Goal: Task Accomplishment & Management: Use online tool/utility

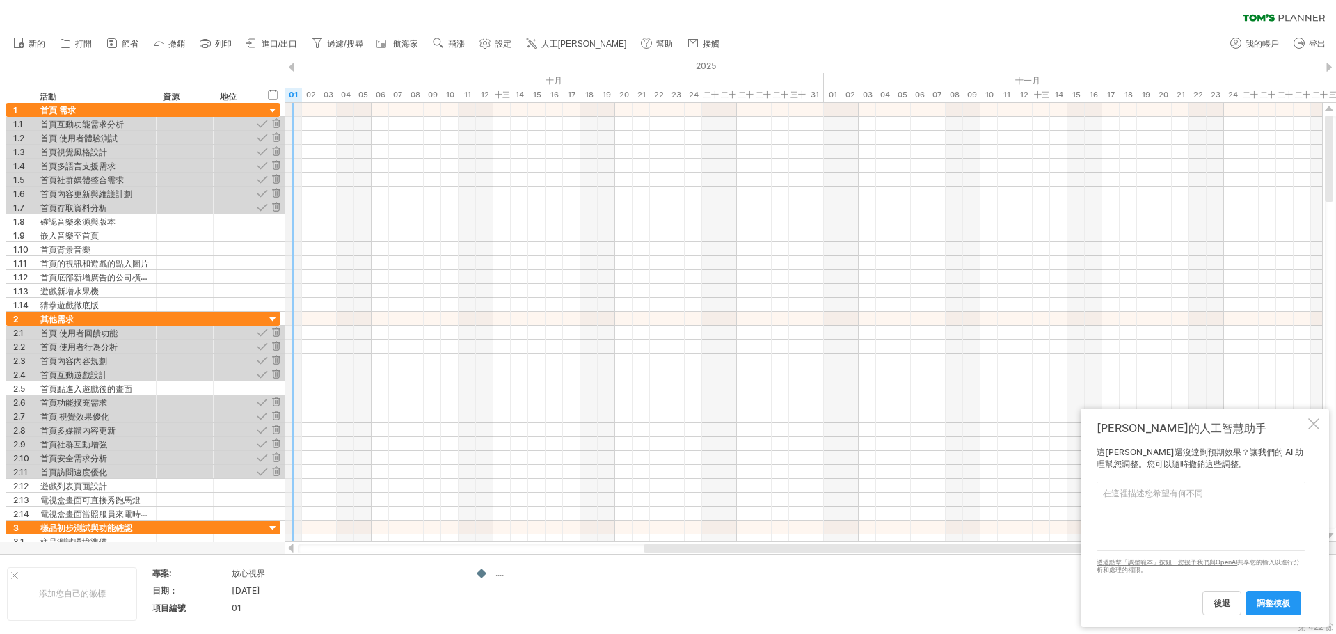
drag, startPoint x: 388, startPoint y: 79, endPoint x: 285, endPoint y: 86, distance: 103.2
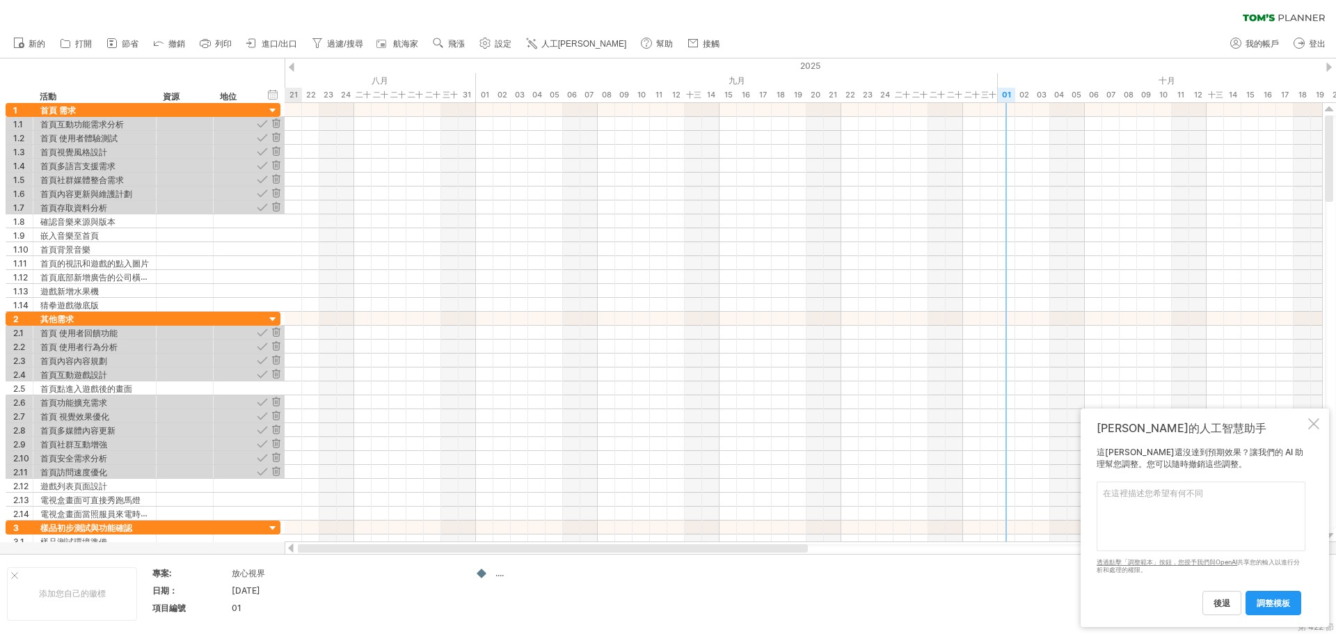
drag, startPoint x: 665, startPoint y: 548, endPoint x: 283, endPoint y: 557, distance: 382.2
click at [283, 557] on div "嘗試造訪 [DOMAIN_NAME] 再次連接... 0% 清除過濾器 新的" at bounding box center [668, 317] width 1336 height 634
click at [292, 64] on div at bounding box center [292, 67] width 6 height 9
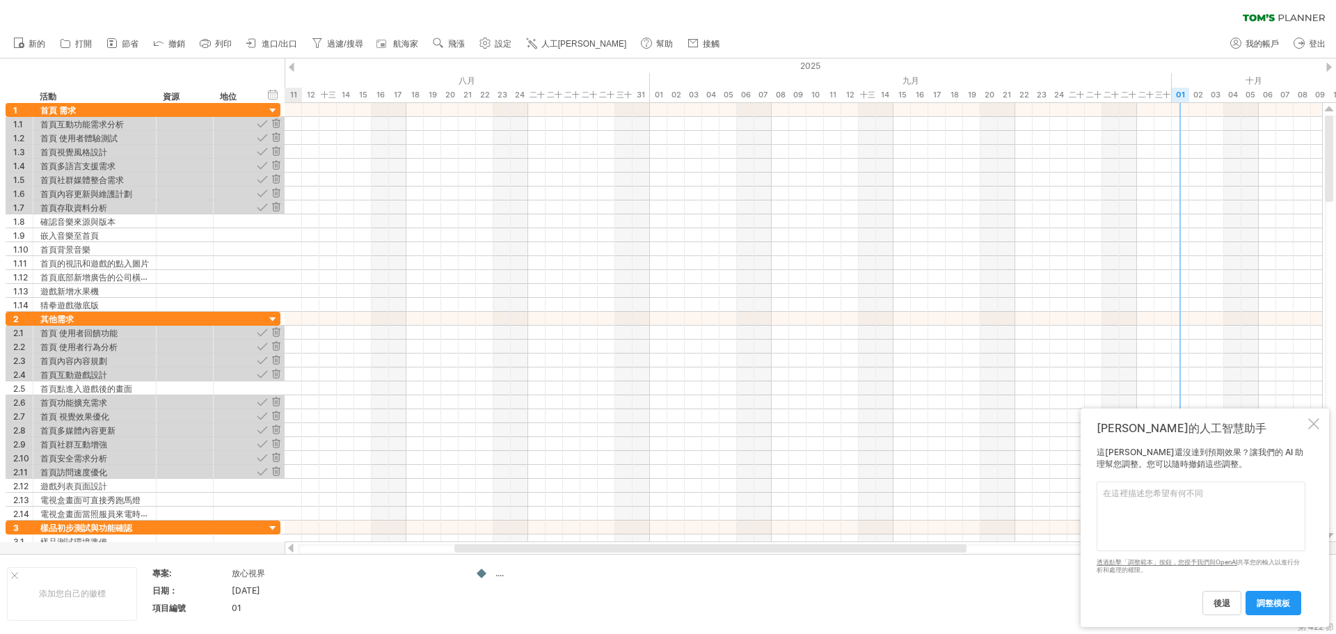
click at [292, 64] on div at bounding box center [292, 67] width 6 height 9
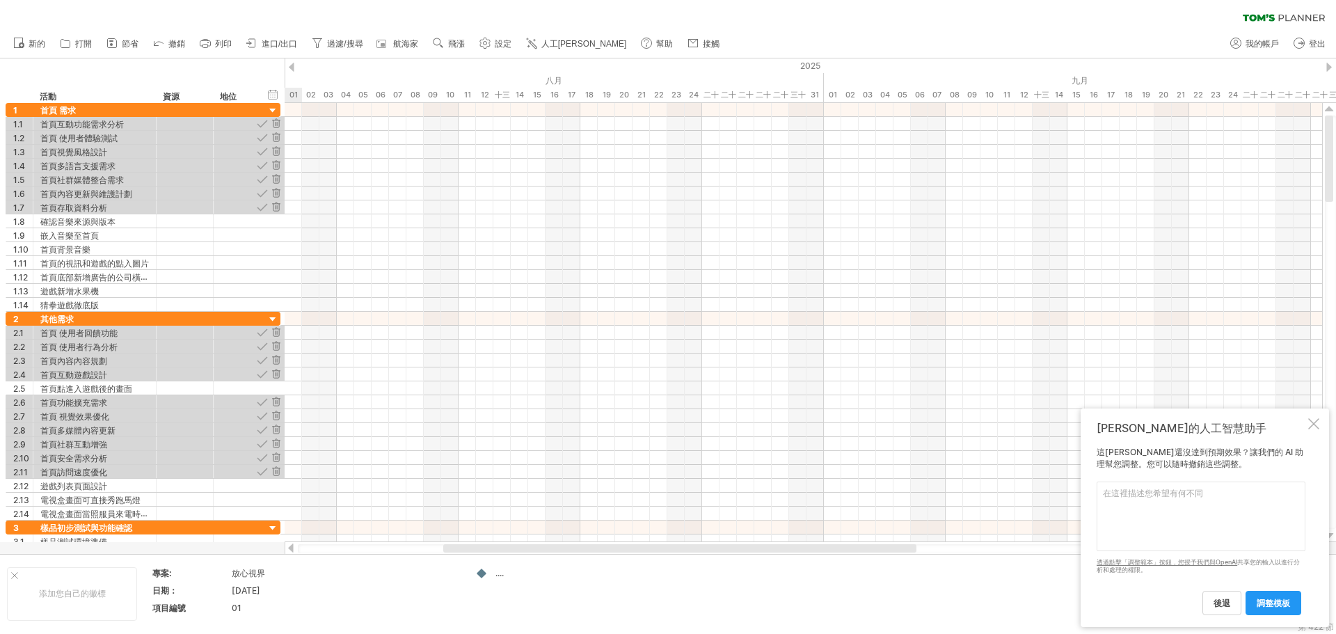
click at [292, 64] on div at bounding box center [292, 67] width 6 height 9
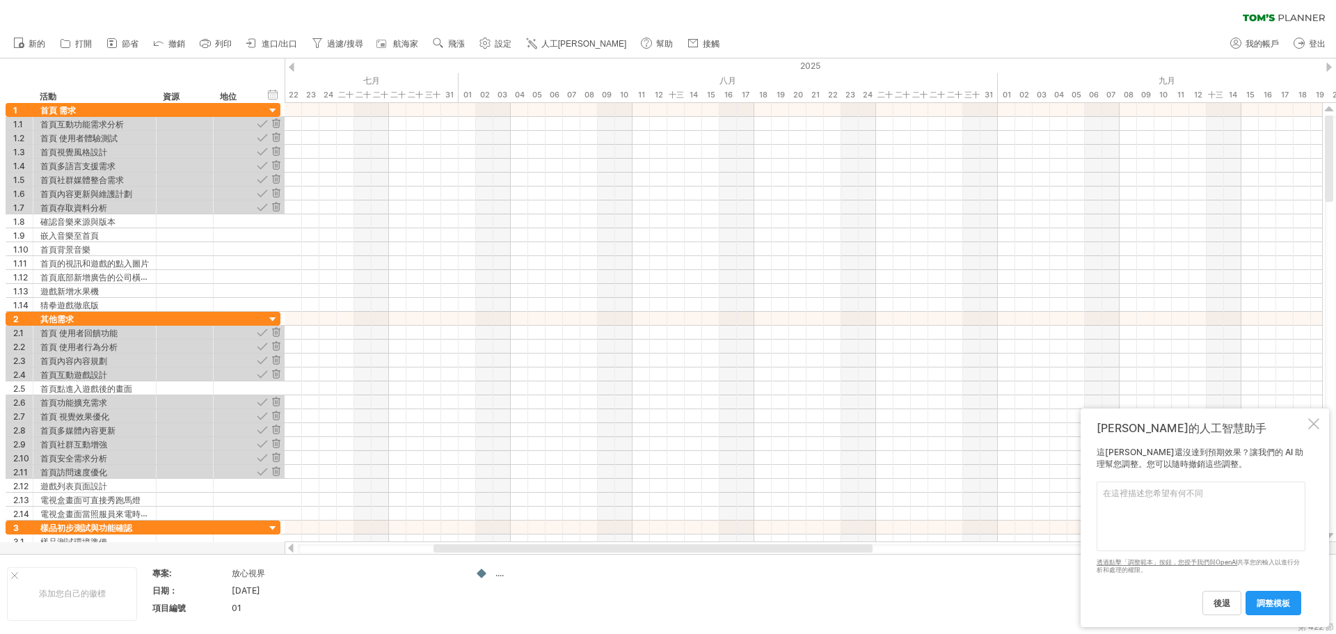
click at [679, 70] on div at bounding box center [1330, 67] width 6 height 9
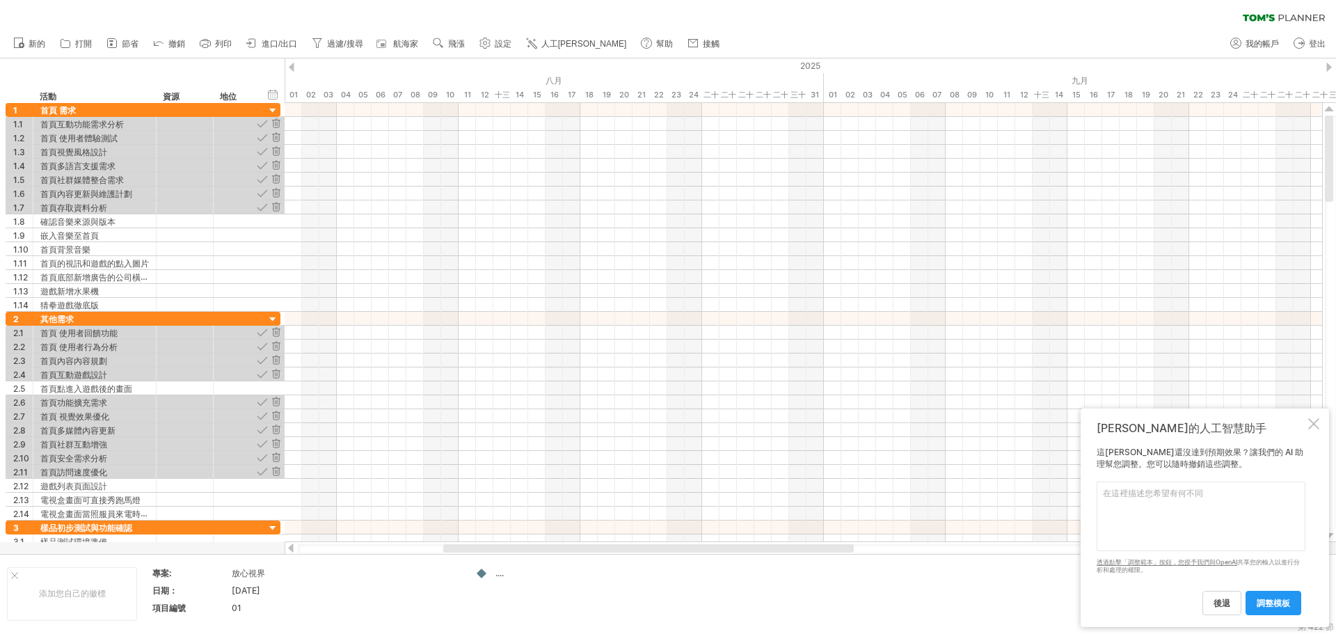
click at [679, 70] on div at bounding box center [1330, 67] width 6 height 9
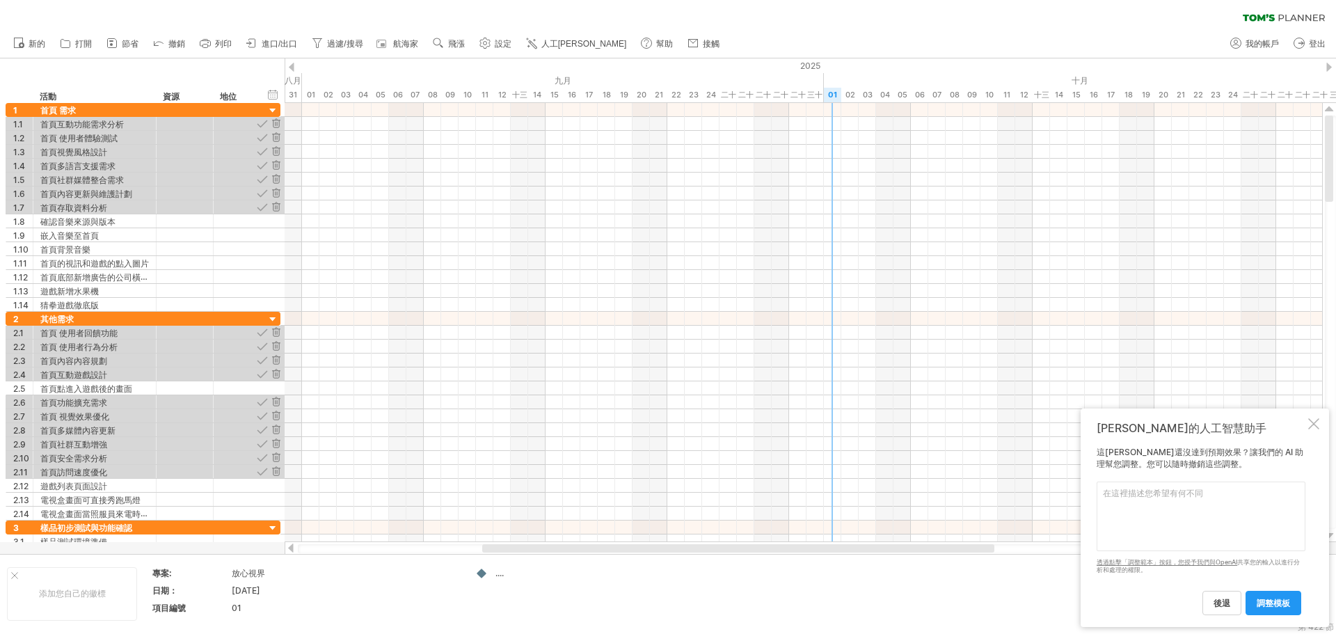
click at [679, 70] on div at bounding box center [1330, 67] width 6 height 9
drag, startPoint x: 706, startPoint y: 550, endPoint x: 741, endPoint y: 562, distance: 37.6
click at [679, 562] on div "嘗試造訪 [DOMAIN_NAME] 再次連接... 0% 清除過濾器 新的" at bounding box center [668, 317] width 1336 height 634
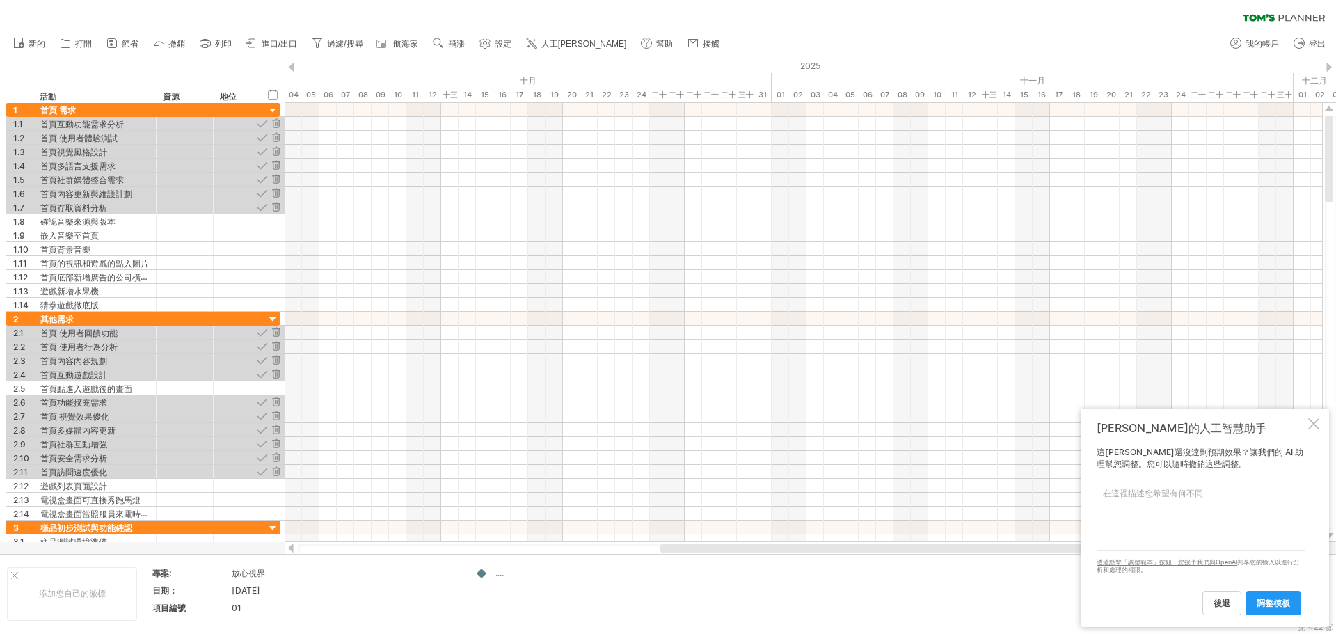
drag, startPoint x: 673, startPoint y: 553, endPoint x: 660, endPoint y: 548, distance: 13.9
click at [660, 548] on div at bounding box center [804, 548] width 1012 height 9
drag, startPoint x: 660, startPoint y: 548, endPoint x: 642, endPoint y: 546, distance: 17.5
click at [642, 546] on div at bounding box center [804, 548] width 1012 height 9
click at [642, 547] on div at bounding box center [804, 548] width 1012 height 9
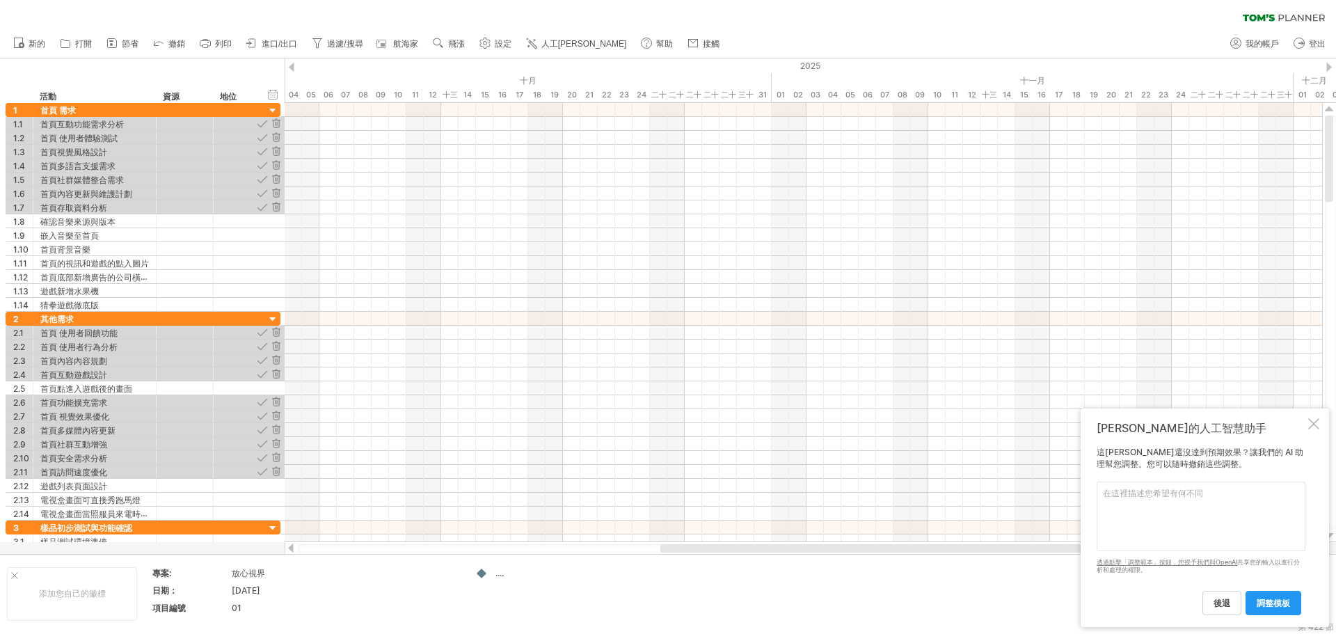
click at [291, 546] on div at bounding box center [290, 548] width 11 height 9
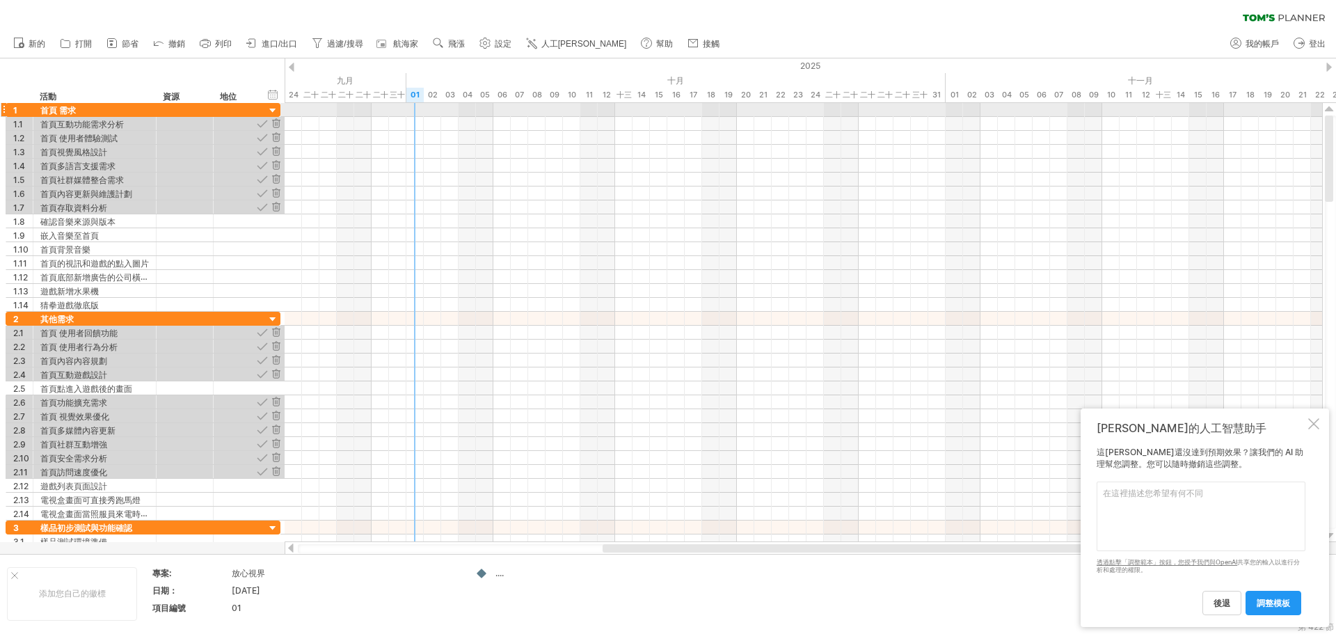
click at [414, 111] on div at bounding box center [804, 110] width 1038 height 14
click at [414, 106] on div at bounding box center [804, 110] width 1038 height 14
drag, startPoint x: 414, startPoint y: 106, endPoint x: 378, endPoint y: 176, distance: 79.1
click at [412, 109] on div at bounding box center [804, 110] width 1038 height 14
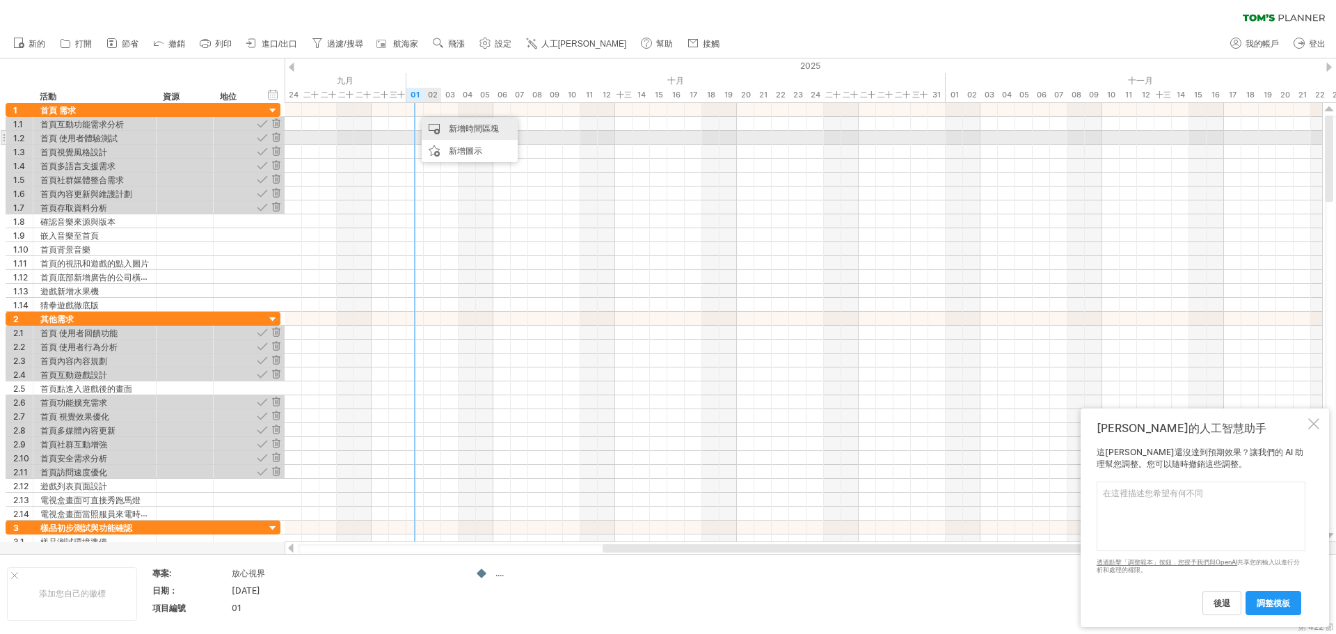
click at [457, 132] on font "新增時間區塊" at bounding box center [474, 128] width 50 height 10
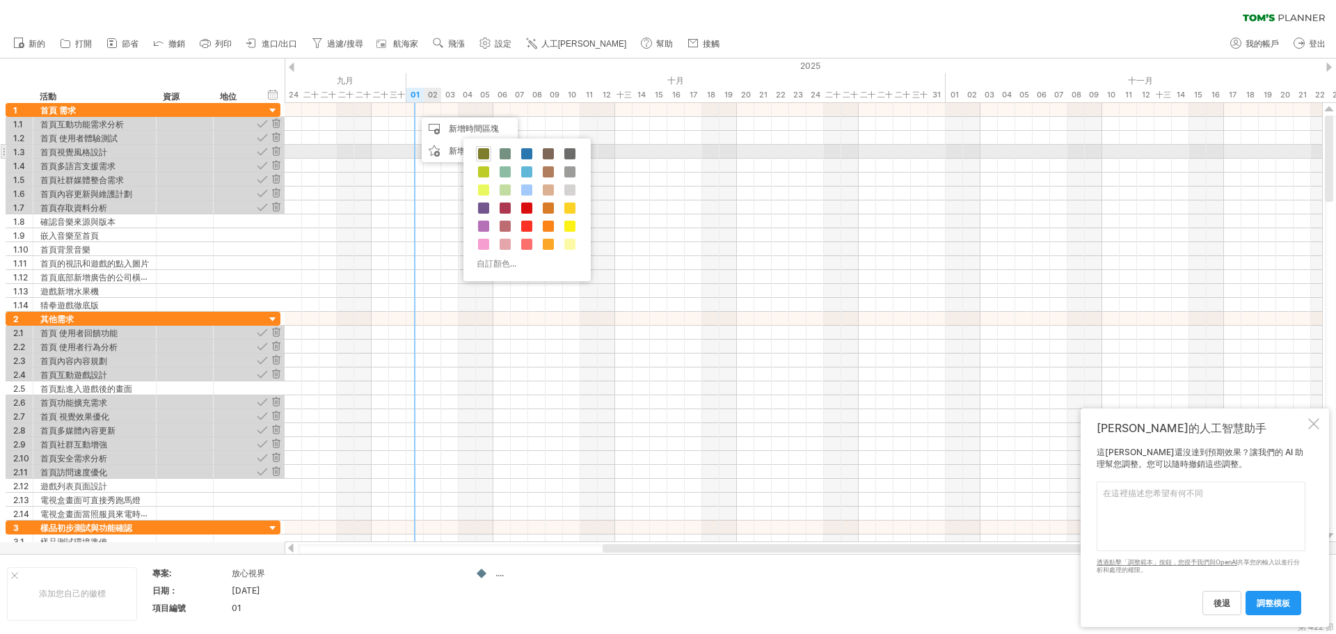
click at [484, 155] on span at bounding box center [483, 153] width 11 height 11
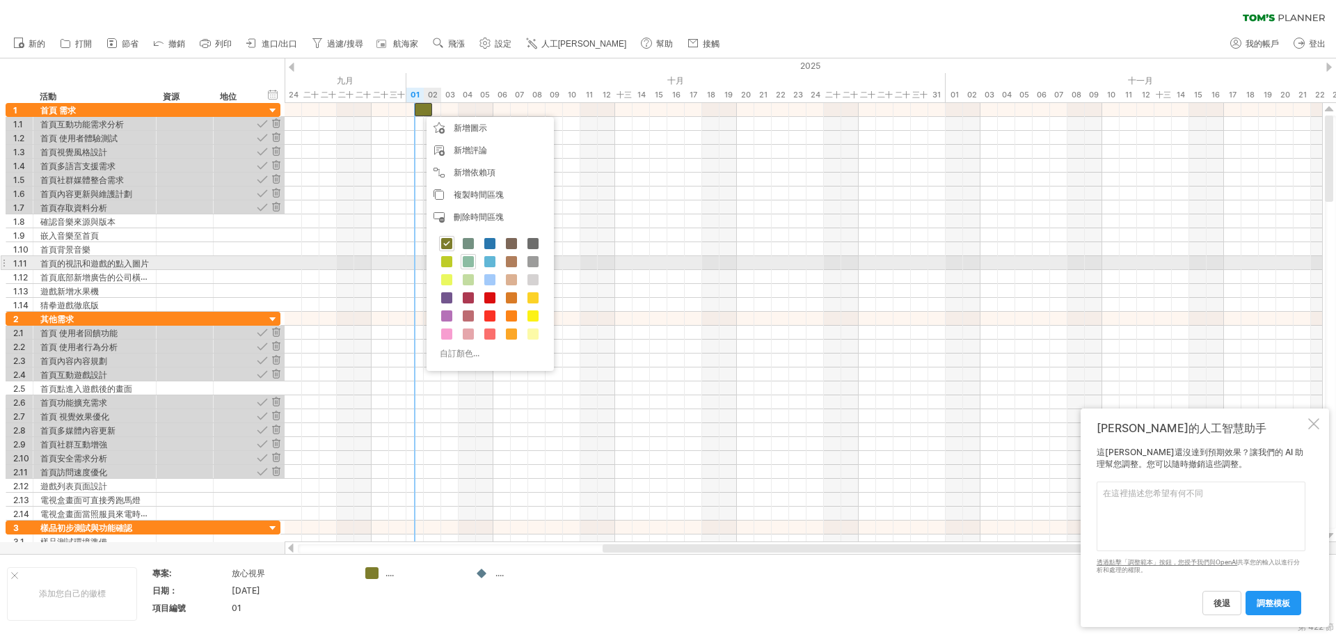
click at [470, 261] on span at bounding box center [468, 261] width 11 height 11
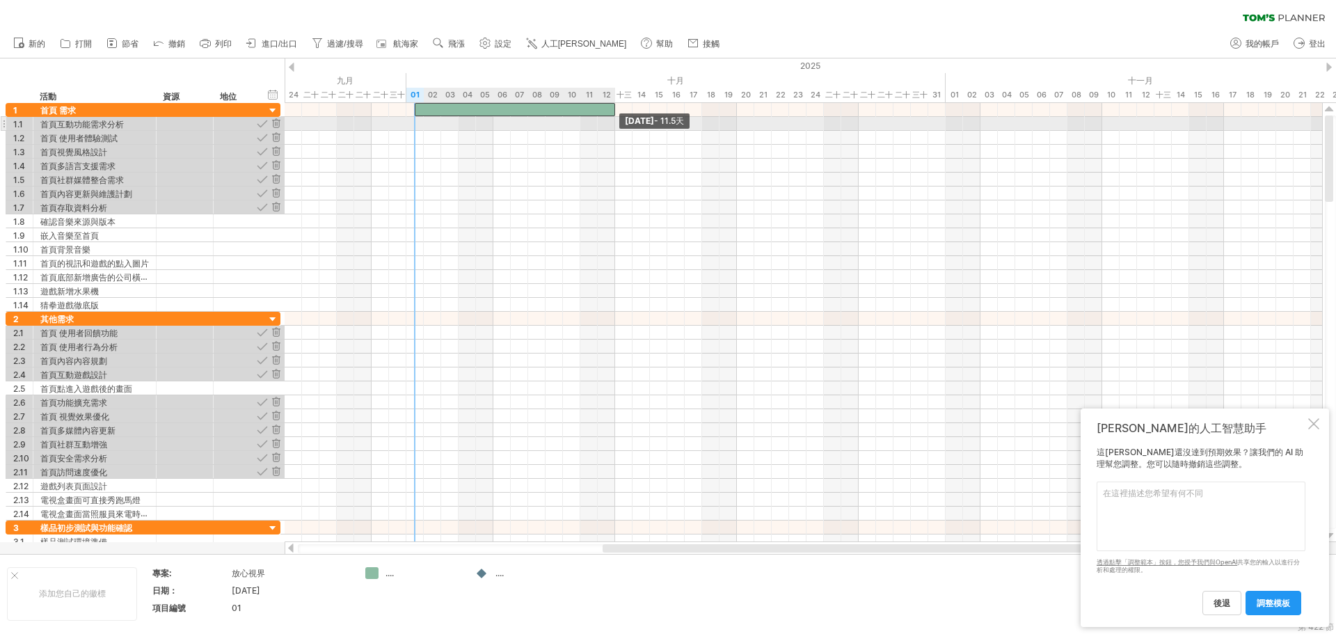
drag, startPoint x: 430, startPoint y: 111, endPoint x: 616, endPoint y: 120, distance: 186.0
click at [616, 120] on div "[DATE] - 11.5天 [DATE]" at bounding box center [804, 322] width 1038 height 439
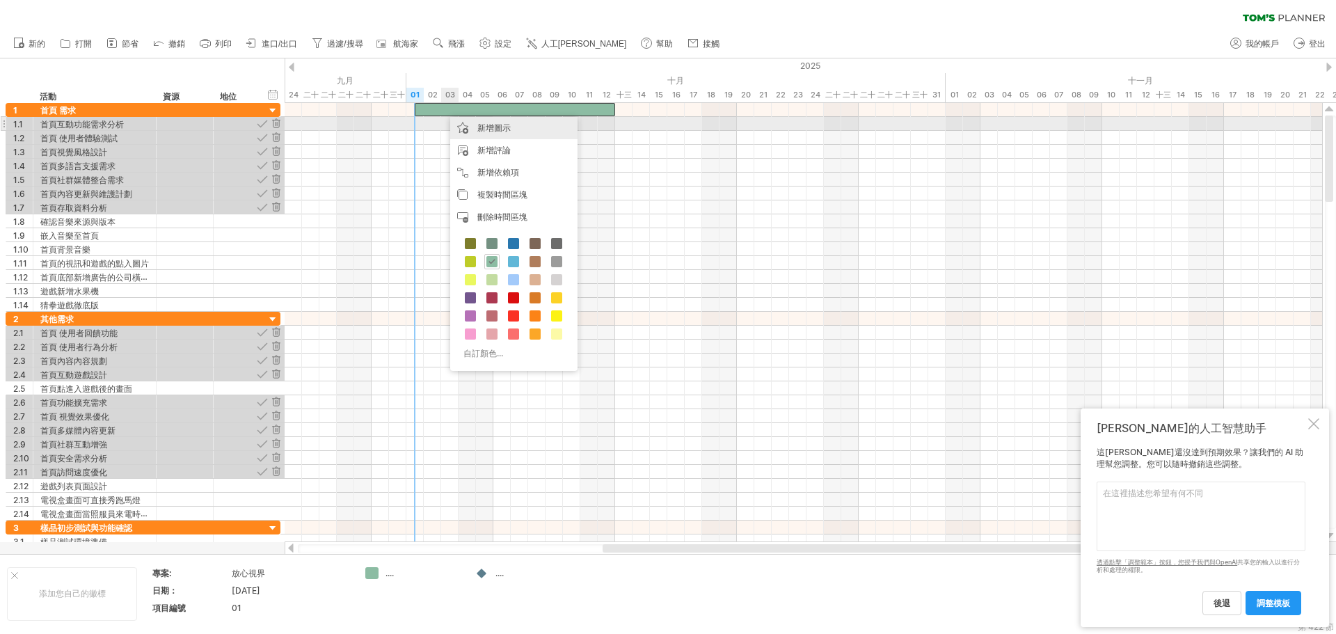
click at [501, 127] on font "新增圖示" at bounding box center [493, 128] width 33 height 10
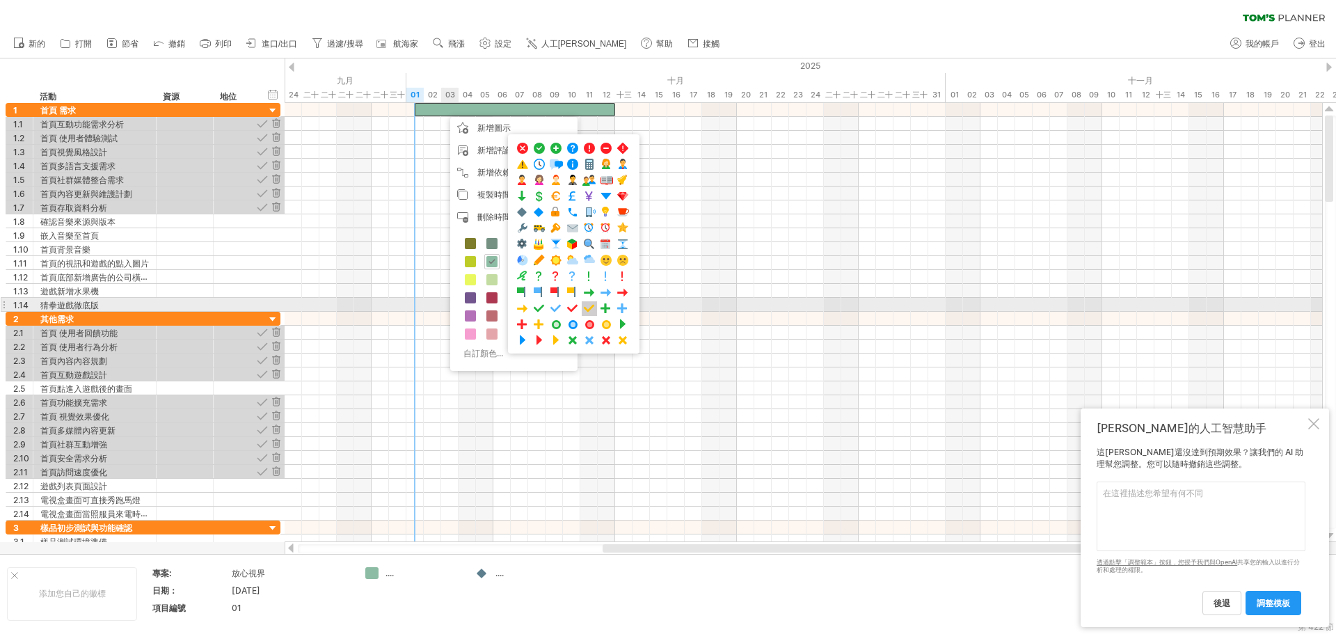
click at [587, 310] on span at bounding box center [590, 308] width 14 height 13
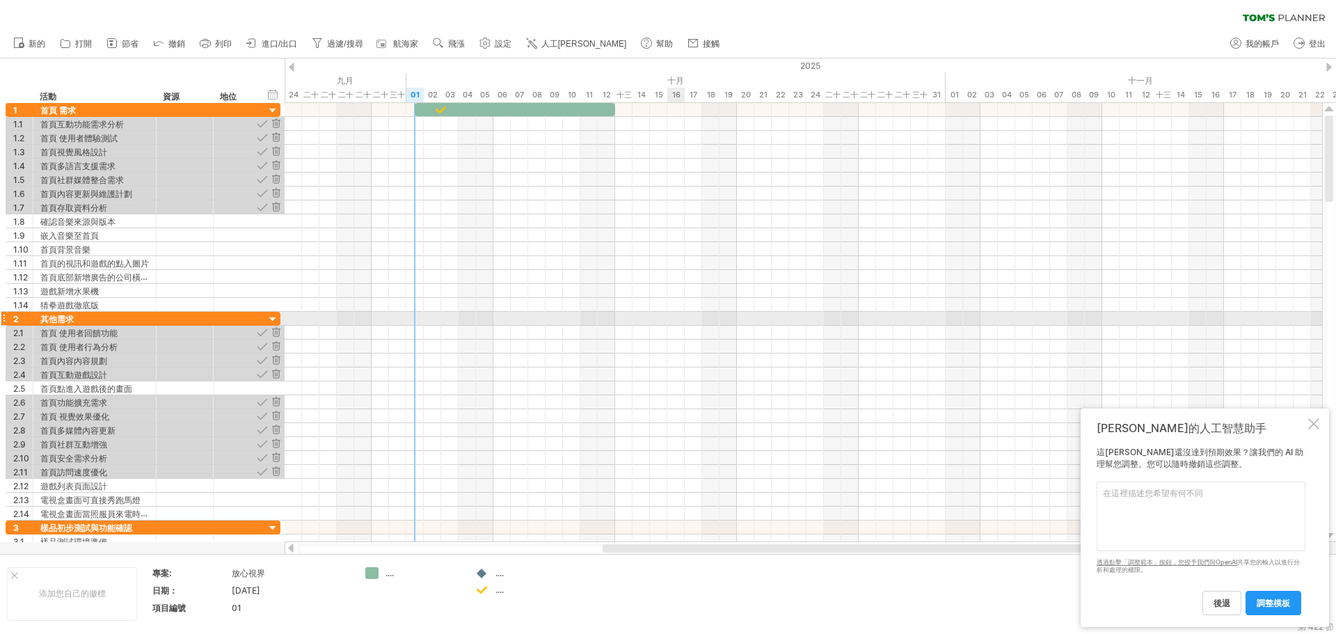
click at [679, 322] on div at bounding box center [804, 319] width 1038 height 14
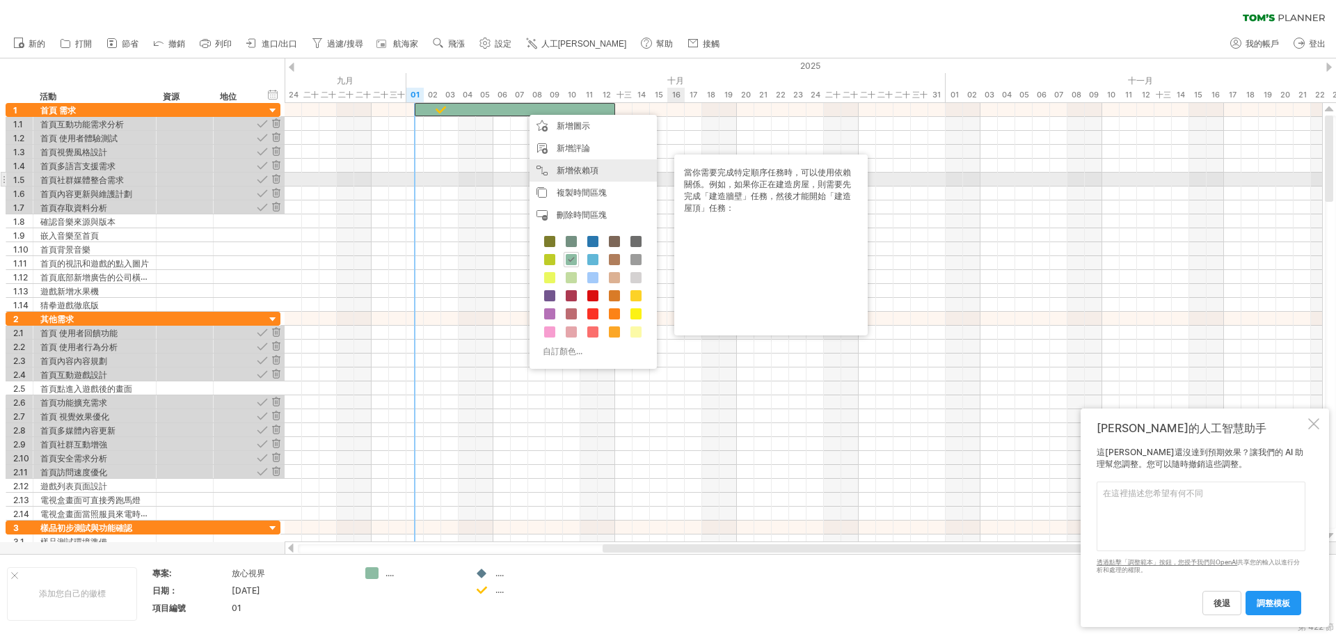
click at [599, 173] on div "新增依賴項 當你需要以特定順序完成任務時，可以使用依賴關係。例如，如果你正在建造房屋，則需要先完成「建造牆壁」任務，然後才能開始「建造屋頂」任務：" at bounding box center [593, 170] width 127 height 22
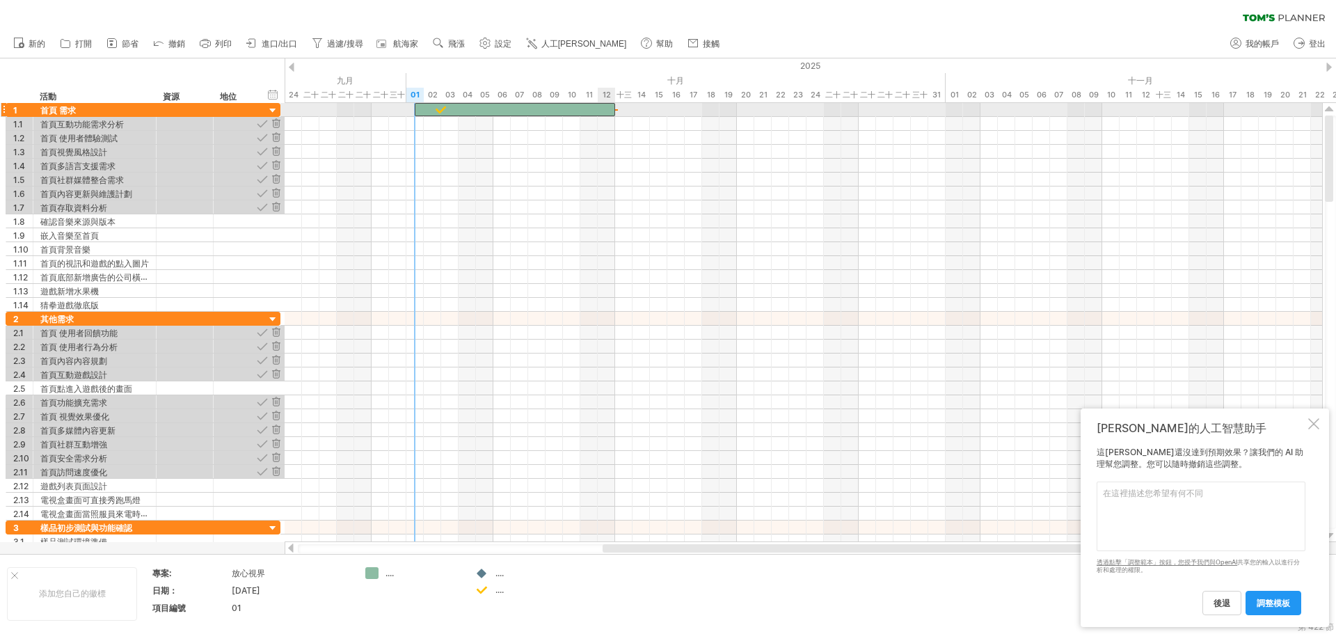
click at [614, 109] on span at bounding box center [616, 109] width 6 height 13
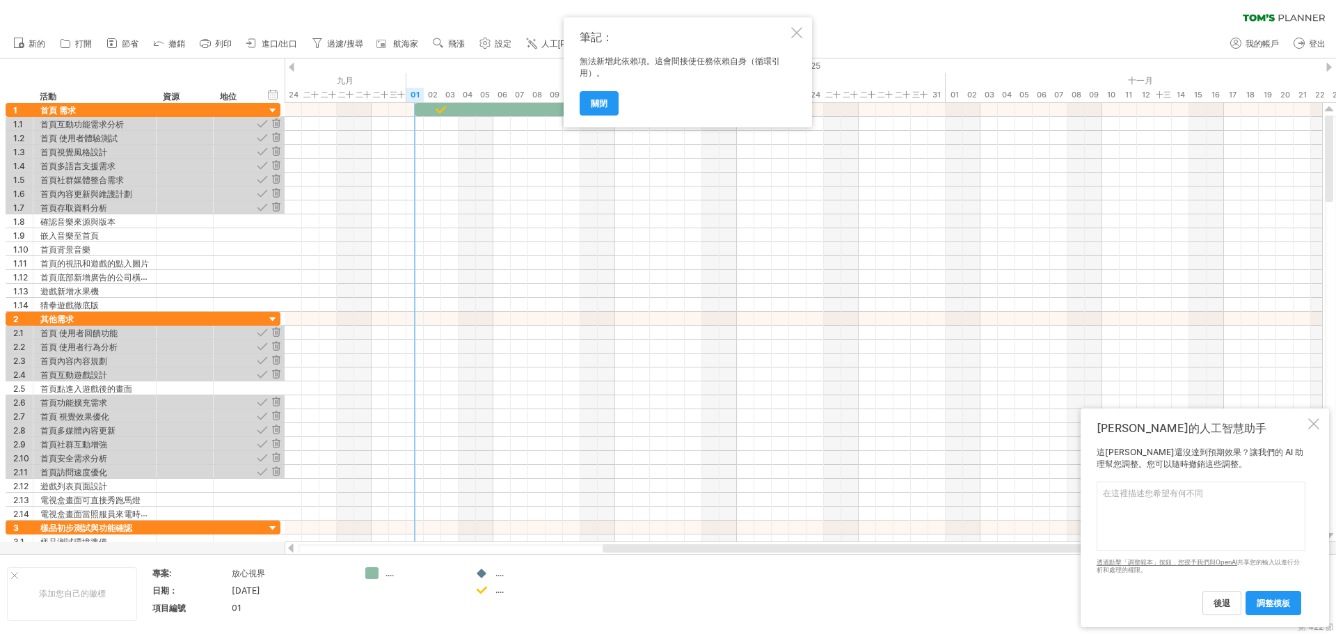
click at [679, 35] on div at bounding box center [796, 32] width 11 height 11
click at [199, 100] on div "資源" at bounding box center [184, 96] width 42 height 14
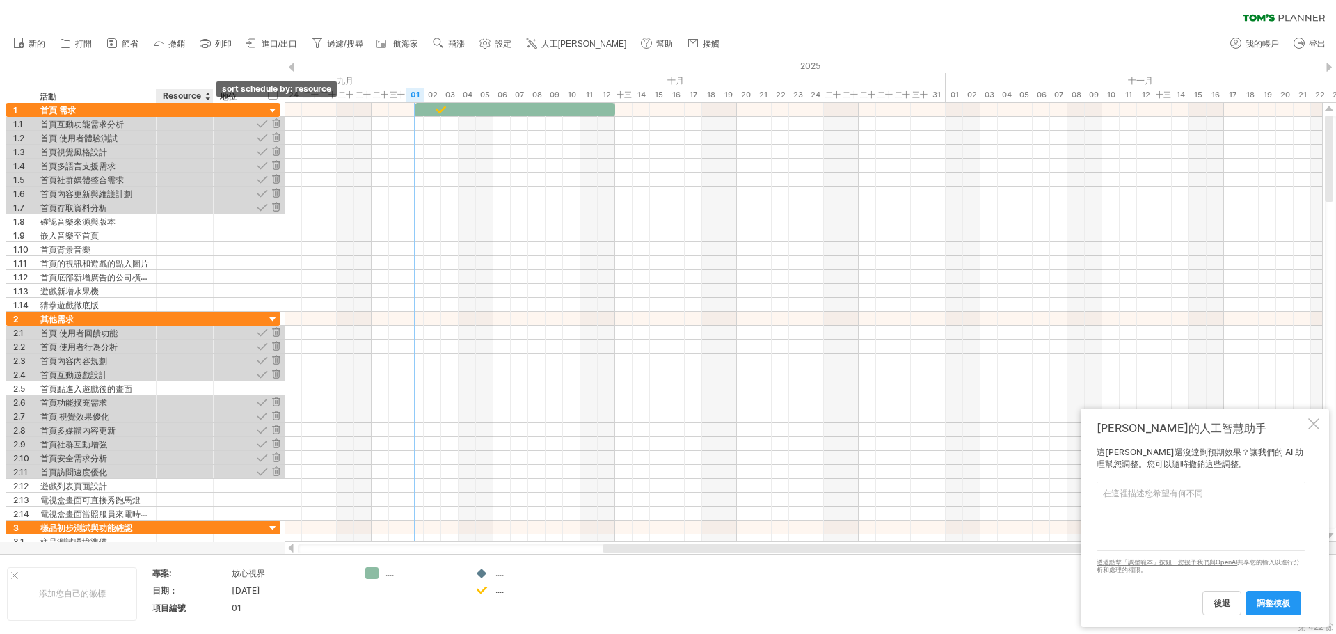
click at [209, 98] on div at bounding box center [208, 96] width 6 height 14
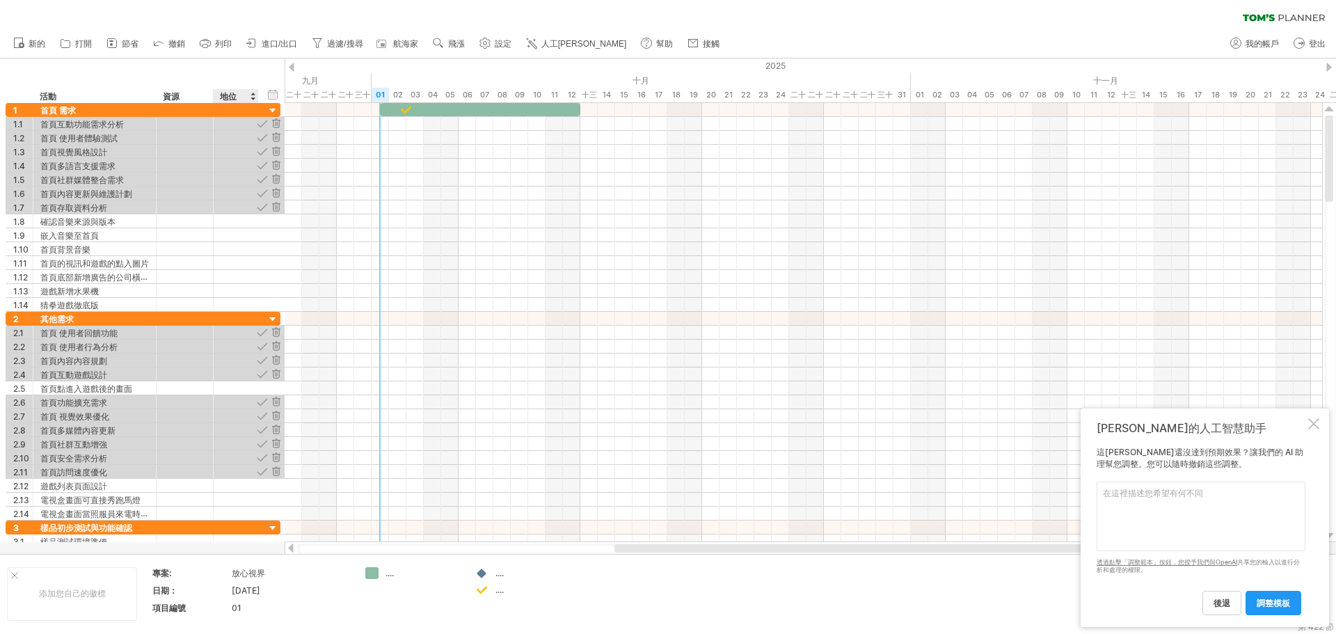
drag, startPoint x: 285, startPoint y: 66, endPoint x: 258, endPoint y: 85, distance: 33.0
click at [258, 85] on div "嘗試造訪 [DOMAIN_NAME] 再次連接... 0% 清除過濾器 新的" at bounding box center [668, 317] width 1336 height 634
click at [242, 99] on div "地位" at bounding box center [235, 96] width 31 height 14
click at [252, 98] on div at bounding box center [253, 96] width 6 height 14
click at [255, 95] on div at bounding box center [253, 96] width 6 height 14
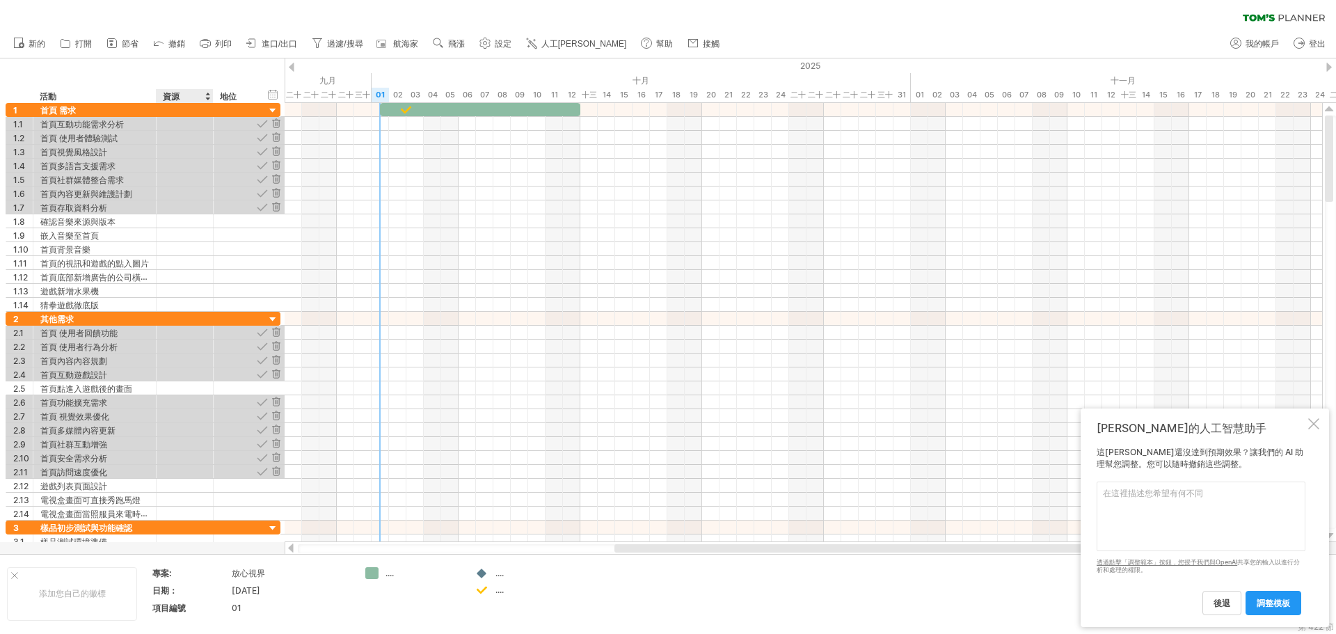
click at [186, 99] on div "資源" at bounding box center [184, 96] width 42 height 14
click at [202, 95] on input "********" at bounding box center [184, 96] width 42 height 14
click at [207, 96] on div at bounding box center [208, 96] width 6 height 14
click at [250, 114] on font "按此列排序" at bounding box center [262, 114] width 42 height 10
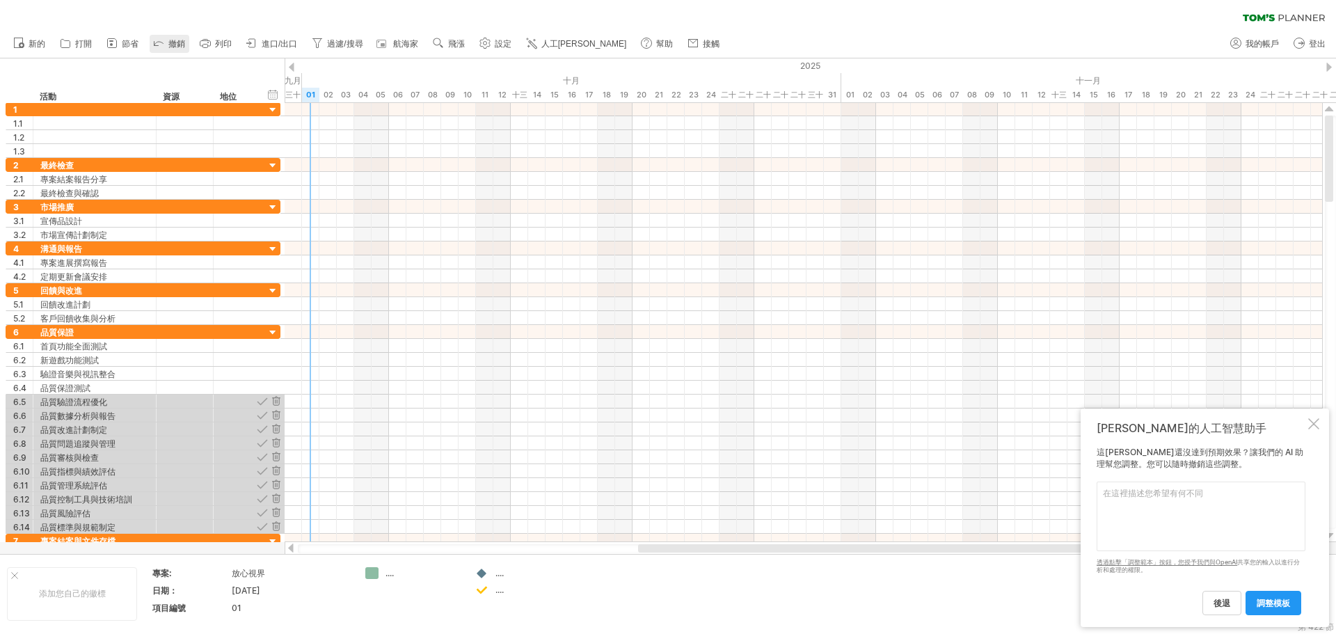
click at [171, 45] on font "撤銷" at bounding box center [176, 44] width 17 height 10
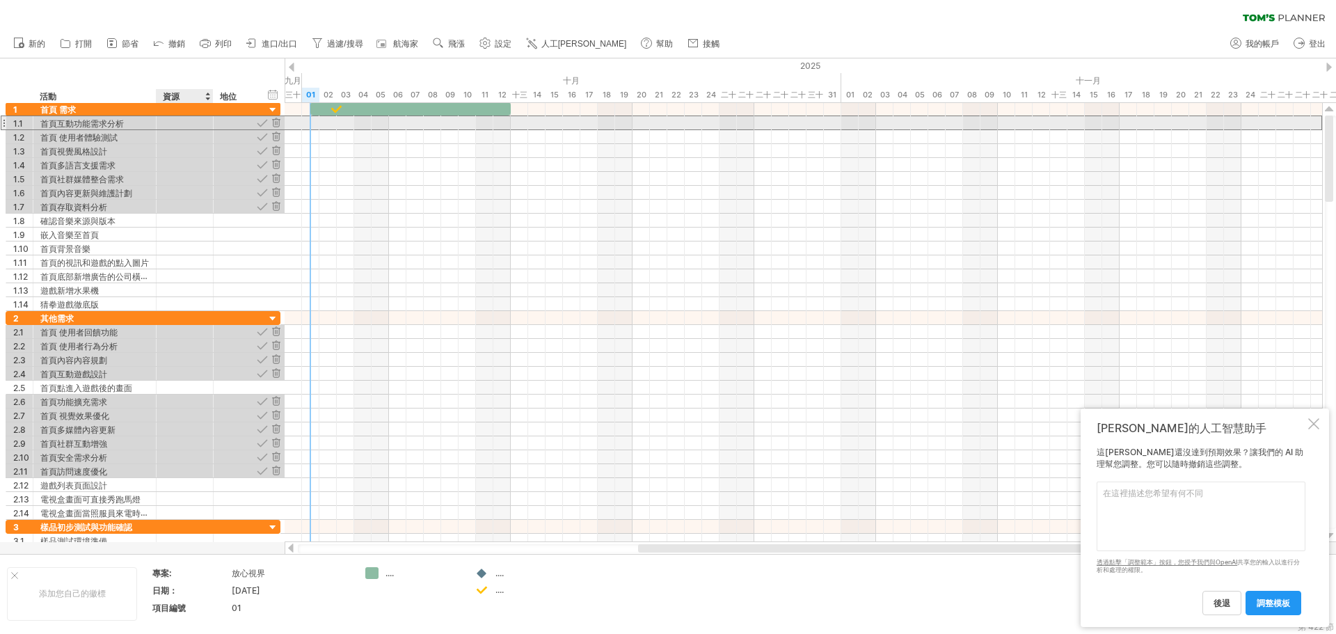
click at [184, 125] on div at bounding box center [185, 122] width 42 height 13
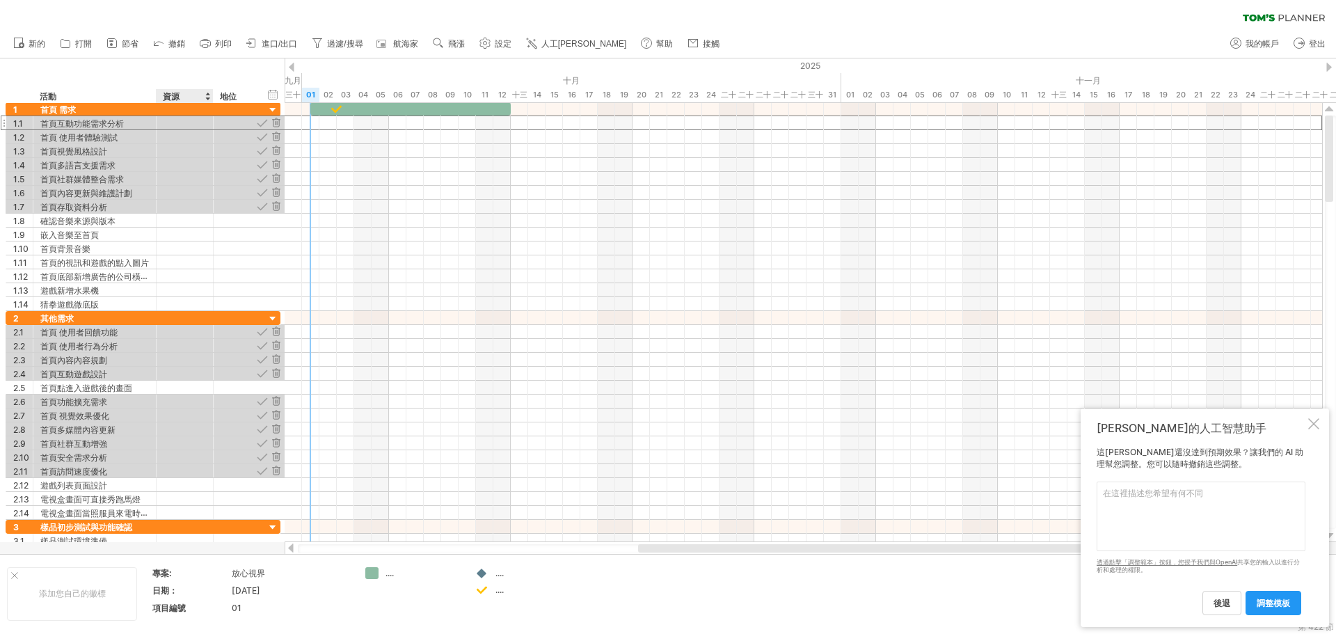
click at [185, 98] on div "資源" at bounding box center [184, 96] width 42 height 14
click at [185, 121] on div at bounding box center [185, 122] width 42 height 13
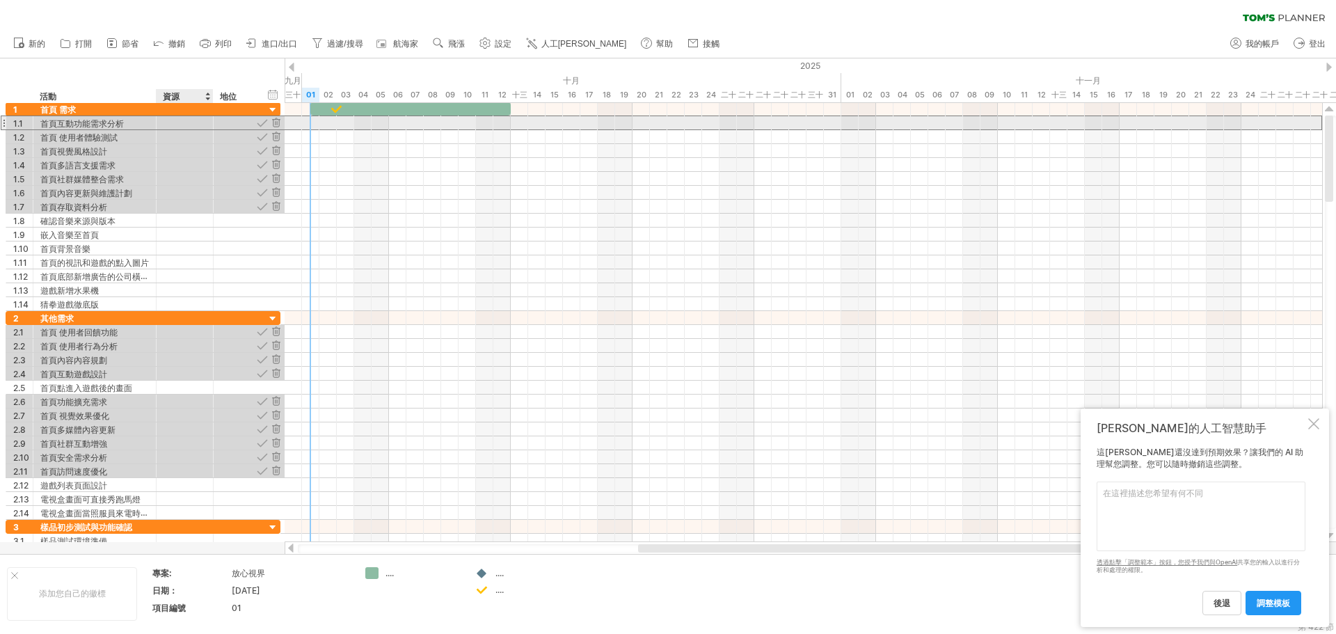
click at [185, 121] on input "text" at bounding box center [185, 122] width 42 height 13
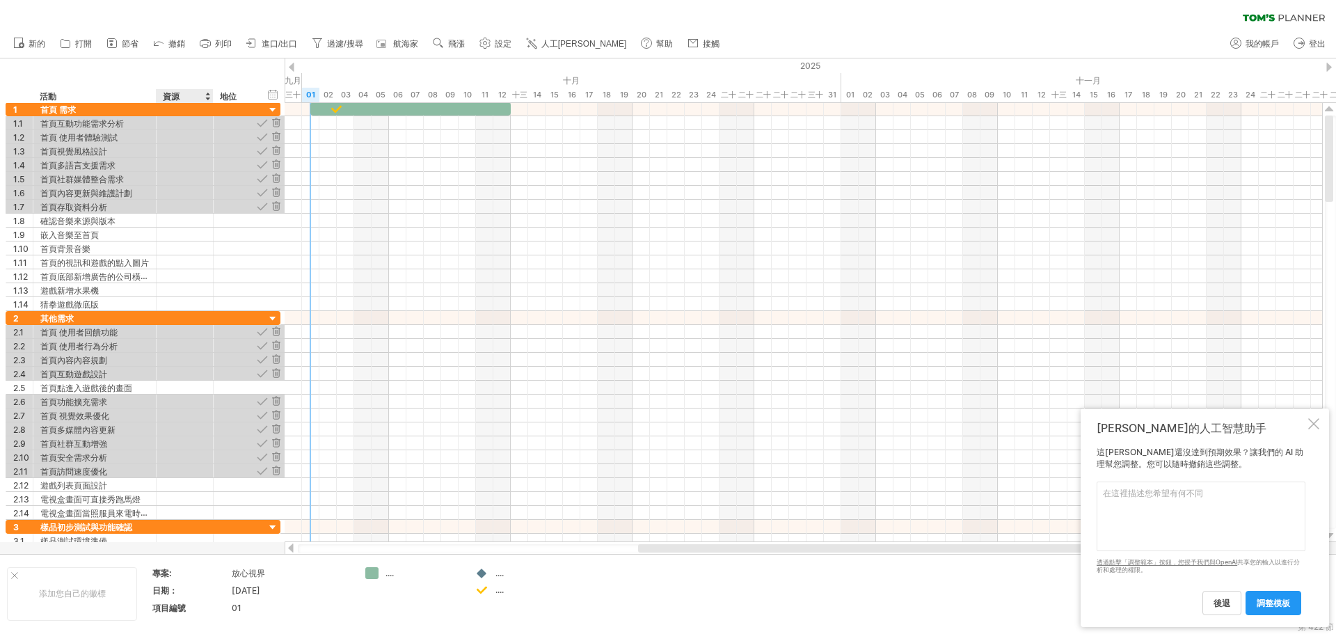
click at [207, 100] on div at bounding box center [208, 96] width 6 height 14
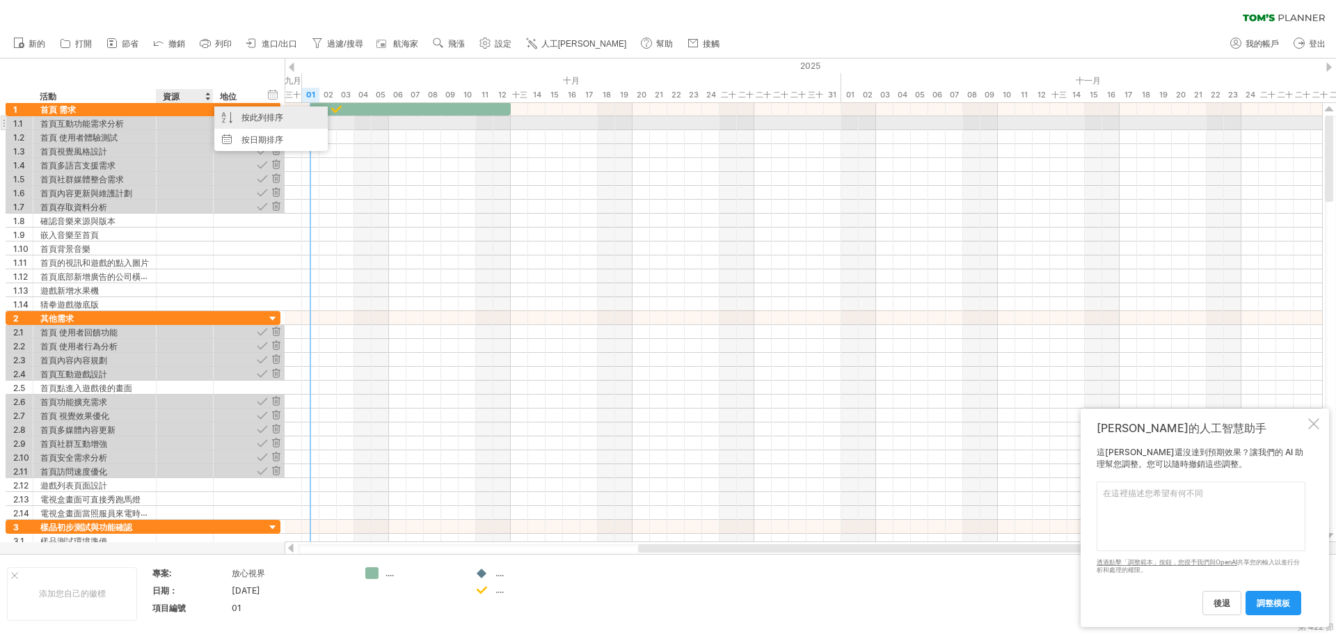
click at [232, 120] on div "按此列排序" at bounding box center [270, 117] width 113 height 22
click at [199, 126] on div at bounding box center [185, 122] width 42 height 13
type input "**"
click at [199, 126] on div "暉捷" at bounding box center [185, 122] width 42 height 13
click at [235, 125] on div at bounding box center [236, 122] width 31 height 13
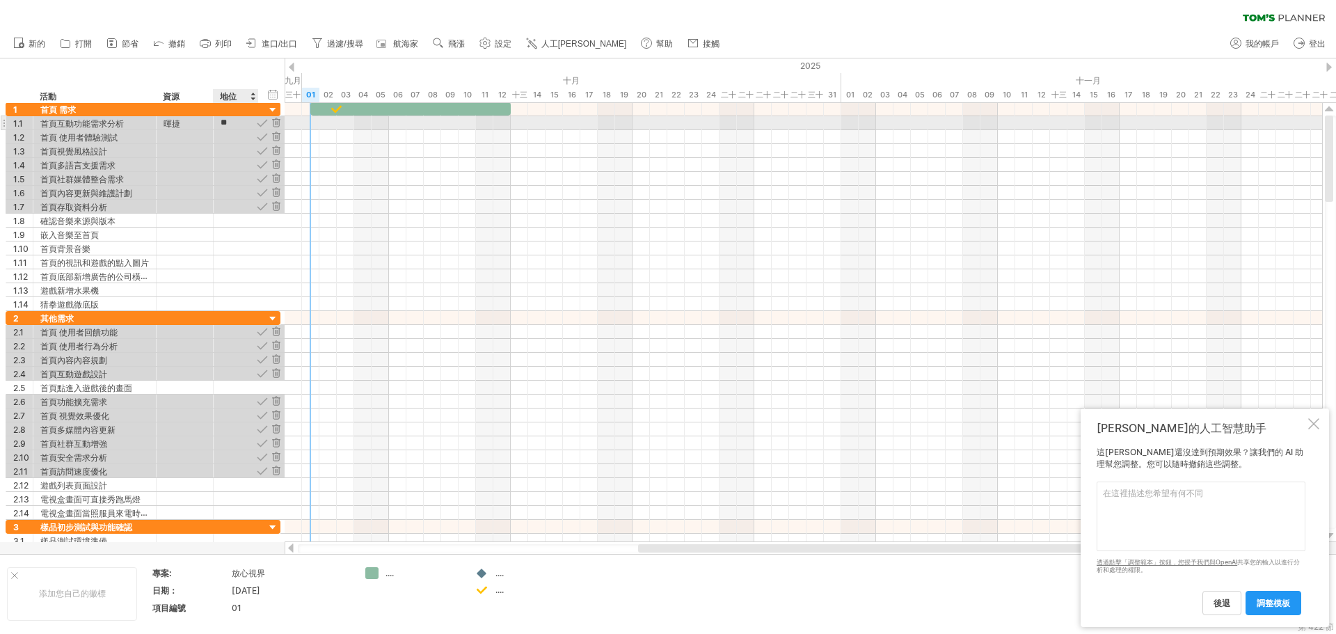
type input "*"
type input "***"
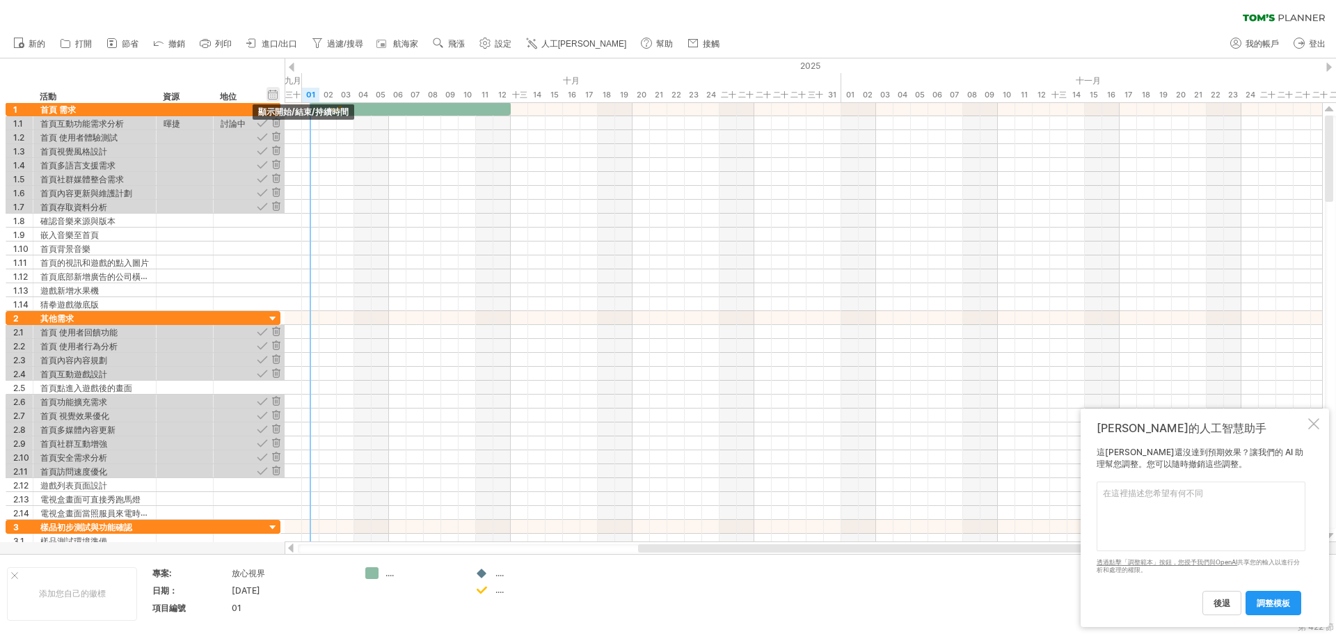
click at [271, 96] on div "隱藏開始/結束/持續時間 顯示開始/結束/持續時間" at bounding box center [273, 94] width 13 height 15
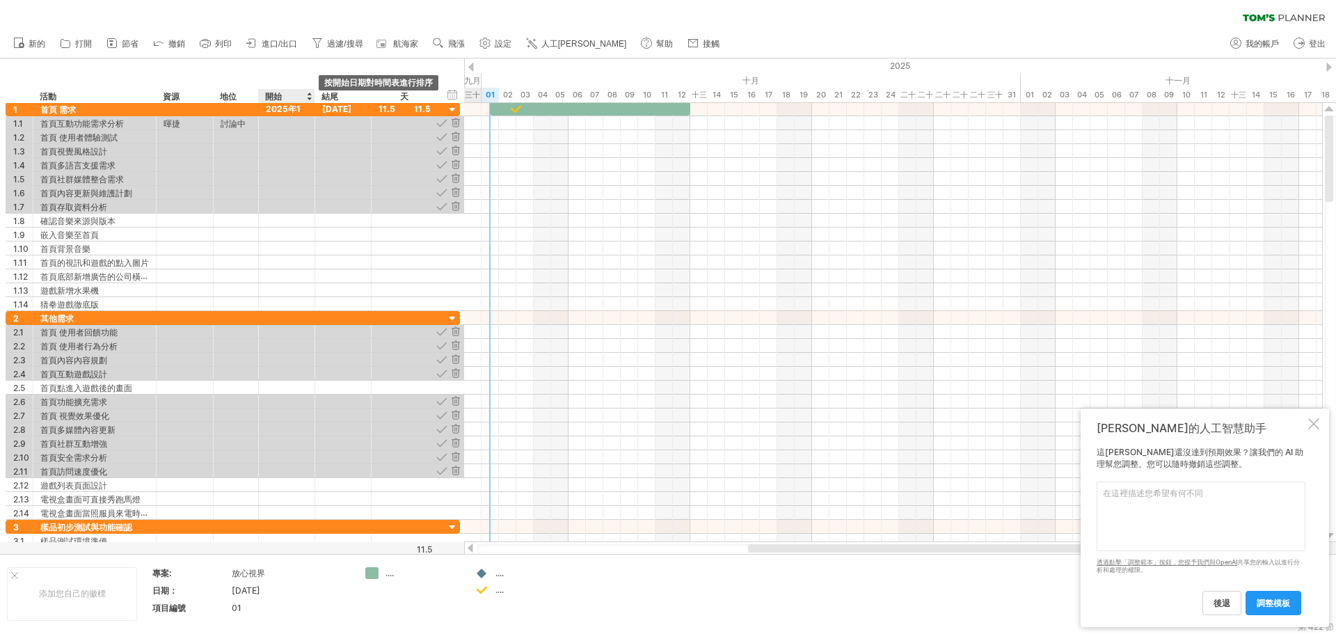
click at [310, 95] on div at bounding box center [309, 96] width 6 height 14
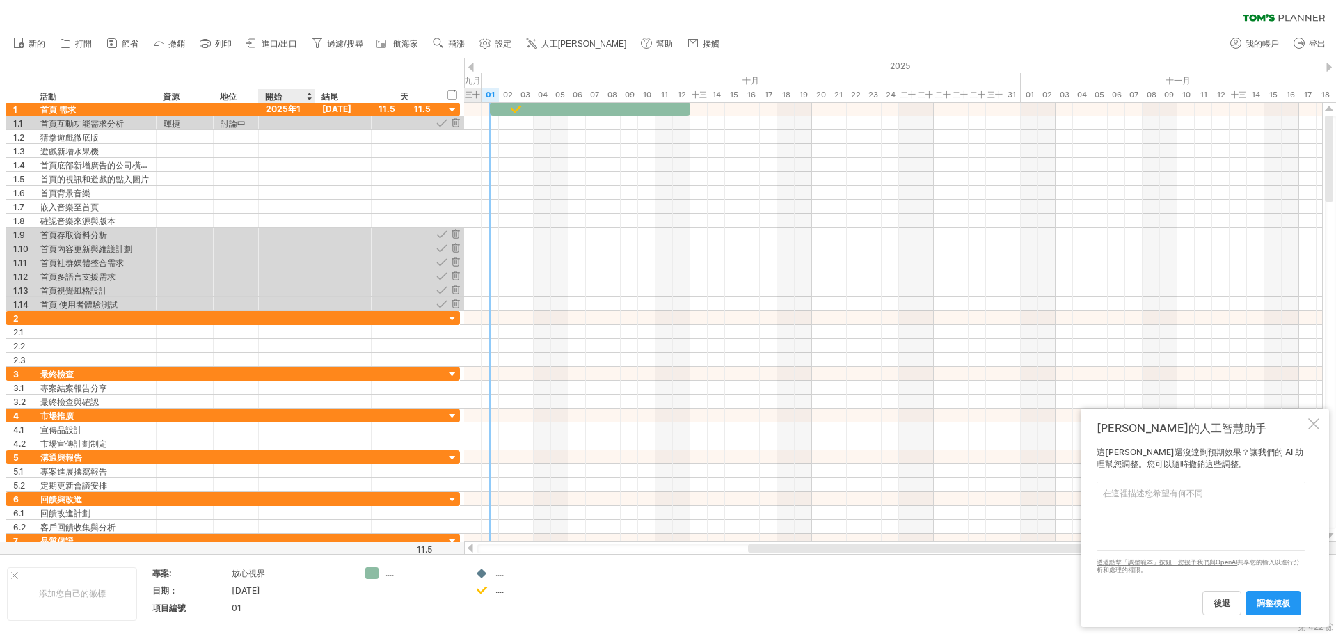
click at [310, 100] on div at bounding box center [309, 96] width 6 height 14
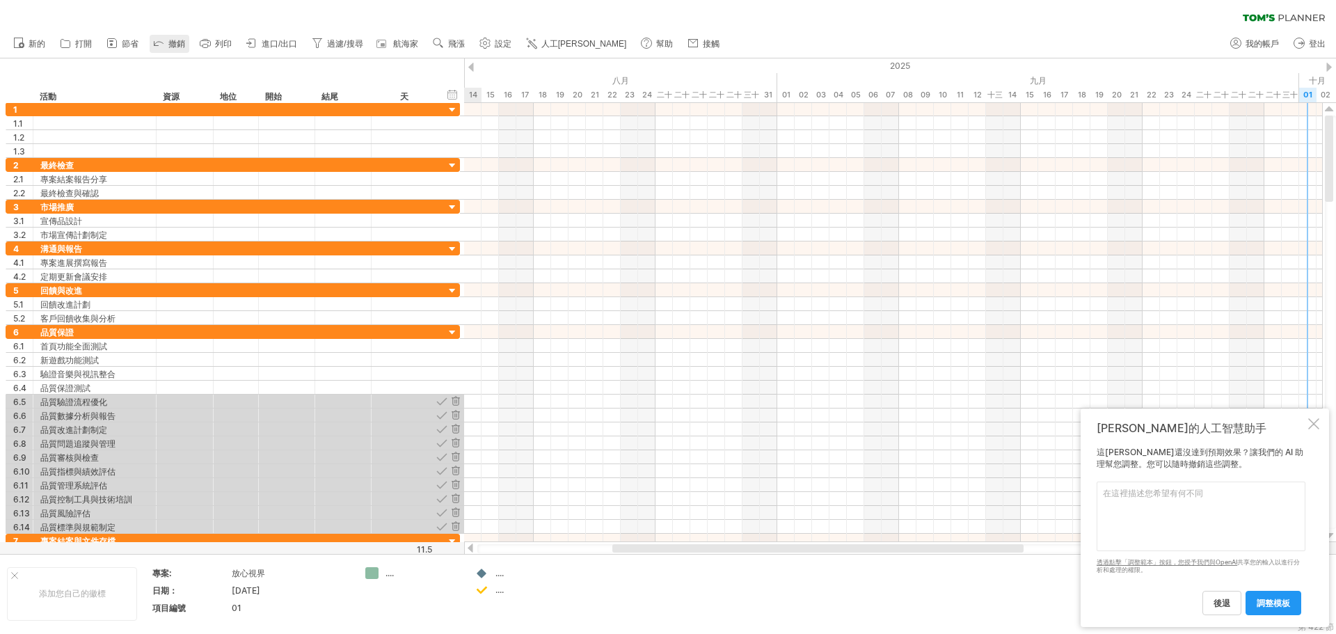
click at [170, 43] on font "撤銷" at bounding box center [176, 44] width 17 height 10
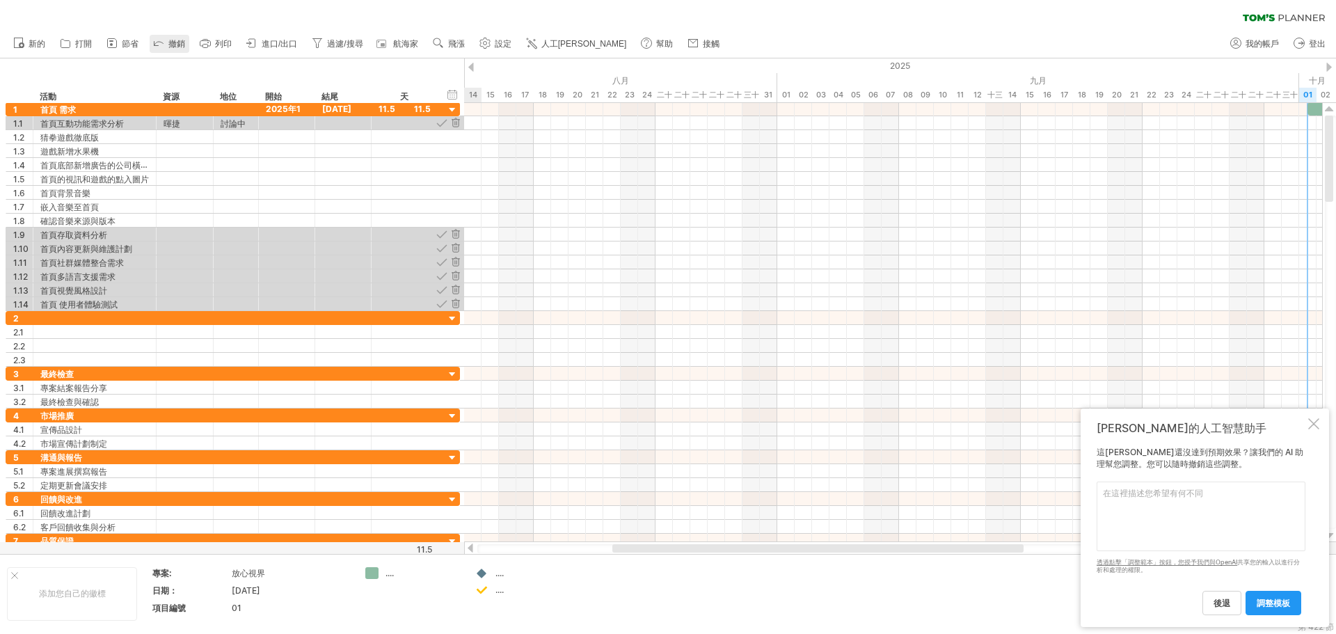
click at [170, 43] on font "撤銷" at bounding box center [176, 44] width 17 height 10
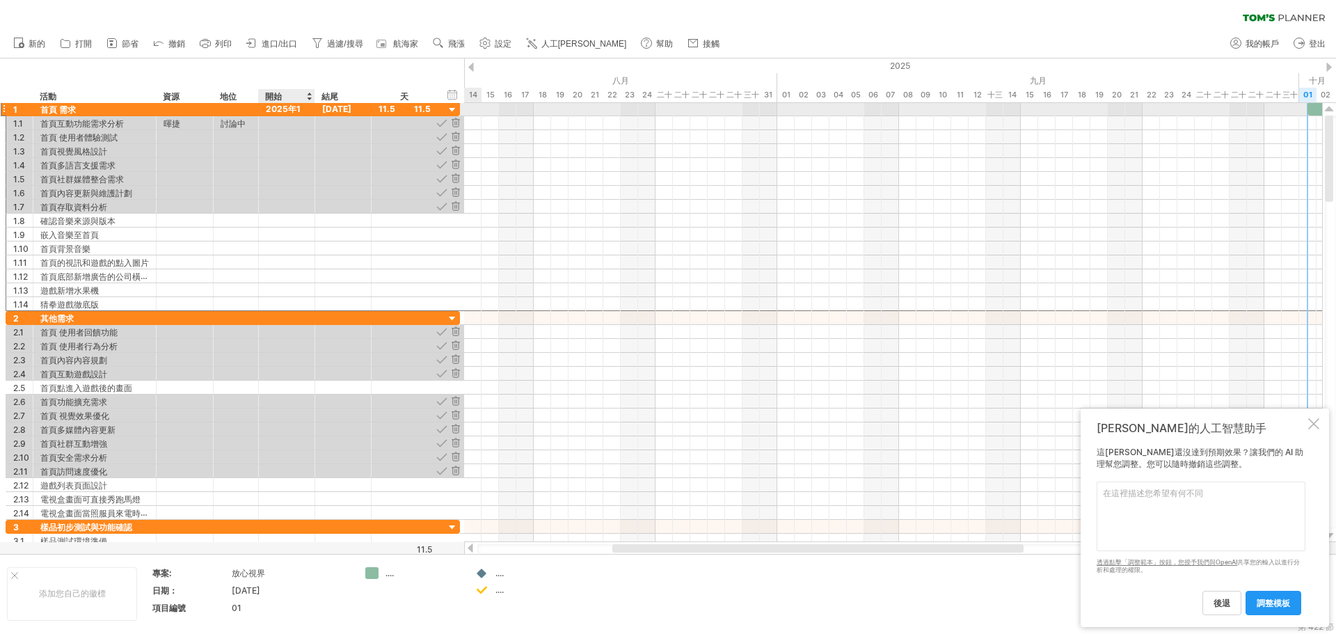
click at [301, 110] on div "2025年1月10日" at bounding box center [287, 108] width 56 height 13
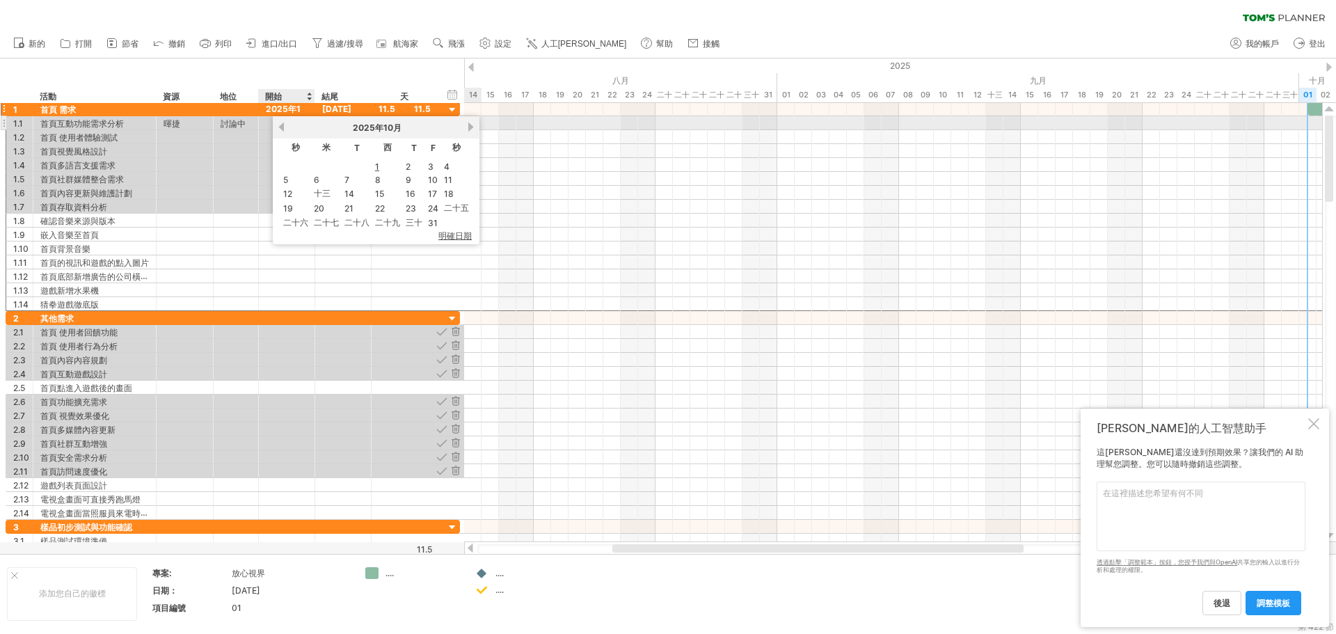
click at [279, 126] on link "以前的" at bounding box center [281, 127] width 10 height 10
click at [481, 119] on div at bounding box center [893, 123] width 858 height 14
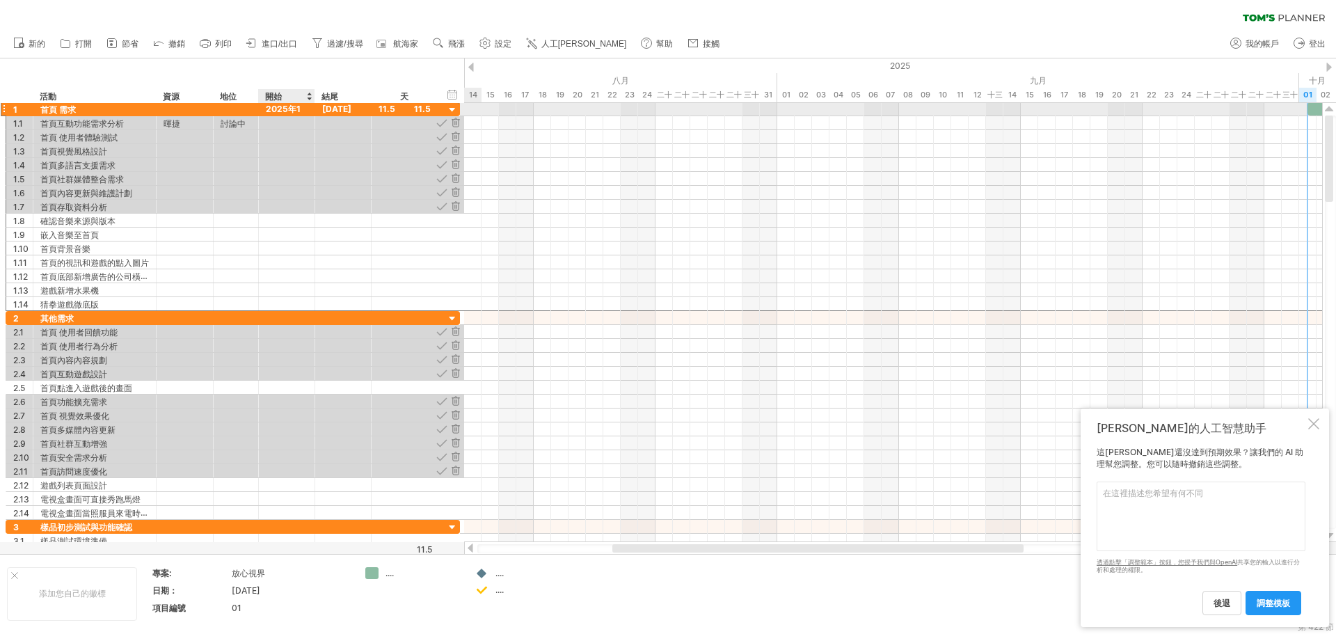
click at [300, 109] on div "2025年1月10日" at bounding box center [287, 108] width 56 height 13
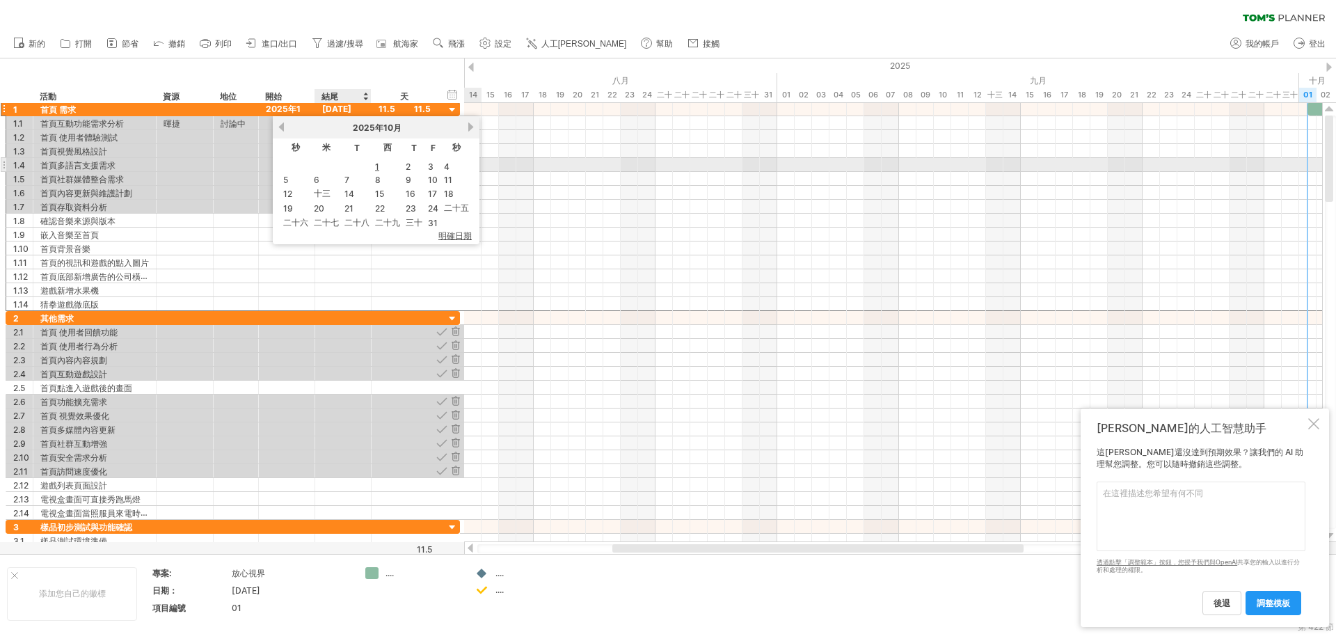
click at [378, 168] on font "1" at bounding box center [377, 166] width 4 height 10
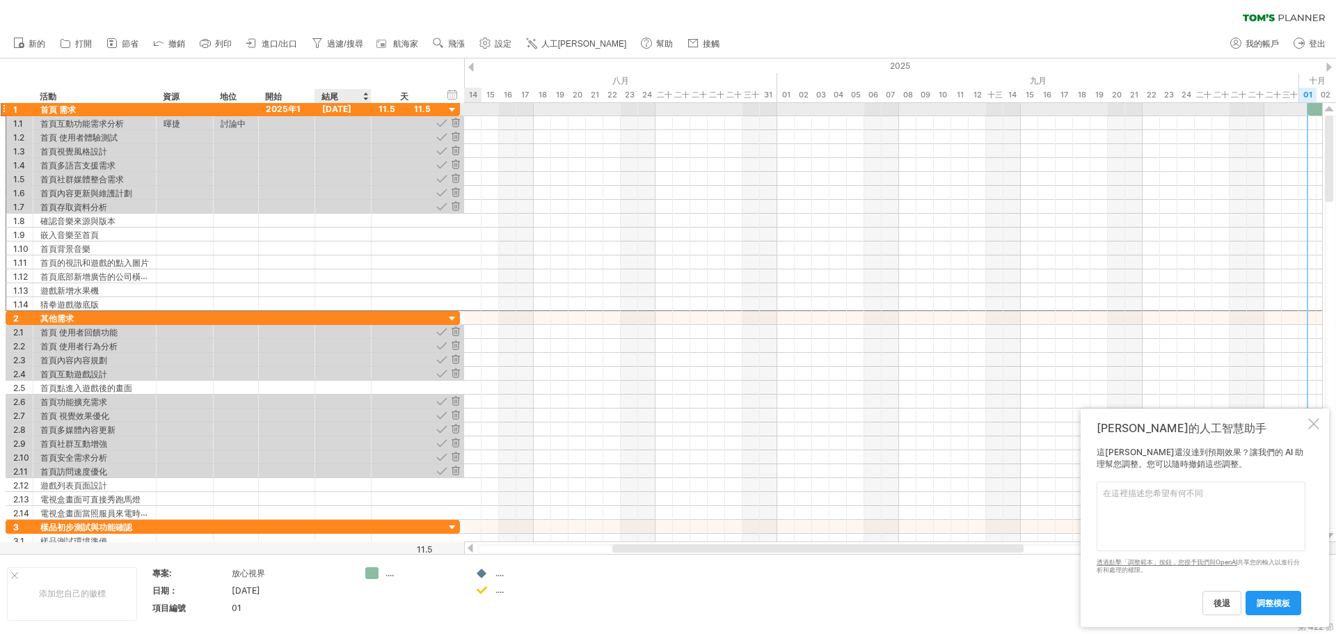
click at [351, 111] on font "[DATE]" at bounding box center [336, 109] width 29 height 10
click at [351, 109] on font "[DATE]" at bounding box center [336, 109] width 29 height 10
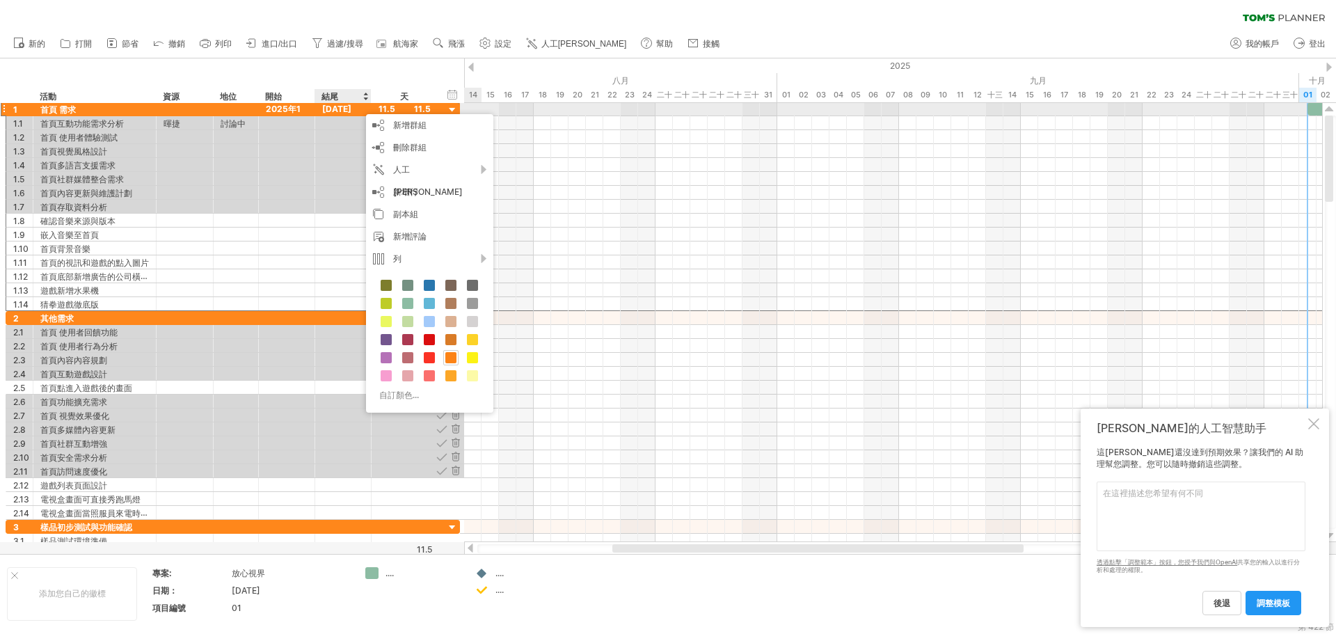
click at [351, 109] on font "[DATE]" at bounding box center [336, 109] width 29 height 10
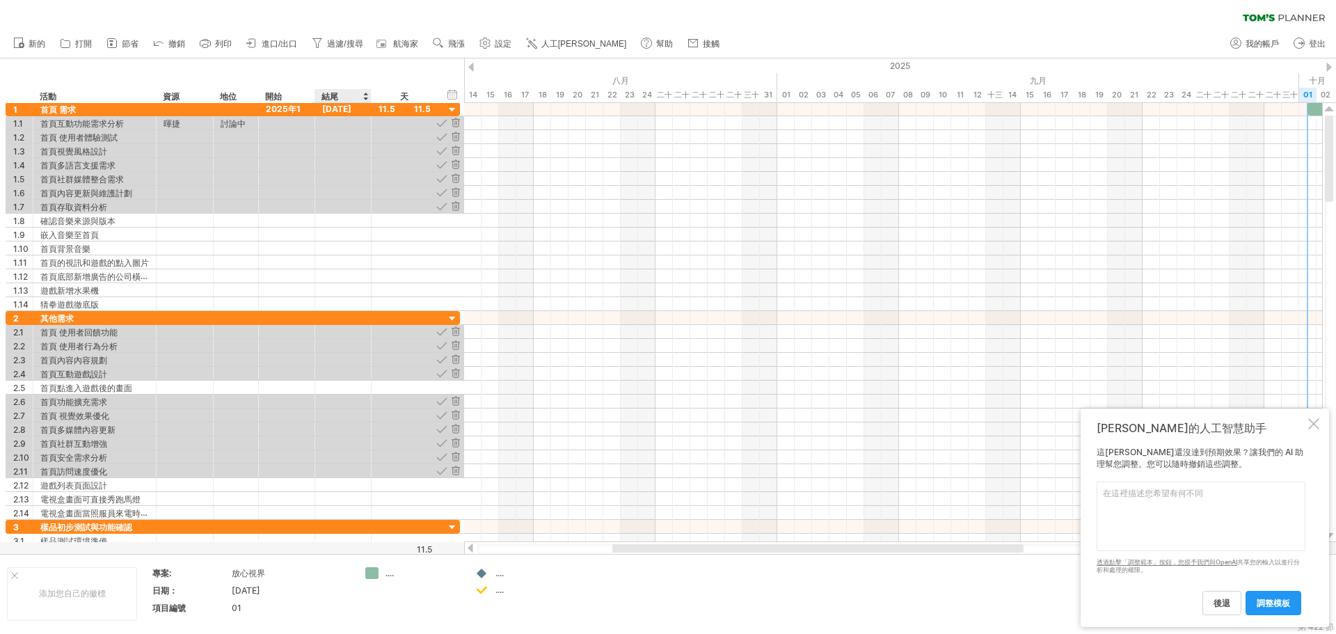
click at [365, 97] on div at bounding box center [366, 96] width 6 height 14
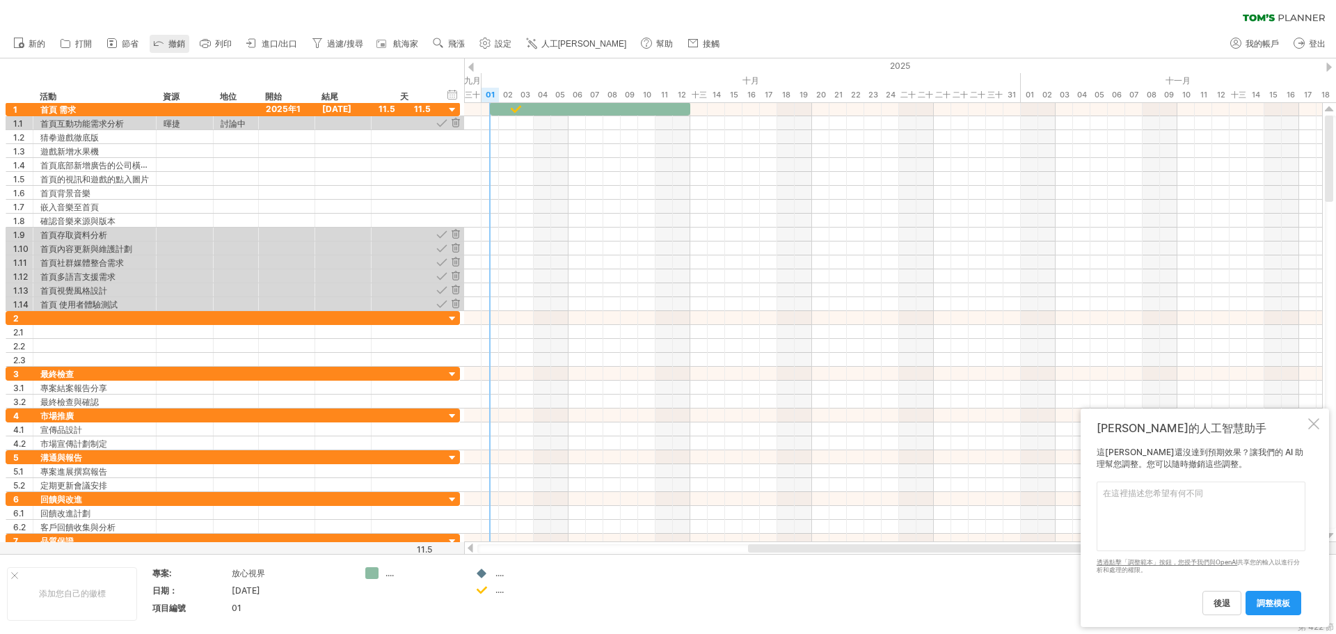
click at [171, 40] on font "撤銷" at bounding box center [176, 44] width 17 height 10
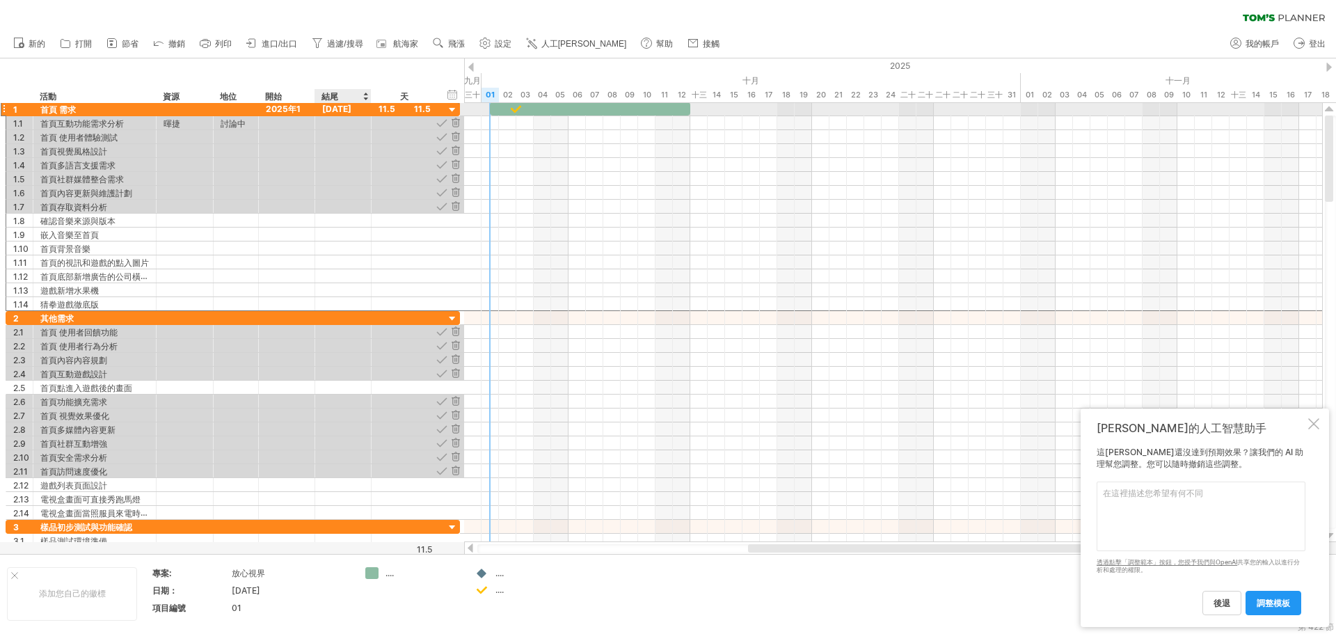
click at [351, 106] on font "[DATE]" at bounding box center [336, 109] width 29 height 10
click at [351, 111] on font "[DATE]" at bounding box center [336, 109] width 29 height 10
click at [347, 108] on font "[DATE]" at bounding box center [336, 109] width 29 height 10
click at [350, 100] on div "結尾" at bounding box center [343, 96] width 42 height 14
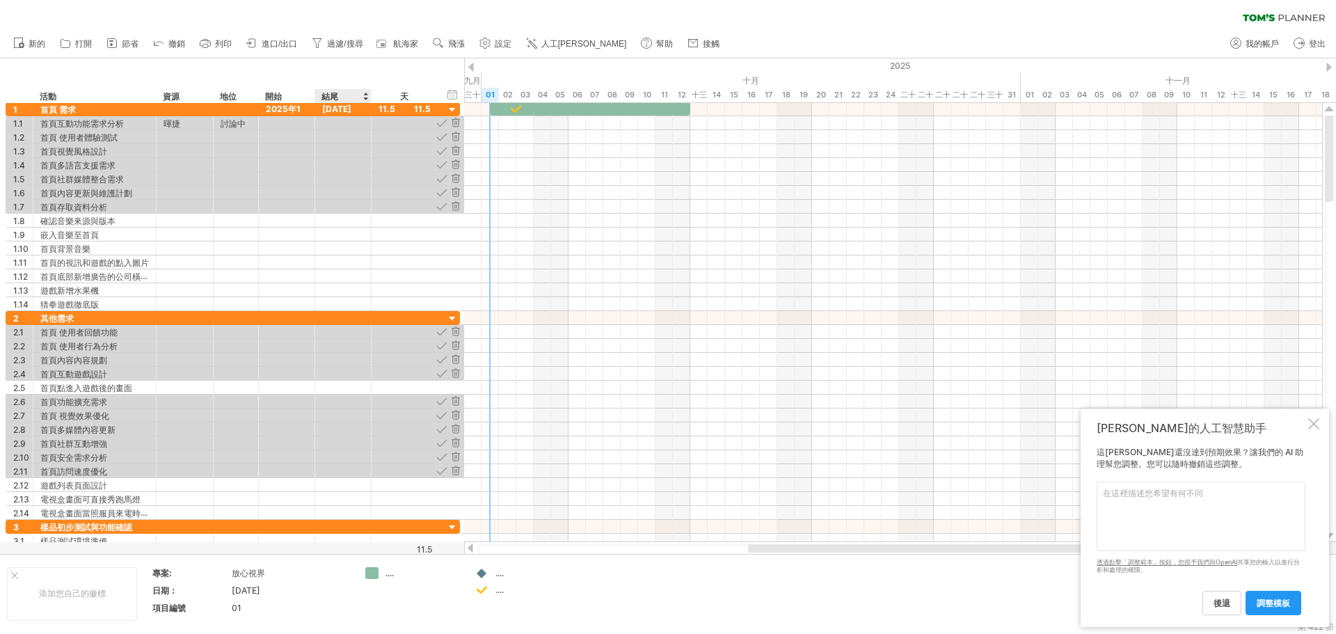
click at [336, 95] on font "結尾" at bounding box center [330, 96] width 17 height 10
click at [365, 99] on div at bounding box center [366, 96] width 6 height 14
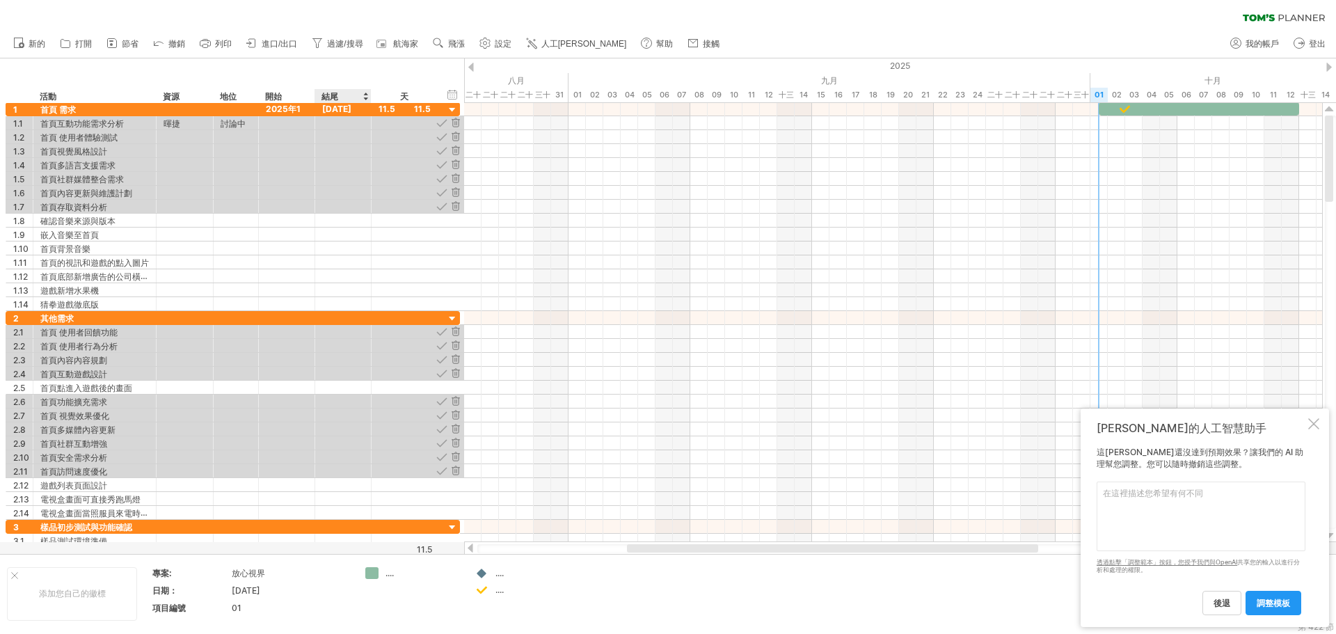
click at [365, 98] on div at bounding box center [366, 96] width 6 height 14
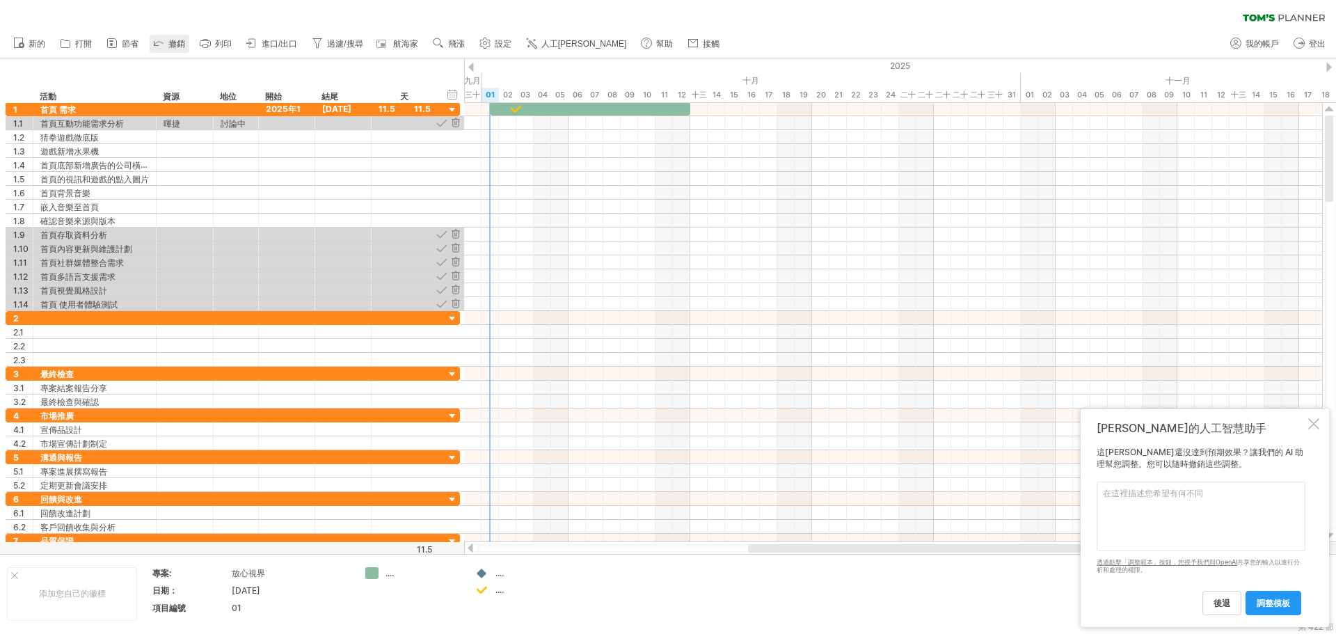
click at [166, 47] on link "撤銷" at bounding box center [170, 44] width 40 height 18
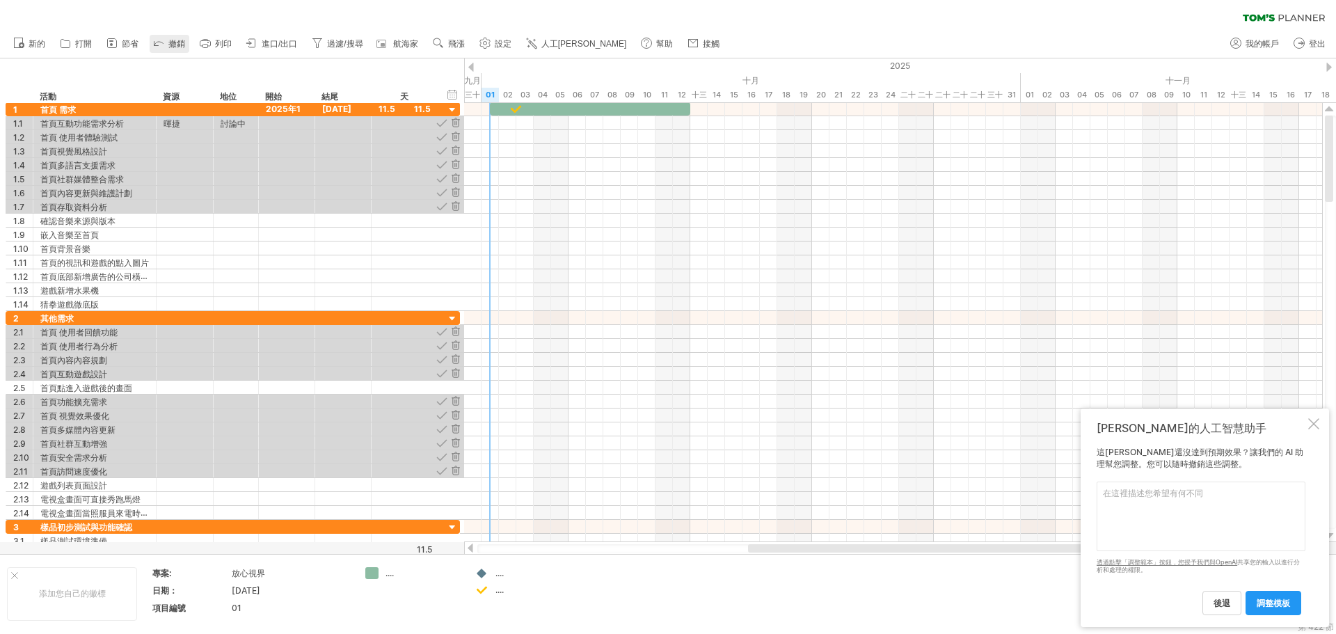
click at [166, 47] on link "撤銷" at bounding box center [170, 44] width 40 height 18
click at [329, 108] on font "[DATE]" at bounding box center [336, 109] width 29 height 10
click at [392, 110] on font "11.5" at bounding box center [387, 109] width 17 height 10
click at [455, 95] on div "隱藏開始/結束/持續時間 顯示開始/結束/持續時間" at bounding box center [452, 94] width 13 height 15
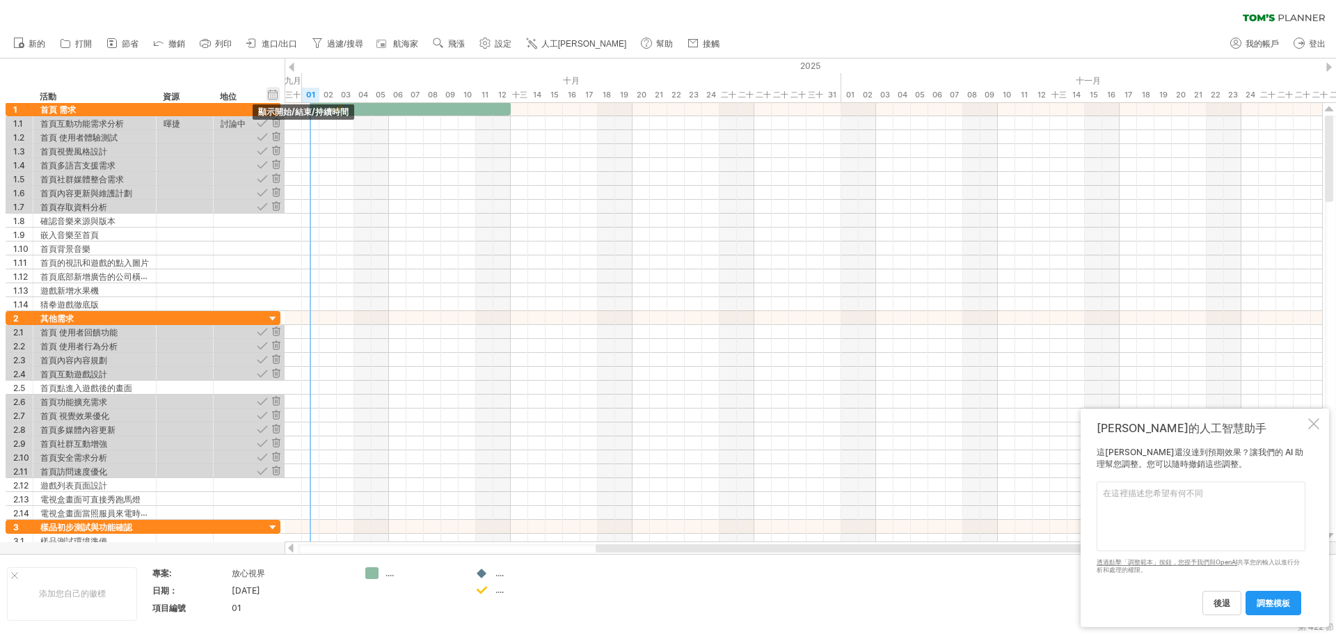
click at [274, 95] on div "隱藏開始/結束/持續時間 顯示開始/結束/持續時間" at bounding box center [273, 94] width 13 height 15
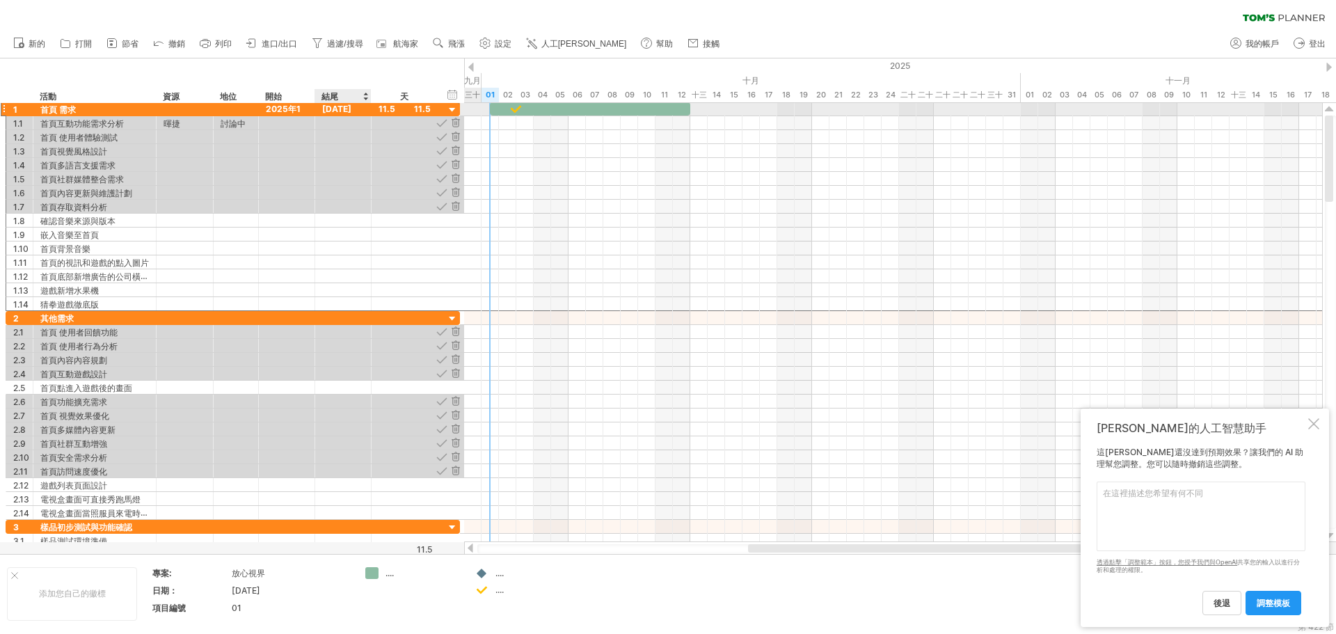
click at [350, 107] on font "[DATE]" at bounding box center [336, 109] width 29 height 10
click at [350, 109] on font "[DATE]" at bounding box center [336, 109] width 29 height 10
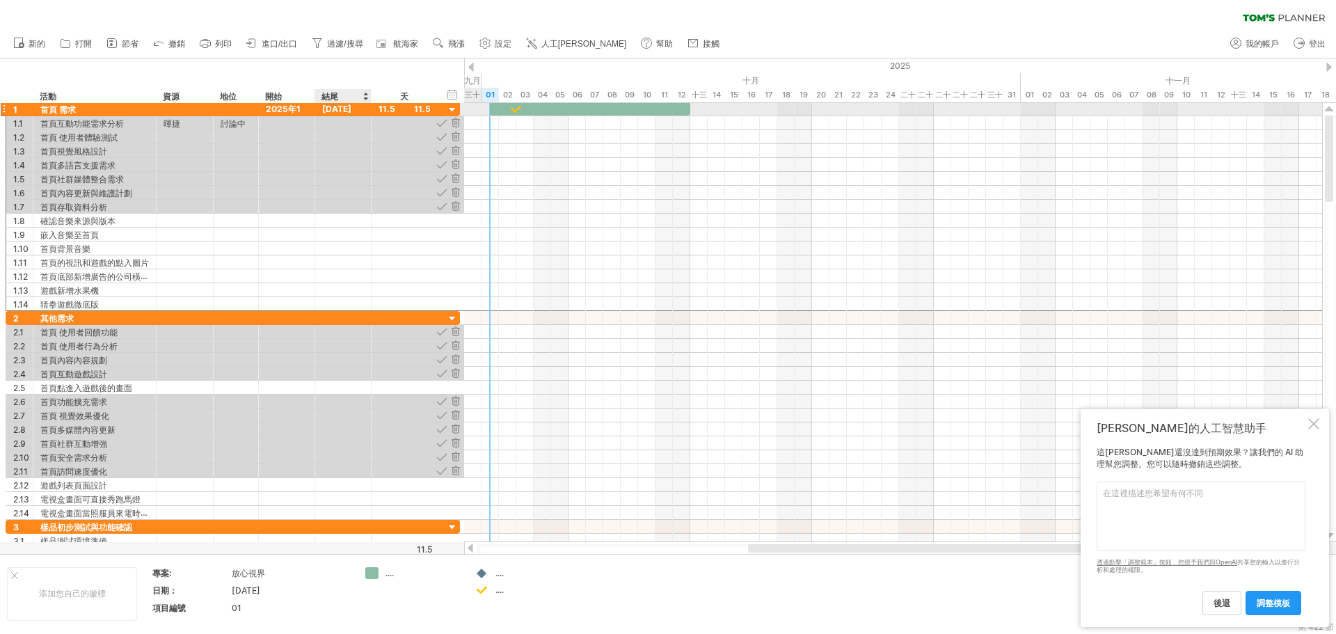
click at [350, 109] on font "[DATE]" at bounding box center [336, 109] width 29 height 10
click at [292, 108] on font "2025年1月10日" at bounding box center [283, 116] width 35 height 24
click at [292, 100] on div "開始" at bounding box center [286, 96] width 42 height 14
click at [284, 97] on div "開始" at bounding box center [286, 96] width 42 height 14
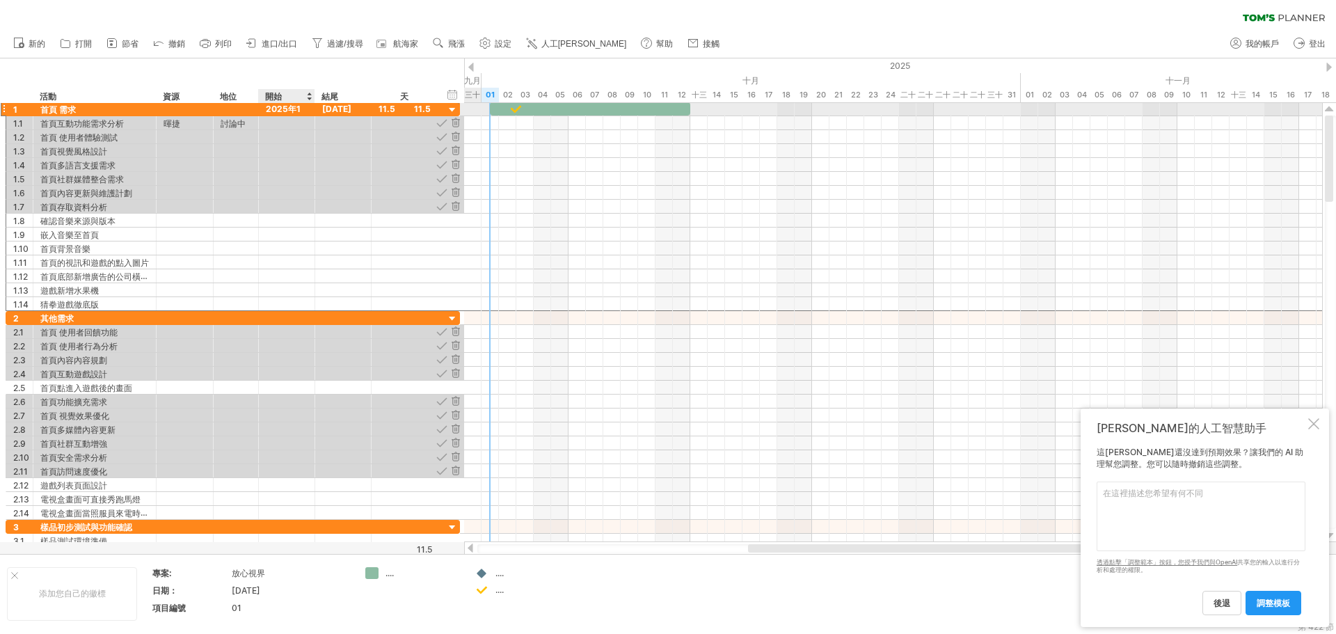
click at [290, 110] on font "2025年1月10日" at bounding box center [283, 116] width 35 height 24
click at [336, 113] on font "[DATE]" at bounding box center [336, 109] width 29 height 10
click at [342, 111] on font "[DATE]" at bounding box center [336, 109] width 29 height 10
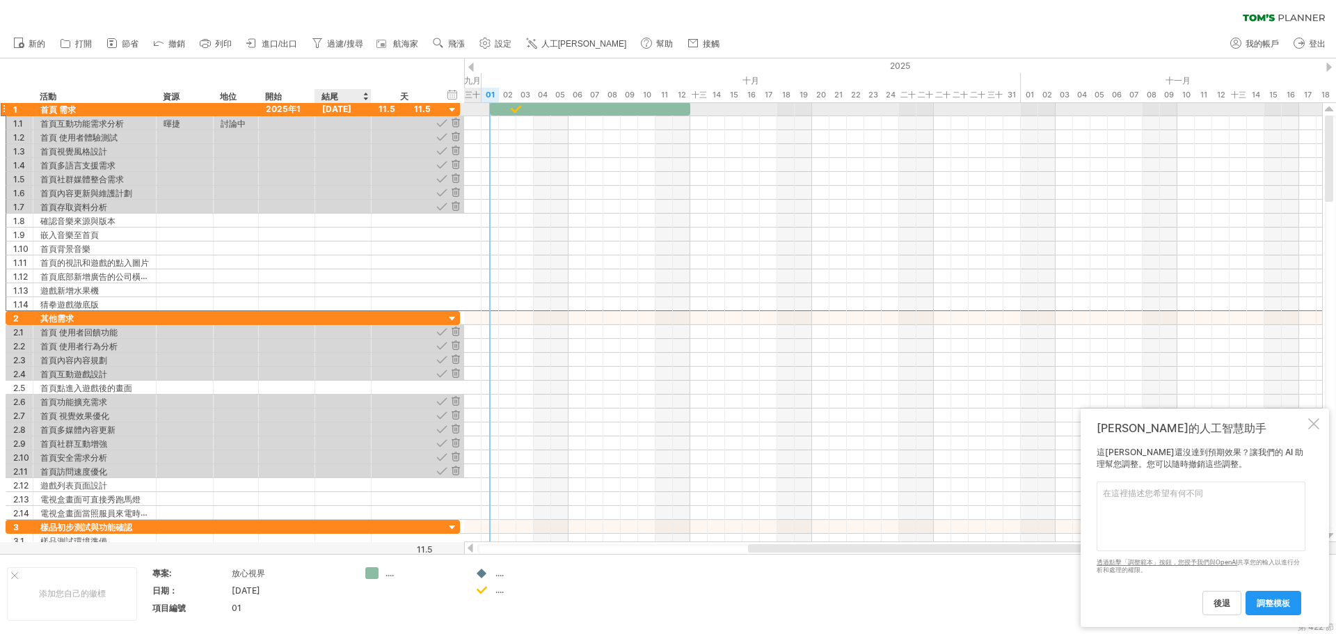
click at [342, 111] on font "[DATE]" at bounding box center [336, 109] width 29 height 10
click at [286, 107] on font "2025年1月10日" at bounding box center [283, 116] width 35 height 24
click at [351, 105] on font "[DATE]" at bounding box center [336, 109] width 29 height 10
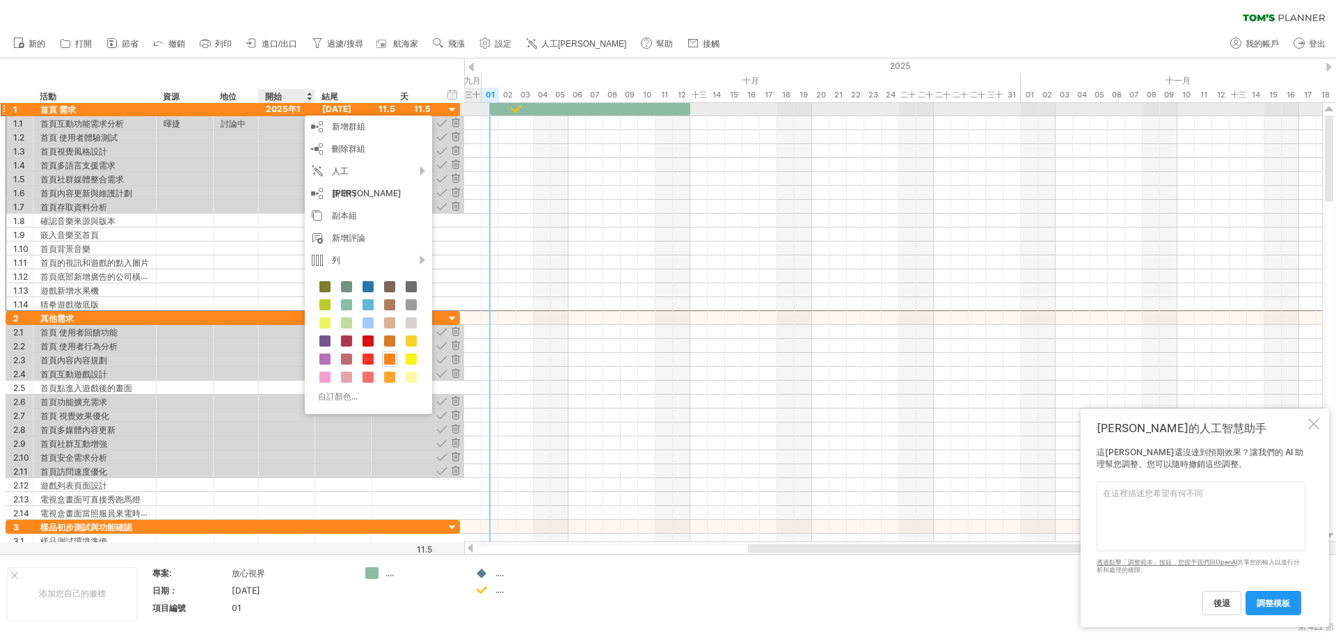
click at [294, 109] on font "2025年1月10日" at bounding box center [283, 116] width 35 height 24
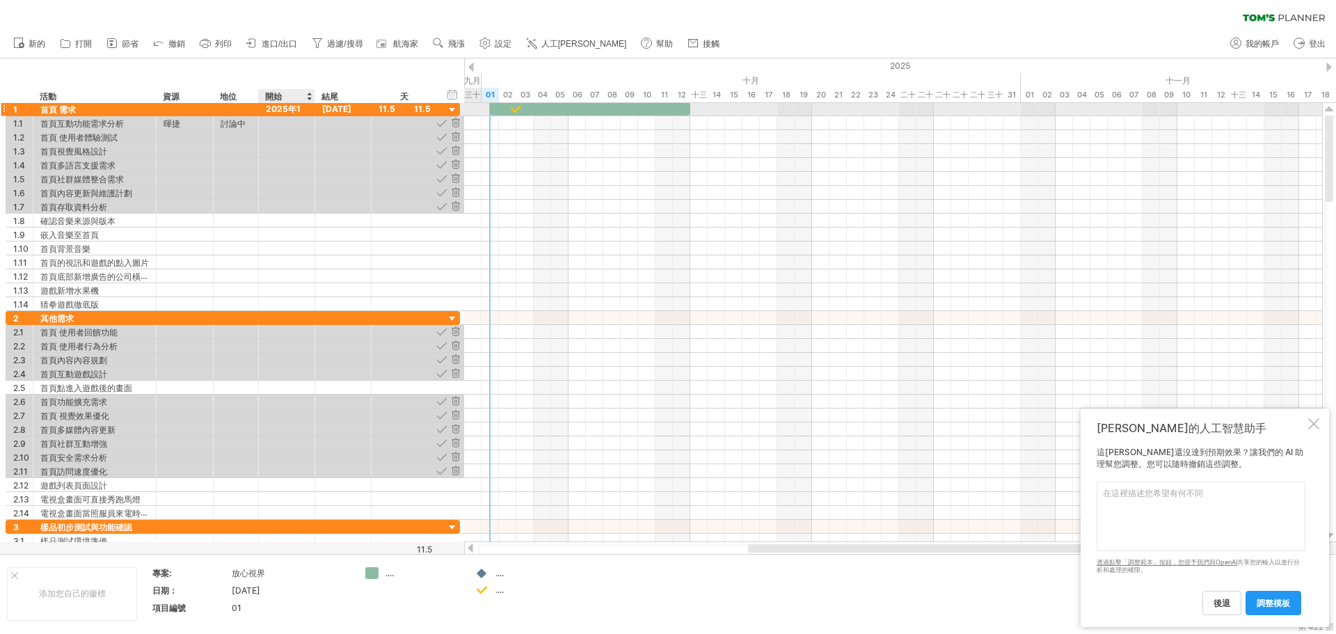
click at [294, 109] on font "2025年1月10日" at bounding box center [283, 116] width 35 height 24
click at [296, 97] on div "開始" at bounding box center [286, 96] width 42 height 14
click at [293, 113] on font "2025年1月10日" at bounding box center [283, 116] width 35 height 24
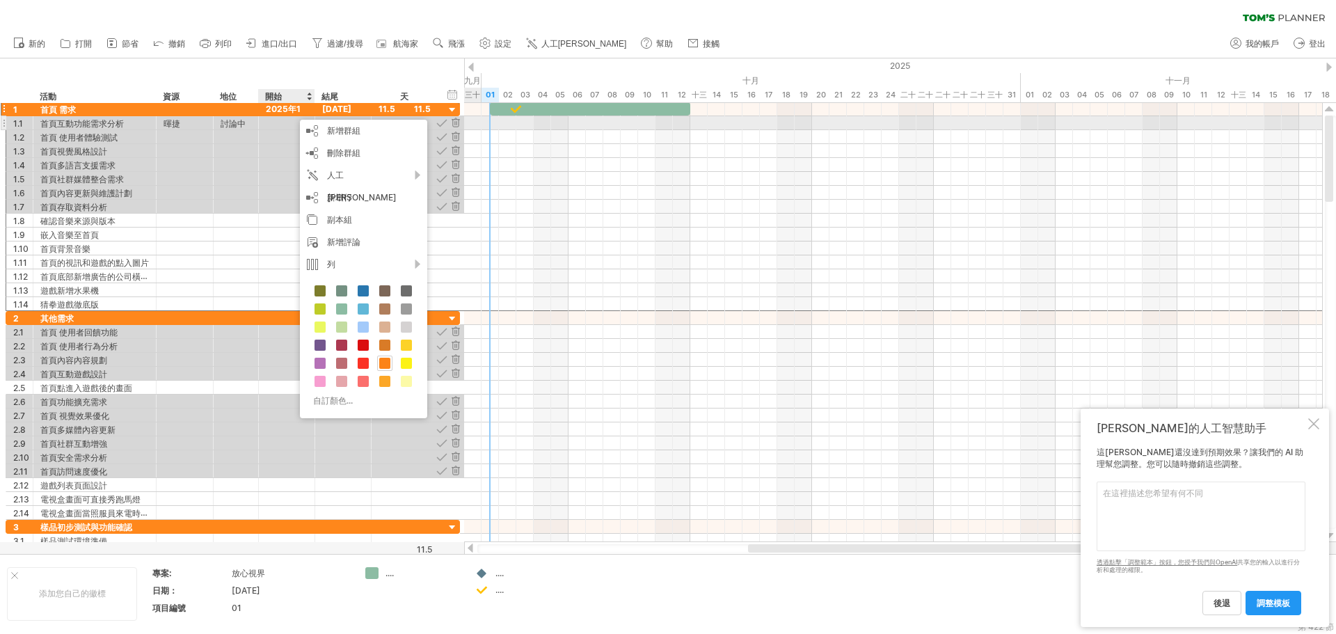
click at [281, 125] on div at bounding box center [287, 122] width 56 height 13
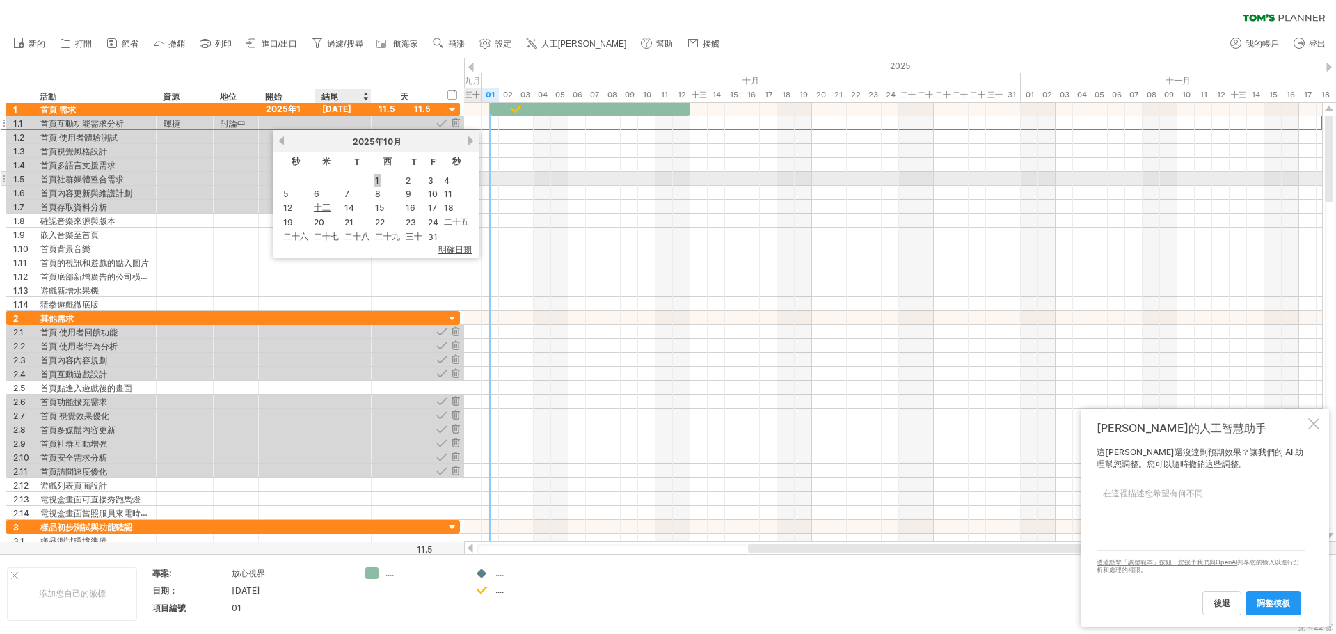
click at [377, 180] on font "1" at bounding box center [377, 180] width 4 height 10
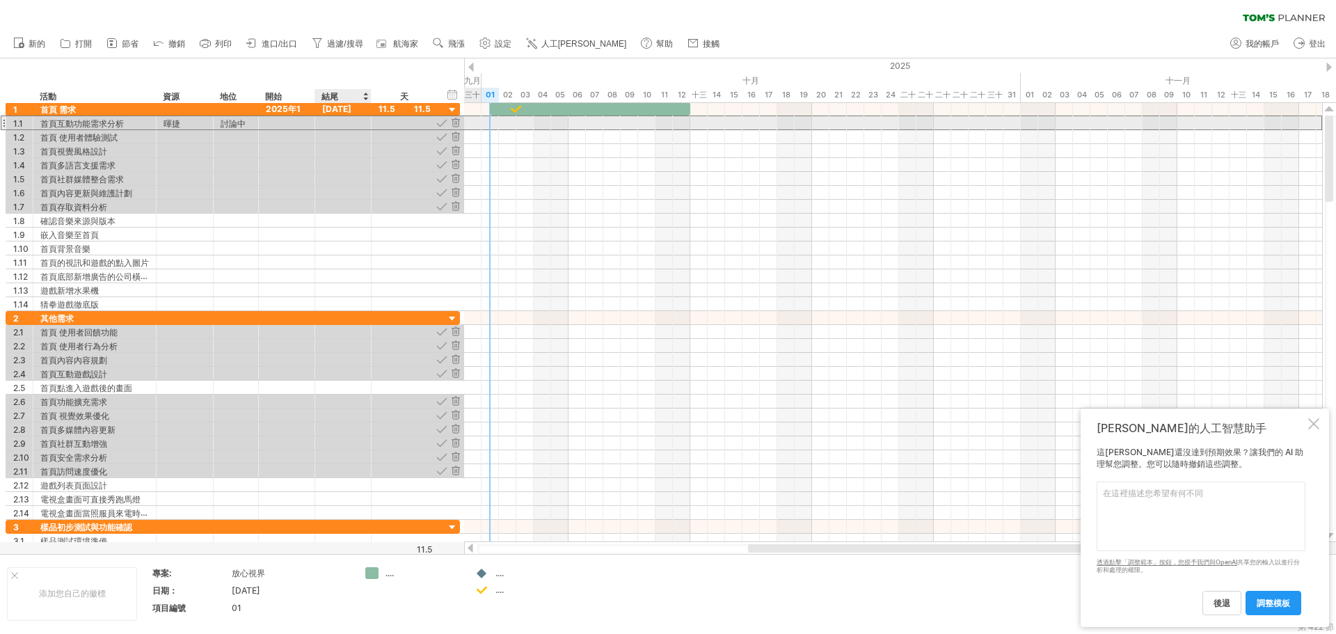
drag, startPoint x: 346, startPoint y: 117, endPoint x: 345, endPoint y: 127, distance: 9.8
click at [346, 118] on div at bounding box center [343, 122] width 56 height 13
click at [285, 127] on div at bounding box center [287, 122] width 56 height 13
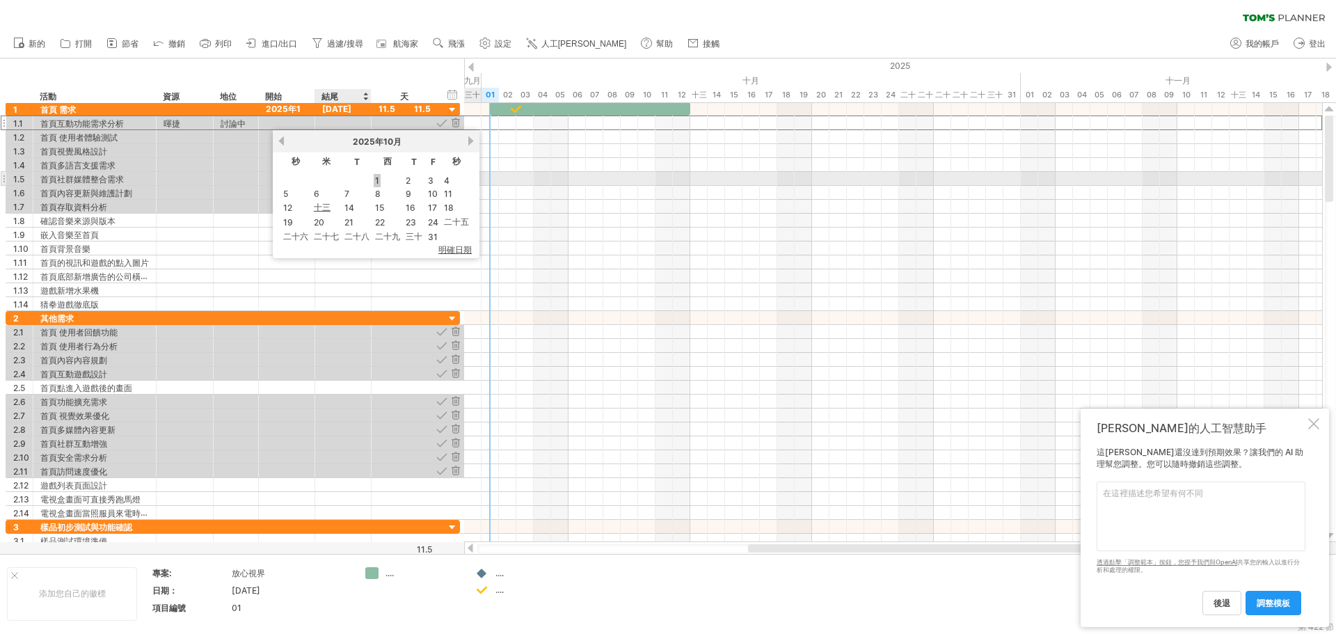
click at [375, 181] on font "1" at bounding box center [377, 180] width 4 height 10
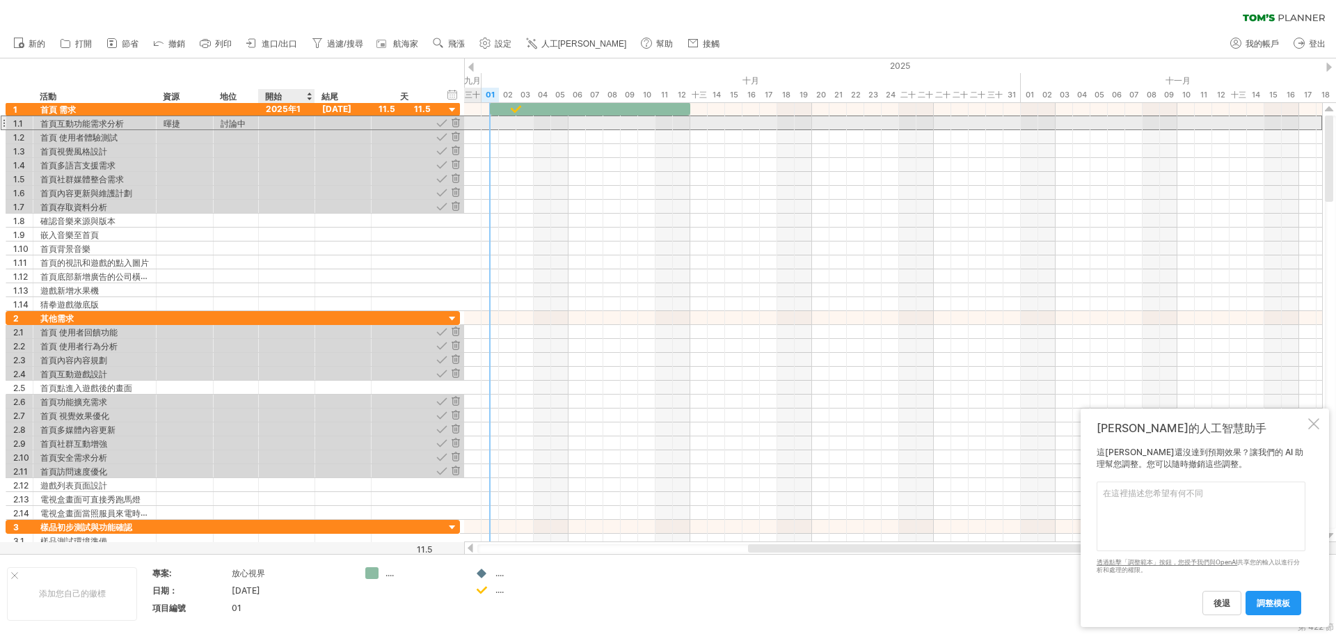
click at [285, 124] on div at bounding box center [287, 122] width 56 height 13
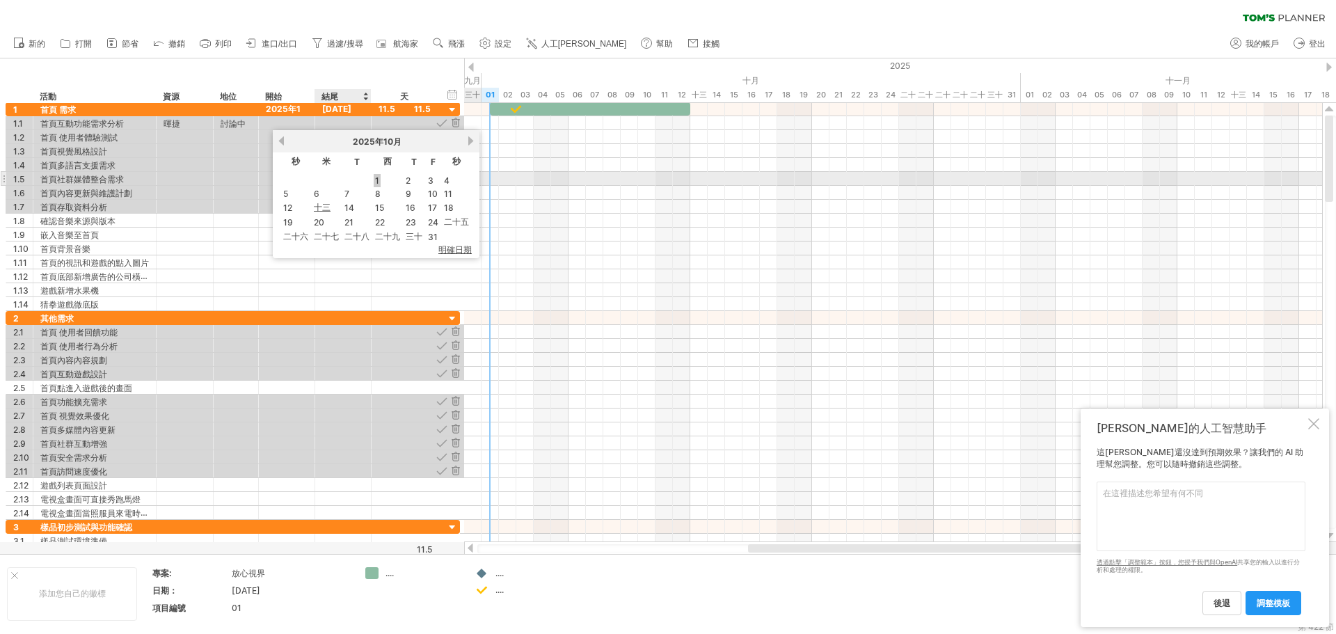
click at [377, 182] on font "1" at bounding box center [377, 180] width 4 height 10
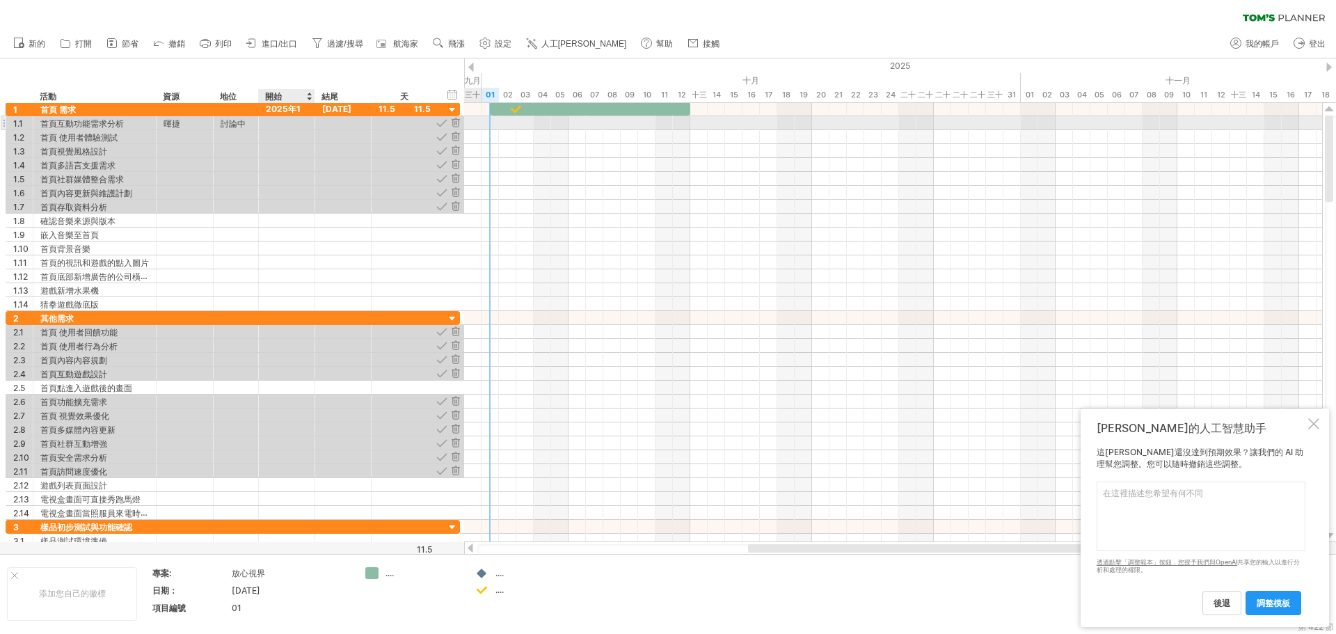
click at [292, 120] on div at bounding box center [287, 122] width 56 height 13
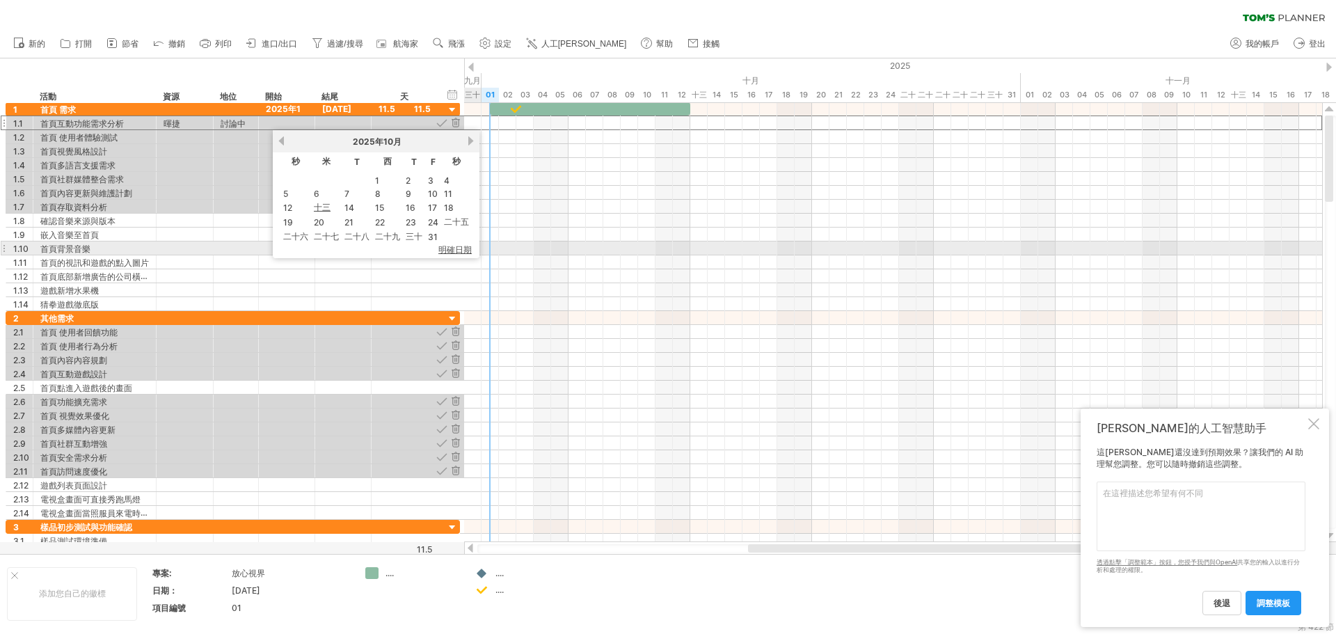
click at [466, 253] on font "明確日期" at bounding box center [454, 249] width 33 height 10
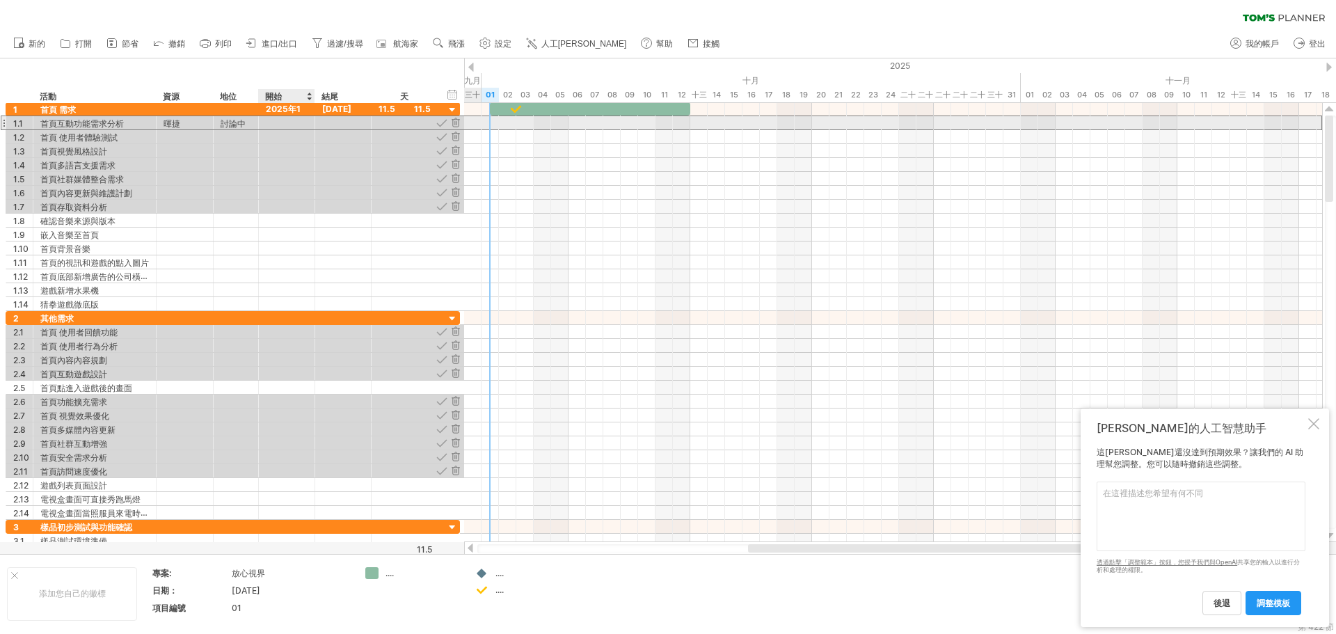
click at [299, 126] on div at bounding box center [287, 122] width 56 height 13
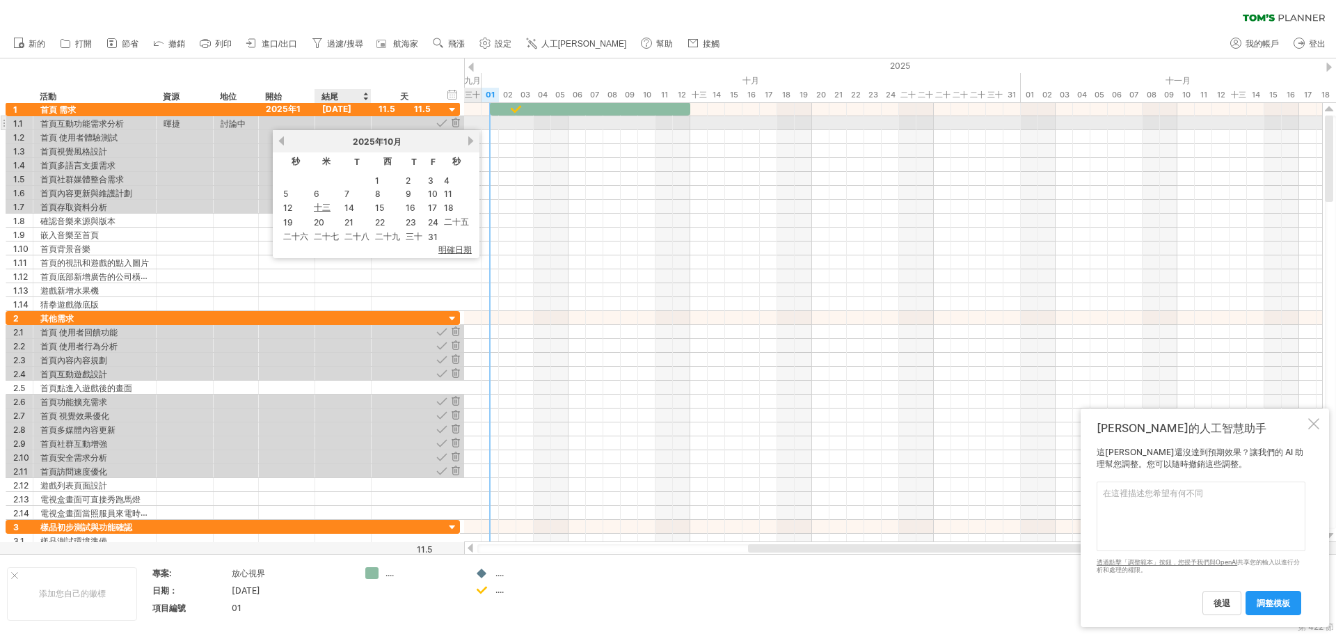
click at [366, 122] on div at bounding box center [343, 122] width 56 height 13
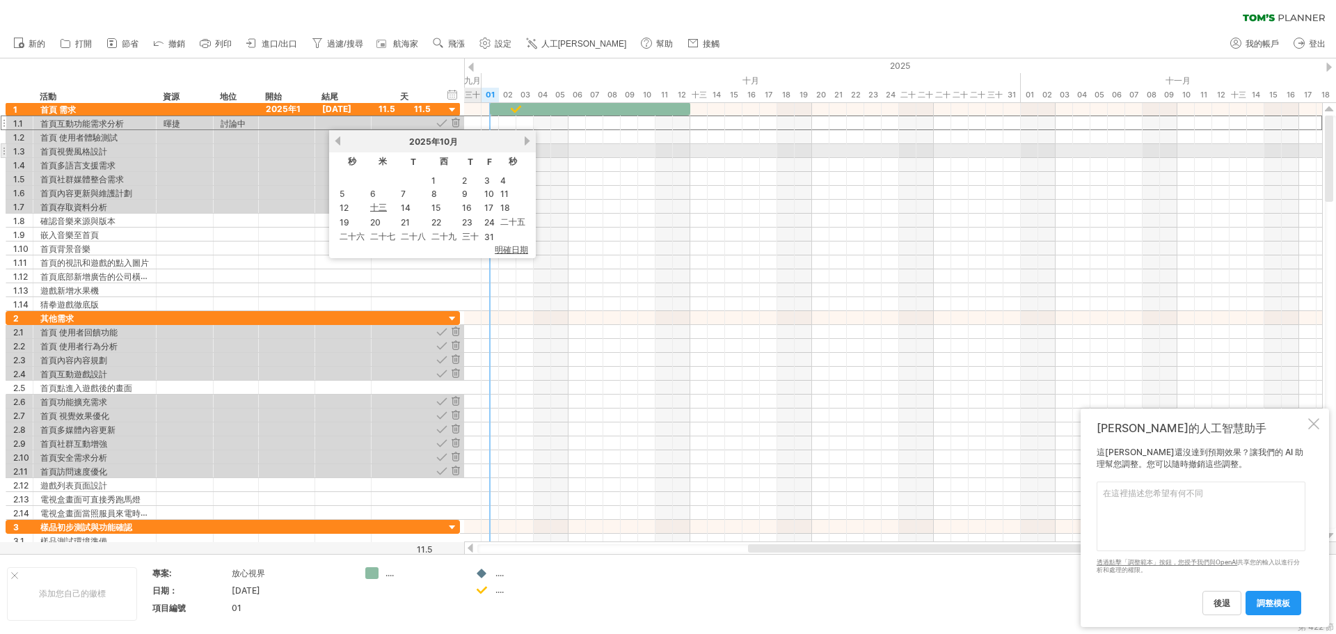
click at [525, 146] on div "以前的 下一個 2025年 10月" at bounding box center [432, 141] width 207 height 22
click at [526, 139] on link "下一個" at bounding box center [527, 141] width 10 height 10
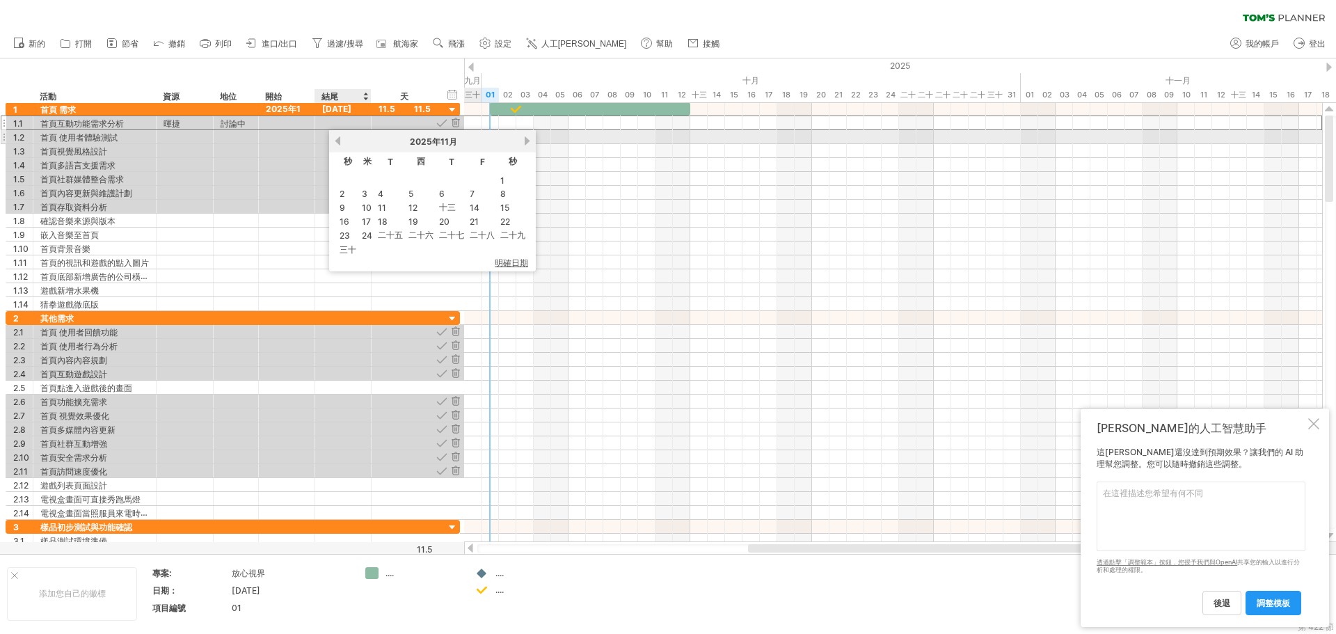
click at [341, 142] on link "以前的" at bounding box center [338, 141] width 10 height 10
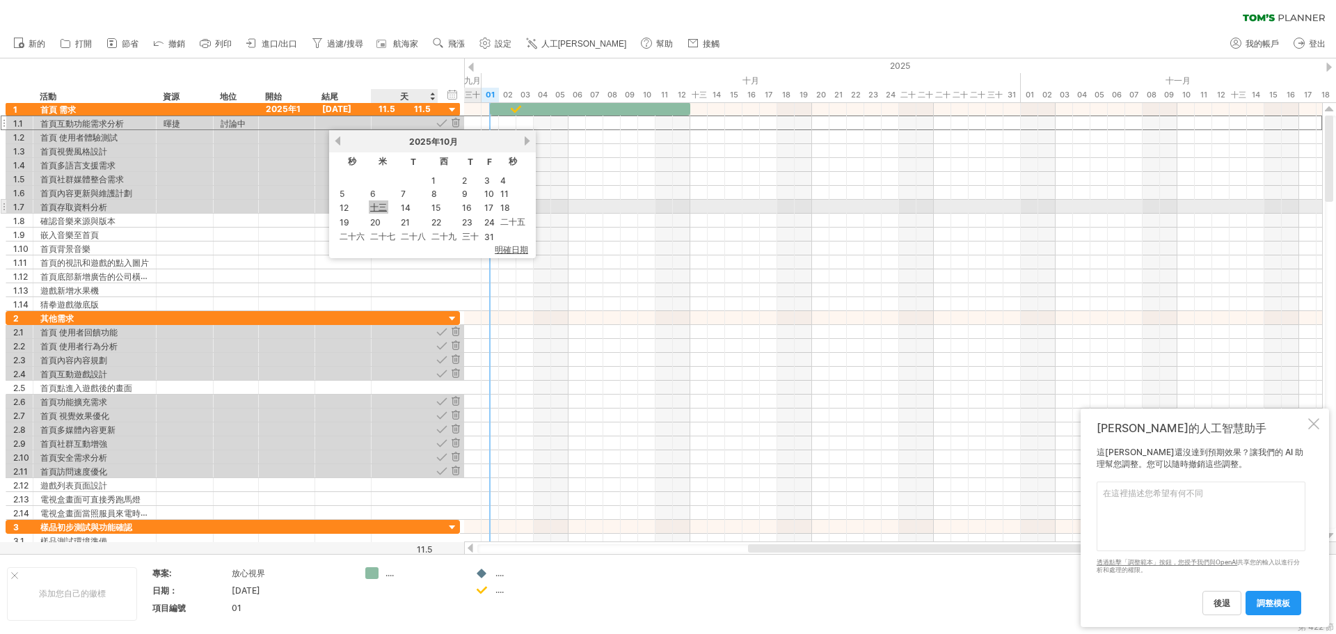
click at [383, 211] on font "十三" at bounding box center [378, 207] width 17 height 10
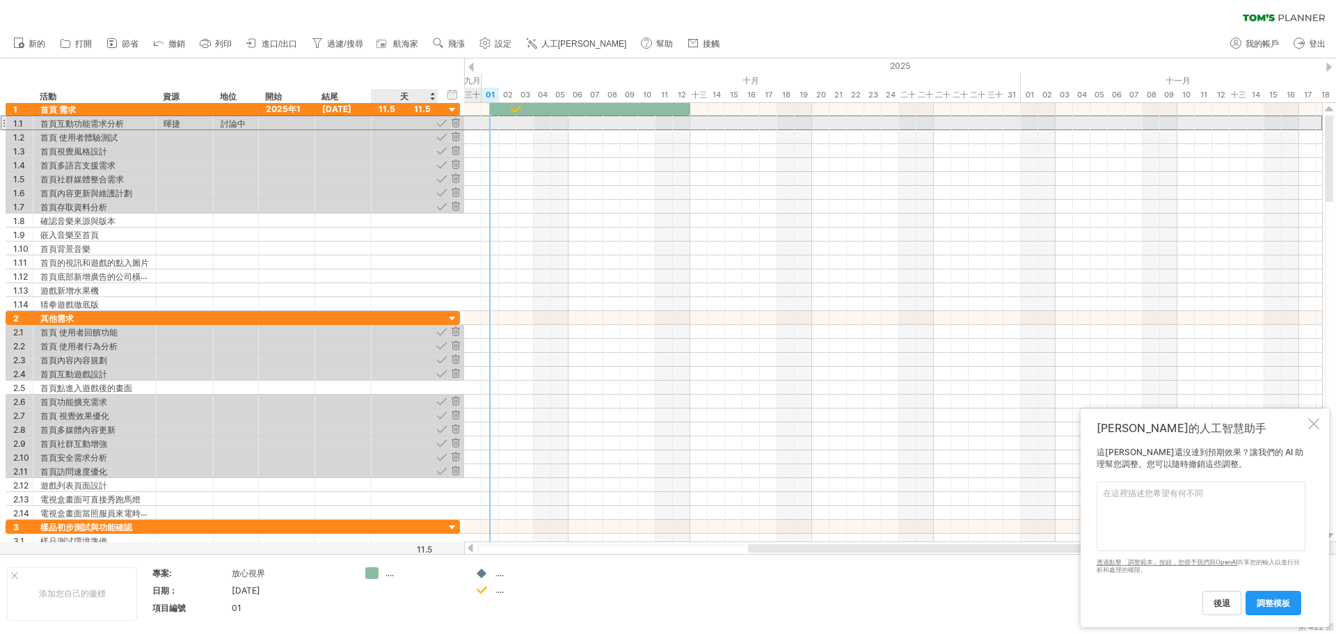
click at [392, 125] on div at bounding box center [405, 122] width 52 height 13
click at [443, 123] on div at bounding box center [441, 122] width 13 height 13
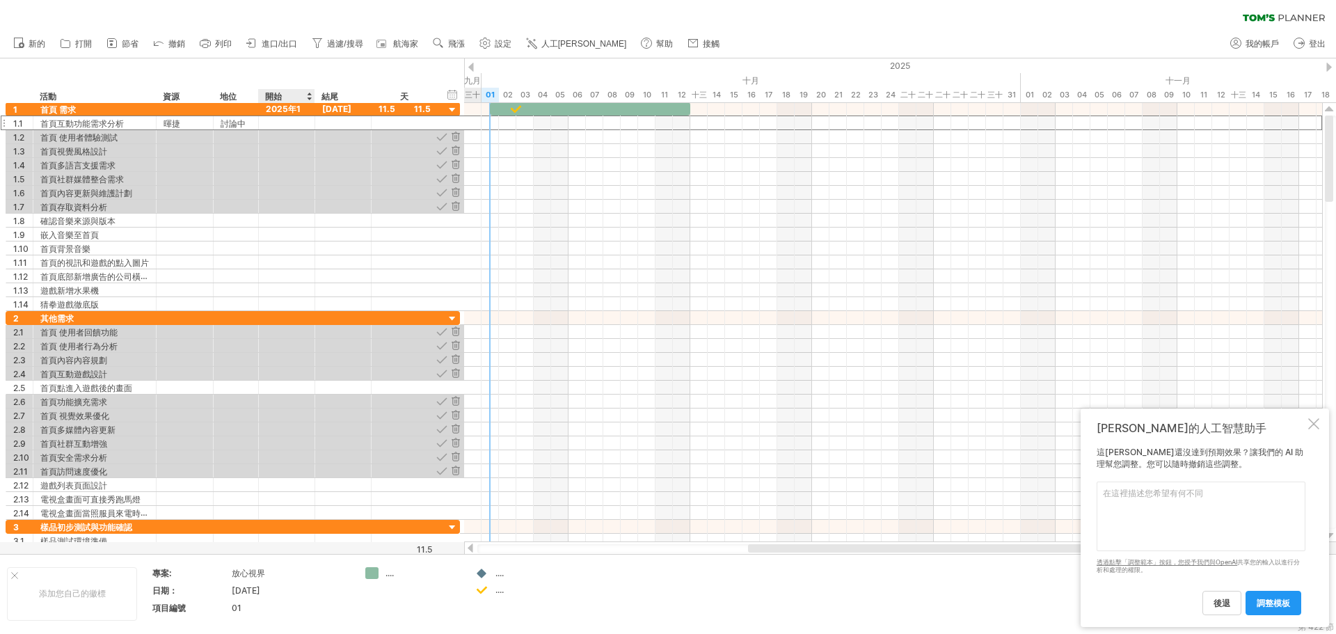
click at [301, 123] on div at bounding box center [287, 122] width 56 height 13
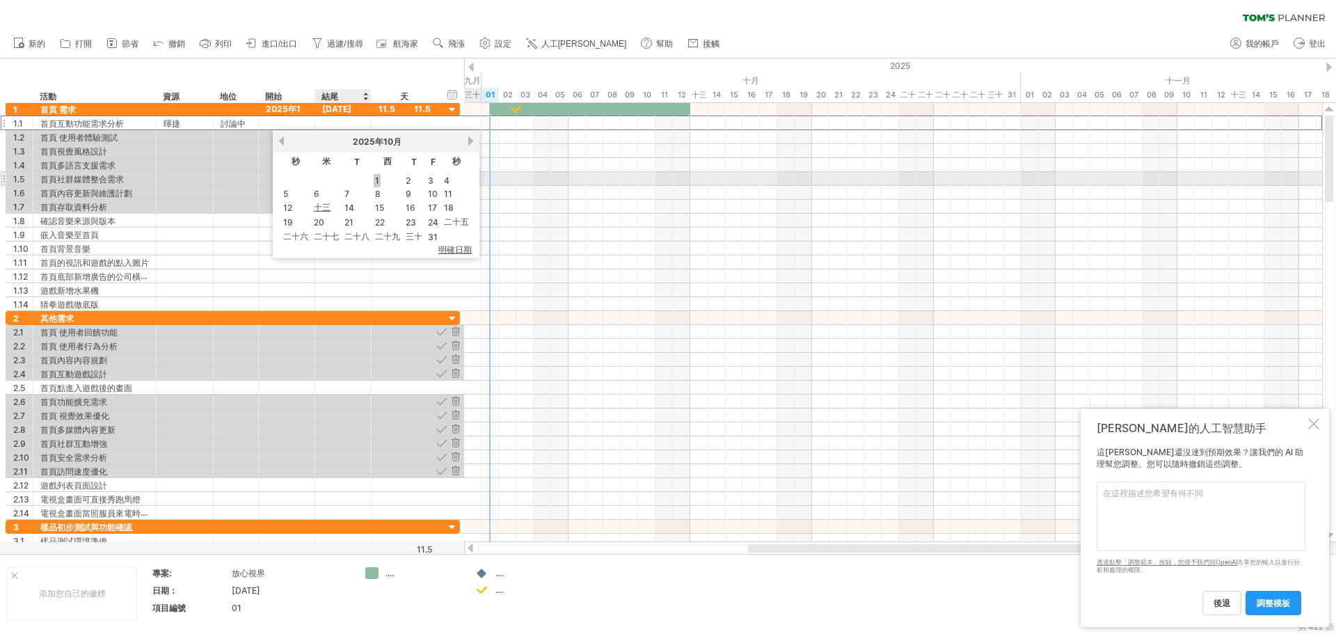
click at [378, 176] on font "1" at bounding box center [377, 180] width 4 height 10
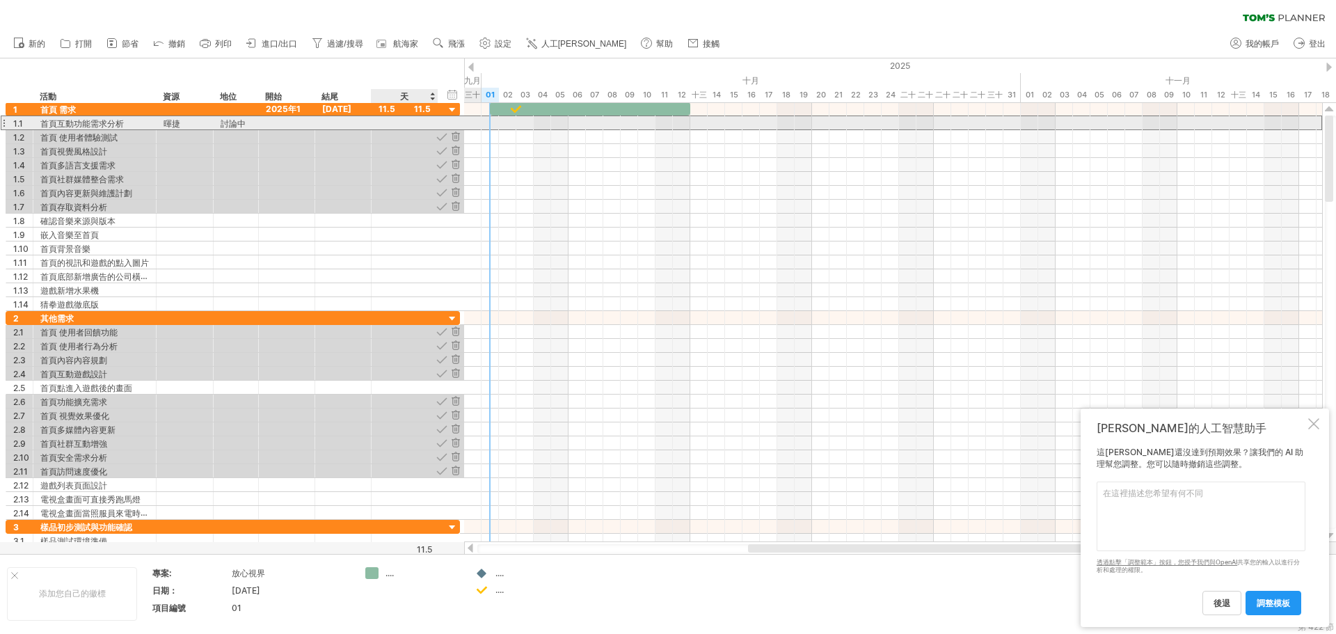
click at [418, 122] on div at bounding box center [405, 122] width 52 height 13
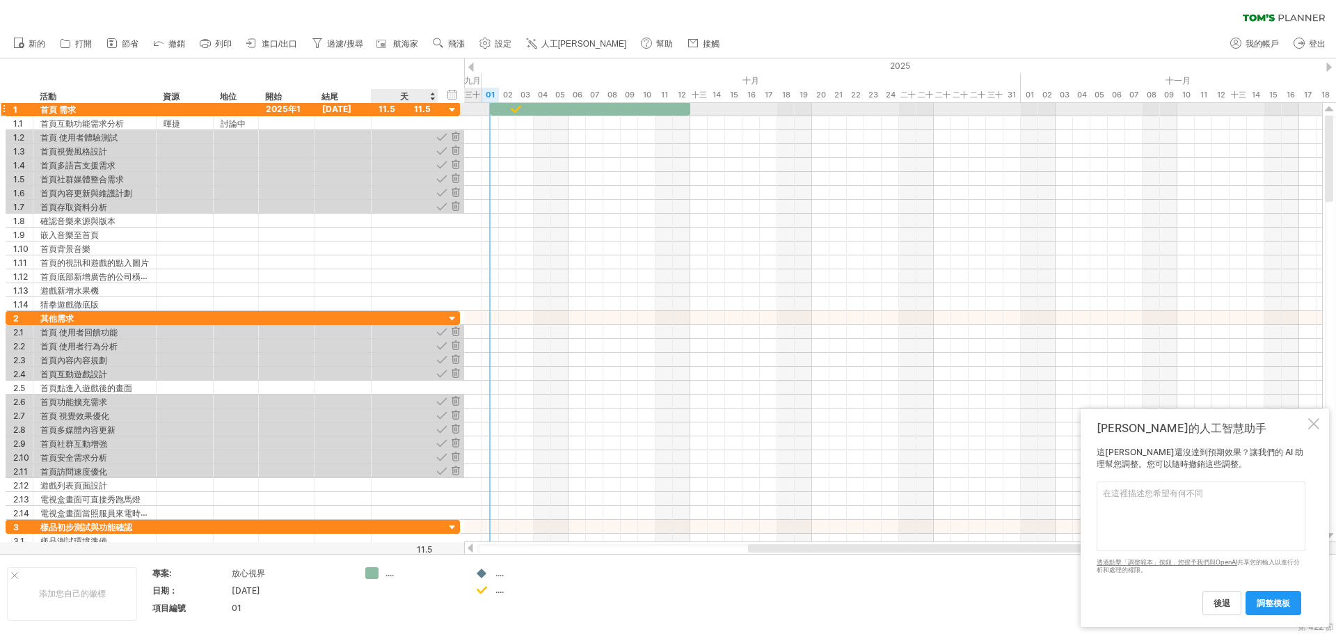
click at [455, 109] on div at bounding box center [452, 110] width 13 height 13
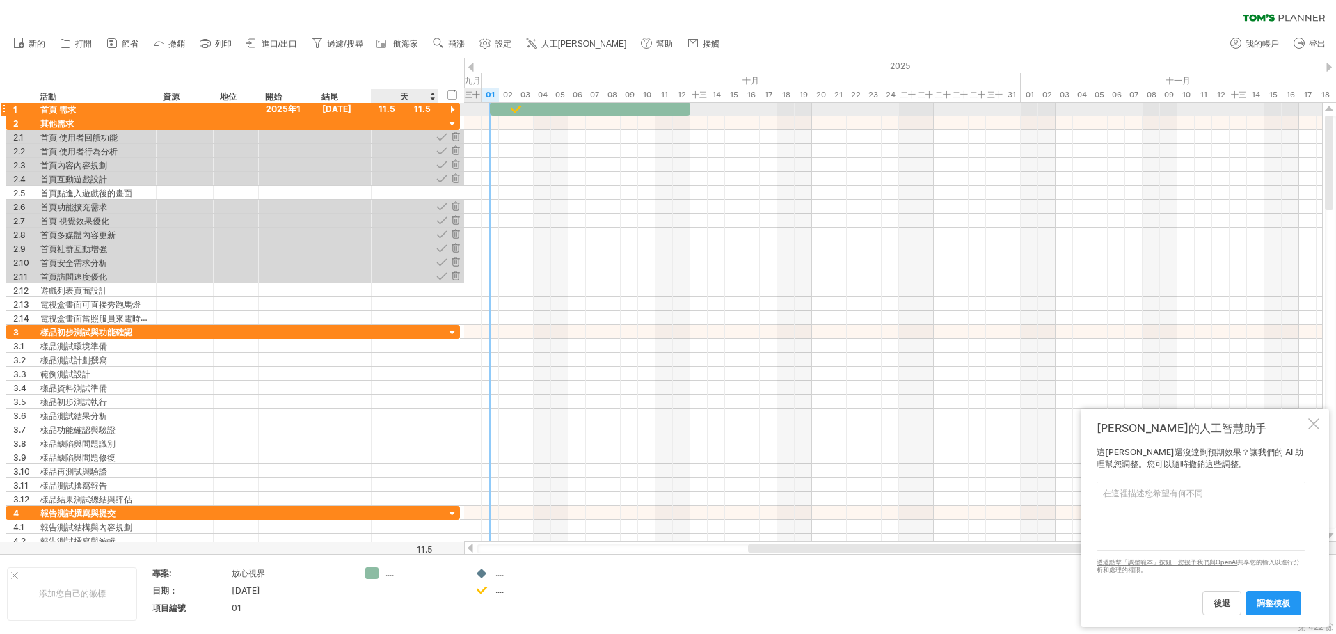
click at [455, 109] on div at bounding box center [452, 110] width 13 height 13
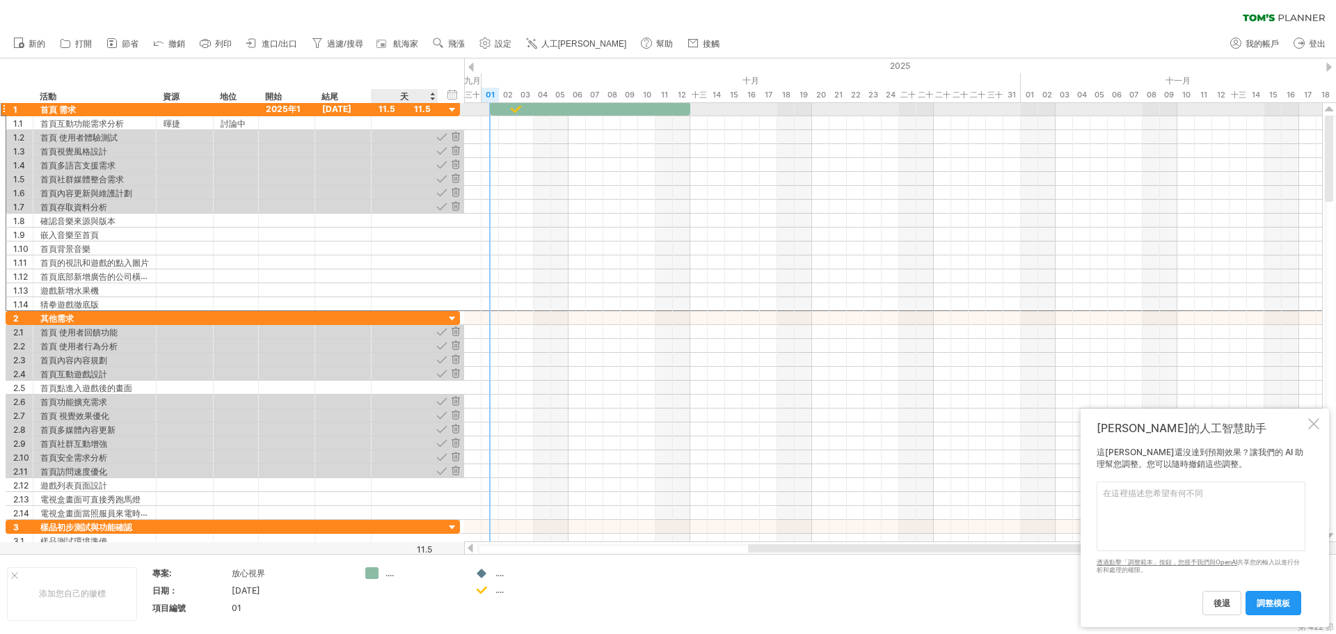
click at [440, 109] on div "1 **** 首頁 需求 [DATE] [DATE] 11.5 11.5" at bounding box center [233, 109] width 455 height 15
click at [426, 106] on div "11.5" at bounding box center [405, 108] width 52 height 13
click at [416, 109] on div "11.5" at bounding box center [405, 108] width 52 height 13
click at [437, 110] on div at bounding box center [436, 109] width 7 height 14
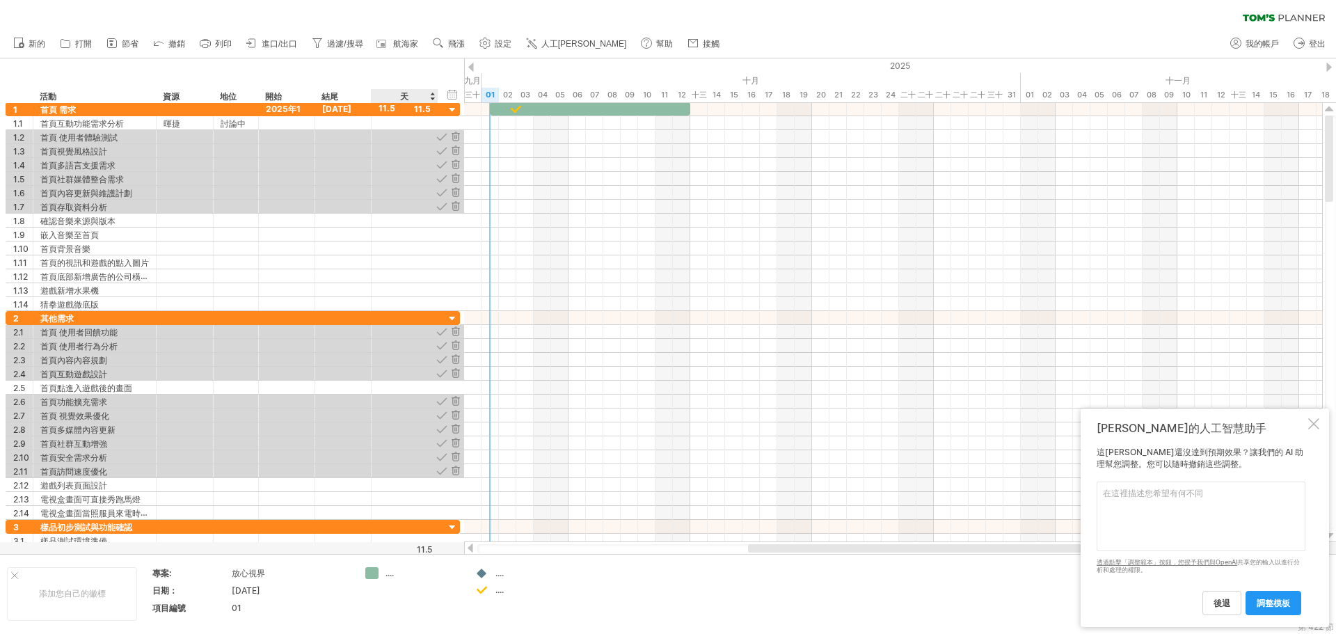
click at [443, 95] on div "隱藏開始/結束/持續時間 顯示開始/結束/持續時間 ******** 活動 ******** 資源 ****** 地位 開始 結尾 天" at bounding box center [232, 80] width 464 height 45
click at [450, 96] on div "隱藏開始/結束/持續時間 顯示開始/結束/持續時間" at bounding box center [452, 94] width 13 height 15
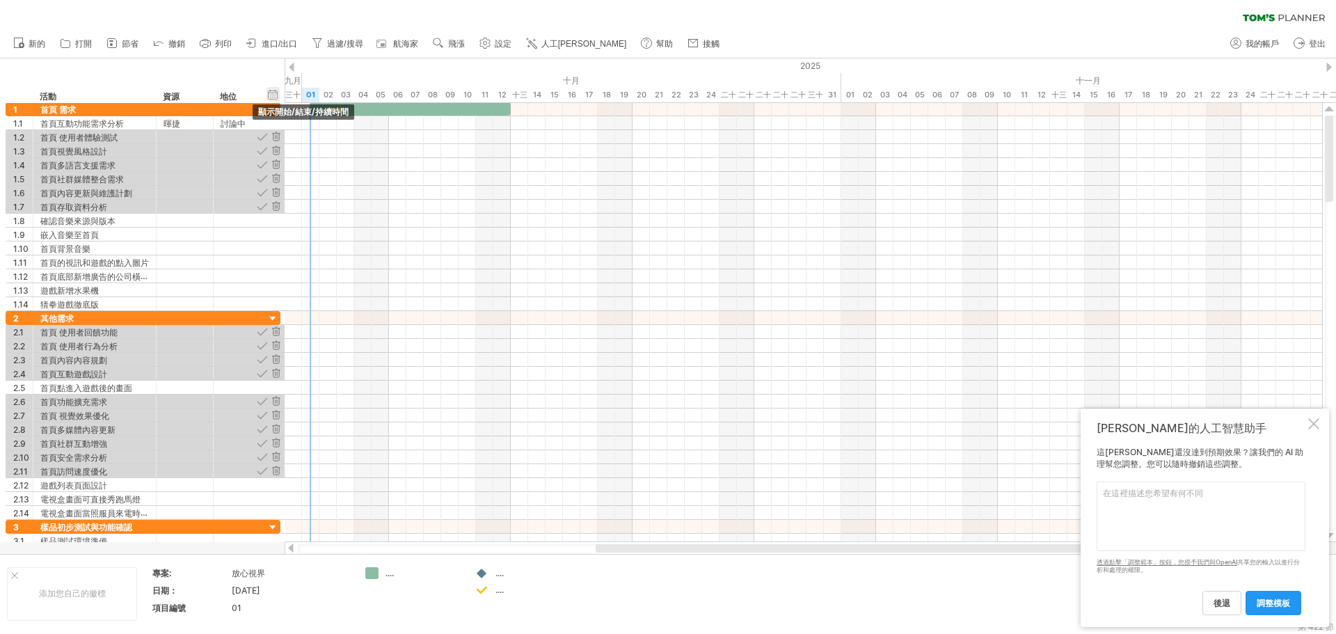
click at [271, 94] on div "隱藏開始/結束/持續時間 顯示開始/結束/持續時間" at bounding box center [273, 94] width 13 height 15
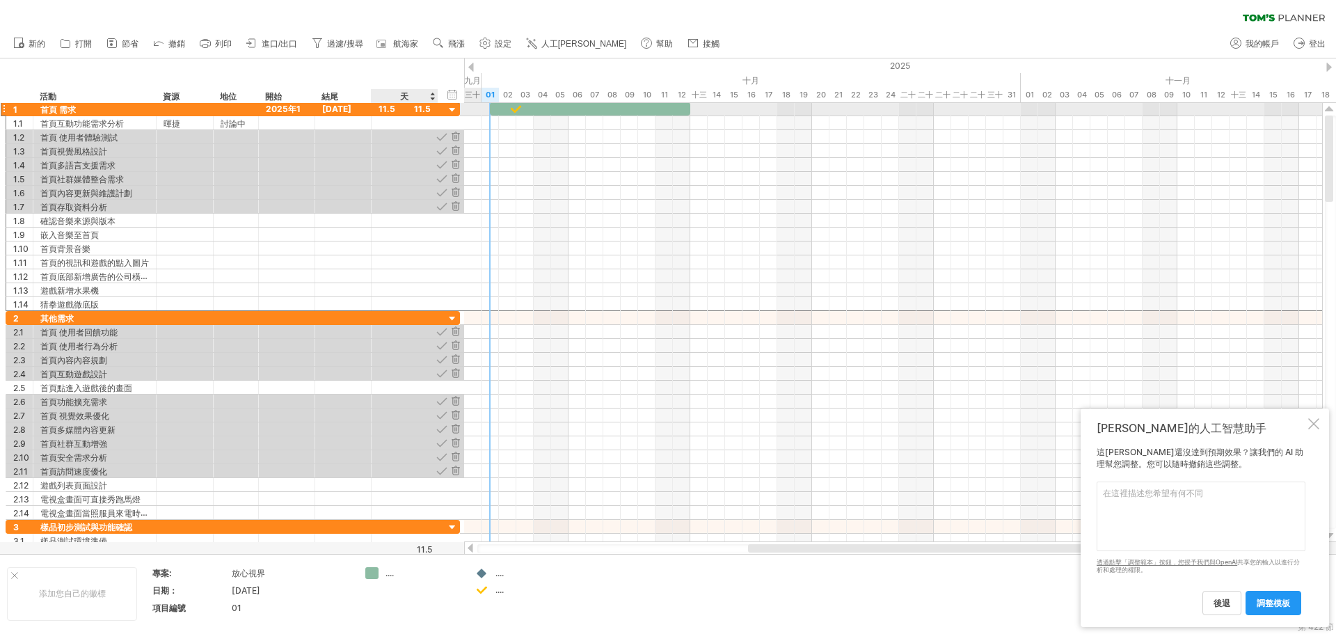
click at [431, 112] on div "11.5 11.5" at bounding box center [405, 108] width 67 height 13
click at [455, 111] on div at bounding box center [452, 110] width 13 height 13
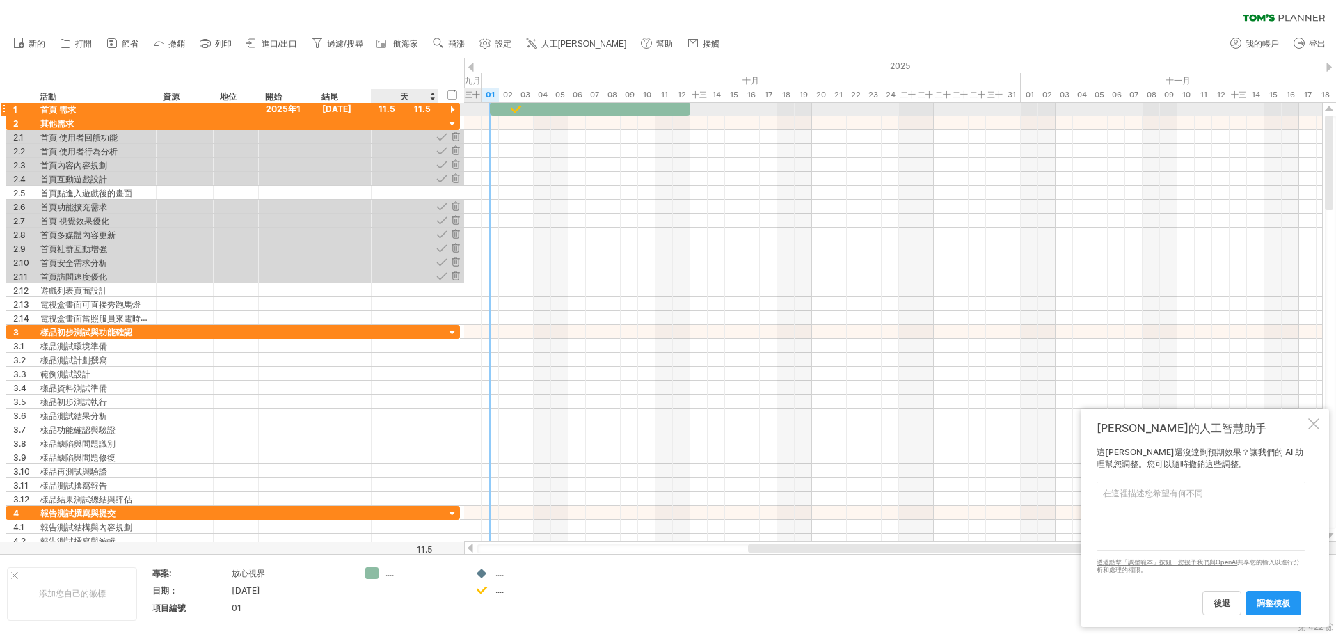
click at [452, 112] on div at bounding box center [452, 110] width 13 height 13
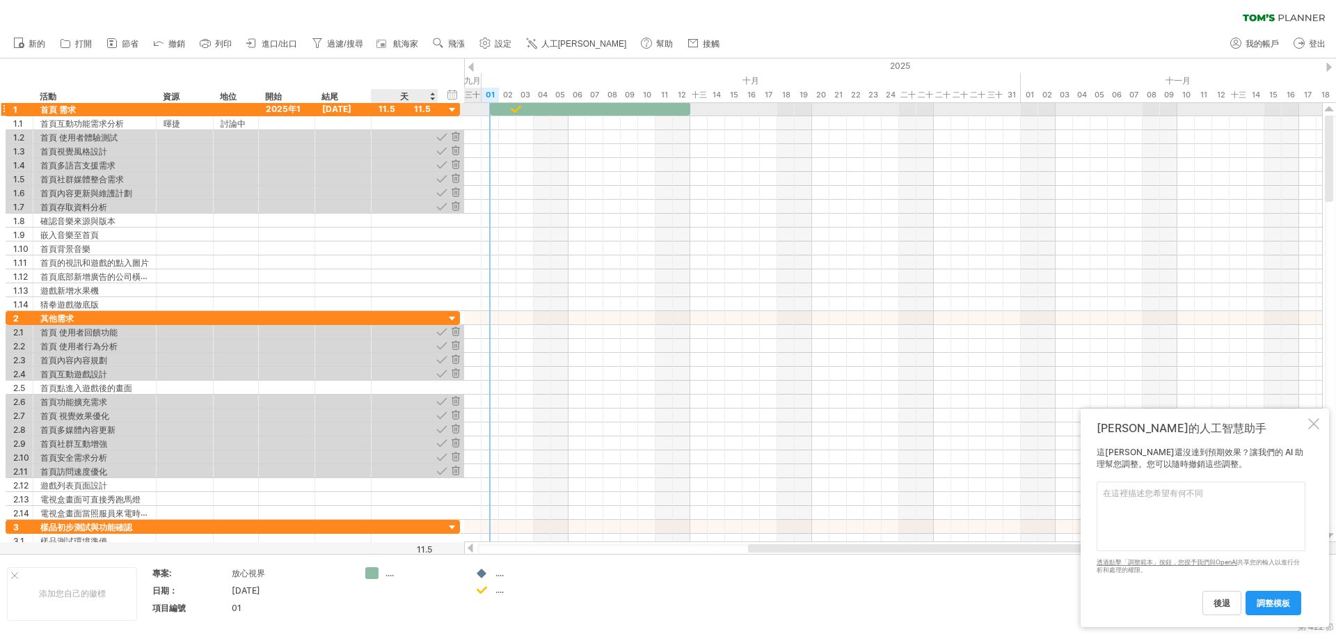
click at [452, 110] on div at bounding box center [452, 110] width 13 height 13
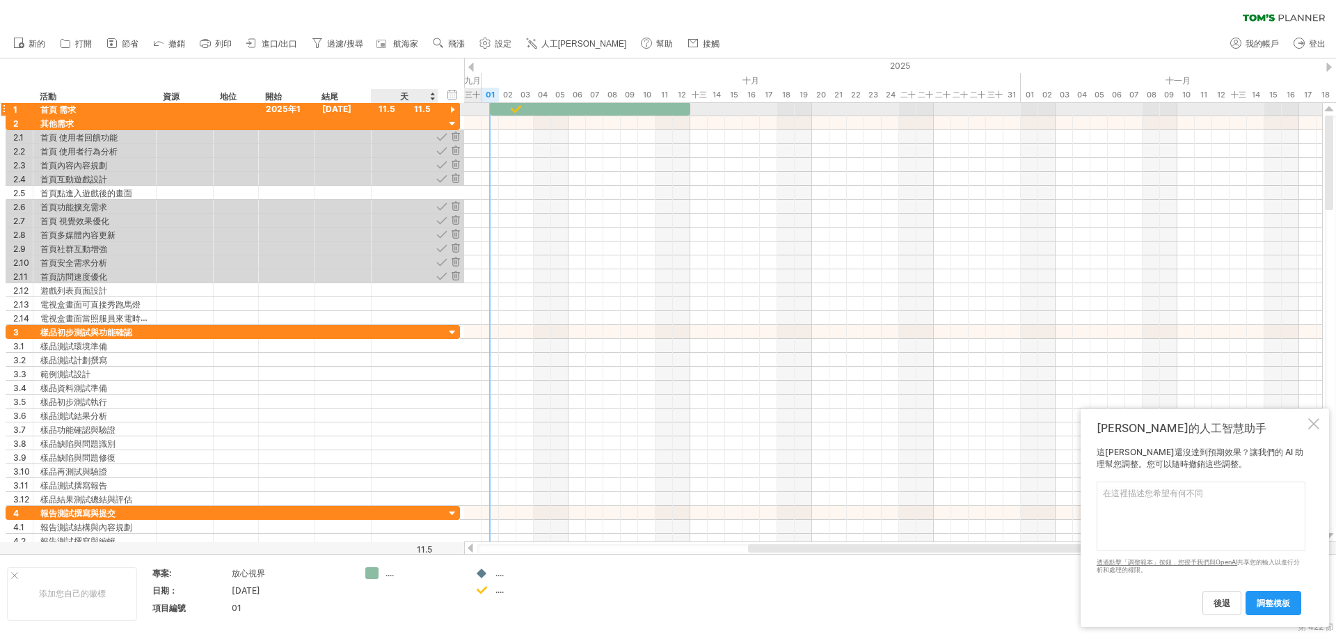
click at [453, 108] on div at bounding box center [452, 110] width 13 height 13
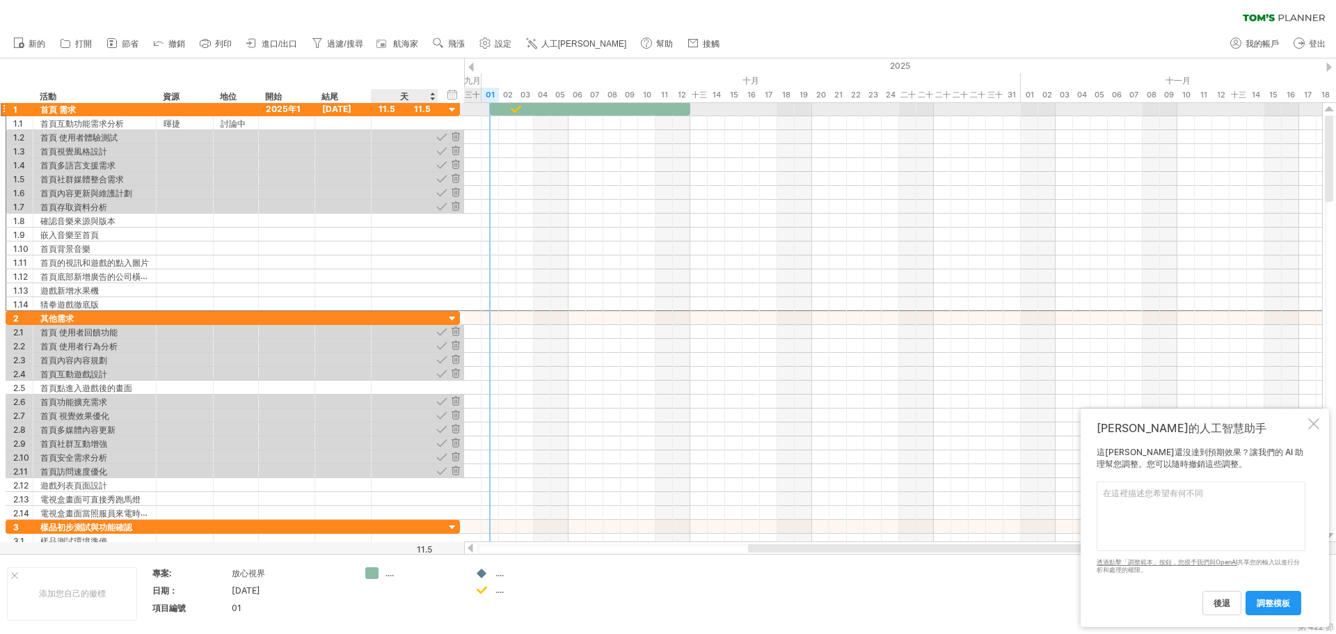
click at [438, 109] on div "1 **** 首頁 需求 [DATE] [DATE] 11.5 11.5" at bounding box center [233, 109] width 455 height 15
click at [441, 109] on div "1 **** 首頁 需求 [DATE] [DATE] 11.5 11.5" at bounding box center [233, 109] width 455 height 15
click at [440, 112] on div "1 **** 首頁 需求 [DATE] [DATE] 11.5 11.5" at bounding box center [233, 109] width 455 height 15
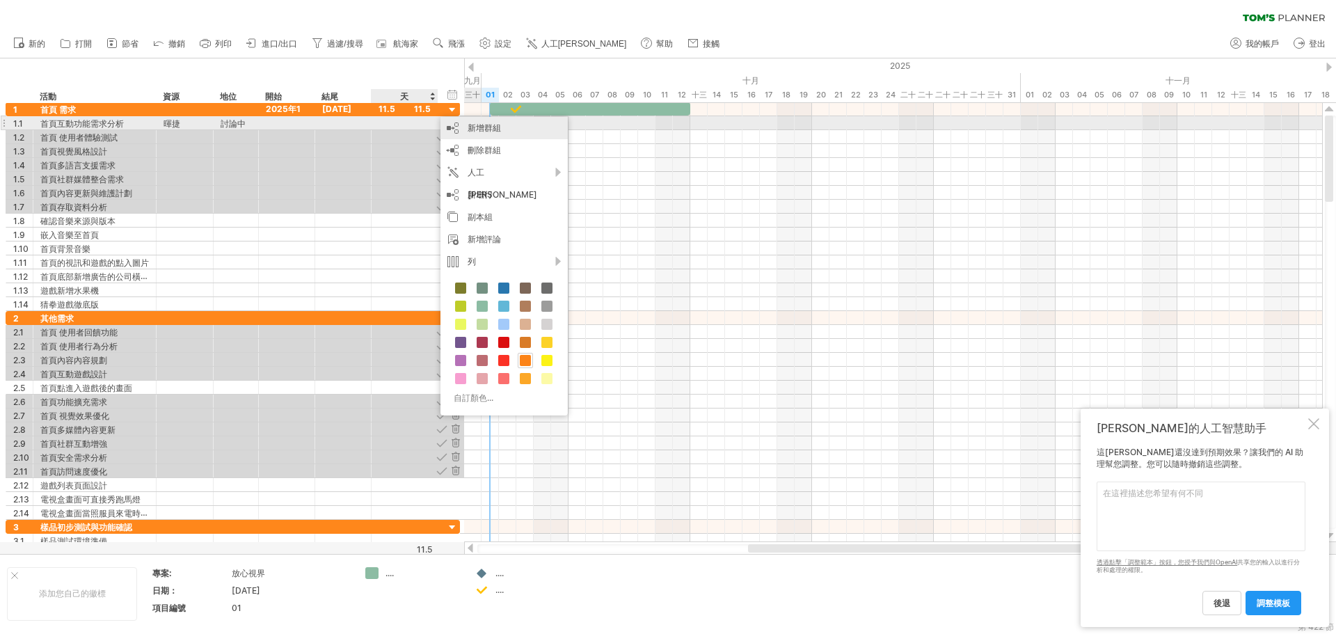
click at [499, 130] on font "新增群組" at bounding box center [484, 128] width 33 height 10
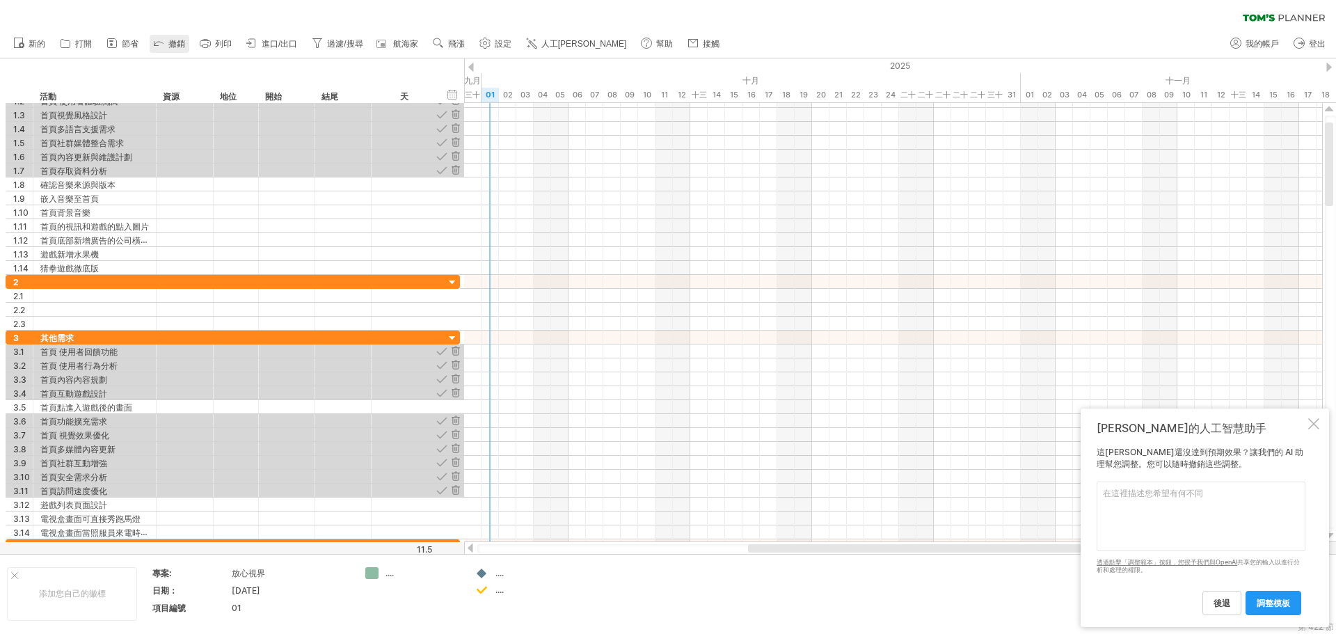
click at [161, 47] on icon at bounding box center [159, 42] width 14 height 14
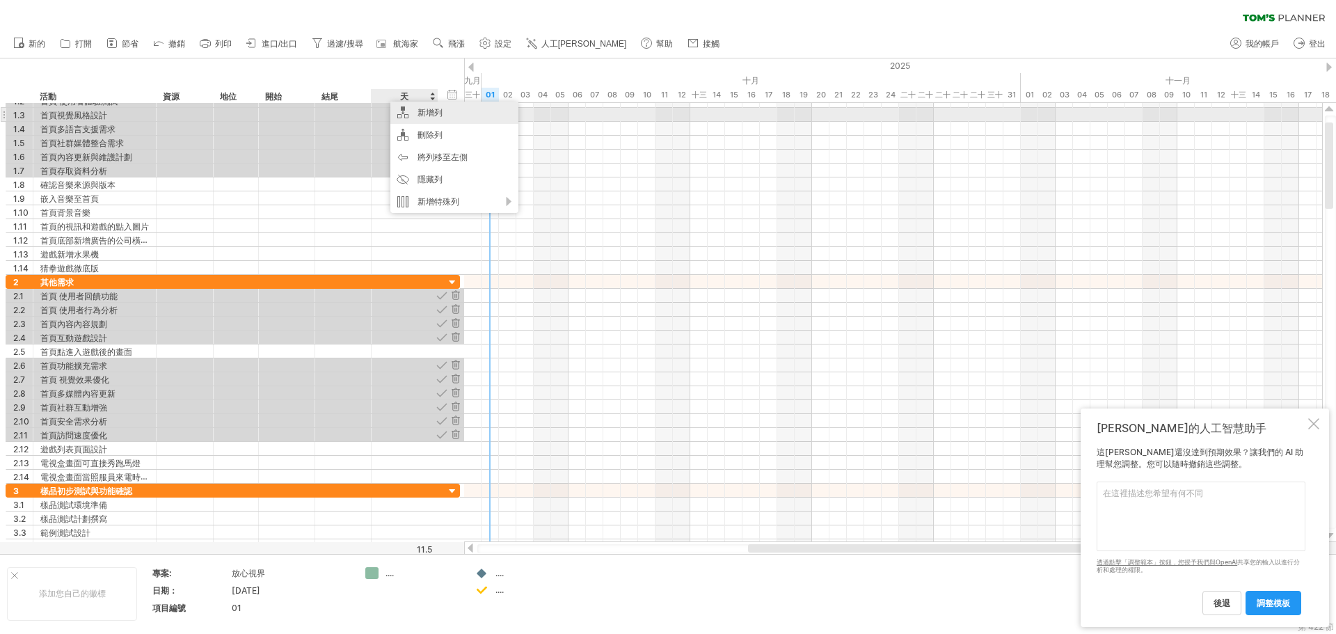
click at [455, 111] on div "新增列" at bounding box center [454, 113] width 128 height 22
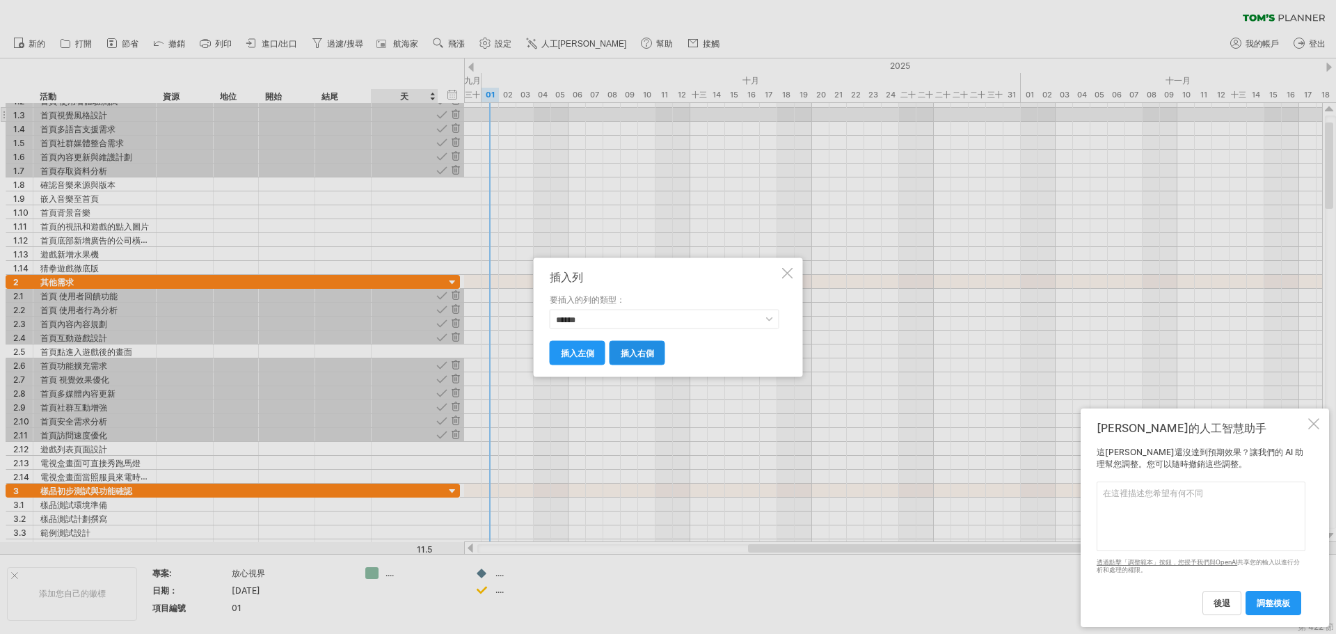
click at [649, 358] on link "插入右側" at bounding box center [638, 352] width 56 height 24
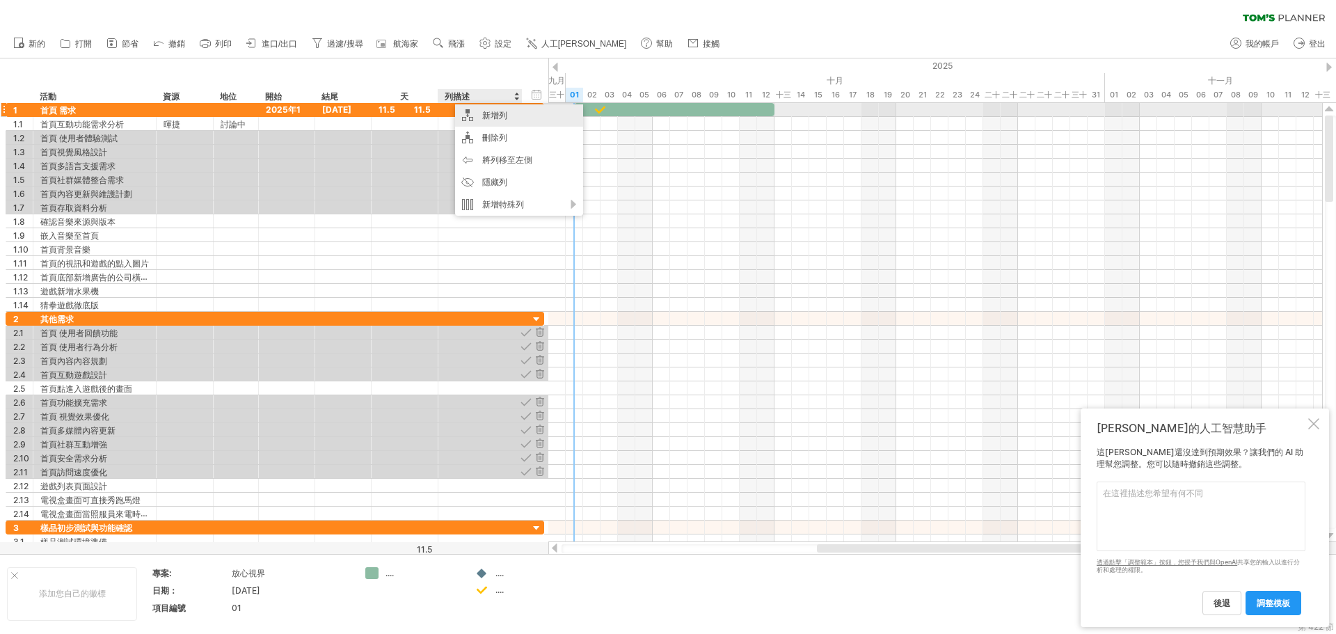
click at [480, 116] on div "新增列" at bounding box center [519, 115] width 128 height 22
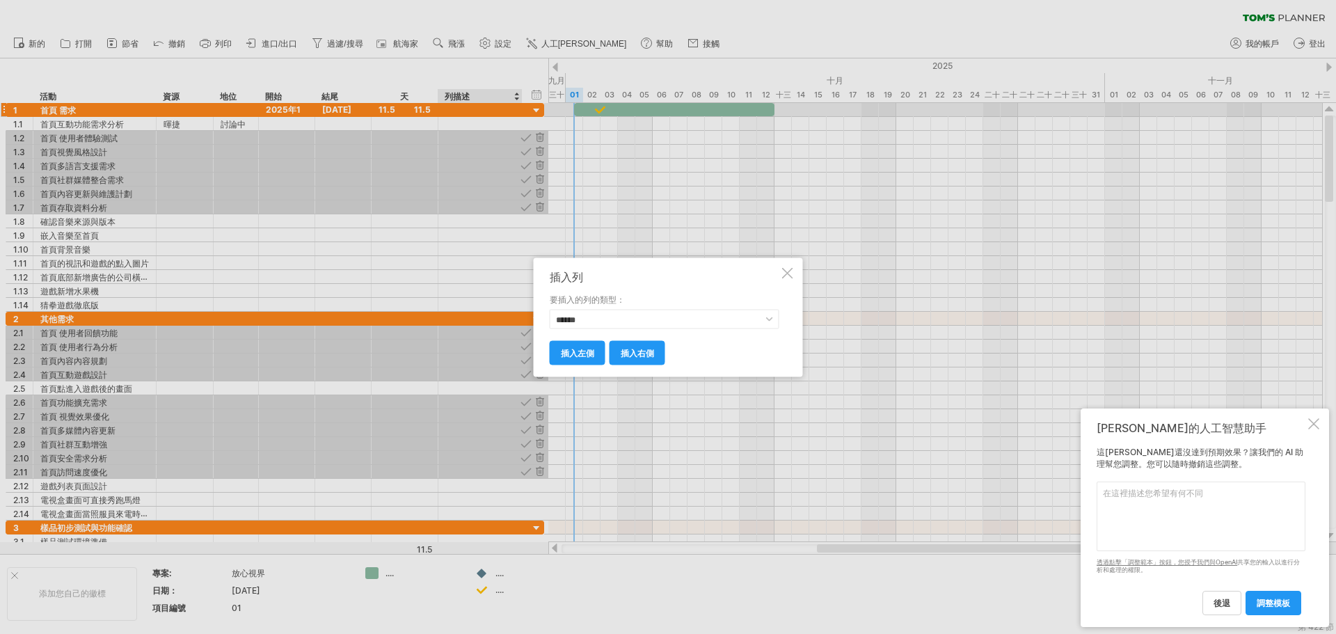
drag, startPoint x: 574, startPoint y: 232, endPoint x: 552, endPoint y: 308, distance: 78.9
click at [555, 303] on div "嘗試造訪 [DOMAIN_NAME] 再次連接... 0% 清除過濾器 新的" at bounding box center [668, 317] width 1336 height 634
click at [647, 356] on font "插入右側" at bounding box center [637, 352] width 33 height 10
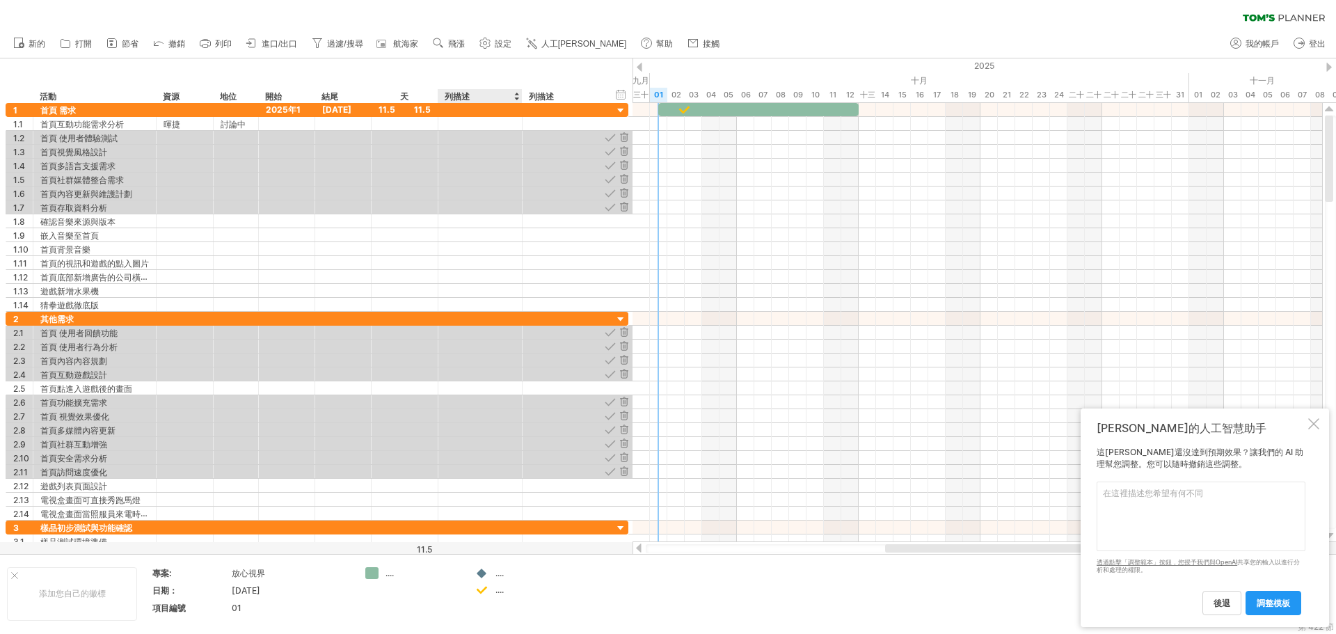
click at [471, 95] on div "列描述" at bounding box center [480, 96] width 70 height 14
drag, startPoint x: 447, startPoint y: 97, endPoint x: 521, endPoint y: 104, distance: 74.7
click at [521, 104] on div "嘗試造訪 [DOMAIN_NAME] 再次連接... 0% 清除過濾器 新的" at bounding box center [668, 317] width 1336 height 634
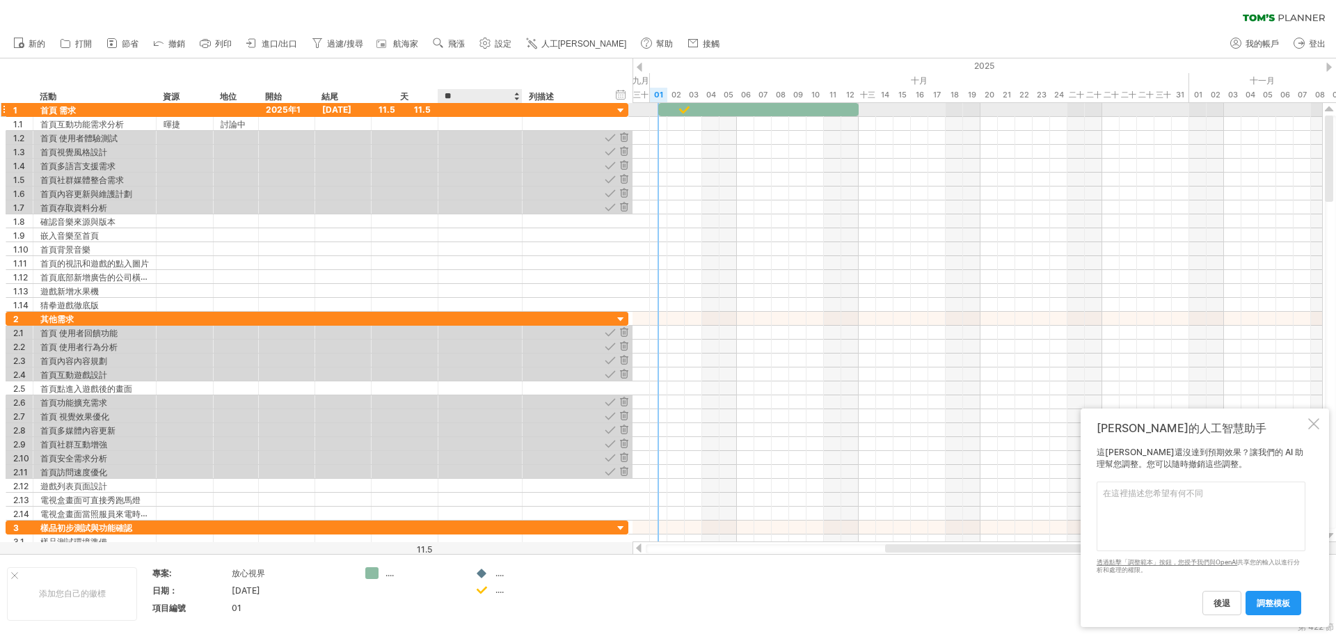
type input "*"
type input "*******"
click at [546, 91] on font "列描述" at bounding box center [541, 96] width 25 height 10
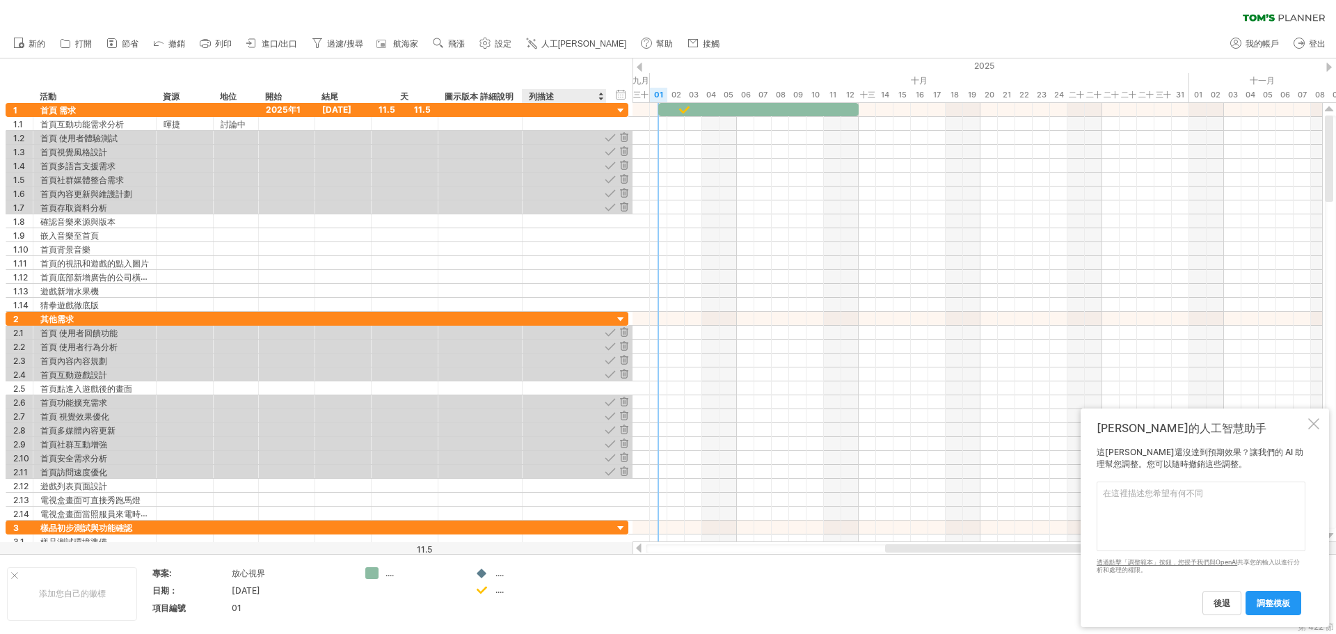
click at [558, 94] on div "列描述" at bounding box center [564, 96] width 70 height 14
type input "*"
type input "**"
click at [406, 96] on font "天" at bounding box center [404, 96] width 8 height 10
click at [228, 95] on font "地位" at bounding box center [228, 96] width 17 height 10
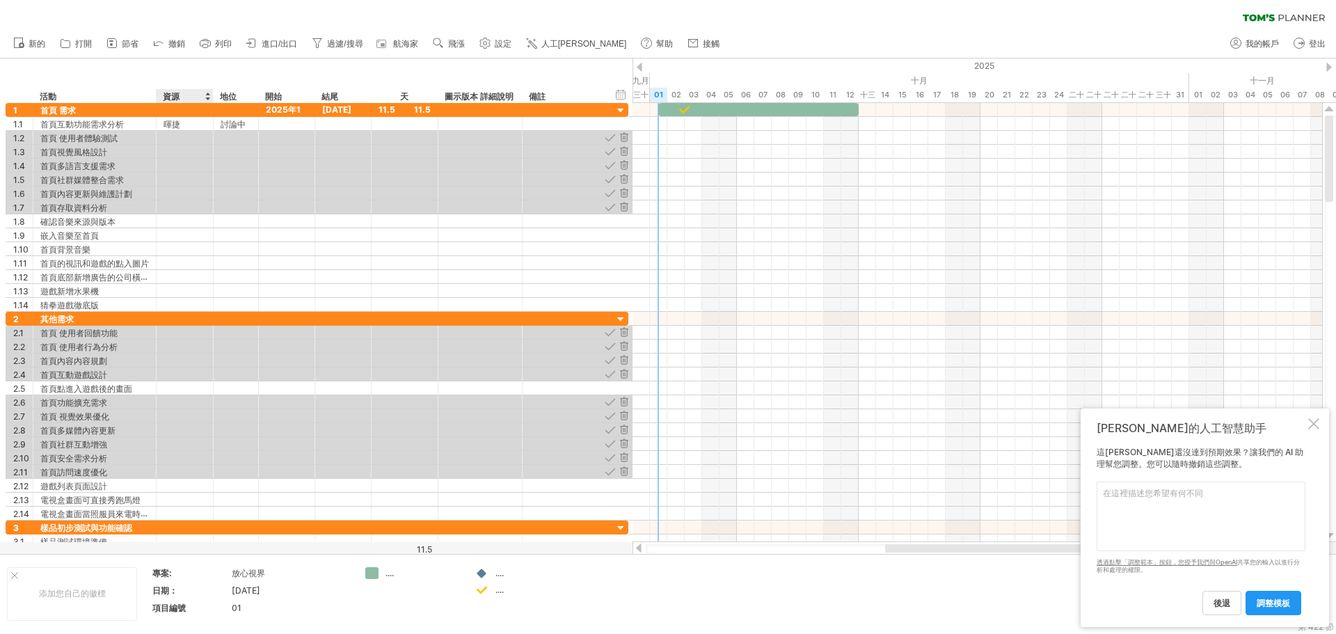
click at [177, 95] on font "資源" at bounding box center [171, 96] width 17 height 10
click at [232, 95] on font "地位" at bounding box center [228, 96] width 17 height 10
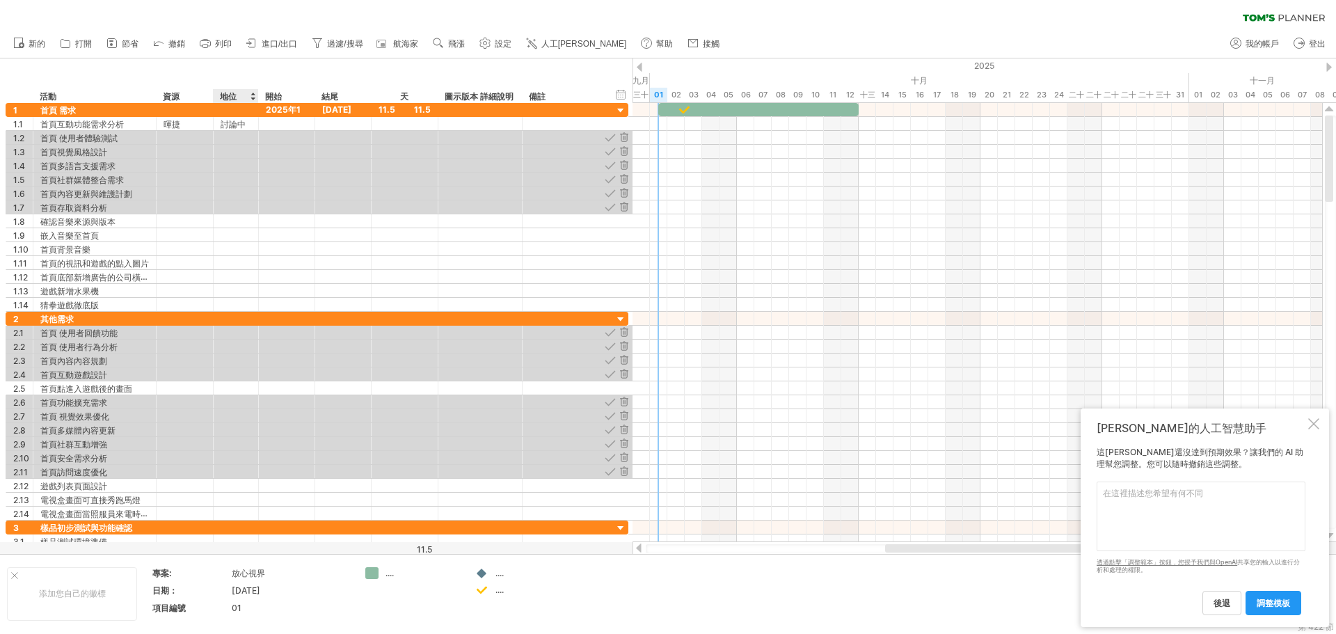
click at [236, 94] on font "地位" at bounding box center [228, 96] width 17 height 10
click at [235, 95] on font "地位" at bounding box center [228, 96] width 17 height 10
click at [236, 95] on font "地位" at bounding box center [228, 96] width 17 height 10
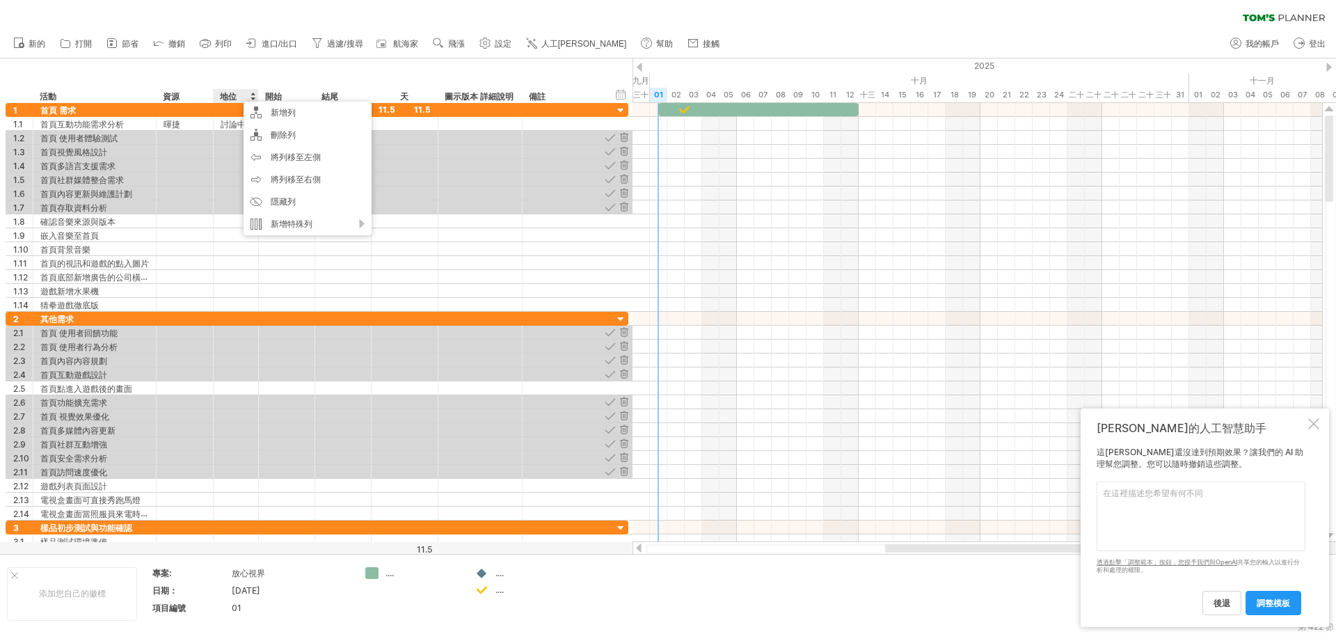
click at [235, 92] on font "地位" at bounding box center [228, 96] width 17 height 10
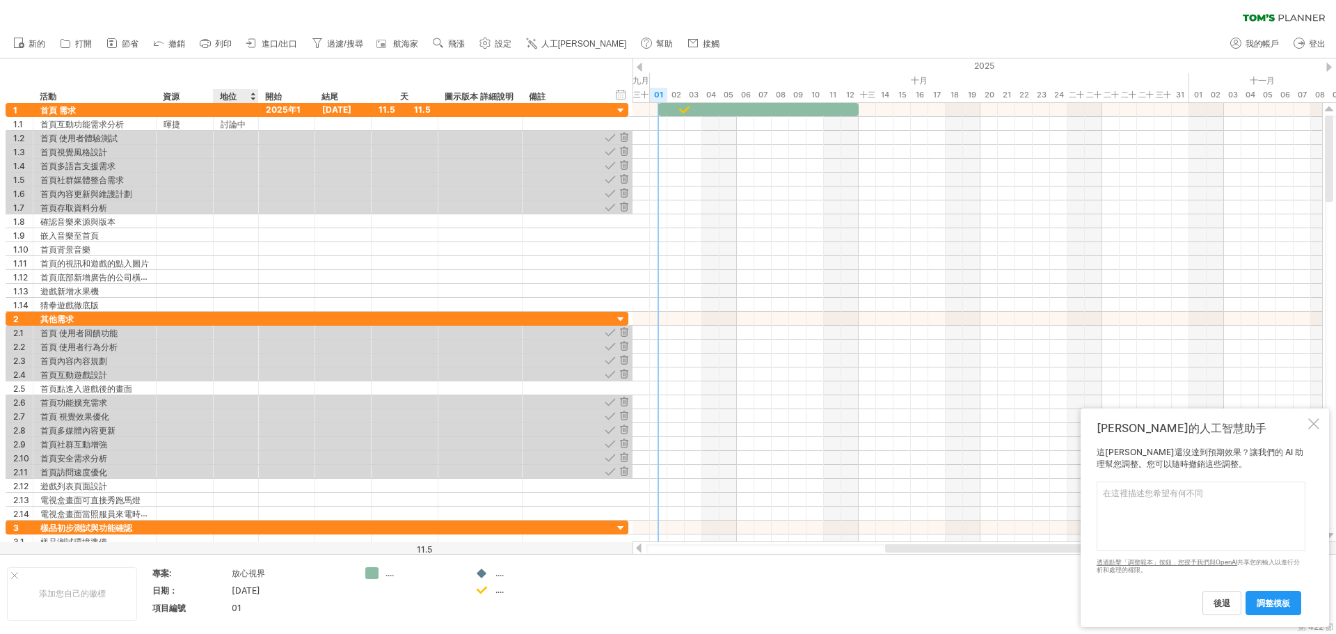
click at [235, 94] on font "地位" at bounding box center [228, 96] width 17 height 10
click at [427, 149] on div at bounding box center [405, 151] width 52 height 13
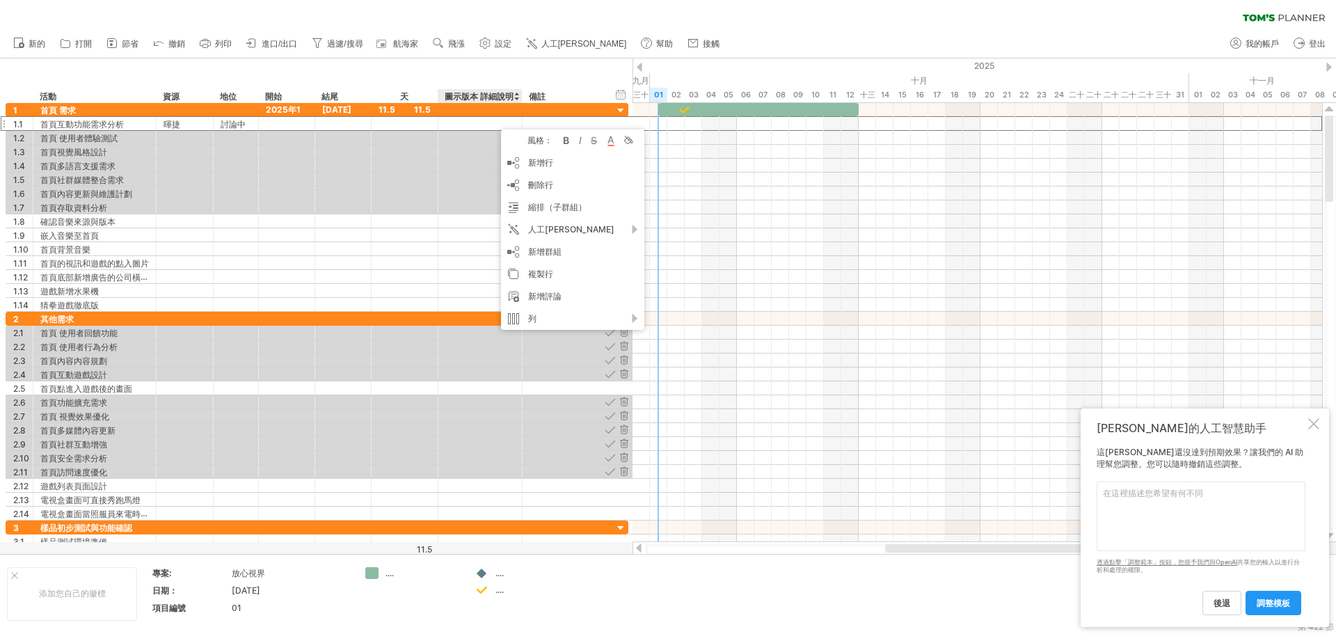
click at [504, 95] on font "圖示版本 詳細說明" at bounding box center [479, 96] width 69 height 10
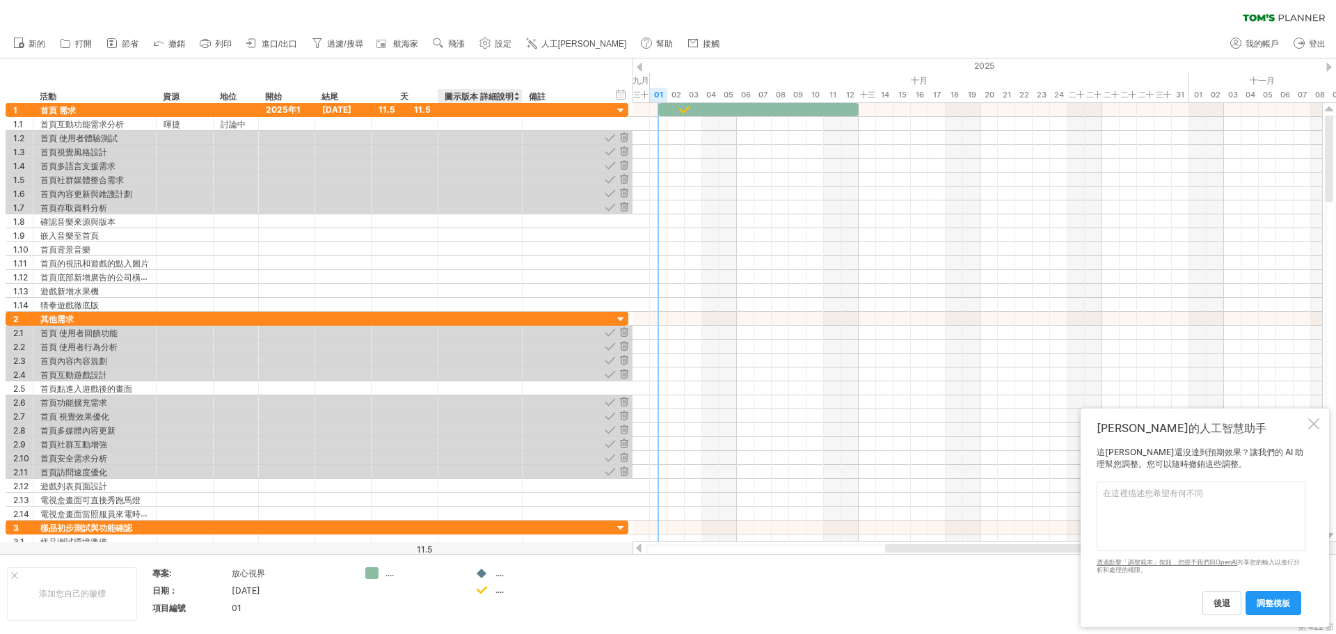
click at [507, 95] on font "圖示版本 詳細說明" at bounding box center [479, 96] width 69 height 10
click at [514, 96] on div at bounding box center [517, 96] width 6 height 14
click at [521, 98] on div at bounding box center [521, 96] width 5 height 14
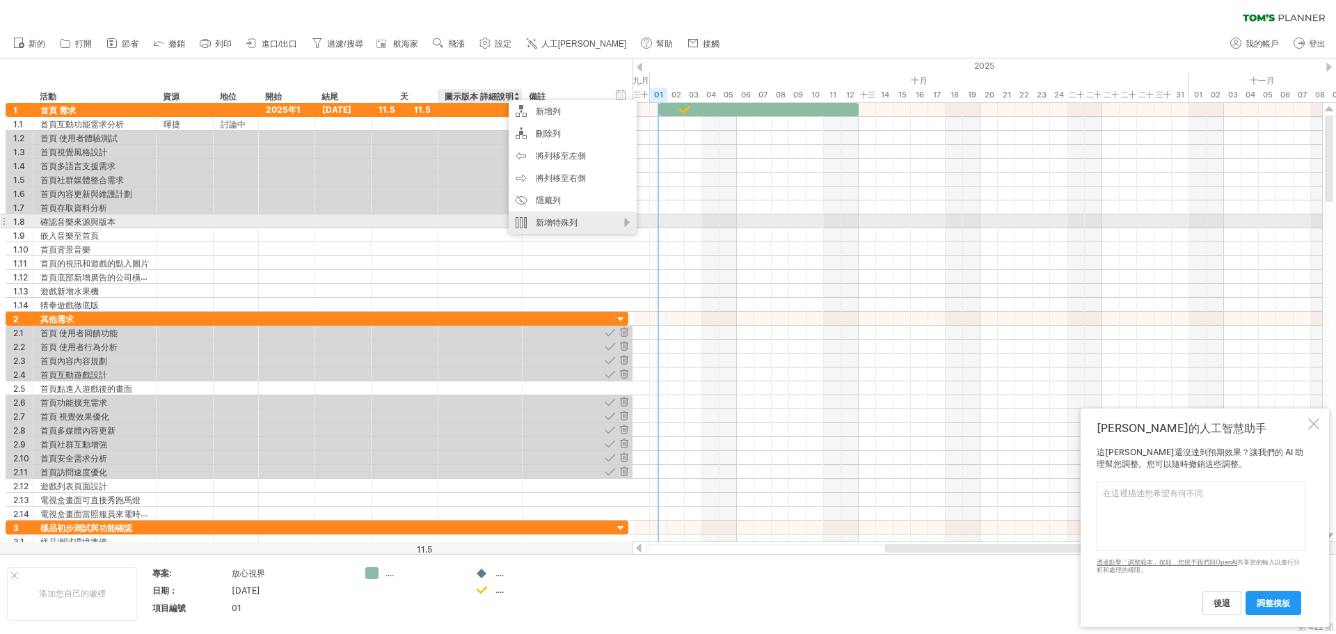
click at [622, 226] on div "新增特殊列" at bounding box center [573, 223] width 128 height 22
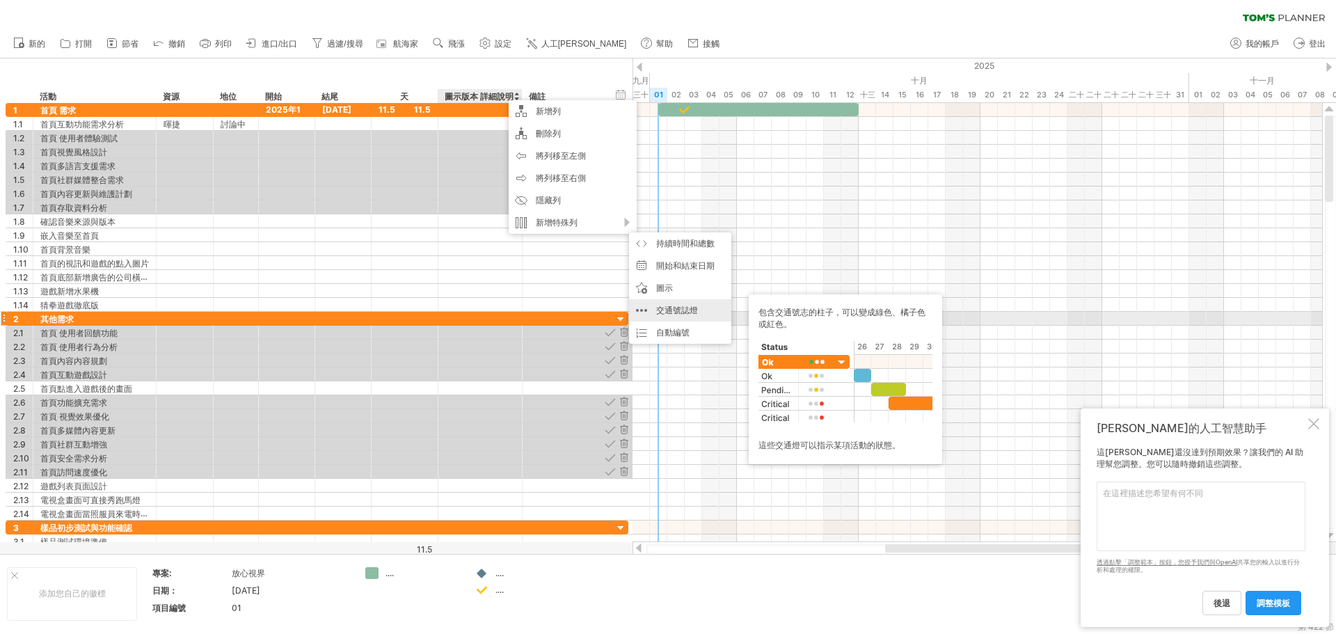
click at [673, 314] on font "交通號誌燈" at bounding box center [677, 310] width 42 height 10
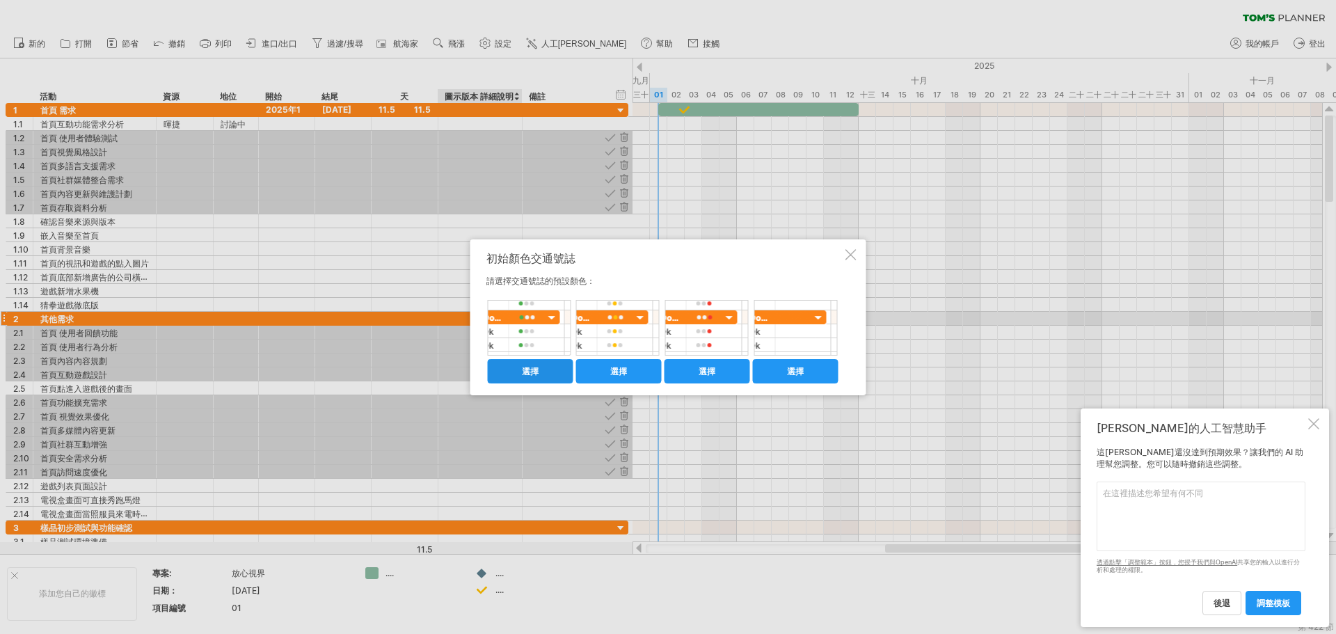
click at [553, 372] on link "選擇" at bounding box center [531, 371] width 86 height 24
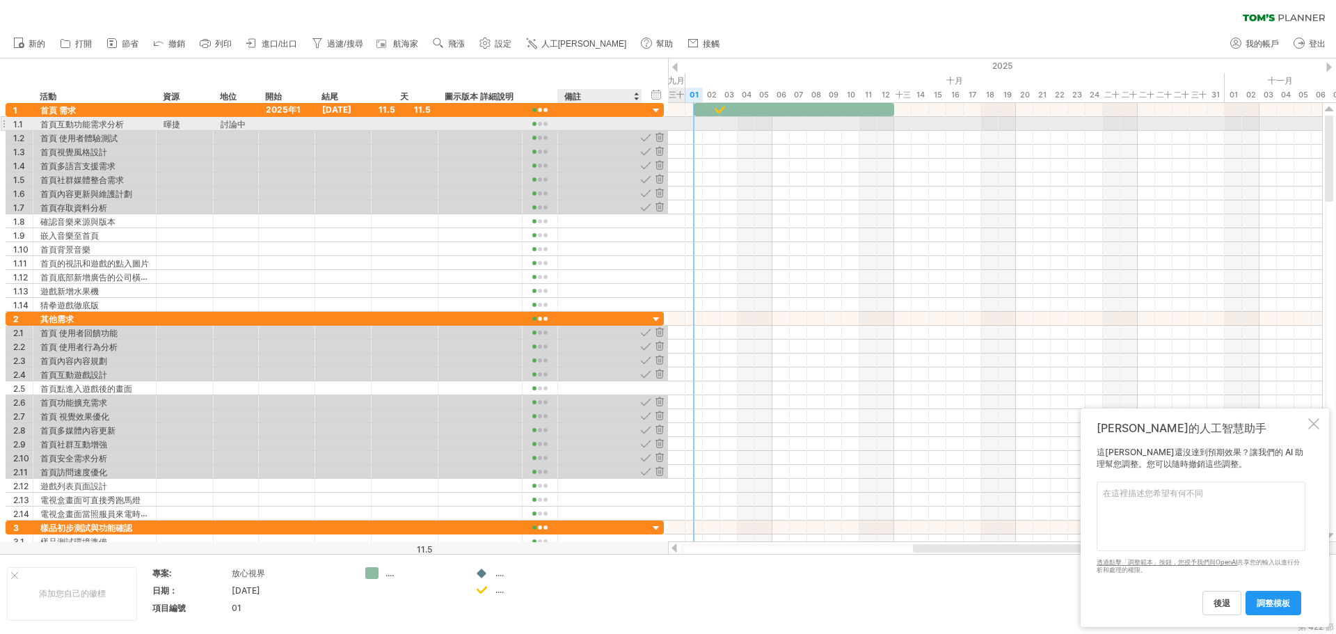
click at [623, 123] on div at bounding box center [600, 123] width 70 height 13
type input "****"
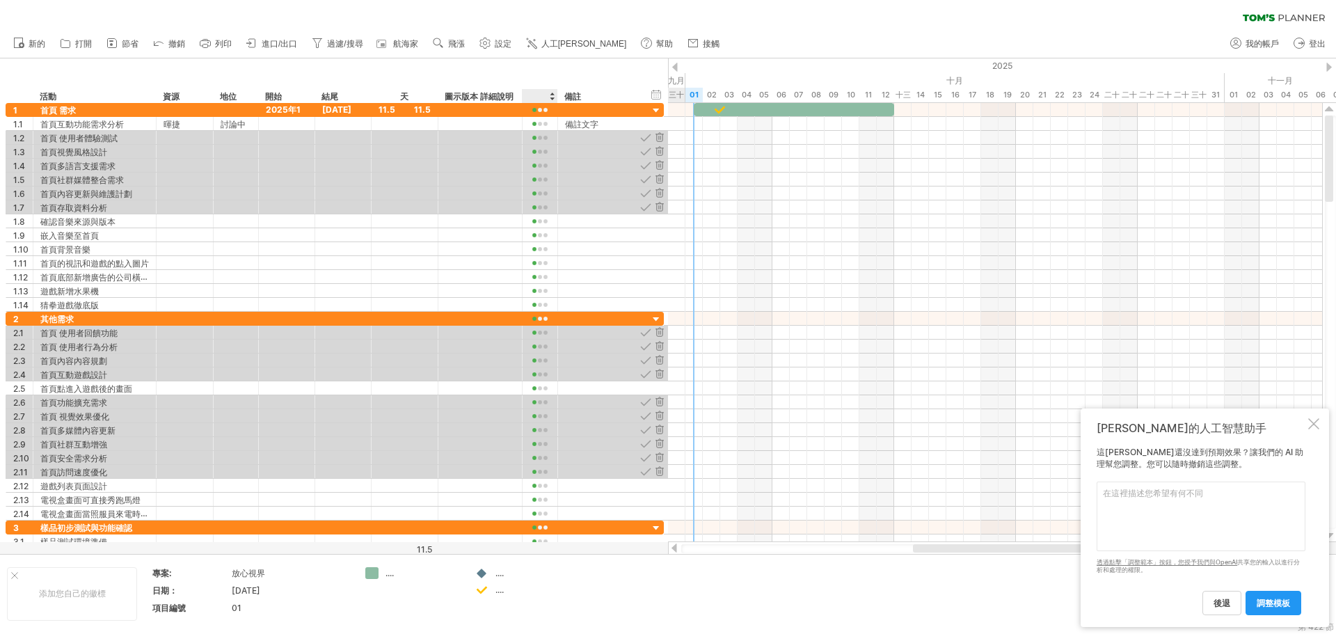
click at [537, 95] on div at bounding box center [539, 96] width 21 height 14
type input "****"
click at [489, 100] on font "圖示版本 詳細說明" at bounding box center [479, 96] width 69 height 10
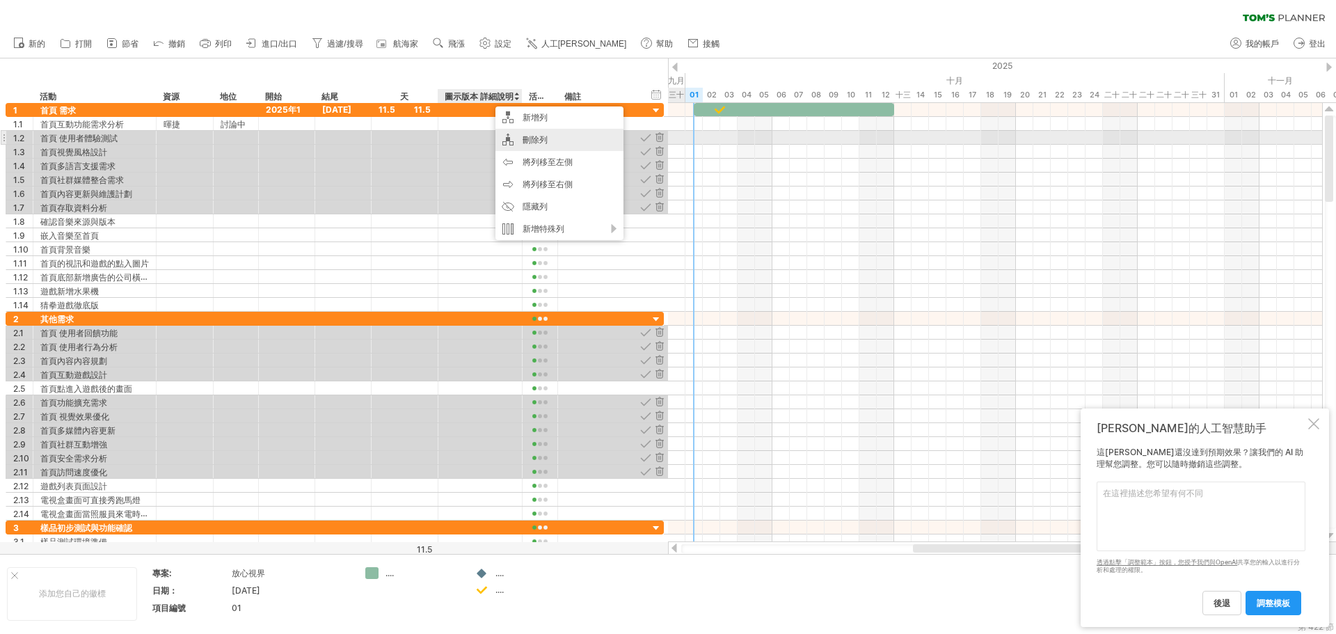
click at [526, 141] on font "刪除列" at bounding box center [535, 139] width 25 height 10
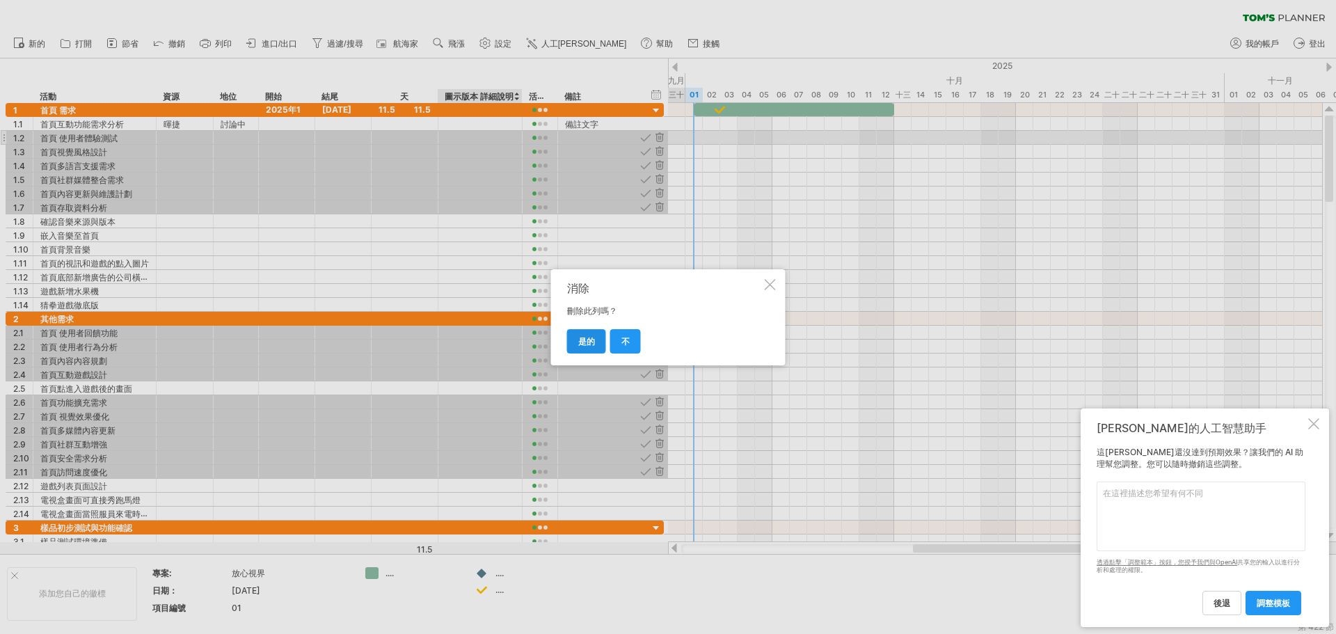
click at [592, 342] on font "是的" at bounding box center [586, 341] width 17 height 10
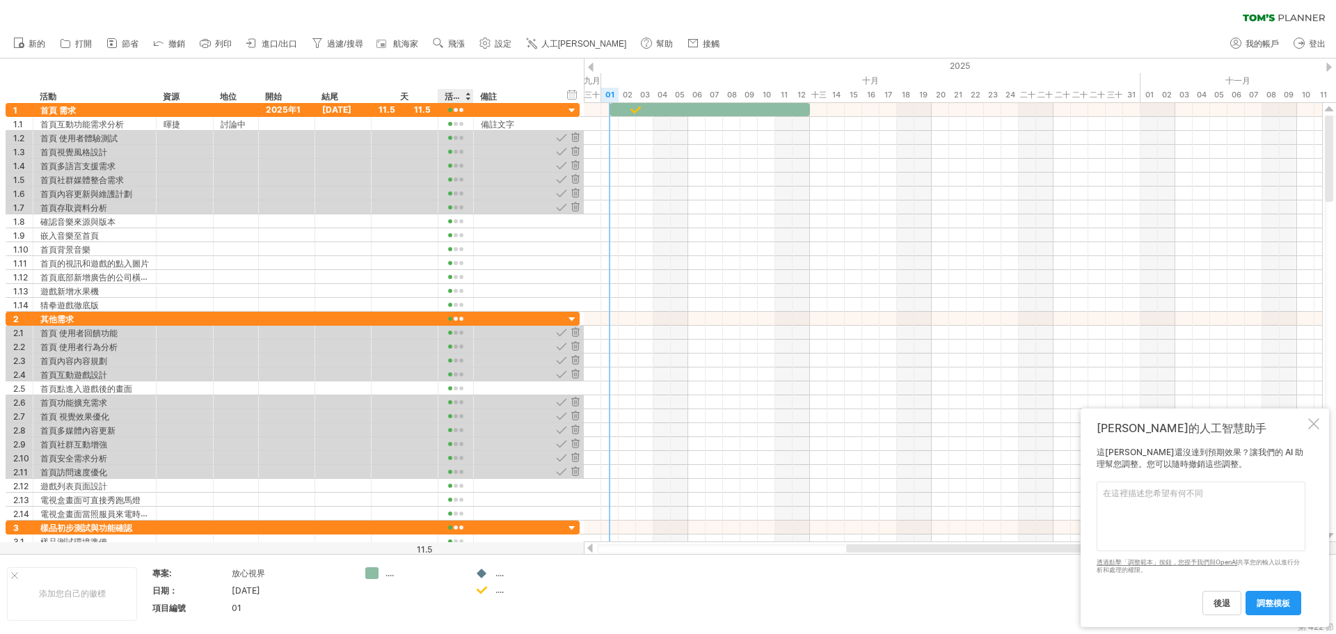
click at [451, 95] on font "活燒屁股" at bounding box center [461, 95] width 33 height 11
click at [452, 95] on font "活燒屁股" at bounding box center [461, 95] width 33 height 11
click at [452, 97] on font "活燒屁股" at bounding box center [461, 95] width 33 height 11
drag, startPoint x: 456, startPoint y: 97, endPoint x: 466, endPoint y: 99, distance: 10.6
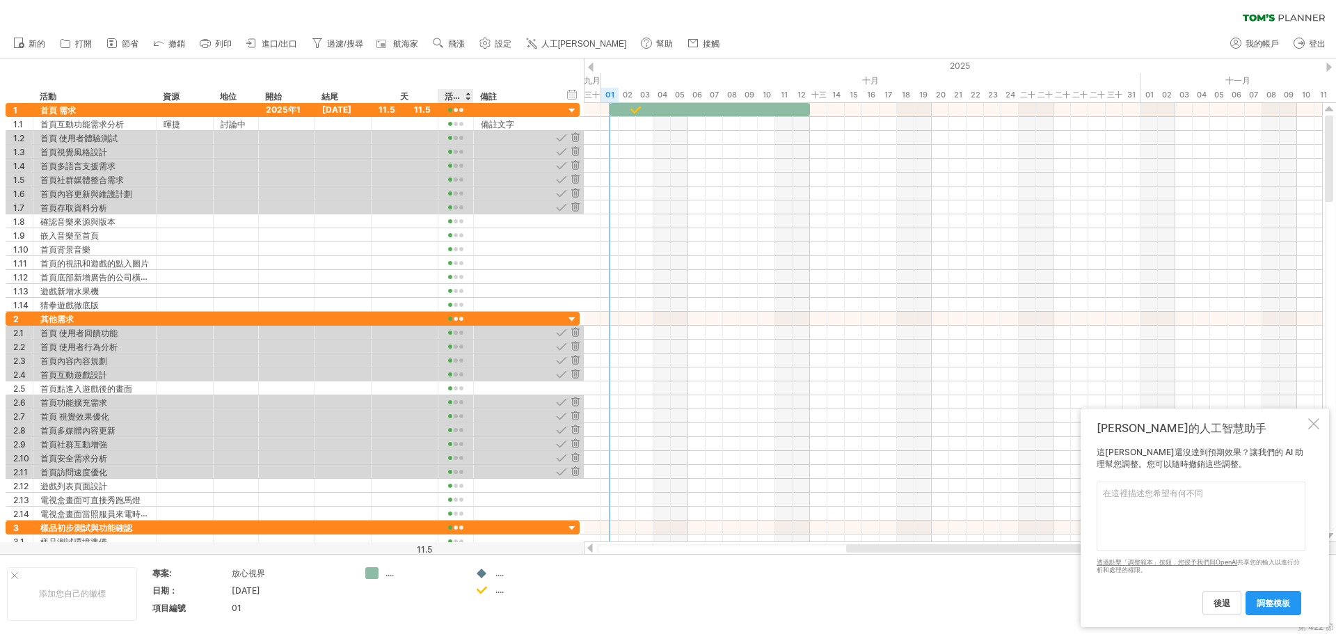
click at [464, 99] on font "活燒屁股" at bounding box center [461, 95] width 33 height 11
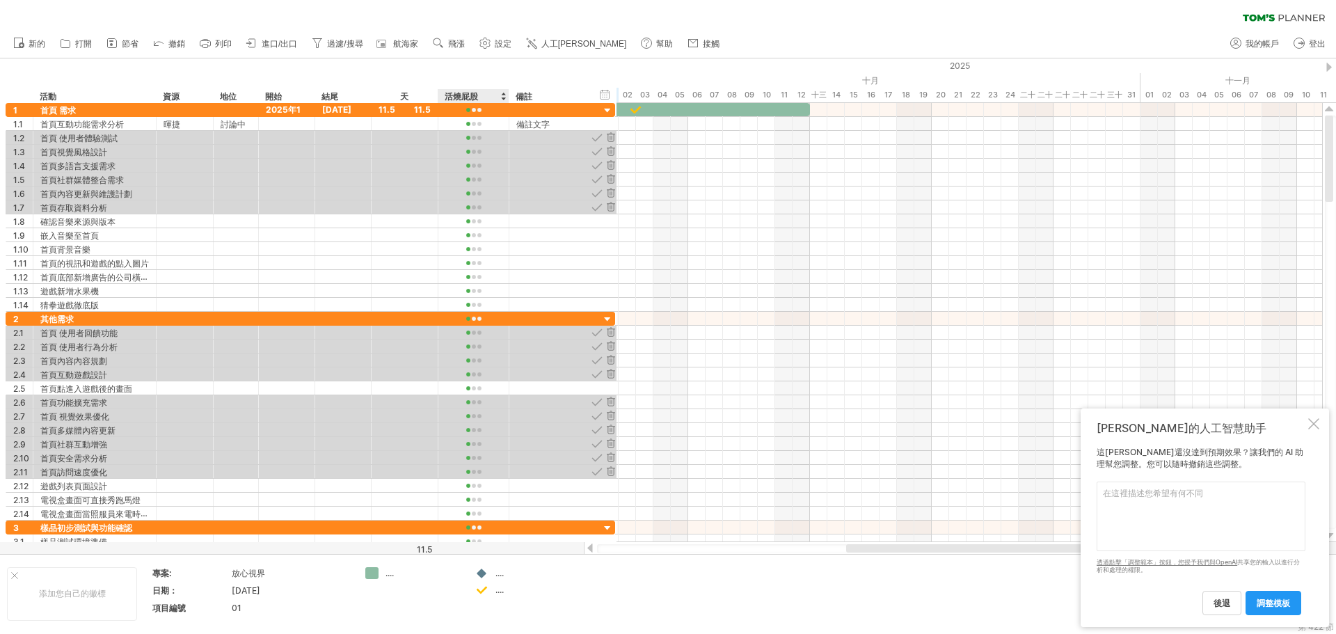
drag, startPoint x: 472, startPoint y: 96, endPoint x: 503, endPoint y: 97, distance: 31.3
click at [507, 97] on div at bounding box center [508, 96] width 5 height 14
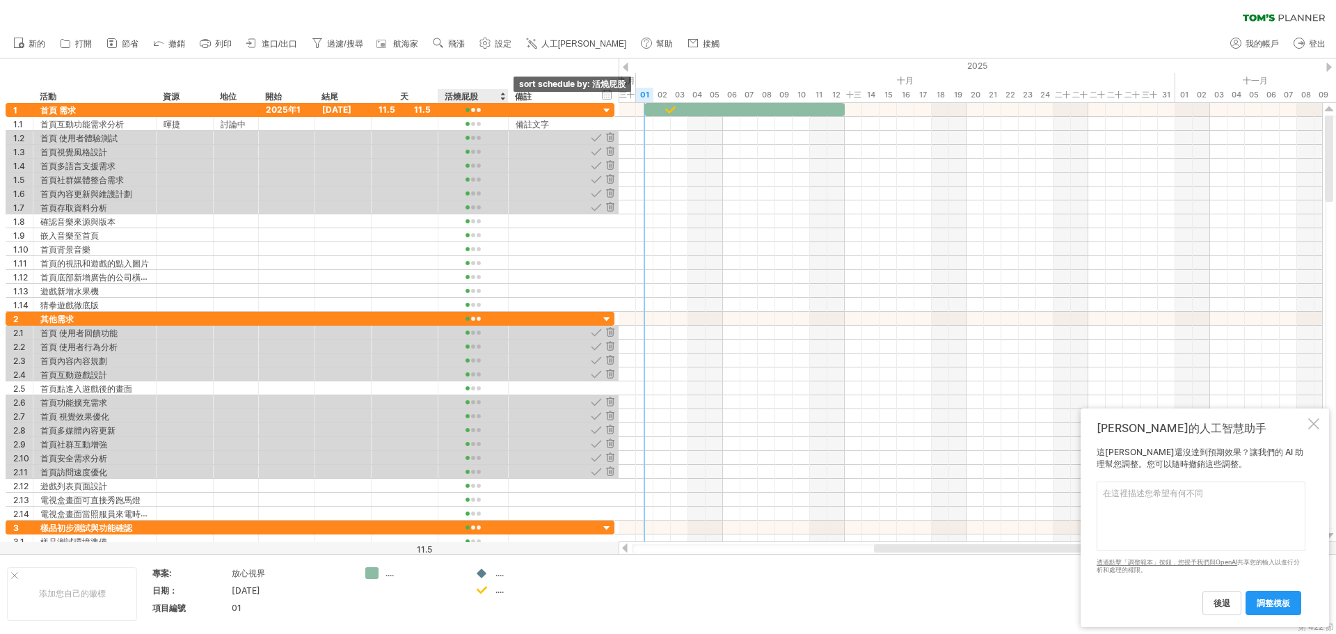
click at [456, 93] on font "活燒屁股" at bounding box center [461, 96] width 33 height 10
click at [452, 95] on font "活燒屁股" at bounding box center [461, 96] width 33 height 10
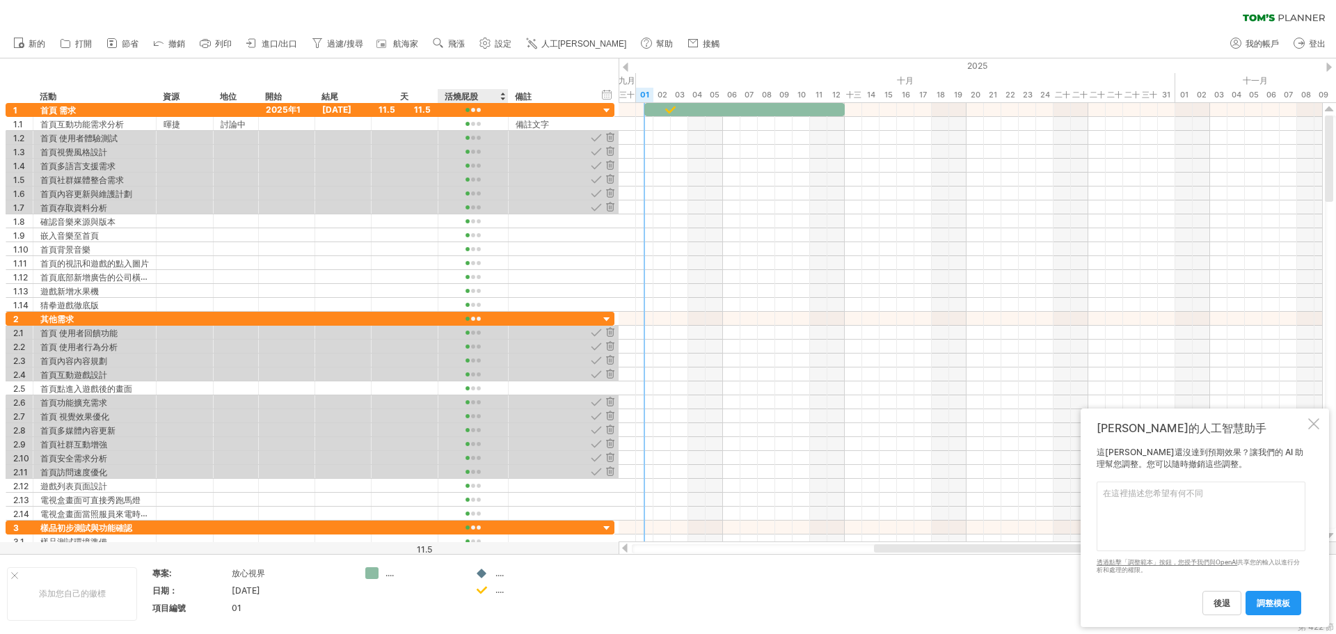
click at [455, 96] on font "活燒屁股" at bounding box center [461, 96] width 33 height 10
click at [467, 95] on font "活燒屁股" at bounding box center [461, 96] width 33 height 10
click at [470, 95] on font "活燒屁股" at bounding box center [461, 96] width 33 height 10
click at [484, 95] on div "活燒屁股" at bounding box center [473, 96] width 56 height 14
click at [0, 0] on input "****" at bounding box center [0, 0] width 0 height 0
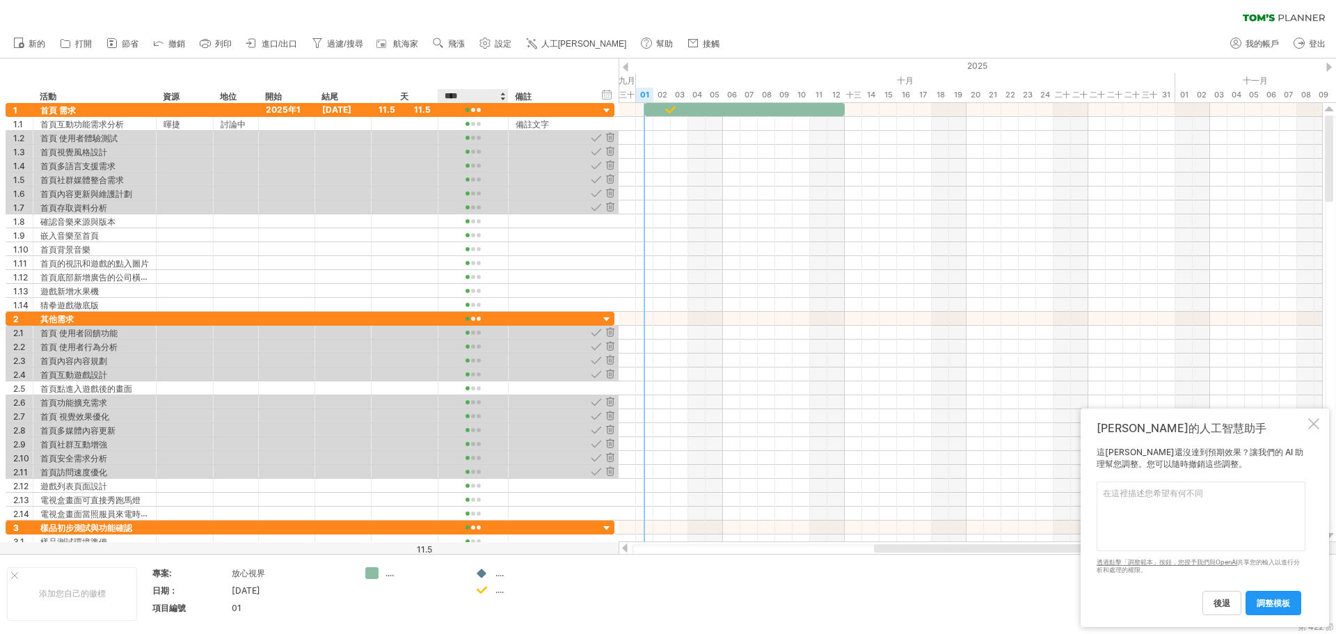
click at [484, 95] on input "****" at bounding box center [473, 96] width 56 height 14
type input "****"
click at [537, 146] on div at bounding box center [551, 151] width 70 height 13
drag, startPoint x: 495, startPoint y: 578, endPoint x: 504, endPoint y: 578, distance: 9.0
click at [500, 578] on div "...." at bounding box center [523, 573] width 96 height 12
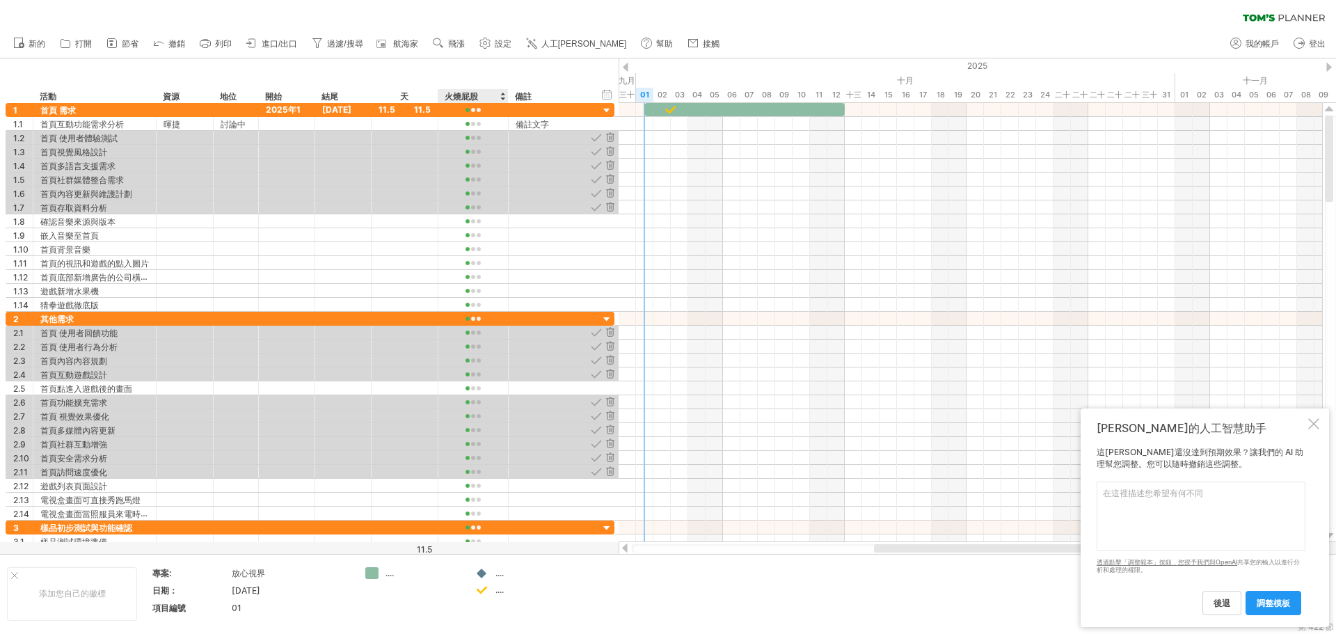
click at [501, 577] on font "...." at bounding box center [500, 573] width 8 height 10
click at [501, 574] on font "...." at bounding box center [500, 573] width 8 height 10
click at [679, 607] on font "調整模板" at bounding box center [1273, 603] width 33 height 10
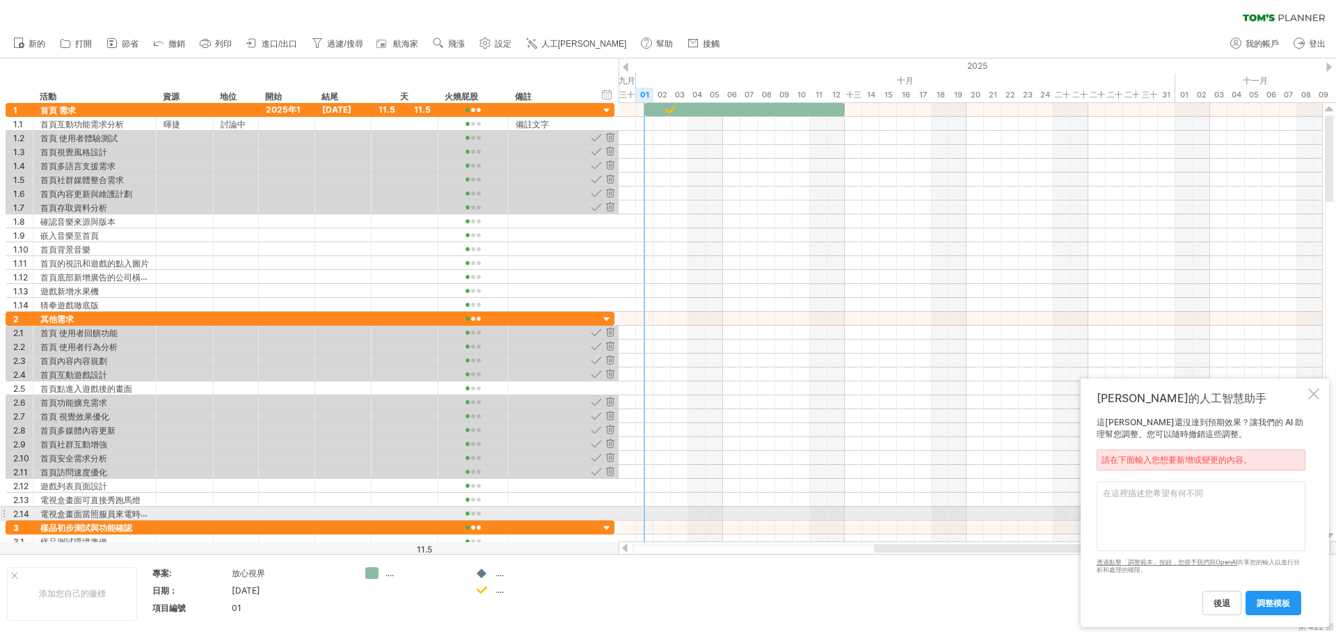
click at [679, 509] on textarea at bounding box center [1201, 517] width 209 height 70
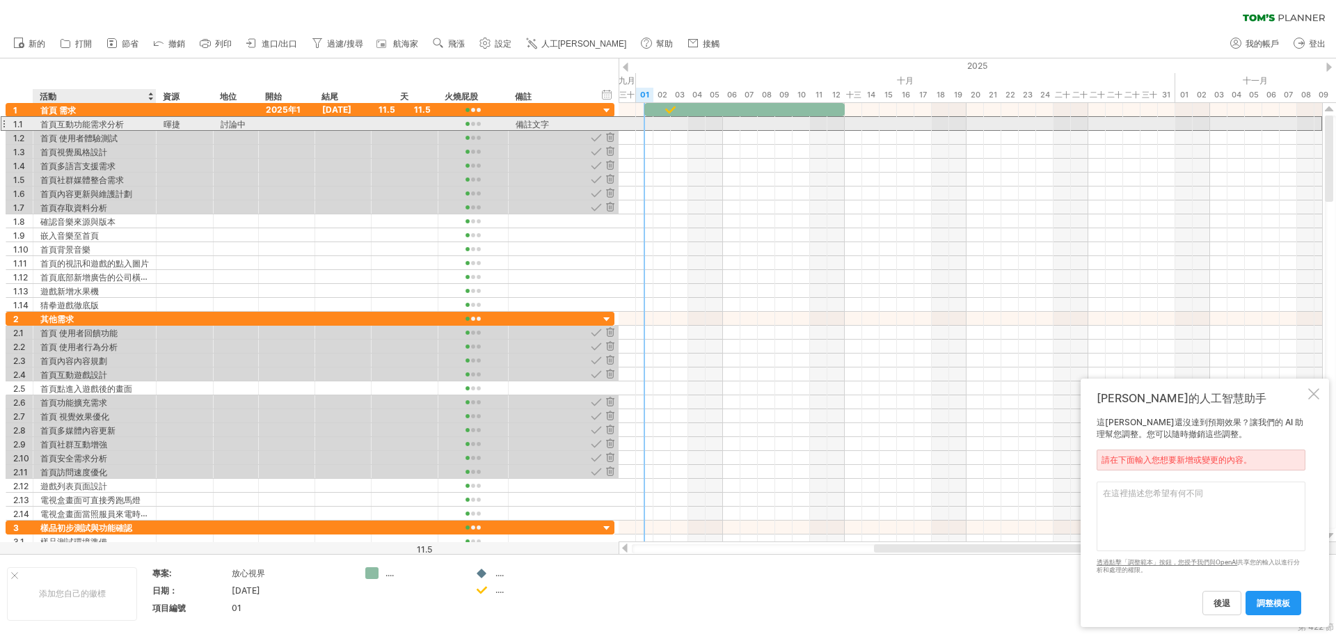
click at [110, 123] on font "首頁互動功能需求分析" at bounding box center [82, 124] width 84 height 10
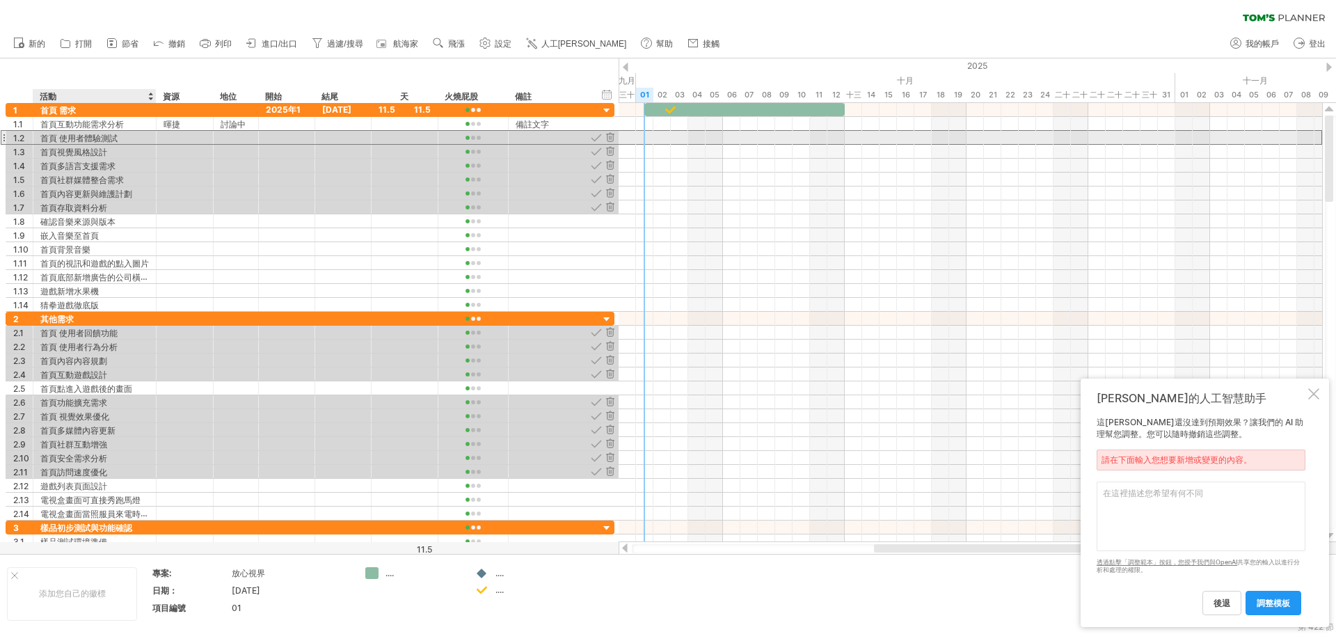
click at [120, 137] on div "首頁 使用者體驗測試" at bounding box center [94, 137] width 109 height 13
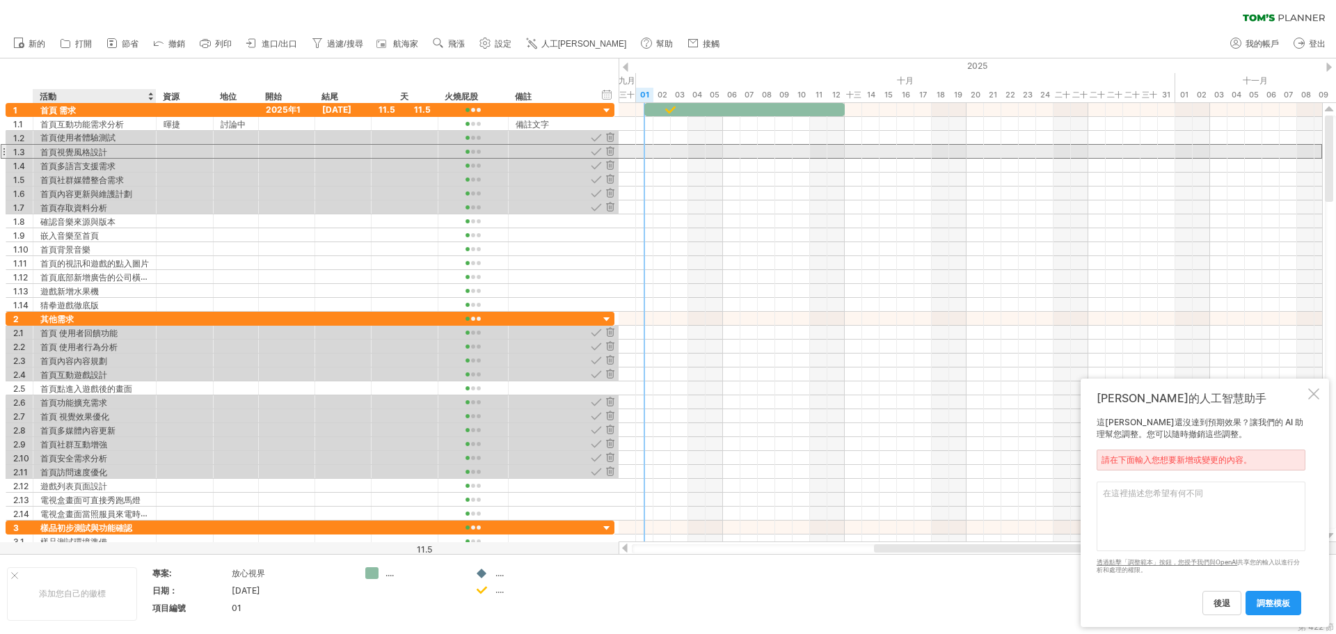
click at [130, 150] on div "首頁視覺風格設計" at bounding box center [94, 151] width 109 height 13
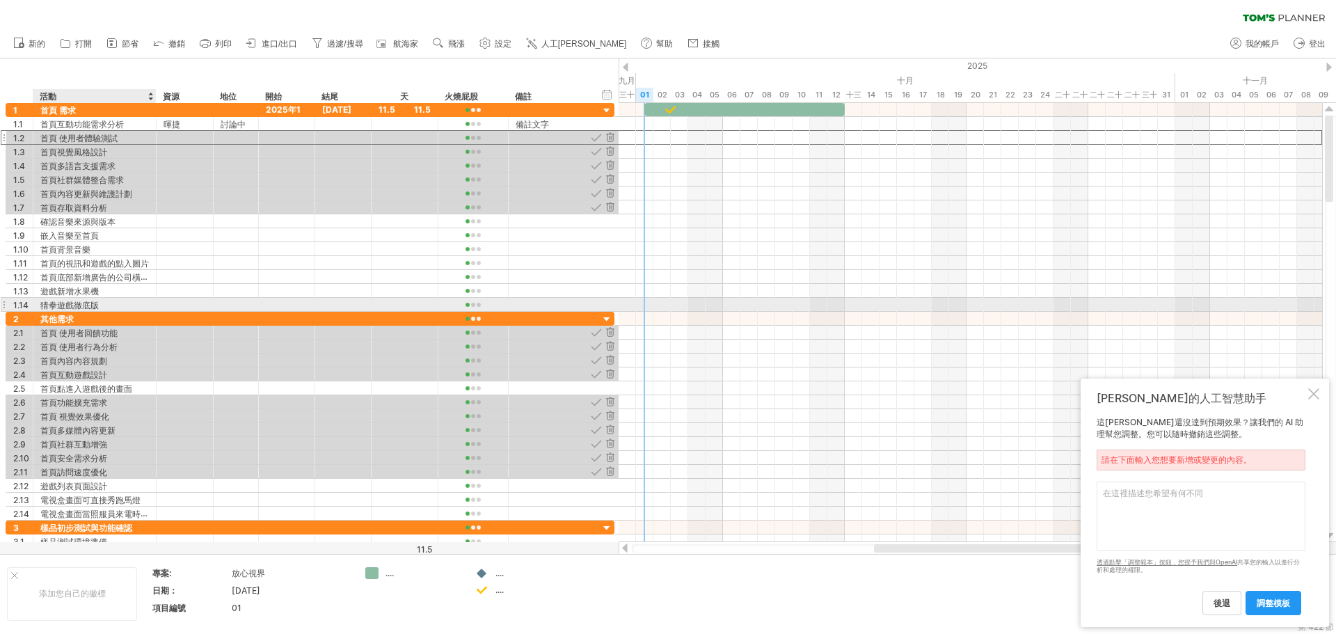
drag, startPoint x: 85, startPoint y: 139, endPoint x: 75, endPoint y: 308, distance: 169.4
click at [75, 308] on div "**********" at bounding box center [310, 207] width 609 height 209
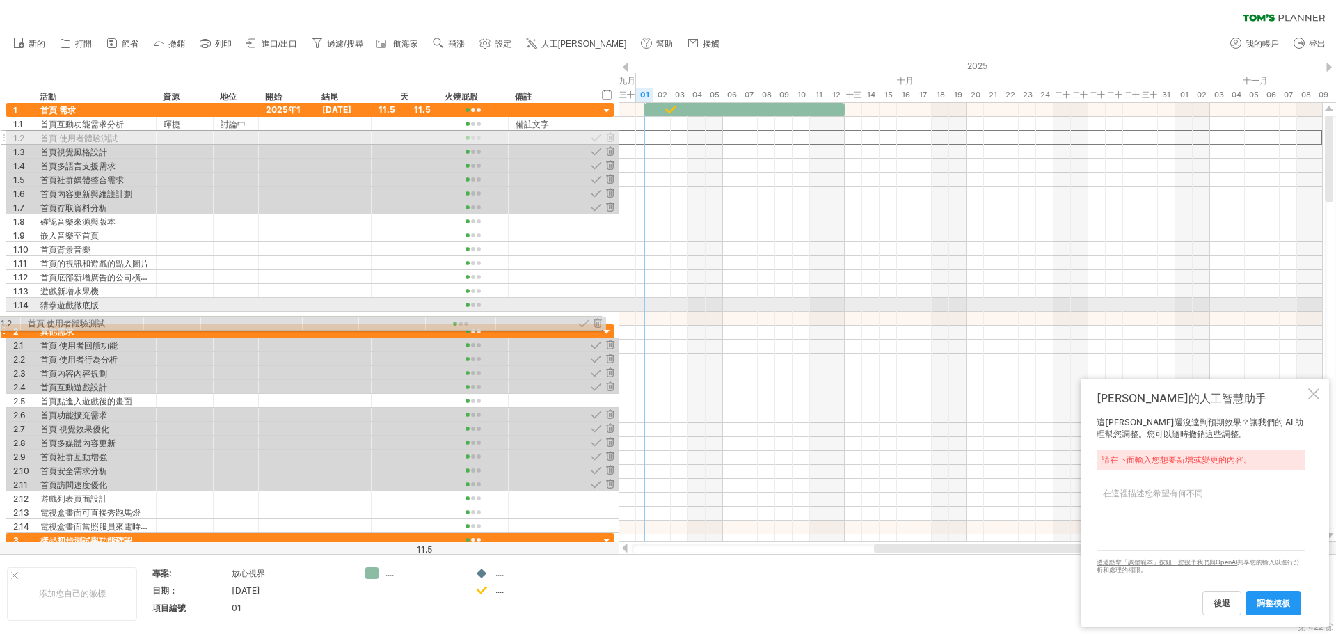
drag, startPoint x: 25, startPoint y: 139, endPoint x: 7, endPoint y: 321, distance: 182.6
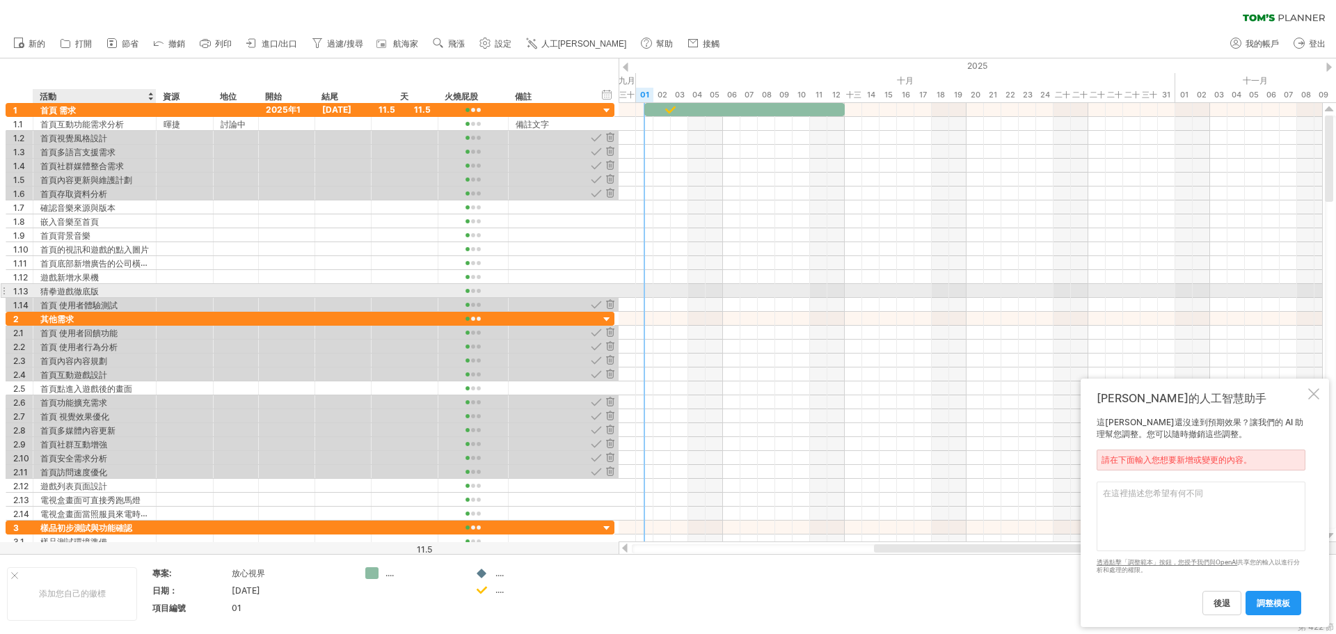
click at [88, 294] on font "猜拳遊戲徹底版" at bounding box center [69, 291] width 58 height 10
click at [90, 291] on font "猜拳遊戲徹底版" at bounding box center [69, 291] width 58 height 10
click at [91, 290] on font "猜拳遊戲徹底版" at bounding box center [69, 291] width 58 height 10
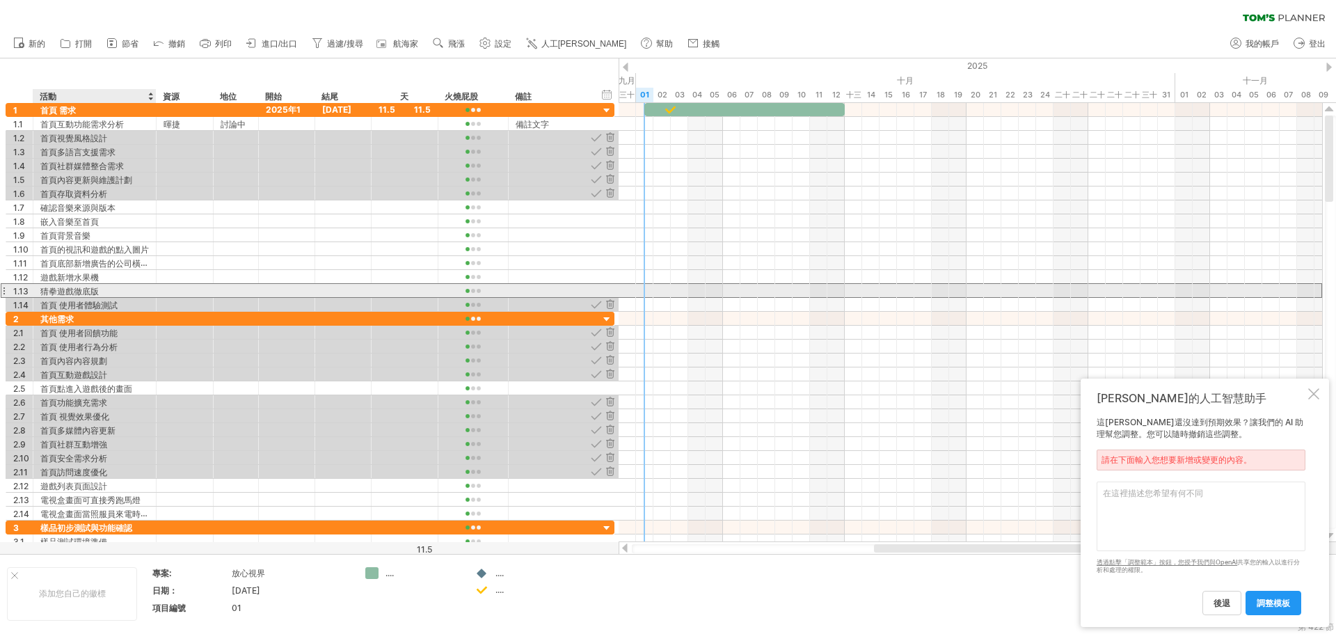
click at [90, 290] on font "猜拳遊戲徹底版" at bounding box center [69, 291] width 58 height 10
click at [89, 294] on font "猜拳遊戲徹底版" at bounding box center [69, 291] width 58 height 10
click at [76, 297] on div "1.13 ******* 猜拳遊戲徹底版" at bounding box center [310, 290] width 609 height 15
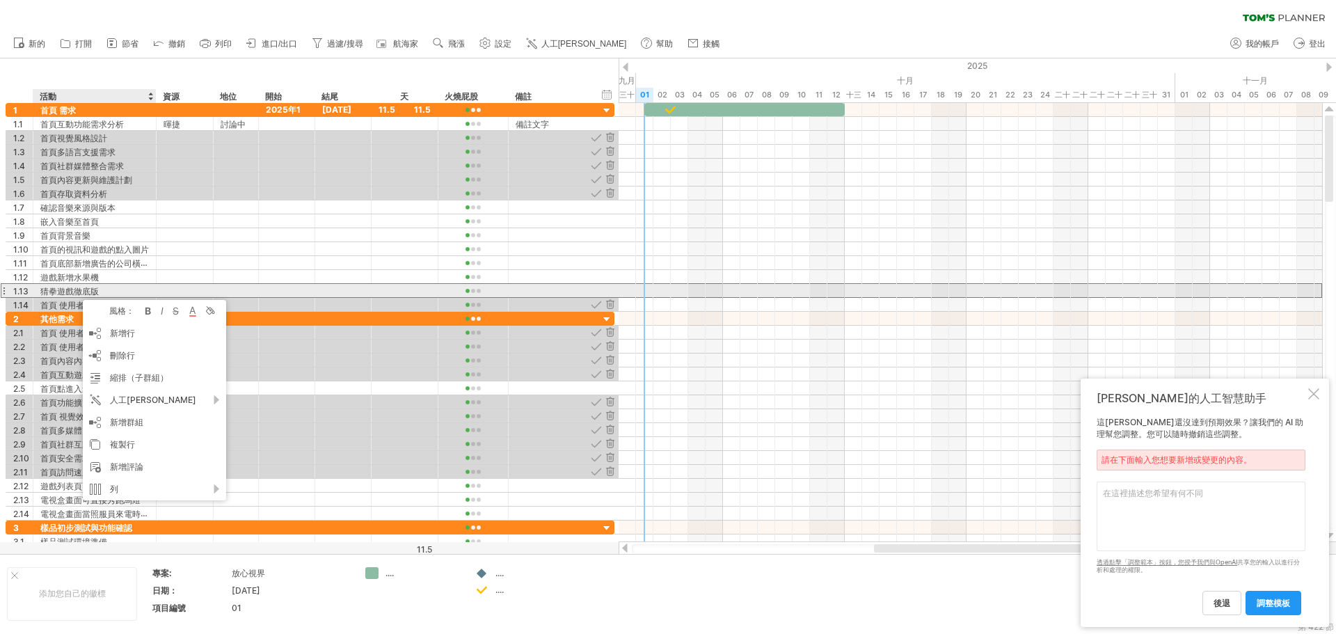
click at [77, 292] on font "猜拳遊戲徹底版" at bounding box center [69, 291] width 58 height 10
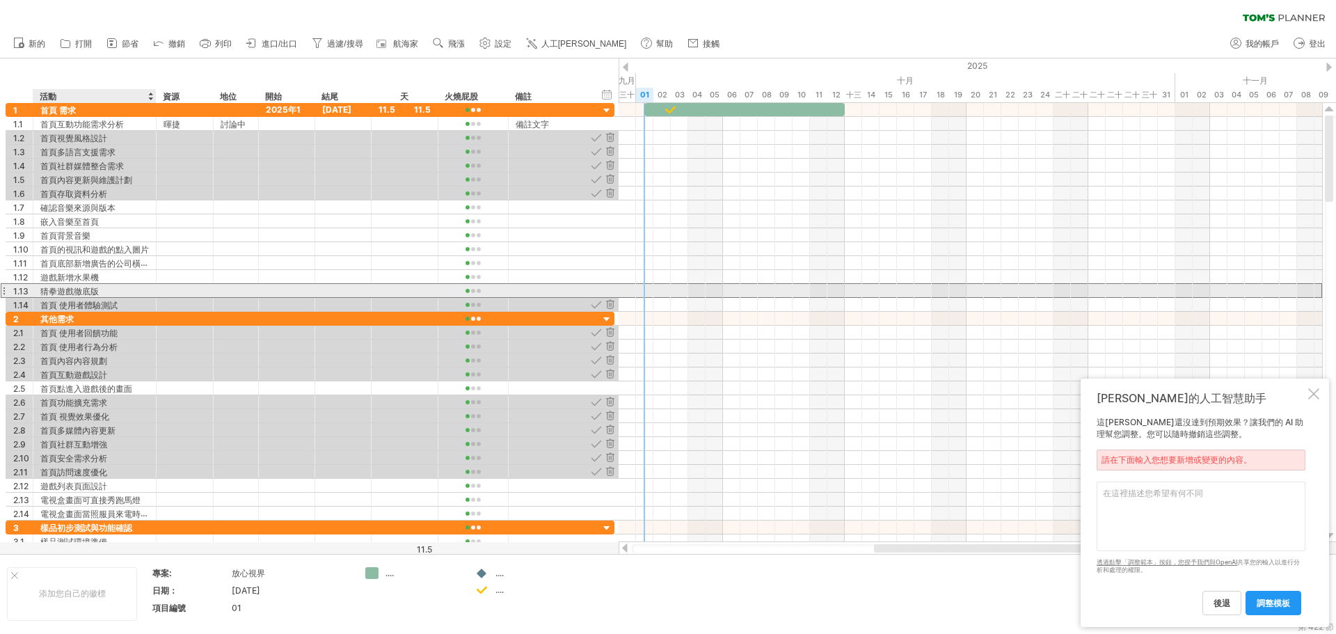
click at [77, 292] on font "猜拳遊戲徹底版" at bounding box center [69, 291] width 58 height 10
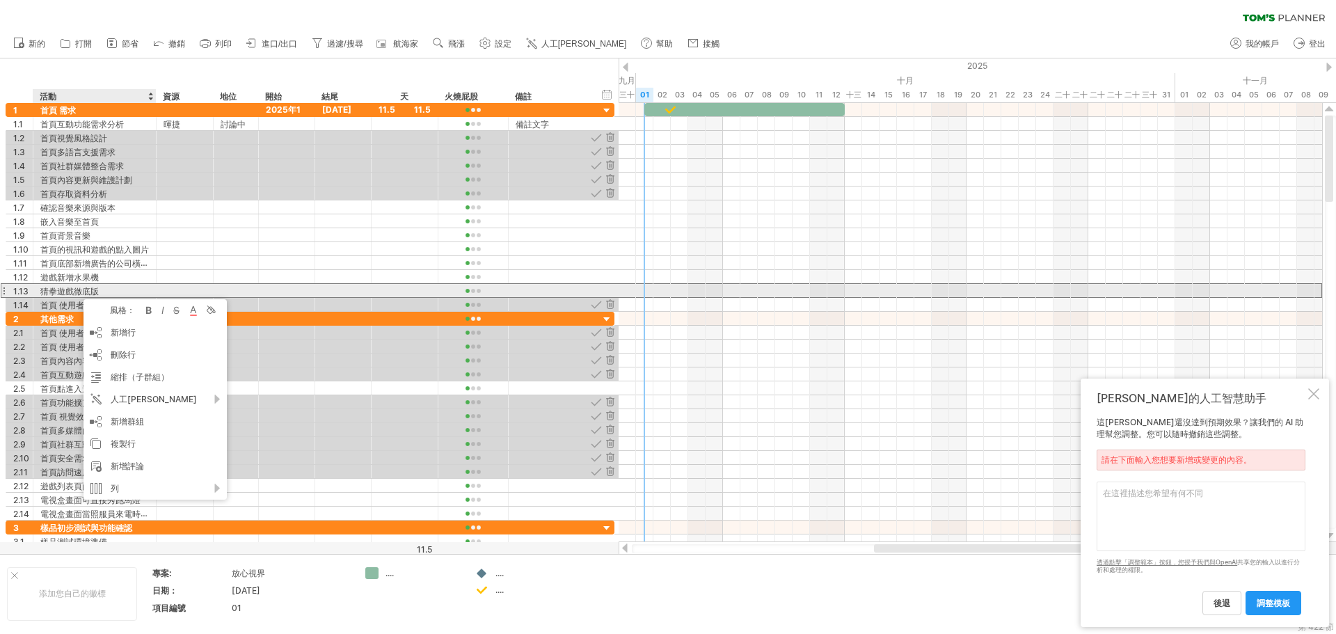
click at [7, 294] on div "1.13" at bounding box center [19, 290] width 27 height 13
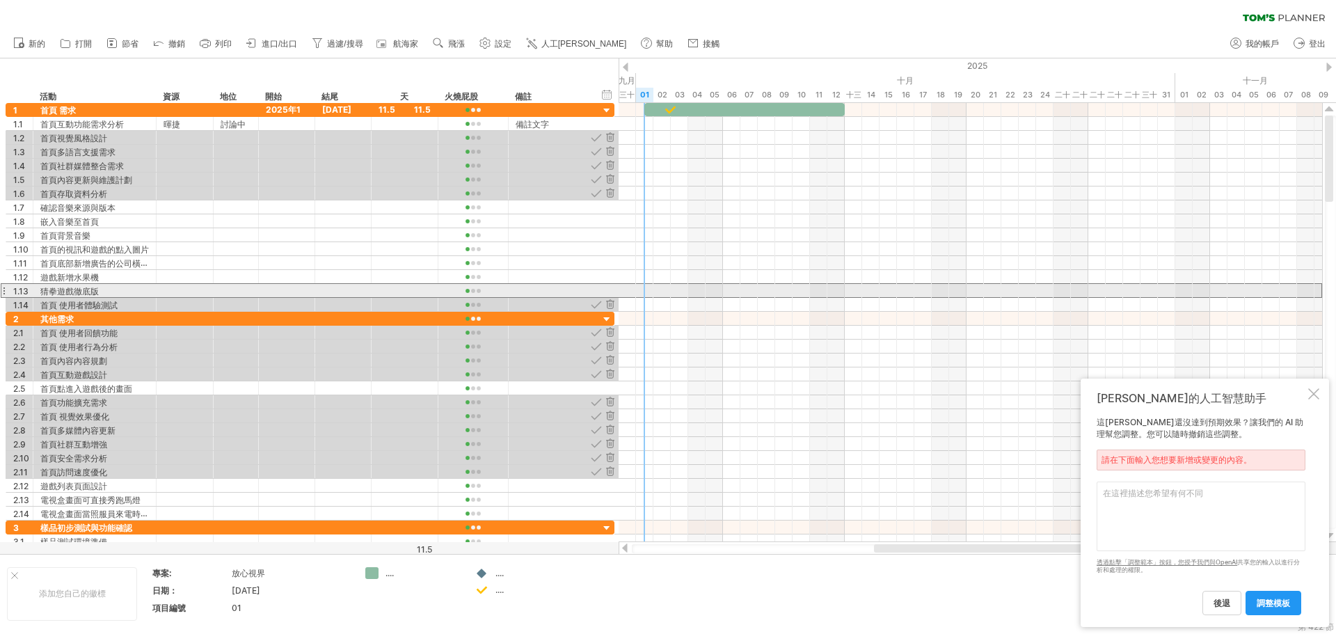
click at [7, 292] on div "1.13" at bounding box center [19, 290] width 27 height 13
click at [97, 292] on font "猜拳遊戲徹底版" at bounding box center [69, 291] width 58 height 10
click at [56, 290] on font "猜拳遊戲徹底版" at bounding box center [69, 291] width 58 height 10
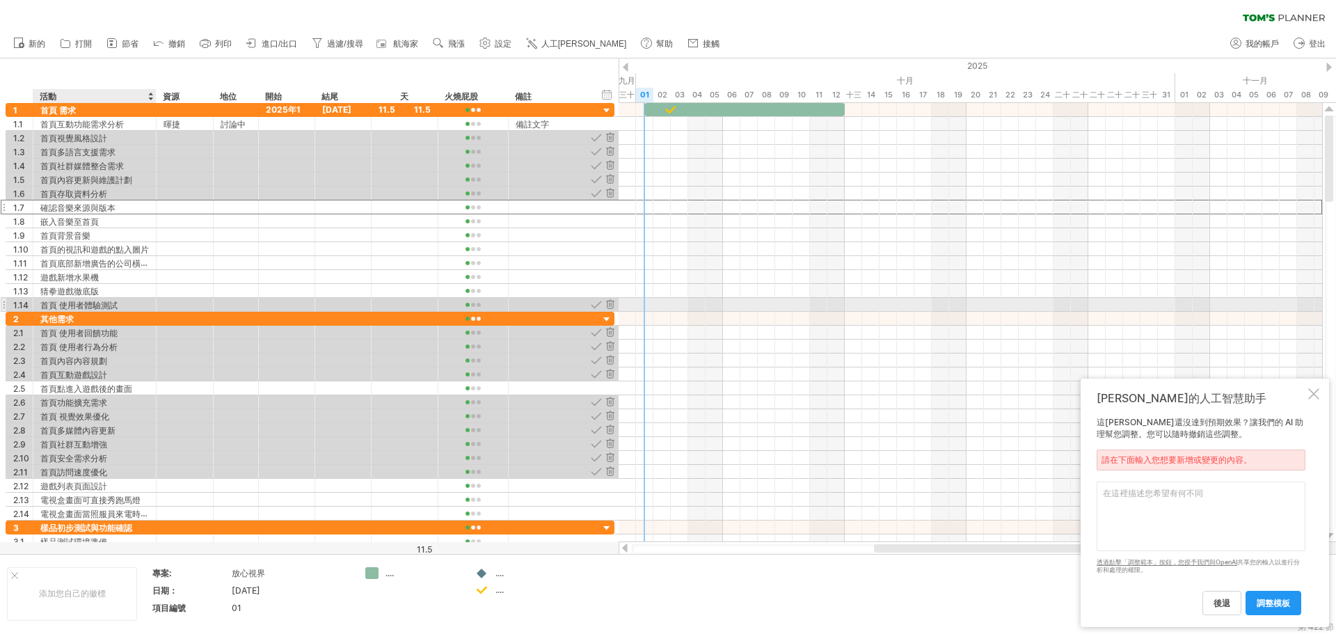
drag, startPoint x: 45, startPoint y: 209, endPoint x: 31, endPoint y: 239, distance: 33.9
click at [45, 310] on div "**********" at bounding box center [310, 207] width 609 height 209
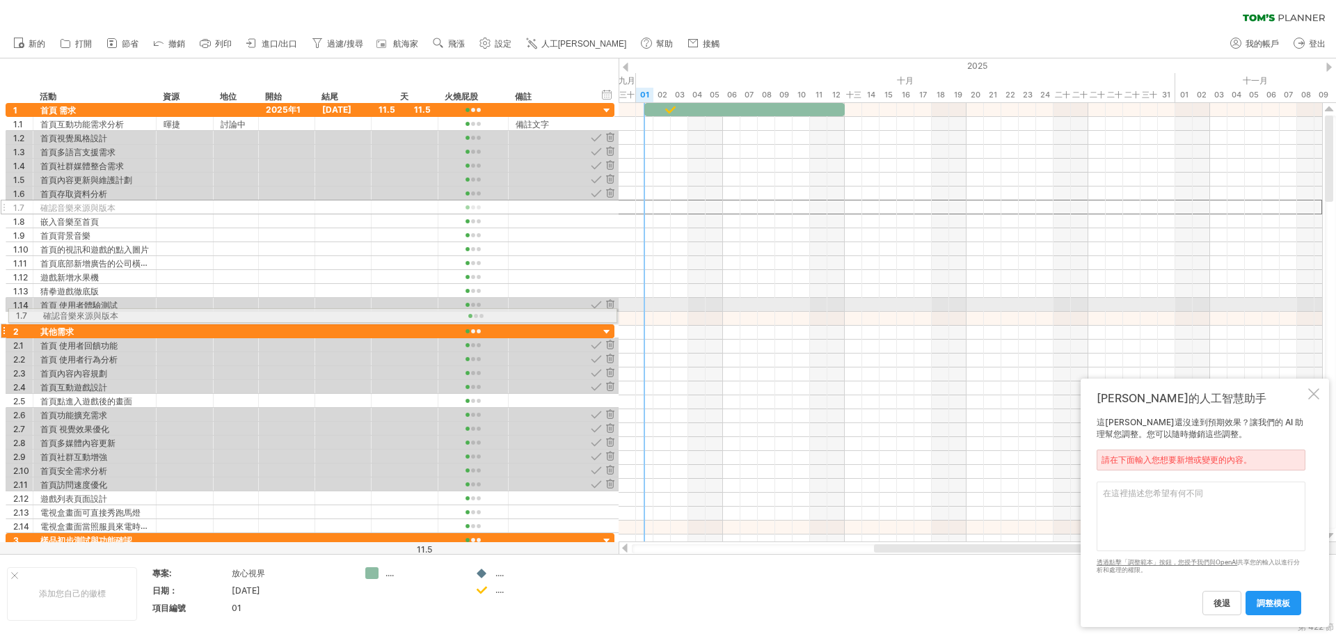
drag, startPoint x: 6, startPoint y: 204, endPoint x: 6, endPoint y: 313, distance: 108.6
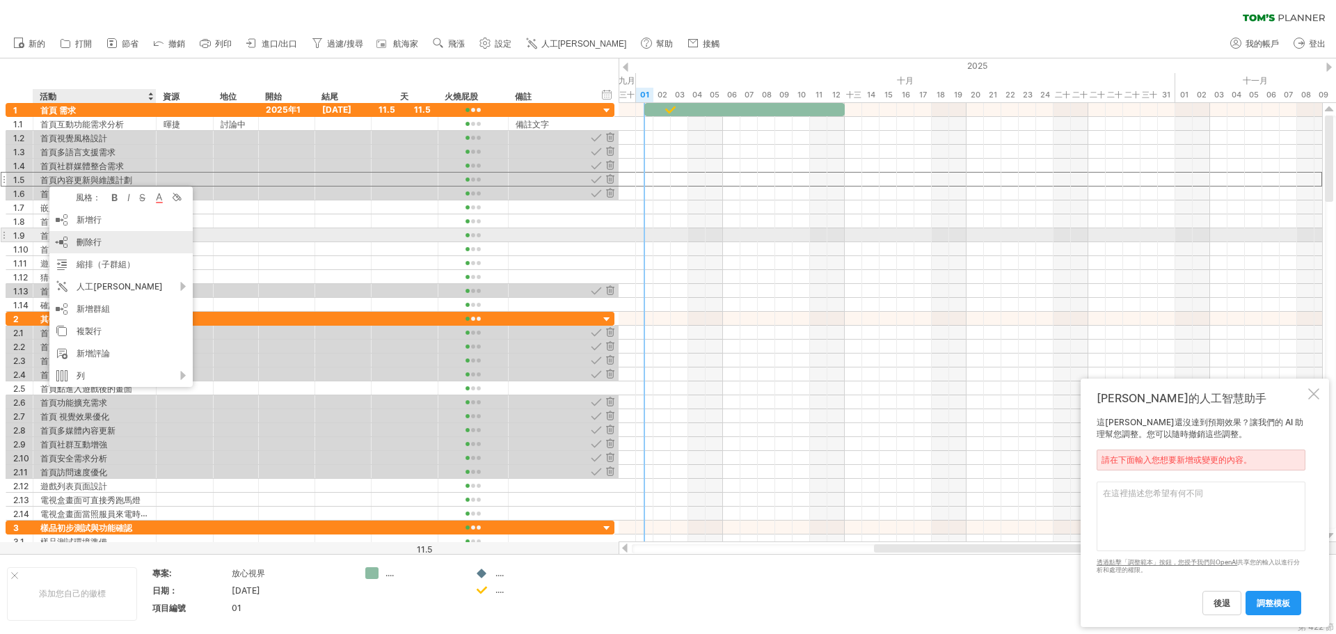
click at [97, 242] on font "刪除行" at bounding box center [89, 242] width 25 height 10
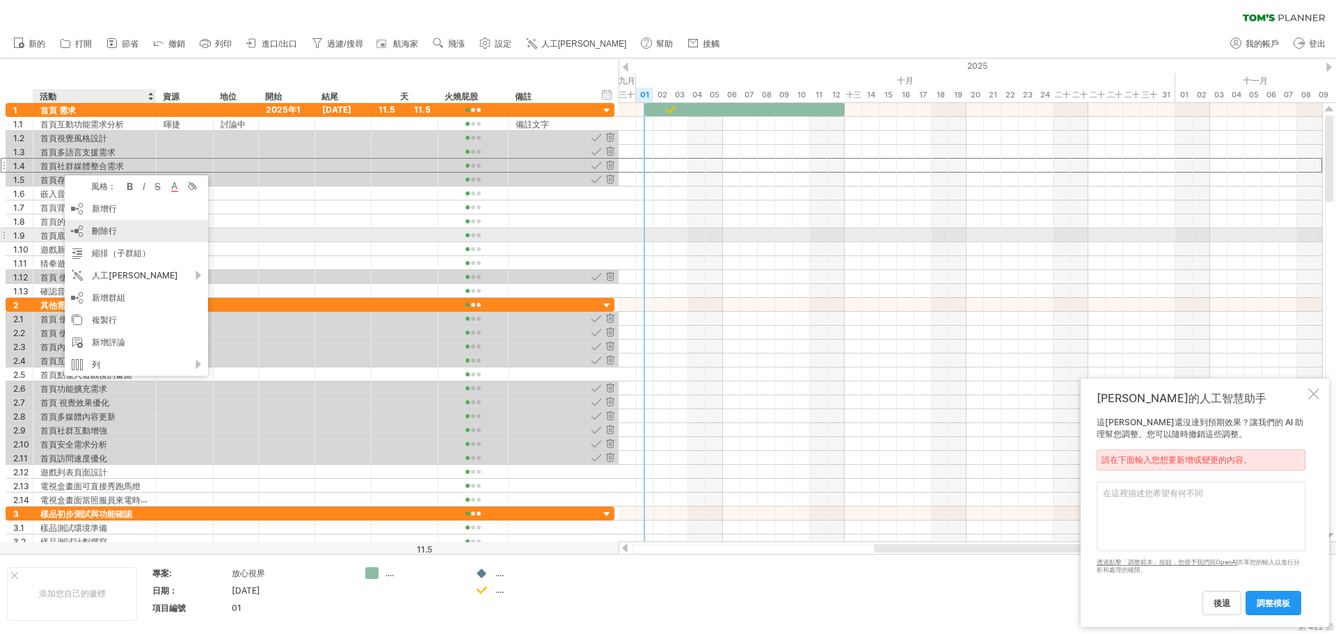
click at [90, 235] on div "刪除行 刪除選取的行" at bounding box center [136, 231] width 143 height 22
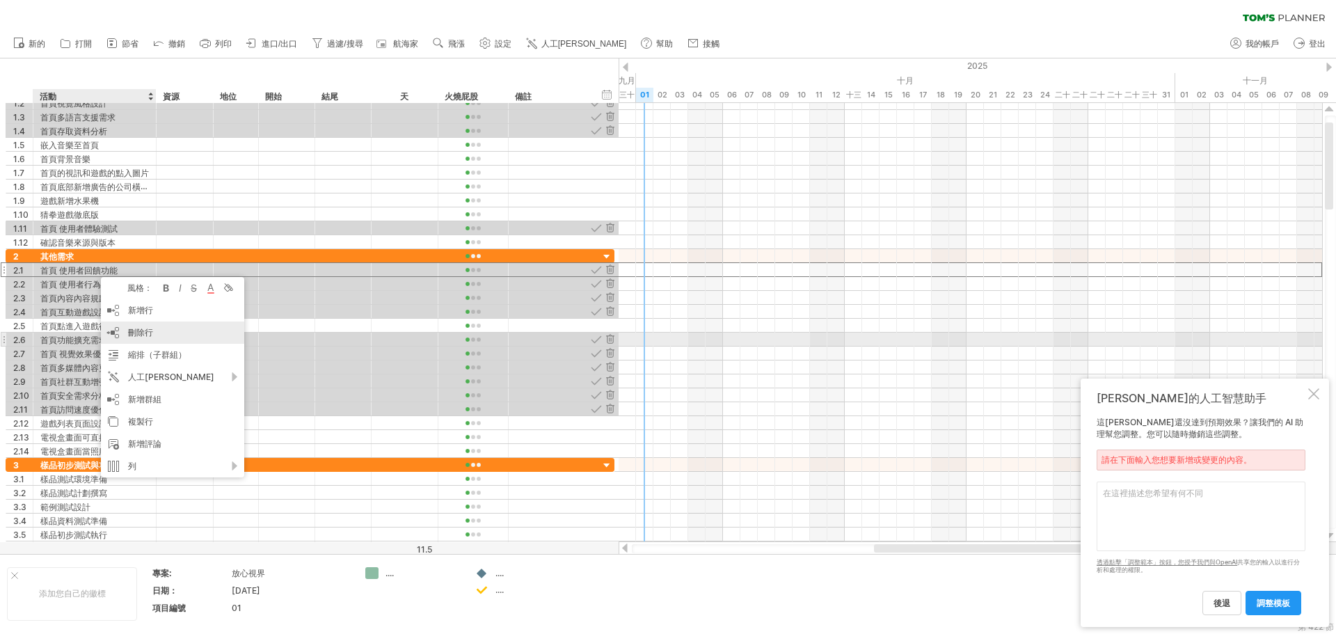
click at [136, 333] on font "刪除行" at bounding box center [140, 332] width 25 height 10
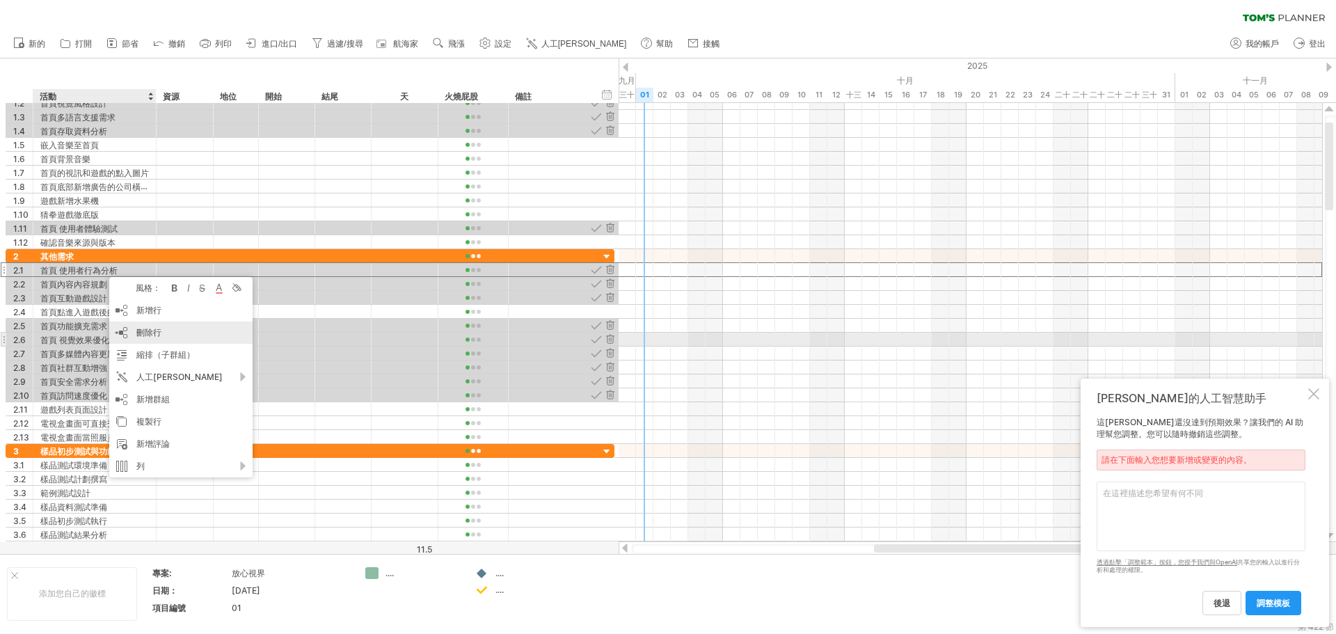
click at [159, 337] on font "刪除行" at bounding box center [148, 332] width 25 height 10
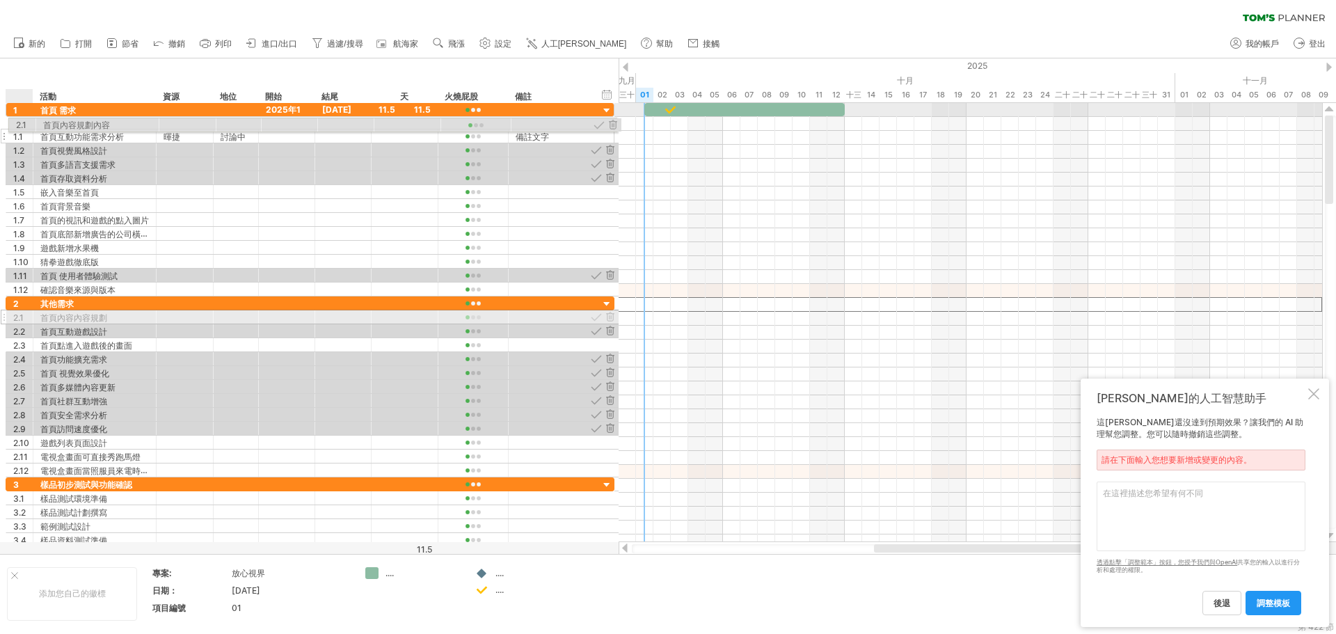
drag, startPoint x: 27, startPoint y: 272, endPoint x: 28, endPoint y: 123, distance: 149.6
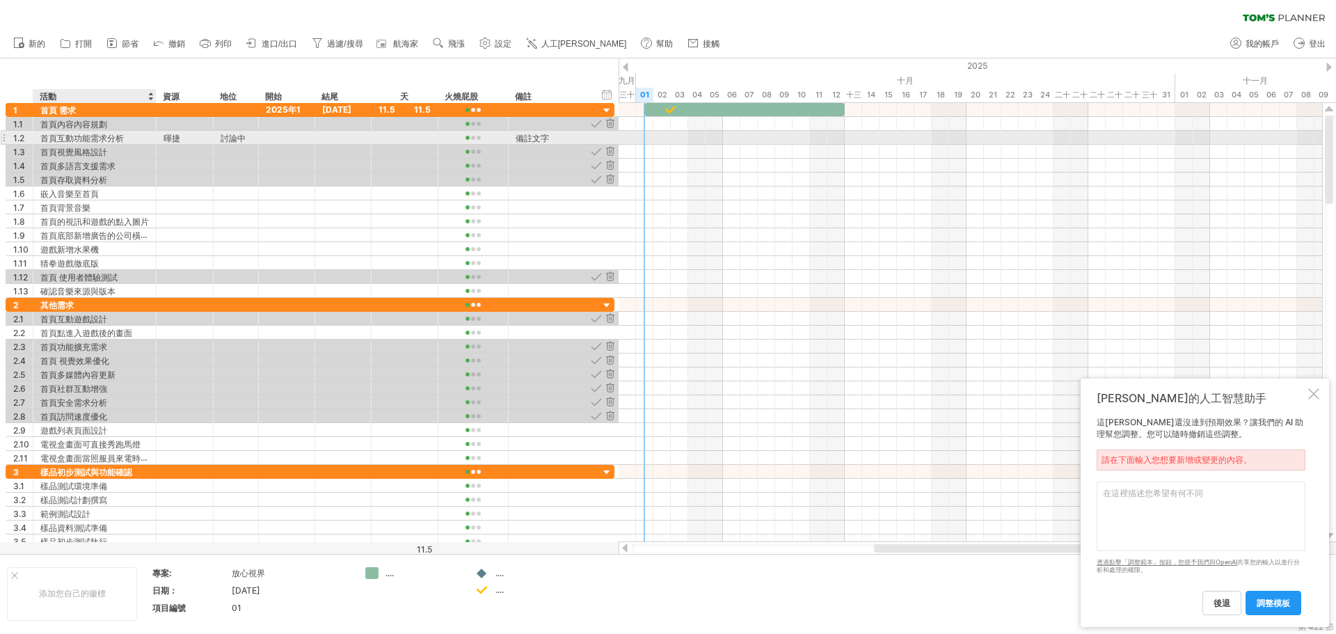
click at [100, 138] on font "首頁互動功能需求分析" at bounding box center [82, 138] width 84 height 10
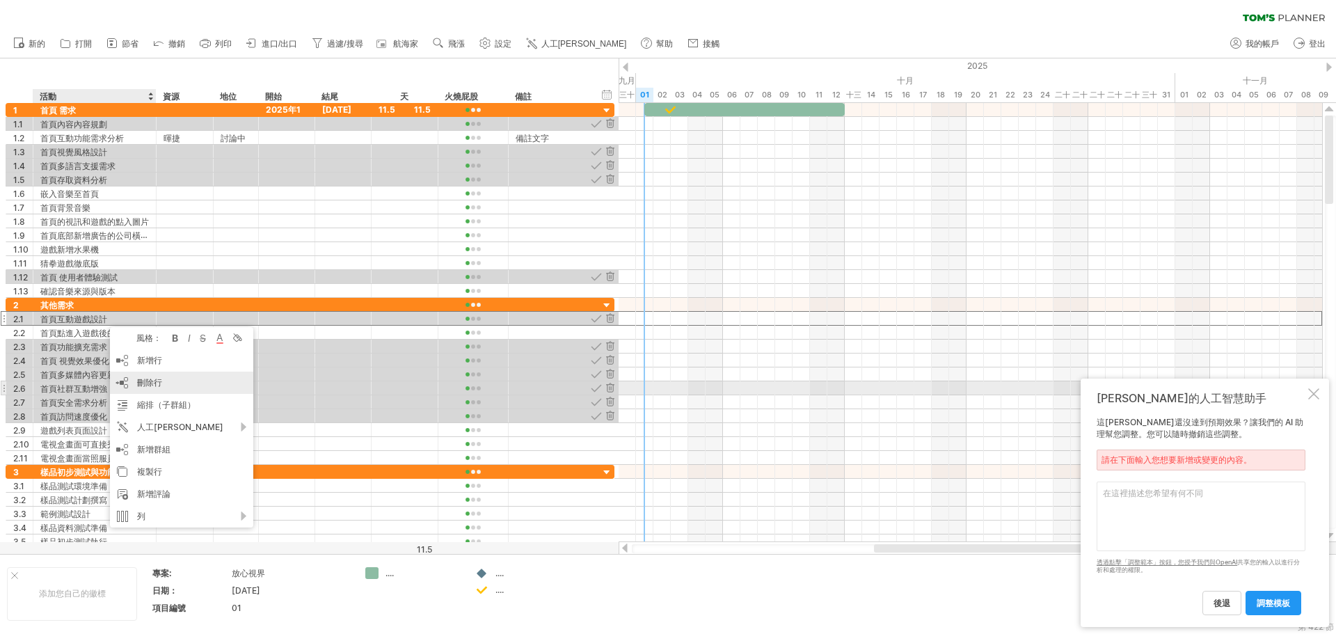
click at [154, 386] on font "刪除行" at bounding box center [149, 382] width 25 height 10
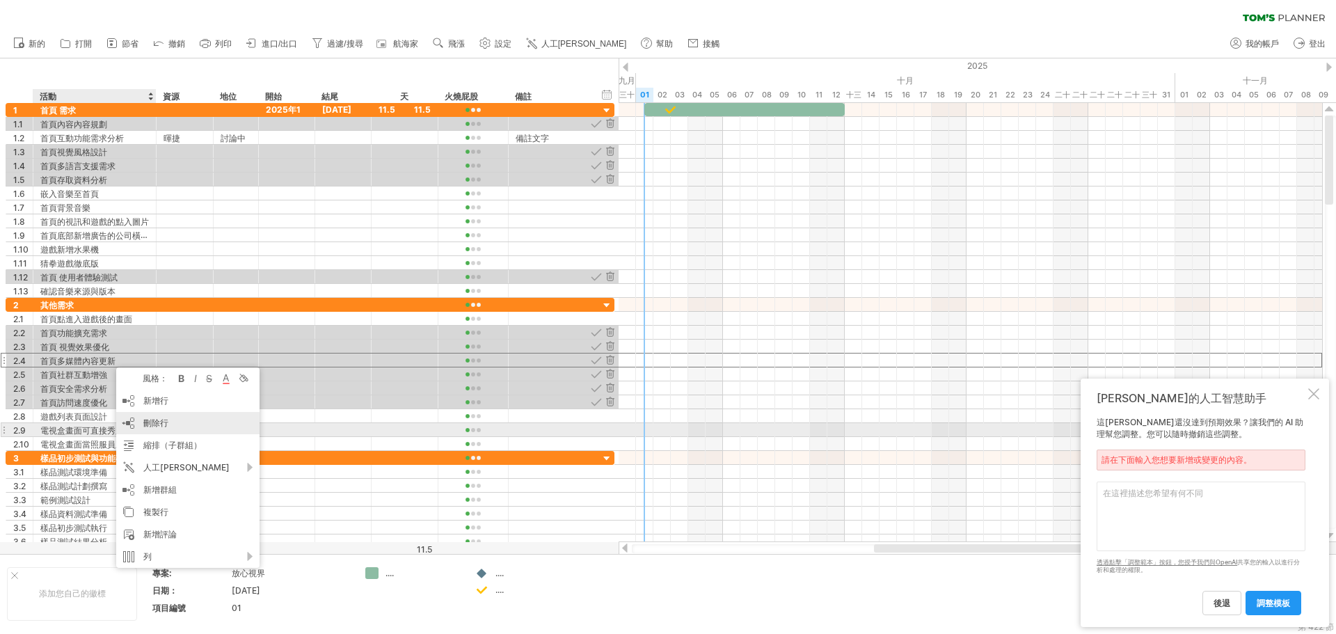
click at [176, 425] on div "刪除行 刪除選取的行" at bounding box center [187, 423] width 143 height 22
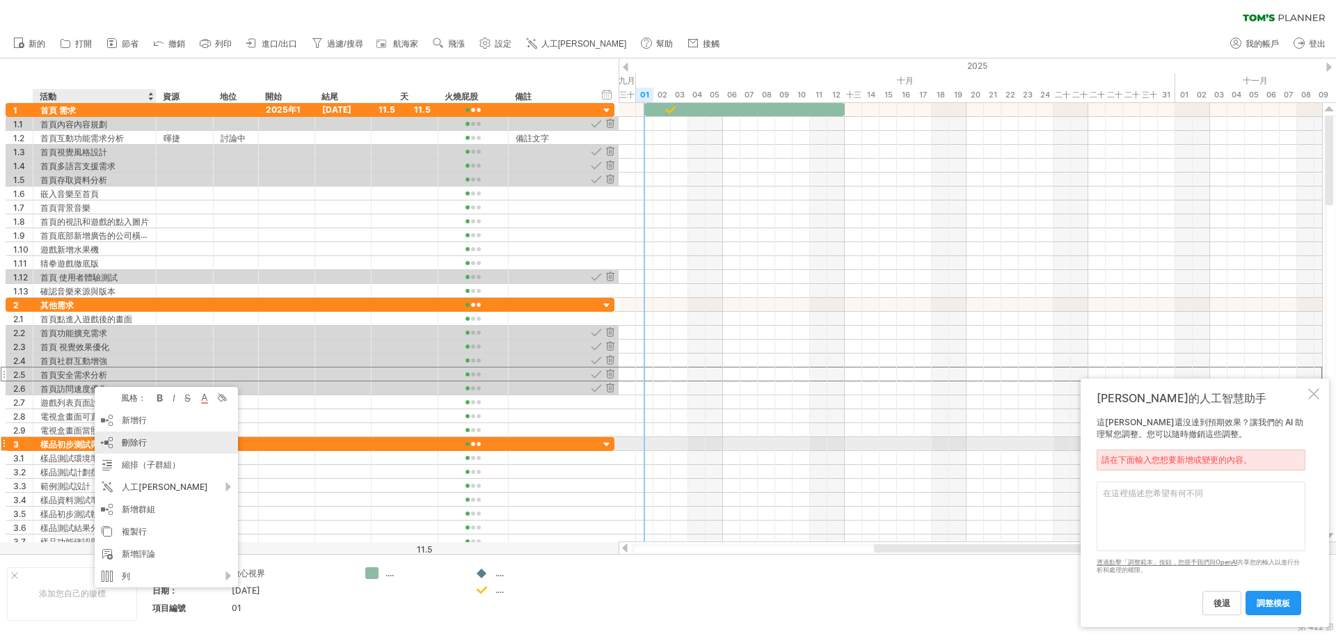
click at [143, 449] on div "刪除行 刪除選取的行" at bounding box center [166, 443] width 143 height 22
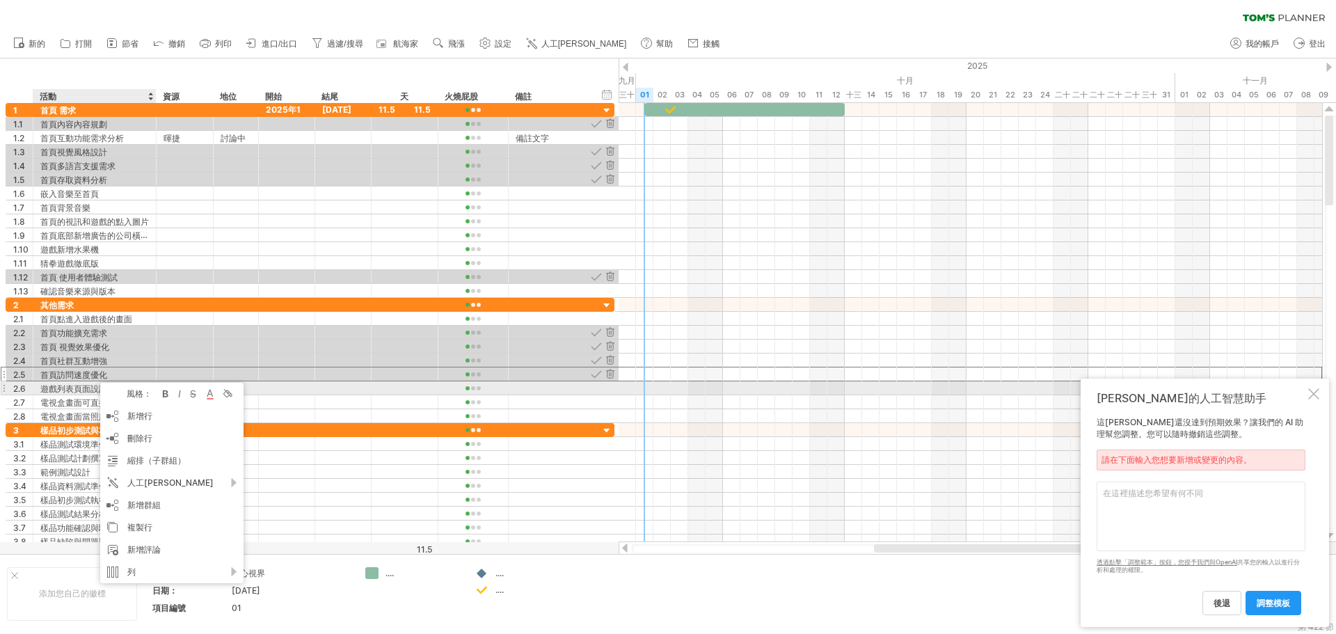
click at [77, 385] on font "遊戲列表頁面設計" at bounding box center [73, 389] width 67 height 10
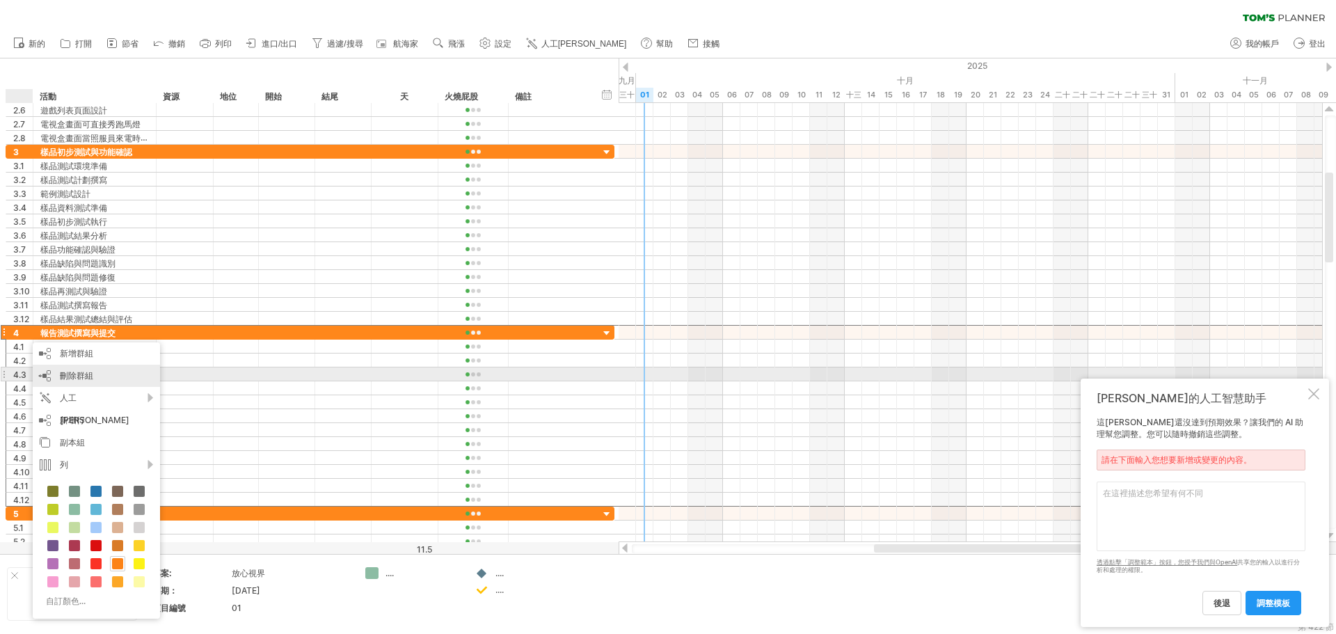
click at [100, 375] on div "刪除群組 刪除選定的群組" at bounding box center [96, 376] width 127 height 22
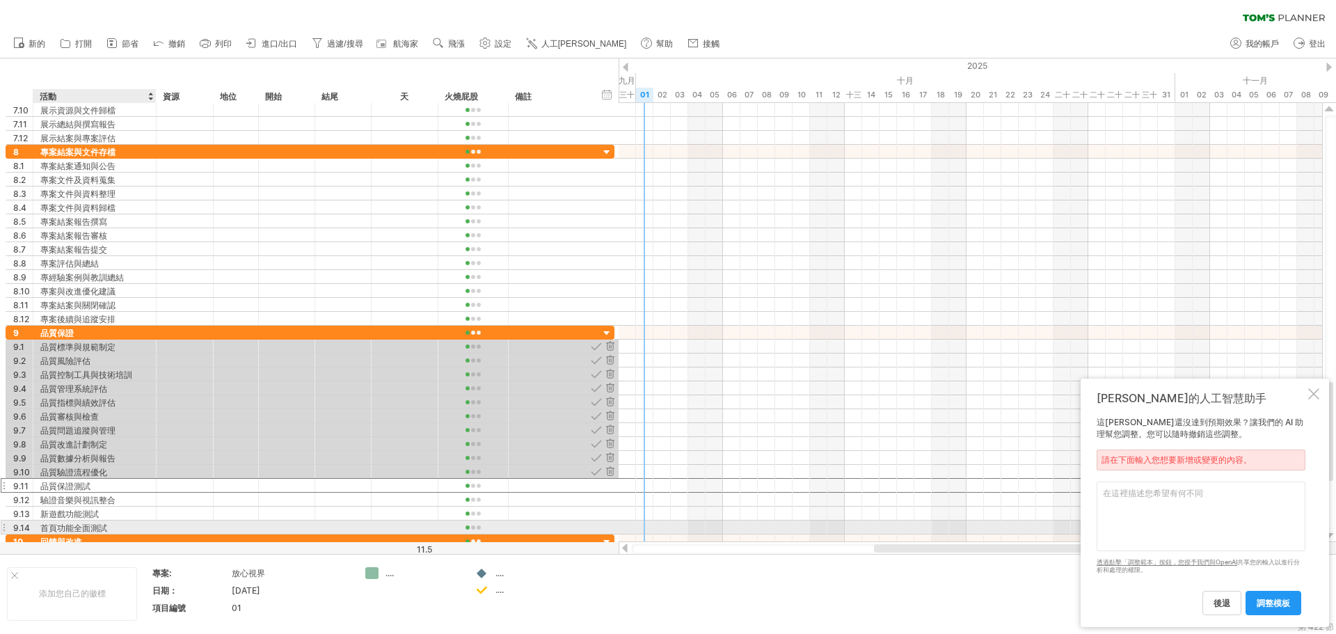
drag, startPoint x: 21, startPoint y: 486, endPoint x: 26, endPoint y: 498, distance: 13.1
click at [44, 530] on div "**********" at bounding box center [310, 430] width 609 height 209
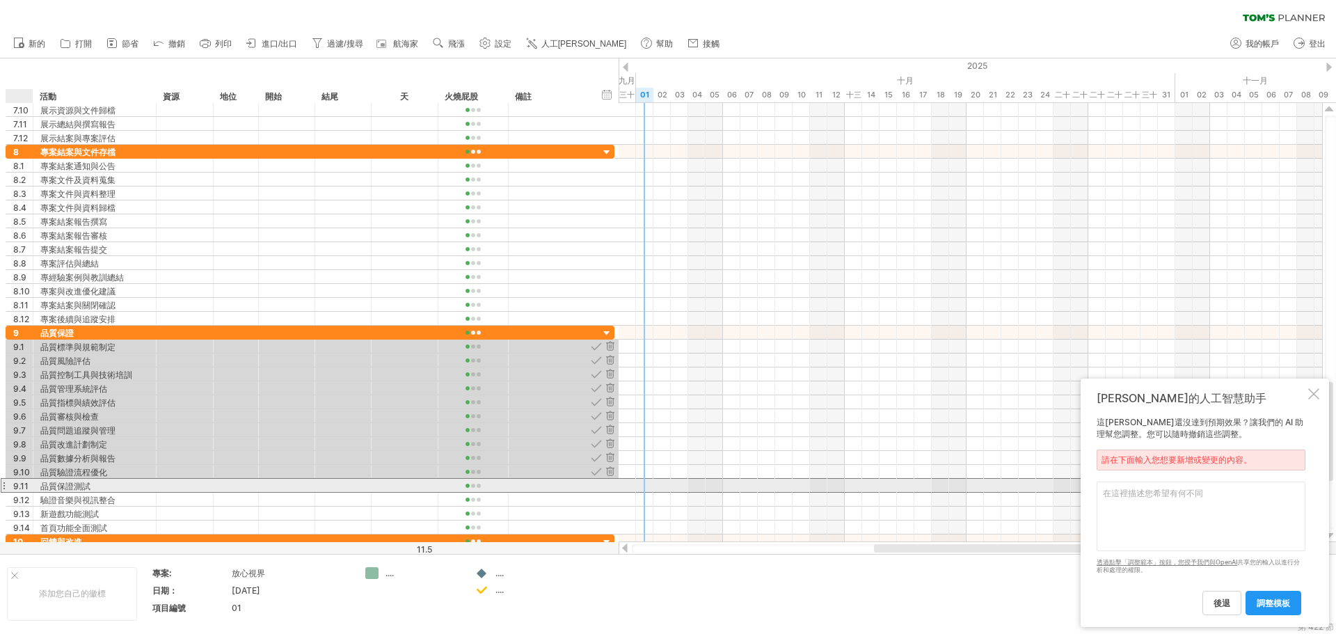
click at [19, 484] on font "9.11" at bounding box center [20, 486] width 15 height 10
click at [21, 486] on font "9.11" at bounding box center [20, 486] width 15 height 10
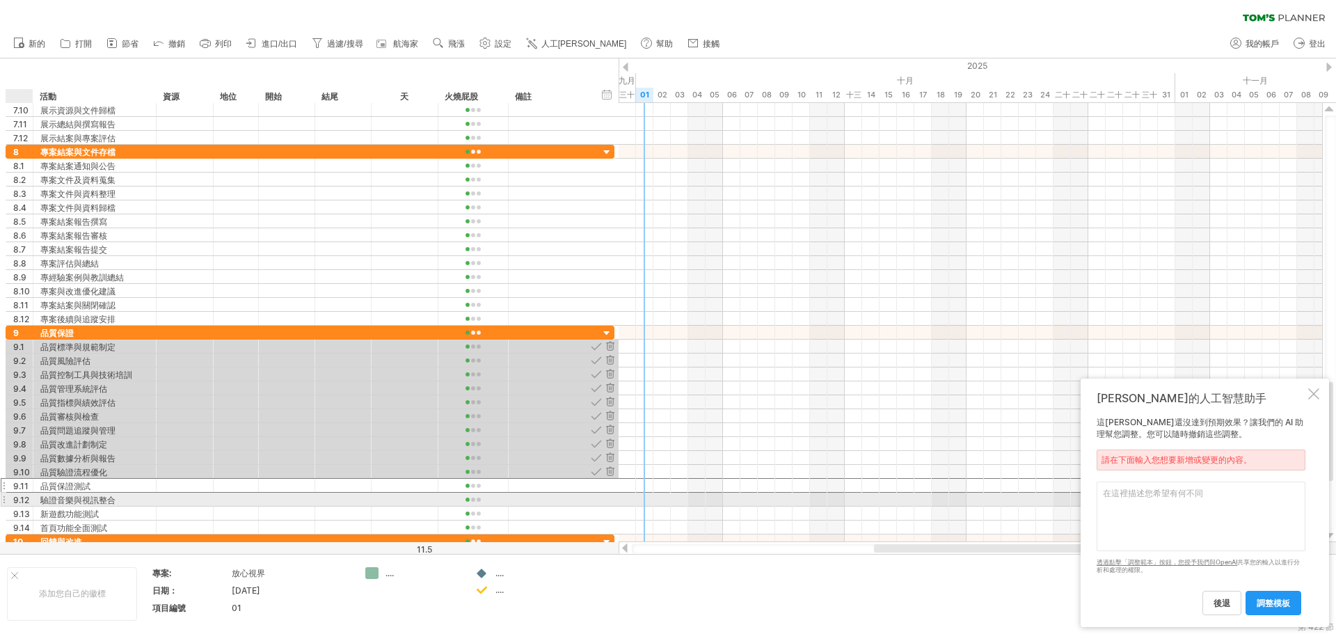
click at [26, 499] on font "9.12" at bounding box center [21, 500] width 16 height 10
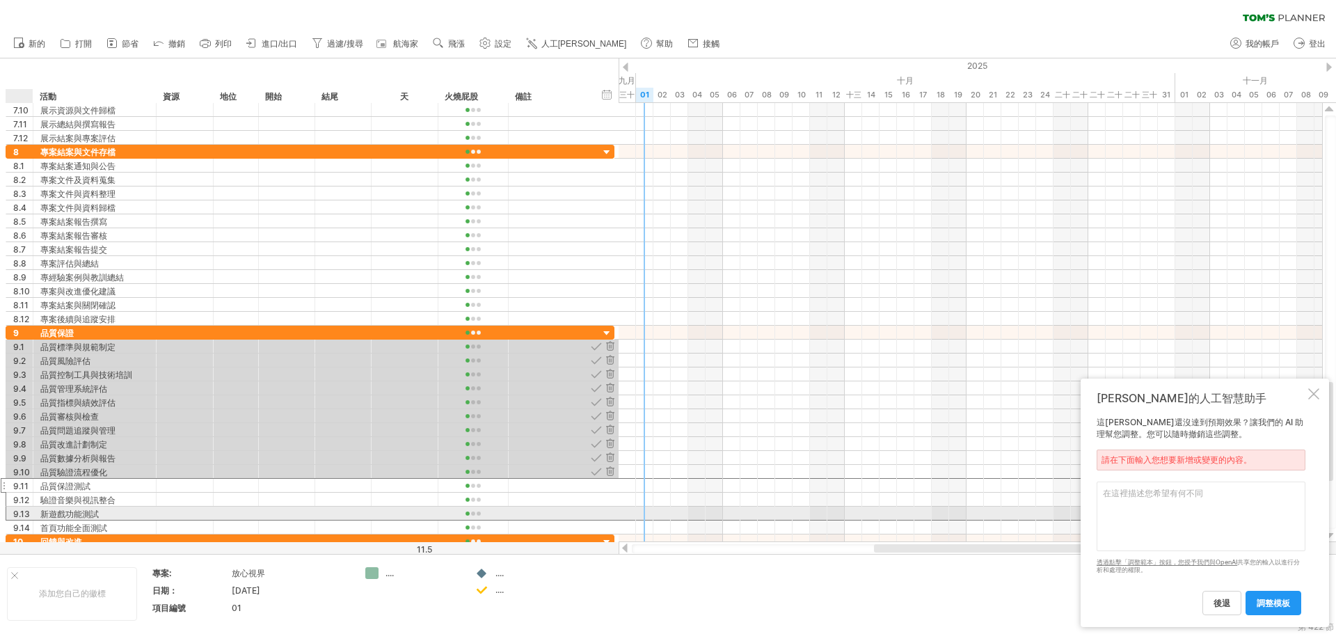
click at [19, 516] on font "9.13" at bounding box center [21, 514] width 17 height 10
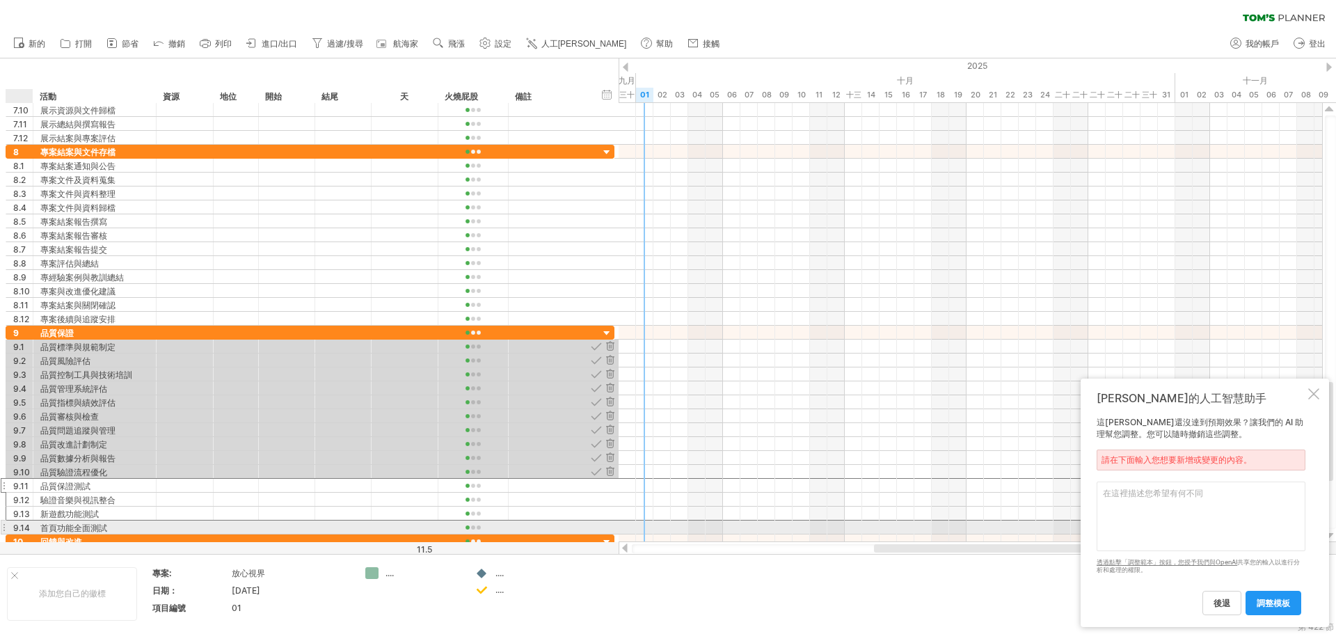
click at [21, 529] on font "9.14" at bounding box center [21, 528] width 17 height 10
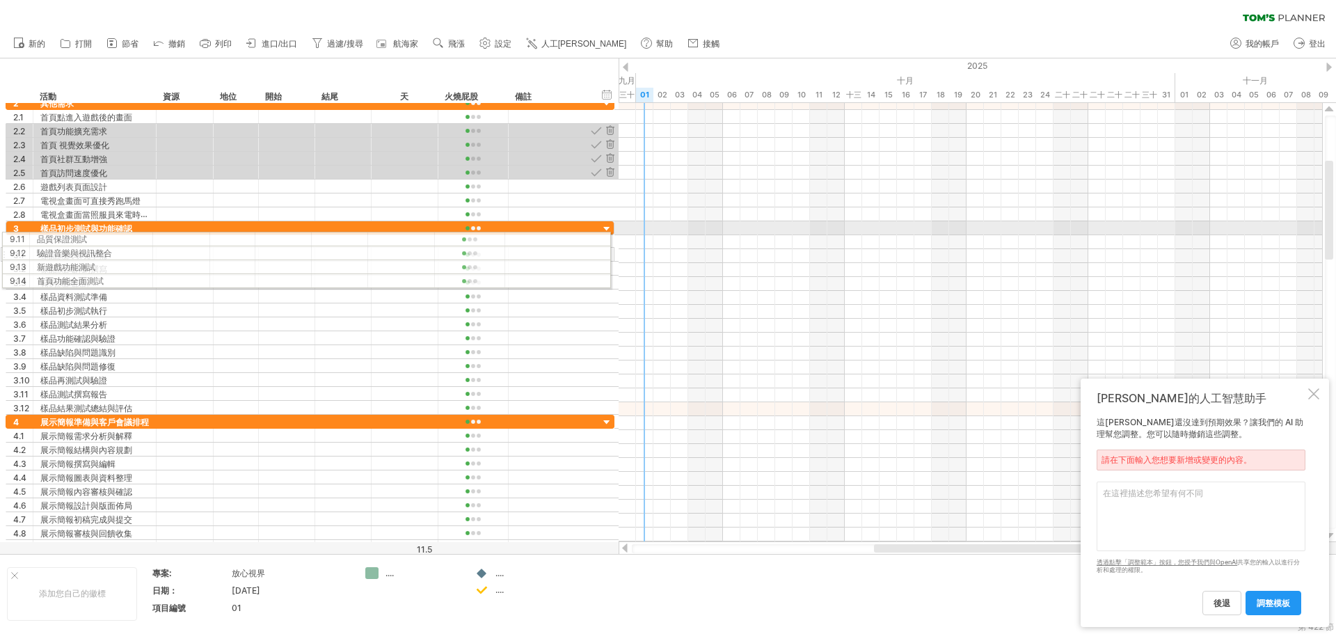
drag, startPoint x: 7, startPoint y: 486, endPoint x: 6, endPoint y: 237, distance: 249.2
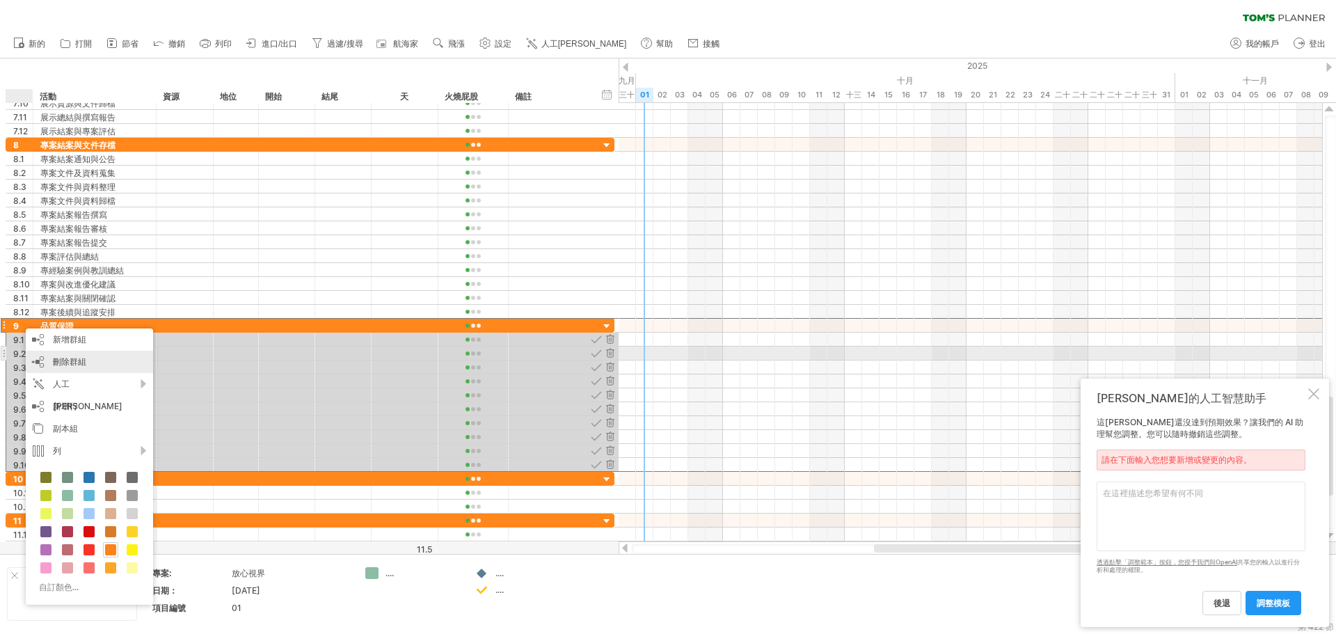
click at [84, 360] on font "刪除群組" at bounding box center [69, 361] width 33 height 10
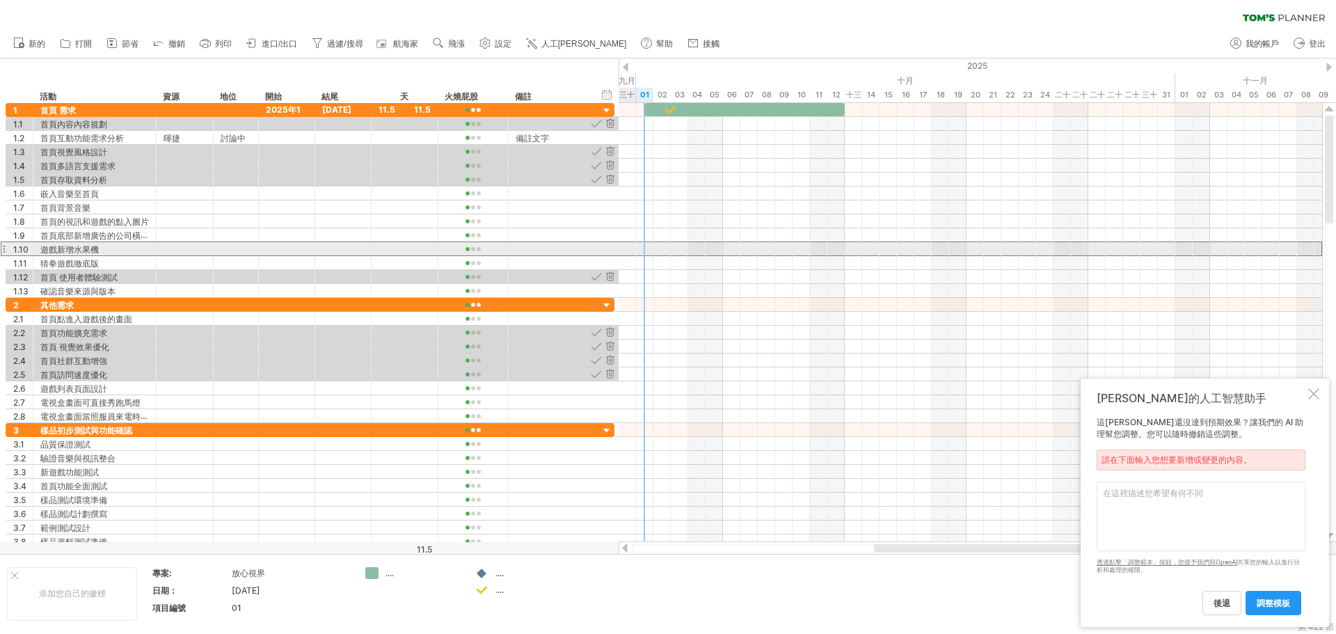
click at [615, 248] on div "1.10 ******* 遊戲新增水果機" at bounding box center [310, 249] width 609 height 15
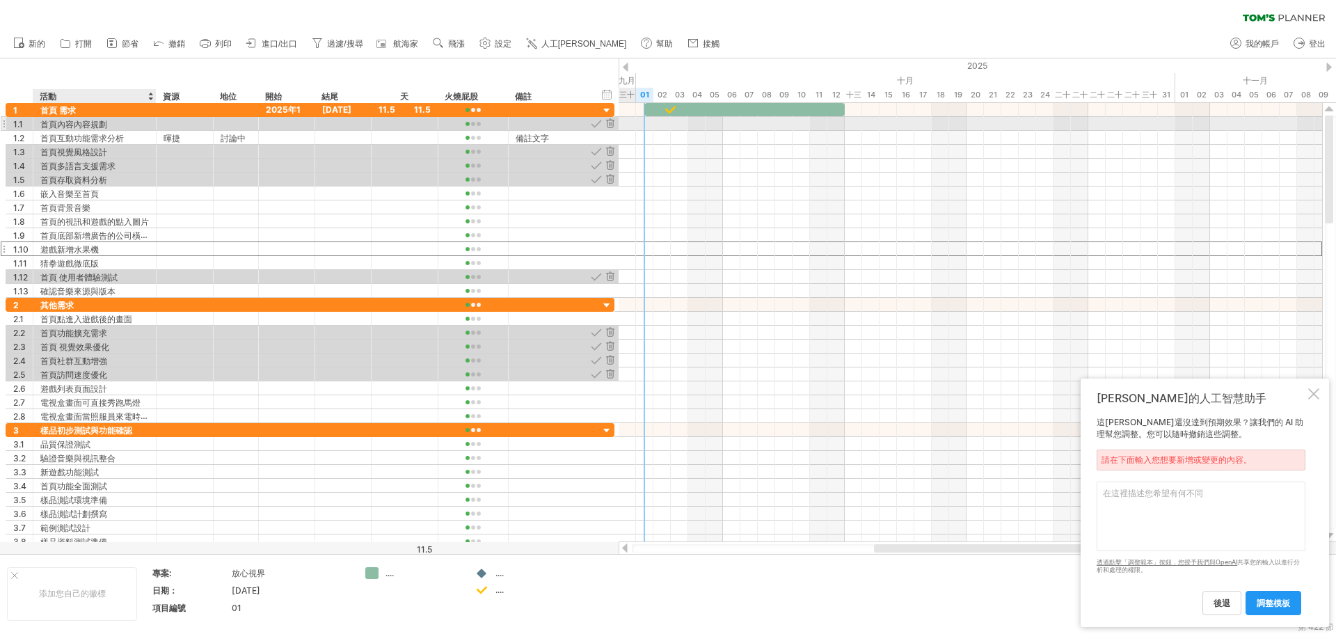
click at [45, 123] on font "首頁內容內容規劃" at bounding box center [73, 124] width 67 height 10
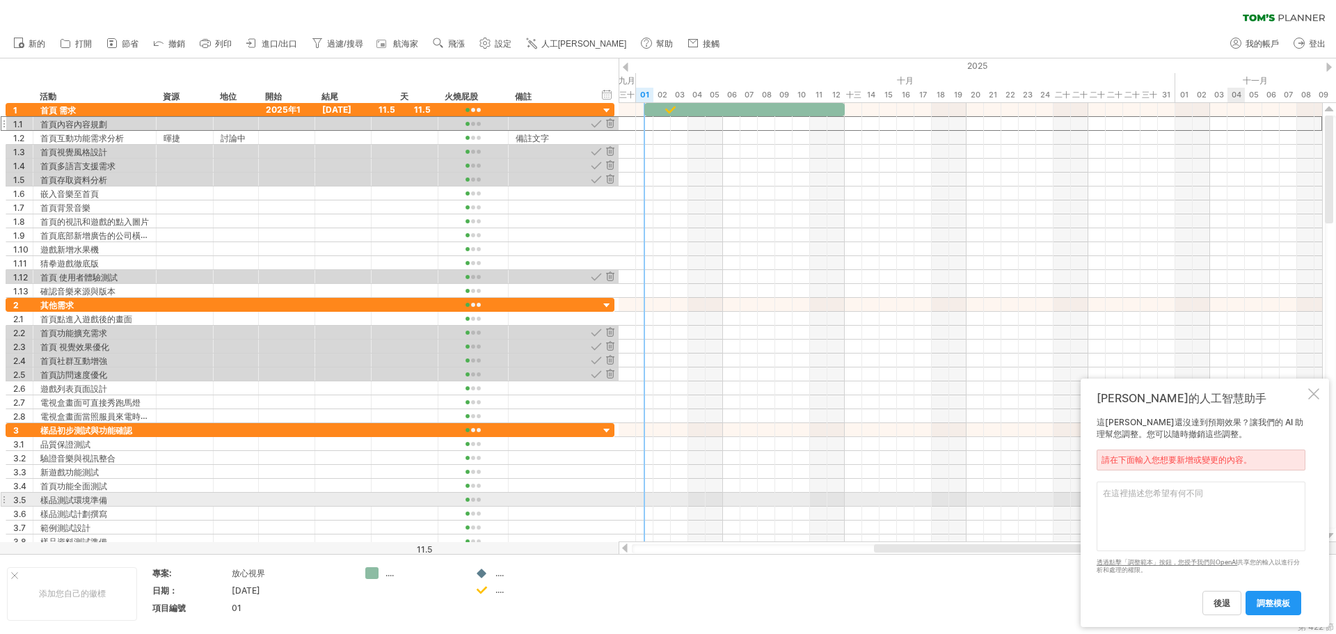
click at [679, 503] on textarea at bounding box center [1201, 517] width 209 height 70
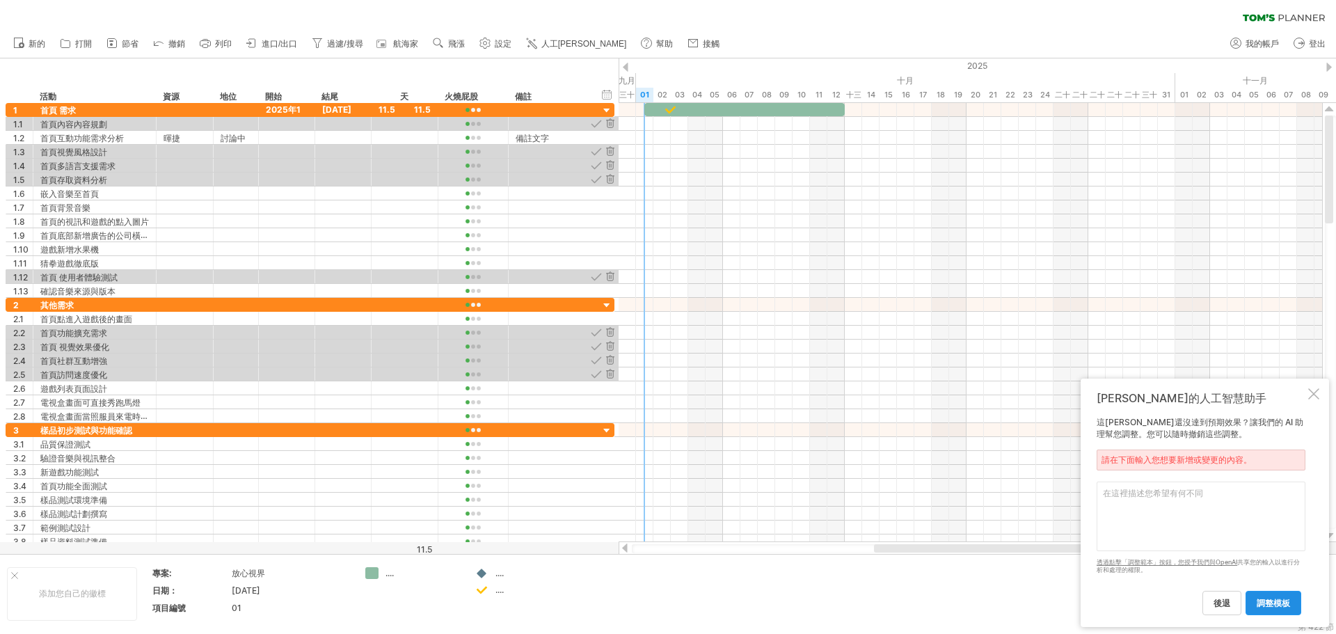
click at [679, 607] on font "調整模板" at bounding box center [1273, 603] width 33 height 10
click at [679, 597] on link "調整模板" at bounding box center [1274, 603] width 56 height 24
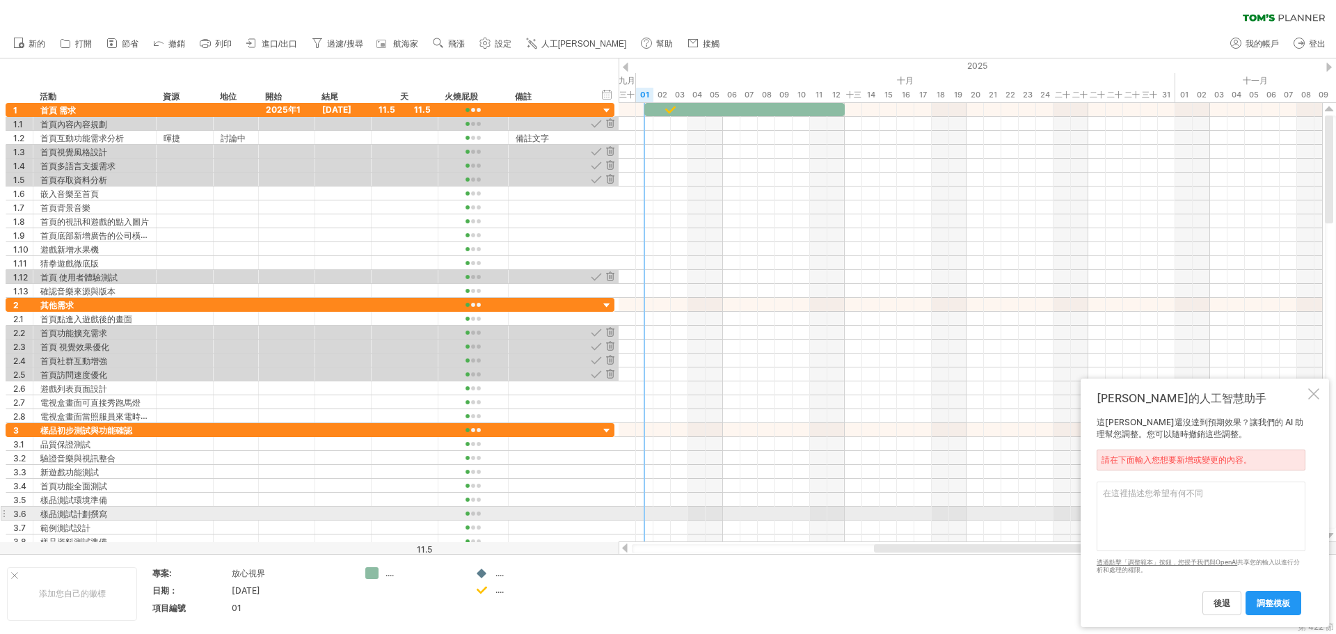
click at [679, 516] on textarea at bounding box center [1201, 517] width 209 height 70
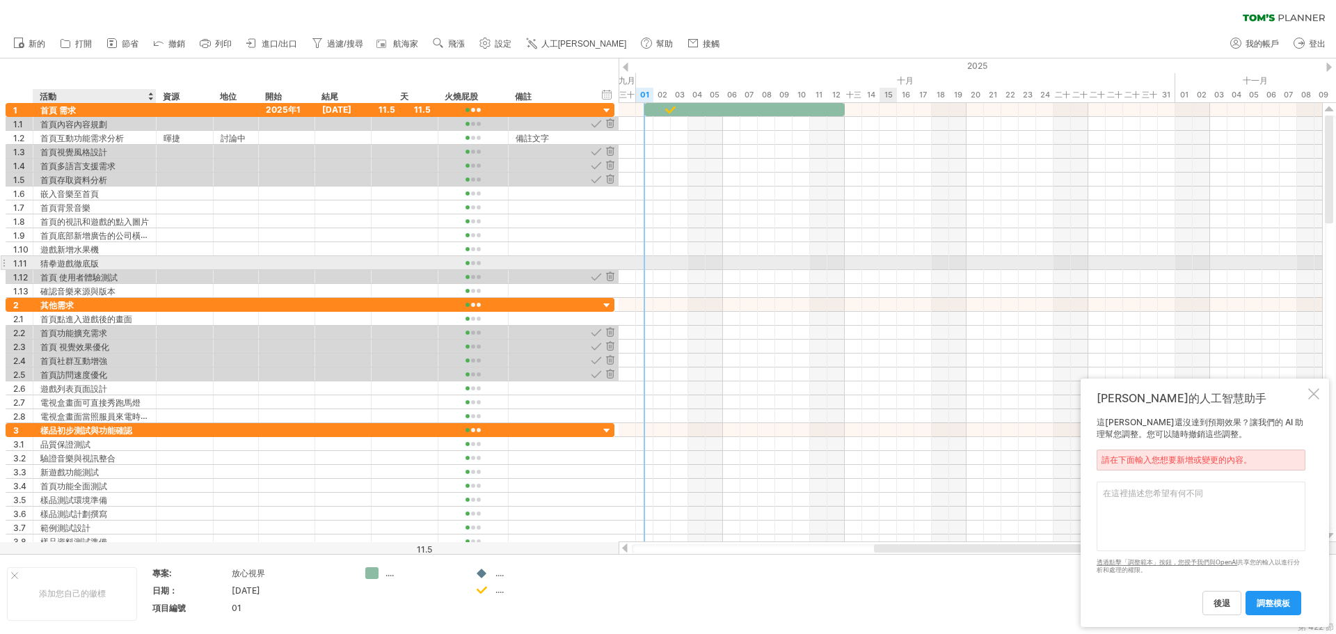
click at [79, 261] on font "猜拳遊戲徹底版" at bounding box center [69, 263] width 58 height 10
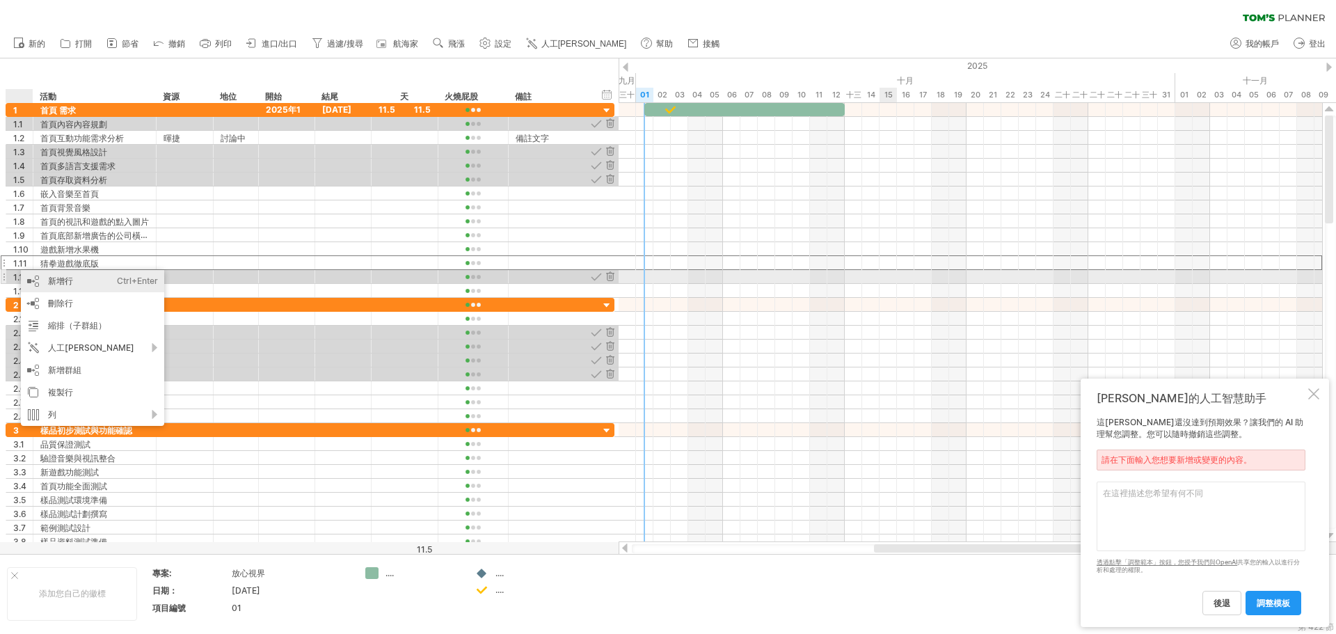
click at [38, 282] on div "新增行 Ctrl+Enter Cmd+回車" at bounding box center [92, 281] width 143 height 22
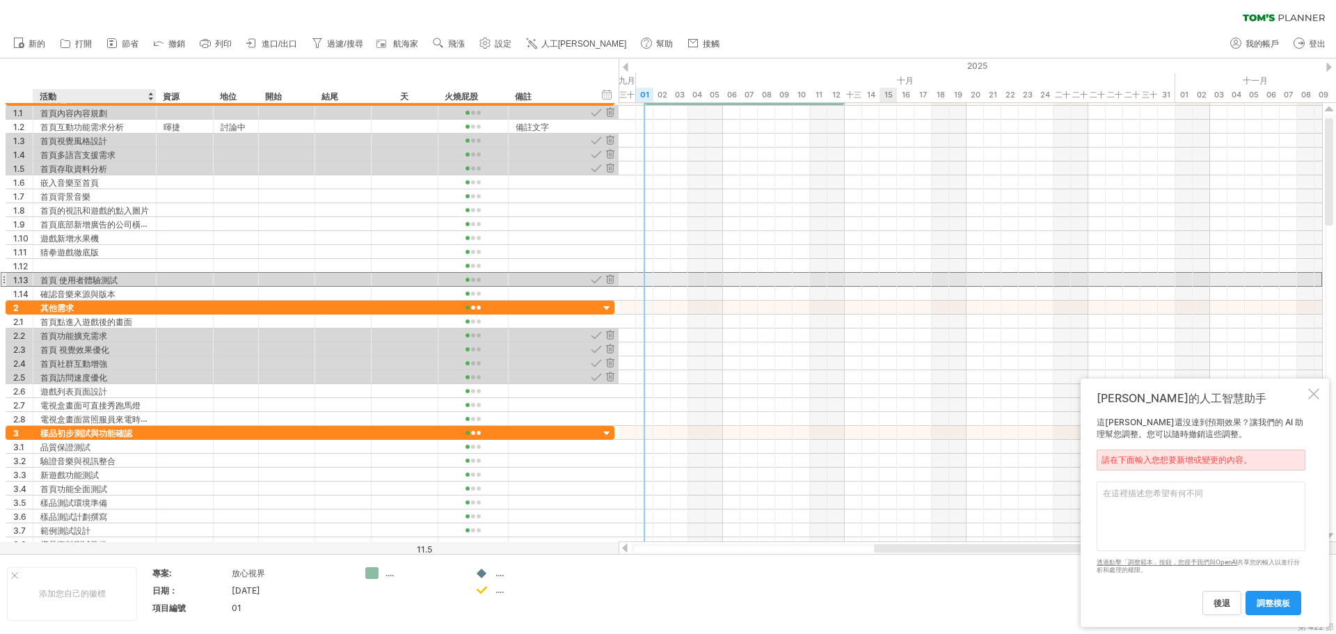
click at [74, 283] on font "首頁 使用者體驗測試" at bounding box center [78, 280] width 77 height 10
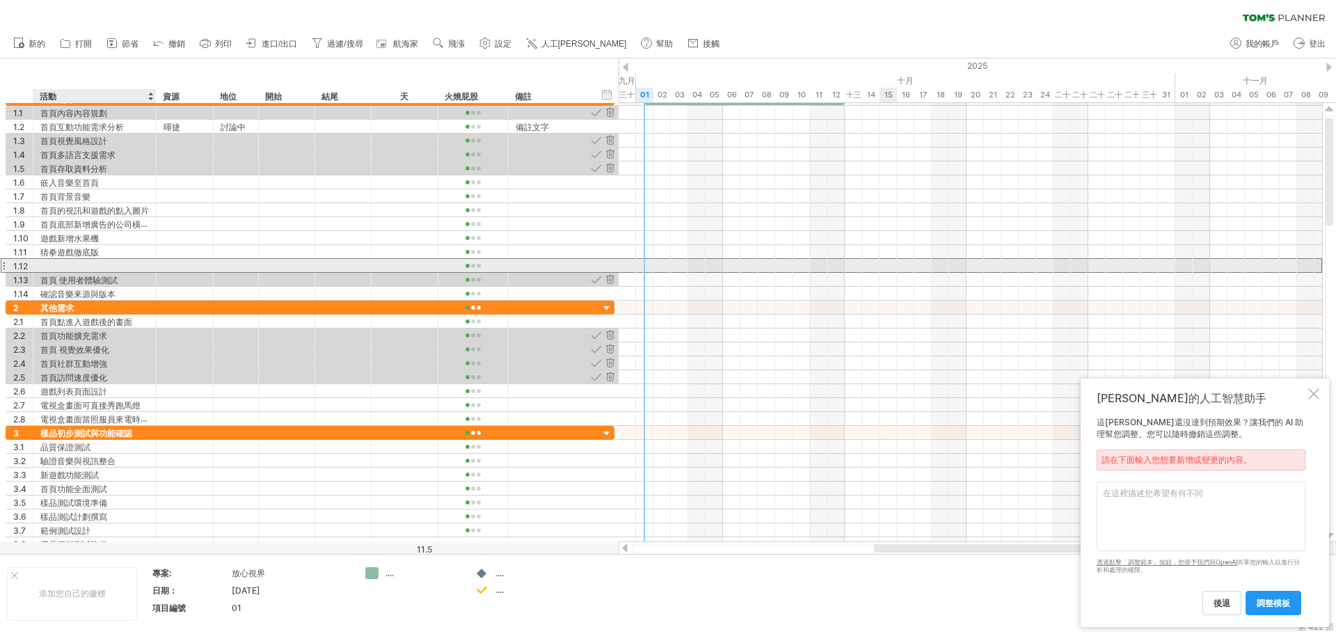
click at [85, 263] on div at bounding box center [94, 265] width 109 height 13
type input "*"
type input "*******"
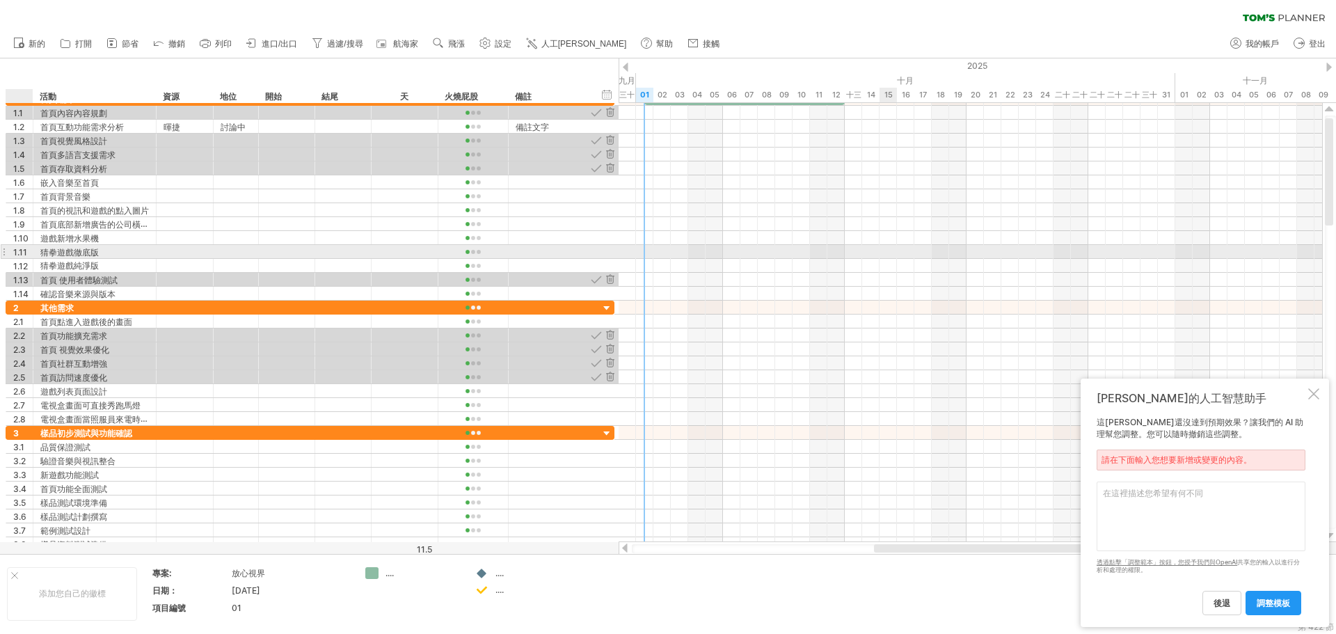
click at [30, 255] on div at bounding box center [31, 252] width 7 height 14
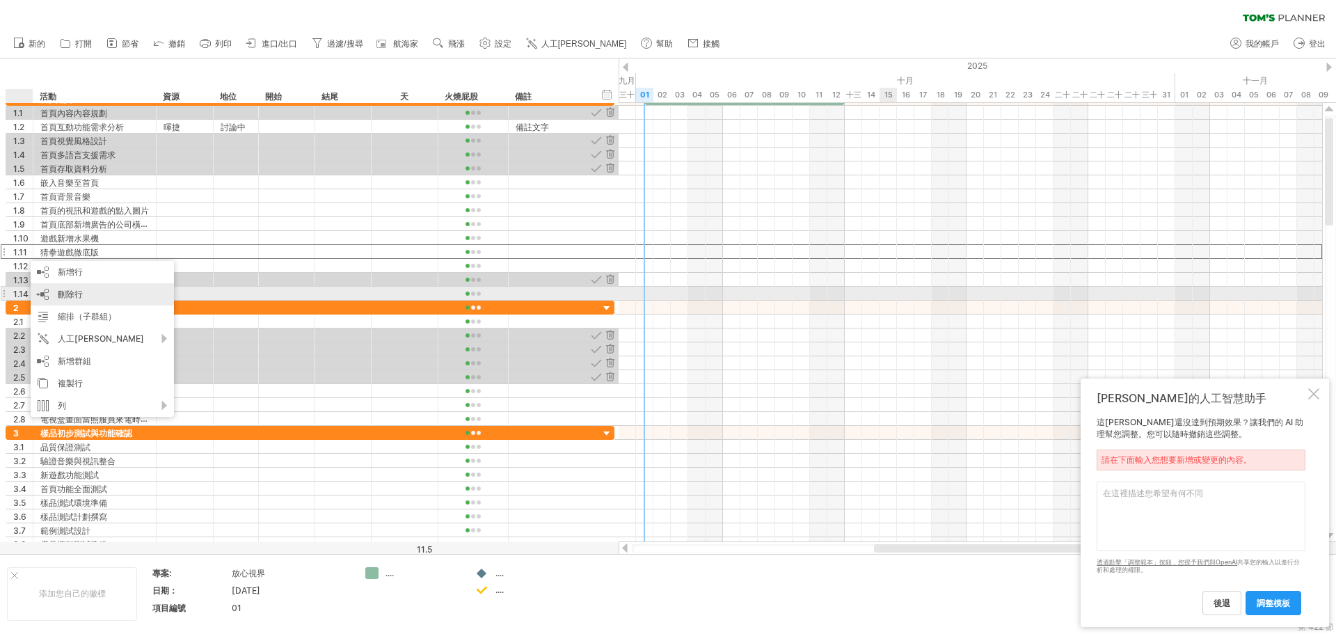
click at [86, 298] on div "刪除行 刪除選取的行" at bounding box center [102, 294] width 143 height 22
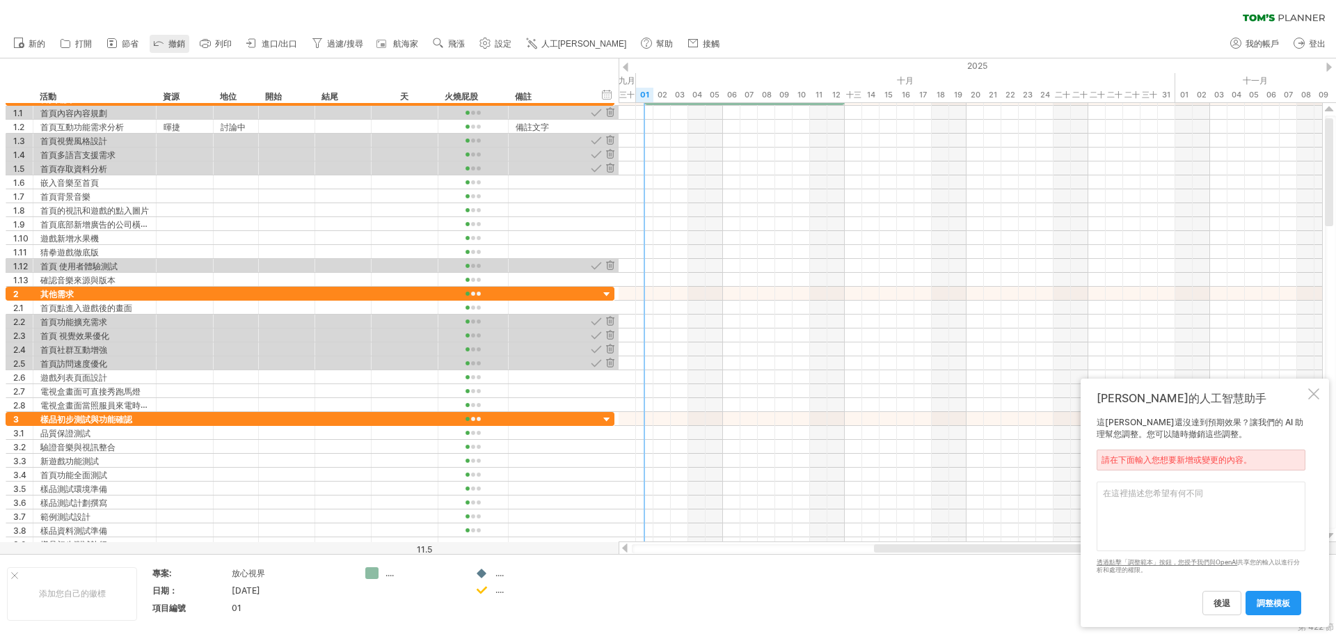
click at [171, 41] on font "撤銷" at bounding box center [176, 44] width 17 height 10
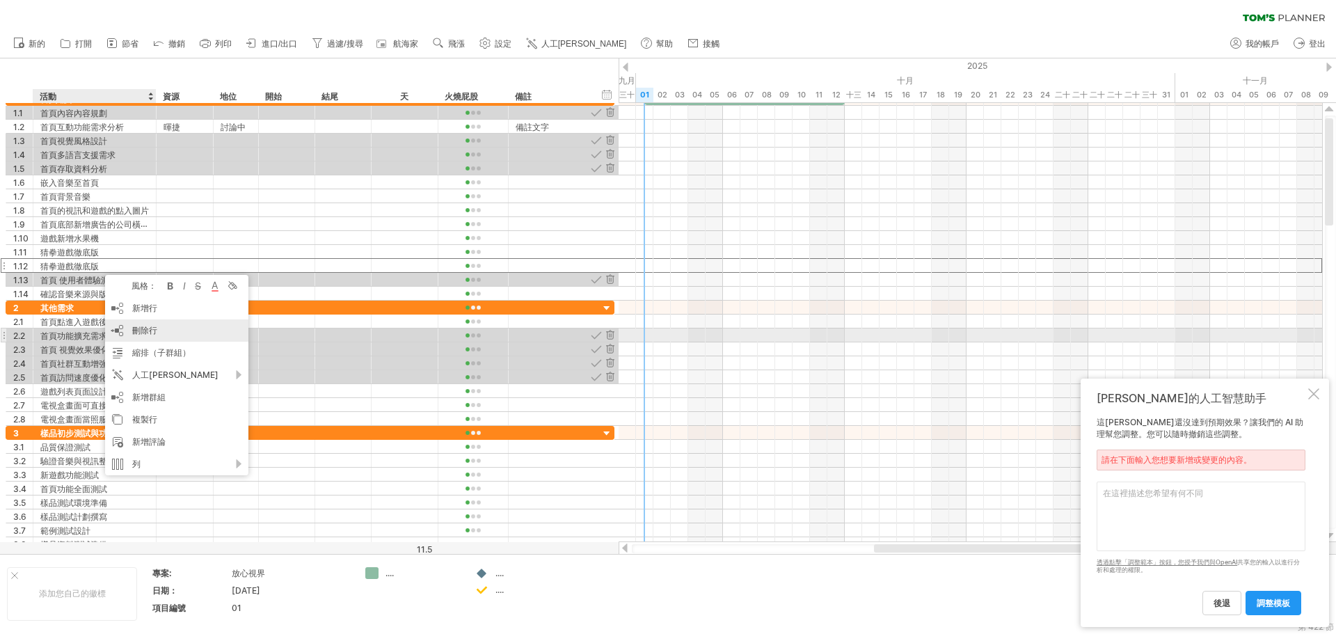
click at [151, 334] on font "刪除行" at bounding box center [144, 330] width 25 height 10
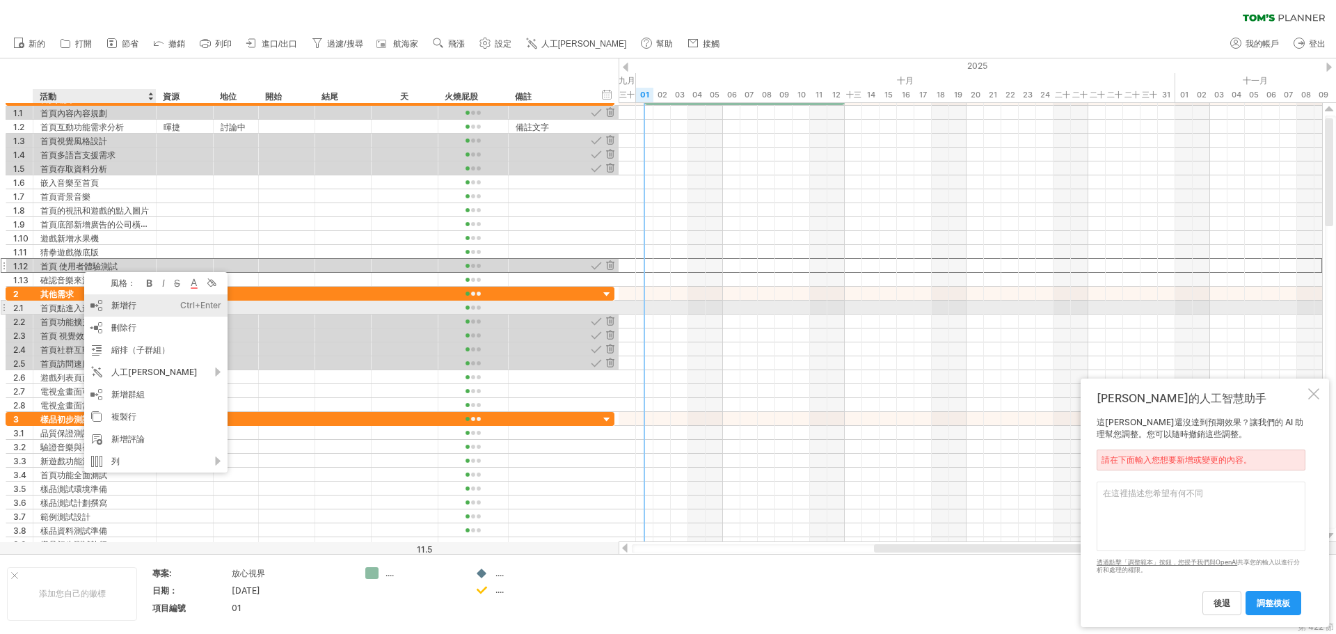
click at [145, 305] on div "新增行 Ctrl+Enter Cmd+回車" at bounding box center [155, 305] width 143 height 22
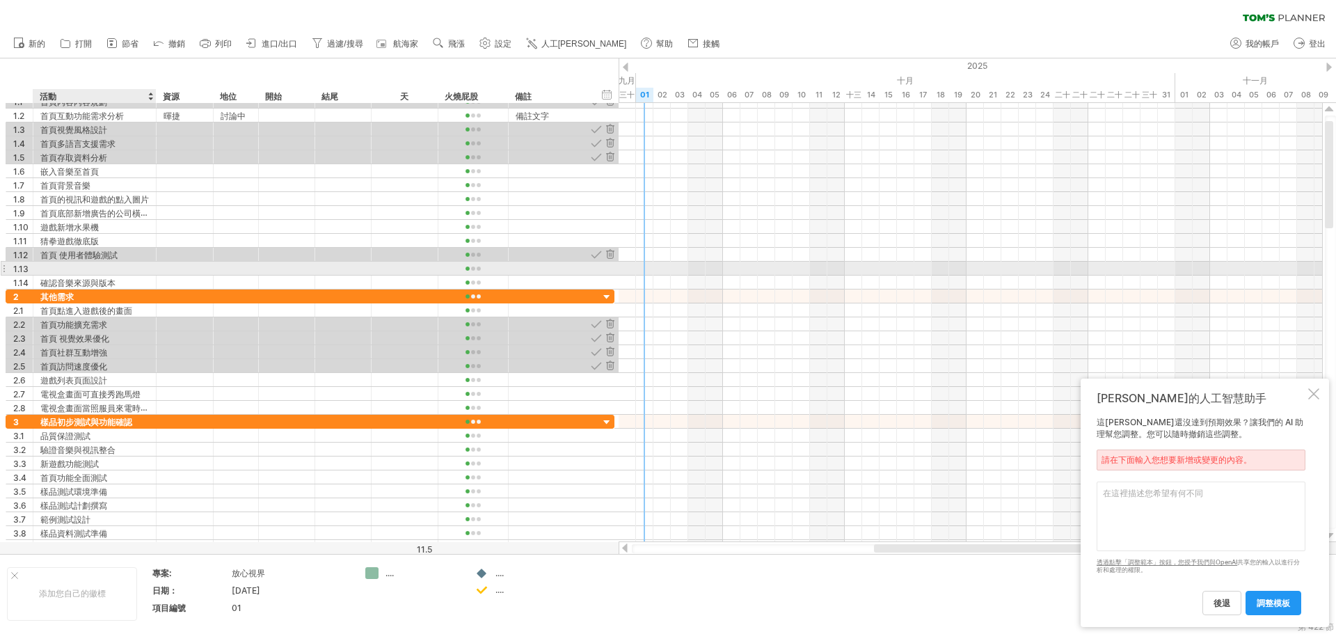
click at [76, 269] on div at bounding box center [94, 268] width 109 height 13
type input "*"
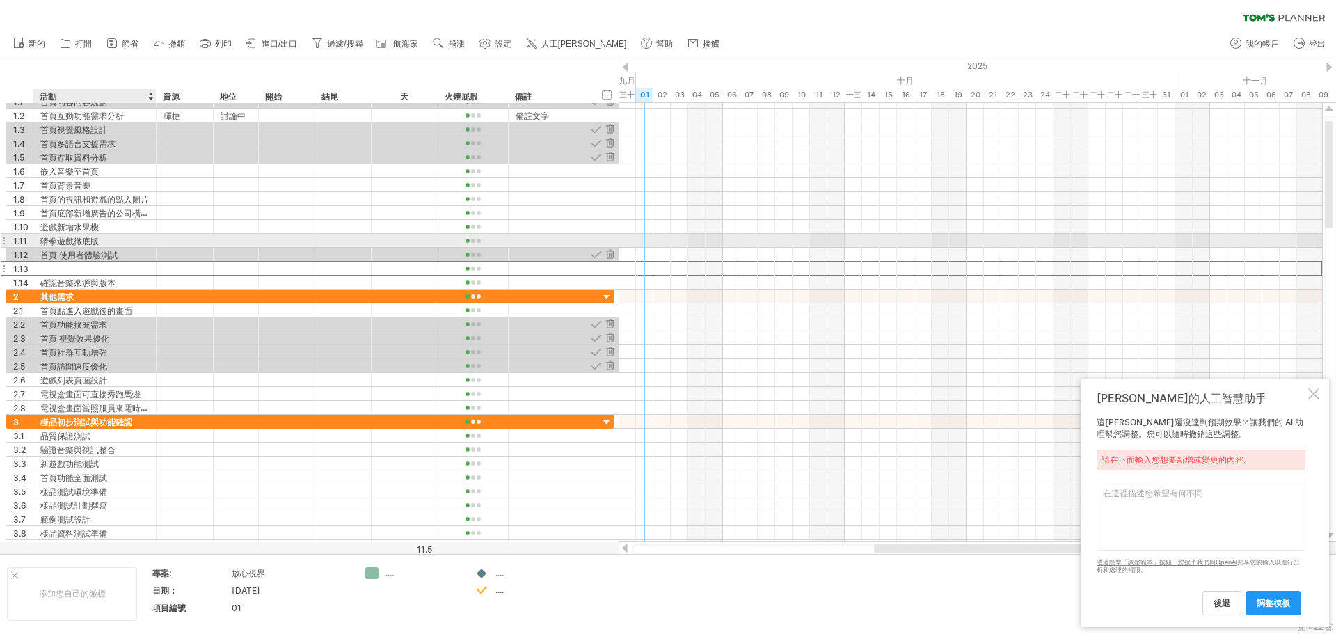
click at [88, 244] on font "猜拳遊戲徹底版" at bounding box center [69, 241] width 58 height 10
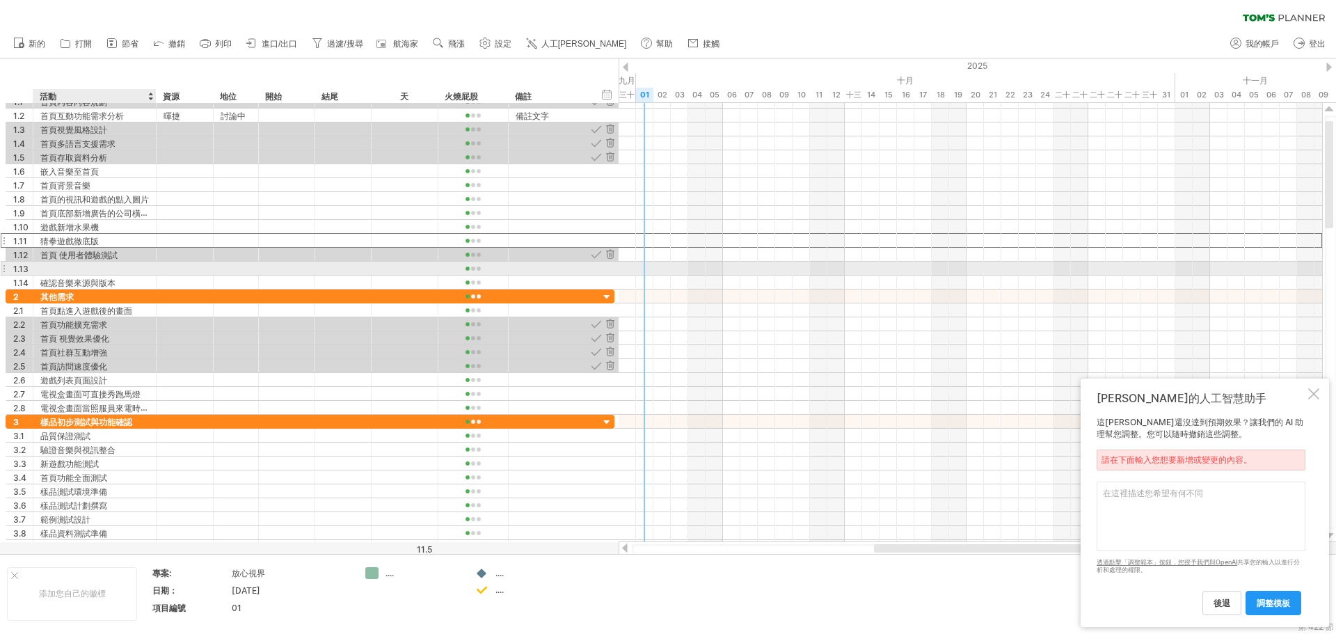
click at [50, 271] on div at bounding box center [94, 268] width 109 height 13
click at [50, 270] on input "text" at bounding box center [94, 268] width 109 height 13
paste input "*******"
type input "*******"
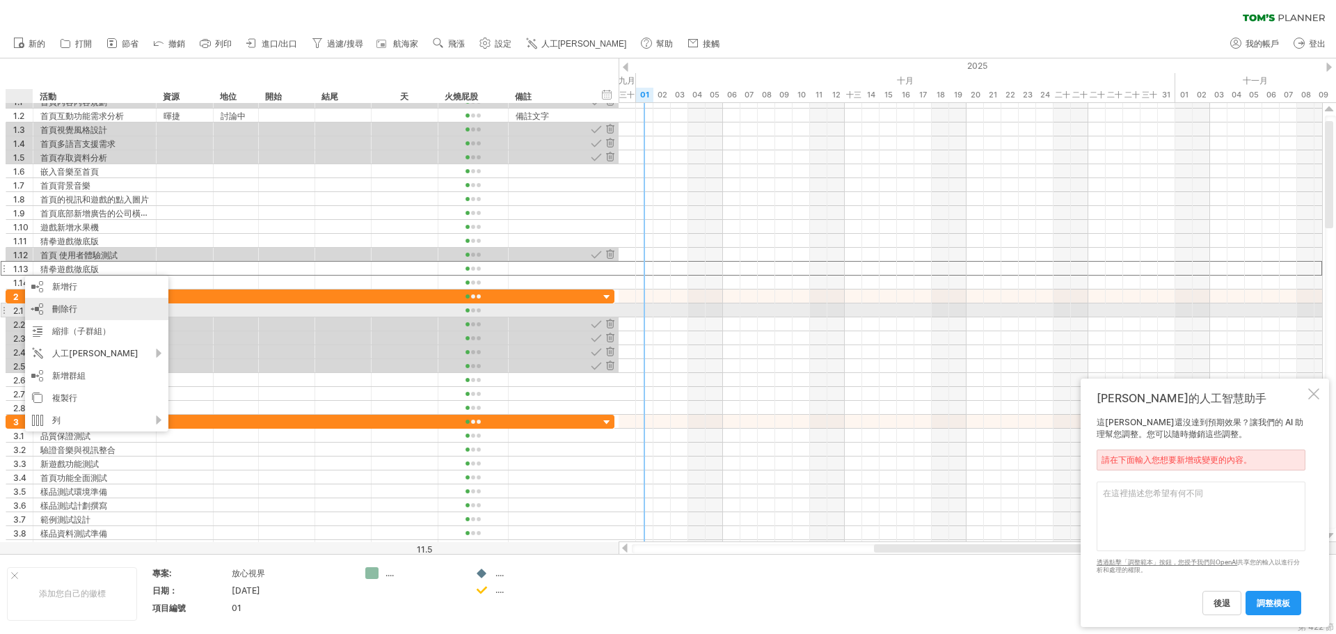
click at [97, 313] on div "刪除行 刪除選取的行" at bounding box center [96, 309] width 143 height 22
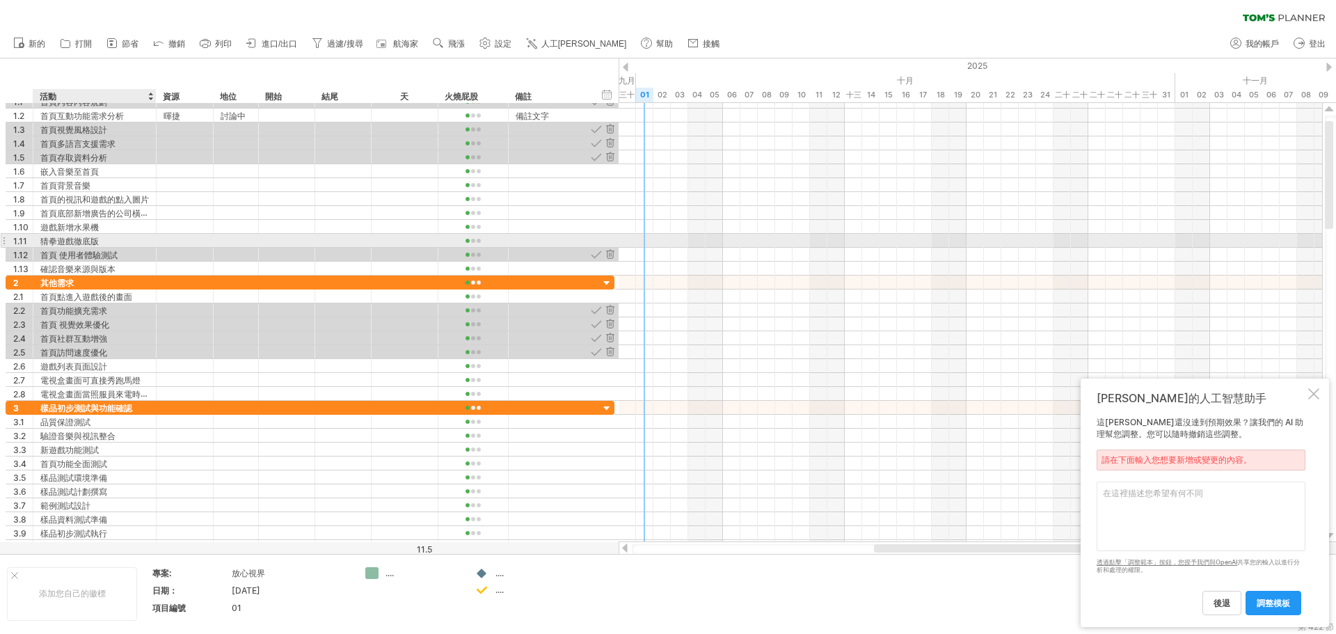
click at [112, 242] on div "猜拳遊戲徹底版" at bounding box center [94, 240] width 109 height 13
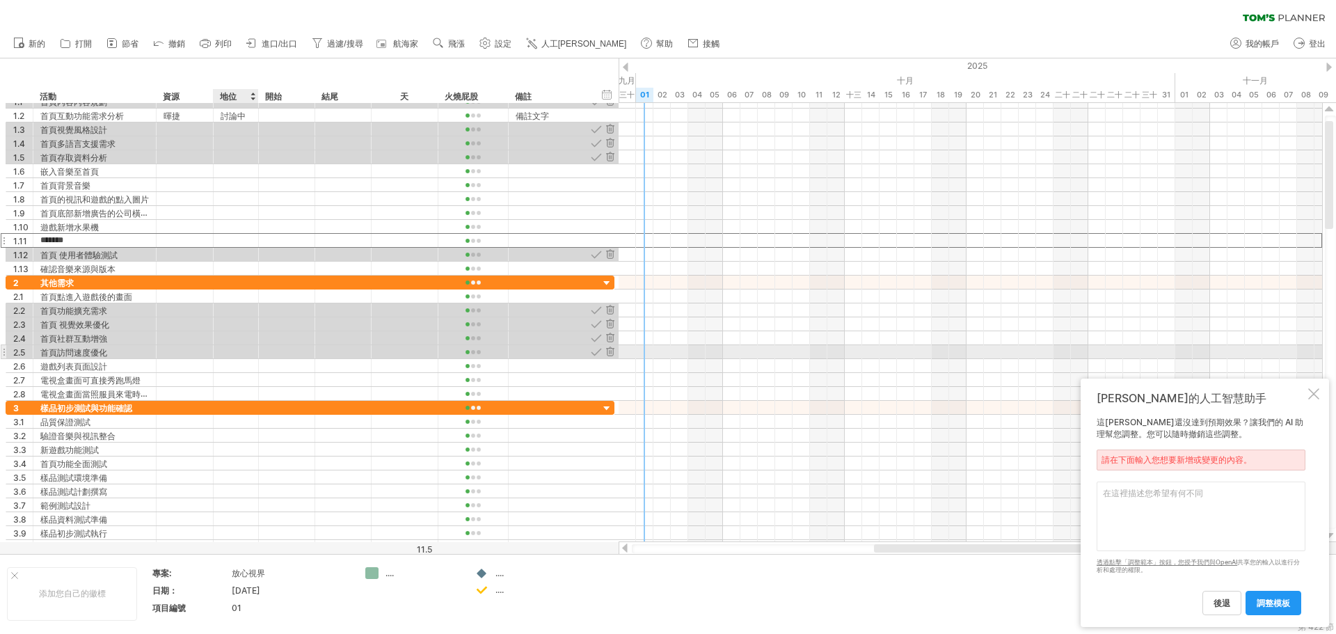
click at [238, 358] on div "2.5 ******** 首頁訪問速度優化" at bounding box center [310, 352] width 609 height 14
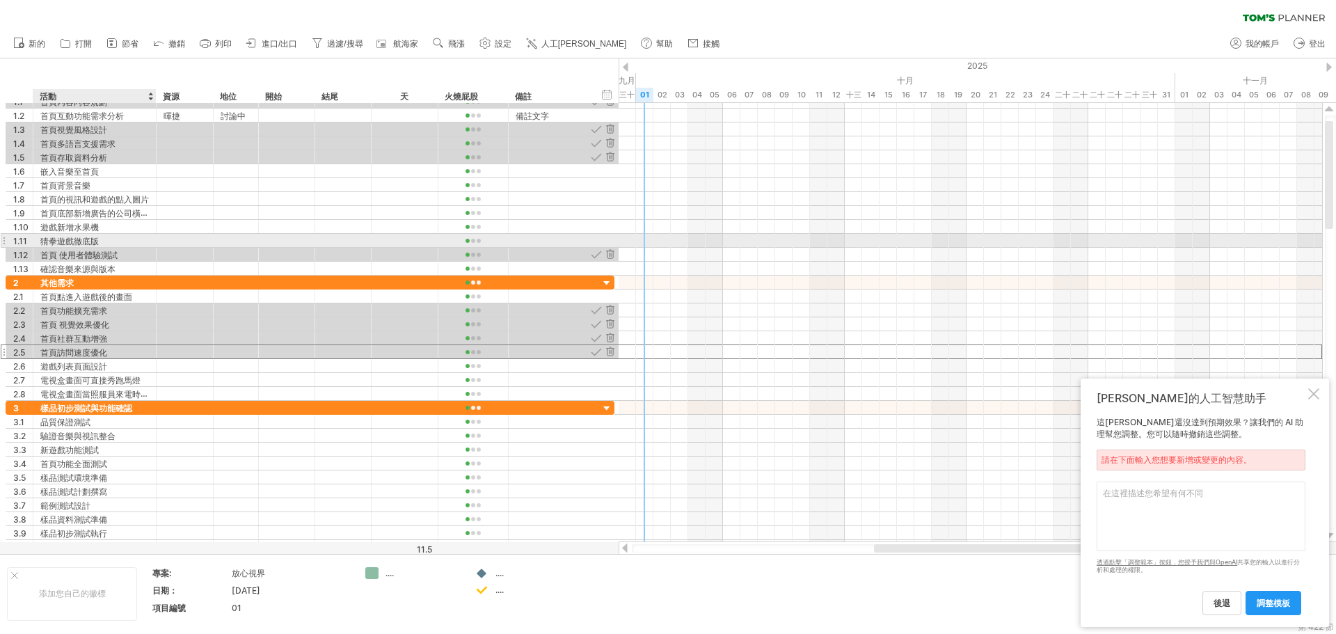
click at [118, 246] on div "猜拳遊戲徹底版" at bounding box center [94, 240] width 109 height 13
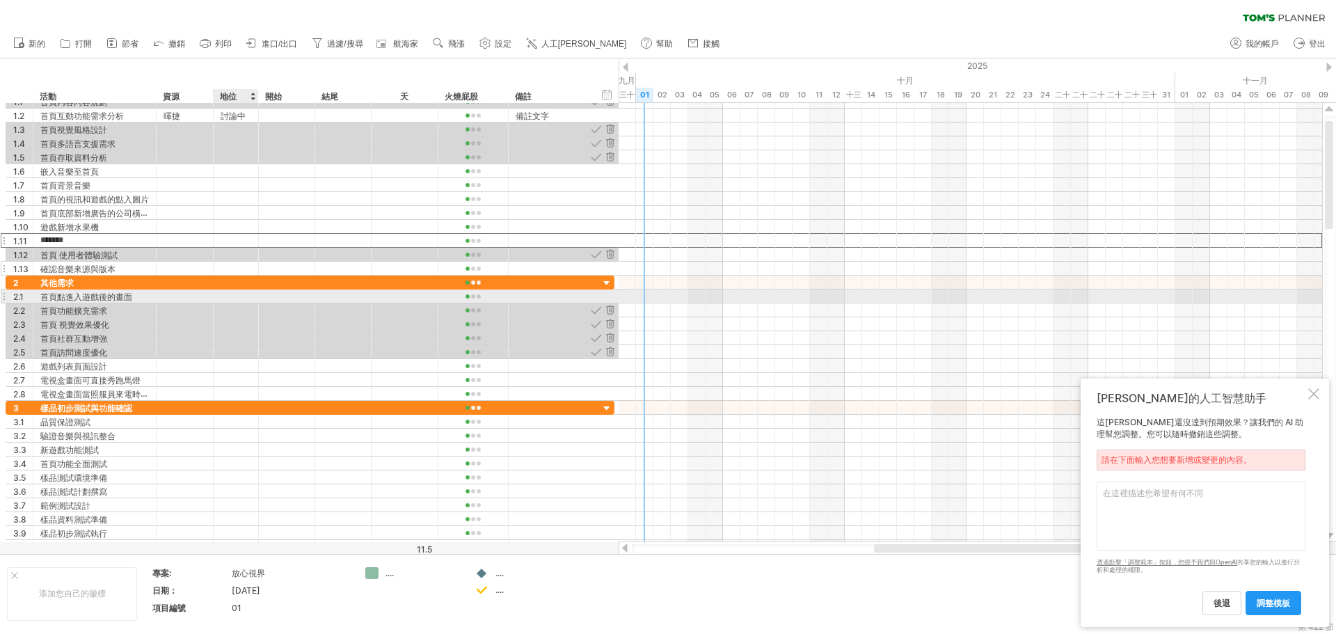
click at [317, 270] on div at bounding box center [343, 268] width 56 height 13
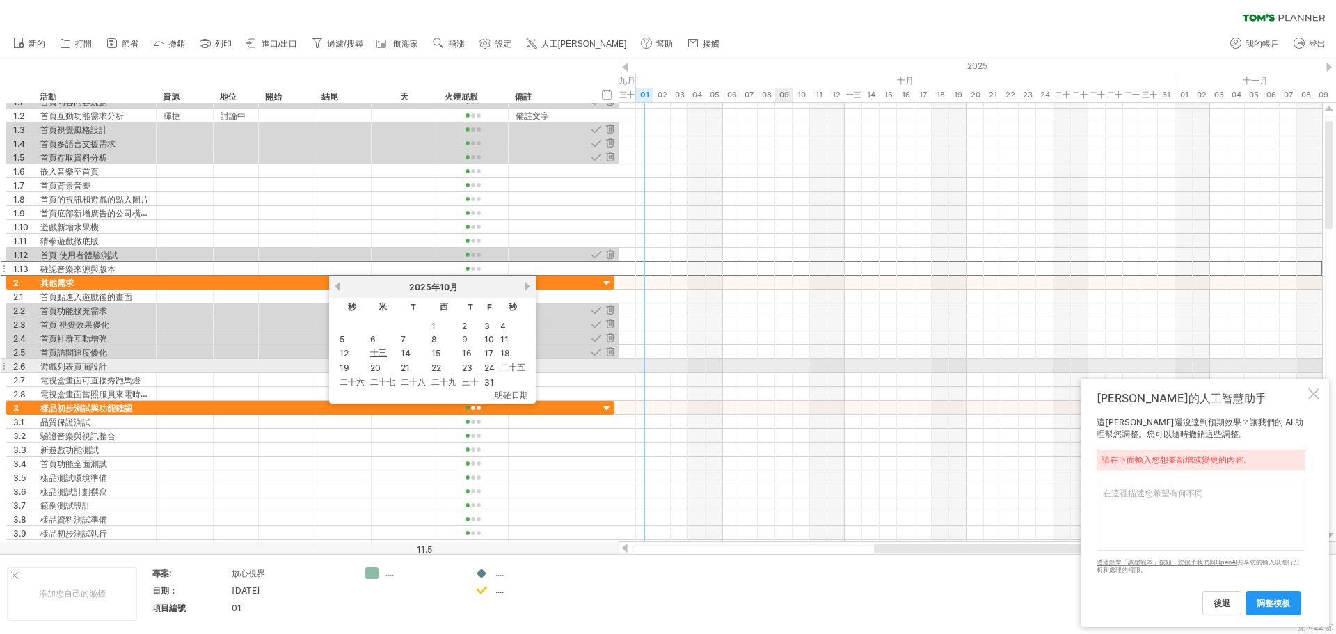
click at [679, 368] on div at bounding box center [971, 366] width 704 height 14
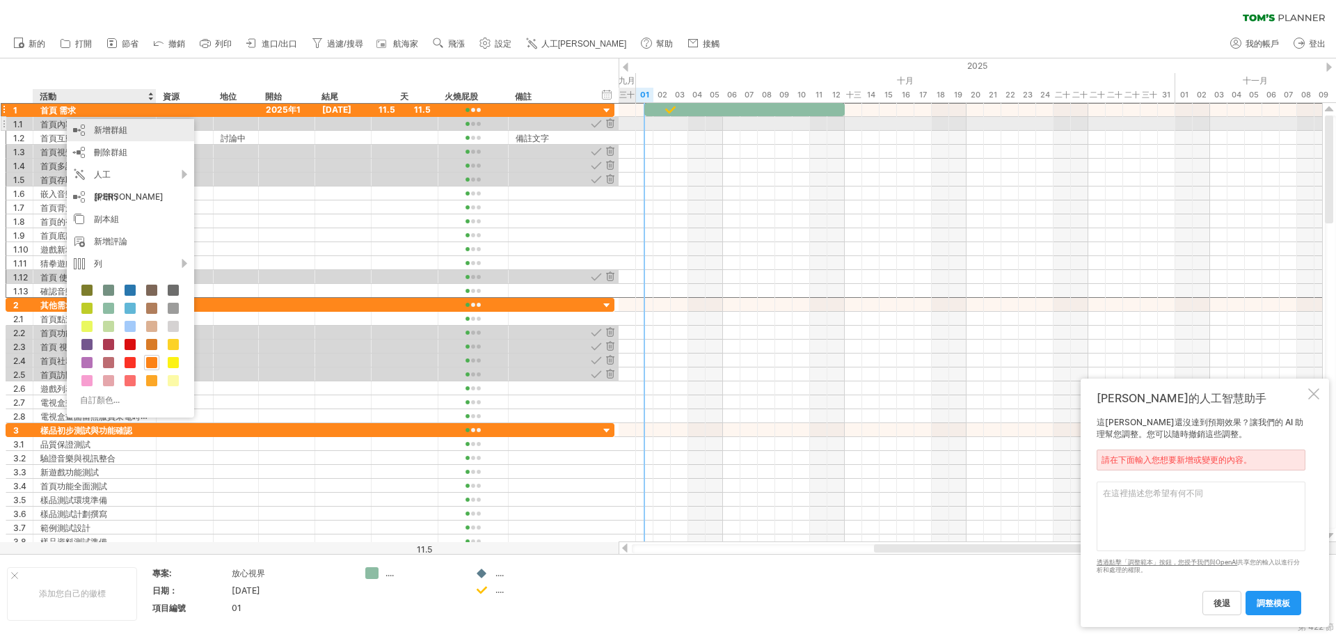
click at [109, 130] on font "新增群組" at bounding box center [110, 130] width 33 height 10
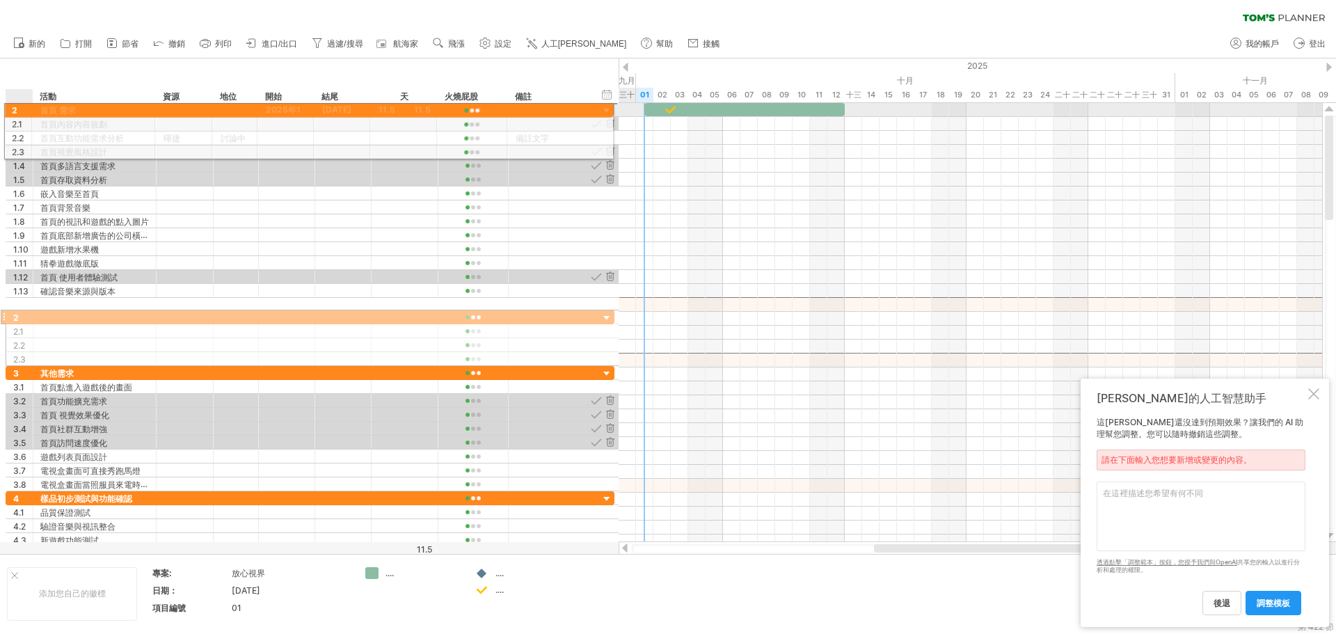
drag, startPoint x: 22, startPoint y: 303, endPoint x: 14, endPoint y: 108, distance: 195.7
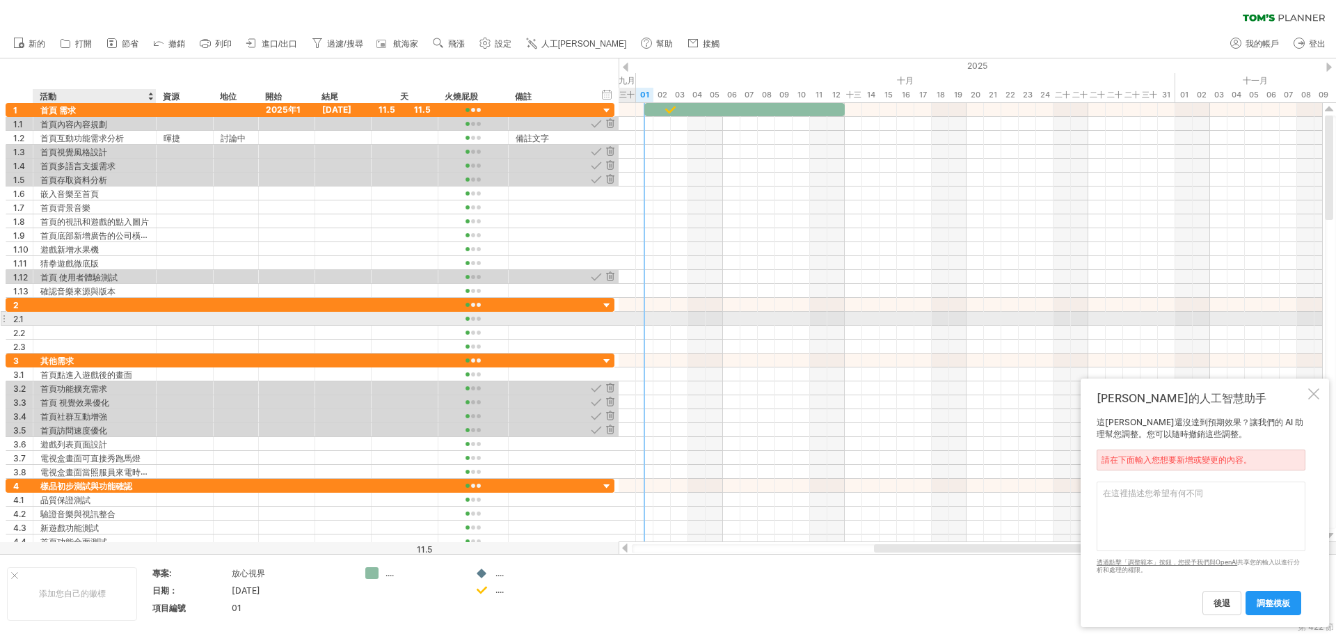
click at [45, 318] on div at bounding box center [94, 318] width 109 height 13
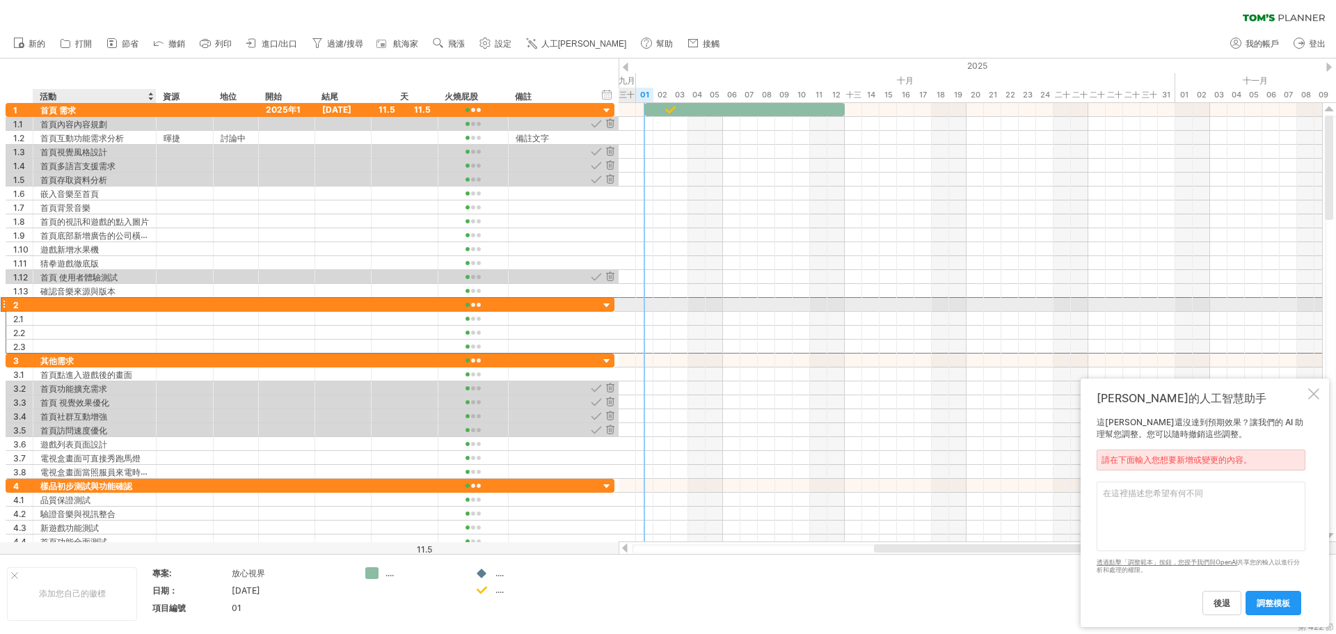
click at [45, 306] on div at bounding box center [94, 304] width 109 height 13
paste input "**********"
type input "**********"
click at [607, 304] on div at bounding box center [607, 305] width 13 height 13
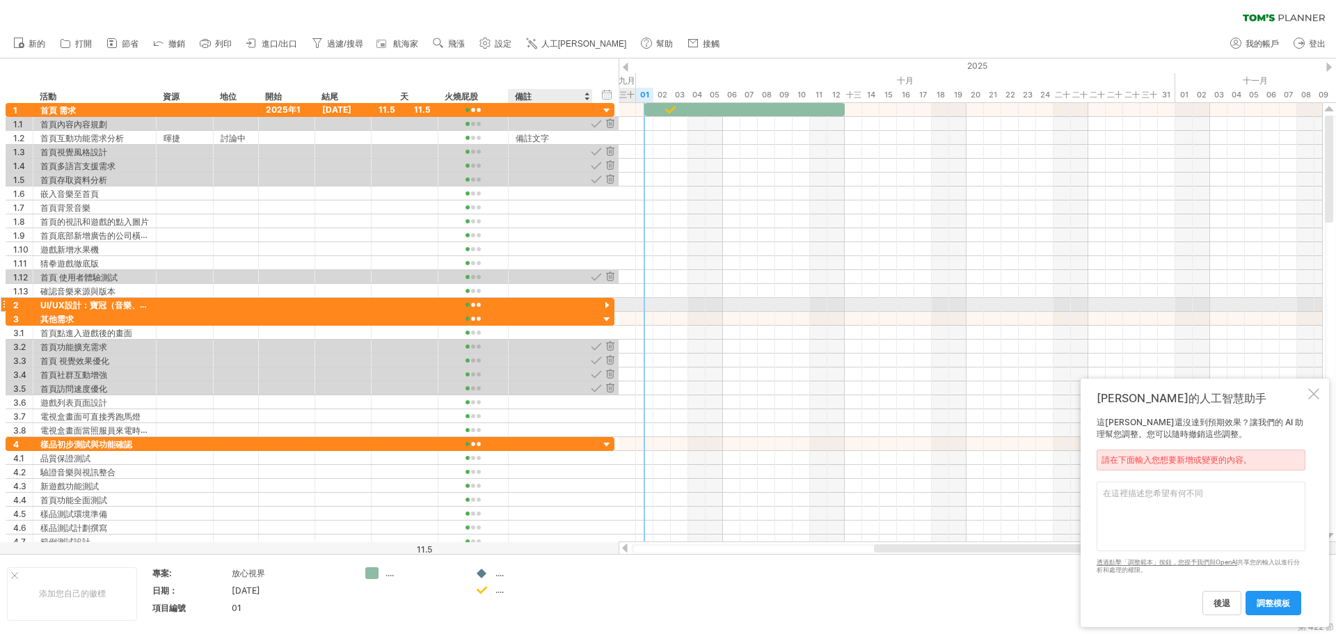
click at [608, 306] on div at bounding box center [607, 305] width 13 height 13
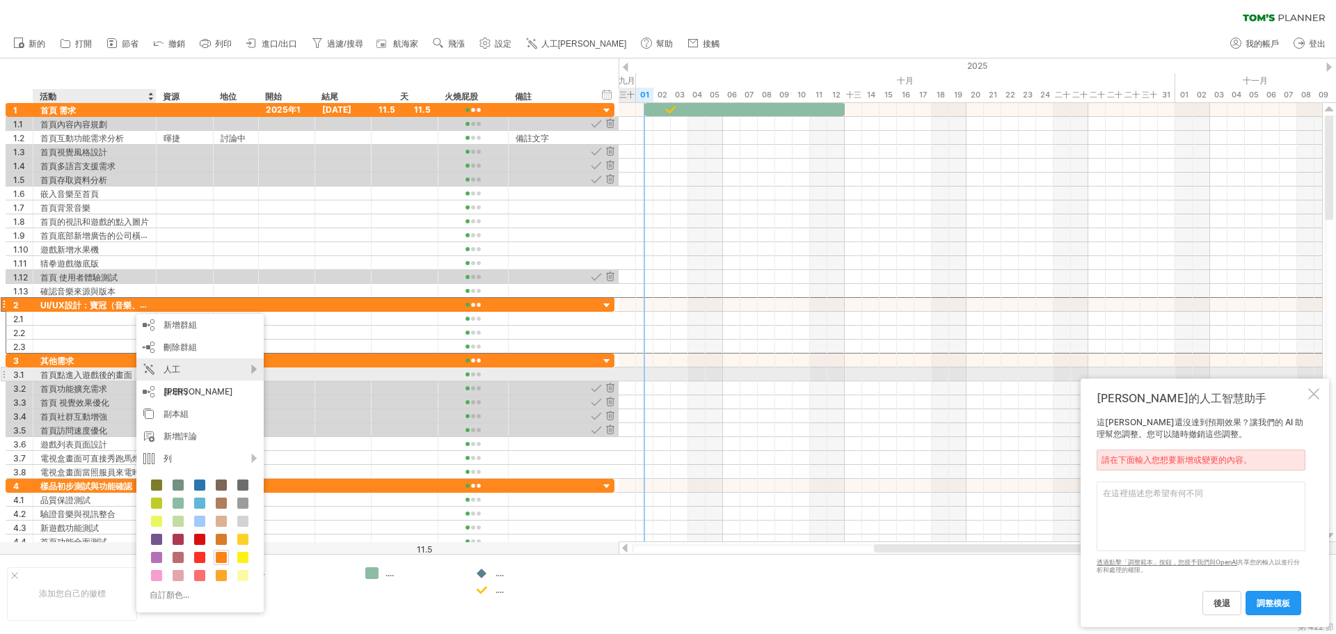
click at [190, 371] on font "人工[PERSON_NAME]" at bounding box center [199, 380] width 70 height 33
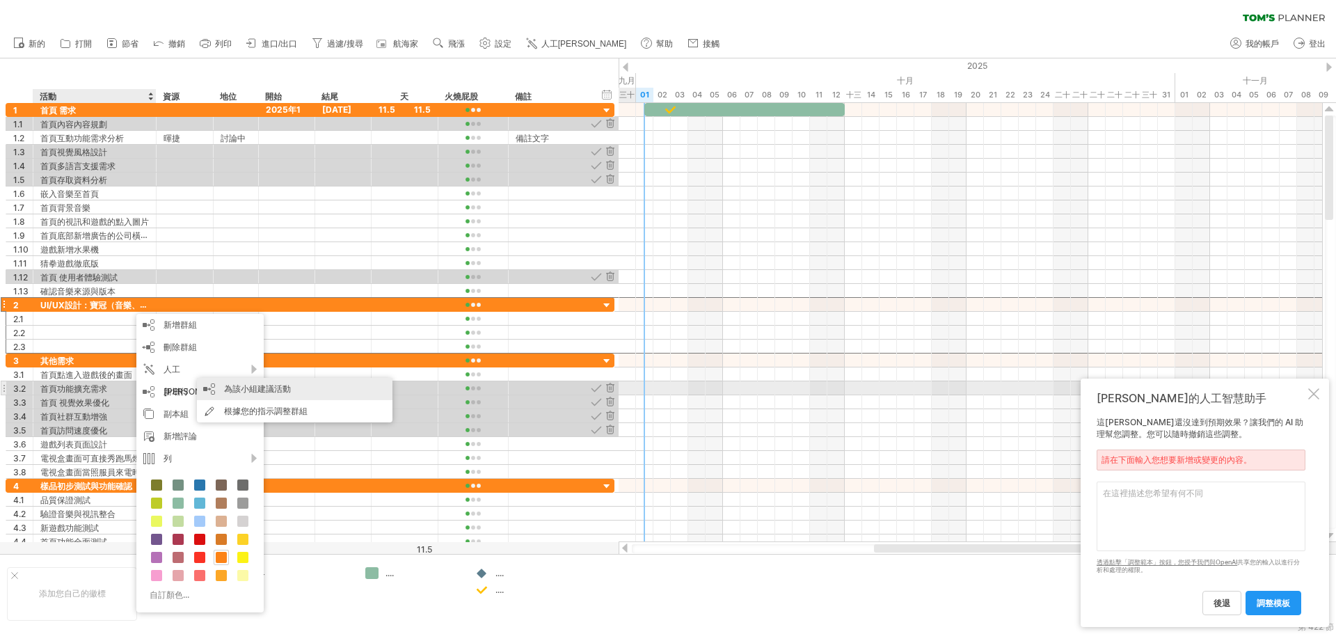
click at [293, 390] on div "為該小組建議活動" at bounding box center [295, 389] width 196 height 22
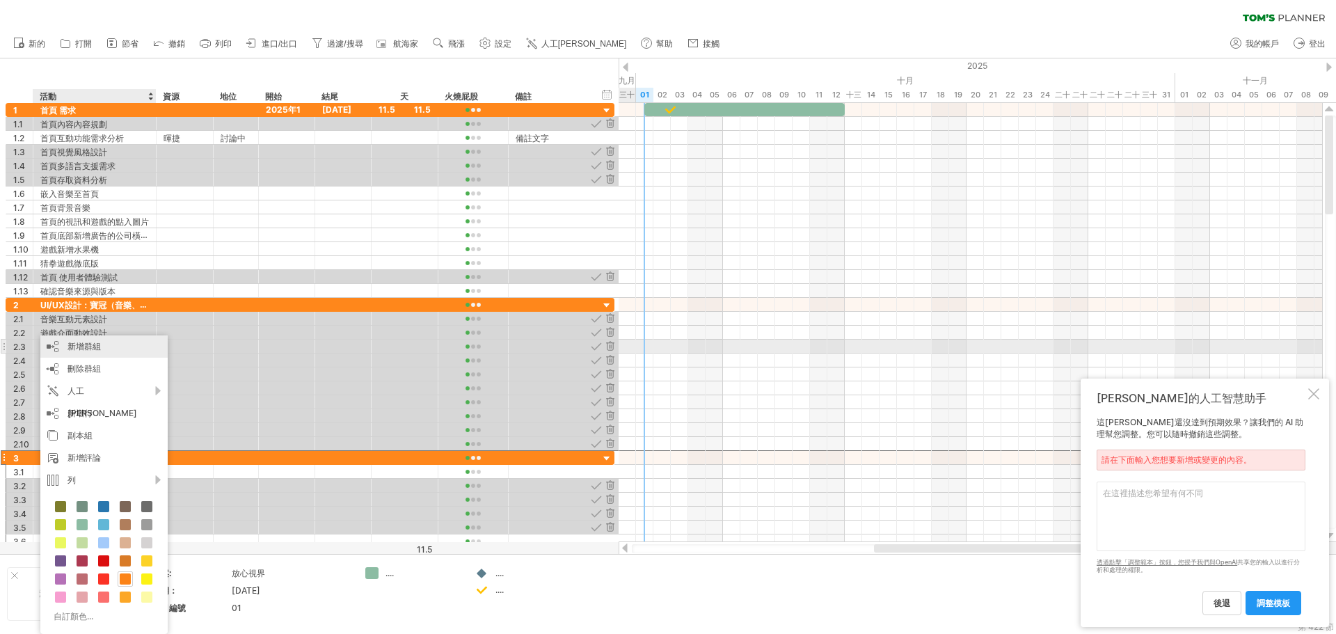
click at [101, 347] on div "新增群組" at bounding box center [103, 346] width 127 height 22
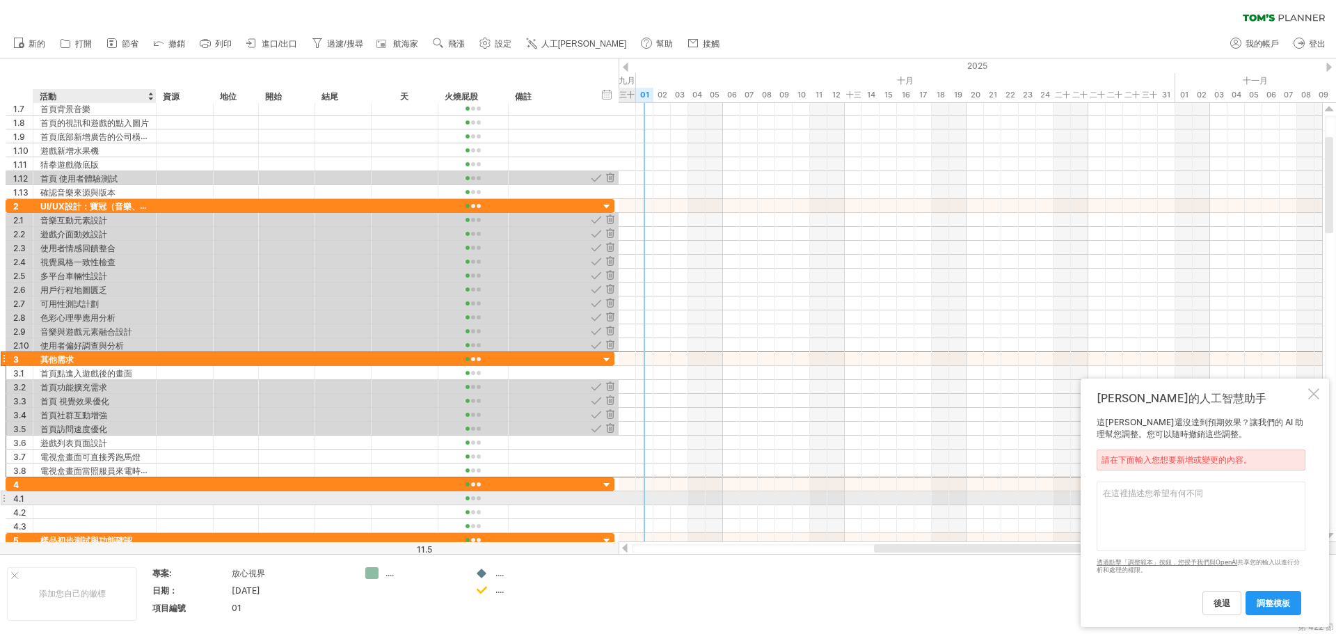
click at [56, 501] on div at bounding box center [94, 497] width 109 height 13
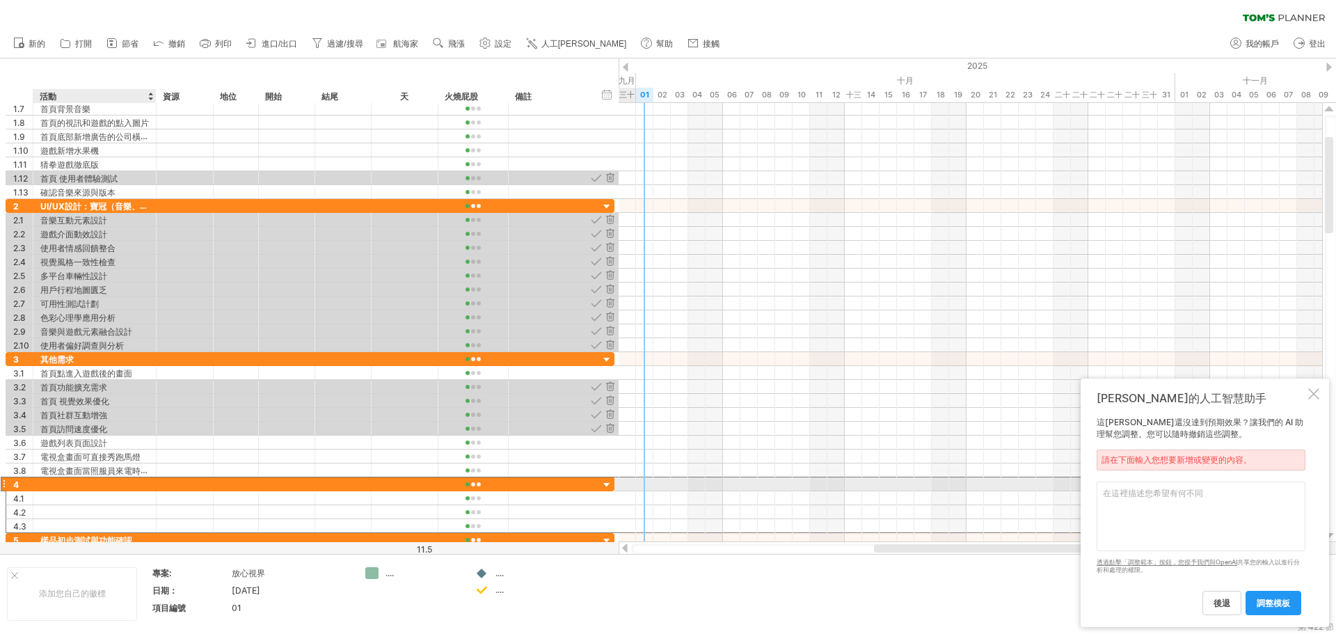
click at [53, 484] on div at bounding box center [94, 483] width 109 height 13
paste input "*****"
drag, startPoint x: 72, startPoint y: 485, endPoint x: 81, endPoint y: 487, distance: 9.3
click at [73, 485] on font "前端/嵌入" at bounding box center [58, 485] width 37 height 10
click at [82, 487] on div "前端/嵌入" at bounding box center [94, 483] width 109 height 13
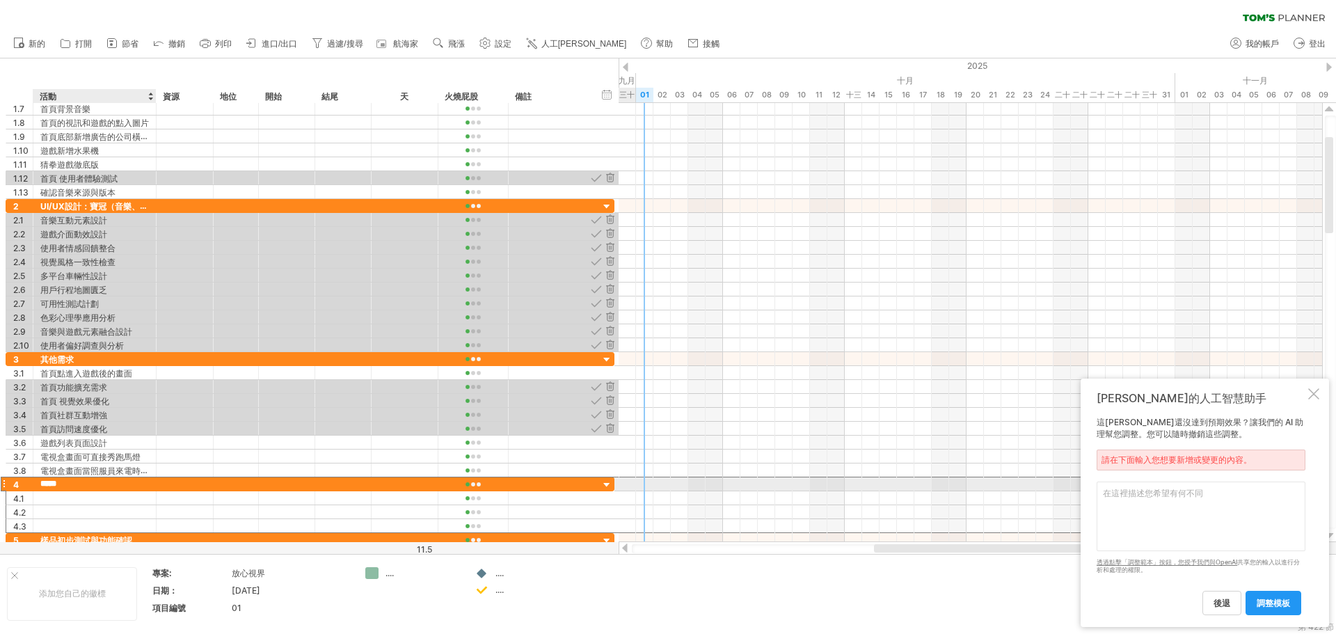
click at [77, 484] on input "*****" at bounding box center [94, 483] width 109 height 13
paste input "**********"
type input "**********"
click at [175, 484] on div at bounding box center [185, 483] width 42 height 13
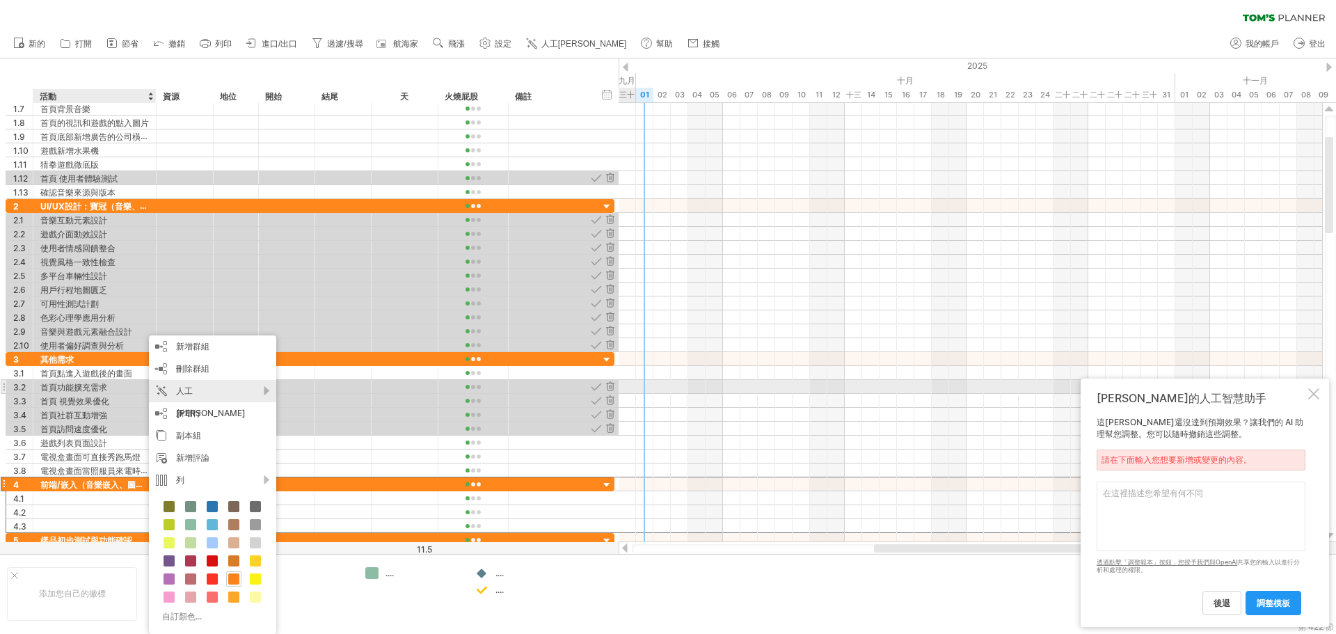
click at [220, 394] on font "人工[PERSON_NAME]" at bounding box center [211, 402] width 70 height 33
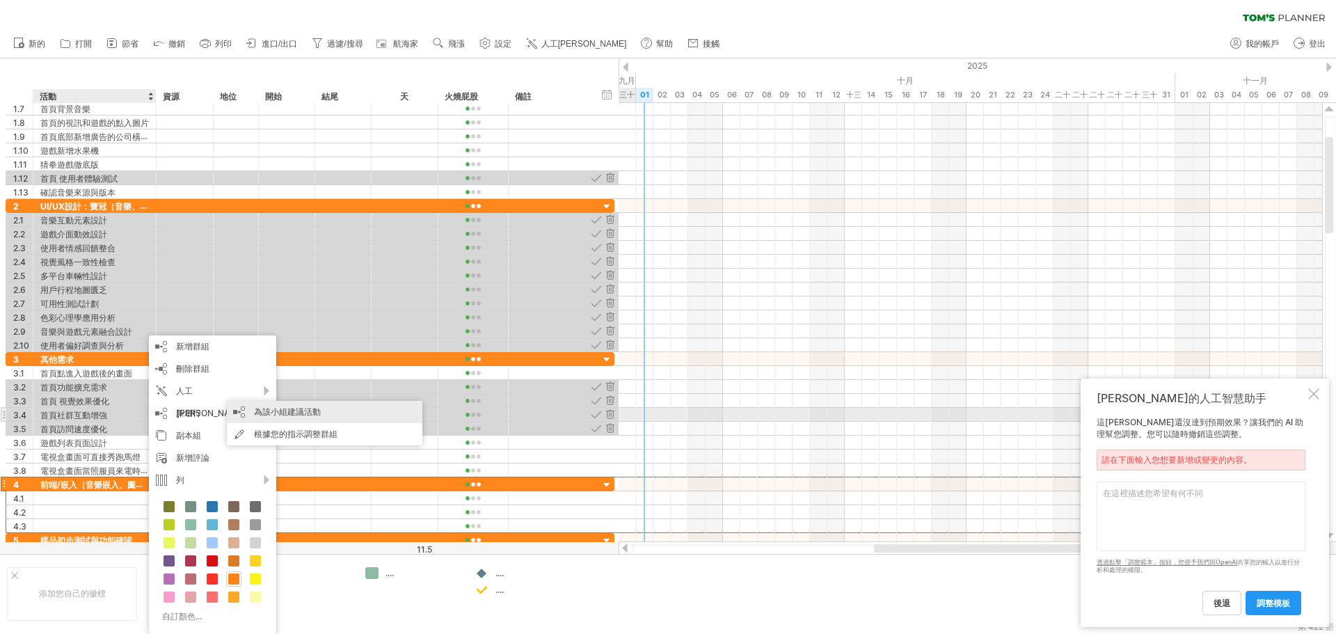
click at [291, 409] on font "為該小組建議活動" at bounding box center [287, 411] width 67 height 10
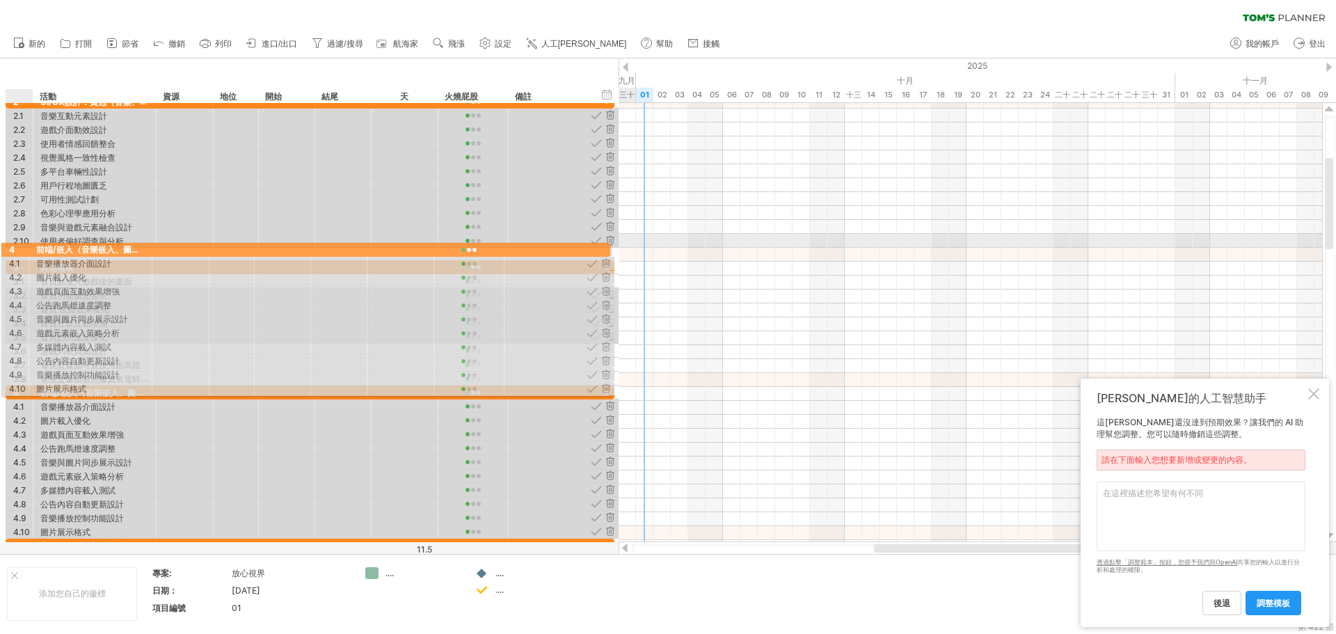
drag, startPoint x: 35, startPoint y: 381, endPoint x: 32, endPoint y: 247, distance: 133.7
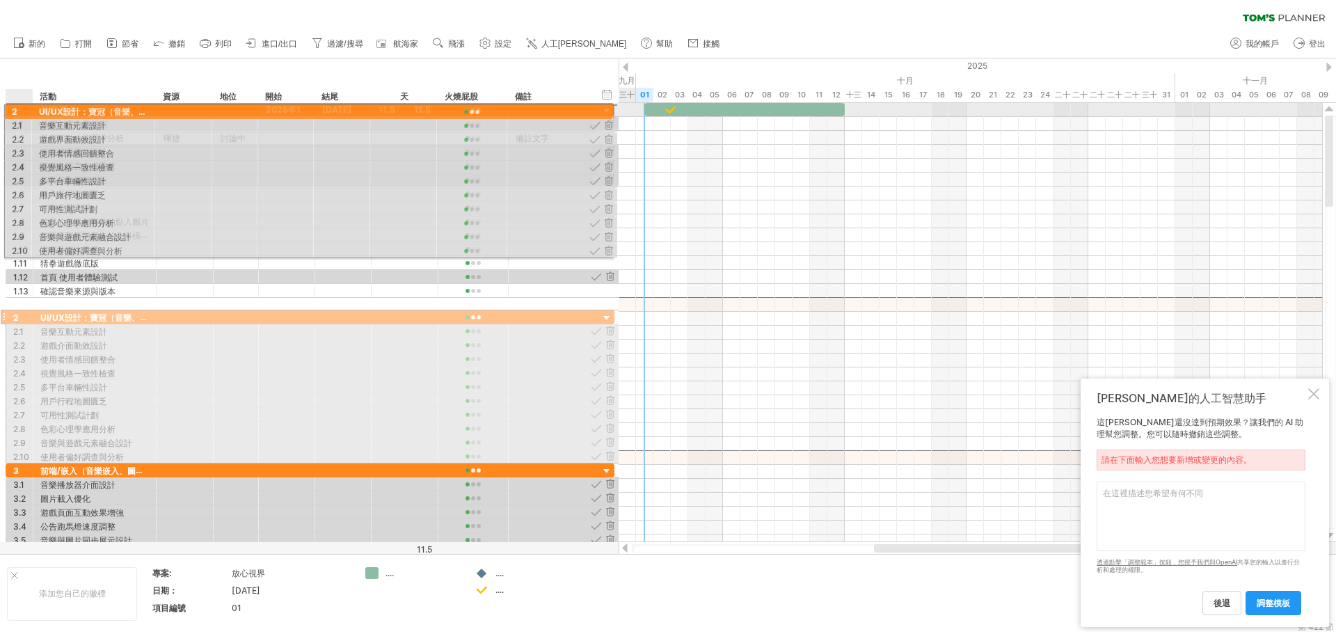
drag, startPoint x: 27, startPoint y: 306, endPoint x: 31, endPoint y: 109, distance: 196.3
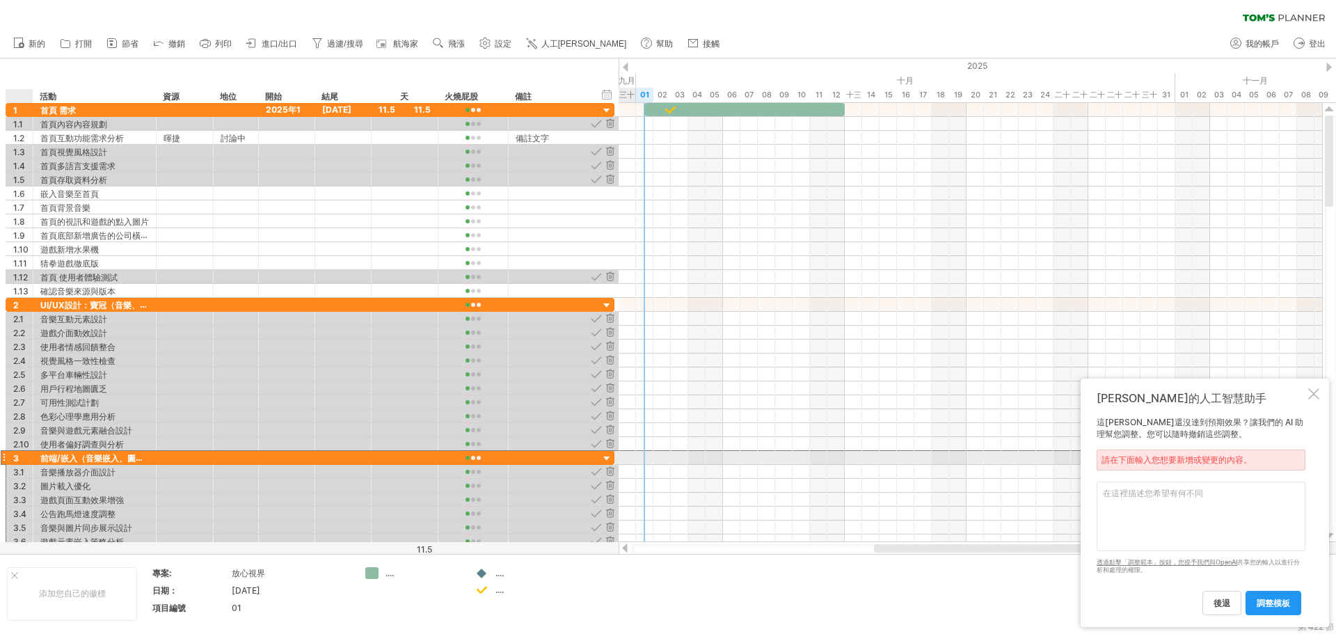
click at [36, 461] on div "**********" at bounding box center [94, 457] width 123 height 13
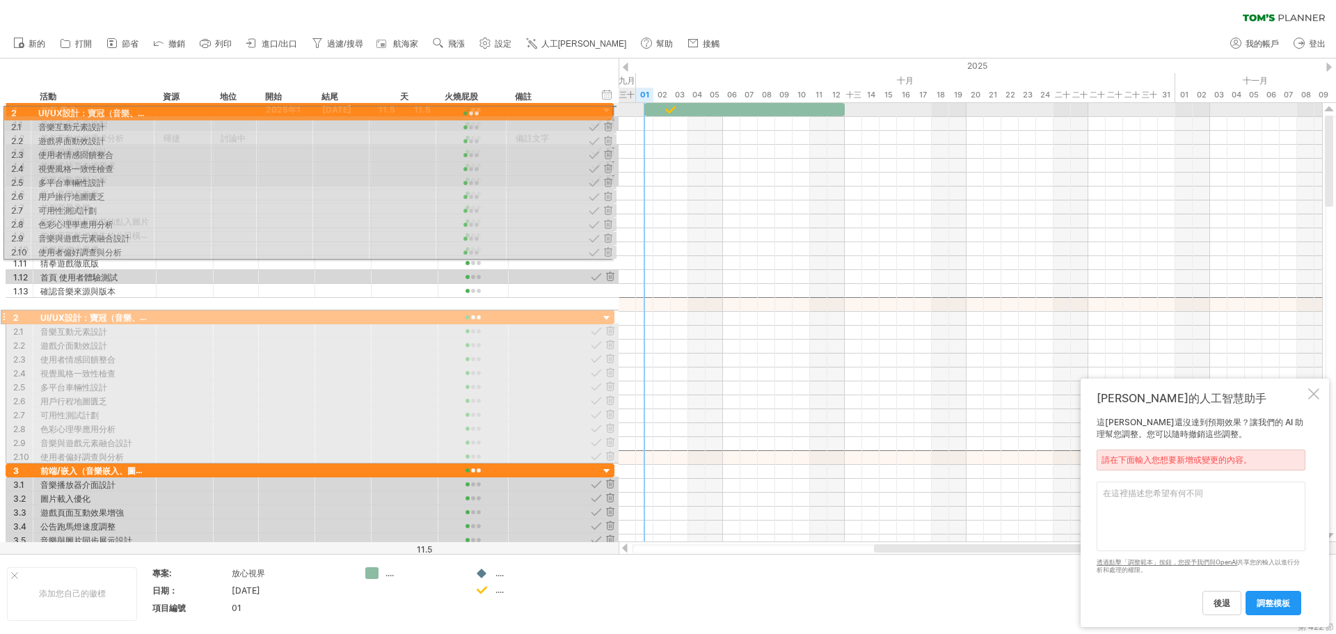
drag, startPoint x: 8, startPoint y: 307, endPoint x: 8, endPoint y: 111, distance: 196.3
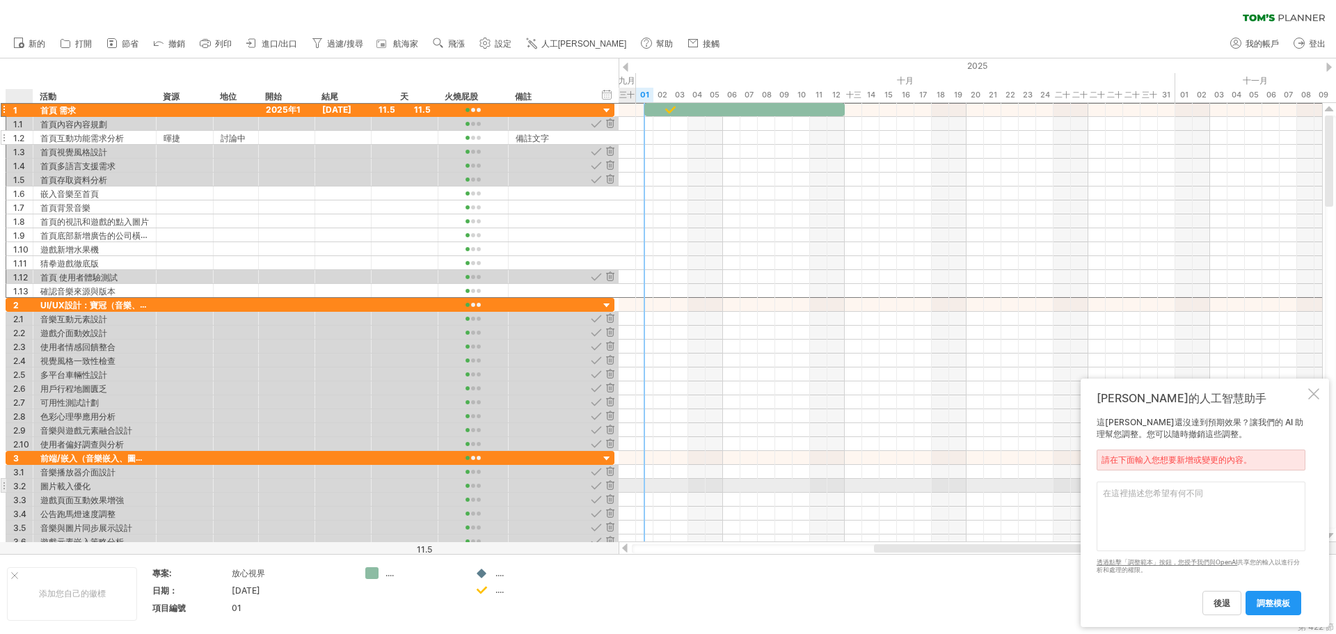
drag, startPoint x: 13, startPoint y: 110, endPoint x: 37, endPoint y: 143, distance: 40.9
click at [0, 427] on div "**********" at bounding box center [307, 325] width 615 height 445
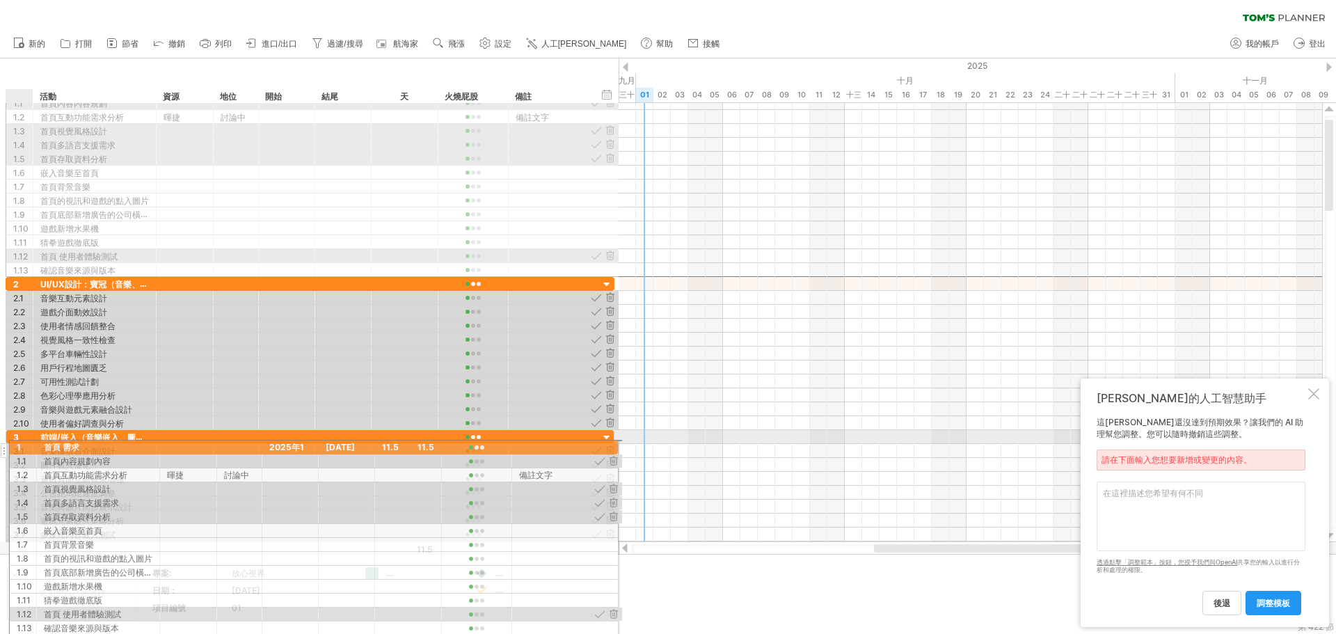
drag, startPoint x: 4, startPoint y: 109, endPoint x: 11, endPoint y: 445, distance: 336.3
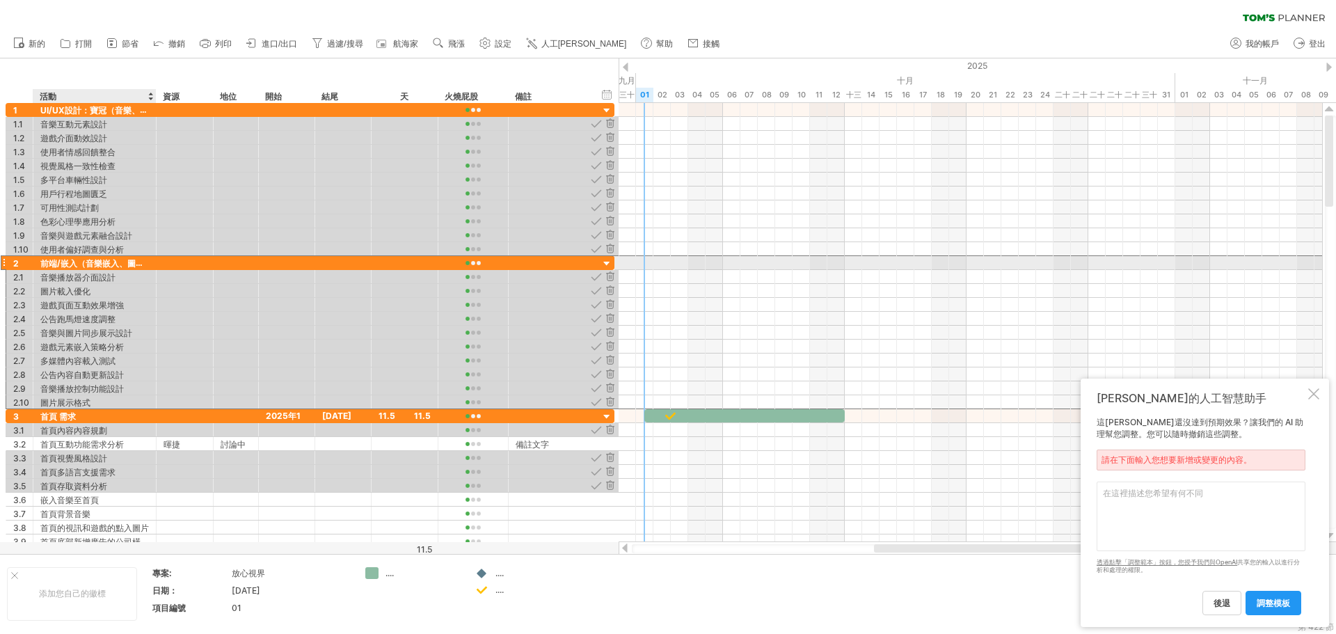
click at [58, 264] on font "前端/嵌入（音樂嵌入、圖片嵌入、遊戲頁面合成、公告跑馬燈）" at bounding box center [158, 263] width 237 height 11
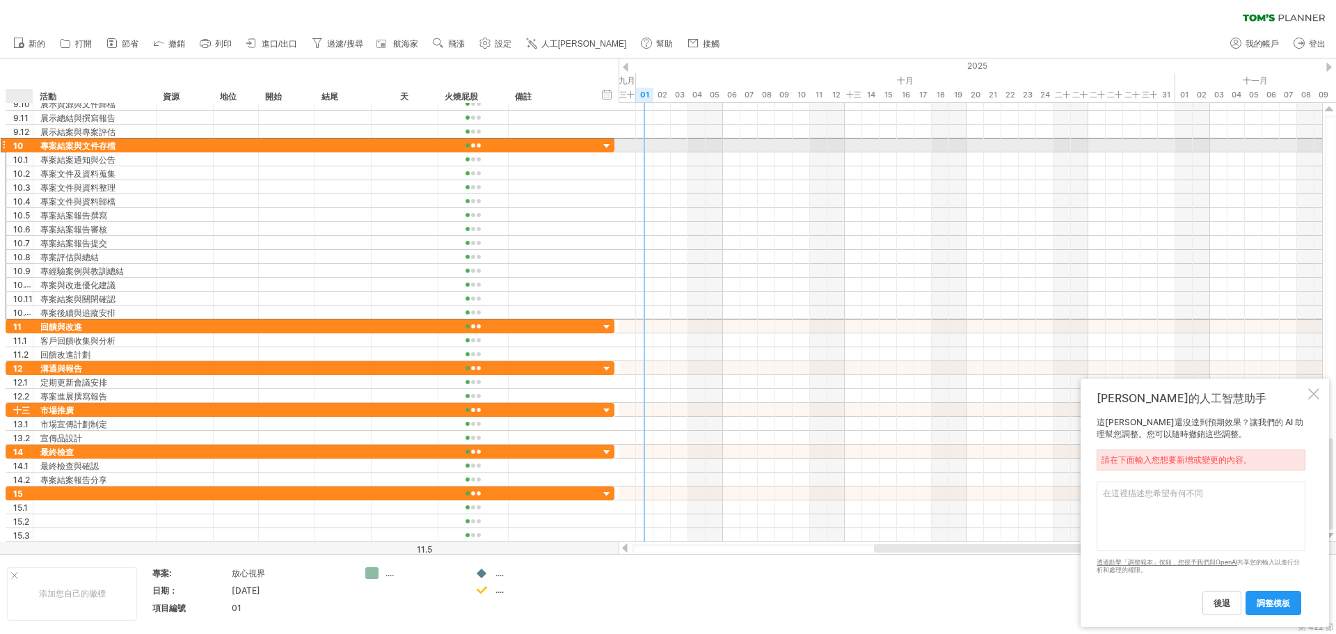
click at [11, 145] on div "10" at bounding box center [19, 145] width 27 height 13
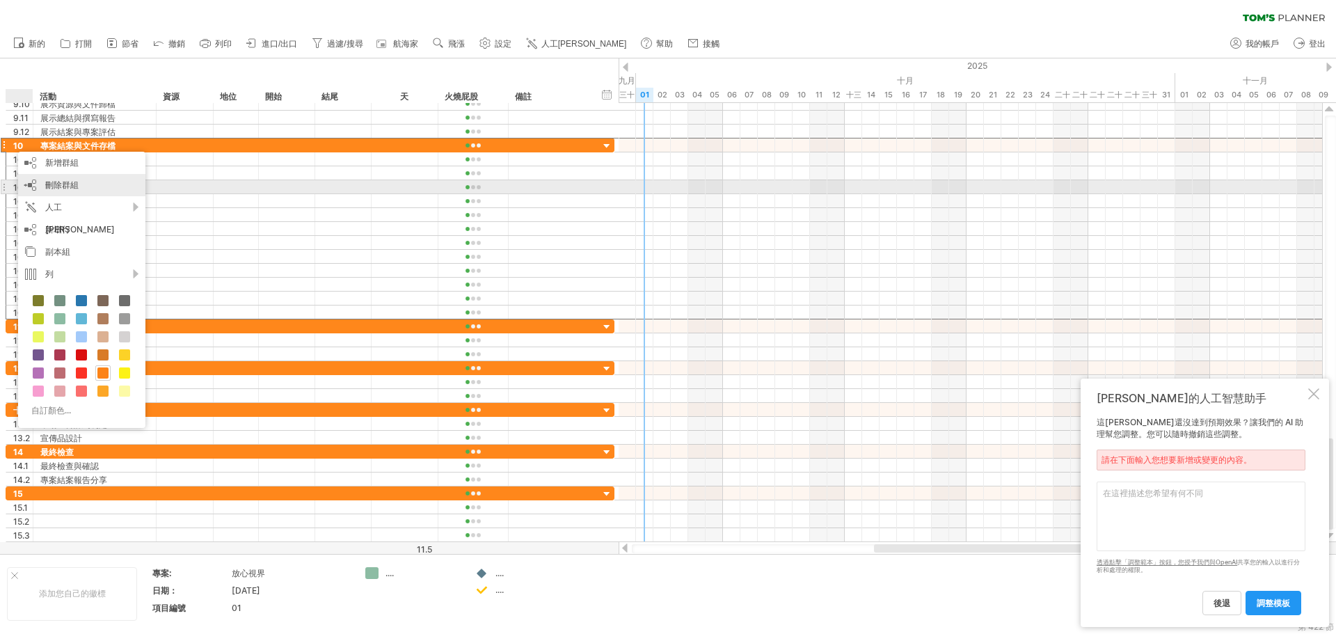
click at [54, 184] on font "刪除群組" at bounding box center [61, 185] width 33 height 10
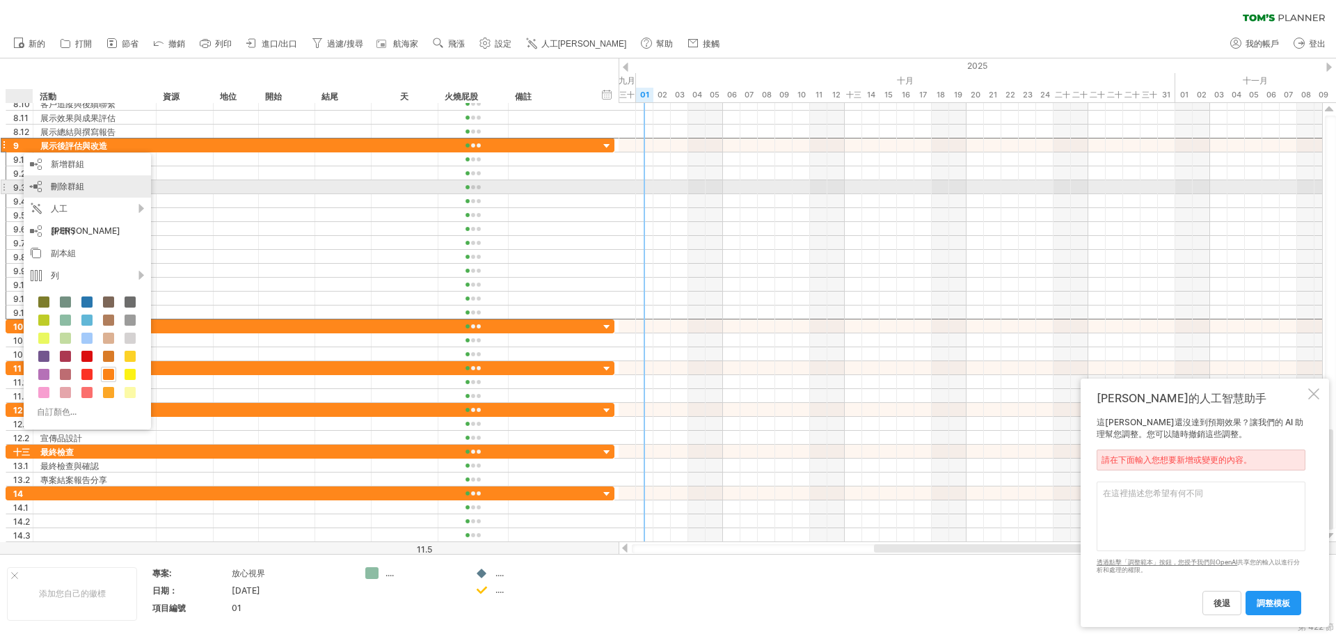
click at [47, 182] on div "刪除群組 刪除選定的群組" at bounding box center [87, 186] width 127 height 22
click at [42, 184] on div "刪除群組 刪除選定的群組" at bounding box center [85, 185] width 127 height 22
click at [44, 193] on div "刪除群組 刪除選定的群組" at bounding box center [83, 186] width 127 height 22
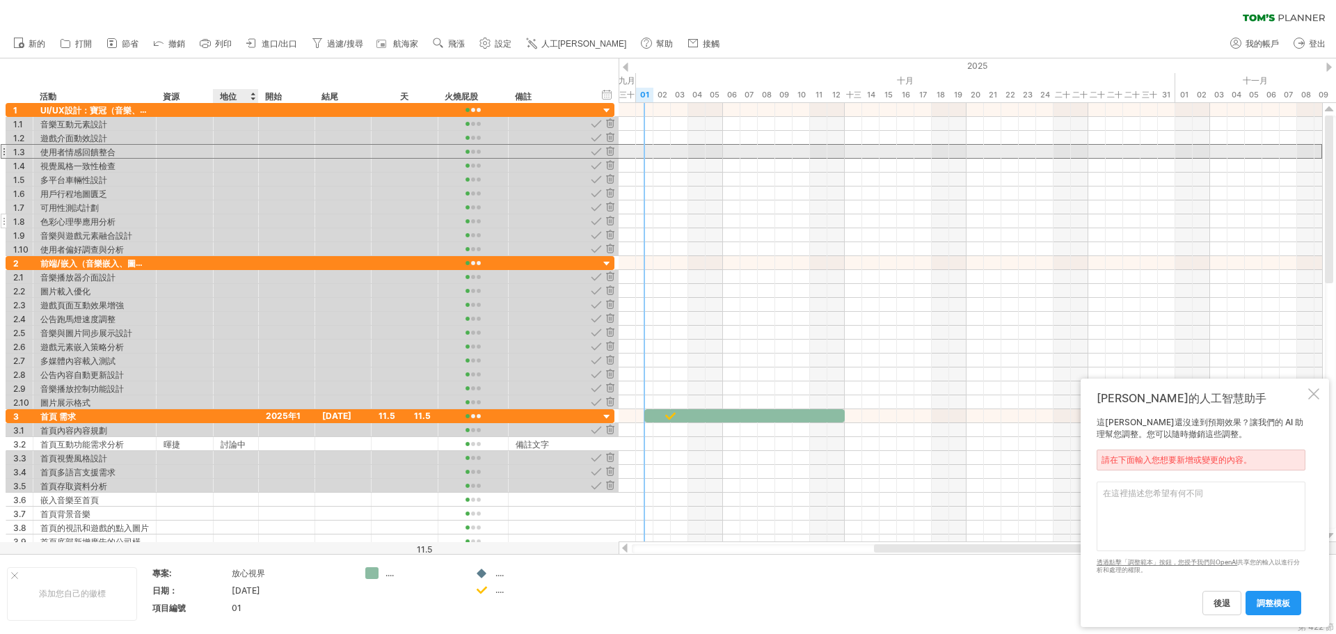
drag, startPoint x: 231, startPoint y: 145, endPoint x: 179, endPoint y: 228, distance: 97.3
click at [231, 145] on div at bounding box center [236, 151] width 31 height 13
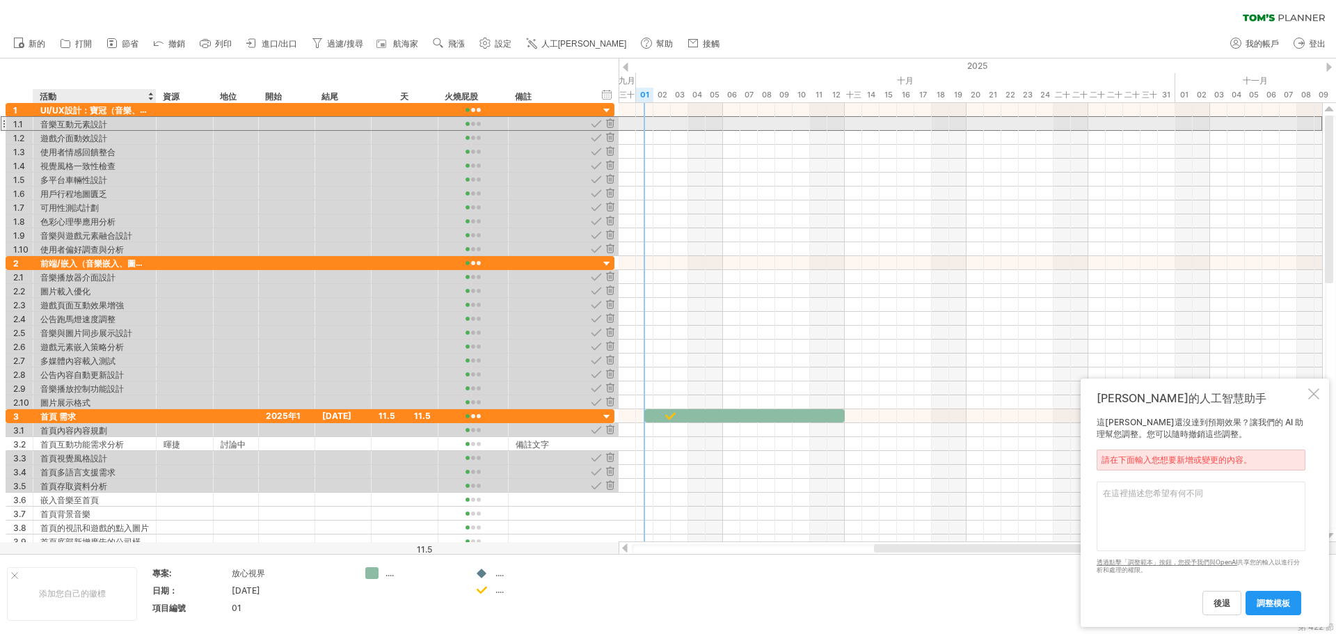
click at [90, 123] on font "音樂互動元素設計" at bounding box center [73, 124] width 67 height 10
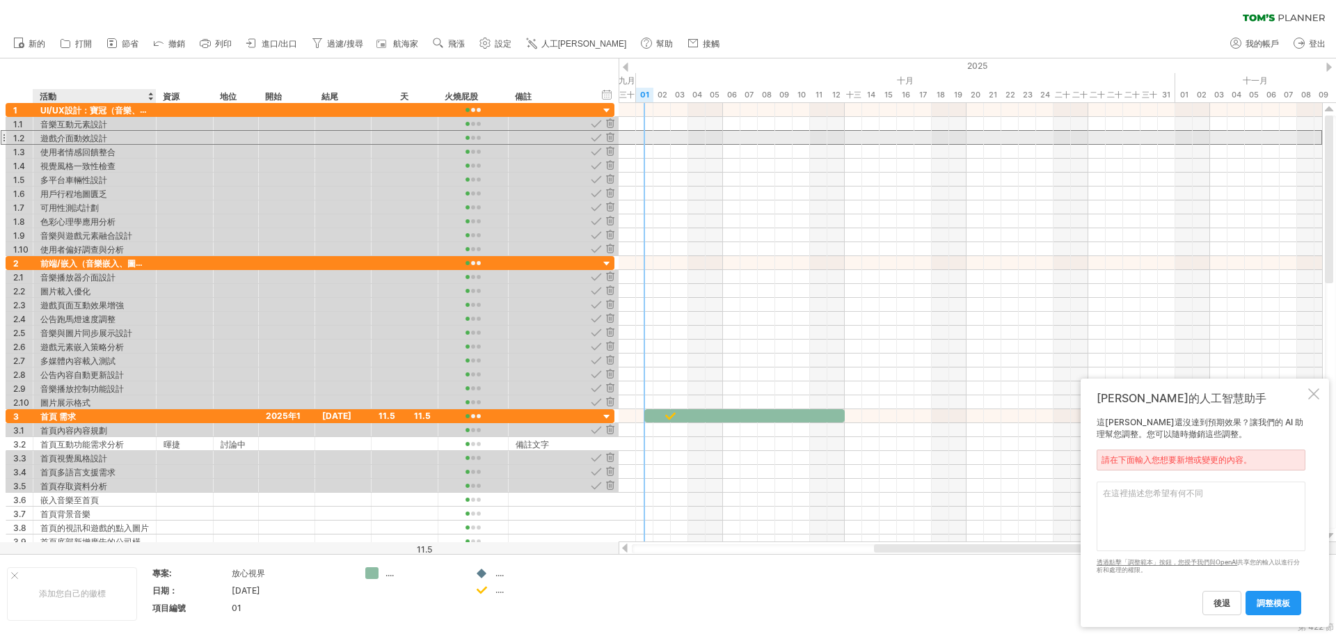
click at [88, 140] on font "遊戲介面動效設計" at bounding box center [73, 138] width 67 height 10
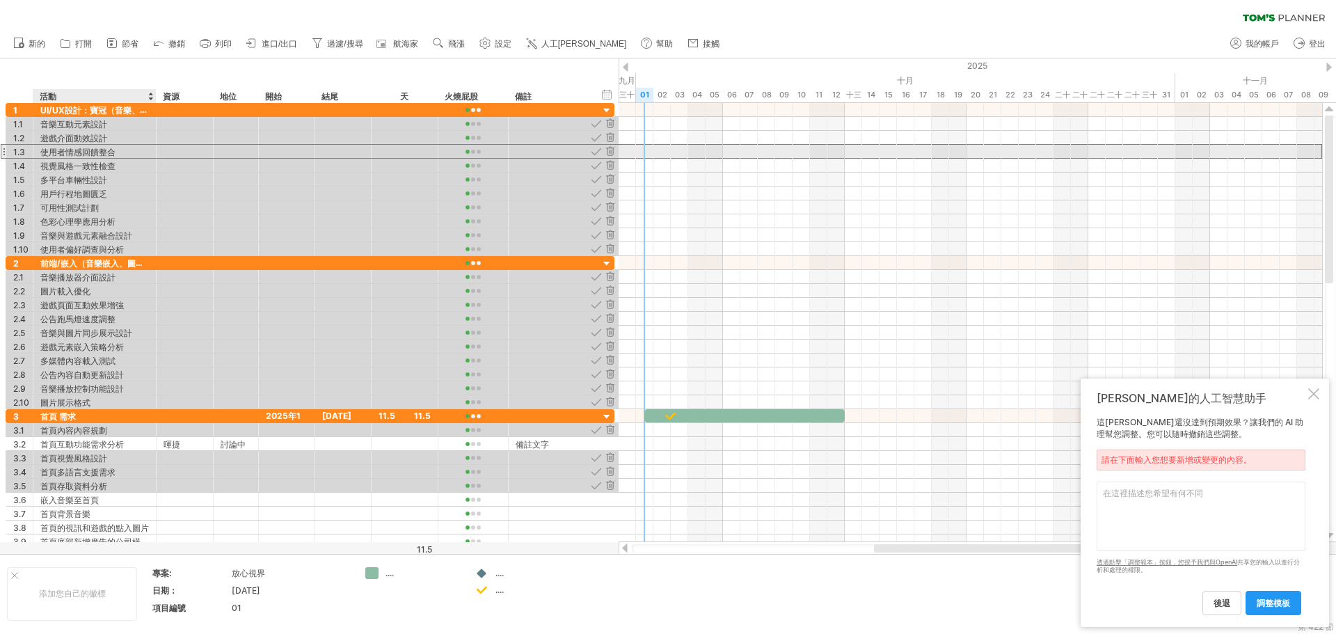
click at [84, 155] on font "使用者情感回饋整合" at bounding box center [77, 152] width 75 height 10
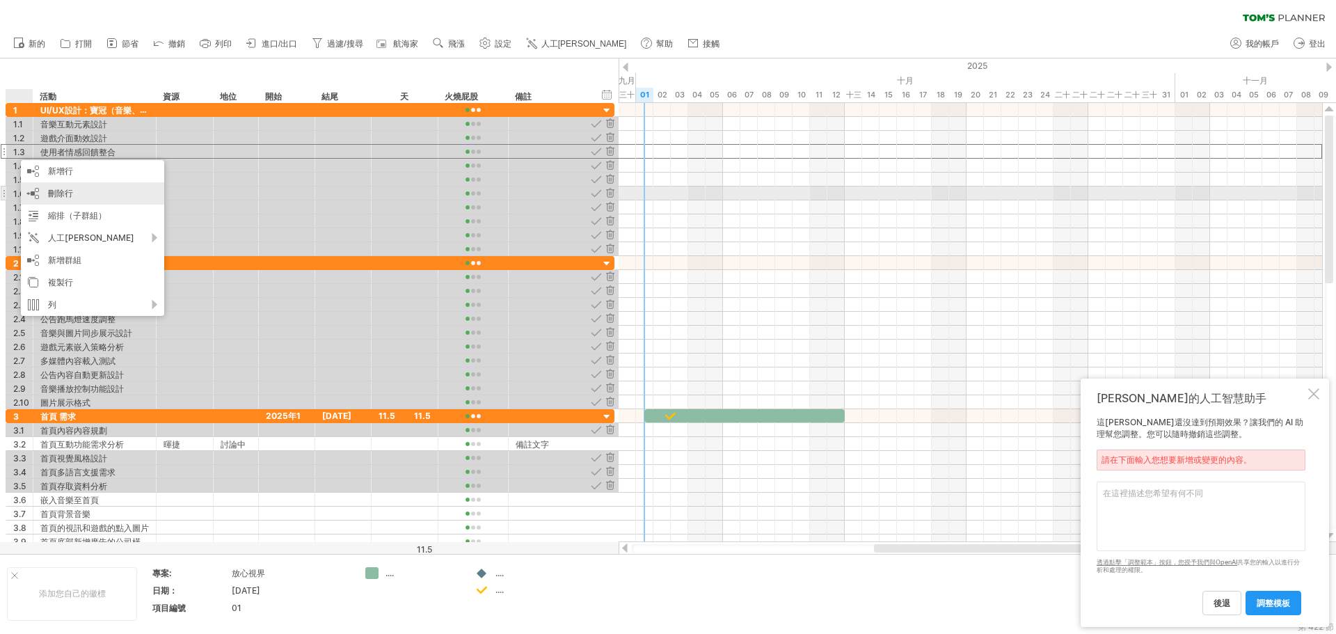
click at [58, 191] on font "刪除行" at bounding box center [60, 193] width 25 height 10
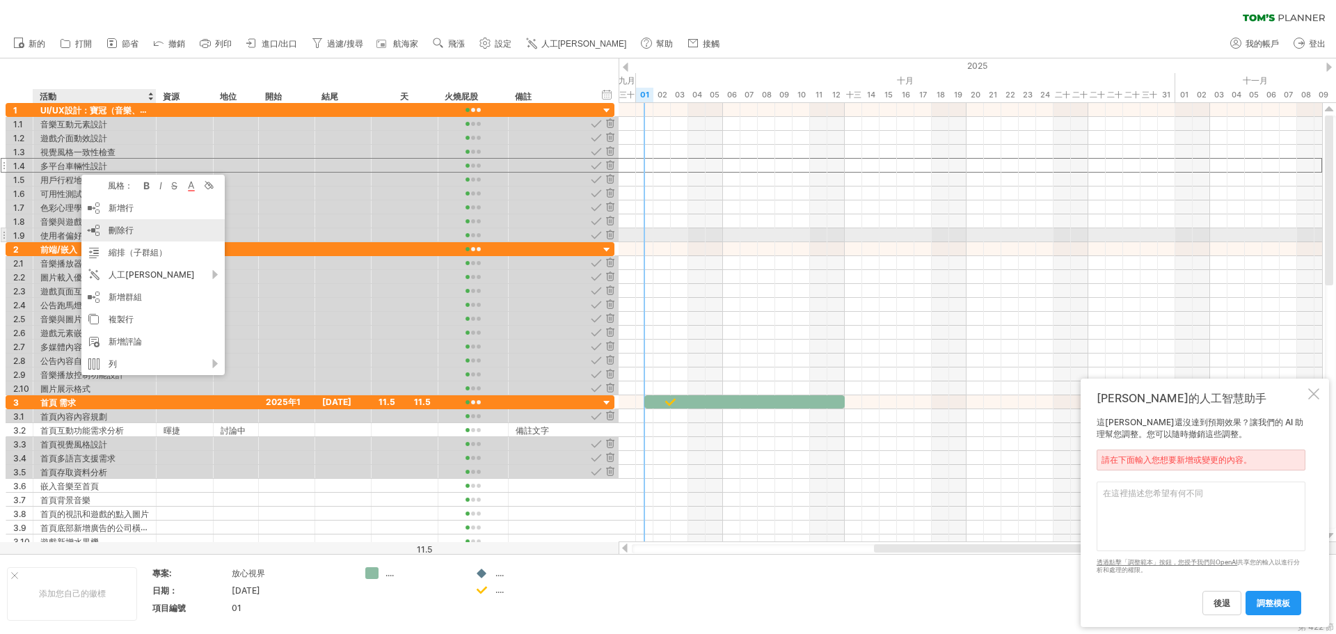
click at [115, 232] on font "刪除行" at bounding box center [121, 230] width 25 height 10
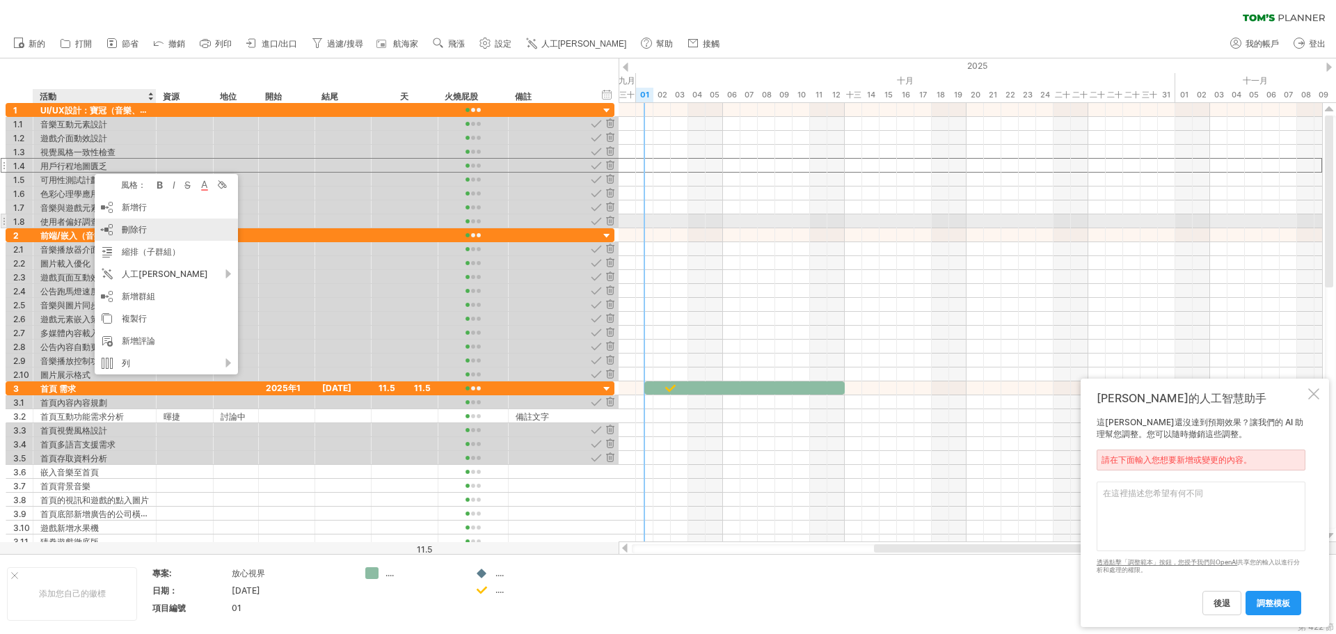
click at [117, 228] on div "刪除行 刪除選取的行" at bounding box center [166, 230] width 143 height 22
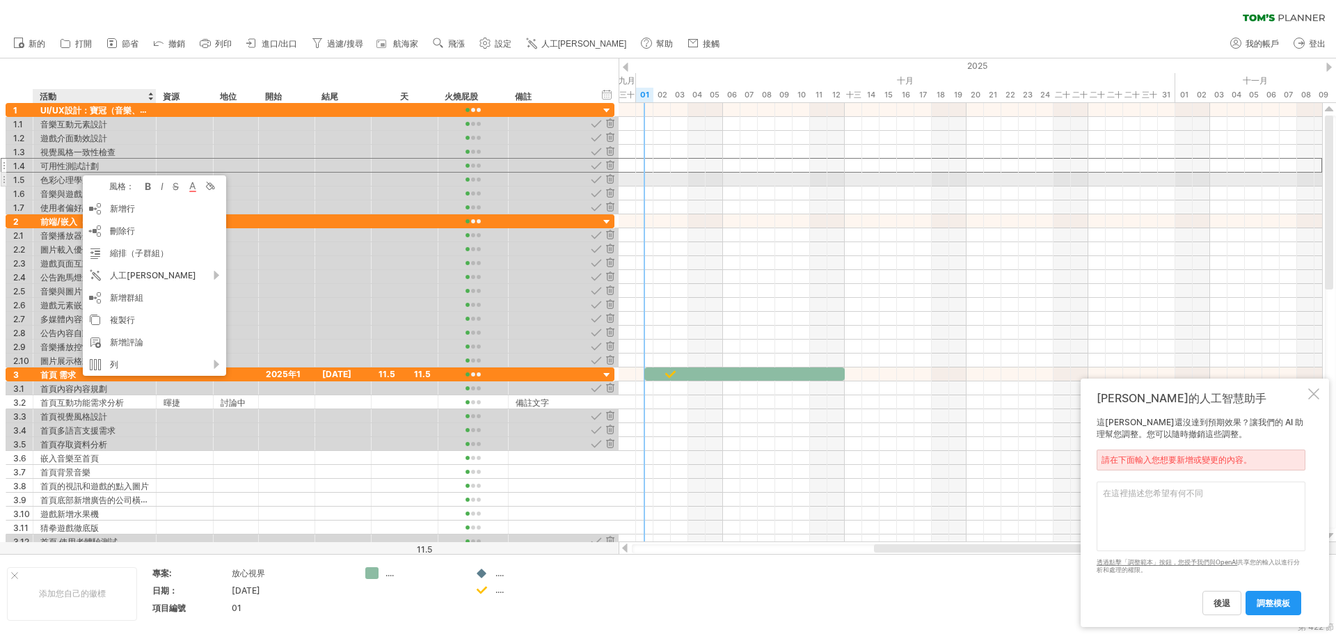
click at [61, 180] on font "色彩心理學應用分析" at bounding box center [77, 180] width 75 height 10
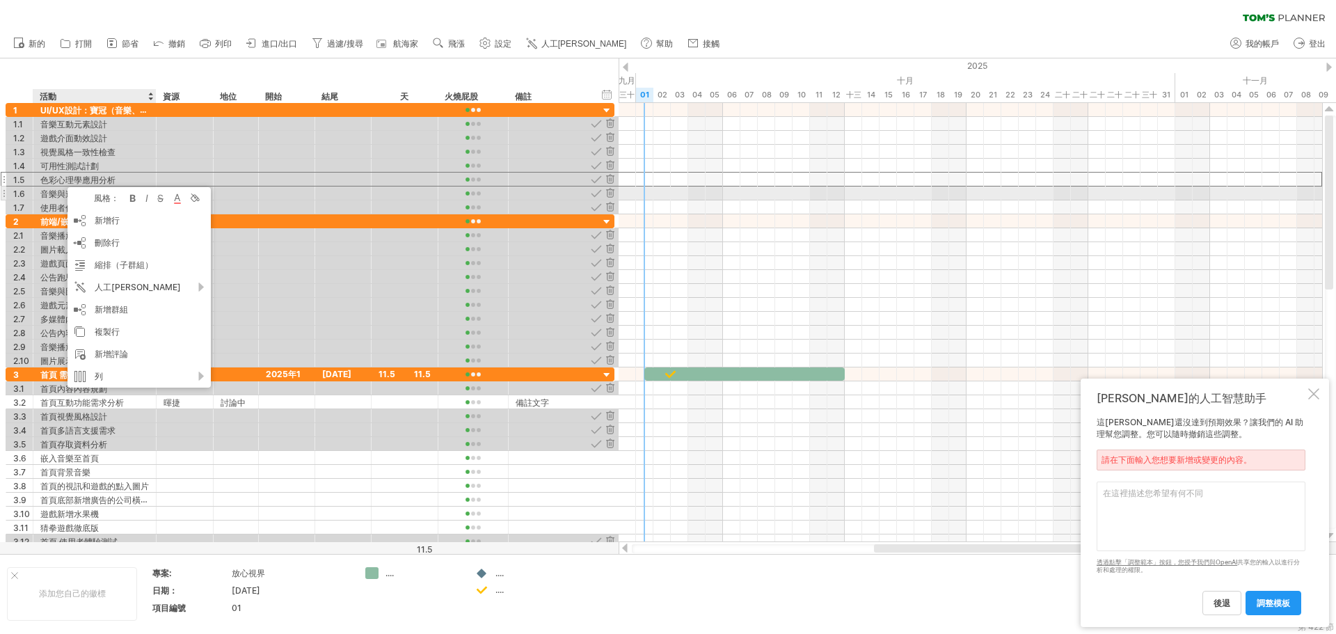
click at [41, 196] on font "音樂與遊戲元素融合設計" at bounding box center [86, 194] width 92 height 10
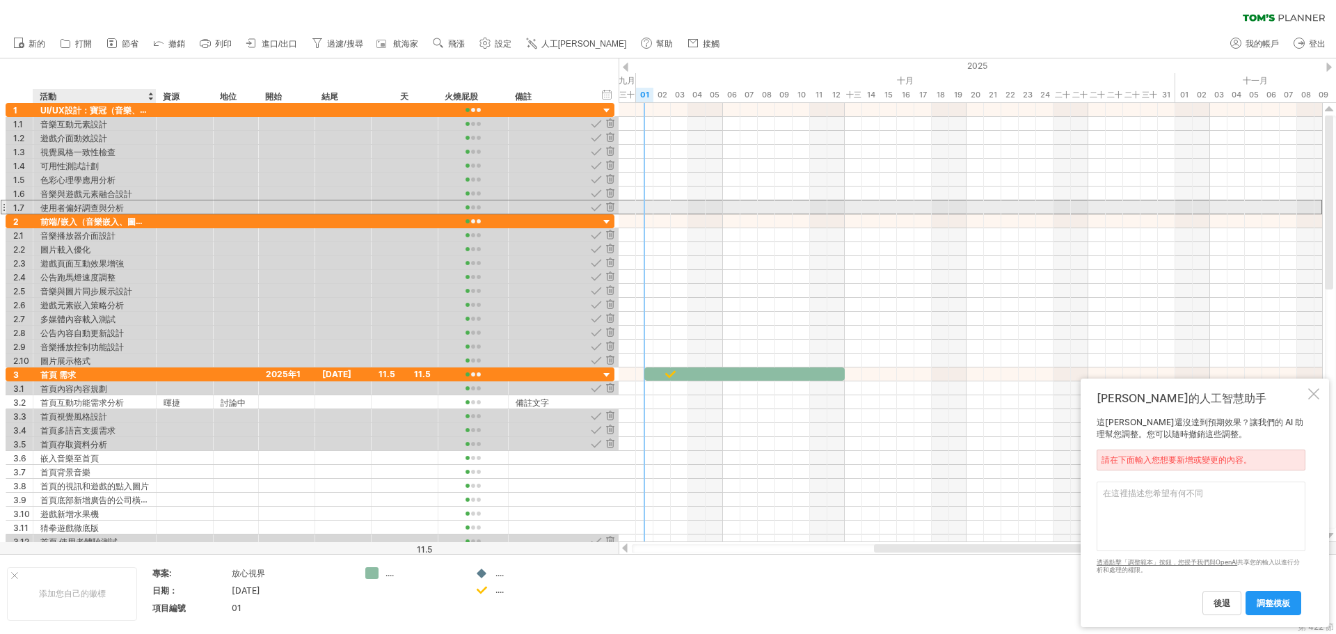
click at [101, 211] on font "使用者偏好調查與分析" at bounding box center [82, 208] width 84 height 10
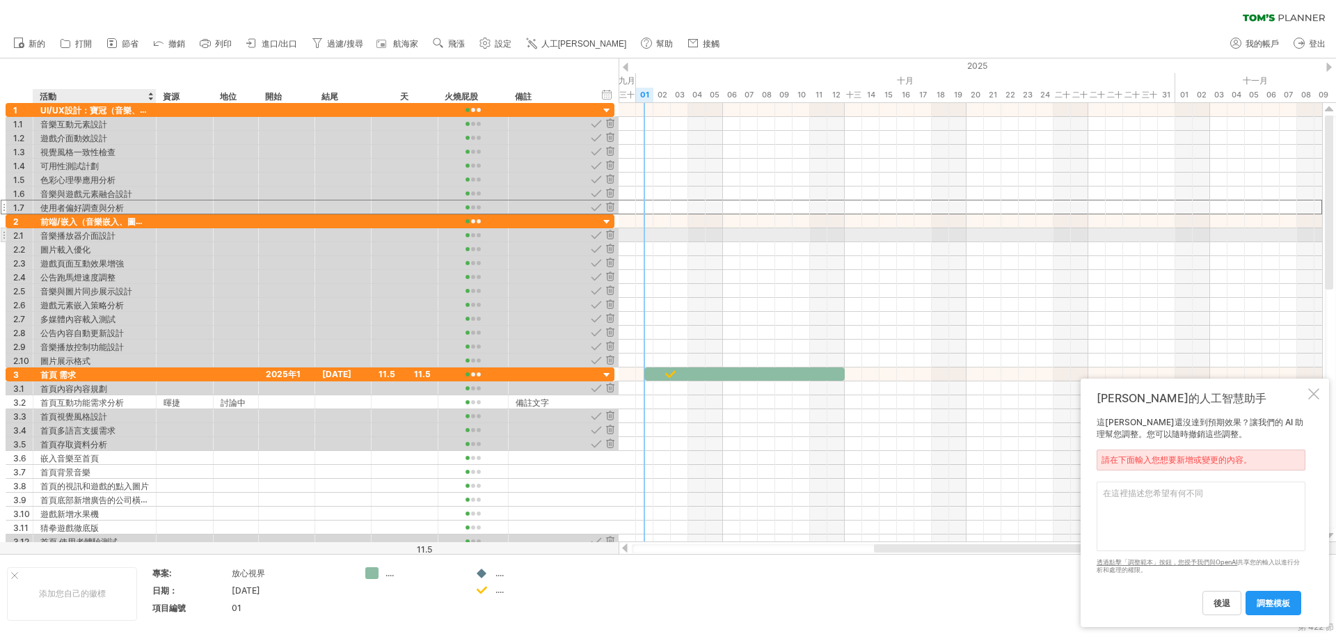
click at [75, 236] on font "音樂播放器介面設計" at bounding box center [77, 235] width 75 height 10
click at [93, 253] on div "圖片載入優化" at bounding box center [94, 248] width 109 height 13
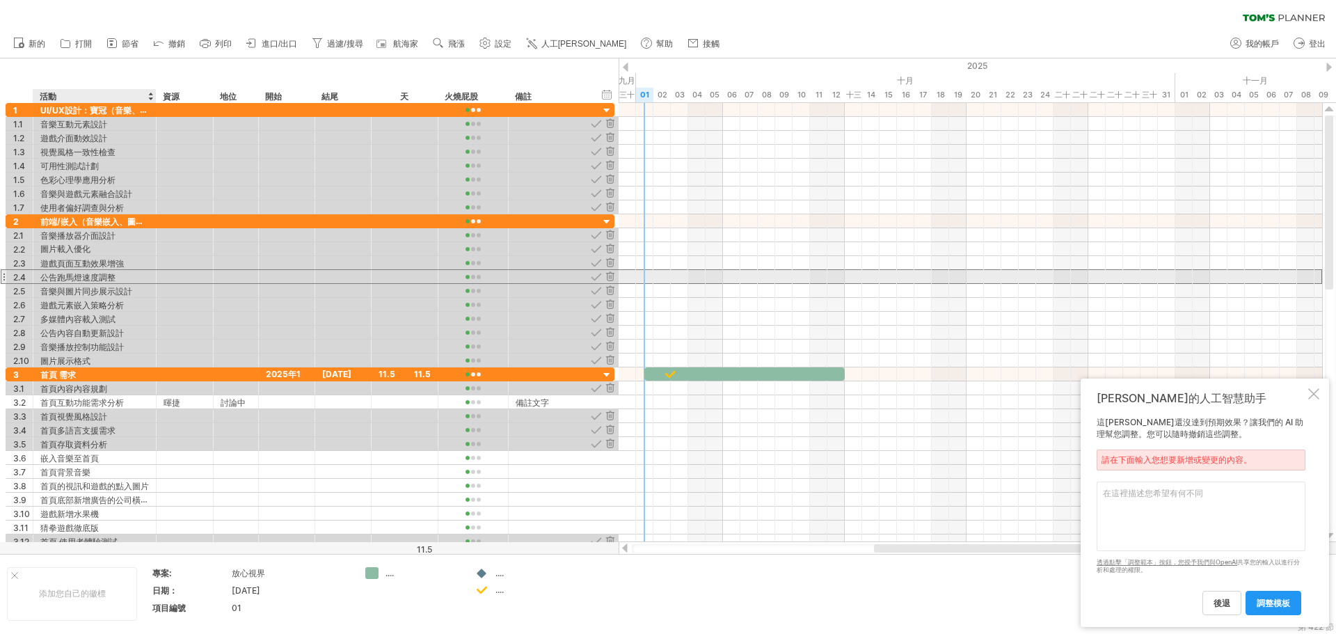
click at [97, 270] on div "公告跑馬燈速度調整" at bounding box center [94, 276] width 109 height 13
click at [100, 264] on font "遊戲頁面互動效果增強" at bounding box center [82, 263] width 84 height 10
click at [109, 280] on font "公告跑馬燈速度調整" at bounding box center [77, 277] width 75 height 10
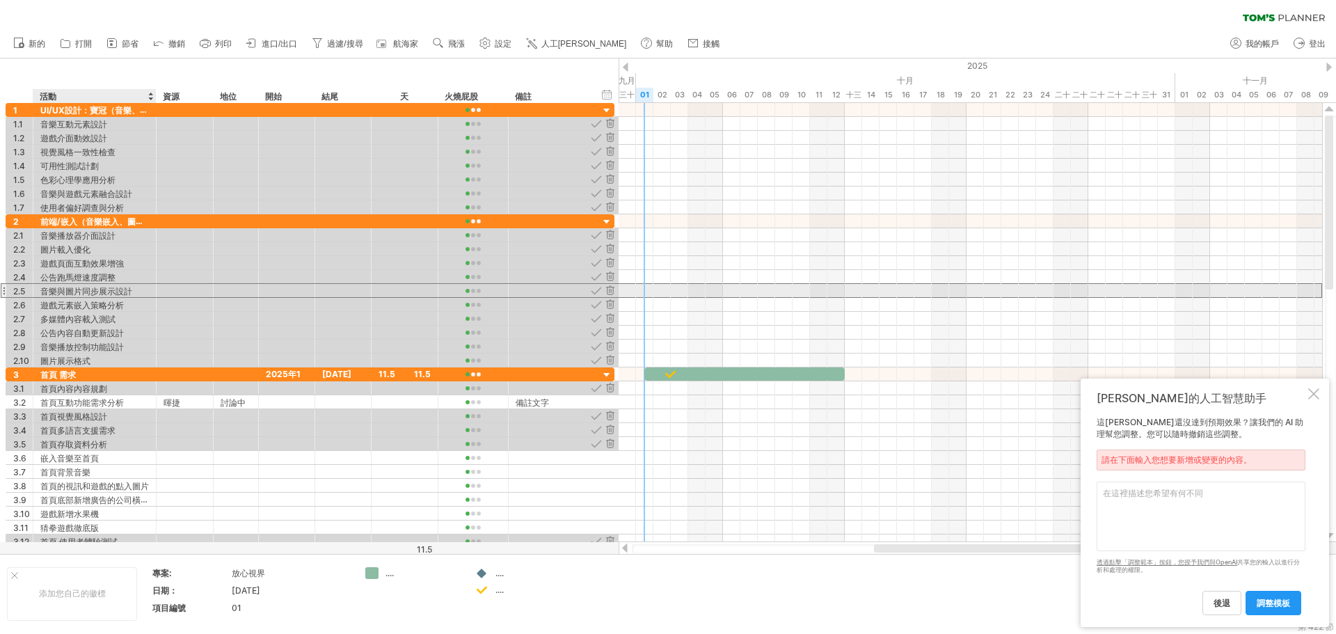
click at [112, 293] on font "音樂與圖片同步展示設計" at bounding box center [86, 291] width 92 height 10
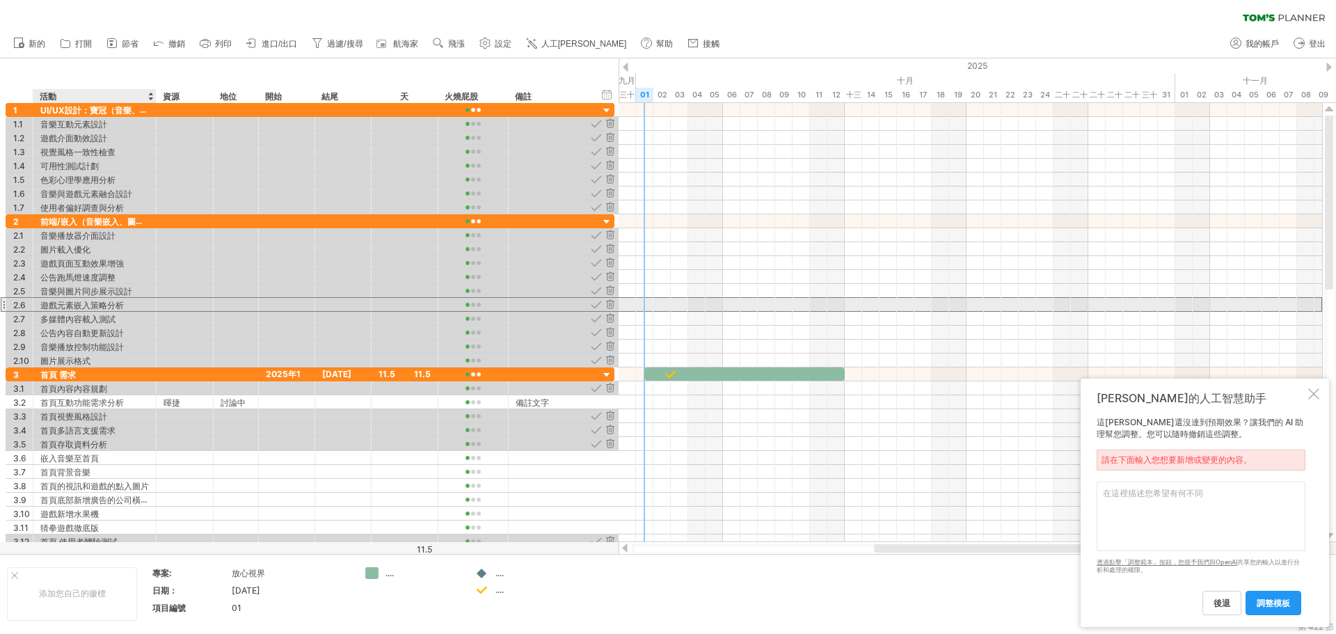
click at [115, 307] on font "遊戲元素嵌入策略分析" at bounding box center [82, 305] width 84 height 10
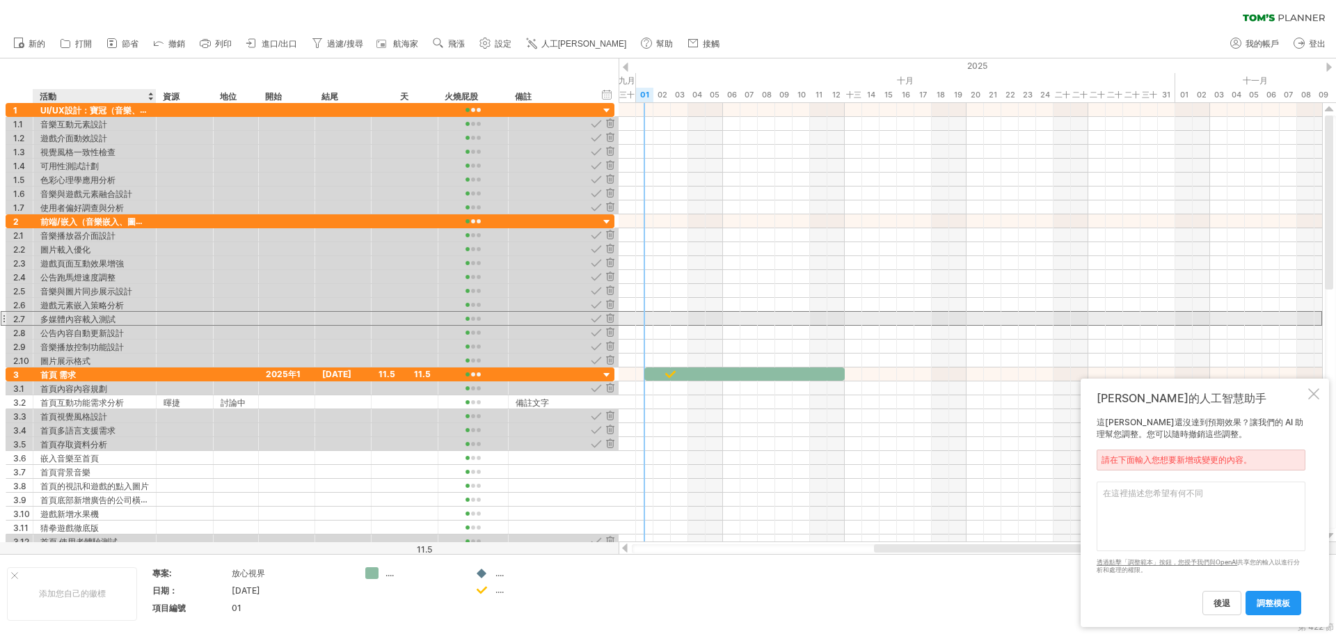
click at [77, 322] on font "多媒體內容載入測試" at bounding box center [77, 319] width 75 height 10
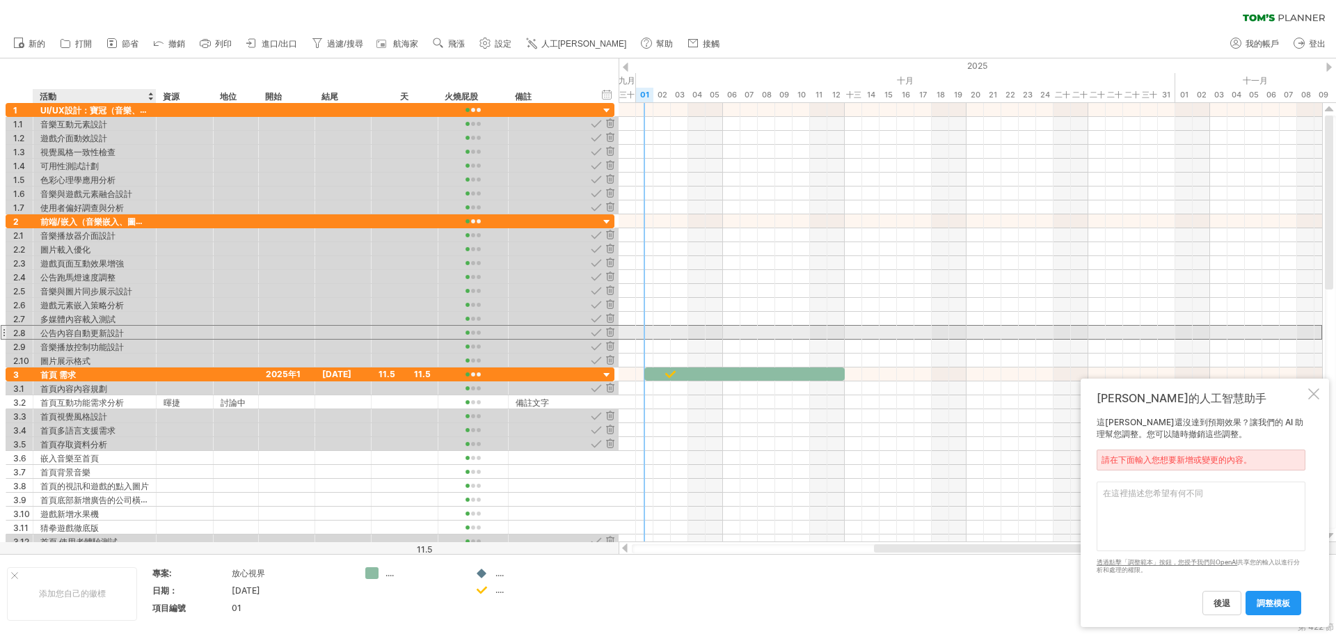
click at [86, 336] on font "公告內容自動更新設計" at bounding box center [82, 333] width 84 height 10
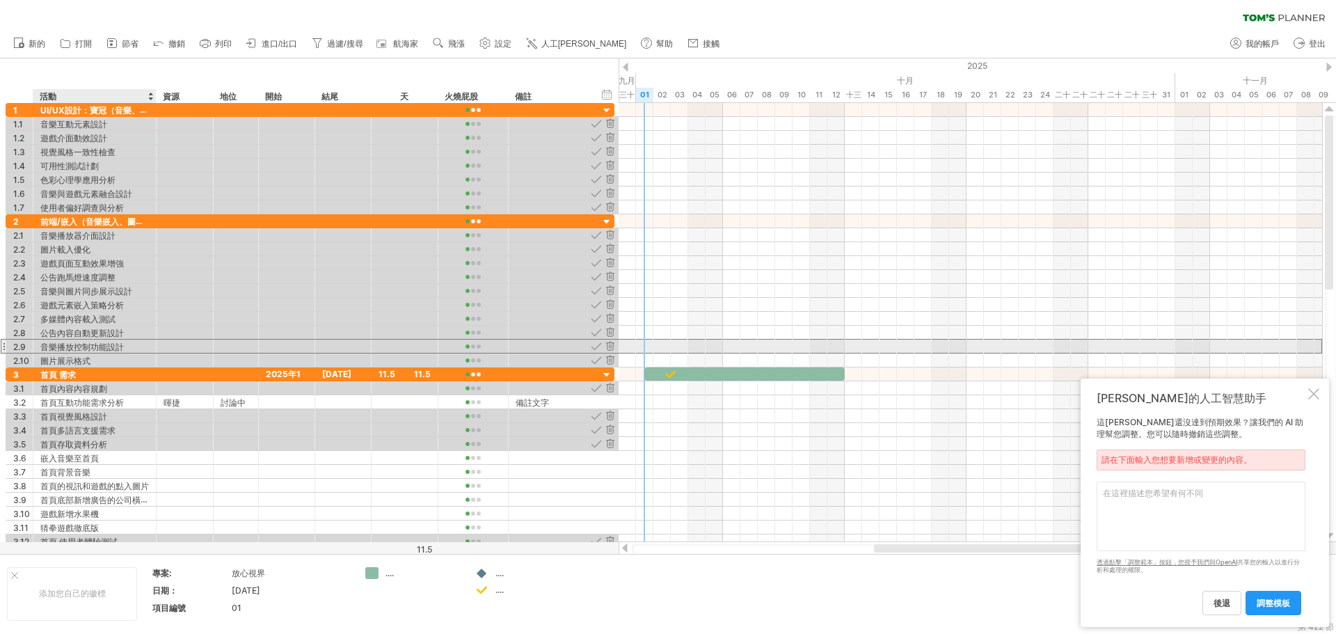
click at [110, 351] on font "音樂播放控制功能設計" at bounding box center [82, 347] width 84 height 10
click at [95, 361] on div "圖片展示格式" at bounding box center [94, 360] width 109 height 13
click at [151, 327] on div at bounding box center [154, 333] width 7 height 14
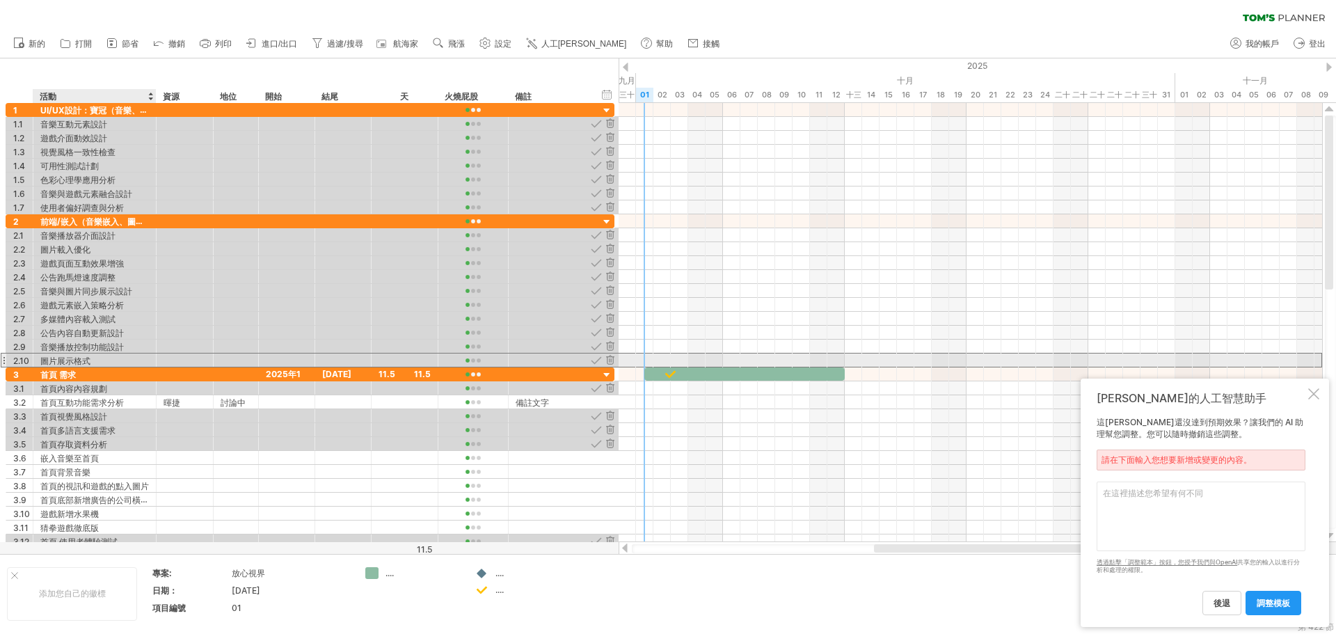
click at [125, 363] on div "圖片展示格式" at bounding box center [94, 360] width 109 height 13
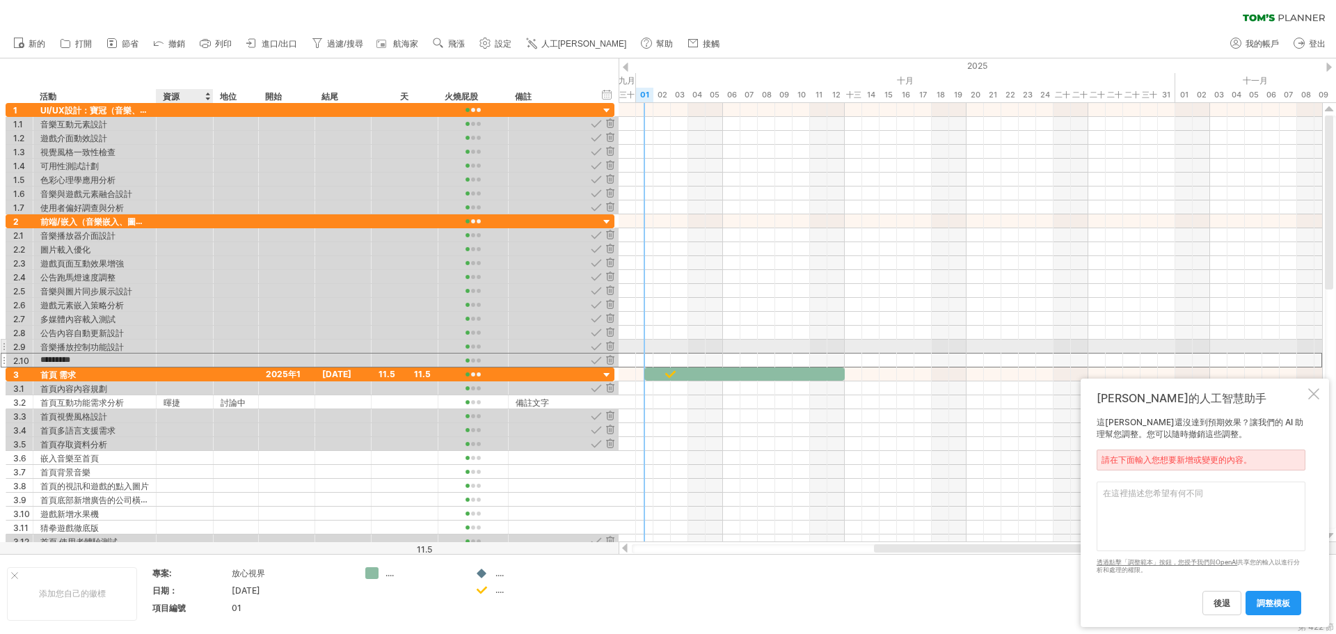
click at [210, 342] on div at bounding box center [211, 347] width 7 height 14
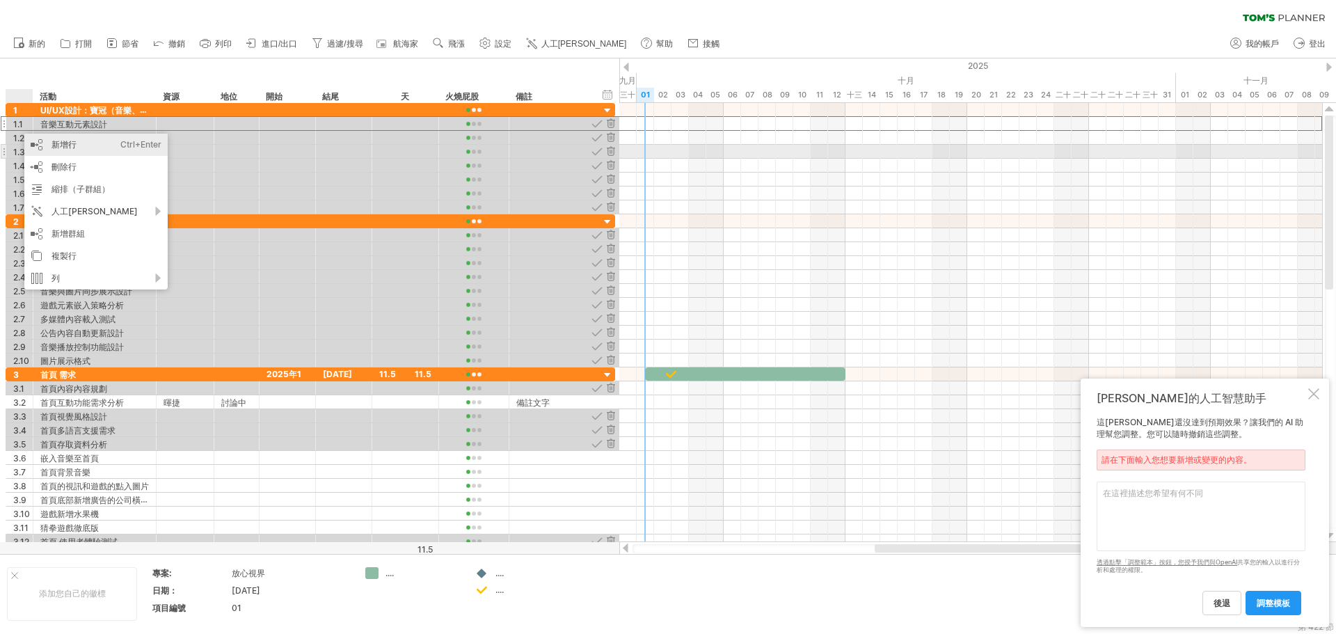
click at [45, 148] on div "新增行 Ctrl+Enter Cmd+回車" at bounding box center [95, 145] width 143 height 22
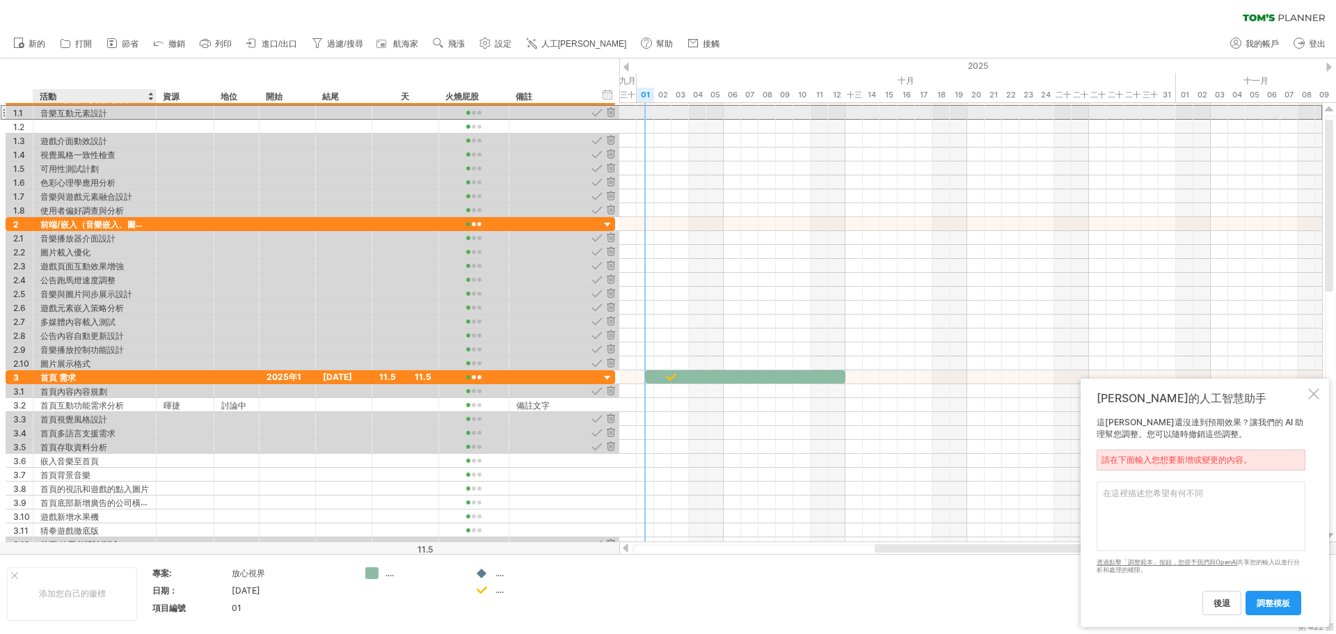
click at [83, 115] on font "音樂互動元素設計" at bounding box center [73, 113] width 67 height 10
click at [38, 111] on div "******** 音樂互動元素設計" at bounding box center [94, 112] width 123 height 13
click at [38, 113] on div "******** 音樂互動元素設計" at bounding box center [94, 112] width 123 height 13
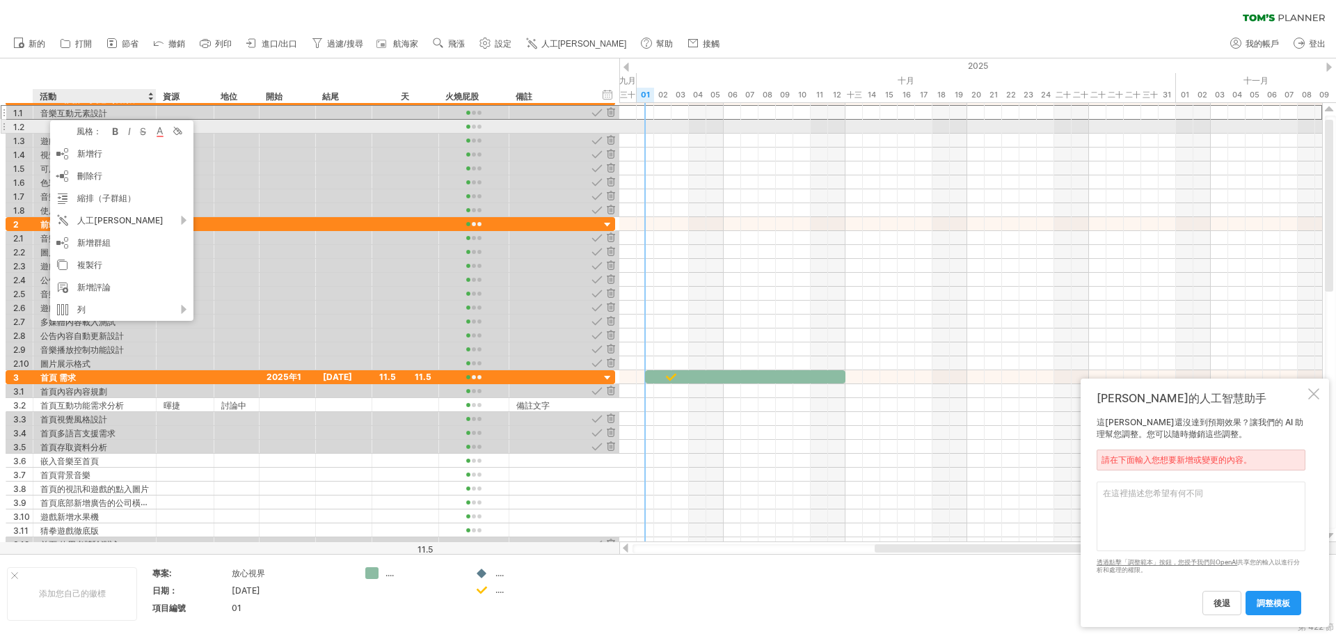
click at [47, 123] on div at bounding box center [94, 126] width 109 height 13
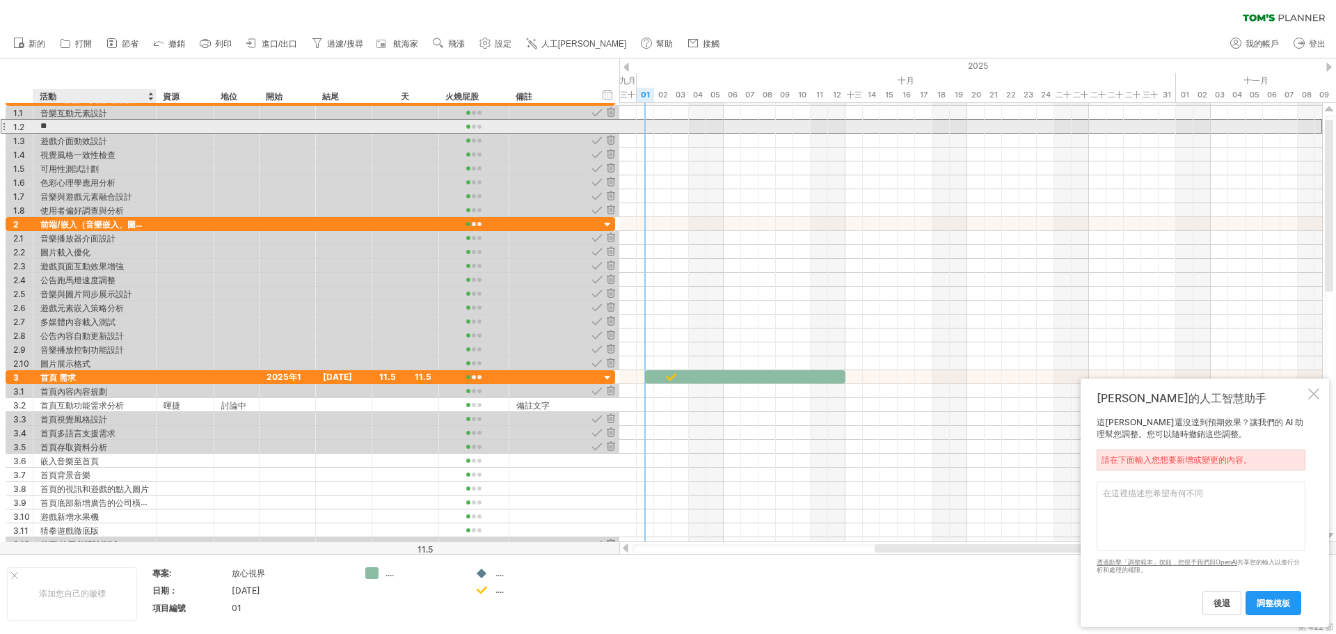
type input "*"
type input "********"
click at [188, 128] on div at bounding box center [185, 126] width 43 height 13
type input "**"
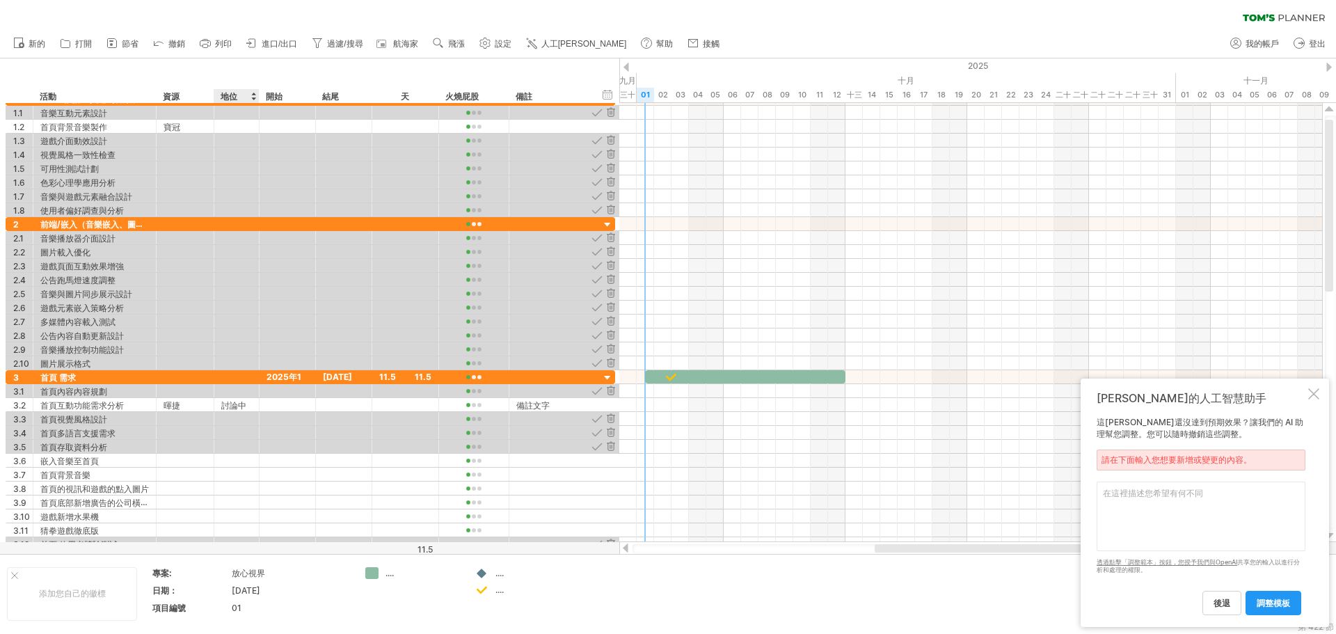
click at [237, 93] on div "地位" at bounding box center [236, 96] width 31 height 14
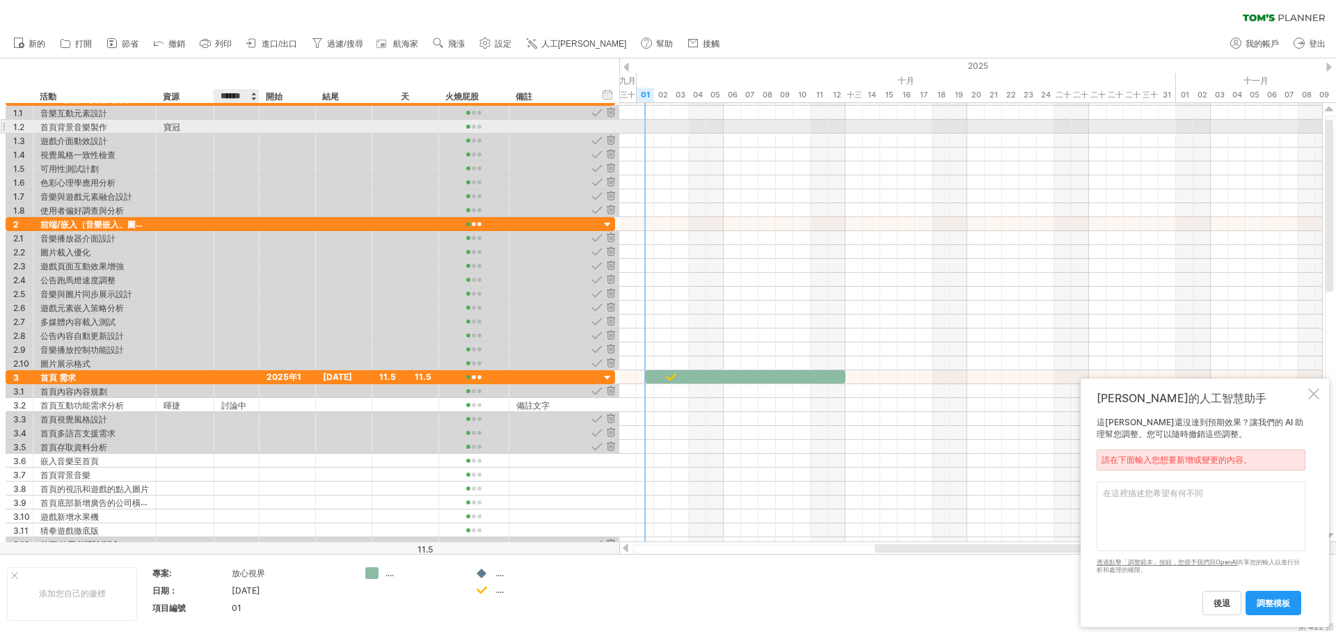
click at [235, 129] on div at bounding box center [236, 126] width 31 height 13
type input "*"
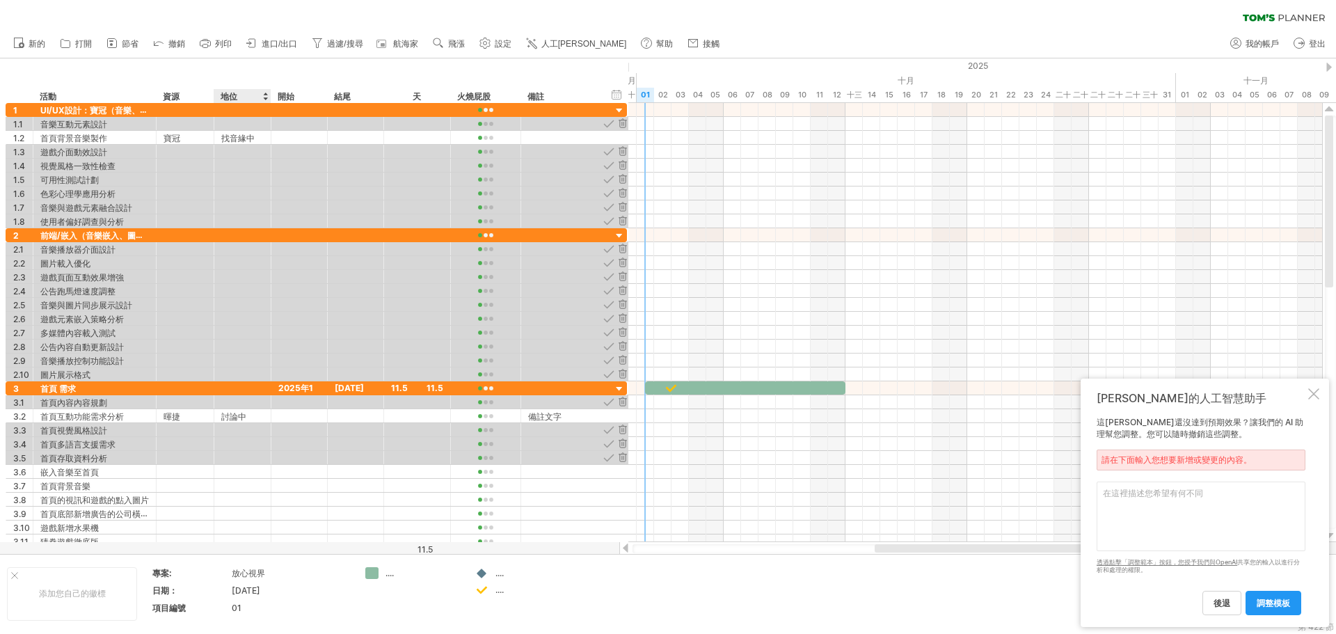
drag, startPoint x: 257, startPoint y: 98, endPoint x: 269, endPoint y: 99, distance: 11.9
click at [269, 99] on div at bounding box center [270, 96] width 5 height 14
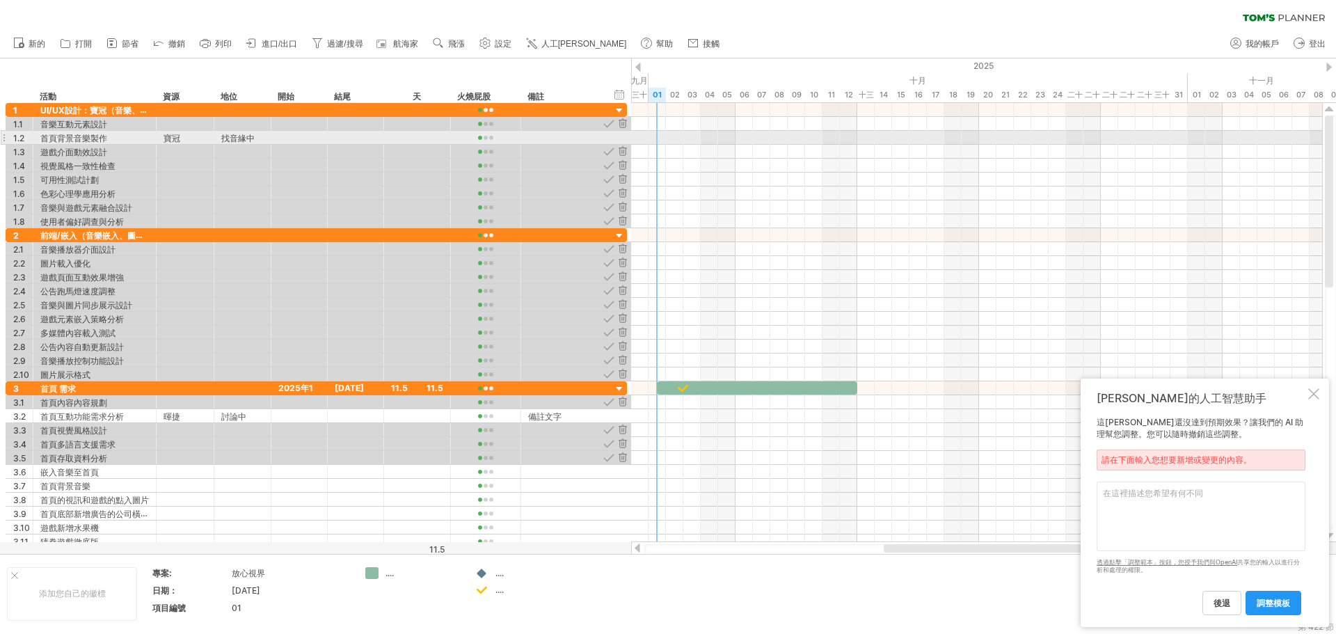
click at [248, 138] on font "找音緣中" at bounding box center [237, 138] width 33 height 10
click at [246, 136] on font "找音緣中" at bounding box center [237, 138] width 33 height 10
click at [245, 139] on font "找音緣中" at bounding box center [237, 138] width 33 height 10
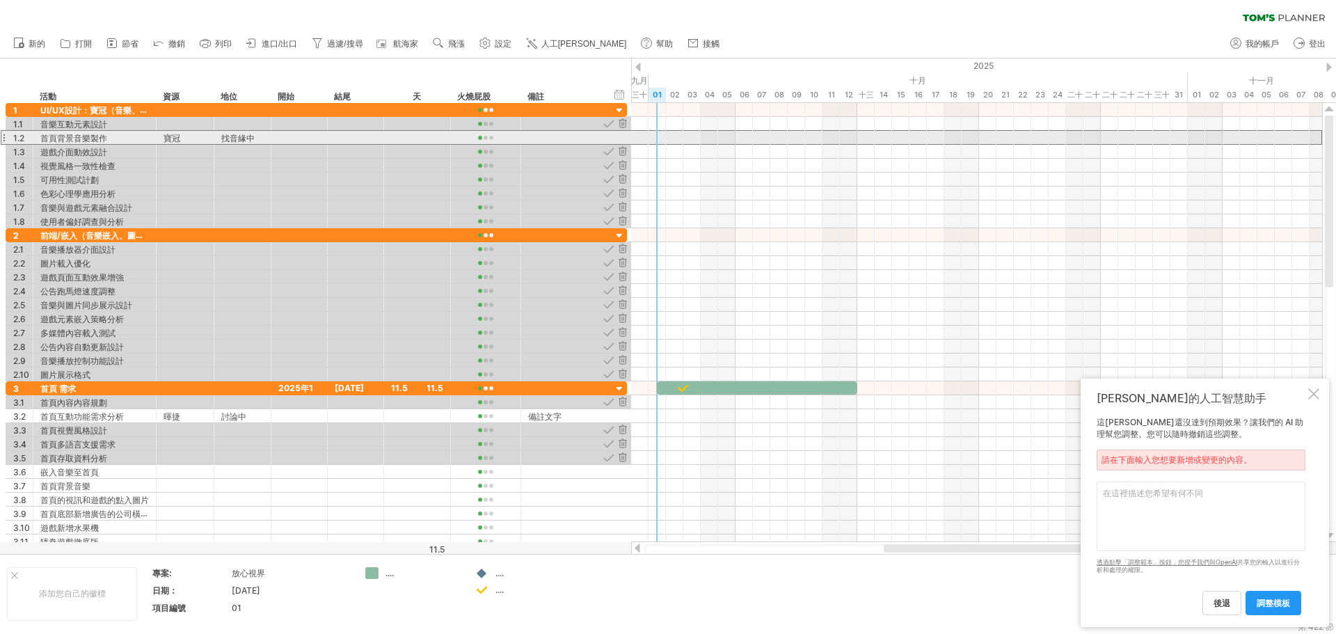
click at [246, 139] on font "找音緣中" at bounding box center [237, 138] width 33 height 10
click at [239, 133] on font "找音緣中" at bounding box center [237, 138] width 33 height 10
click at [244, 136] on font "找音緣中" at bounding box center [237, 138] width 33 height 10
click at [245, 136] on font "找音緣中" at bounding box center [237, 138] width 33 height 10
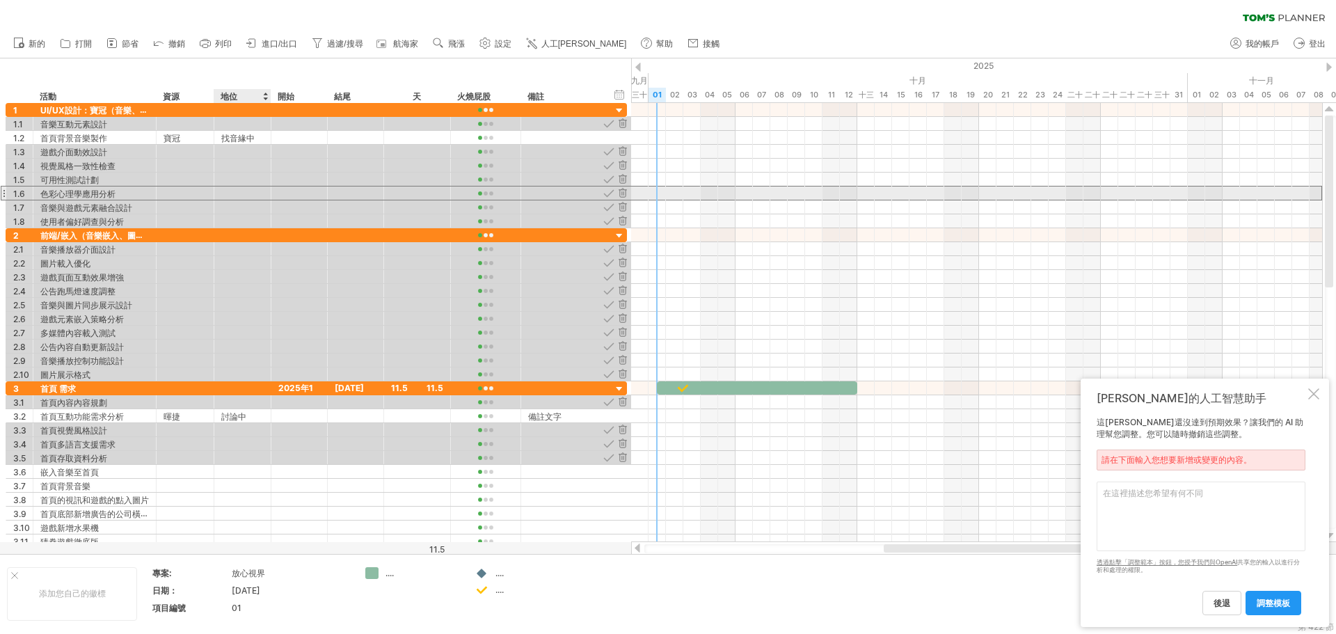
click at [222, 197] on div at bounding box center [242, 193] width 42 height 13
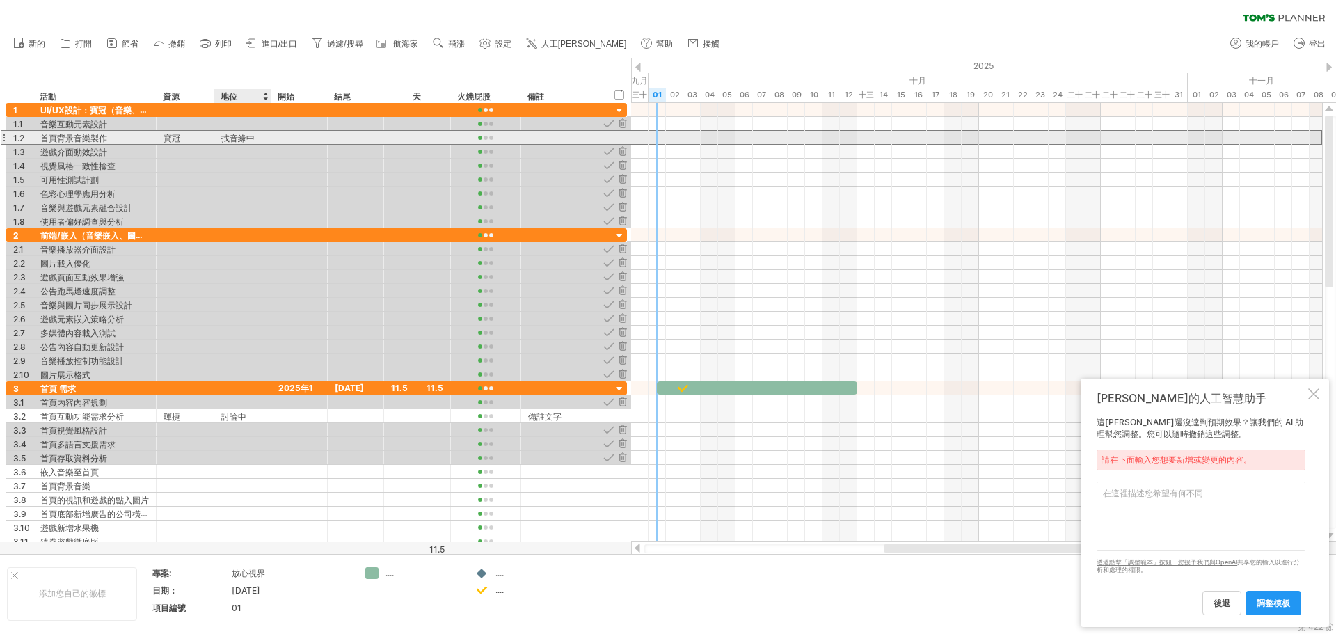
click at [257, 136] on div "找音緣中" at bounding box center [242, 137] width 42 height 13
click at [0, 0] on input "****" at bounding box center [0, 0] width 0 height 0
type input "****"
click at [293, 140] on div at bounding box center [299, 137] width 56 height 13
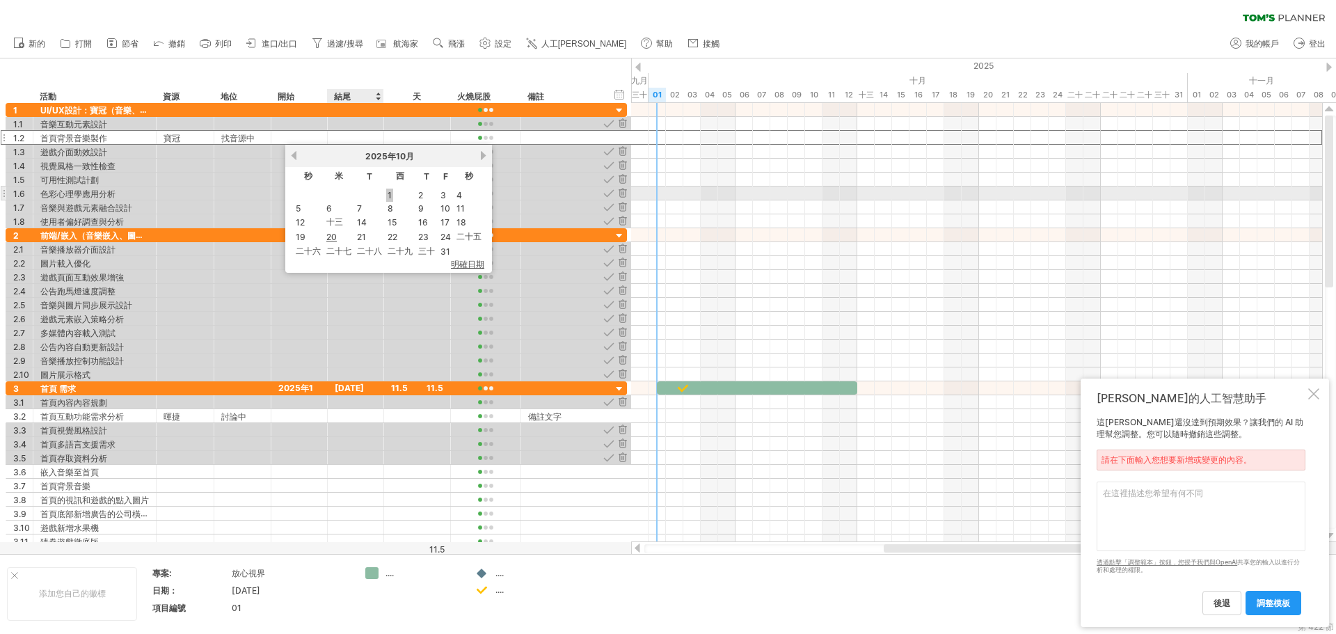
click at [390, 196] on font "1" at bounding box center [390, 195] width 4 height 10
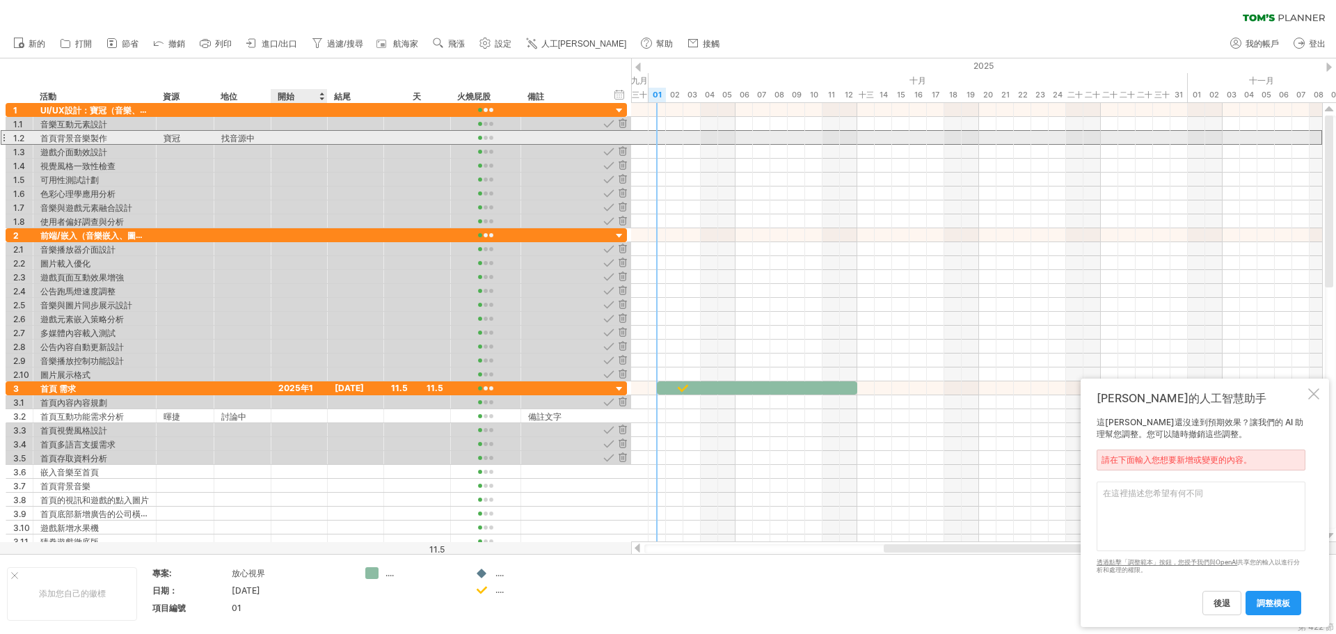
click at [316, 136] on div at bounding box center [299, 137] width 56 height 13
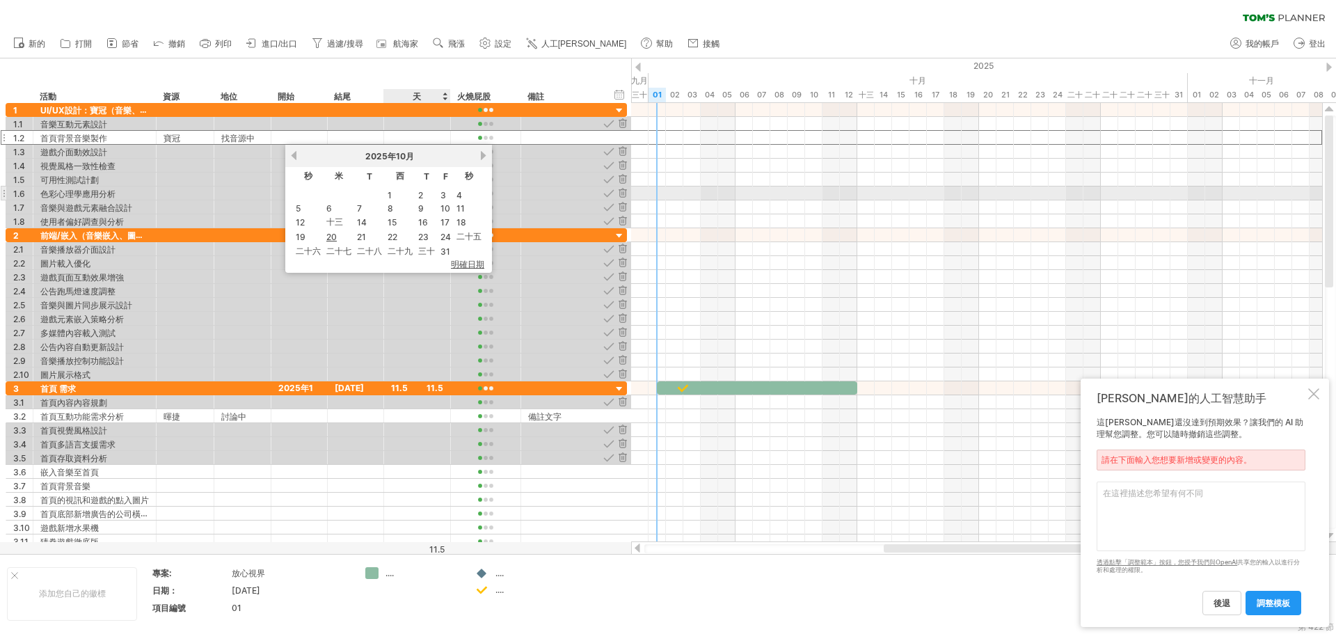
click at [393, 198] on td "1" at bounding box center [400, 195] width 29 height 12
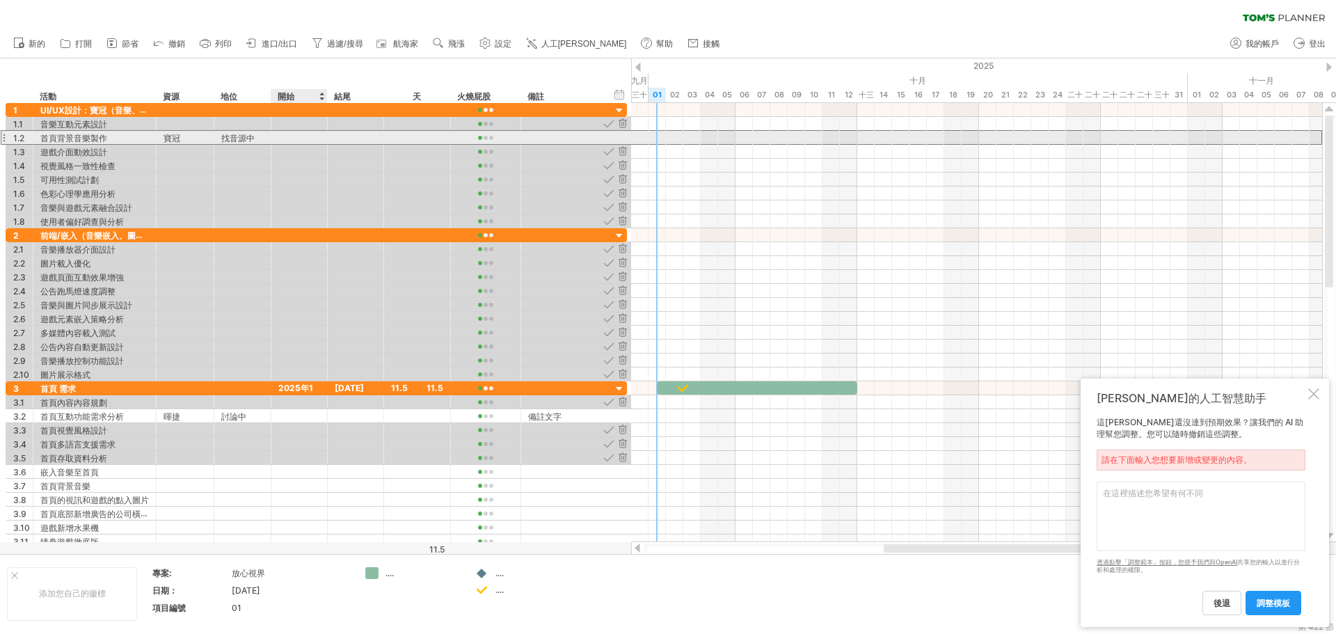
click at [298, 141] on div at bounding box center [299, 137] width 56 height 13
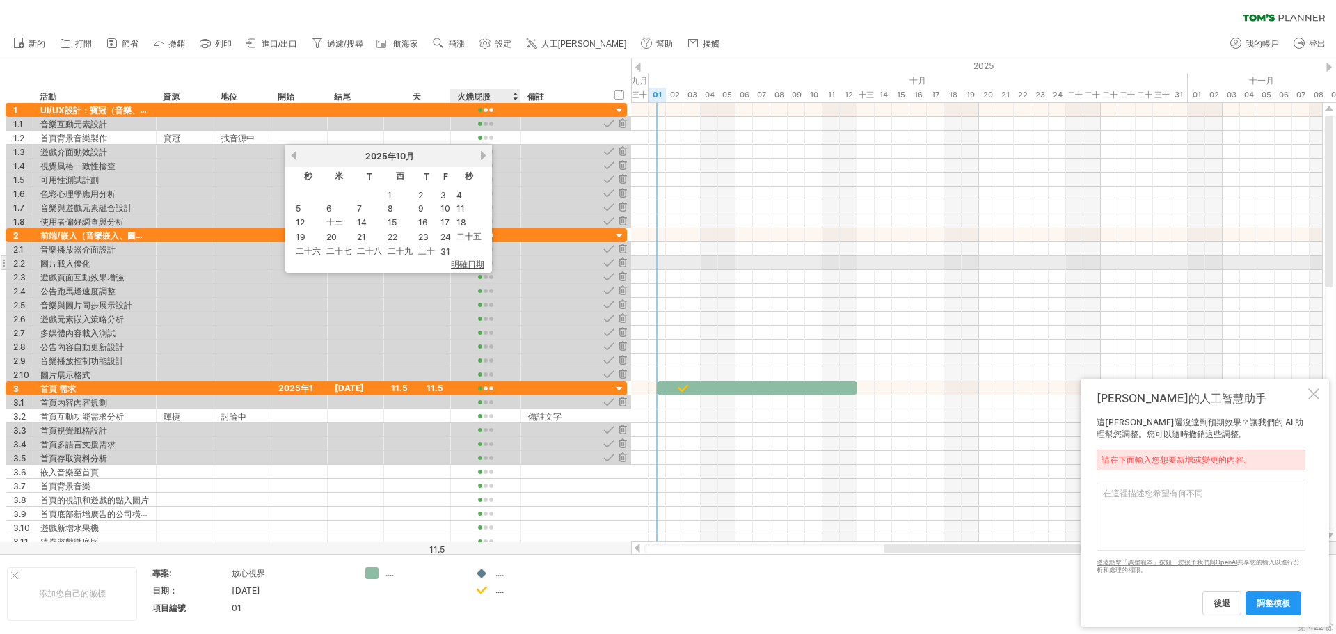
click at [470, 267] on font "明確日期" at bounding box center [467, 264] width 33 height 10
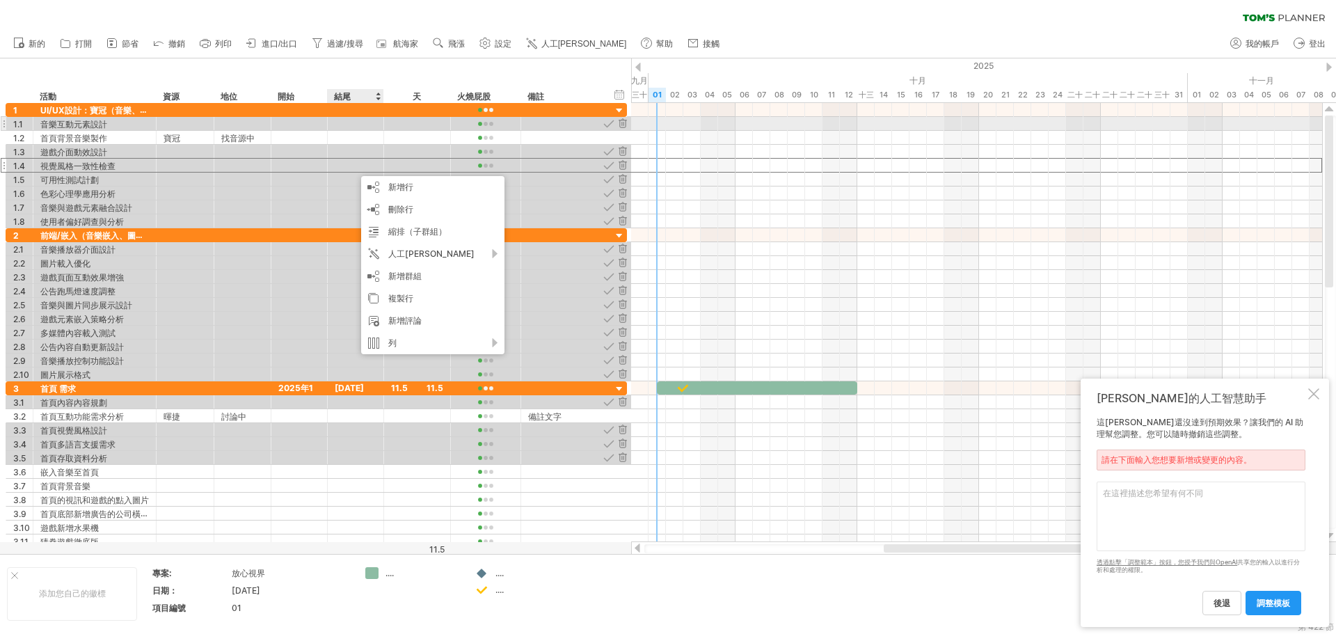
click at [182, 123] on div at bounding box center [185, 123] width 43 height 13
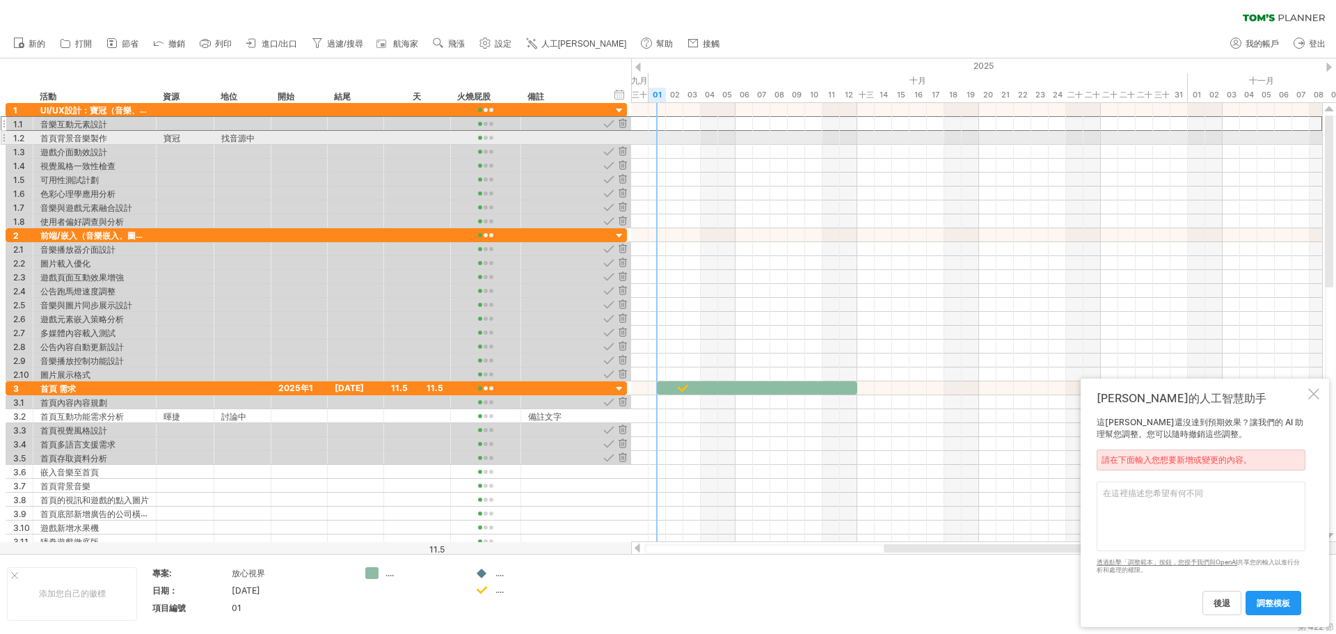
click at [656, 135] on div at bounding box center [976, 138] width 691 height 14
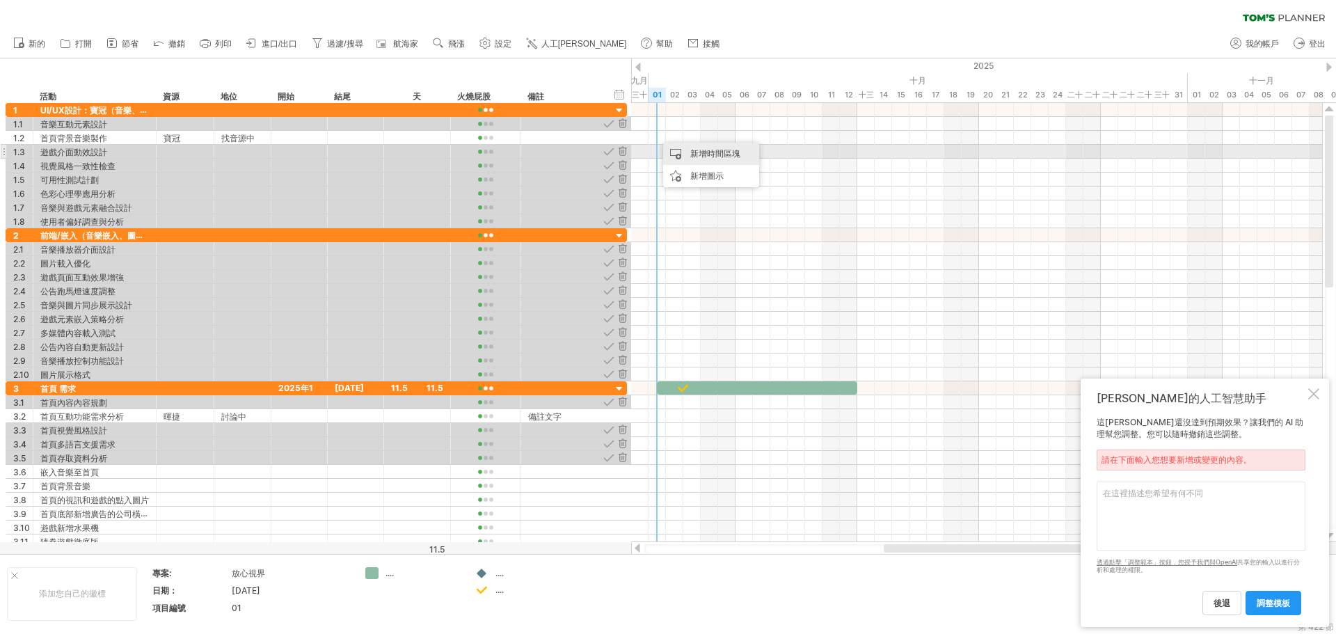
click at [687, 155] on div "新增時間區塊" at bounding box center [711, 154] width 96 height 22
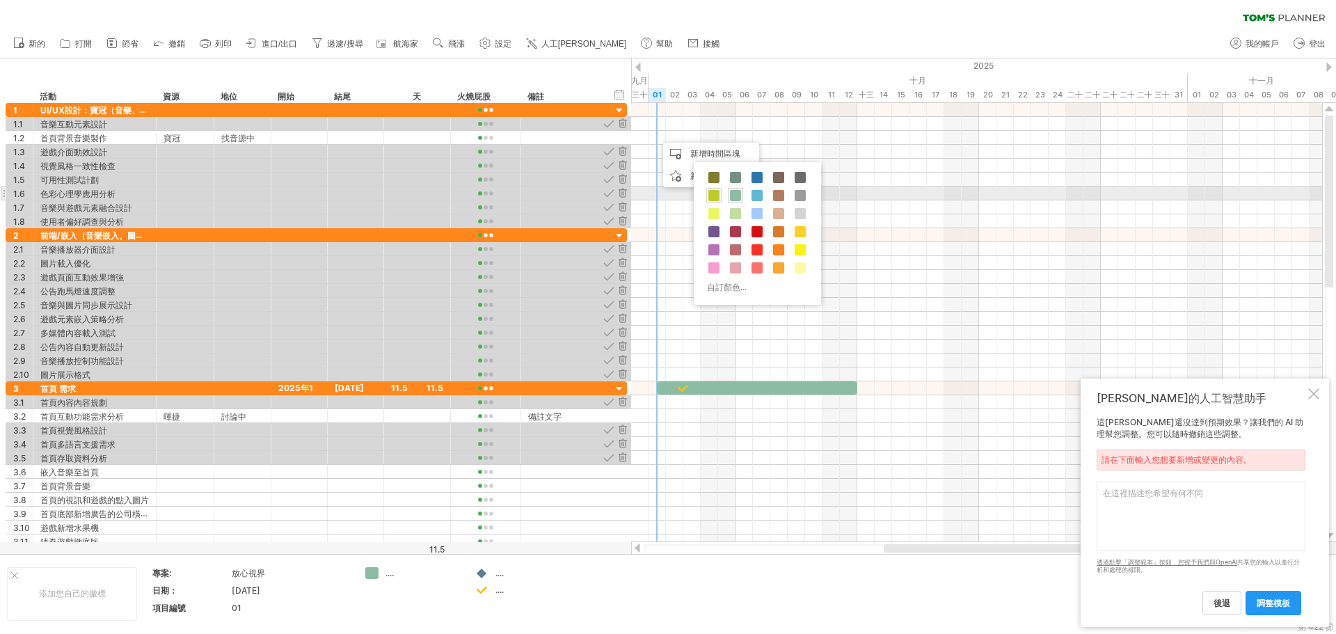
click at [716, 196] on span at bounding box center [714, 195] width 11 height 11
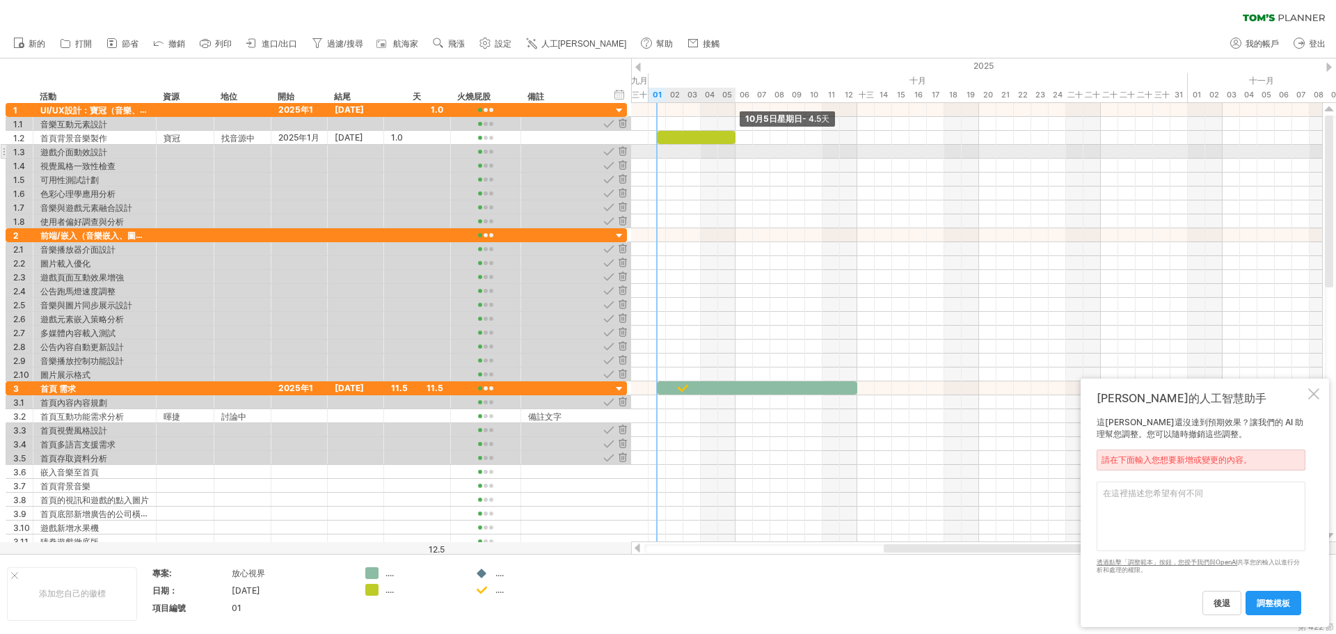
drag, startPoint x: 674, startPoint y: 136, endPoint x: 734, endPoint y: 152, distance: 62.6
click at [734, 152] on div "10月5日星期日 - 4.5天 10月12日星期日" at bounding box center [976, 322] width 691 height 439
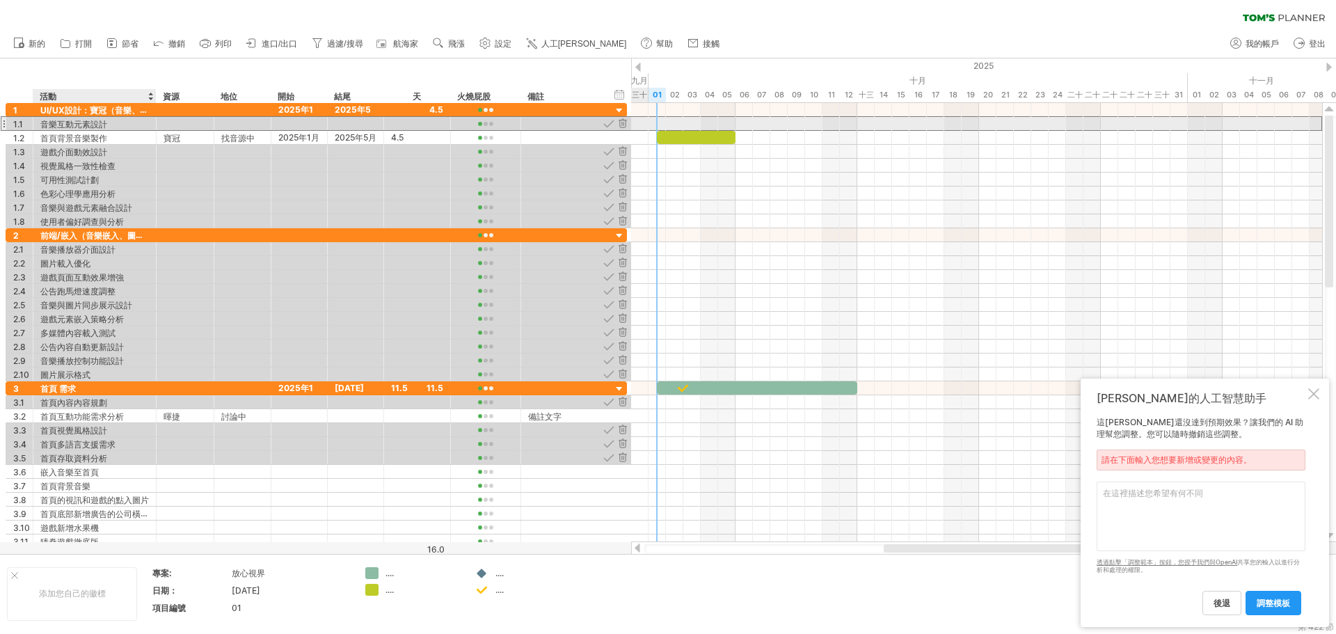
click at [123, 126] on div "音樂互動元素設計" at bounding box center [94, 123] width 109 height 13
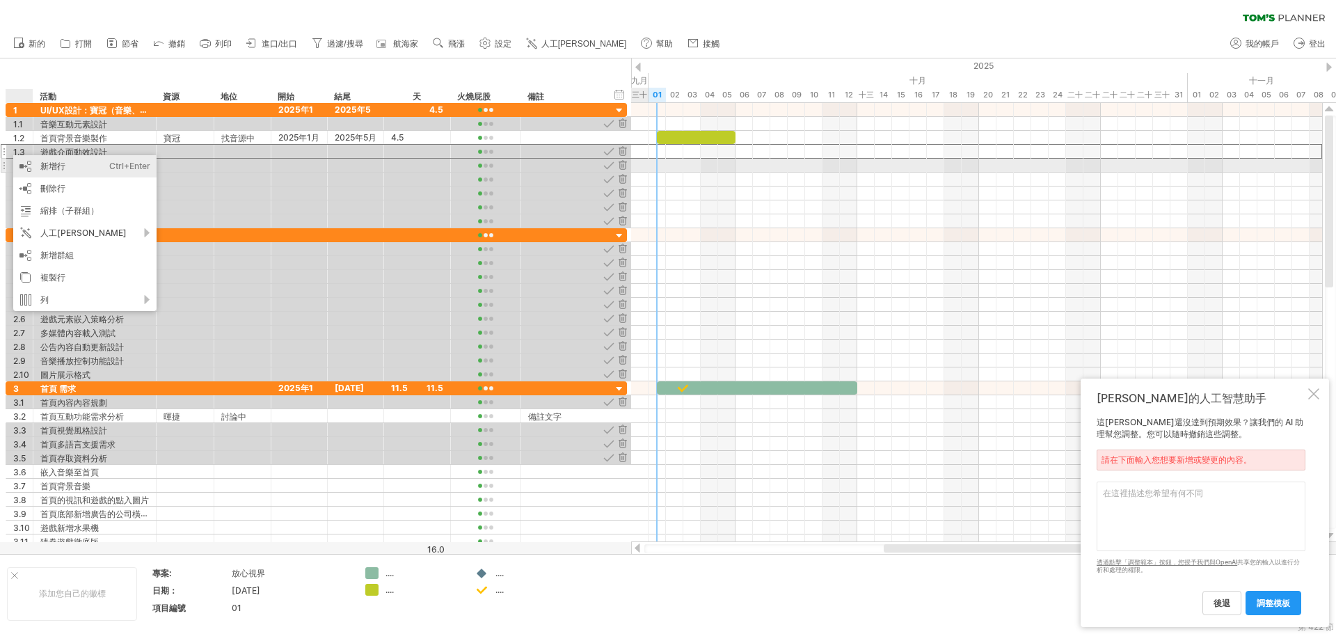
click at [44, 166] on font "新增行" at bounding box center [52, 166] width 25 height 10
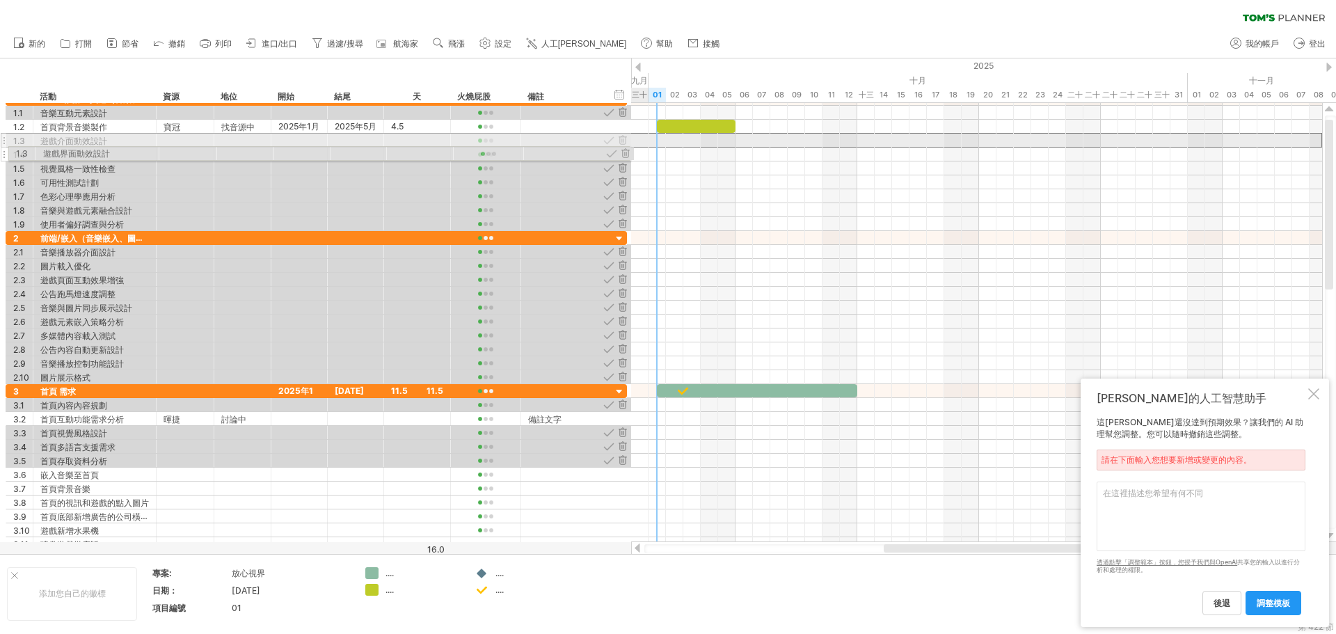
drag, startPoint x: 8, startPoint y: 141, endPoint x: 7, endPoint y: 151, distance: 9.8
click at [7, 151] on div "**********" at bounding box center [317, 161] width 622 height 139
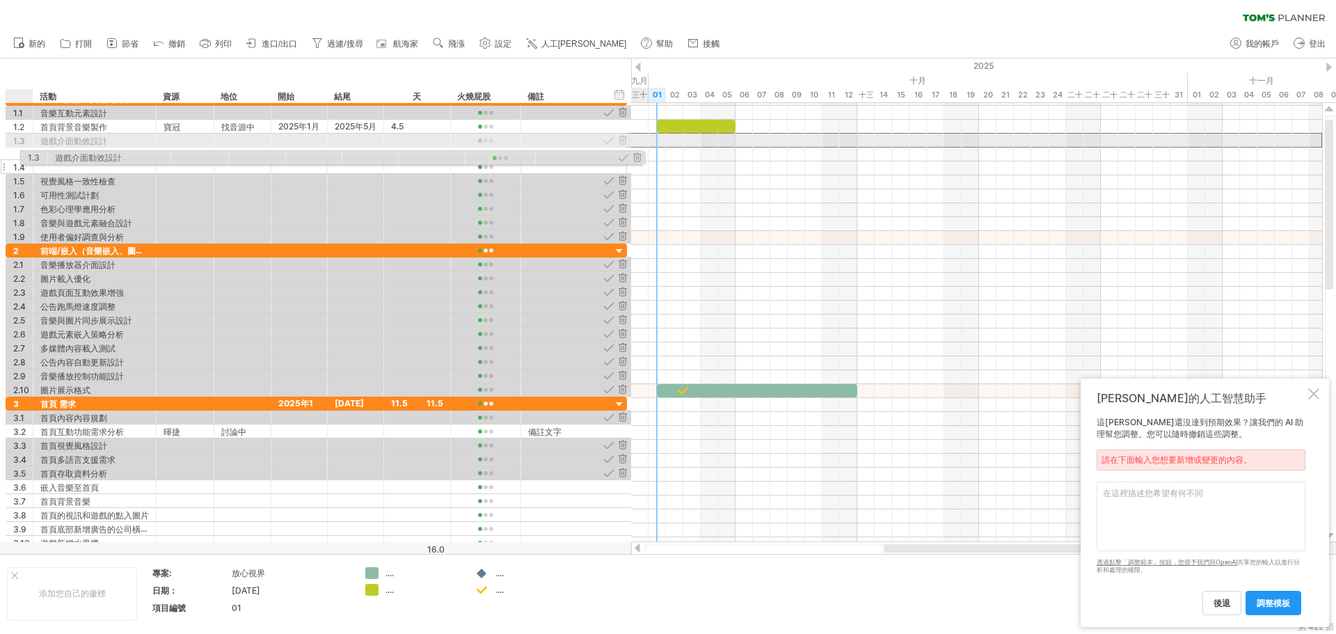
drag, startPoint x: 3, startPoint y: 141, endPoint x: 12, endPoint y: 153, distance: 14.9
click at [12, 153] on div "**********" at bounding box center [317, 168] width 622 height 152
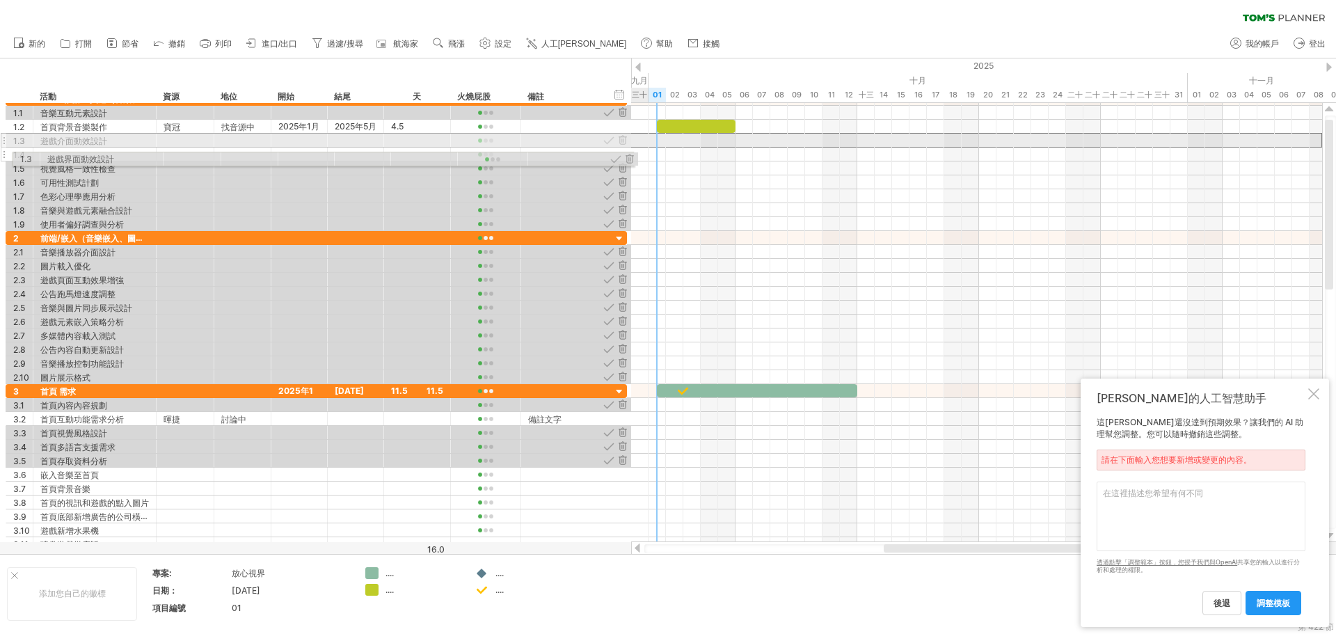
drag, startPoint x: 3, startPoint y: 141, endPoint x: 9, endPoint y: 157, distance: 17.2
click at [9, 157] on div "**********" at bounding box center [317, 161] width 622 height 139
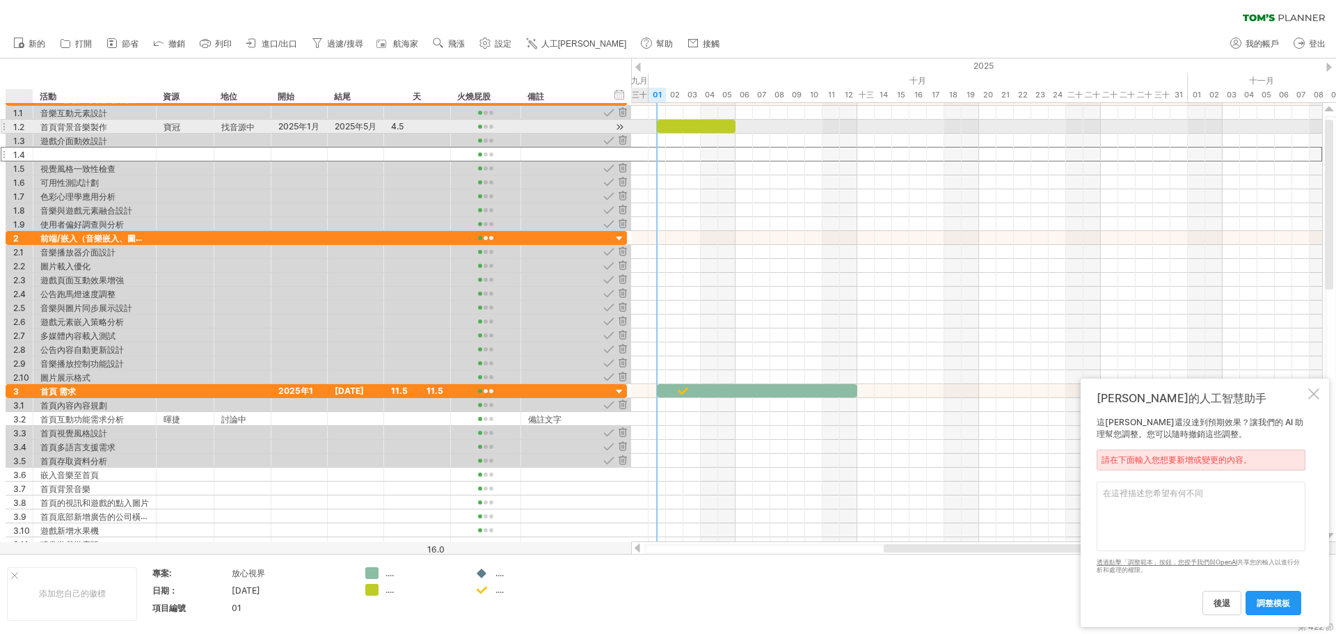
drag, startPoint x: 15, startPoint y: 151, endPoint x: 18, endPoint y: 132, distance: 19.8
click at [18, 132] on div "**********" at bounding box center [317, 161] width 622 height 139
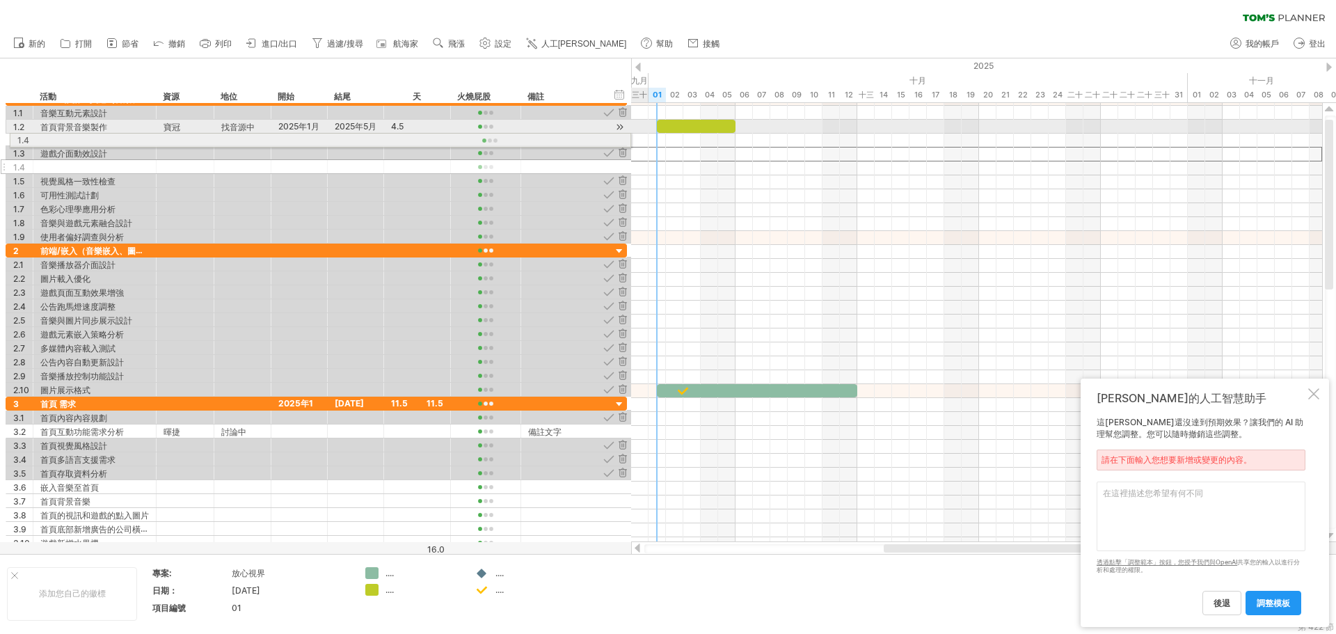
drag, startPoint x: 3, startPoint y: 154, endPoint x: 5, endPoint y: 138, distance: 16.1
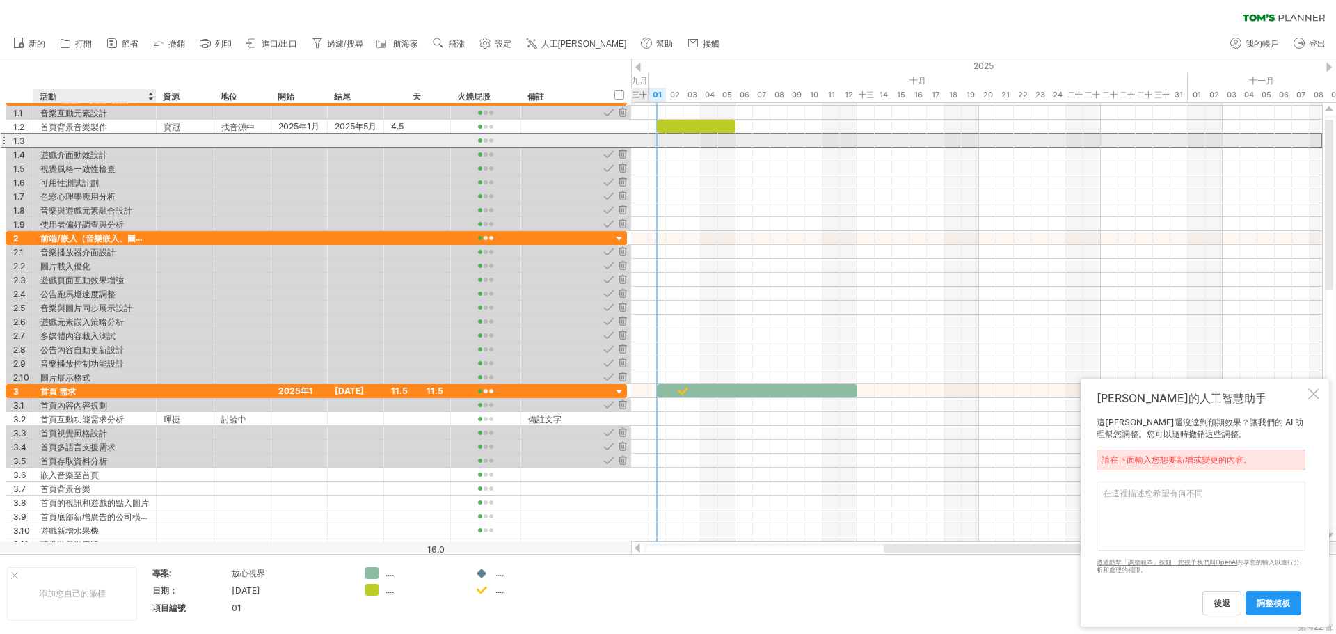
click at [56, 142] on div at bounding box center [94, 140] width 109 height 13
type input "********"
click at [180, 143] on div at bounding box center [185, 140] width 43 height 13
type input "**"
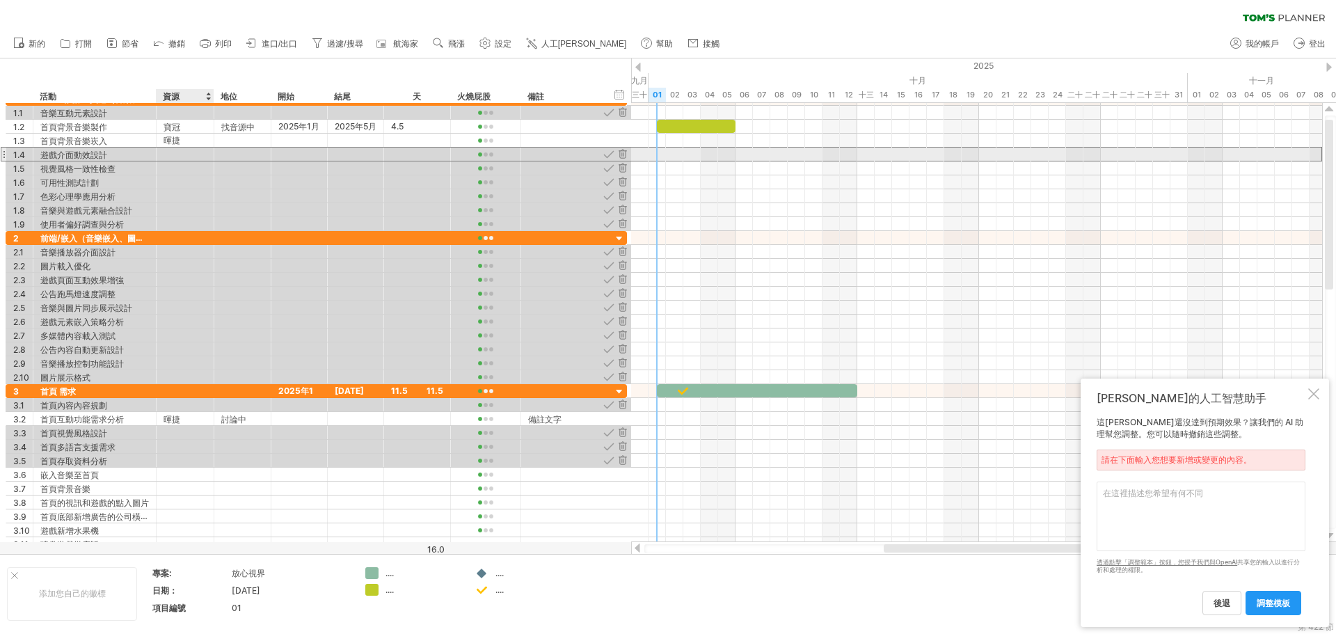
click at [214, 159] on div at bounding box center [186, 154] width 58 height 13
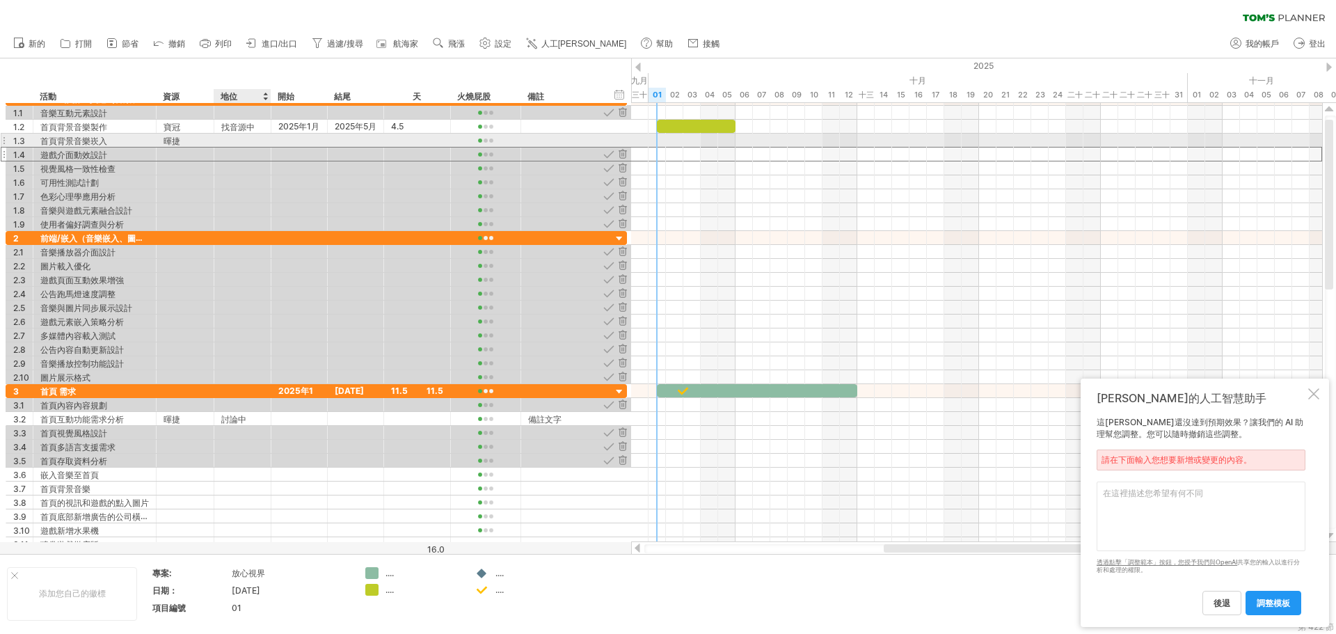
click at [245, 142] on div at bounding box center [242, 140] width 42 height 13
click at [38, 160] on div "******** 遊戲介面動效設計" at bounding box center [94, 154] width 123 height 13
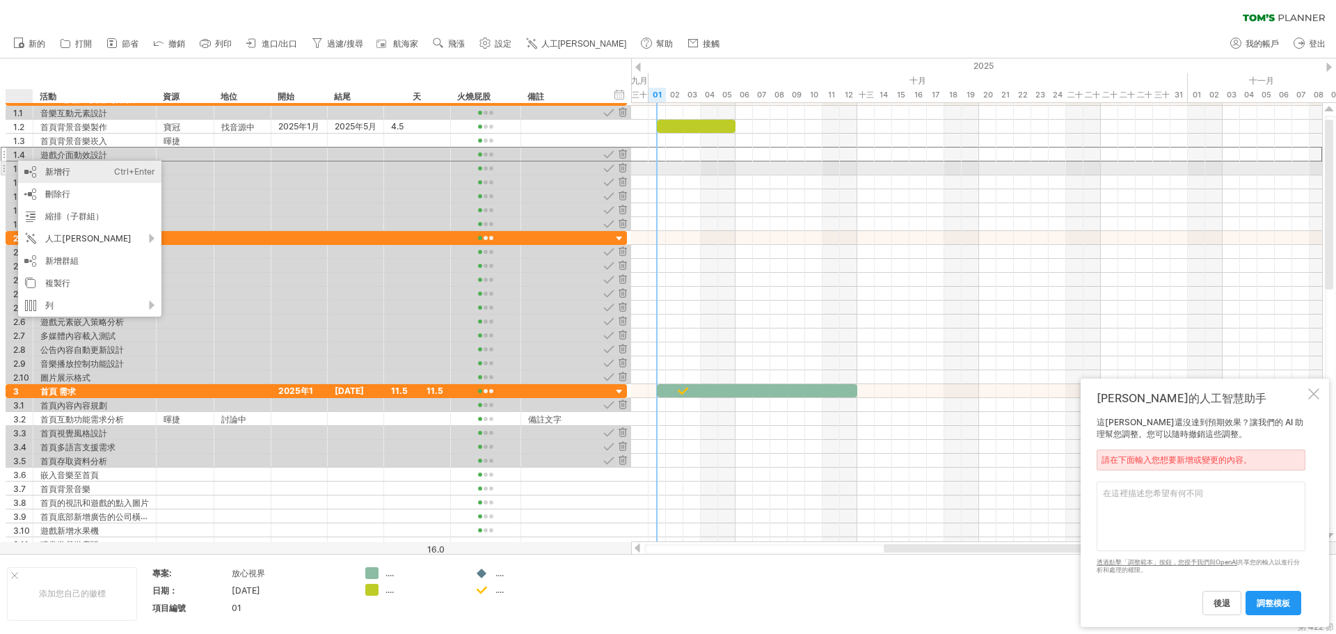
click at [46, 171] on font "新增行" at bounding box center [57, 171] width 25 height 10
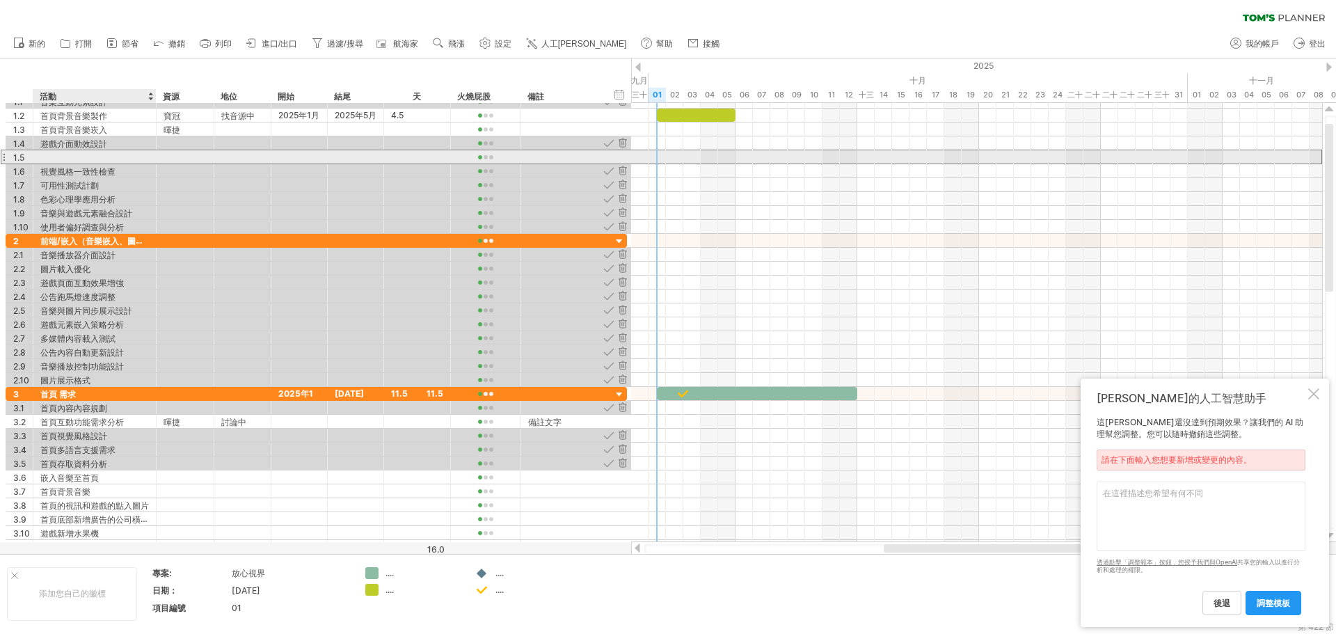
click at [51, 155] on div at bounding box center [94, 156] width 109 height 13
click at [45, 161] on div at bounding box center [94, 156] width 109 height 13
paste input "**********"
type input "**********"
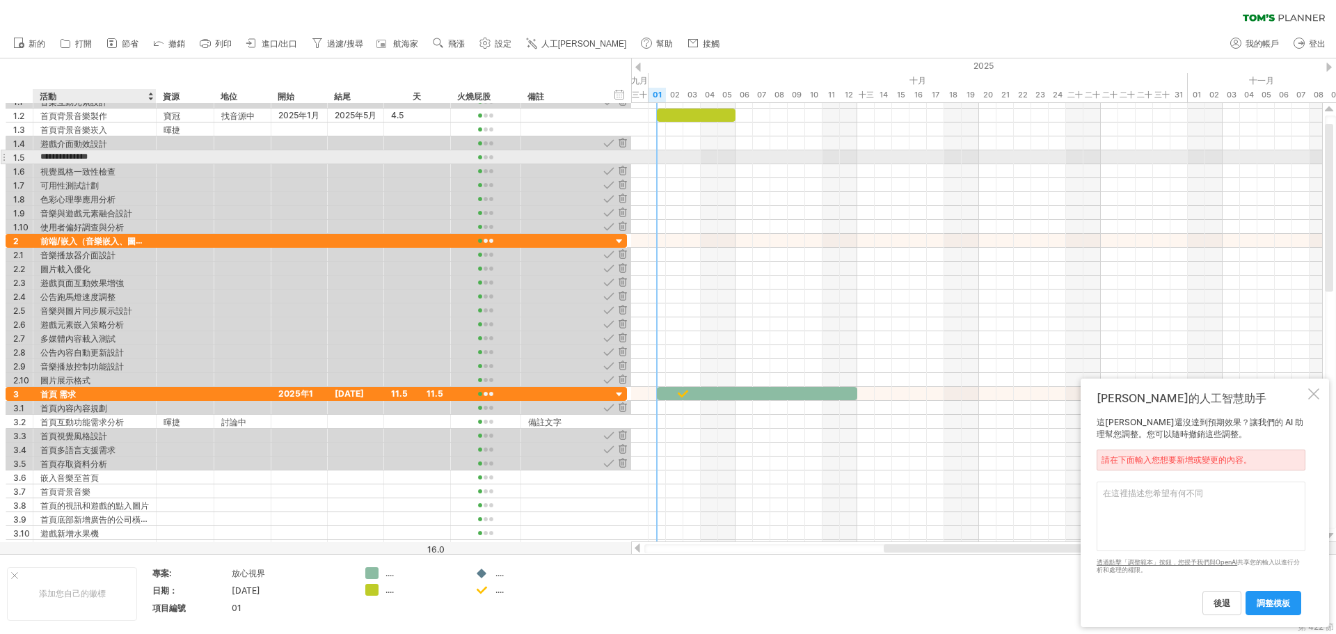
click at [98, 161] on input "**********" at bounding box center [94, 156] width 109 height 13
click at [191, 158] on div at bounding box center [185, 156] width 43 height 13
type input "**"
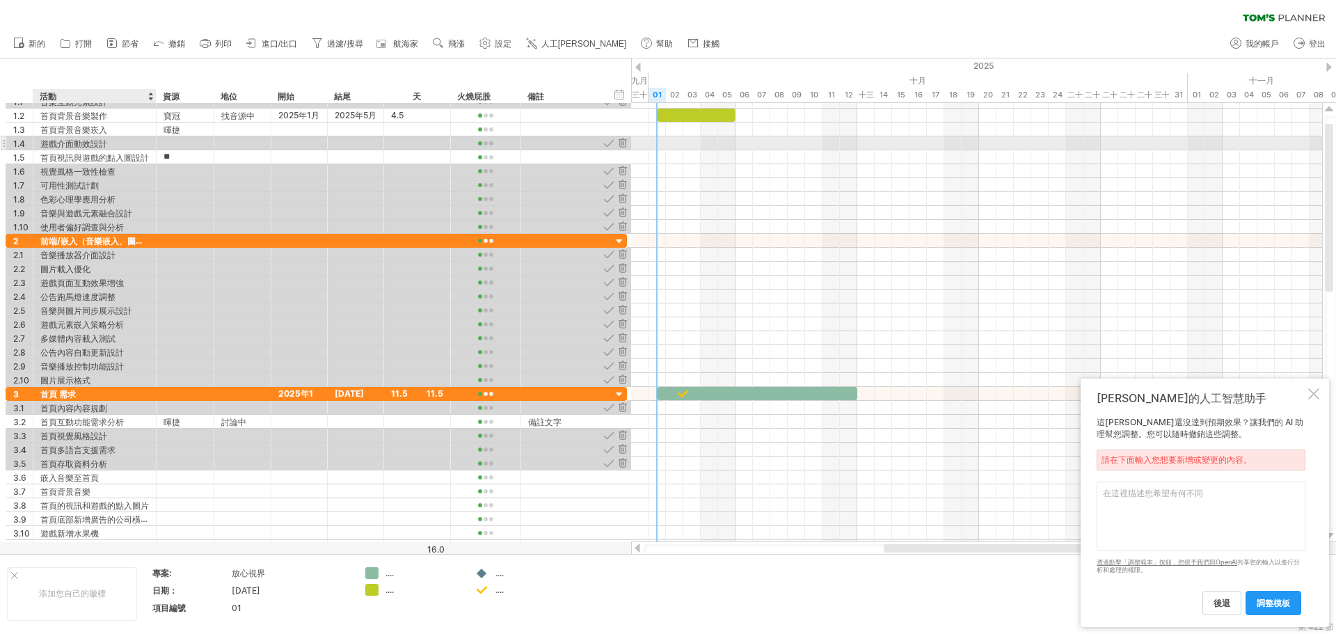
click at [114, 142] on div "遊戲介面動效設計" at bounding box center [94, 142] width 109 height 13
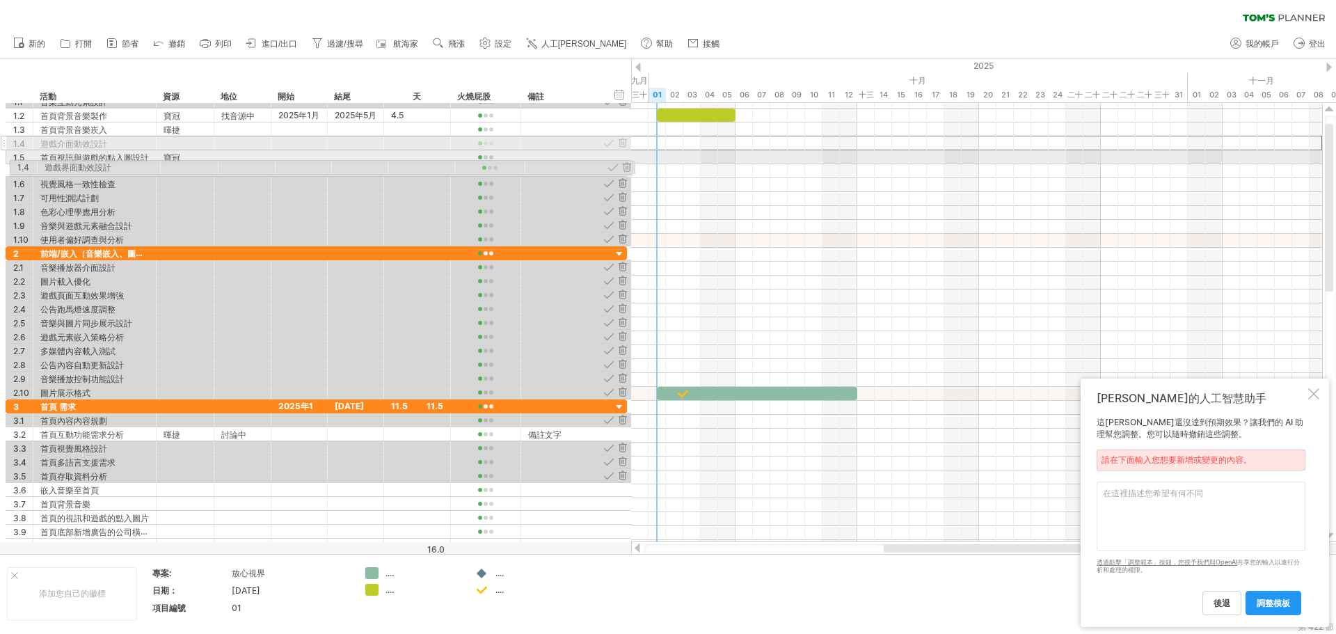
drag, startPoint x: 3, startPoint y: 143, endPoint x: 3, endPoint y: 165, distance: 21.6
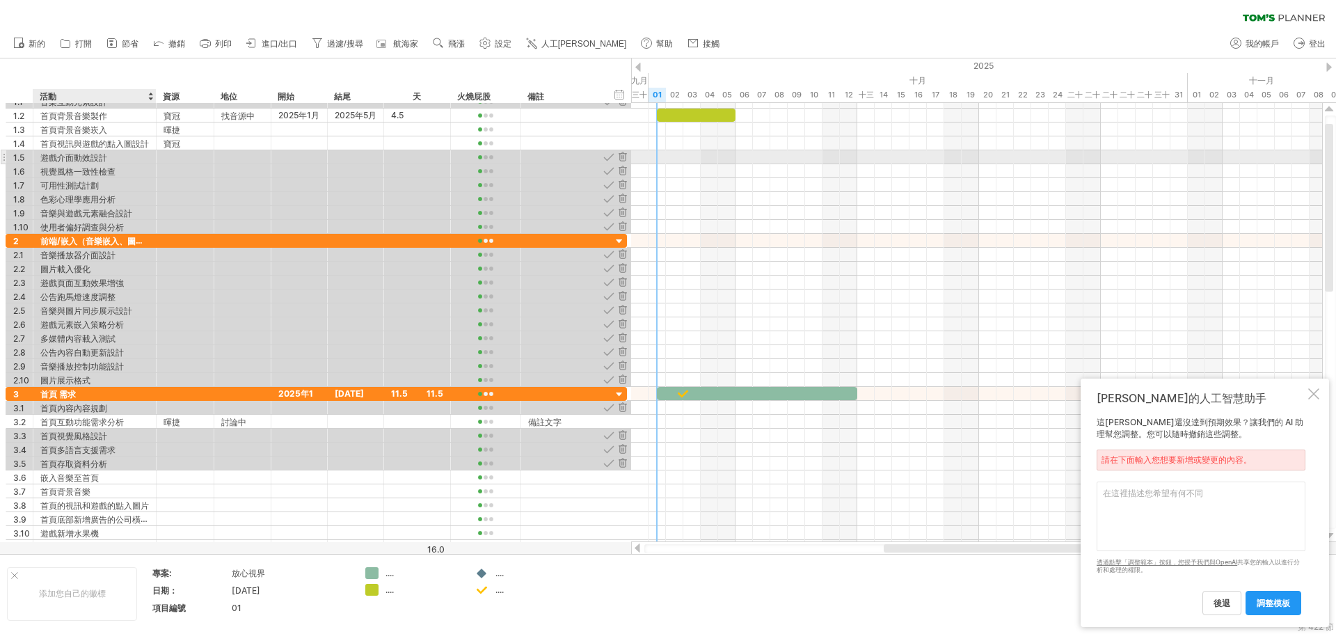
click at [97, 161] on font "遊戲介面動效設計" at bounding box center [73, 157] width 67 height 10
click at [46, 161] on font "遊戲介面動效設計" at bounding box center [73, 157] width 67 height 10
click at [42, 161] on font "遊戲介面動效設計" at bounding box center [73, 157] width 67 height 10
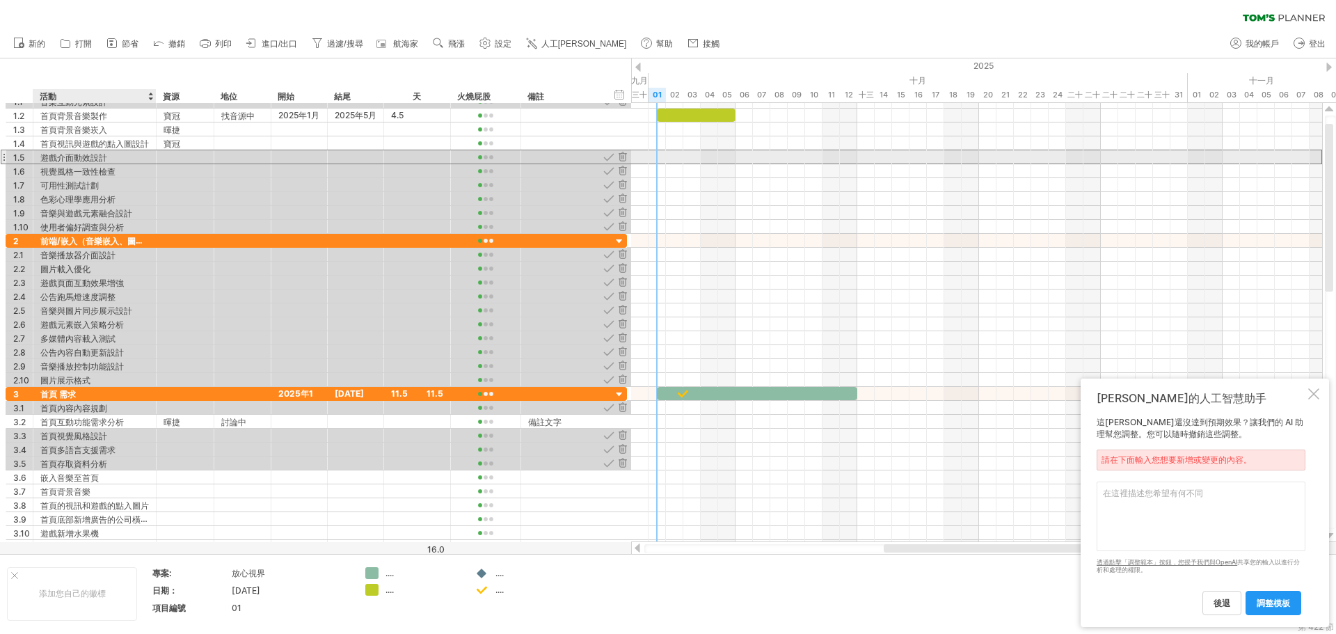
click at [42, 157] on font "遊戲介面動效設計" at bounding box center [73, 157] width 67 height 10
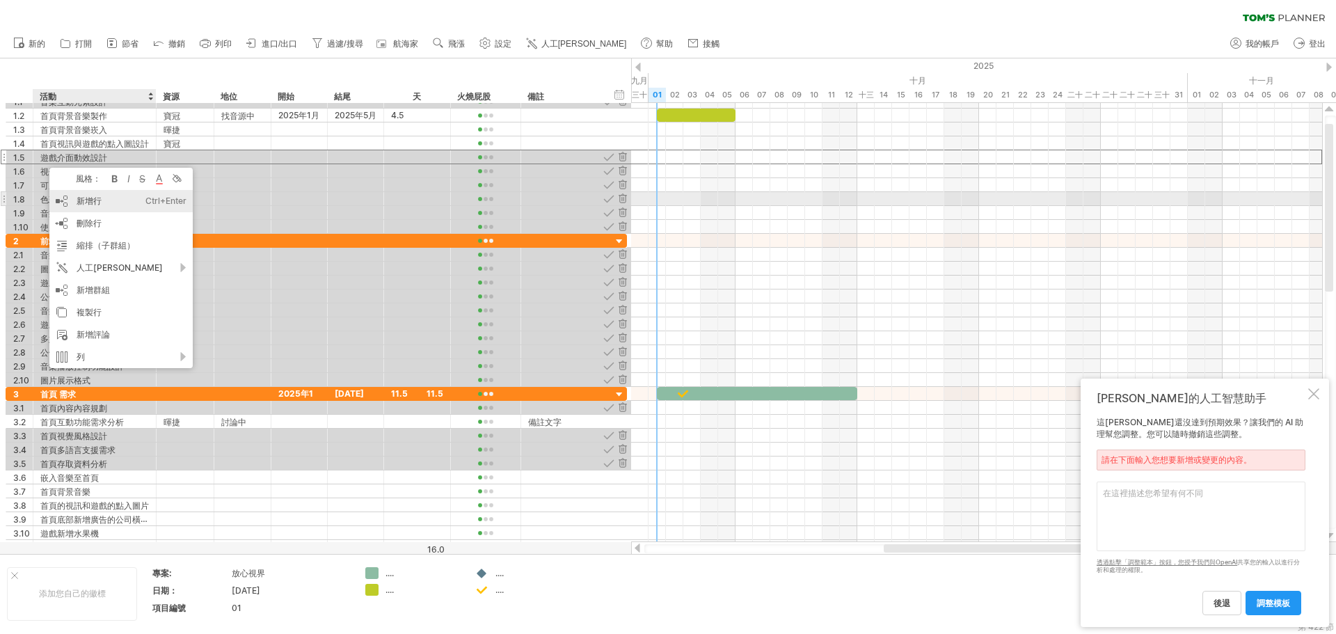
click at [90, 198] on font "新增行" at bounding box center [89, 201] width 25 height 10
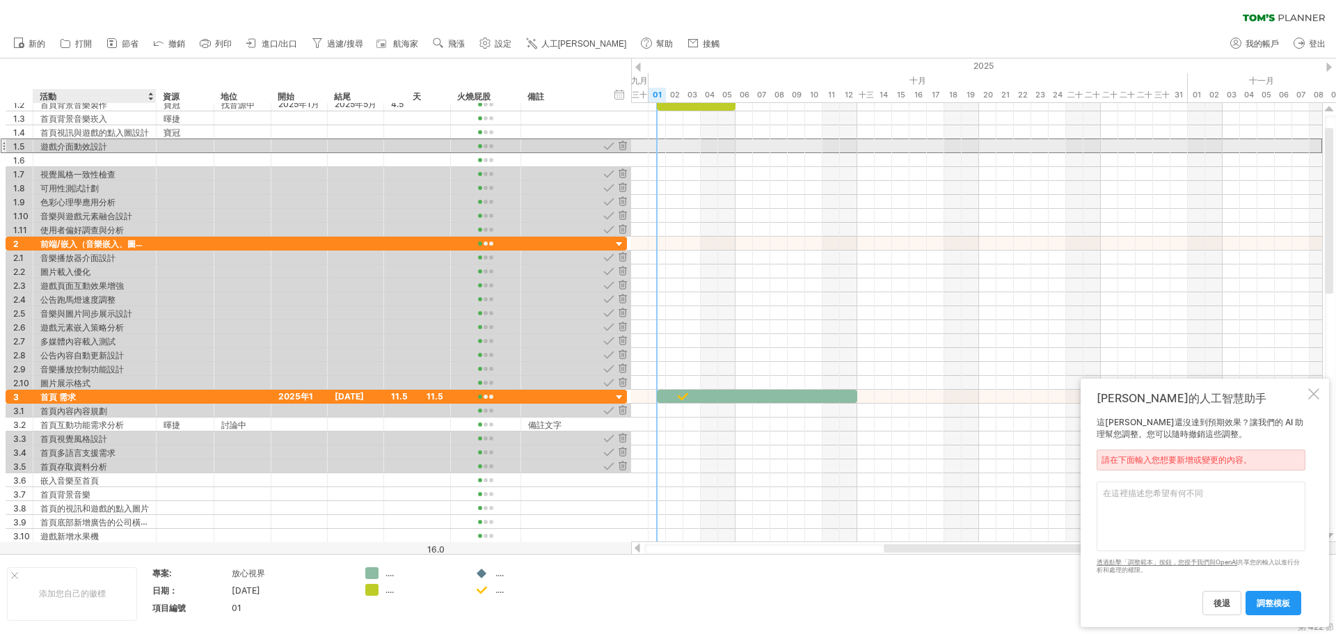
click at [94, 145] on font "遊戲介面動效設計" at bounding box center [73, 146] width 67 height 10
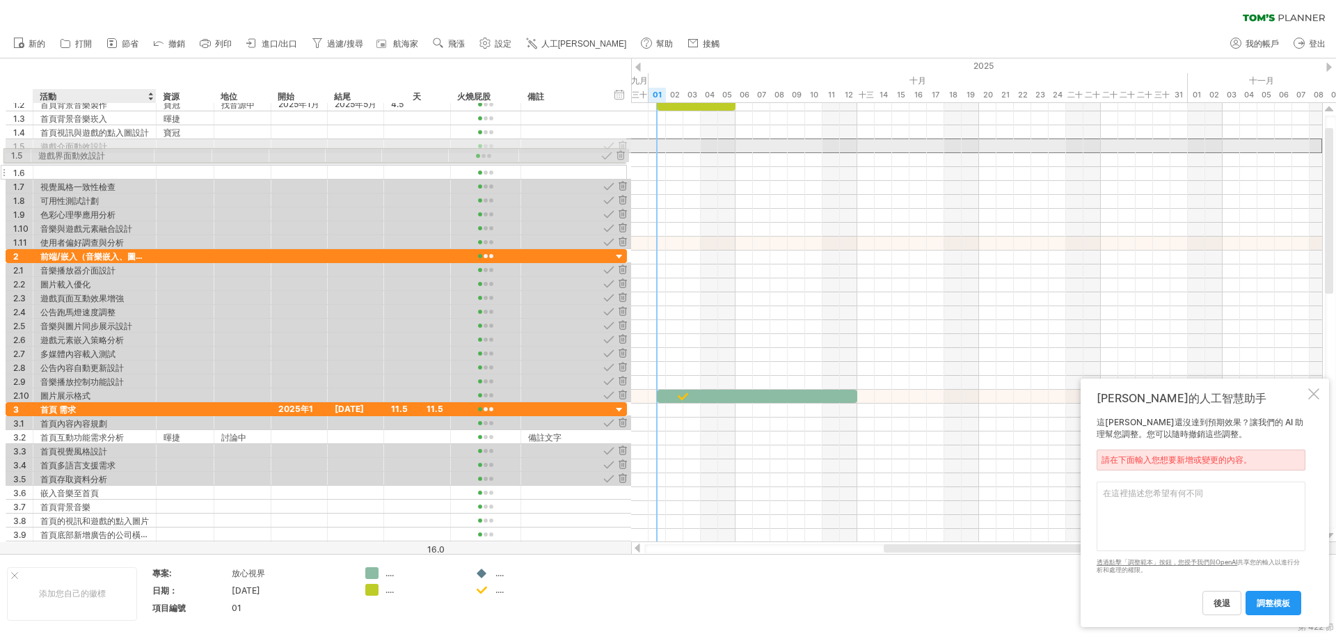
drag, startPoint x: 112, startPoint y: 150, endPoint x: 66, endPoint y: 153, distance: 46.1
click at [66, 153] on div "**********" at bounding box center [317, 173] width 622 height 152
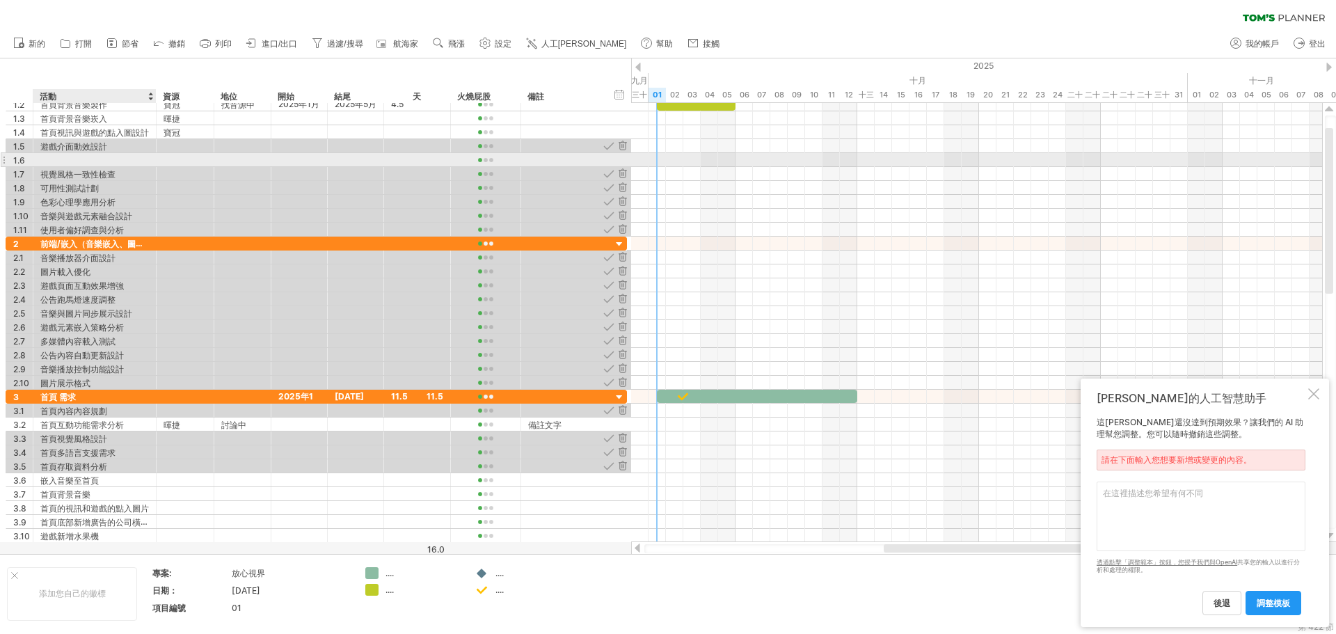
click at [54, 161] on div at bounding box center [94, 159] width 109 height 13
click at [58, 163] on input "**********" at bounding box center [94, 159] width 109 height 13
type input "**********"
click at [161, 167] on div at bounding box center [186, 173] width 58 height 13
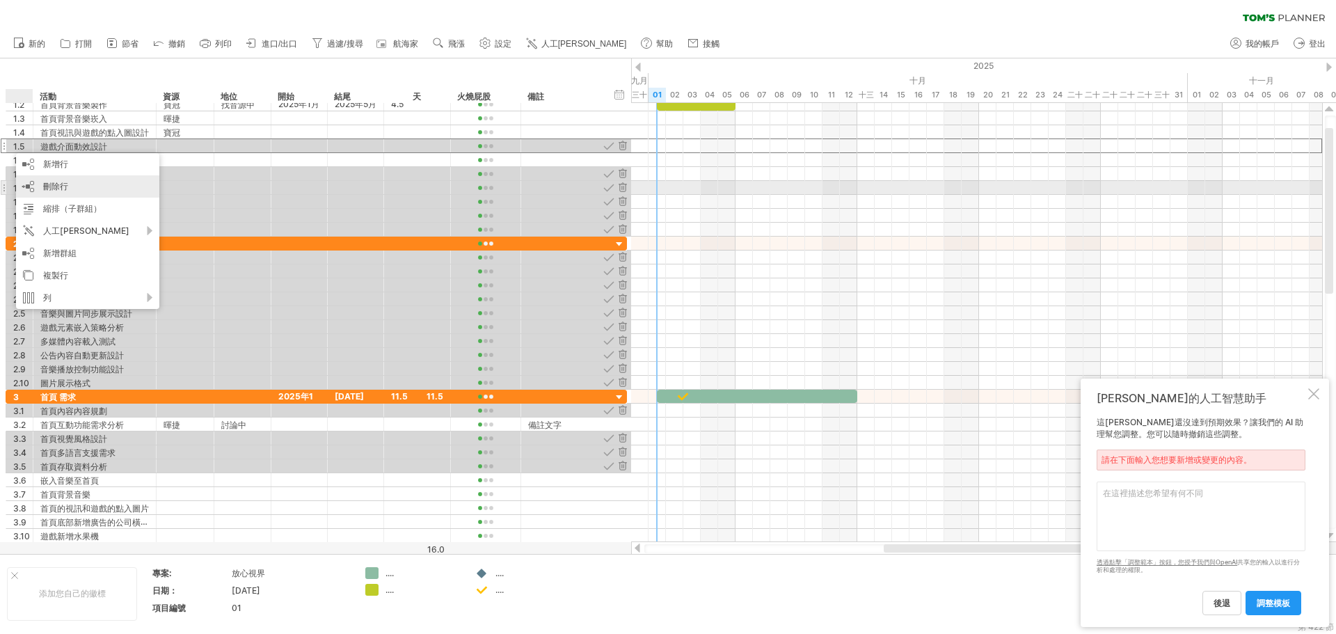
click at [63, 189] on font "刪除行" at bounding box center [55, 186] width 25 height 10
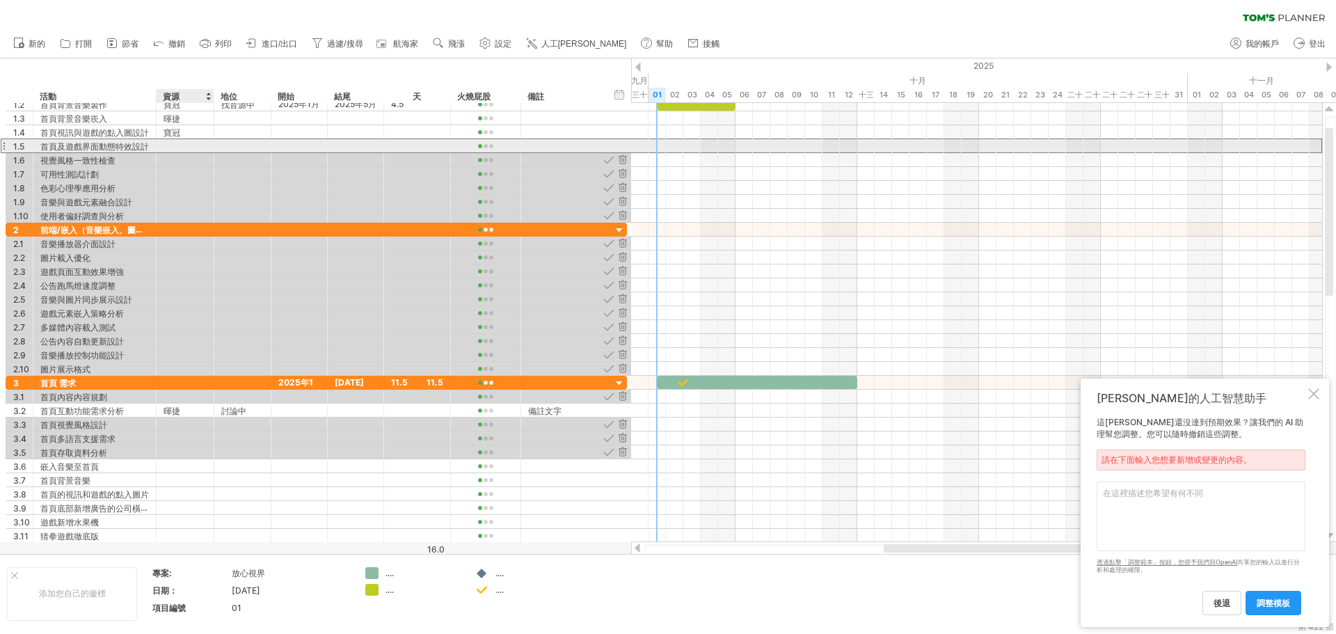
click at [177, 147] on div at bounding box center [185, 145] width 43 height 13
type input "**"
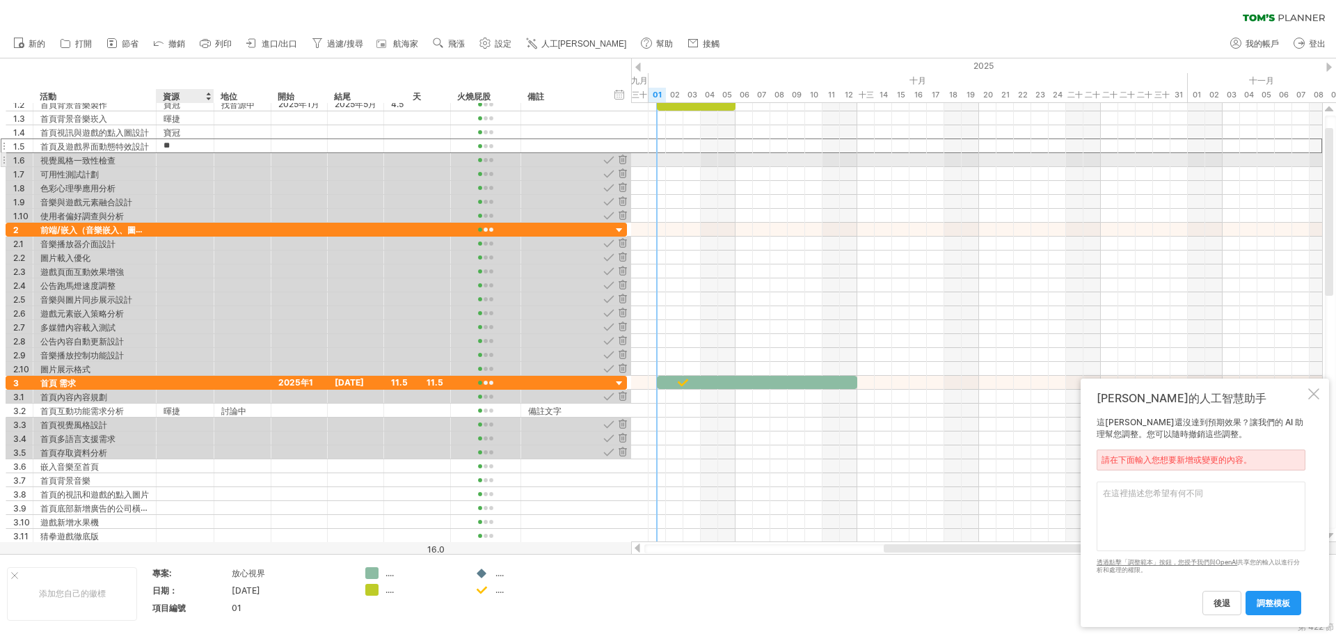
click at [178, 160] on div at bounding box center [185, 159] width 43 height 13
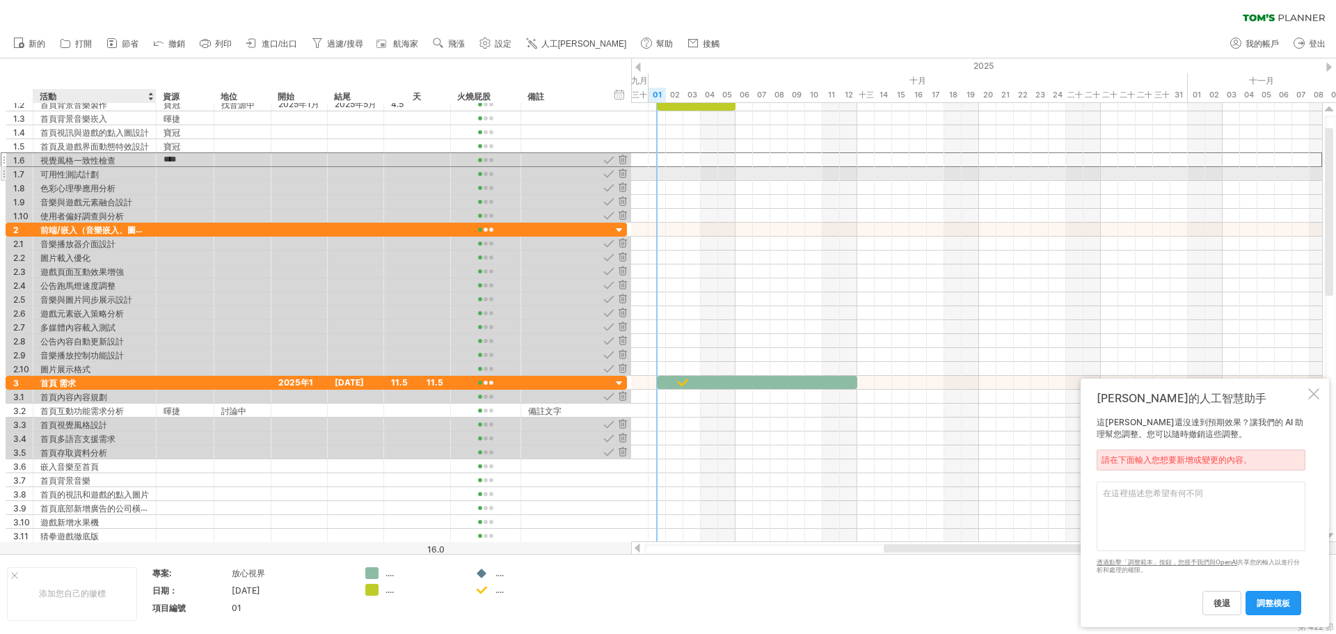
type input "**"
click at [109, 176] on div "可用性測試計劃" at bounding box center [94, 173] width 109 height 13
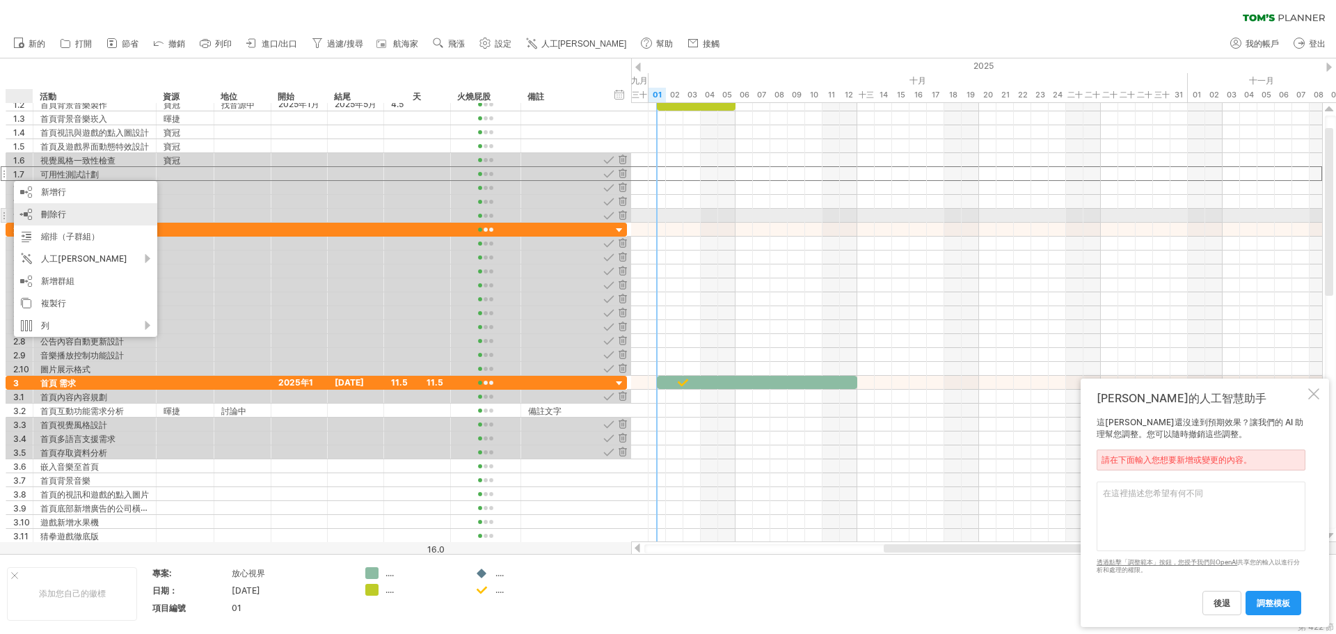
click at [93, 219] on div "刪除行 刪除選取的行" at bounding box center [85, 214] width 143 height 22
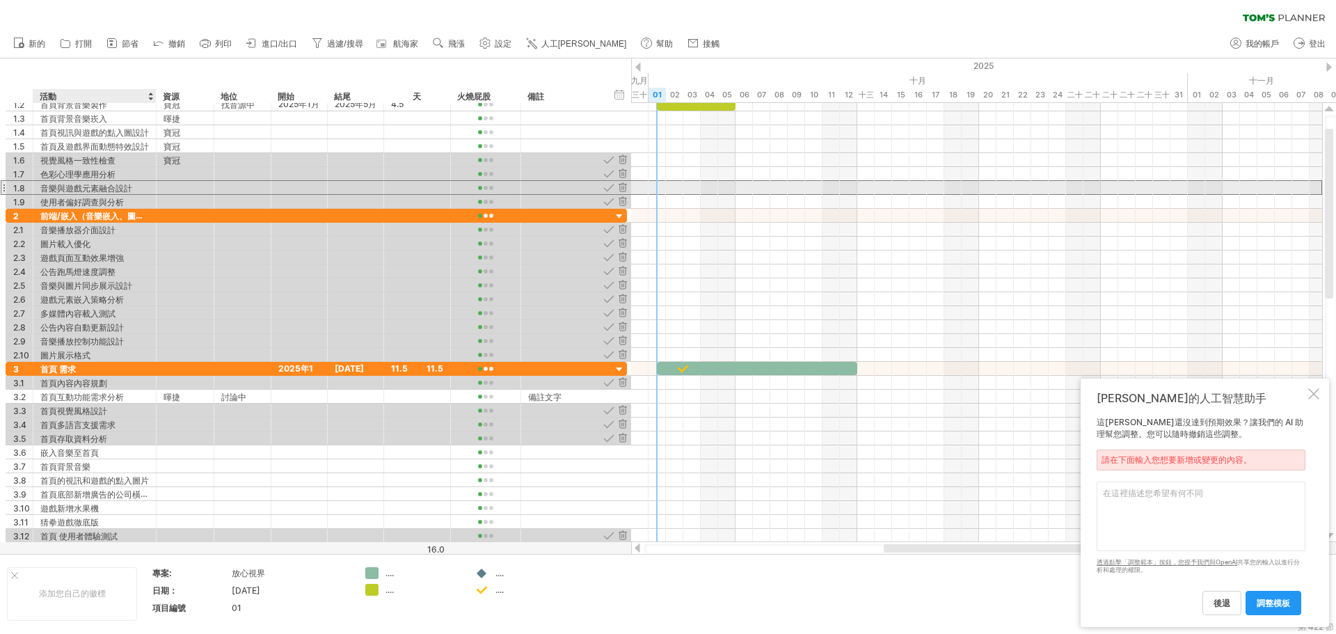
click at [127, 185] on font "音樂與遊戲元素融合設計" at bounding box center [86, 188] width 92 height 10
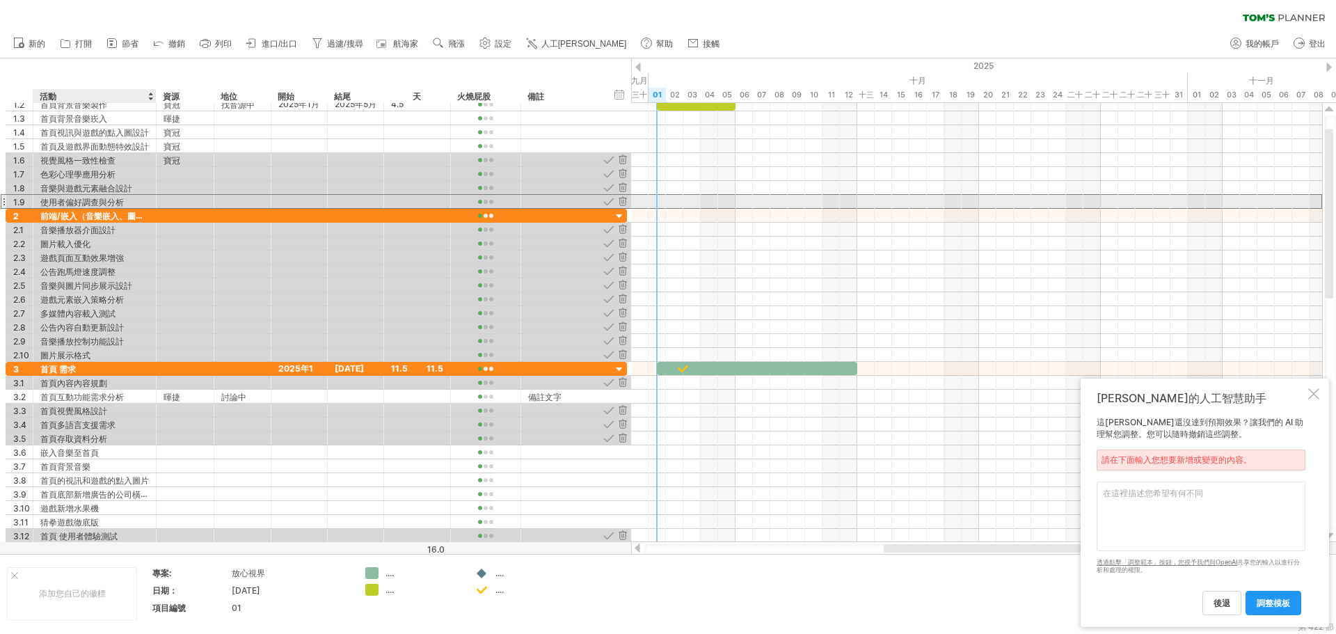
click at [66, 206] on font "使用者偏好調查與分析" at bounding box center [82, 202] width 84 height 10
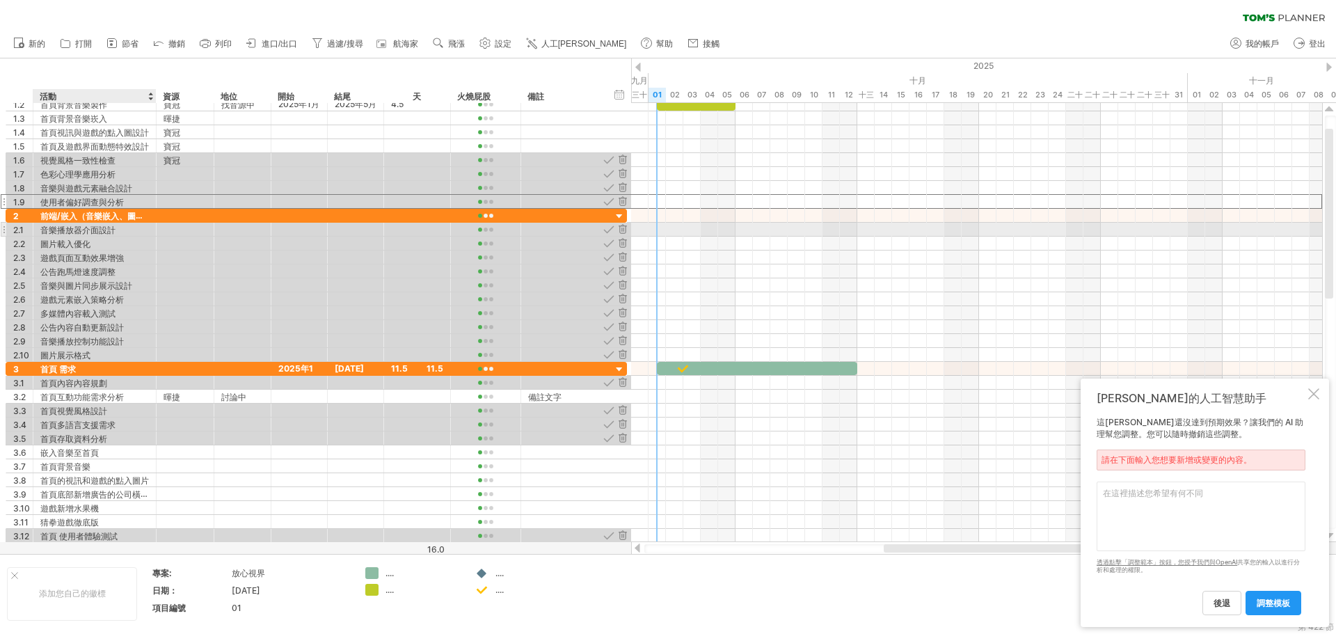
click at [68, 235] on font "音樂播放器介面設計" at bounding box center [77, 230] width 75 height 10
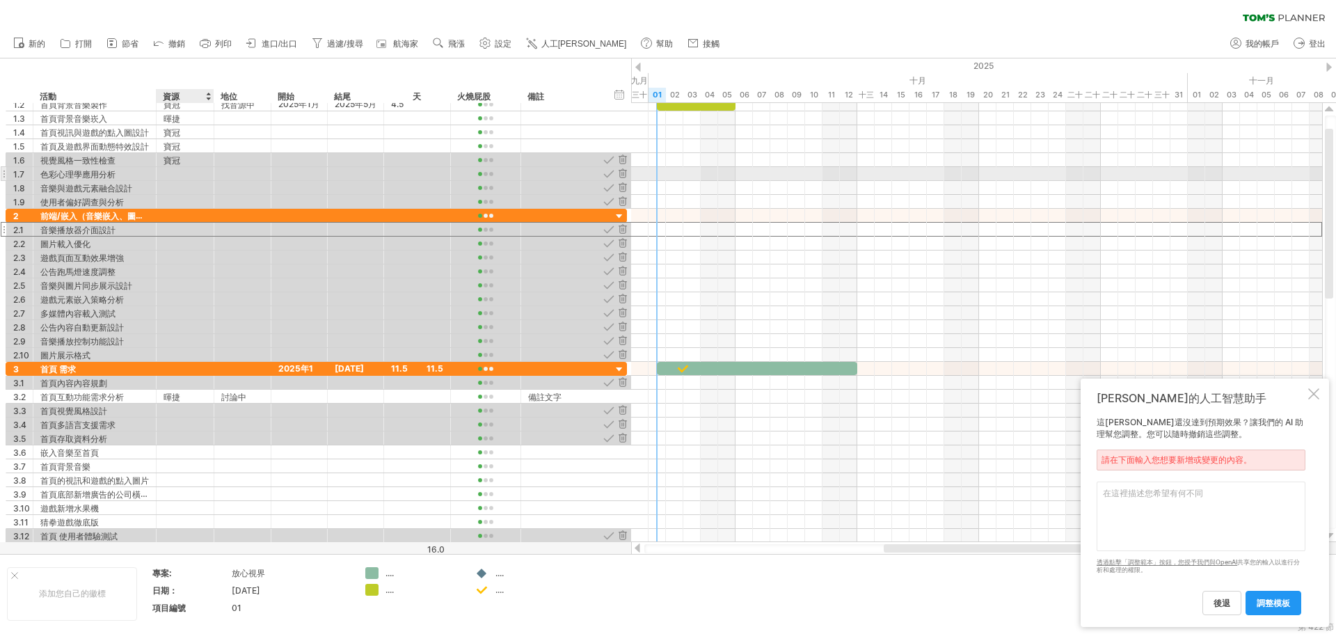
click at [171, 171] on div at bounding box center [185, 173] width 43 height 13
type input "**"
click at [187, 230] on div at bounding box center [185, 229] width 43 height 13
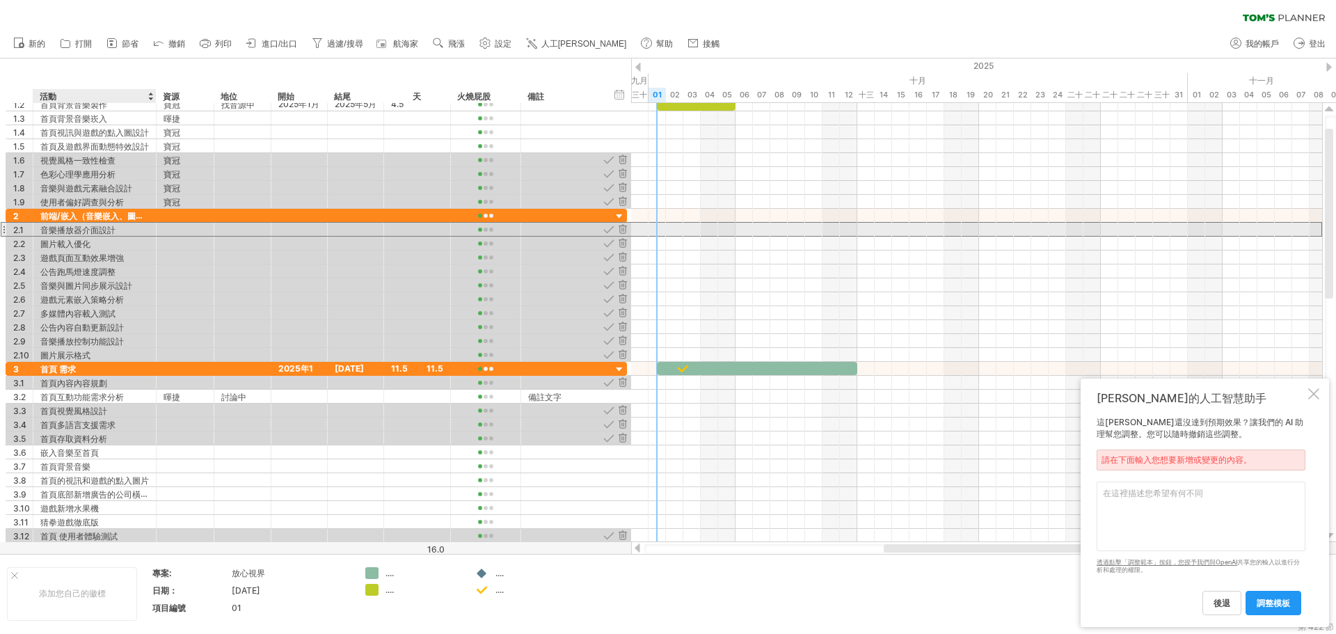
click at [104, 229] on font "音樂播放器介面設計" at bounding box center [77, 230] width 75 height 10
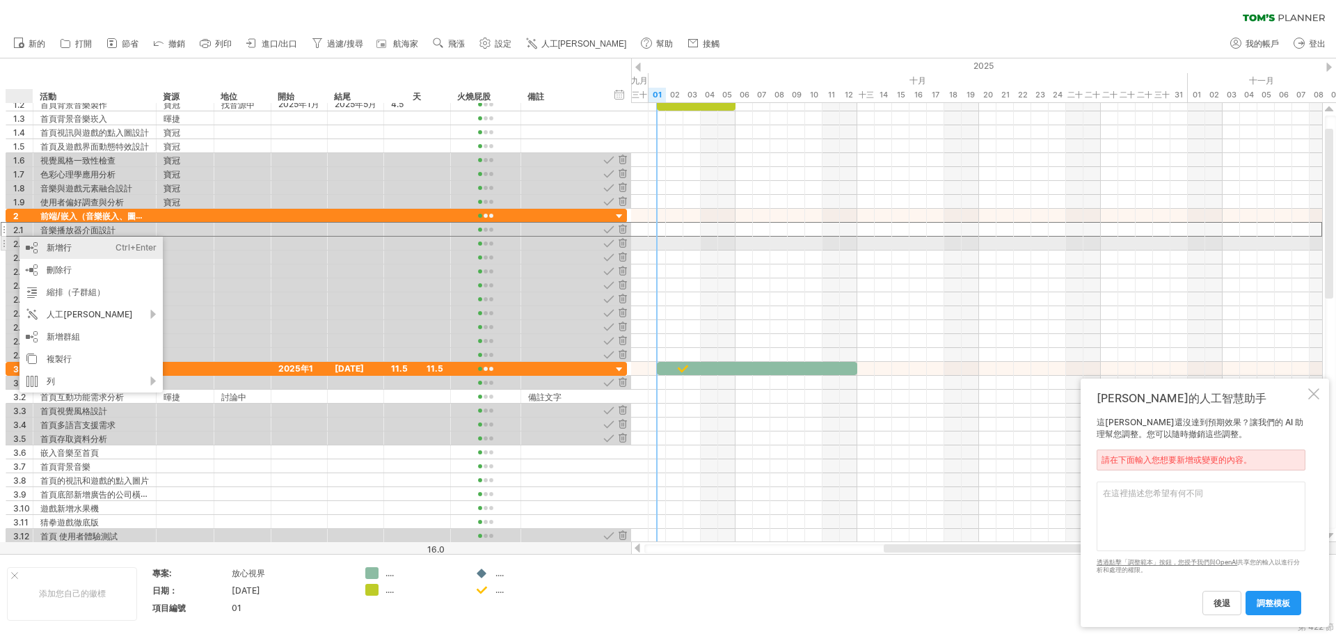
click at [44, 247] on div "新增行 Ctrl+Enter Cmd+回車" at bounding box center [90, 248] width 143 height 22
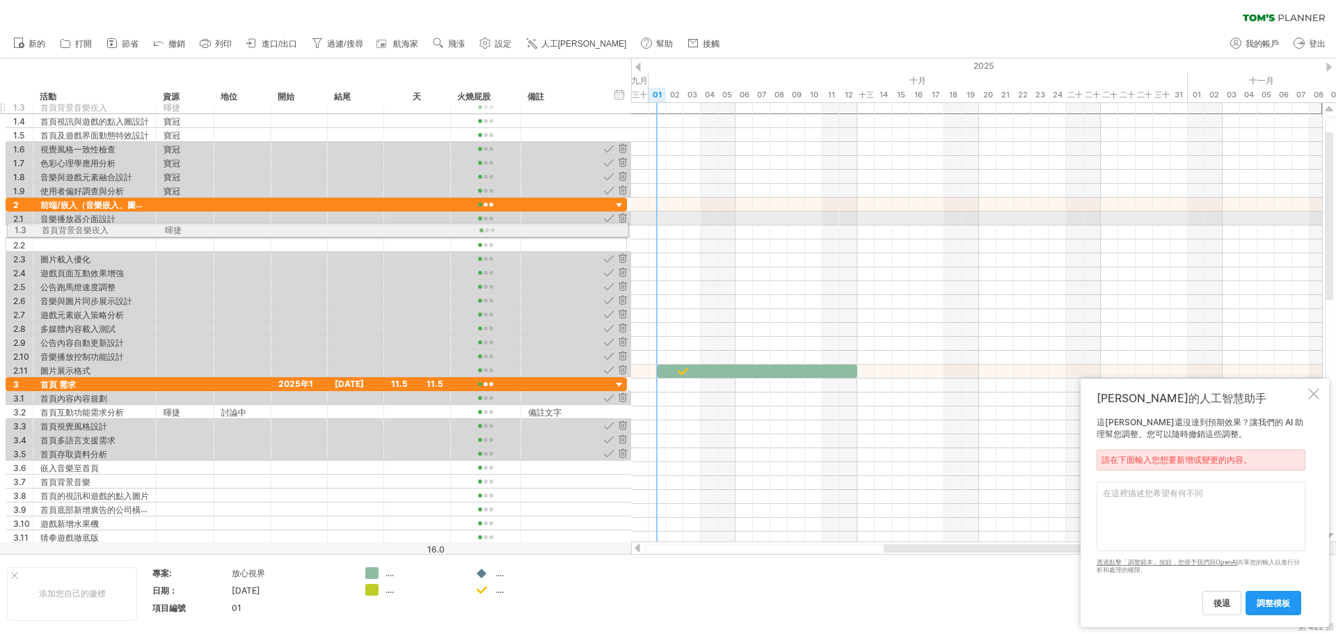
drag, startPoint x: 6, startPoint y: 105, endPoint x: 3, endPoint y: 228, distance: 122.6
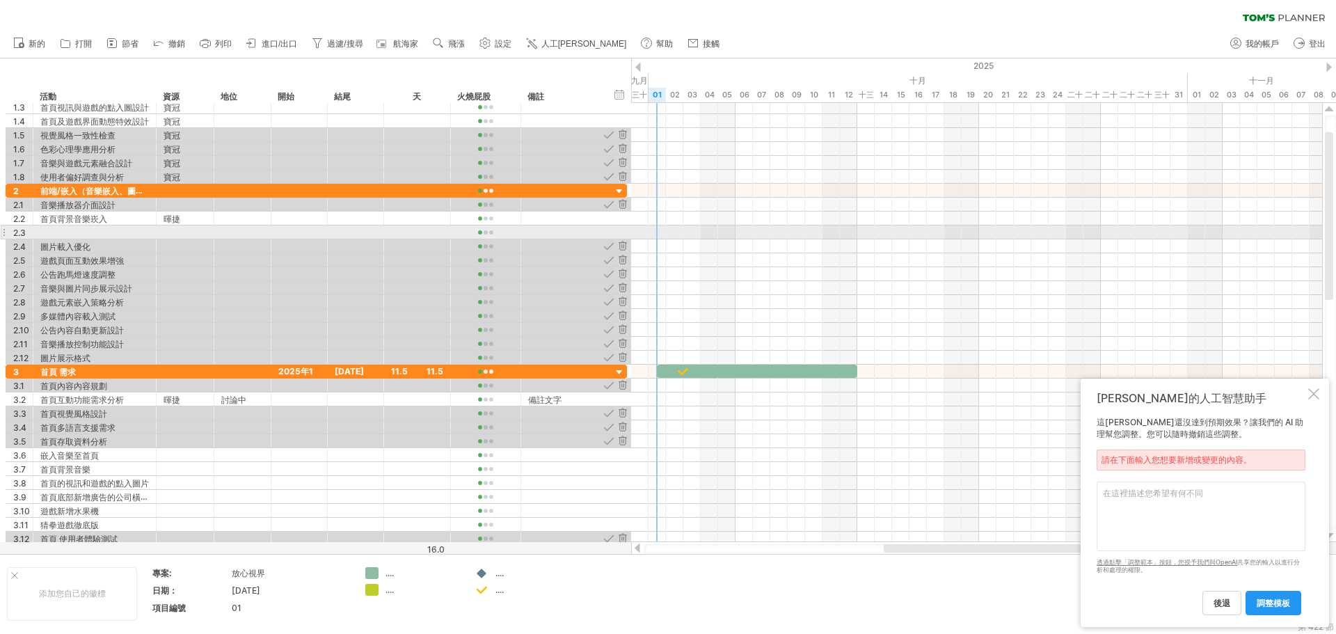
drag, startPoint x: 0, startPoint y: 200, endPoint x: 4, endPoint y: 228, distance: 28.8
click at [4, 228] on div "**********" at bounding box center [314, 301] width 628 height 487
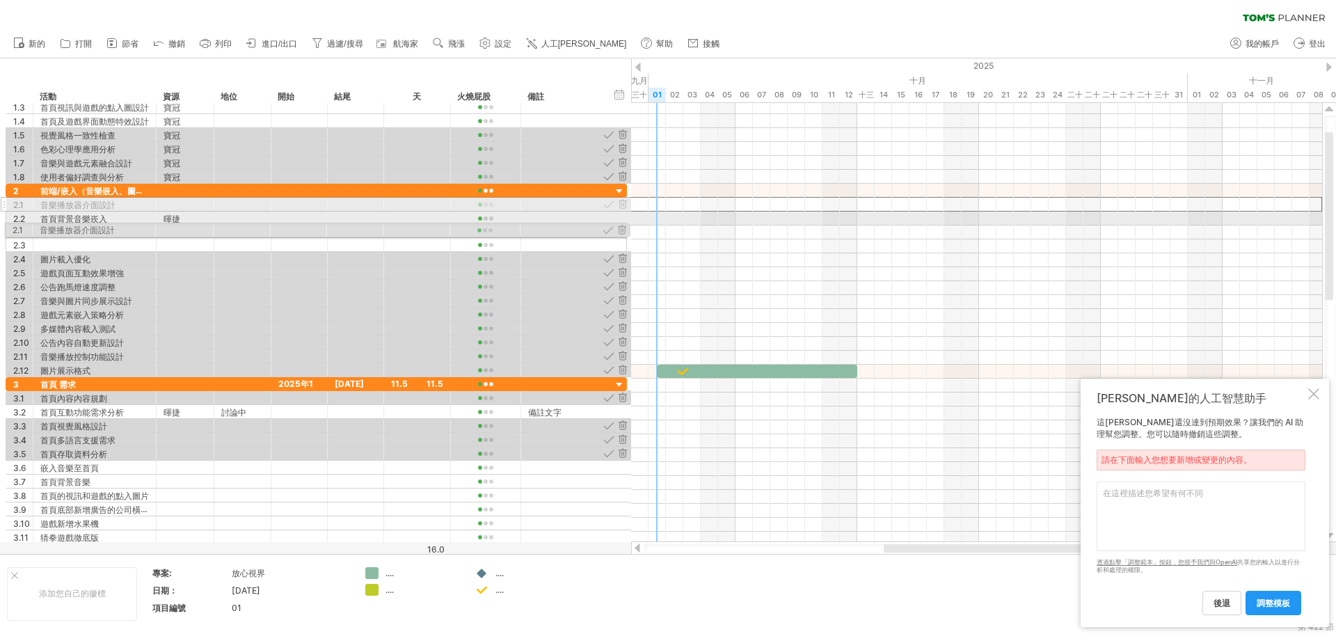
drag, startPoint x: 5, startPoint y: 203, endPoint x: 3, endPoint y: 228, distance: 25.1
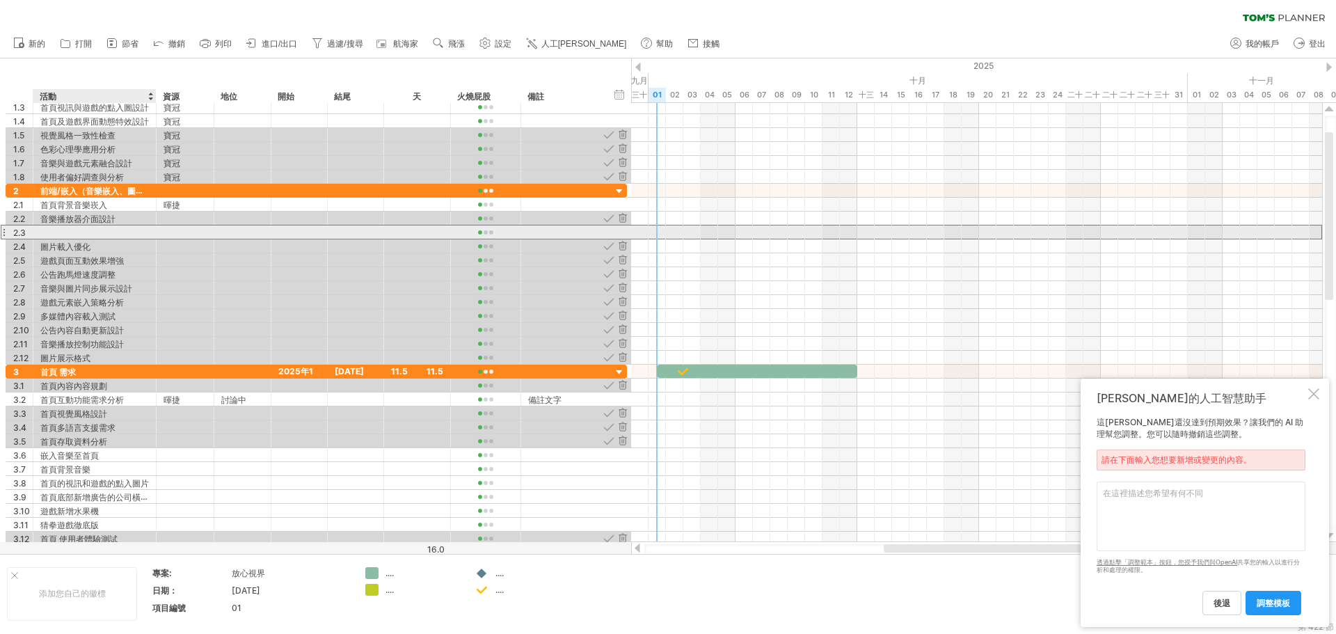
click at [91, 230] on div at bounding box center [94, 232] width 109 height 13
click at [84, 232] on div at bounding box center [94, 232] width 109 height 13
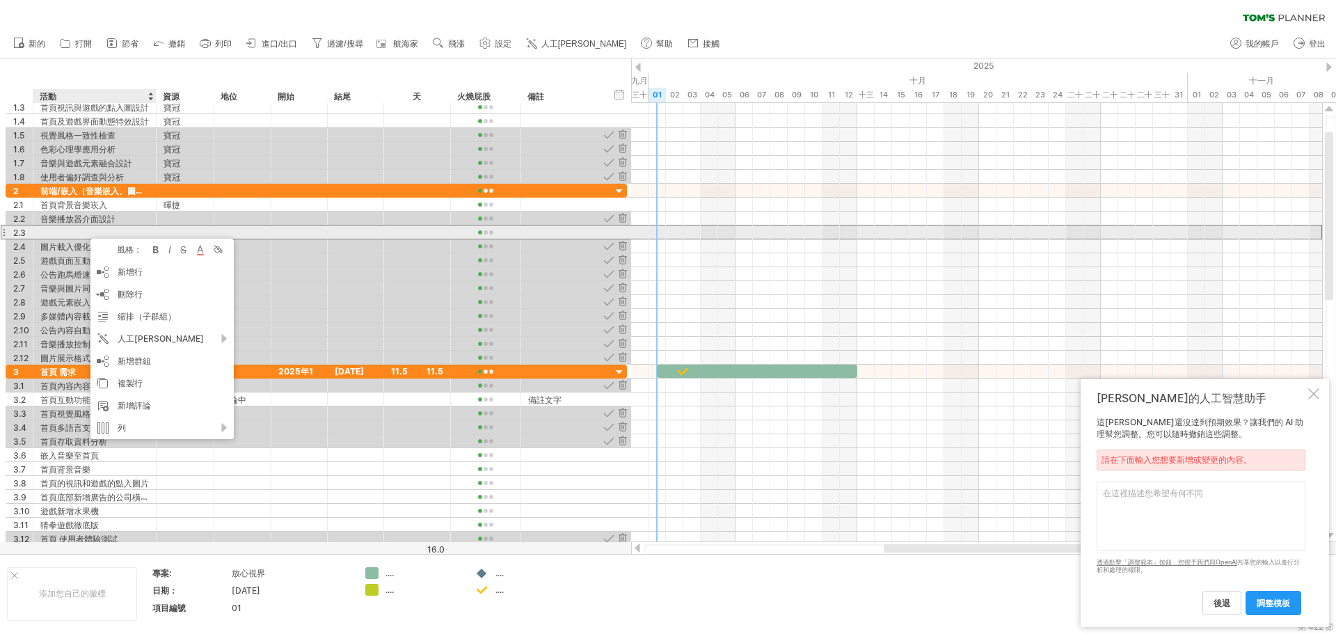
click at [66, 230] on div at bounding box center [94, 232] width 109 height 13
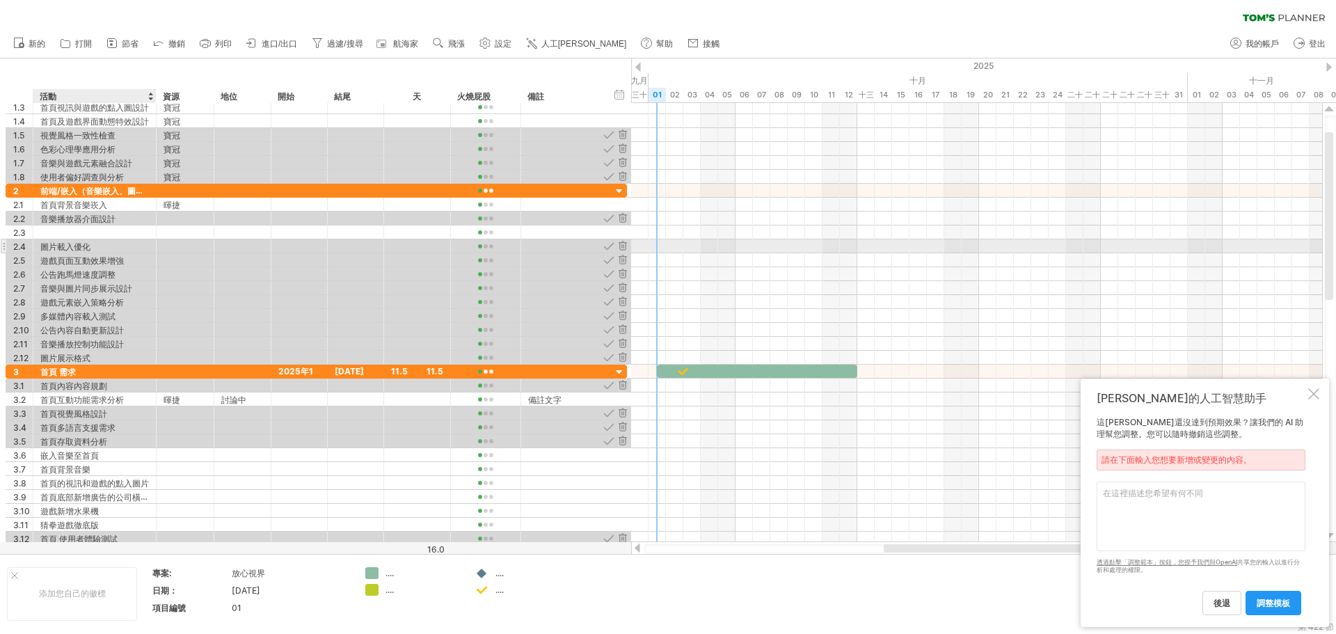
paste input "**********"
type input "**********"
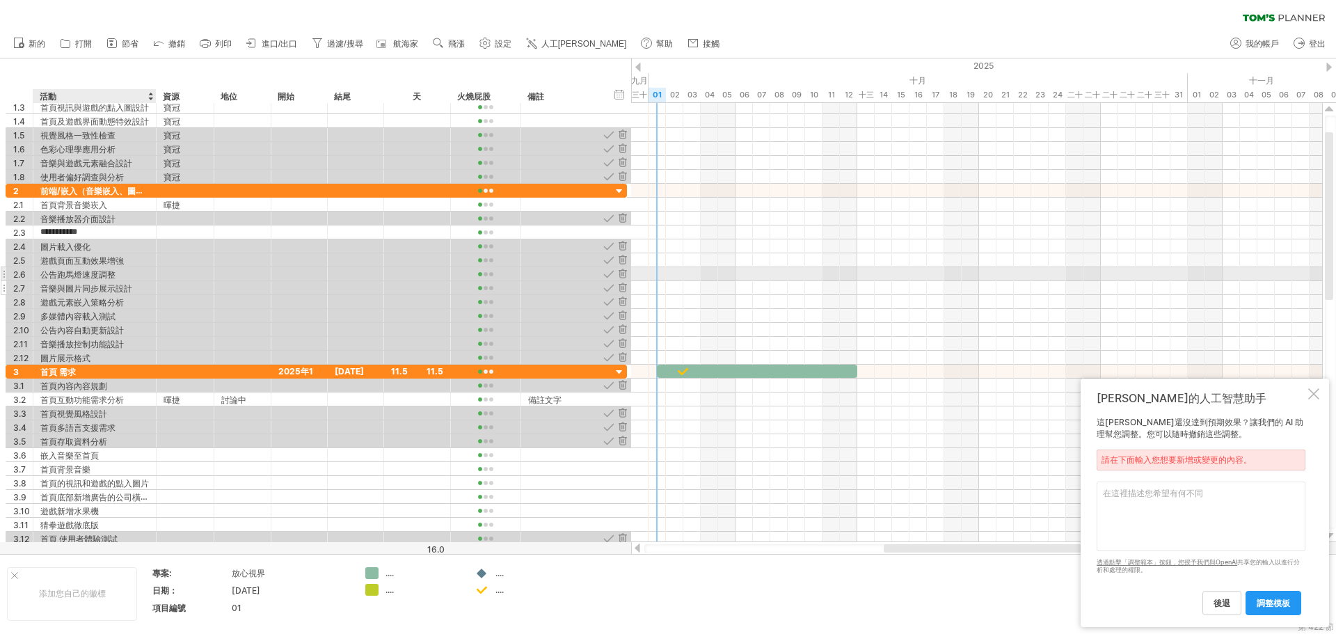
drag, startPoint x: 120, startPoint y: 273, endPoint x: 124, endPoint y: 282, distance: 9.7
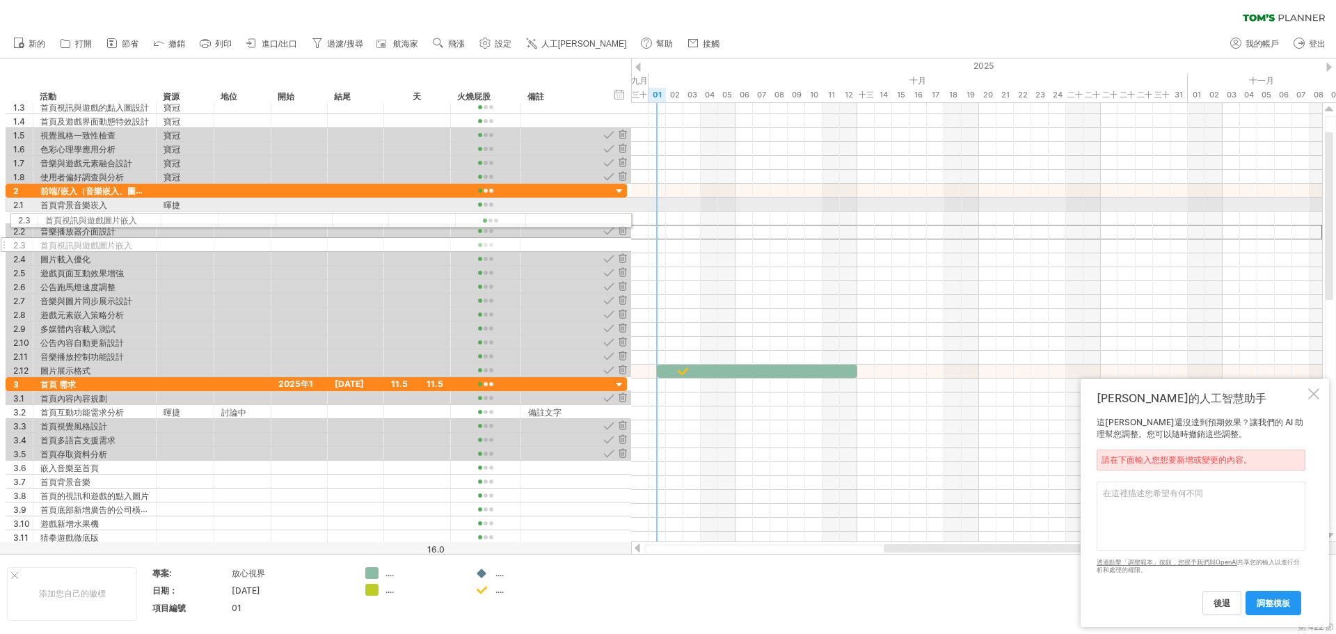
drag, startPoint x: 5, startPoint y: 230, endPoint x: 7, endPoint y: 218, distance: 12.7
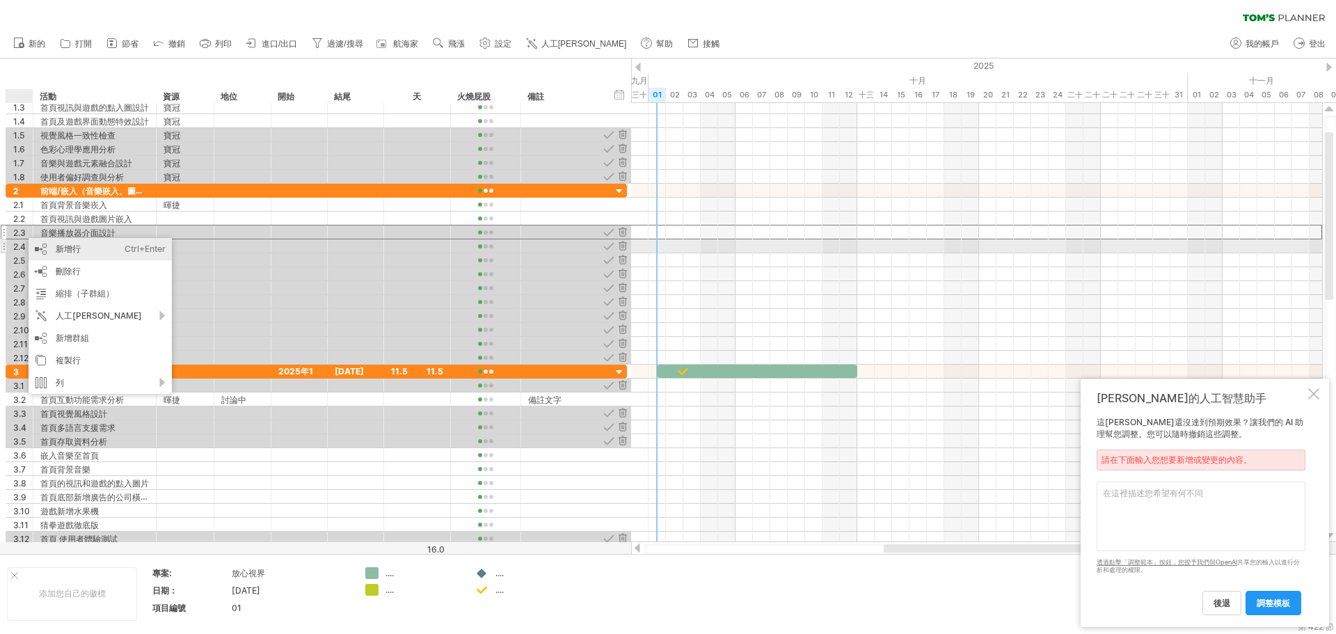
click at [48, 251] on div "新增行 Ctrl+Enter Cmd+回車" at bounding box center [100, 249] width 143 height 22
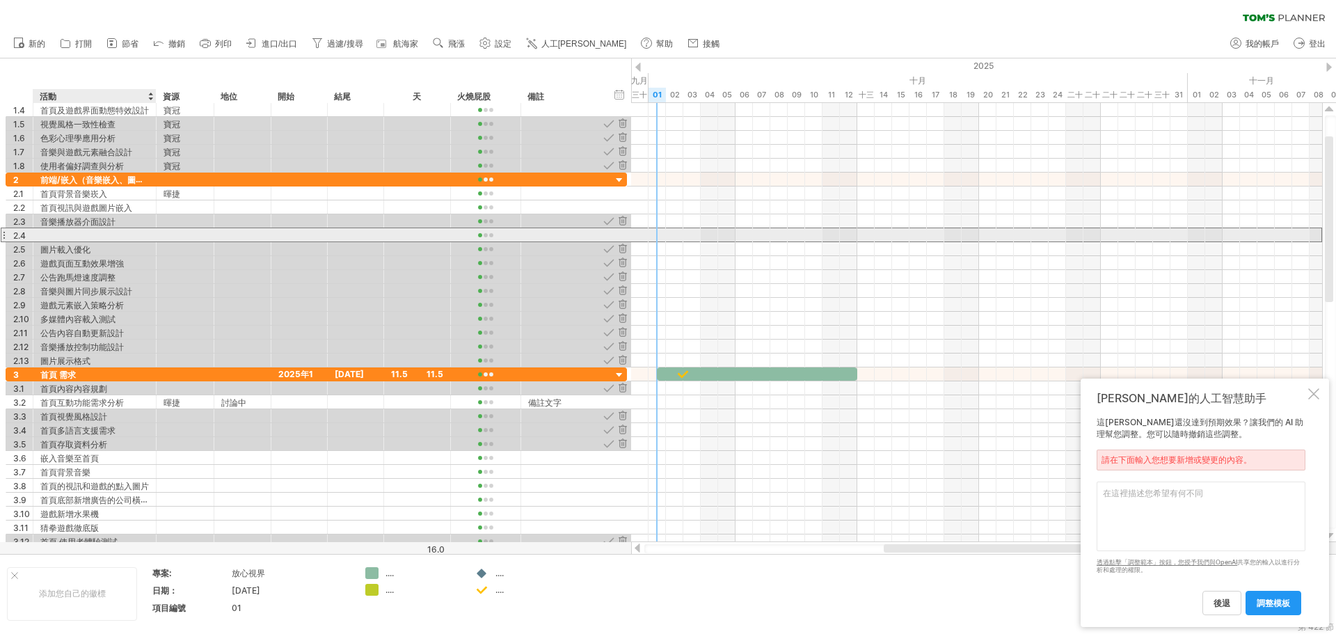
click at [63, 240] on div at bounding box center [94, 234] width 109 height 13
paste input "**********"
type input "**********"
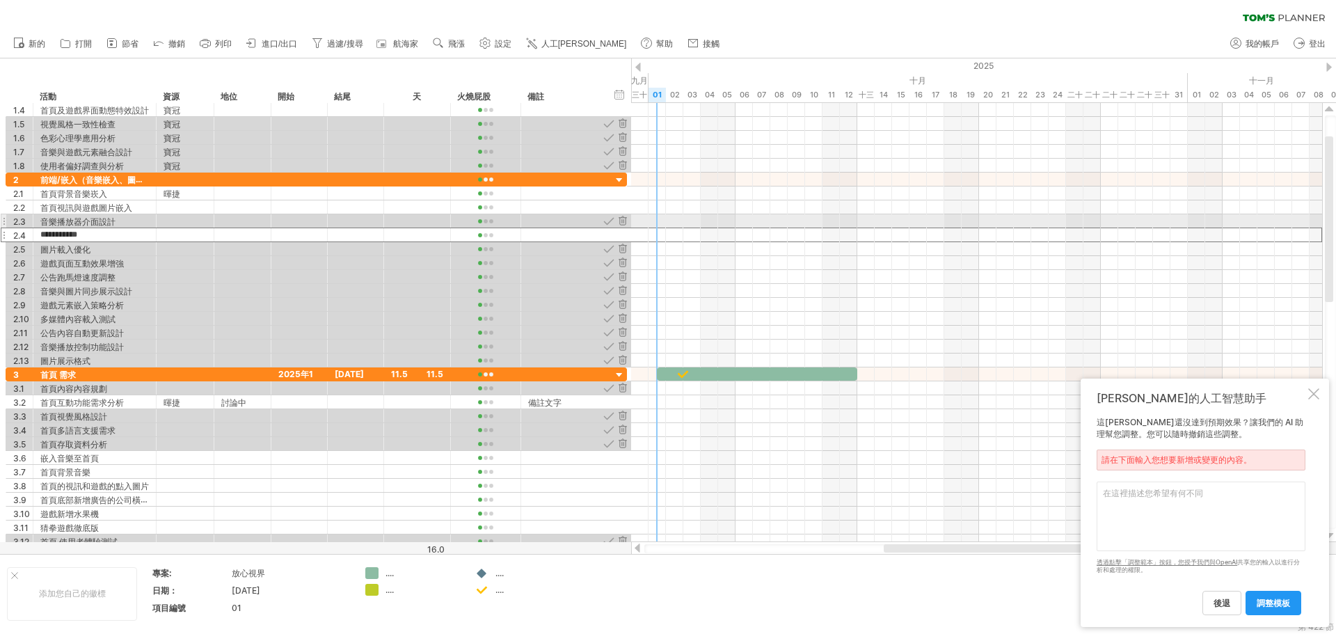
click at [7, 216] on div "2.3" at bounding box center [19, 220] width 27 height 13
click at [1, 221] on div at bounding box center [4, 221] width 6 height 15
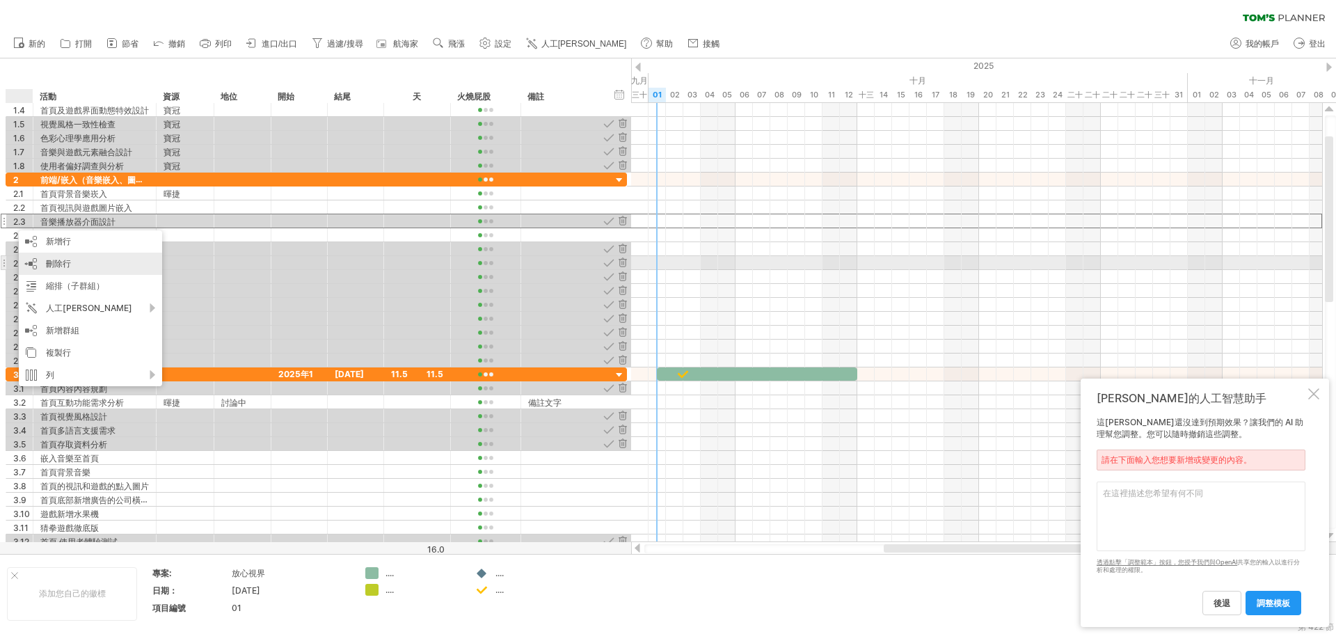
click at [52, 259] on font "刪除行" at bounding box center [58, 263] width 25 height 10
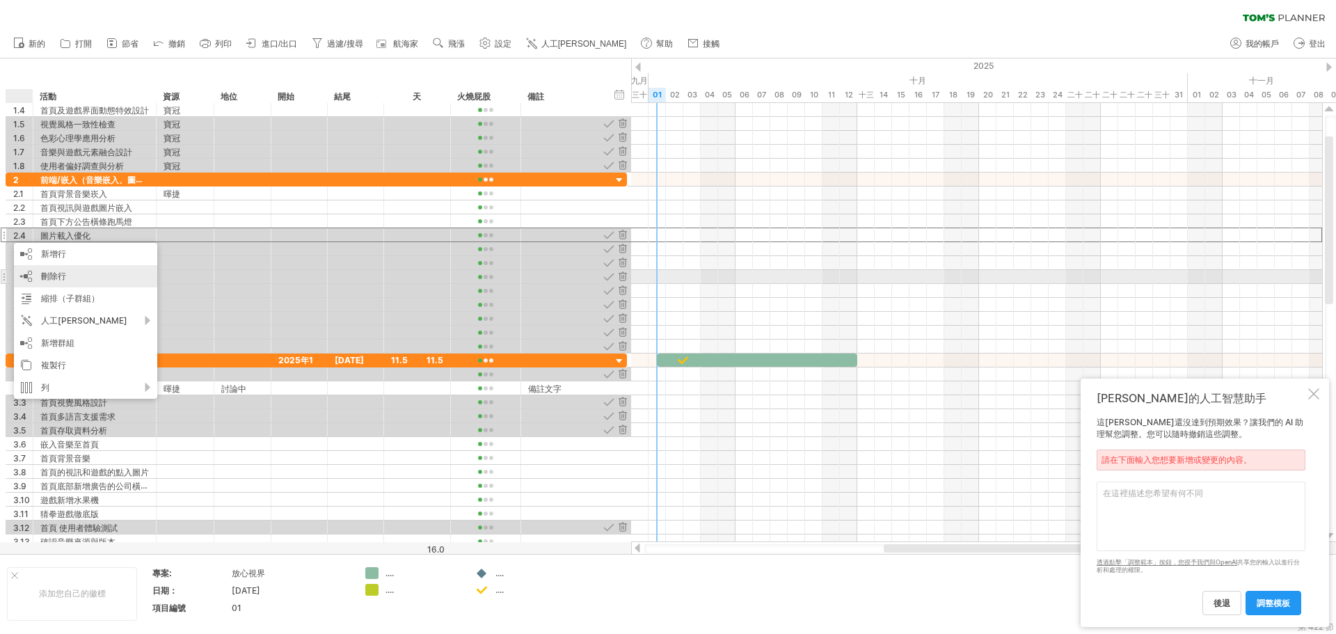
click at [41, 272] on font "刪除行" at bounding box center [53, 276] width 25 height 10
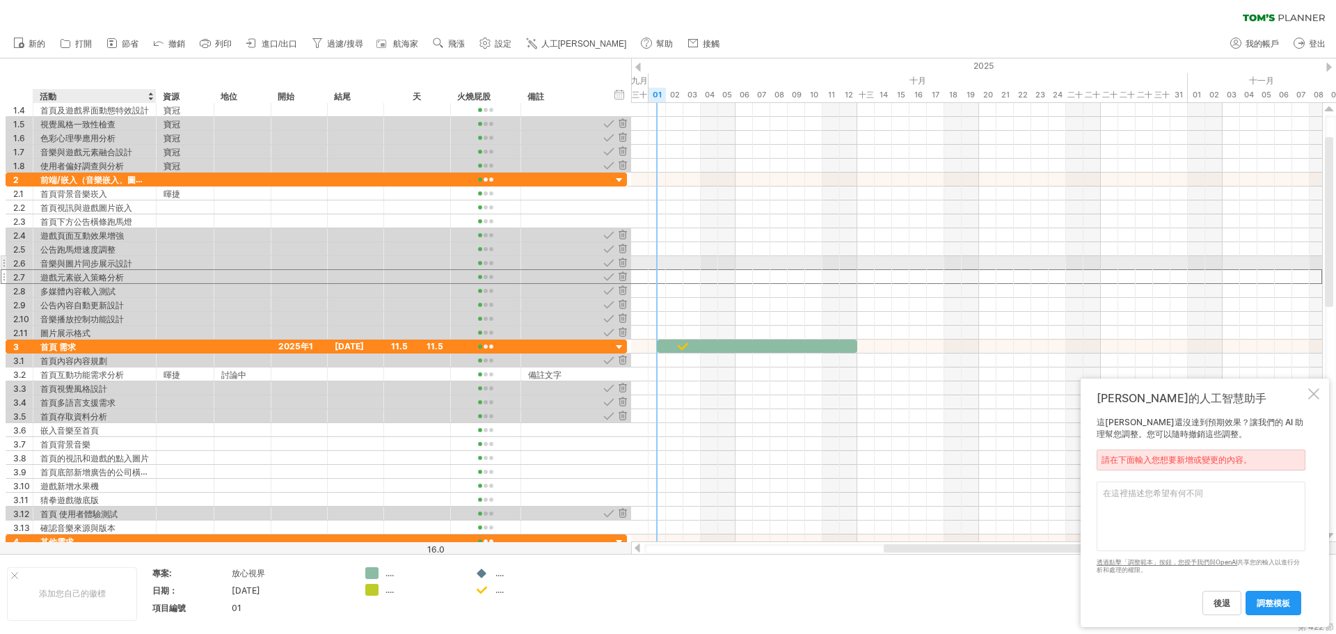
click at [150, 282] on div "**********" at bounding box center [94, 276] width 123 height 13
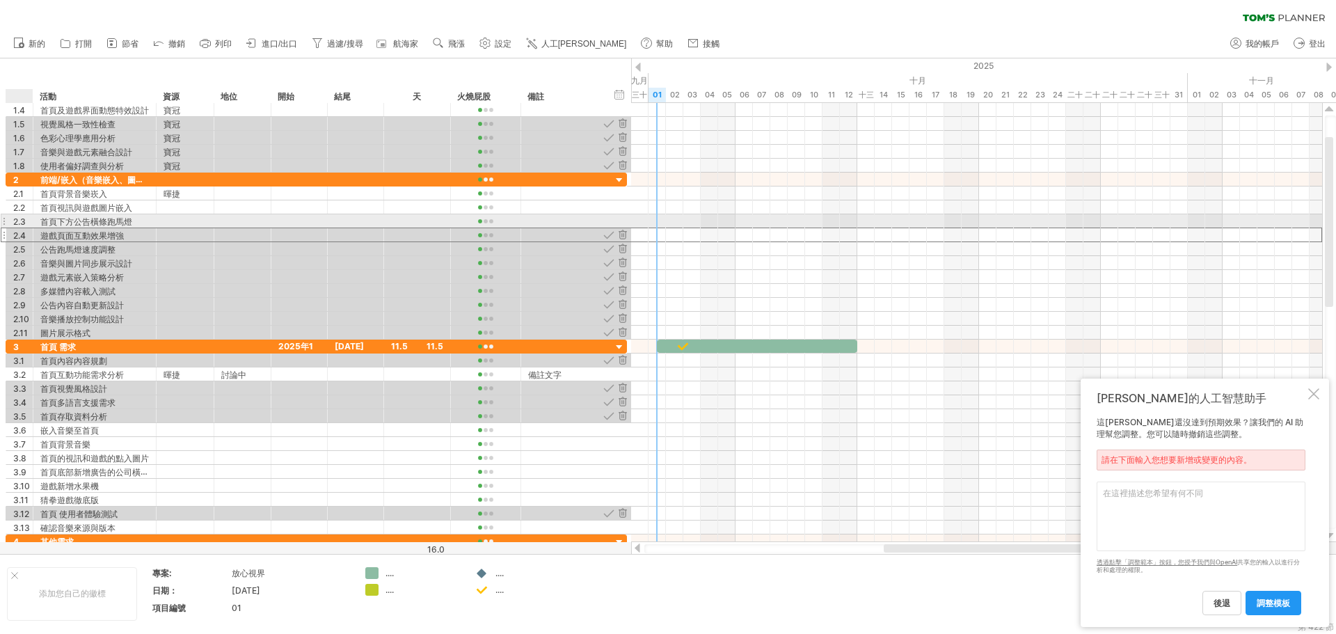
drag, startPoint x: 18, startPoint y: 235, endPoint x: 19, endPoint y: 219, distance: 16.0
click at [19, 219] on div "**********" at bounding box center [317, 256] width 622 height 167
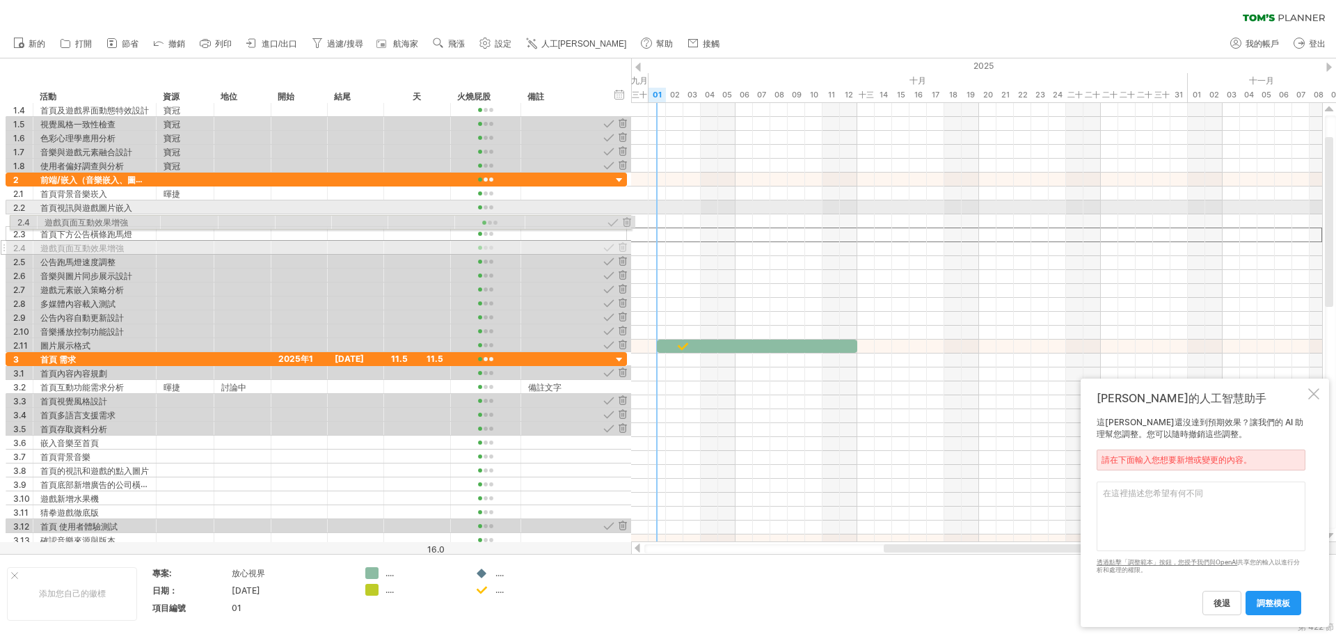
drag, startPoint x: 4, startPoint y: 236, endPoint x: 3, endPoint y: 220, distance: 16.0
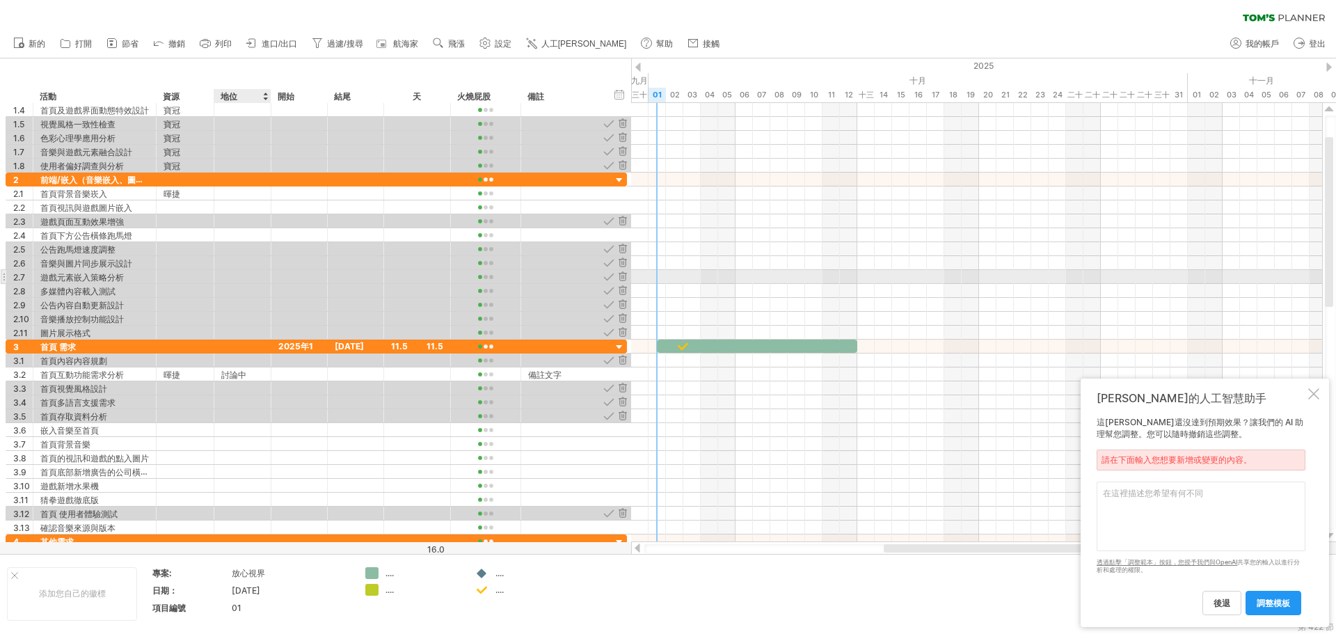
click at [239, 282] on div at bounding box center [242, 276] width 42 height 13
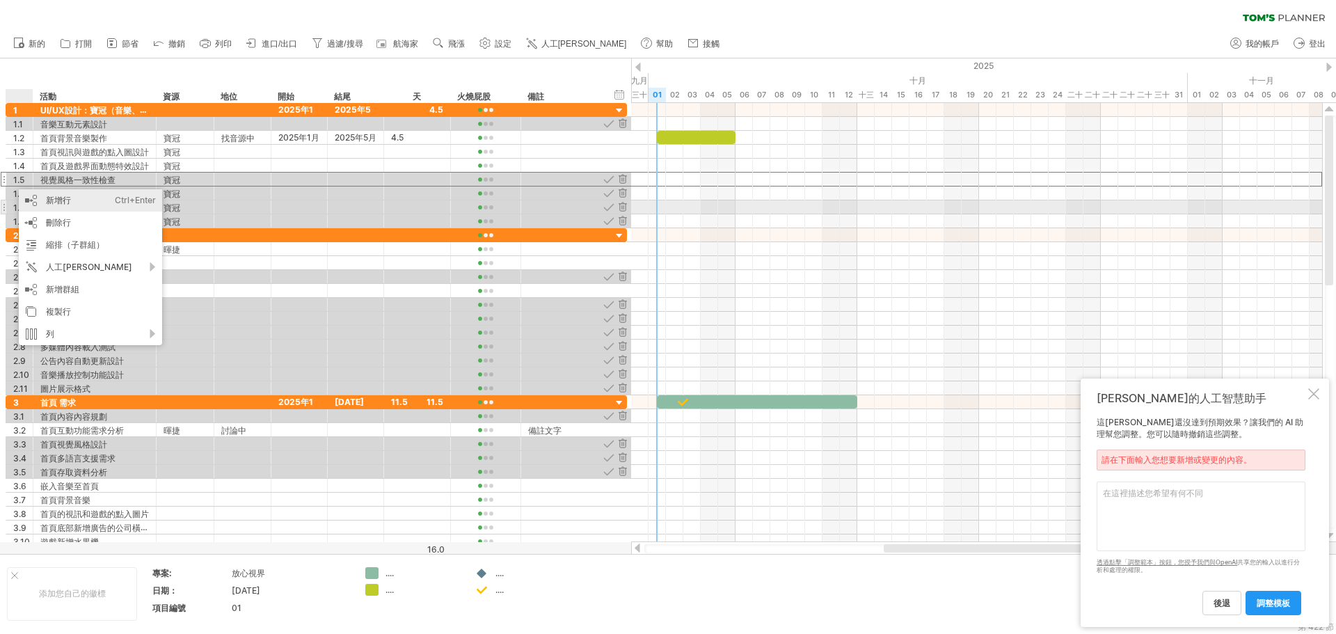
click at [50, 207] on div "新增行 Ctrl+Enter Cmd+回車" at bounding box center [90, 200] width 143 height 22
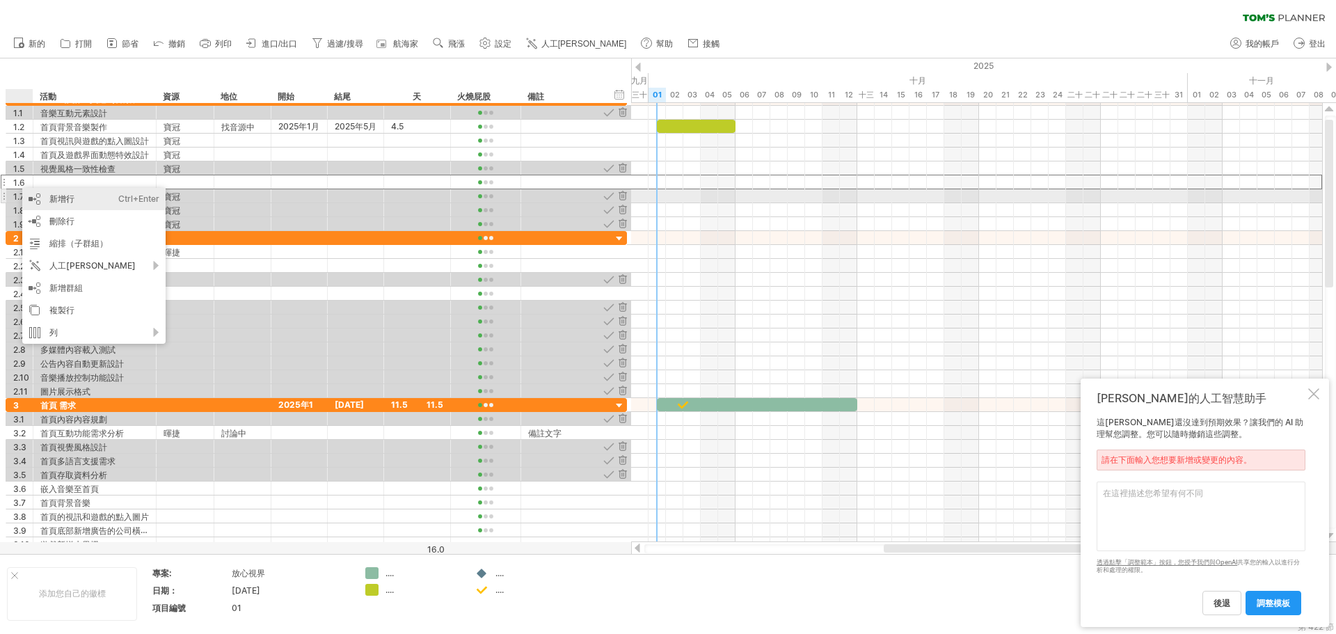
click at [43, 196] on div "新增行 Ctrl+Enter Cmd+回車" at bounding box center [93, 199] width 143 height 22
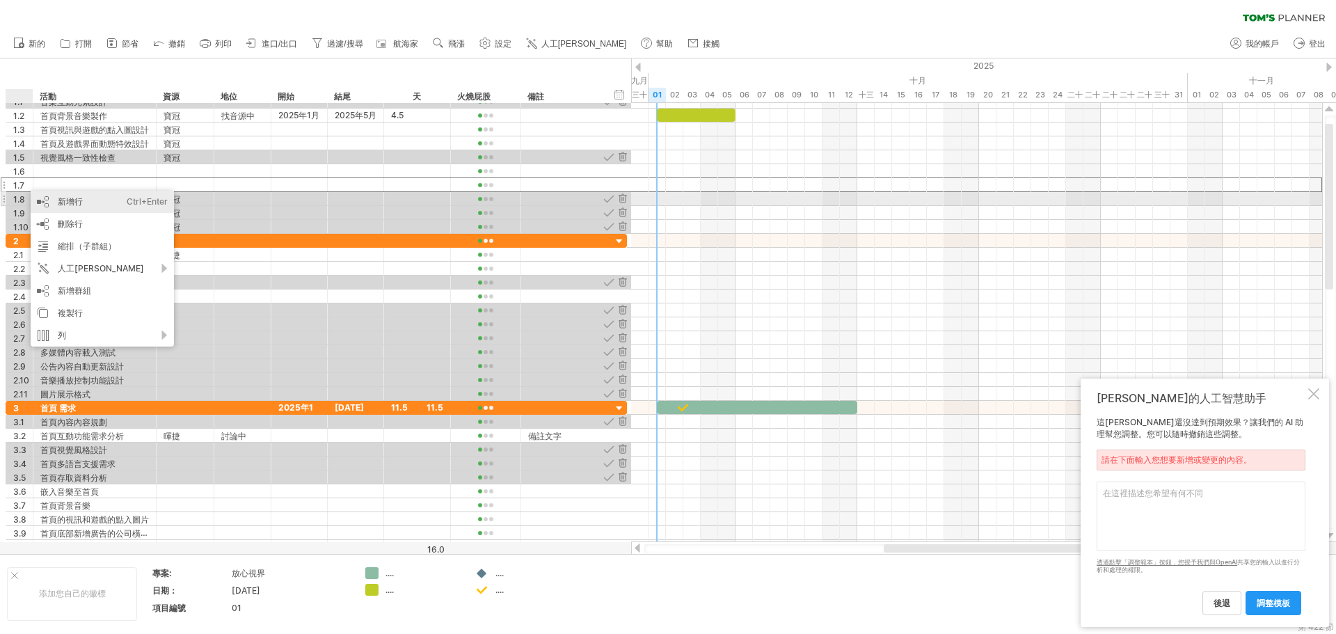
click at [48, 204] on div "新增行 Ctrl+Enter Cmd+回車" at bounding box center [102, 202] width 143 height 22
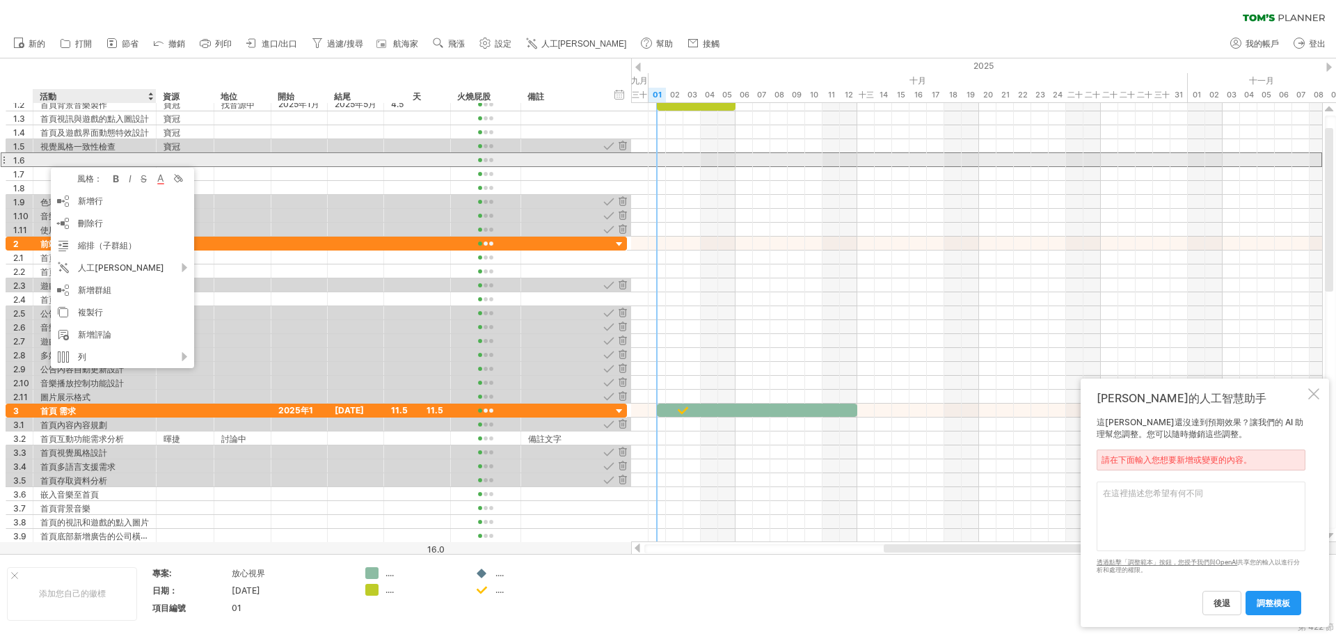
click at [38, 162] on div at bounding box center [94, 159] width 123 height 13
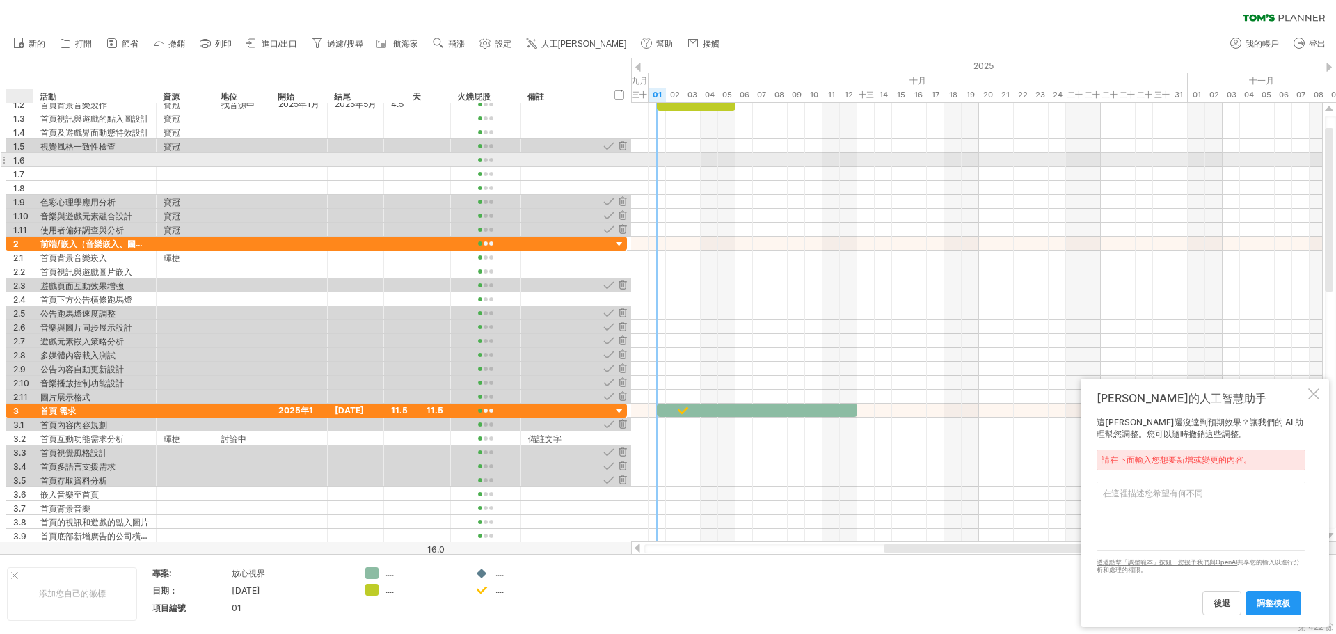
click at [40, 159] on div at bounding box center [94, 159] width 123 height 13
click at [54, 157] on div at bounding box center [94, 159] width 109 height 13
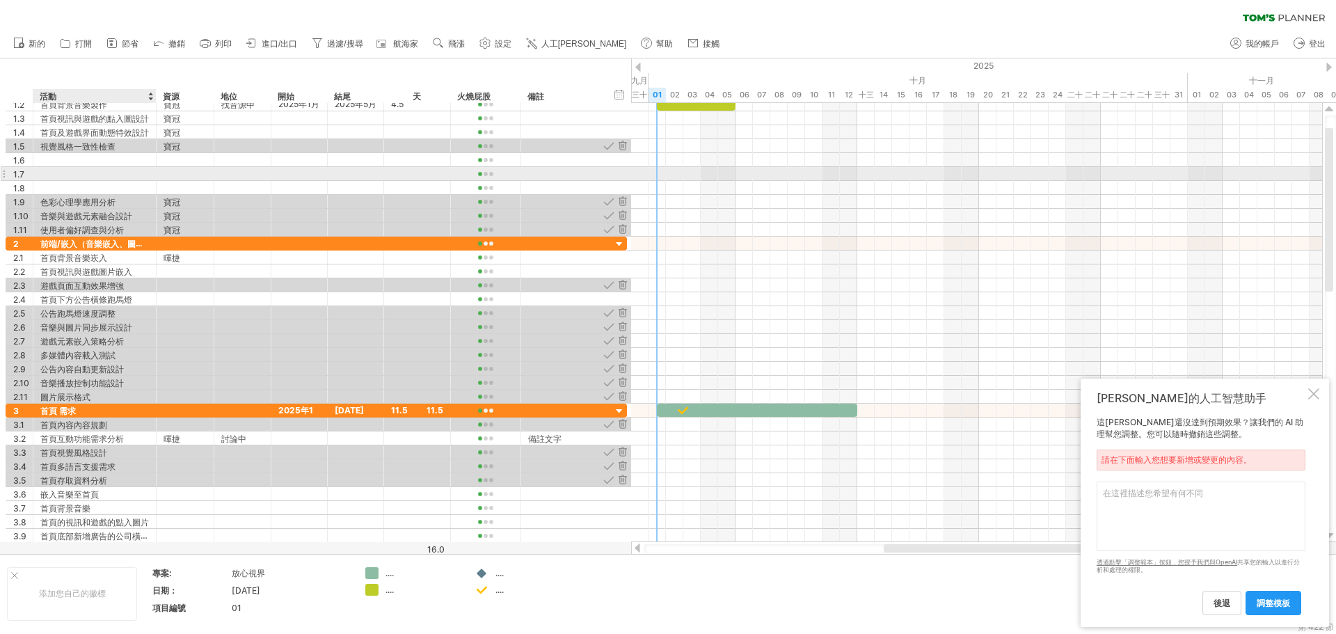
paste input "********"
type input "********"
click at [59, 179] on div at bounding box center [94, 173] width 109 height 13
click at [82, 173] on div at bounding box center [94, 173] width 109 height 13
paste input "**********"
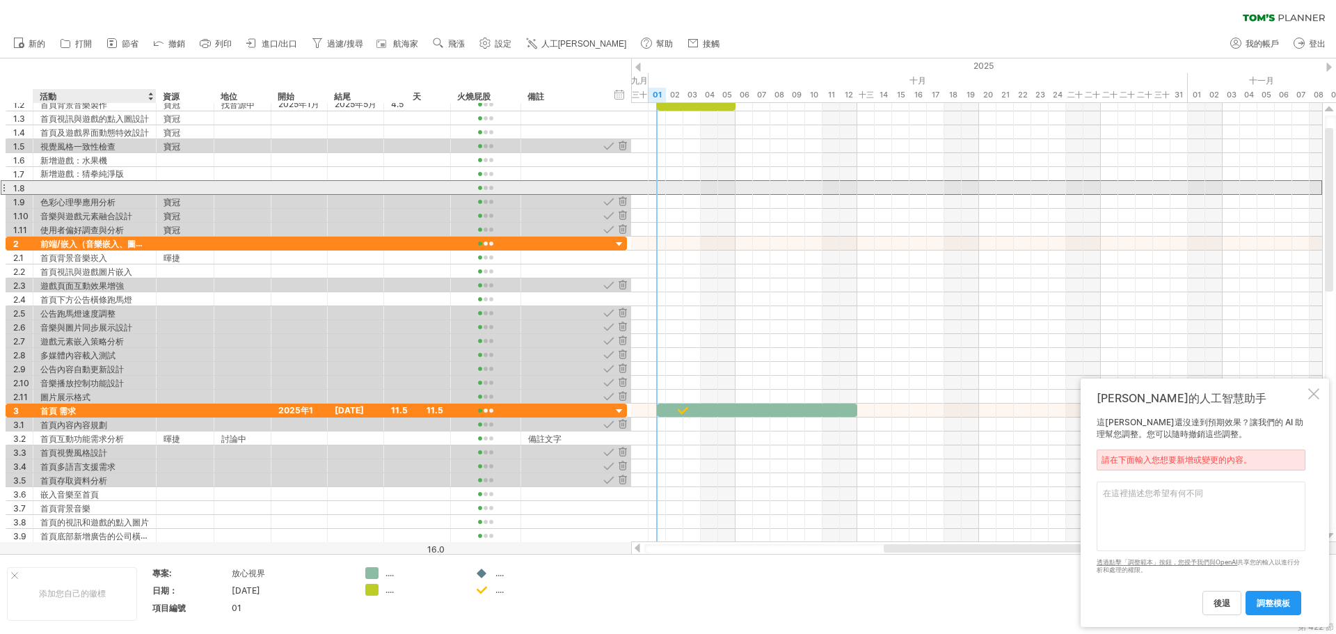
click at [84, 187] on div at bounding box center [94, 187] width 109 height 13
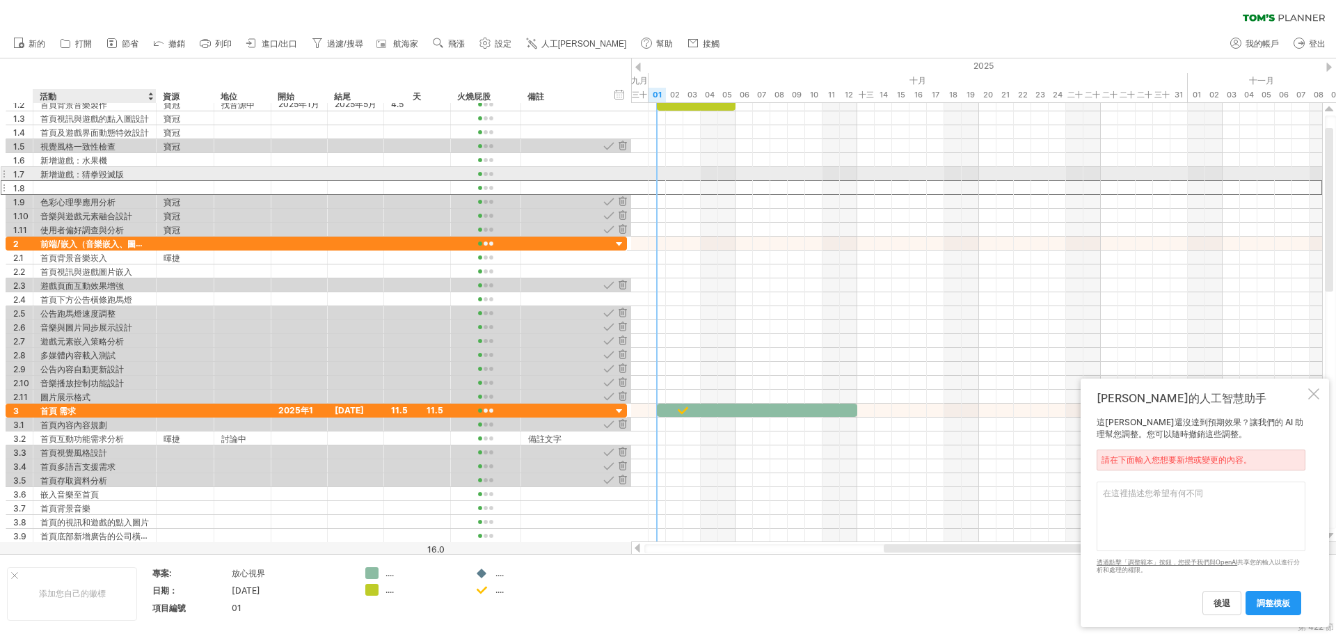
click at [116, 171] on font "新增遊戲：猜拳毀滅版" at bounding box center [82, 174] width 84 height 10
click at [113, 172] on font "新增遊戲：猜拳毀滅版" at bounding box center [82, 174] width 84 height 10
click at [114, 176] on font "新增遊戲：猜拳毀滅版" at bounding box center [82, 174] width 84 height 10
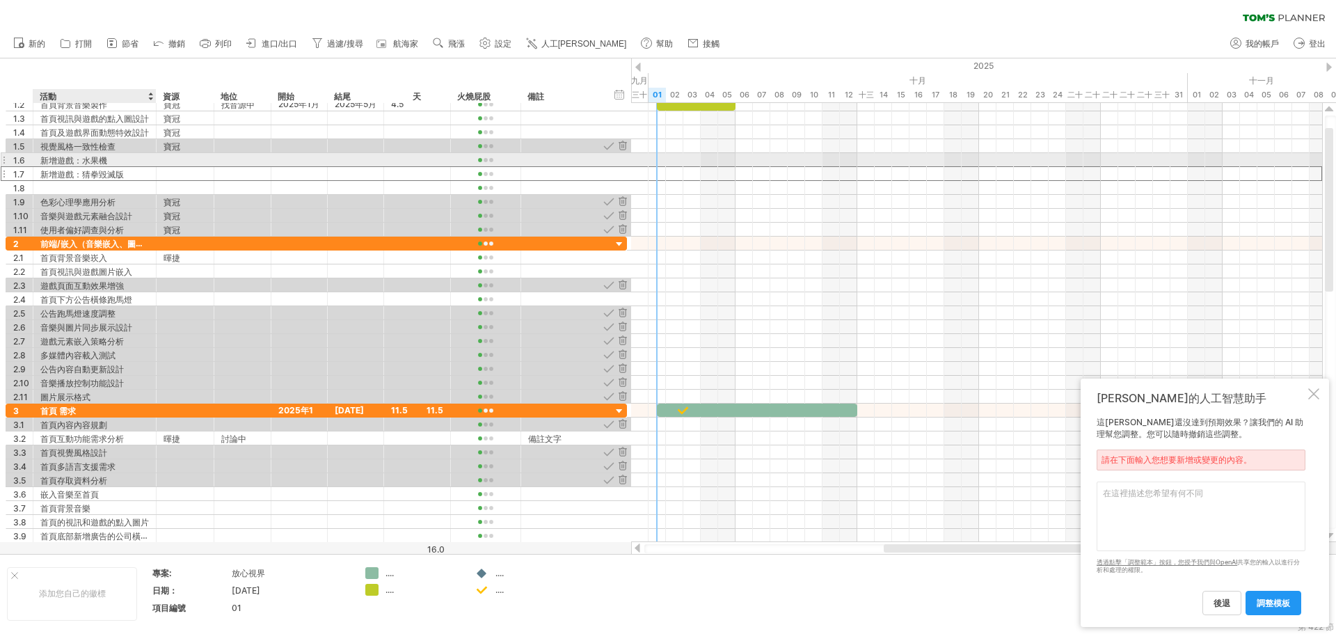
click at [115, 160] on div "新增遊戲：水果機" at bounding box center [94, 159] width 109 height 13
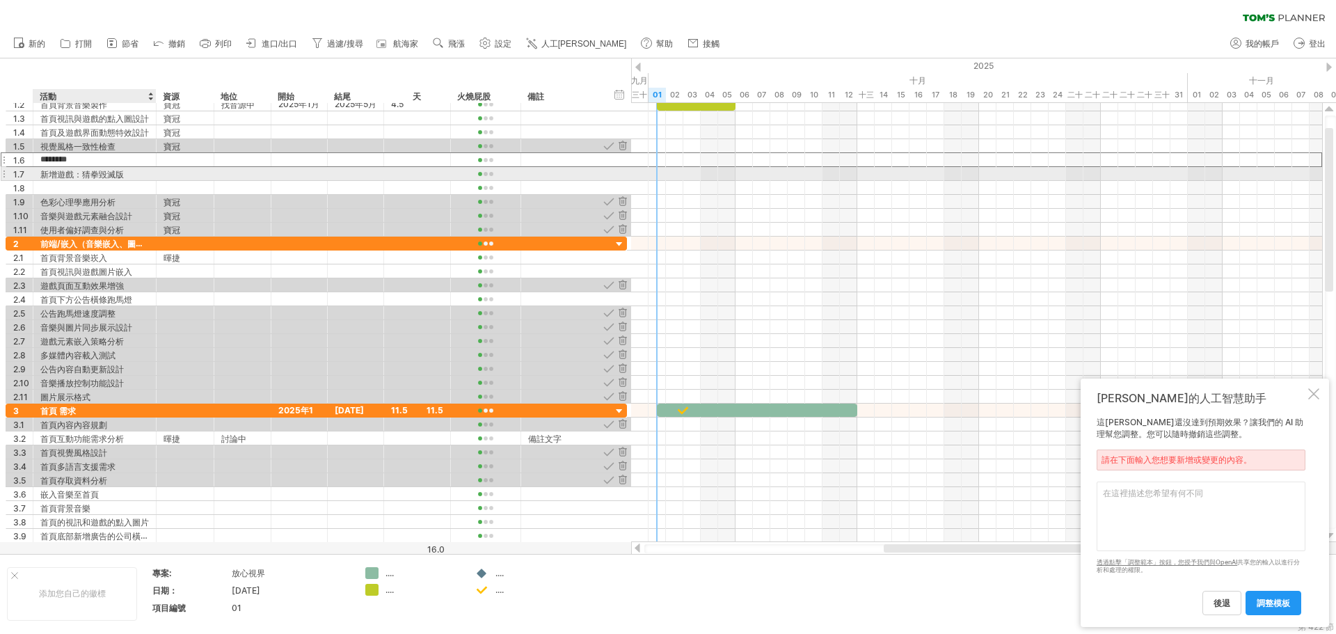
click at [104, 172] on font "新增遊戲：猜拳毀滅版" at bounding box center [82, 174] width 84 height 10
click at [109, 173] on font "新增遊戲：猜拳毀滅版" at bounding box center [82, 174] width 84 height 10
click at [114, 177] on font "新增遊戲：猜拳毀滅版" at bounding box center [82, 174] width 84 height 10
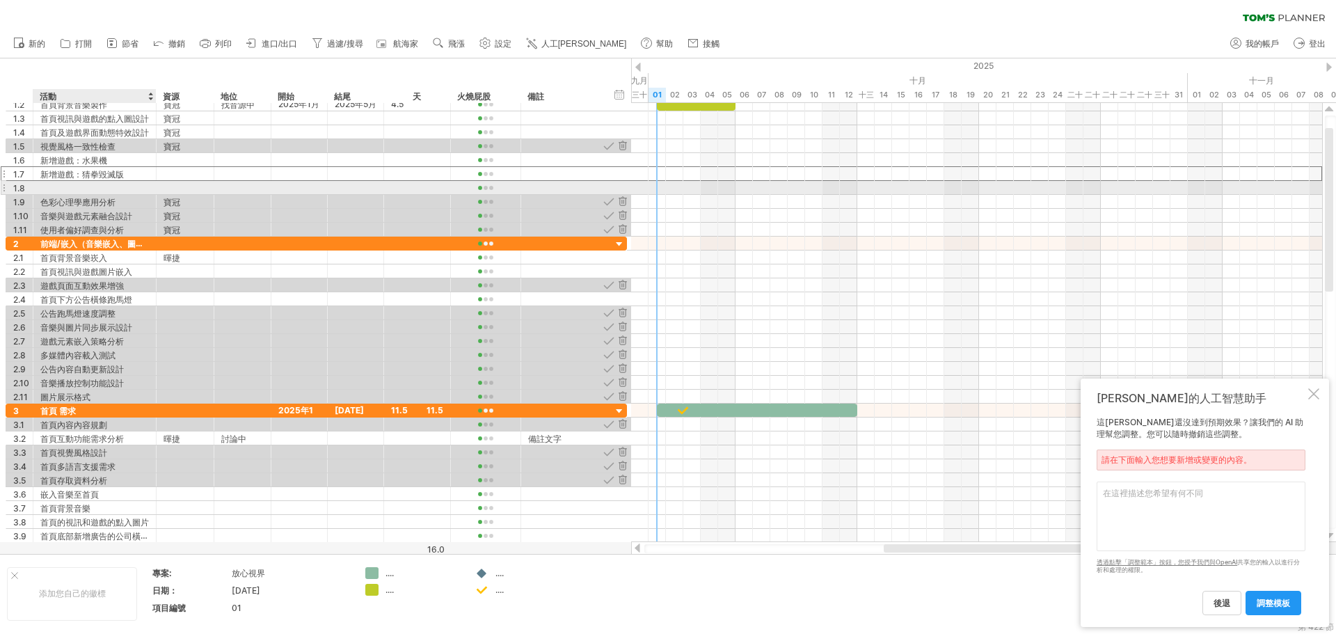
click at [105, 188] on div at bounding box center [94, 187] width 109 height 13
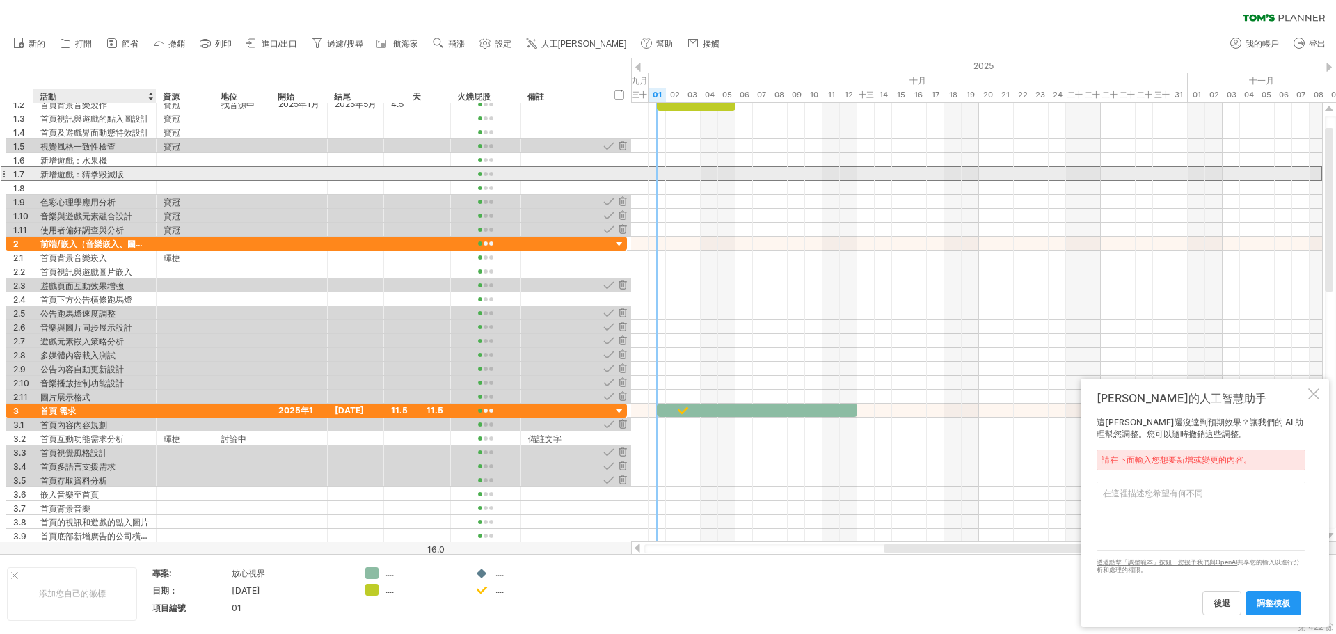
click at [124, 175] on div "新增遊戲：猜拳毀滅版" at bounding box center [94, 173] width 109 height 13
click at [124, 175] on input "**********" at bounding box center [94, 173] width 109 height 13
click at [123, 175] on input "**********" at bounding box center [94, 173] width 109 height 13
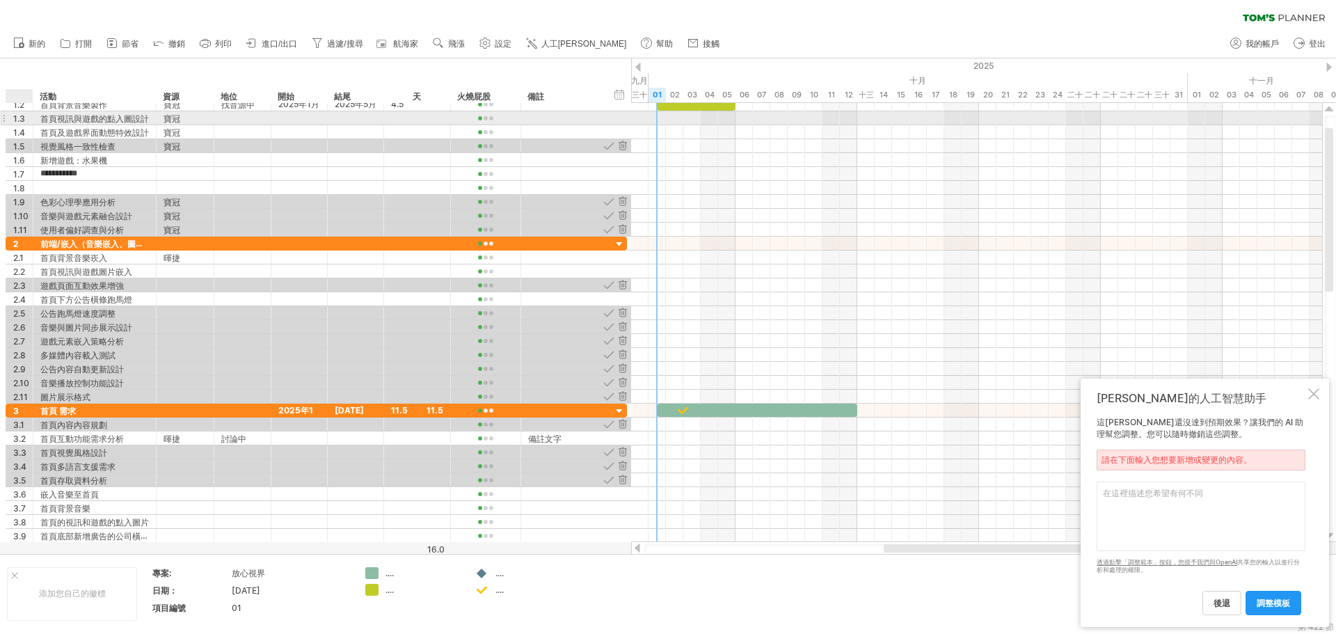
type input "**********"
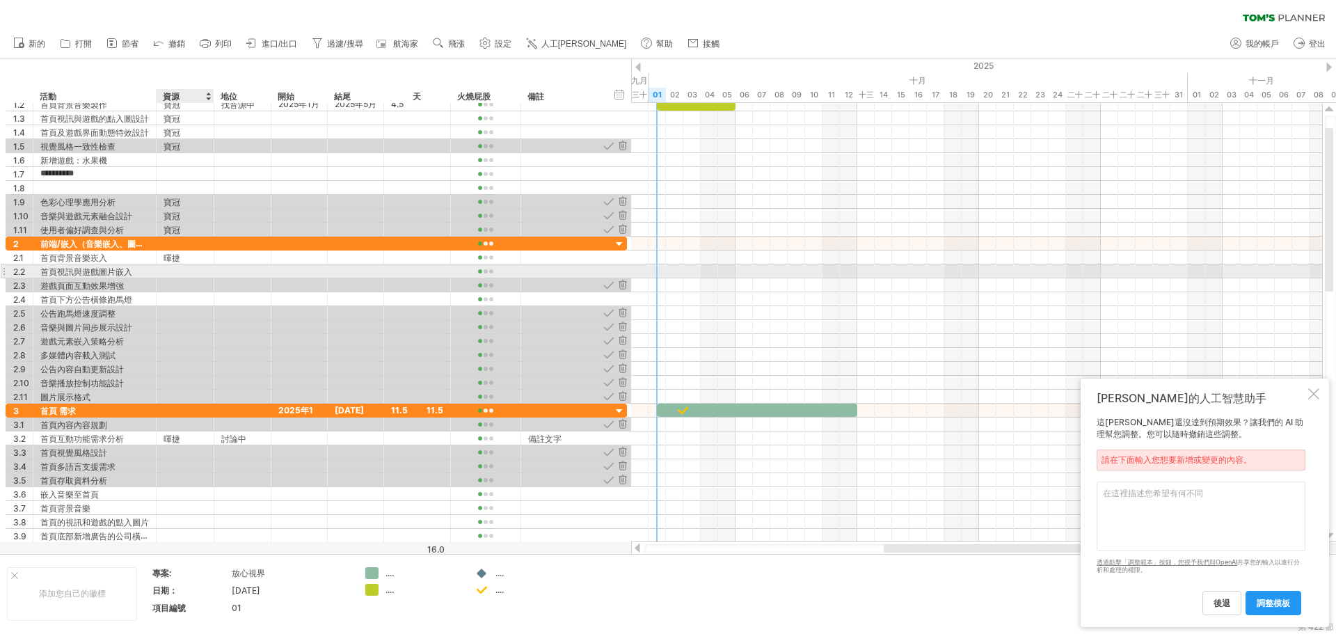
click at [174, 268] on div at bounding box center [185, 270] width 43 height 13
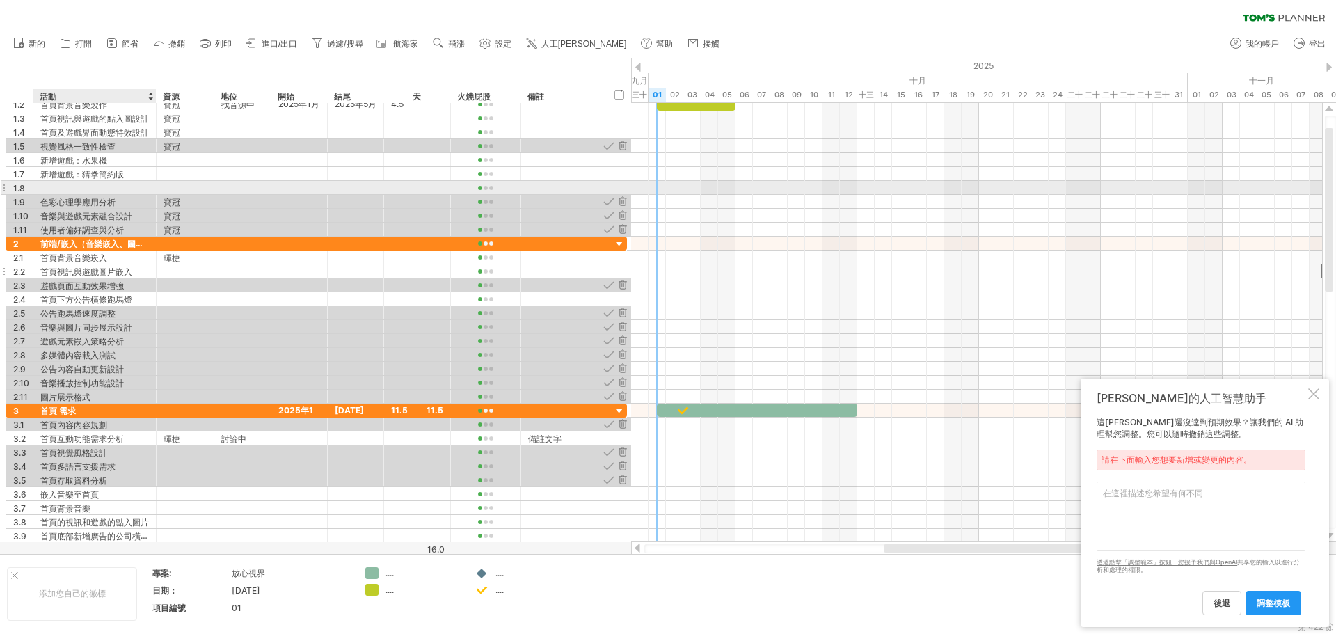
click at [123, 184] on div at bounding box center [94, 187] width 109 height 13
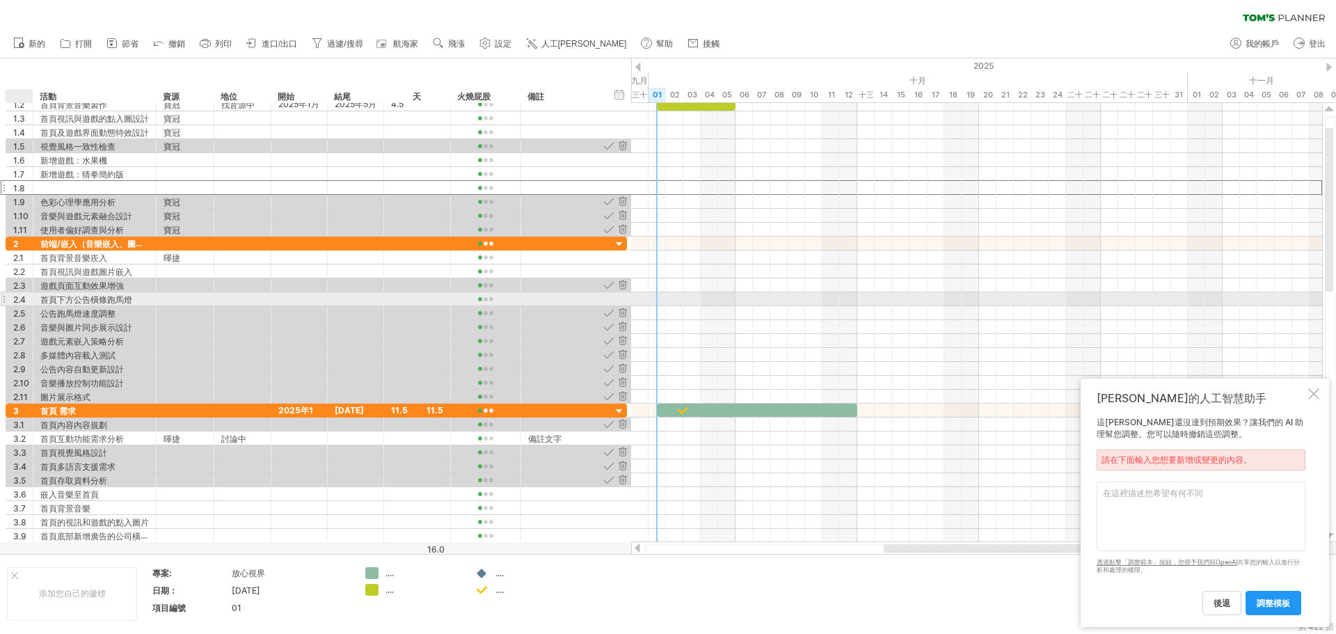
click at [23, 297] on font "2.4" at bounding box center [19, 299] width 13 height 10
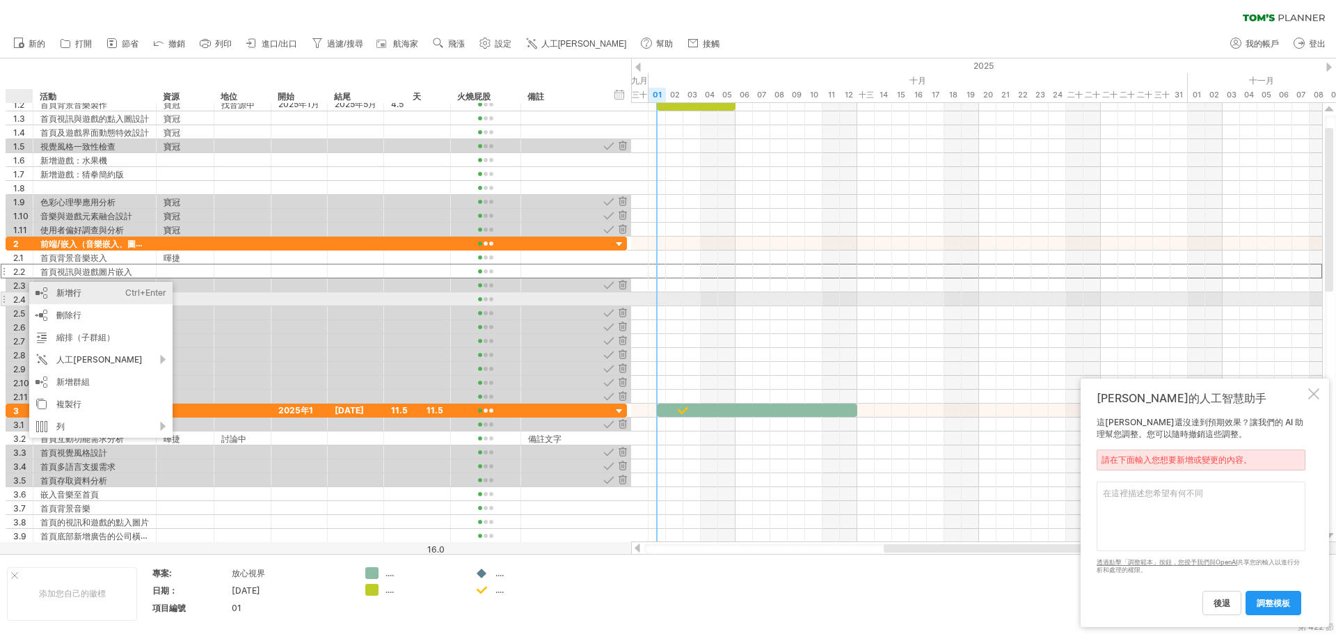
click at [58, 296] on font "新增行" at bounding box center [68, 292] width 25 height 10
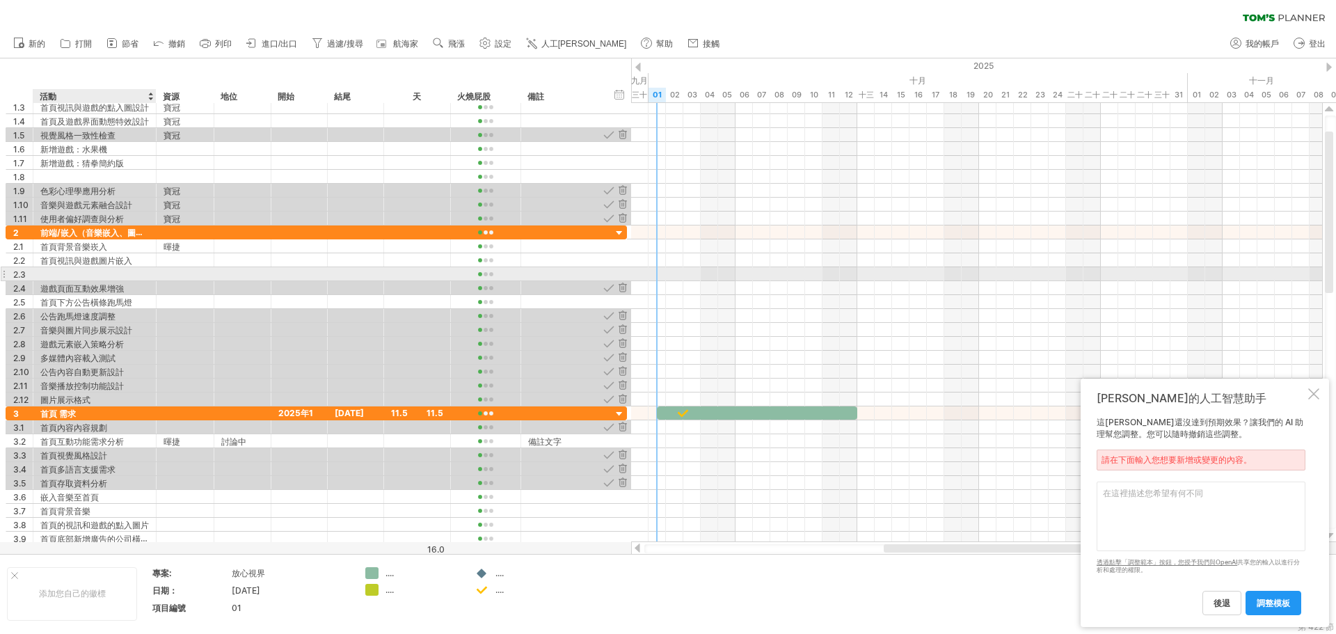
click at [59, 271] on div at bounding box center [94, 273] width 109 height 13
paste input "**********"
type input "**********"
click at [146, 317] on div "公告跑馬燈速度調整" at bounding box center [94, 315] width 109 height 13
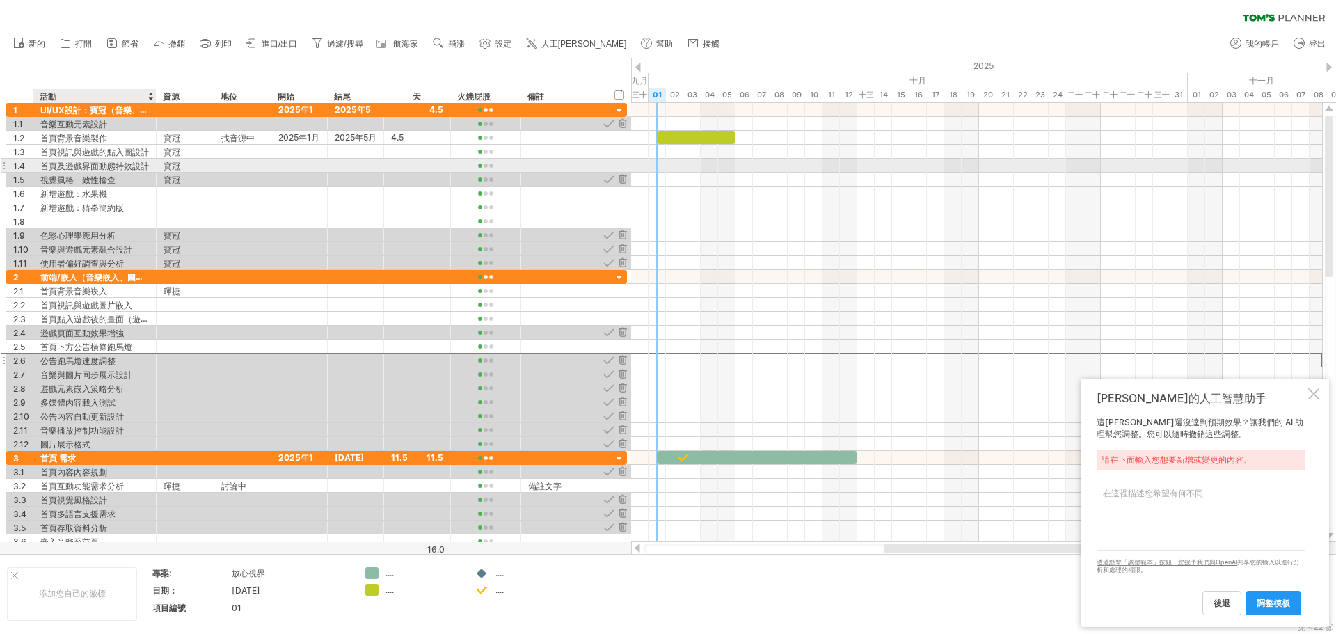
click at [58, 167] on font "首頁及遊戲界面動態特效設計" at bounding box center [94, 166] width 109 height 10
click at [57, 167] on font "首頁及遊戲界面動態特效設計" at bounding box center [94, 166] width 109 height 10
click at [56, 167] on font "首頁及遊戲界面動態特效設計" at bounding box center [94, 166] width 109 height 10
click at [57, 168] on font "首頁及遊戲界面動態特效設計" at bounding box center [94, 166] width 109 height 10
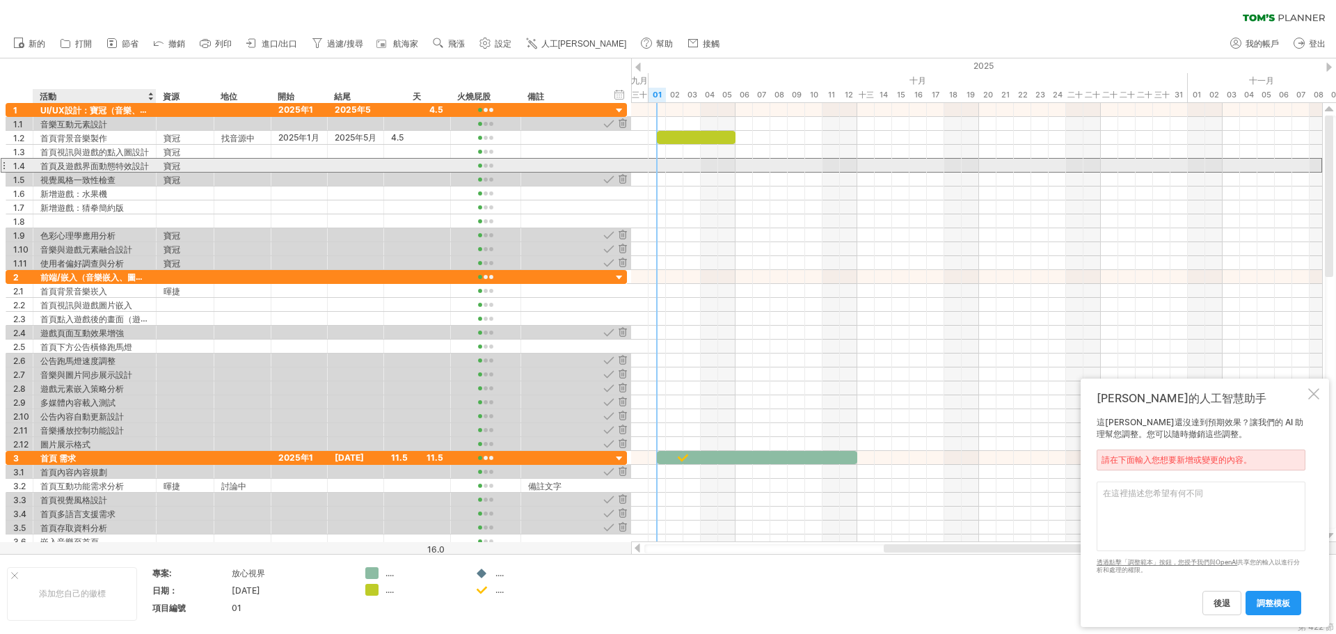
click at [57, 168] on font "首頁及遊戲界面動態特效設計" at bounding box center [94, 166] width 109 height 10
click at [57, 166] on font "首頁及遊戲界面動態特效設計" at bounding box center [94, 166] width 109 height 10
click at [58, 165] on font "首頁及遊戲界面動態特效設計" at bounding box center [94, 166] width 109 height 10
click at [58, 164] on font "首頁及遊戲界面動態特效設計" at bounding box center [94, 166] width 109 height 10
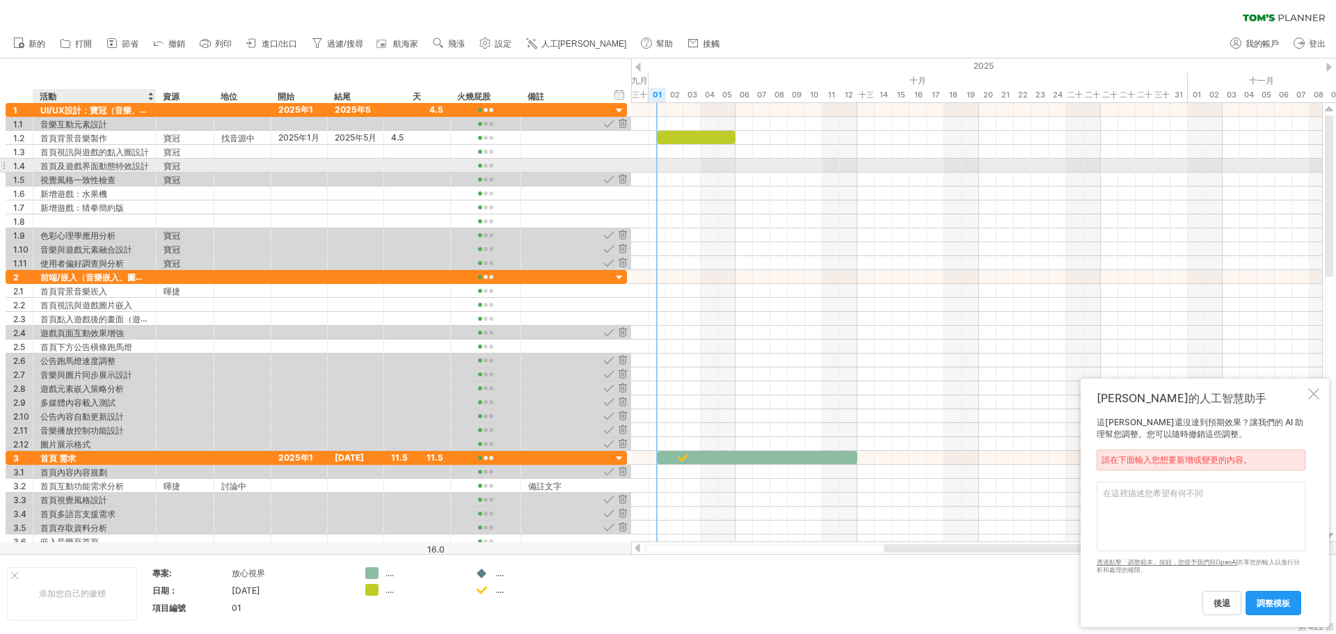
click at [58, 164] on font "首頁及遊戲界面動態特效設計" at bounding box center [94, 166] width 109 height 10
click at [126, 167] on font "首頁及遊戲界面動態特效設計" at bounding box center [94, 166] width 109 height 10
click at [131, 167] on font "首頁及遊戲界面動態特效設計" at bounding box center [94, 166] width 109 height 10
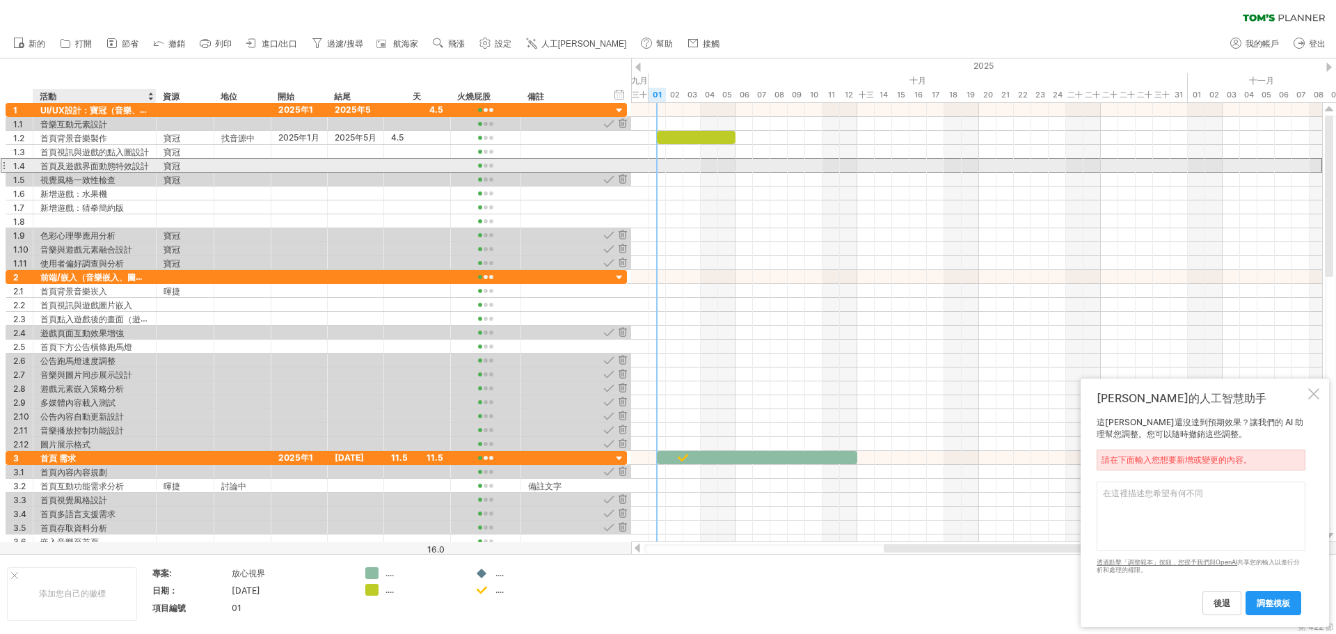
click at [131, 167] on font "首頁及遊戲界面動態特效設計" at bounding box center [94, 166] width 109 height 10
click at [132, 167] on font "首頁及遊戲界面動態特效設計" at bounding box center [94, 166] width 109 height 10
click at [133, 166] on font "首頁及遊戲界面動態特效設計" at bounding box center [94, 166] width 109 height 10
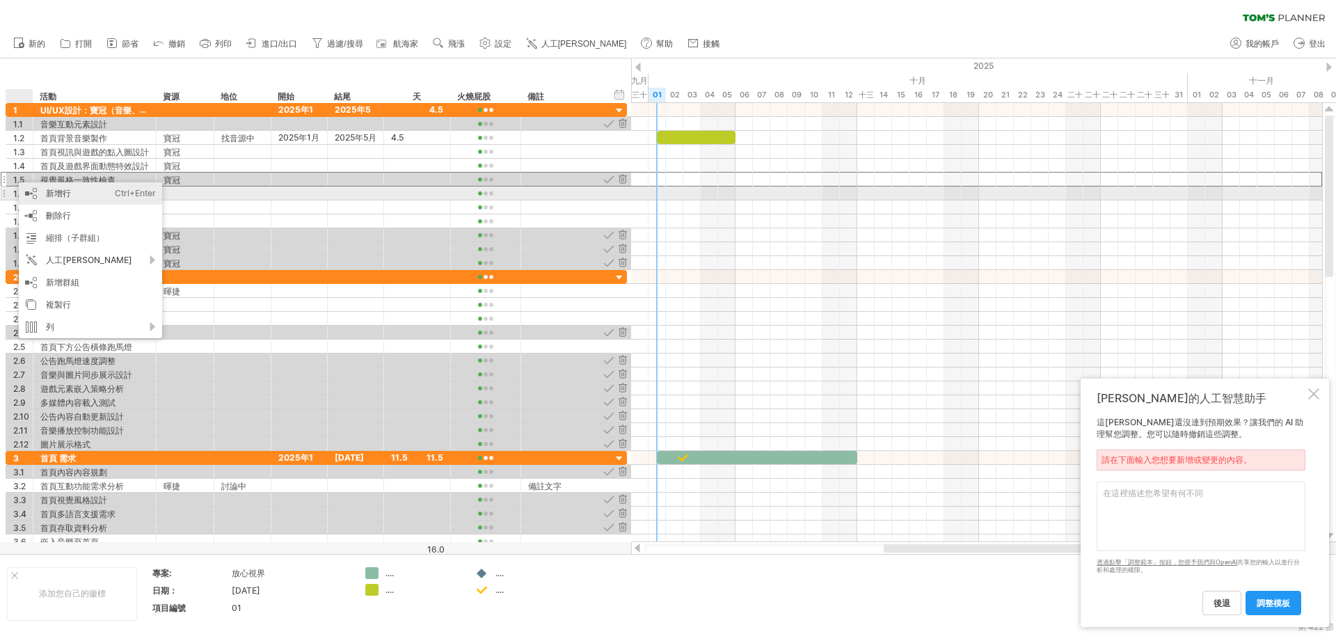
click at [58, 191] on font "新增行" at bounding box center [58, 193] width 25 height 10
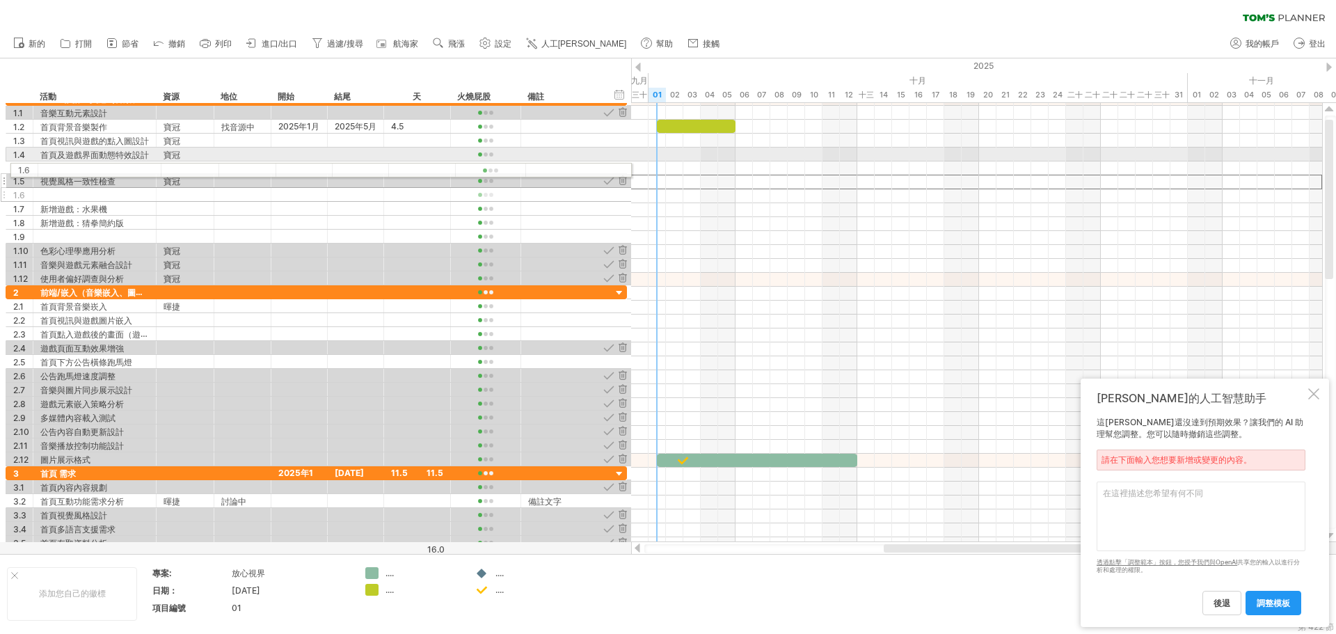
drag, startPoint x: 4, startPoint y: 181, endPoint x: 6, endPoint y: 168, distance: 13.3
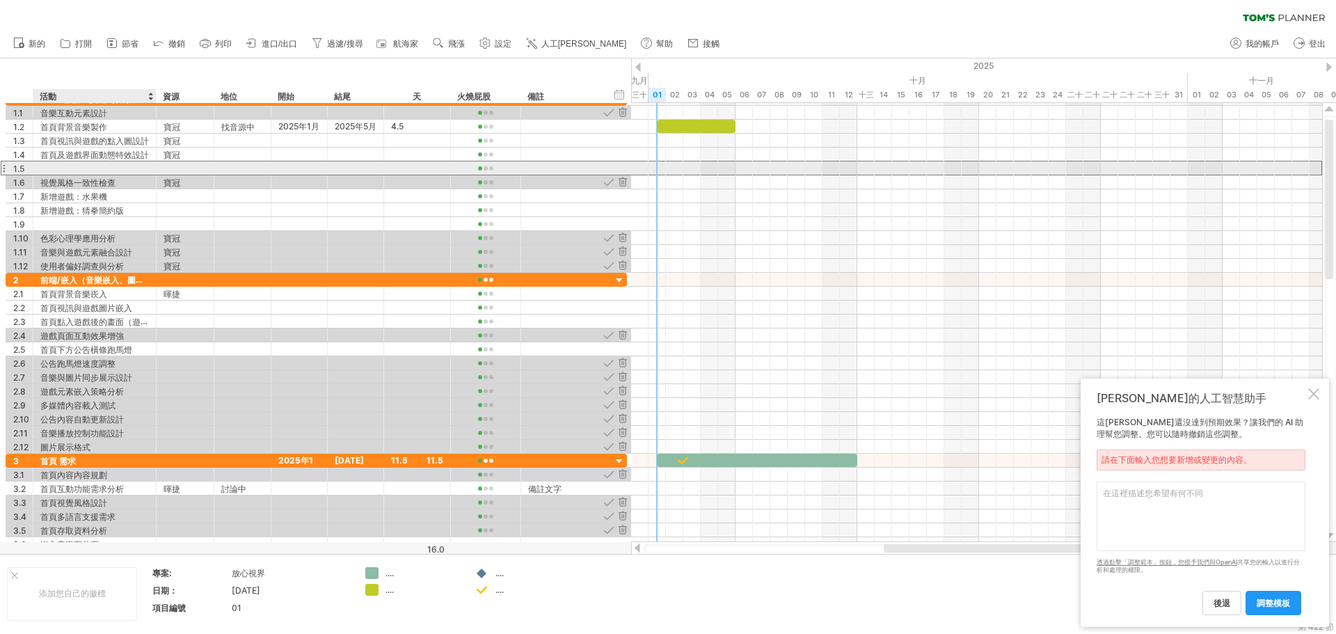
click at [70, 168] on div at bounding box center [94, 167] width 109 height 13
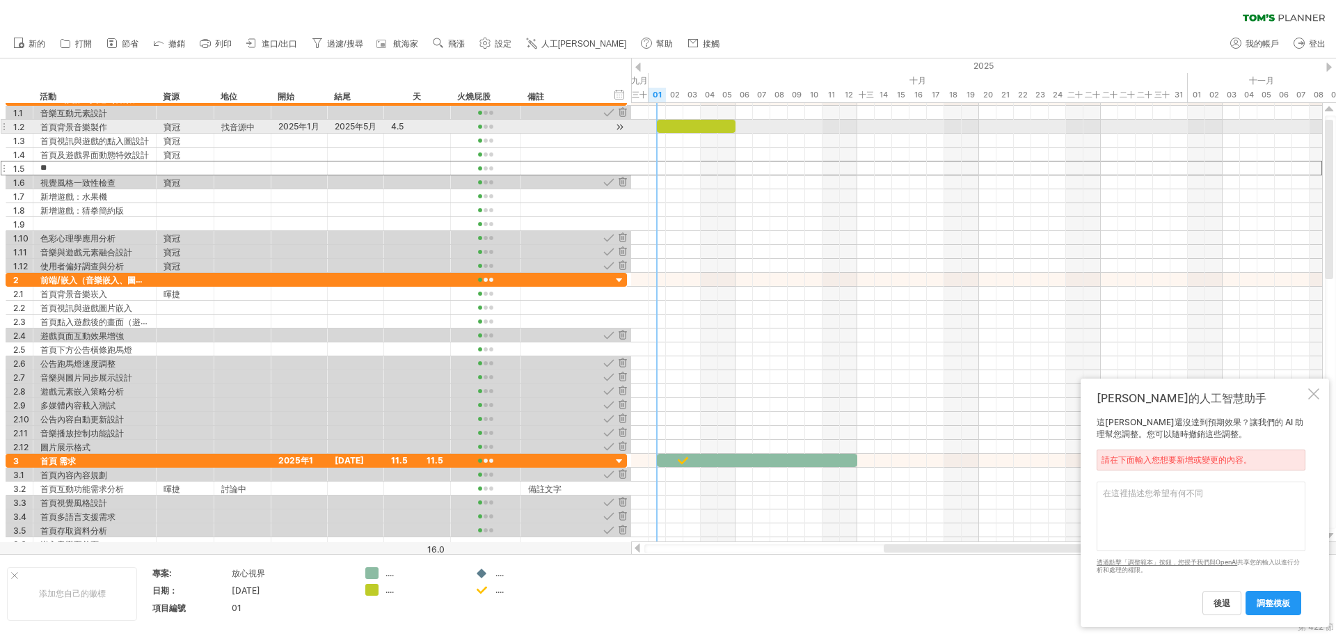
type input "*"
type input "**********"
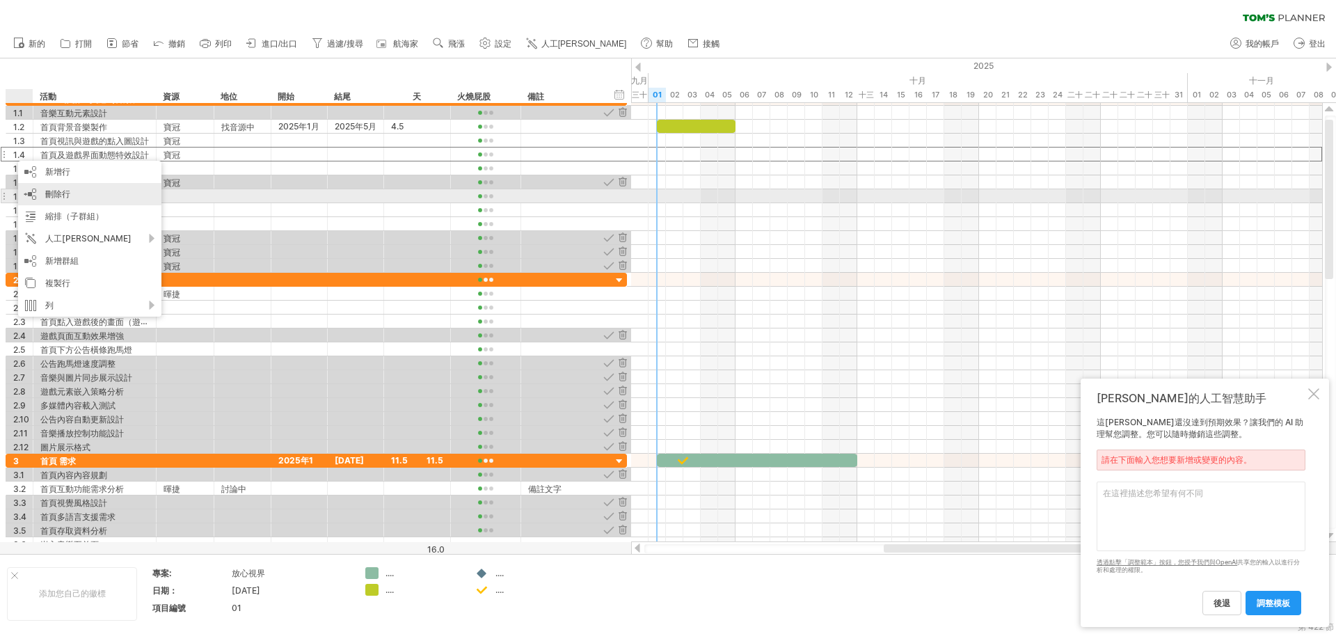
click at [58, 198] on font "刪除行" at bounding box center [57, 194] width 25 height 10
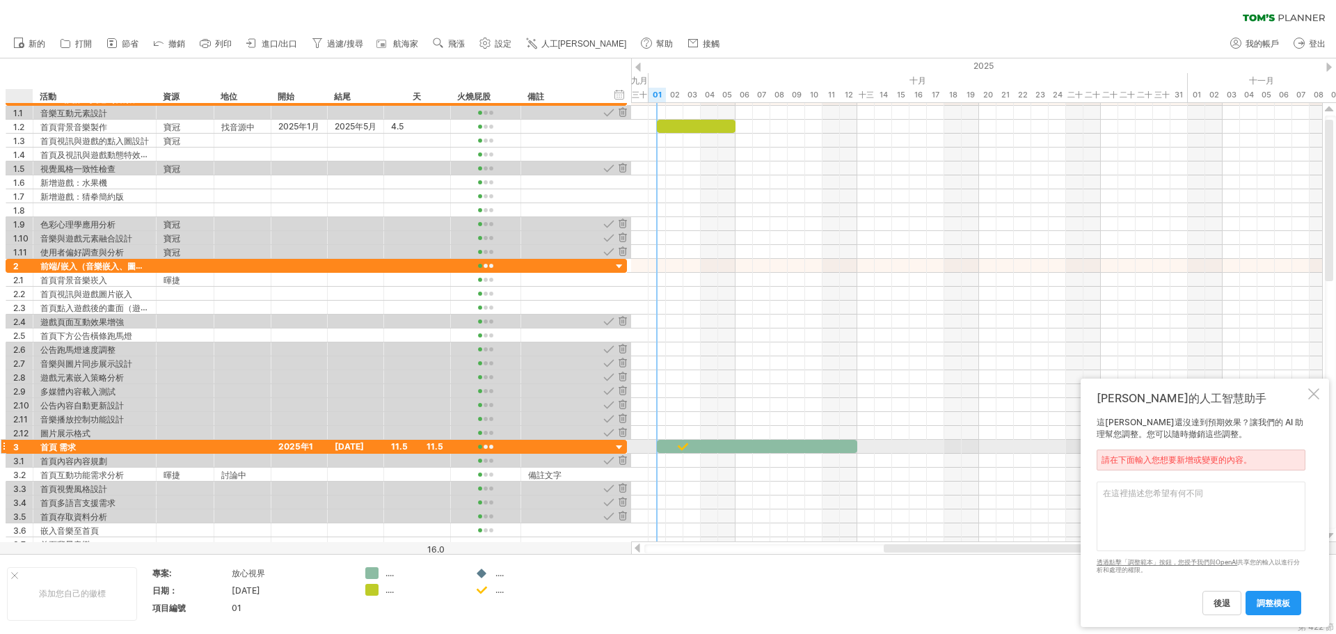
click at [27, 446] on div "3" at bounding box center [22, 446] width 19 height 13
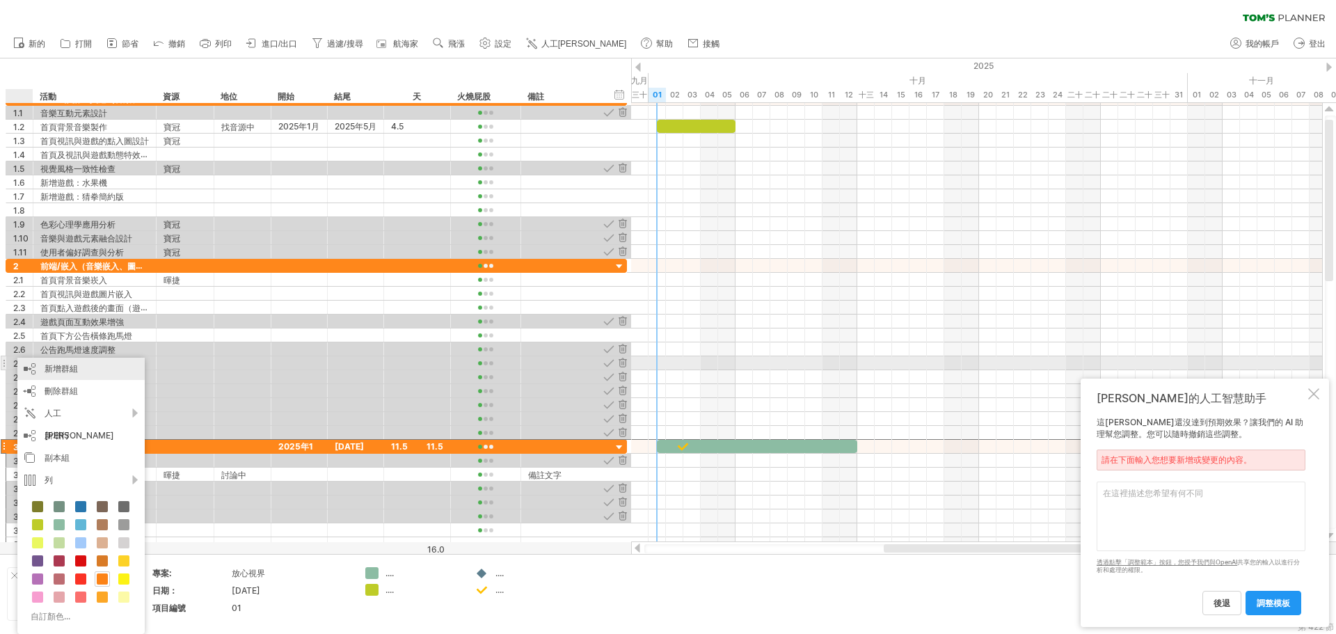
click at [65, 364] on font "新增群組" at bounding box center [61, 368] width 33 height 10
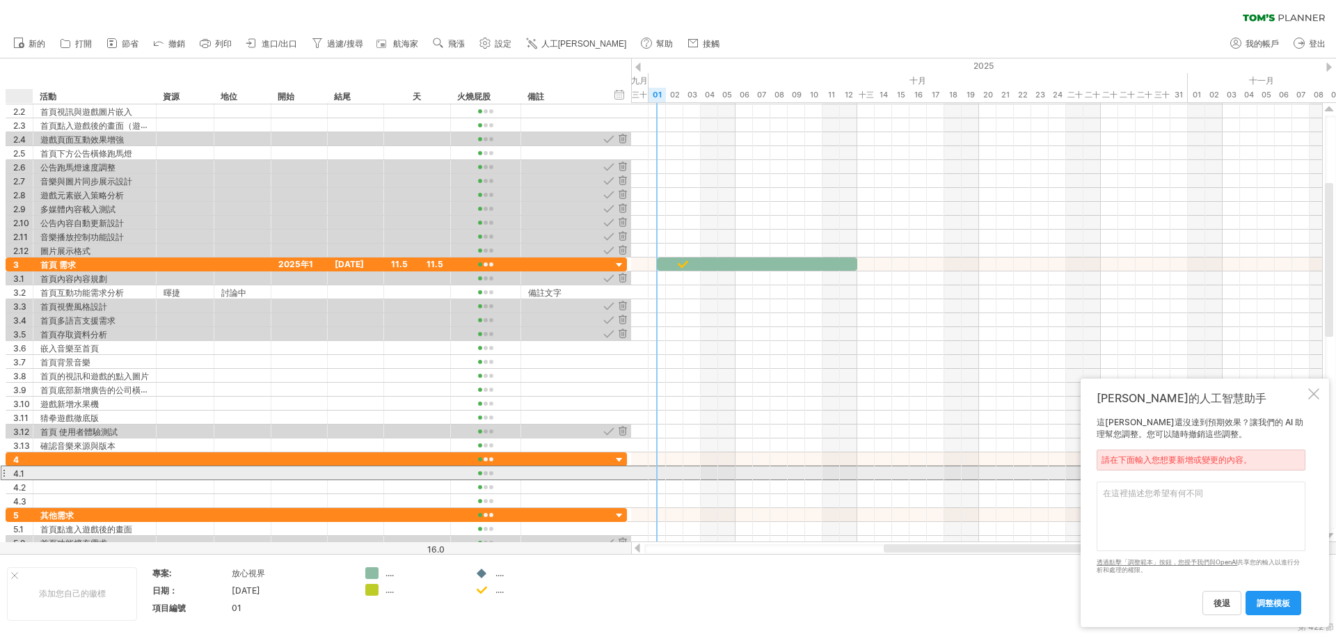
click at [40, 471] on div at bounding box center [94, 472] width 123 height 13
click at [53, 473] on div at bounding box center [94, 472] width 109 height 13
click at [0, 0] on input "text" at bounding box center [0, 0] width 0 height 0
paste input "**********"
type input "**********"
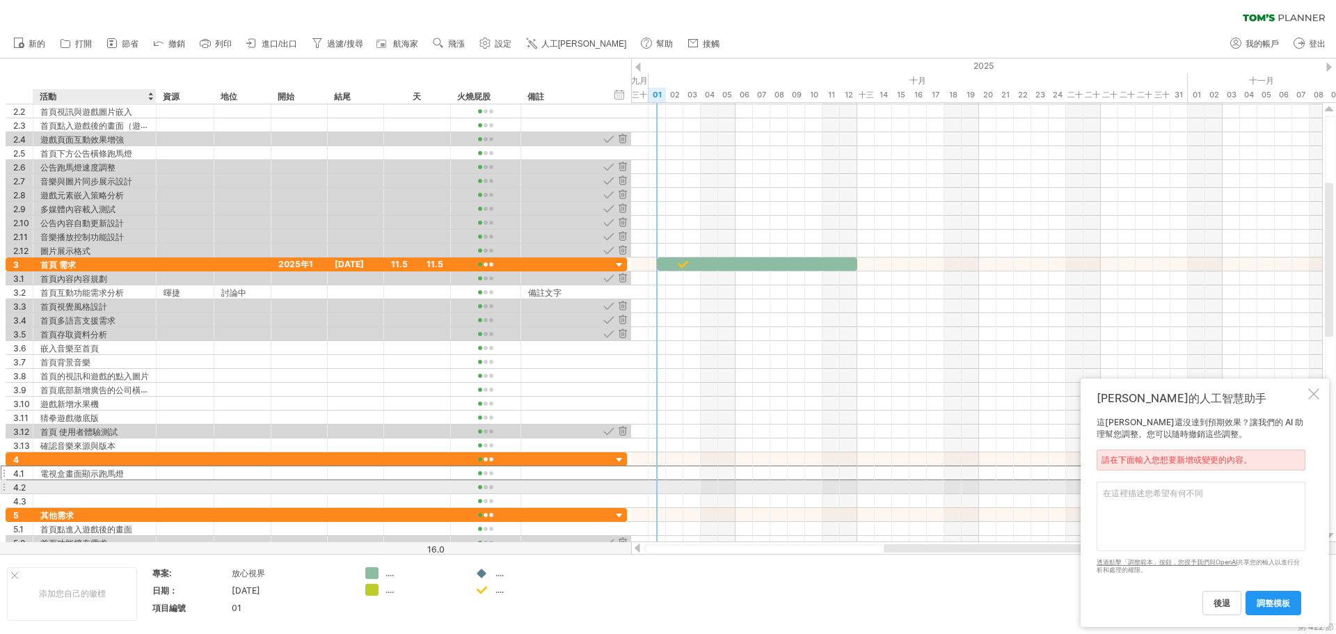
click at [89, 489] on div at bounding box center [94, 486] width 109 height 13
paste input "*********"
type input "*********"
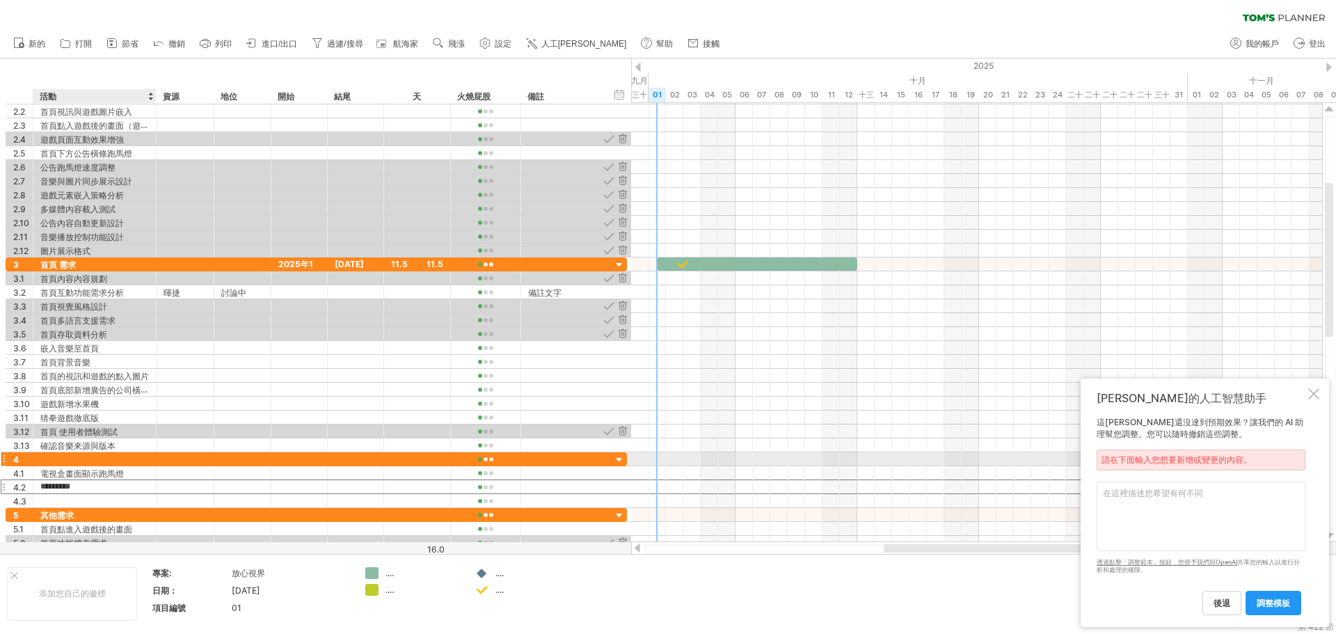
click at [75, 459] on div at bounding box center [94, 458] width 109 height 13
type input "***"
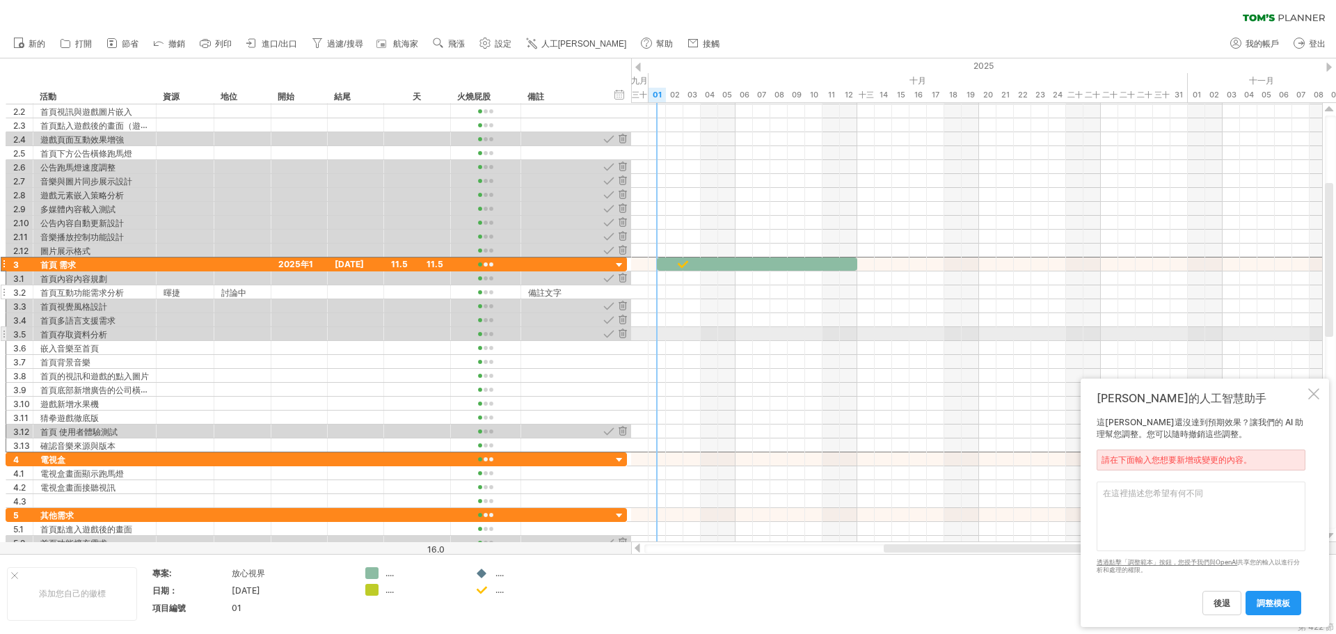
drag, startPoint x: 15, startPoint y: 262, endPoint x: 4, endPoint y: 293, distance: 33.0
click at [0, 332] on html "進度(100%) 嘗試造訪 plan.tomsplanner.com 再次連接... 0% 清除過濾器 重新套用濾鏡 新的" at bounding box center [668, 318] width 1336 height 637
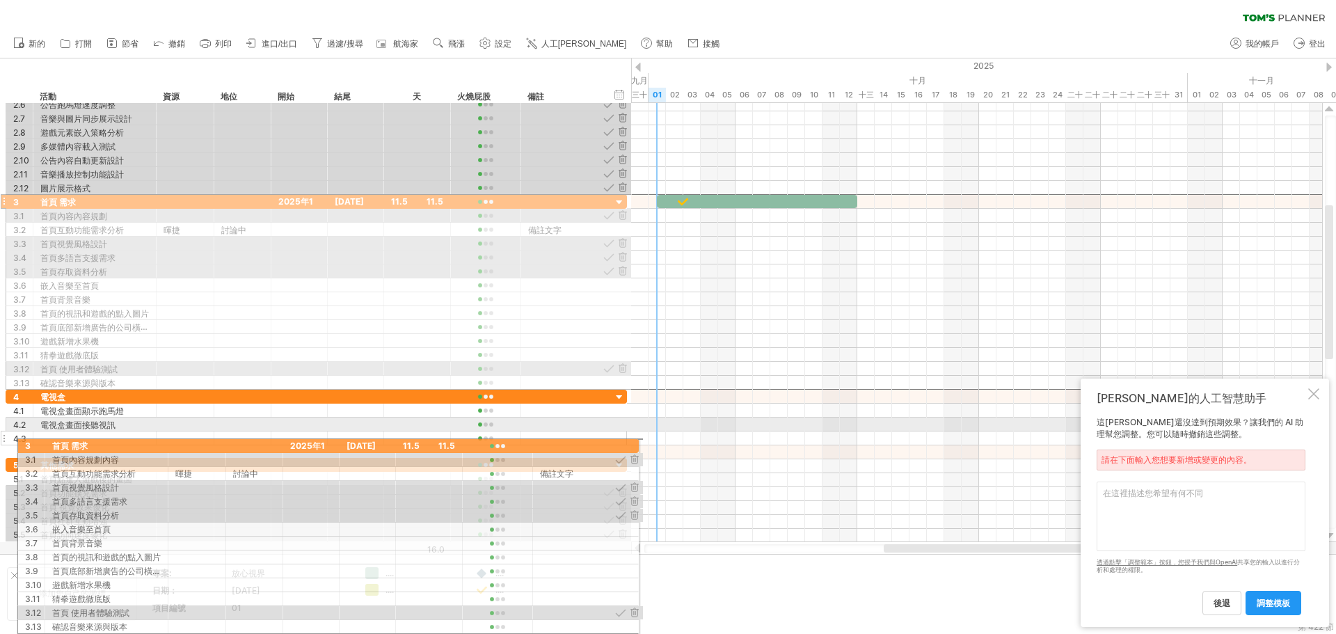
drag, startPoint x: 3, startPoint y: 262, endPoint x: 8, endPoint y: 443, distance: 181.7
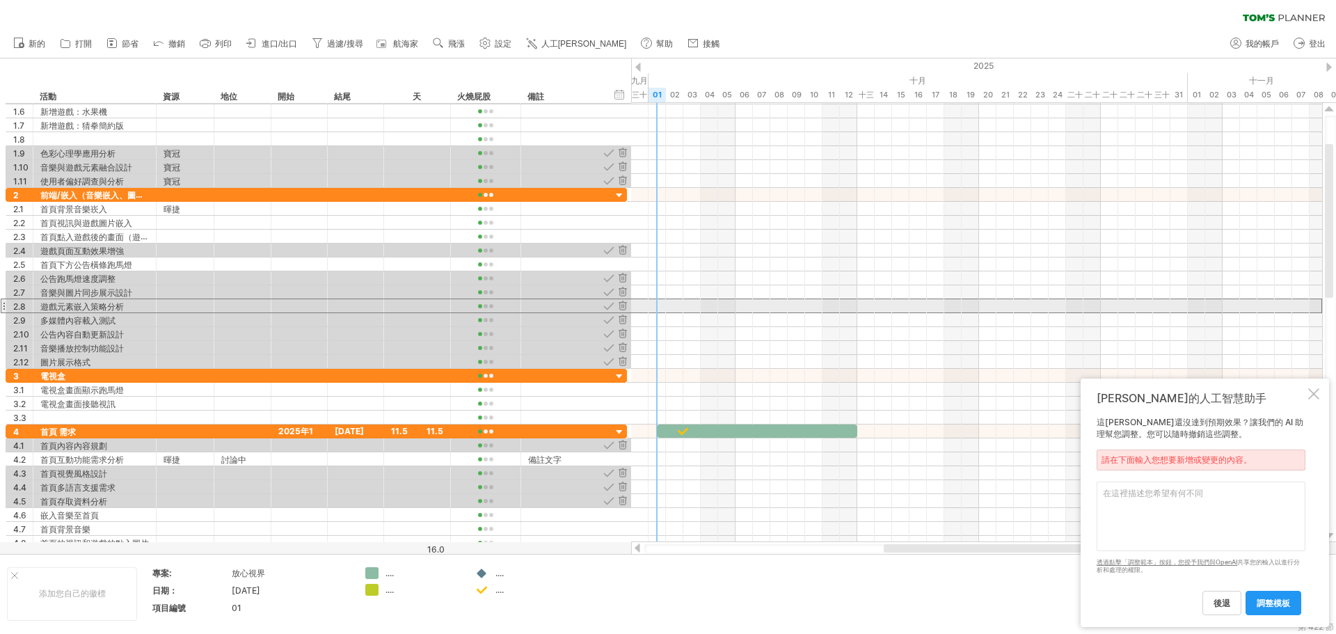
click at [9, 303] on div "2.8" at bounding box center [19, 305] width 27 height 13
click at [7, 304] on div "2.8" at bounding box center [19, 305] width 27 height 13
click at [2, 304] on div at bounding box center [4, 306] width 6 height 15
click at [4, 306] on div at bounding box center [4, 306] width 6 height 15
click at [13, 306] on div "2.8" at bounding box center [19, 305] width 27 height 13
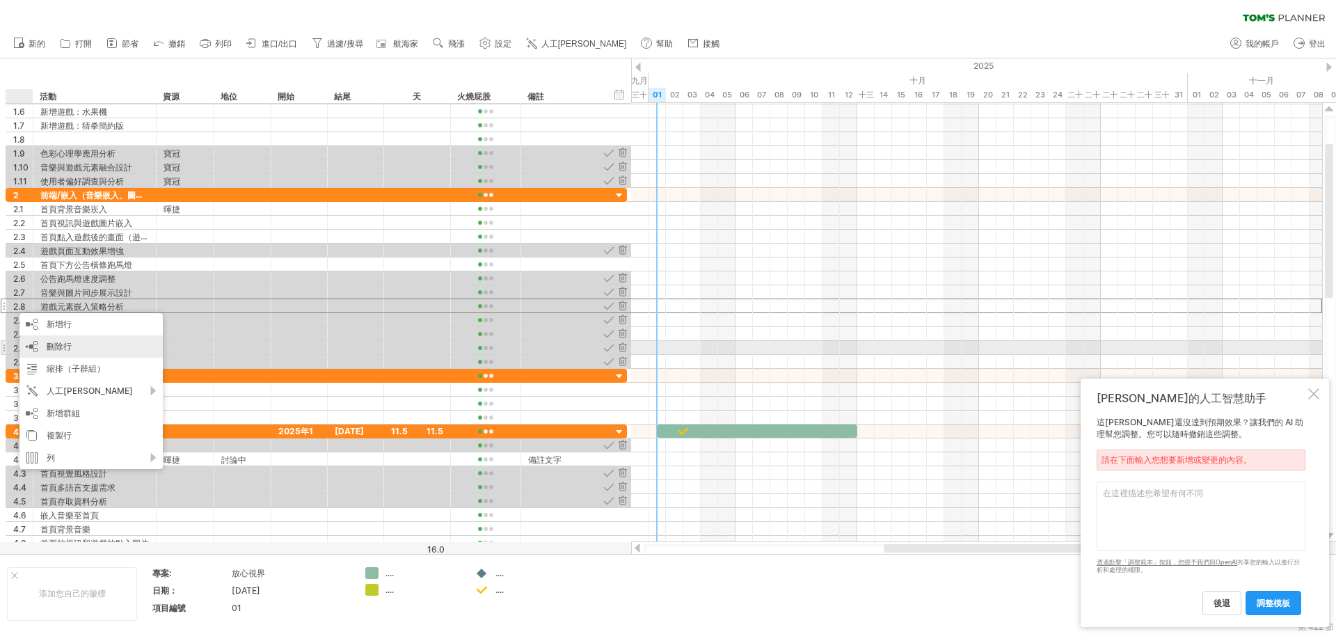
click at [68, 348] on font "刪除行" at bounding box center [59, 346] width 25 height 10
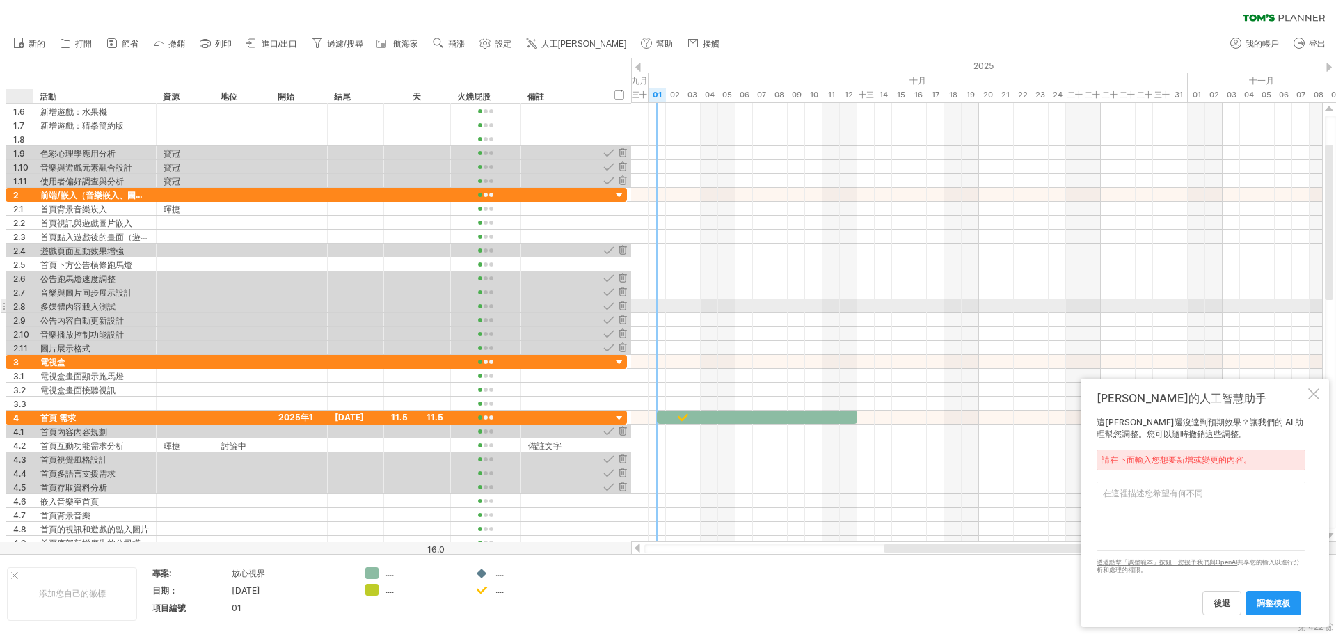
drag, startPoint x: 19, startPoint y: 306, endPoint x: 29, endPoint y: 308, distance: 10.6
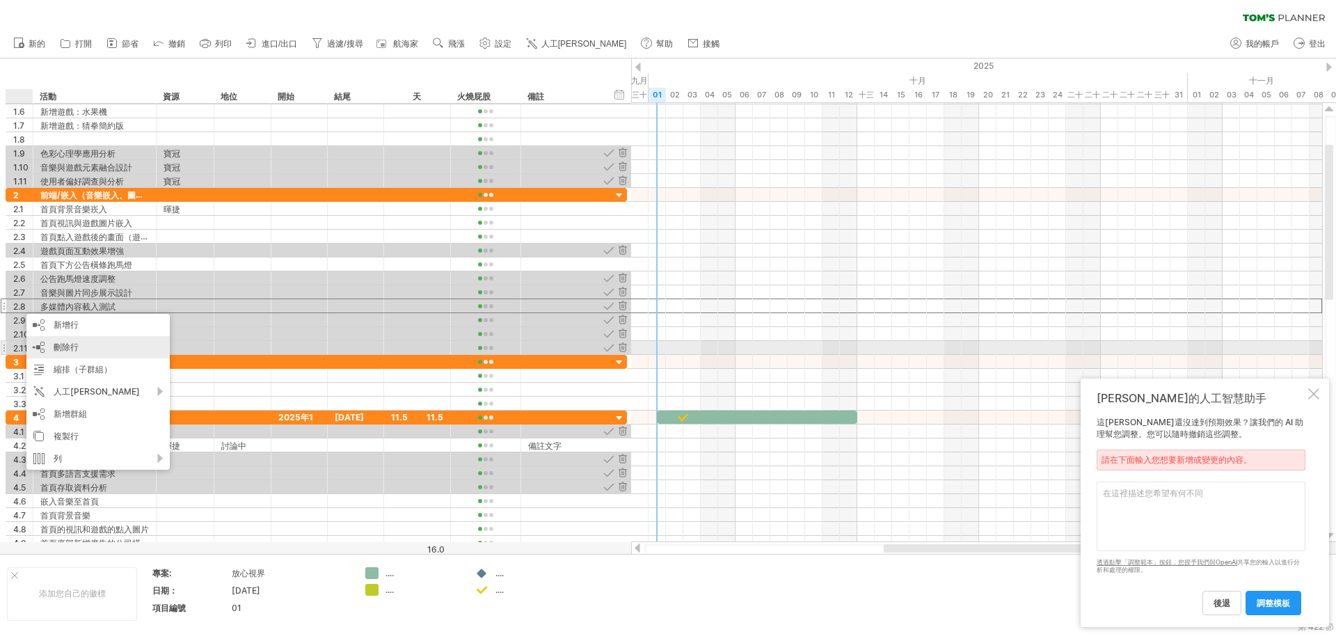
click at [58, 345] on font "刪除行" at bounding box center [66, 347] width 25 height 10
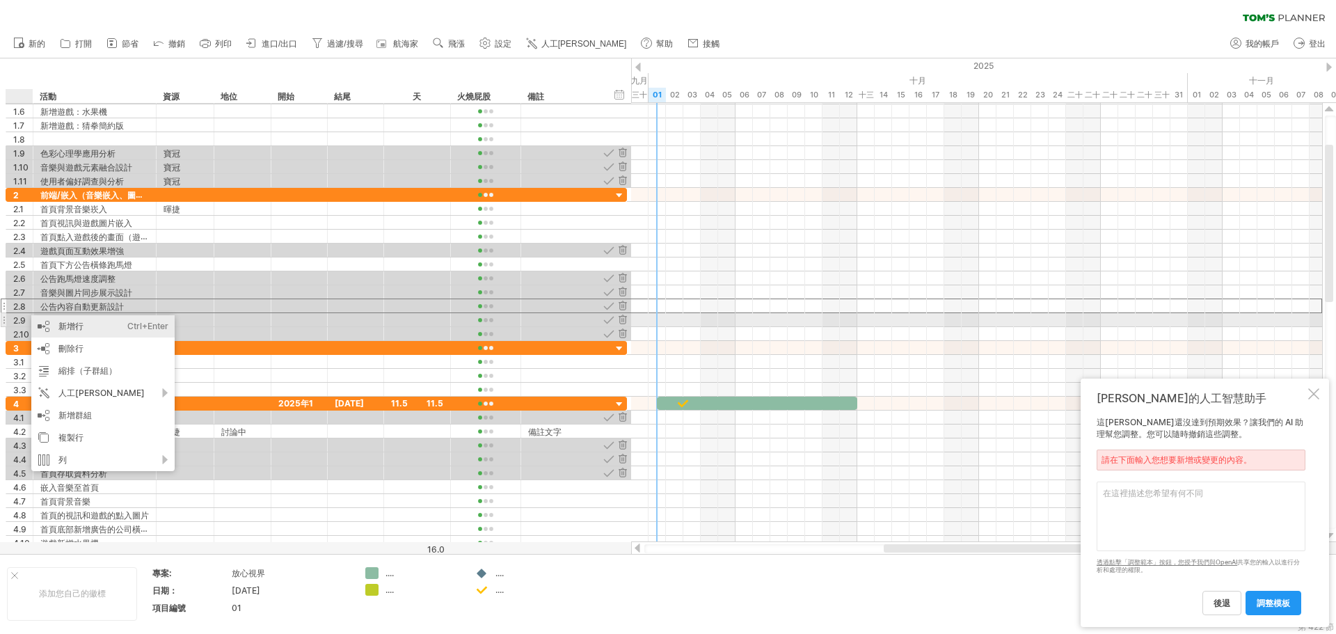
click at [175, 323] on div "新增行 Ctrl+Enter Cmd+回車 刪除行 刪除選取的行 使用行建立群組 縮排（子群組） Ctrl+► Cmd+► 取消縮排 Ctrl+◄ Cmd+◄…" at bounding box center [105, 393] width 148 height 156
click at [200, 323] on div at bounding box center [185, 319] width 43 height 13
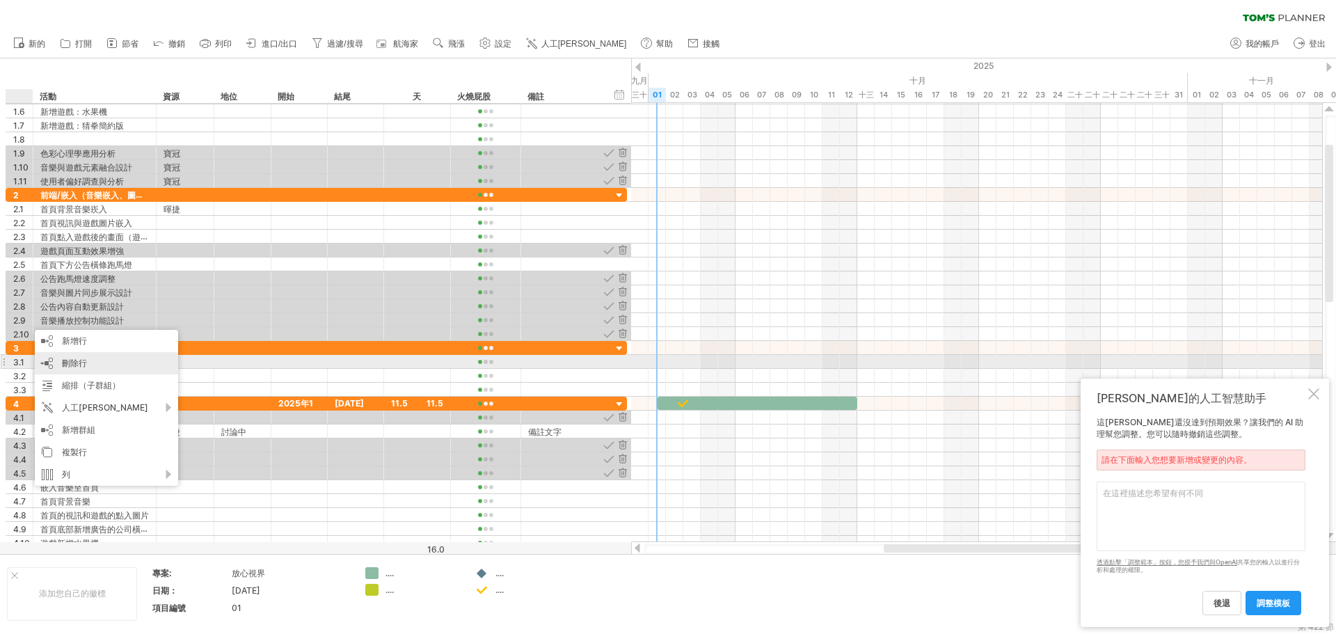
click at [80, 363] on font "刪除行" at bounding box center [74, 363] width 25 height 10
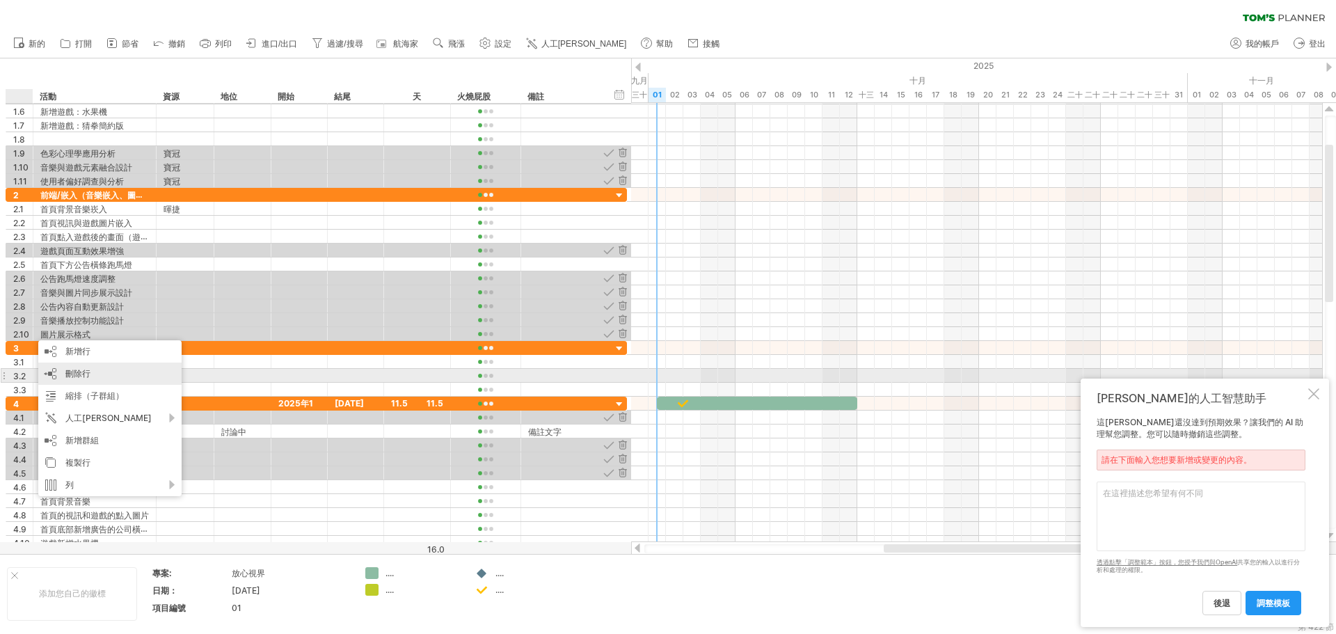
click at [72, 370] on font "刪除行" at bounding box center [77, 373] width 25 height 10
click at [77, 371] on font "刪除行" at bounding box center [70, 373] width 25 height 10
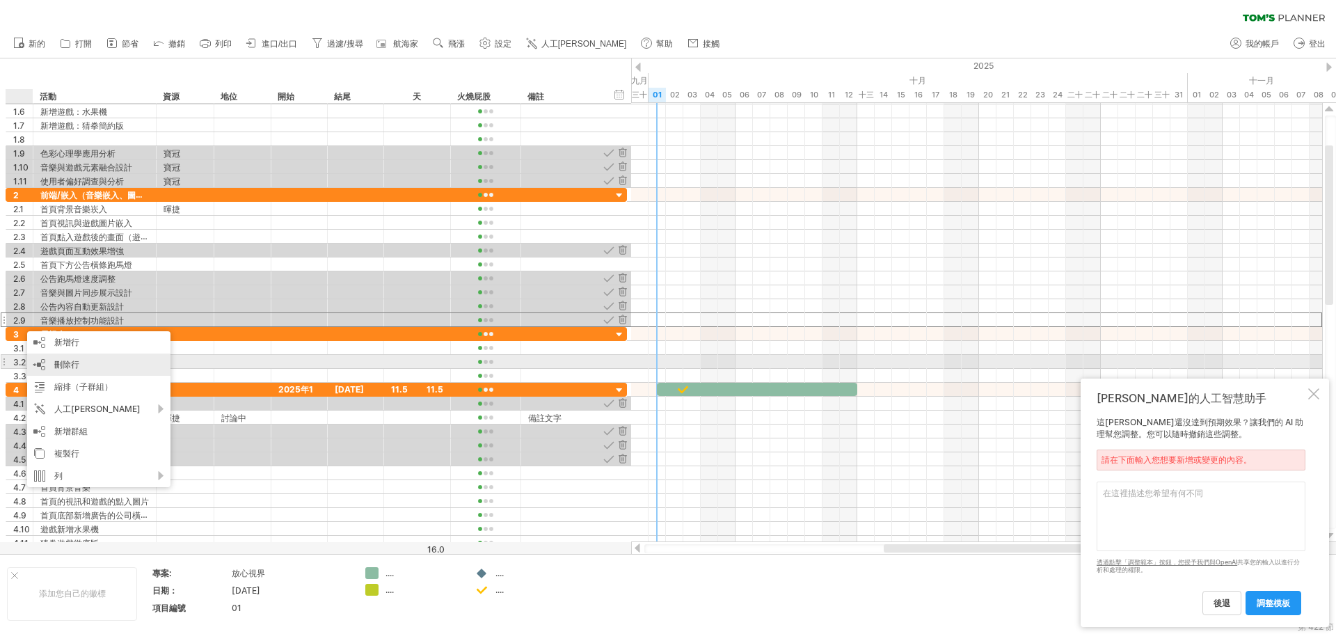
click at [72, 365] on font "刪除行" at bounding box center [66, 364] width 25 height 10
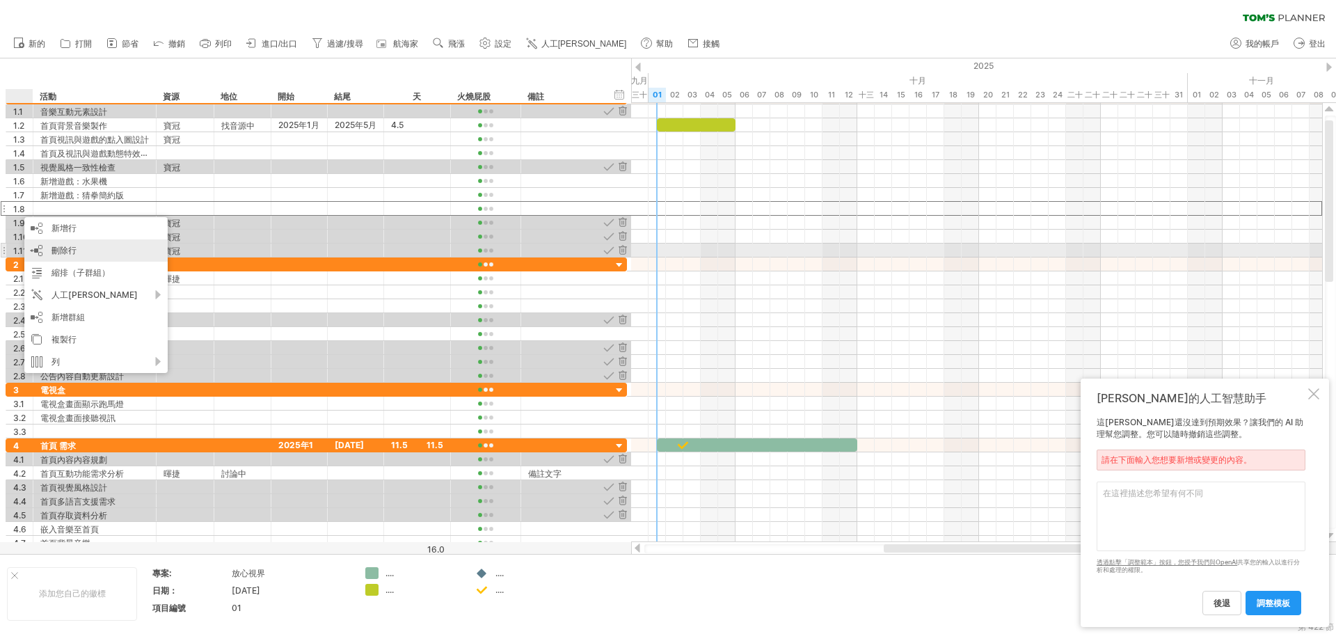
click at [82, 248] on div "刪除行 刪除選取的行" at bounding box center [95, 250] width 143 height 22
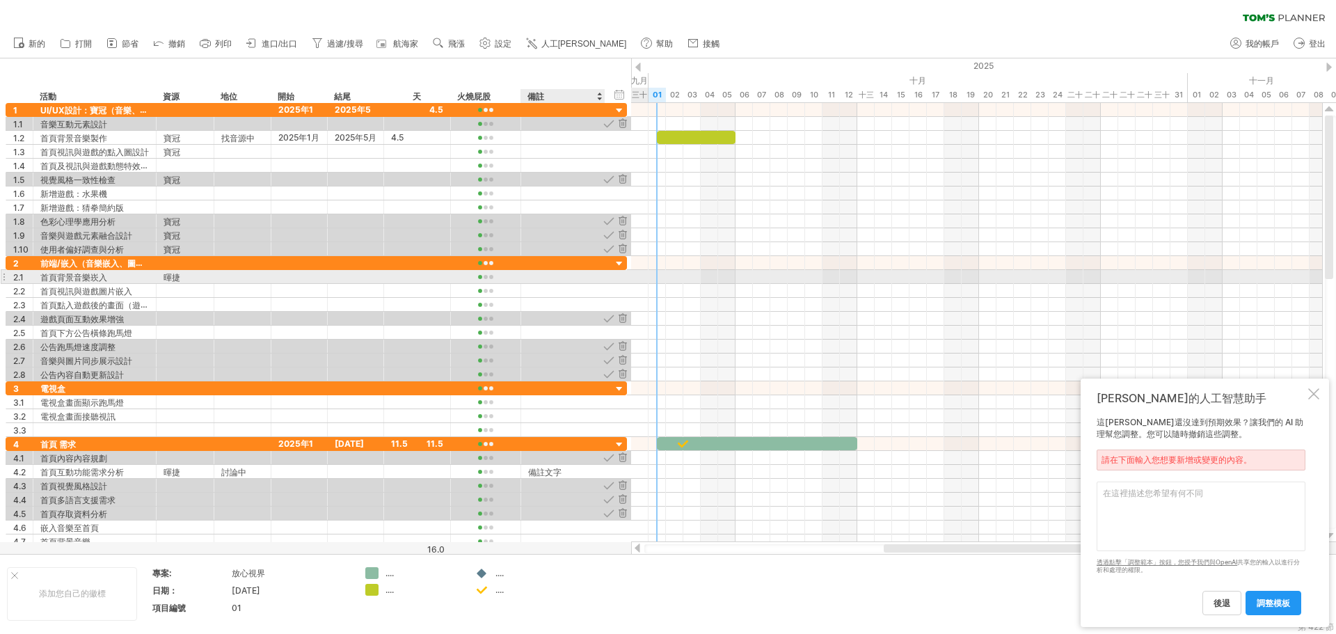
click at [535, 276] on div at bounding box center [563, 276] width 70 height 13
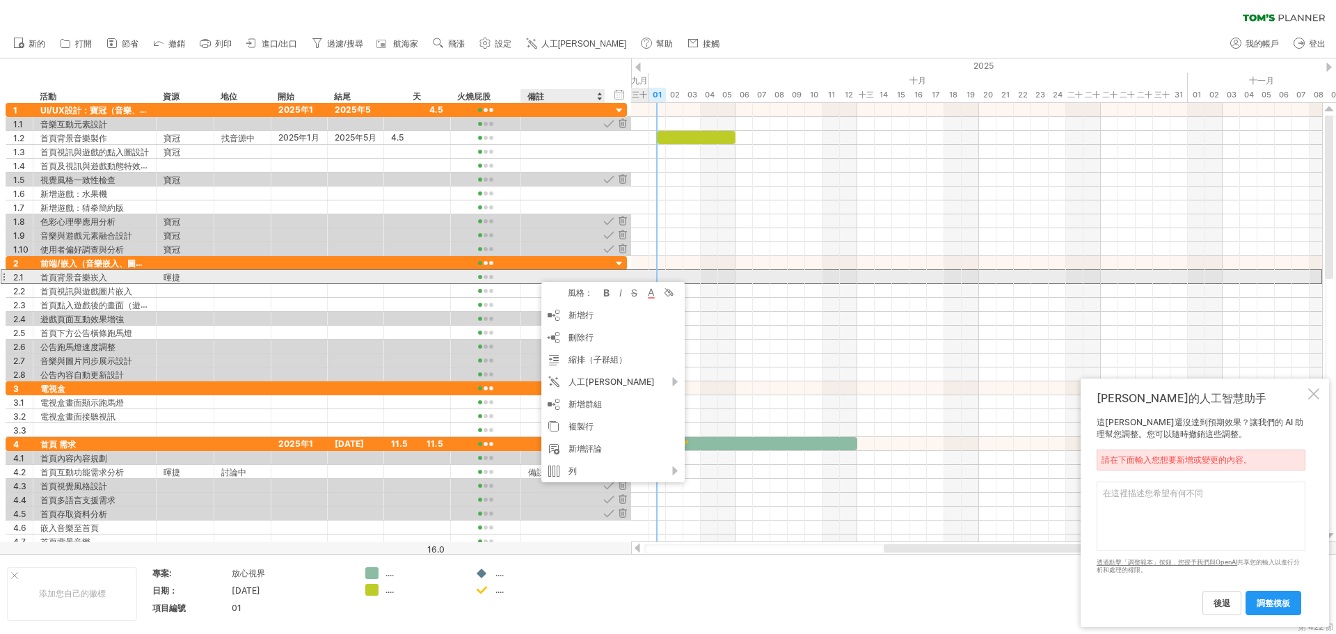
drag, startPoint x: 533, startPoint y: 276, endPoint x: 528, endPoint y: 283, distance: 8.5
click at [530, 276] on div at bounding box center [563, 276] width 70 height 13
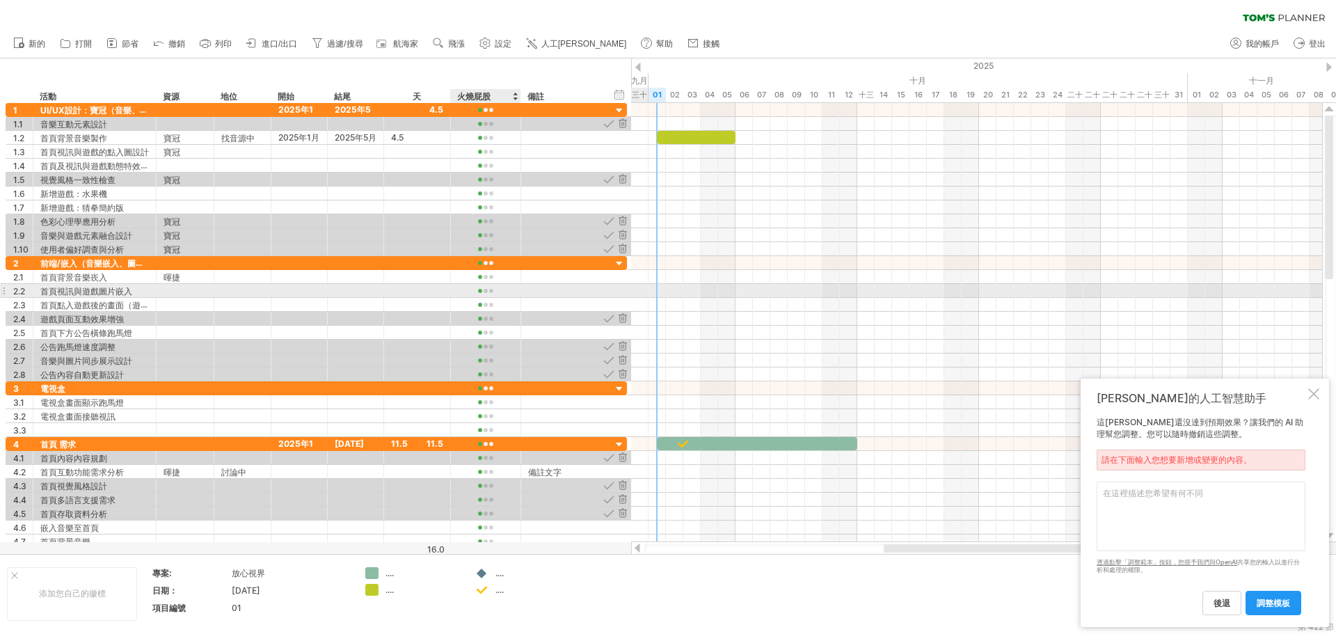
paste input "********"
type input "********"
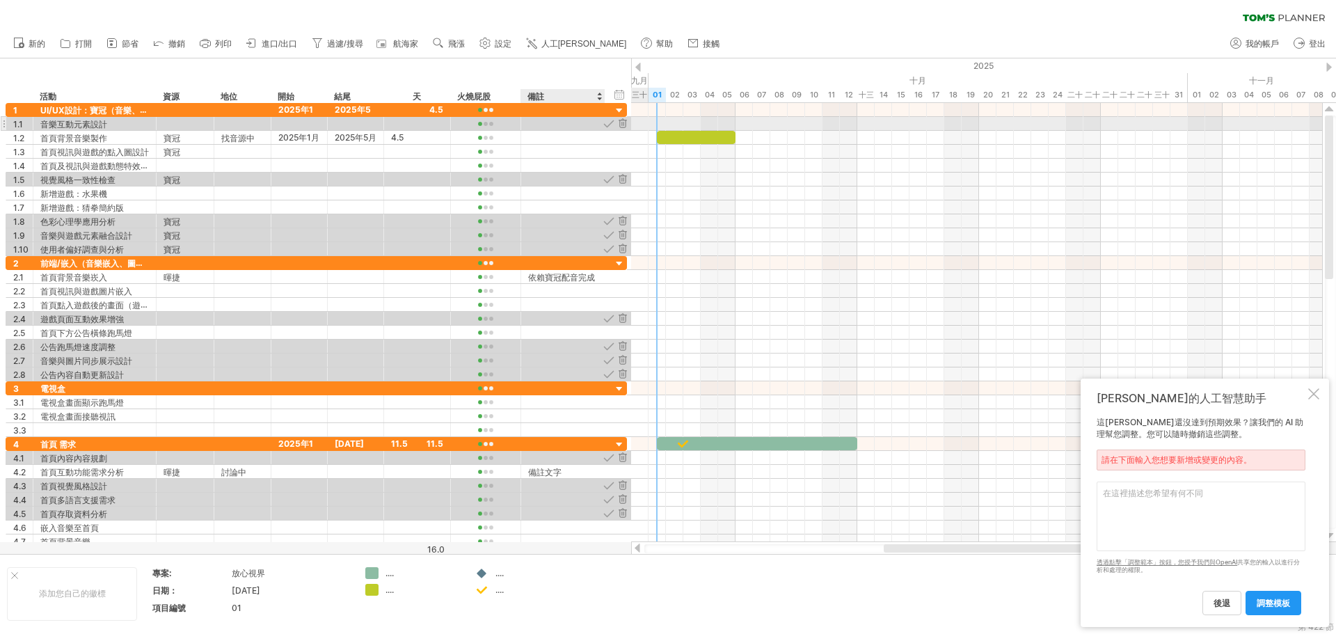
click at [556, 123] on div at bounding box center [563, 123] width 70 height 13
paste input "**********"
type input "**********"
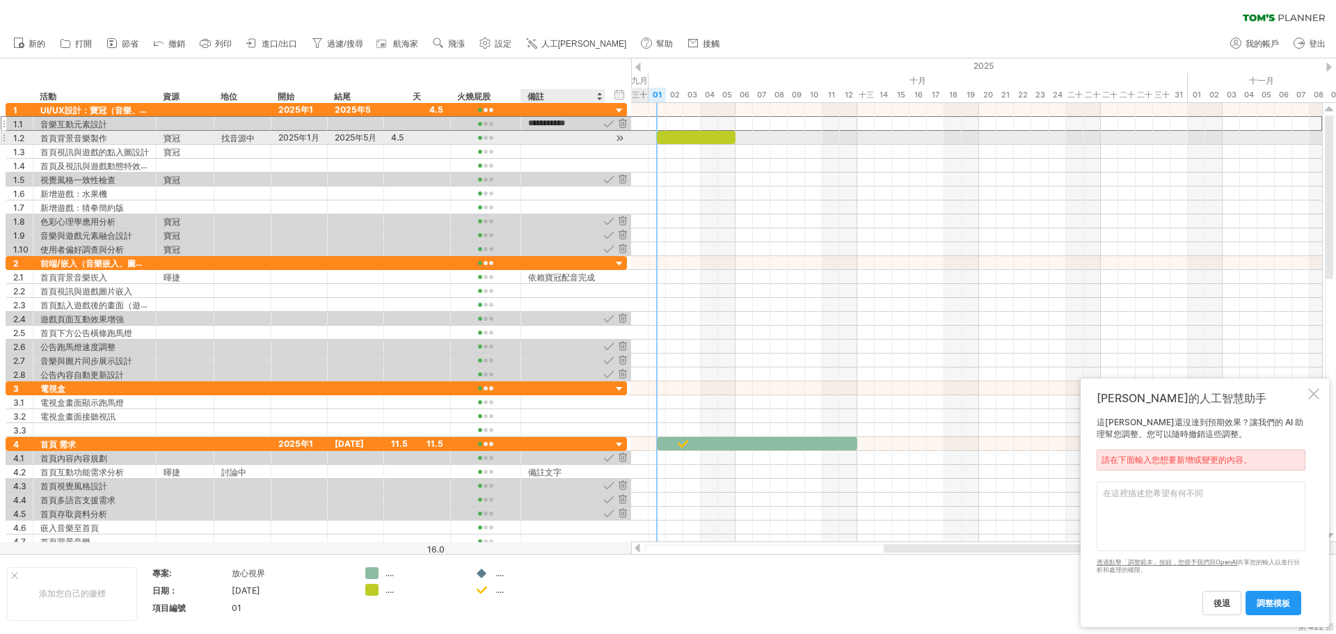
click at [547, 141] on div at bounding box center [563, 137] width 70 height 13
paste input "**********"
click at [546, 131] on input "**********" at bounding box center [563, 137] width 70 height 13
type input "**********"
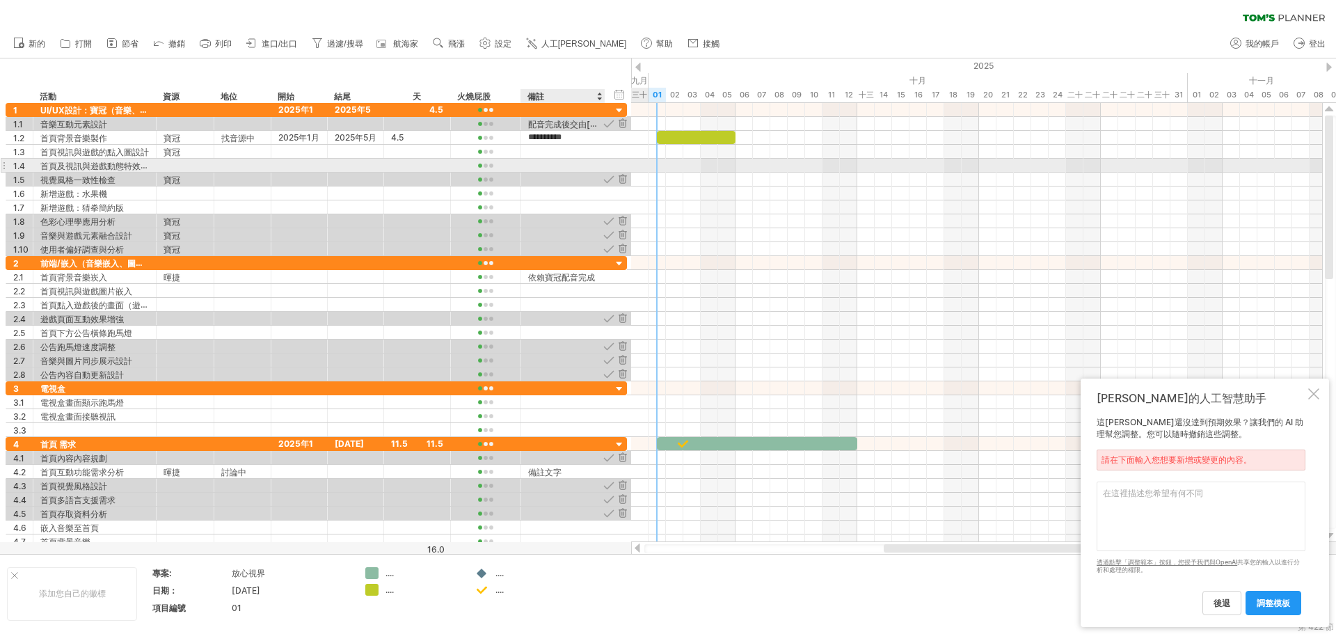
scroll to position [0, 0]
click at [557, 164] on div at bounding box center [563, 165] width 70 height 13
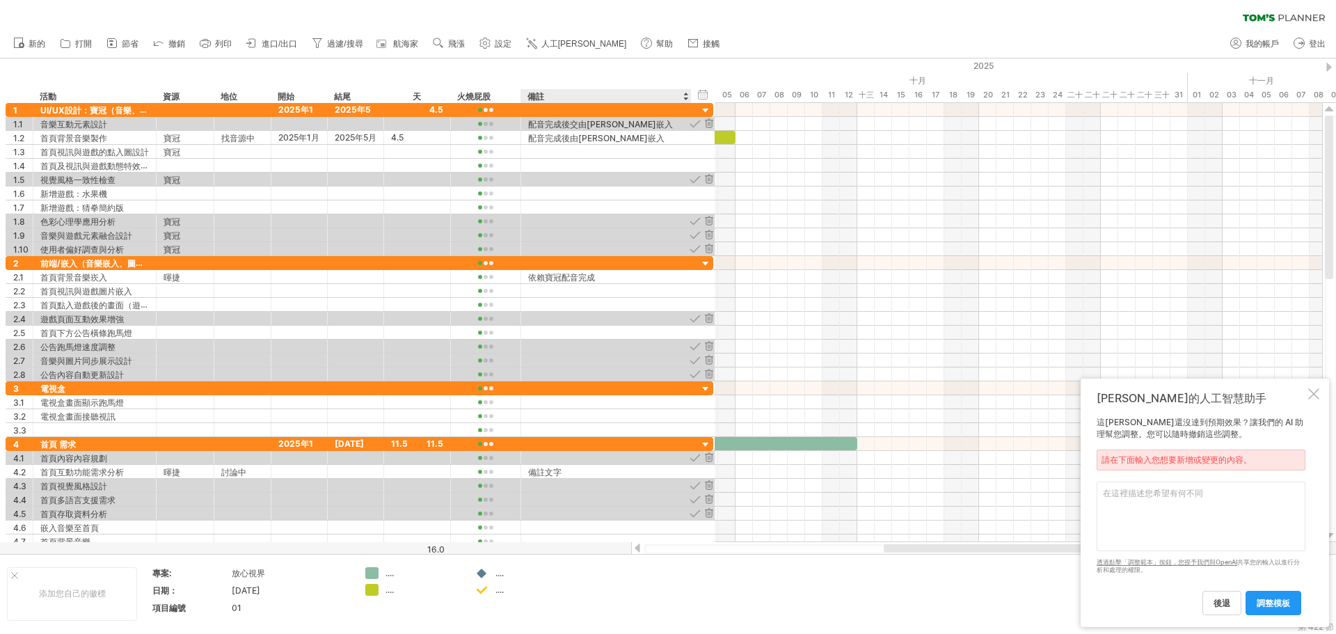
drag, startPoint x: 603, startPoint y: 95, endPoint x: 689, endPoint y: 90, distance: 86.5
click at [689, 90] on div at bounding box center [690, 96] width 5 height 14
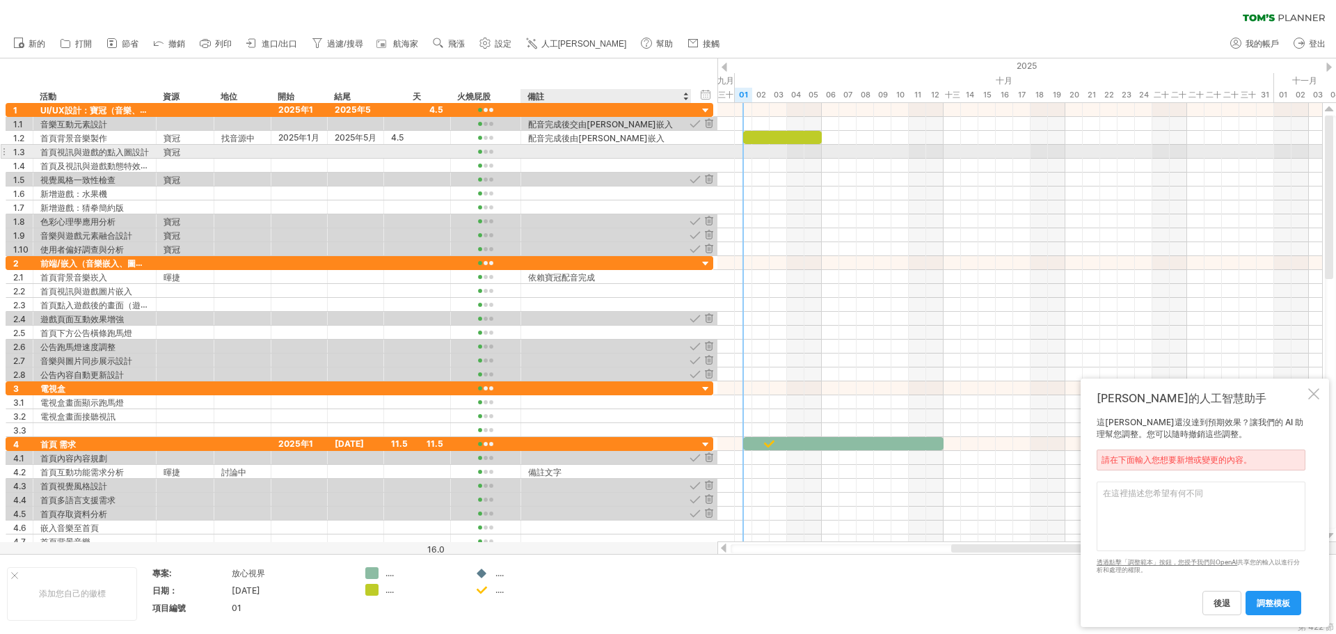
click at [583, 152] on div at bounding box center [606, 151] width 156 height 13
click at [573, 155] on input "text" at bounding box center [606, 151] width 156 height 13
paste input "**********"
type input "**********"
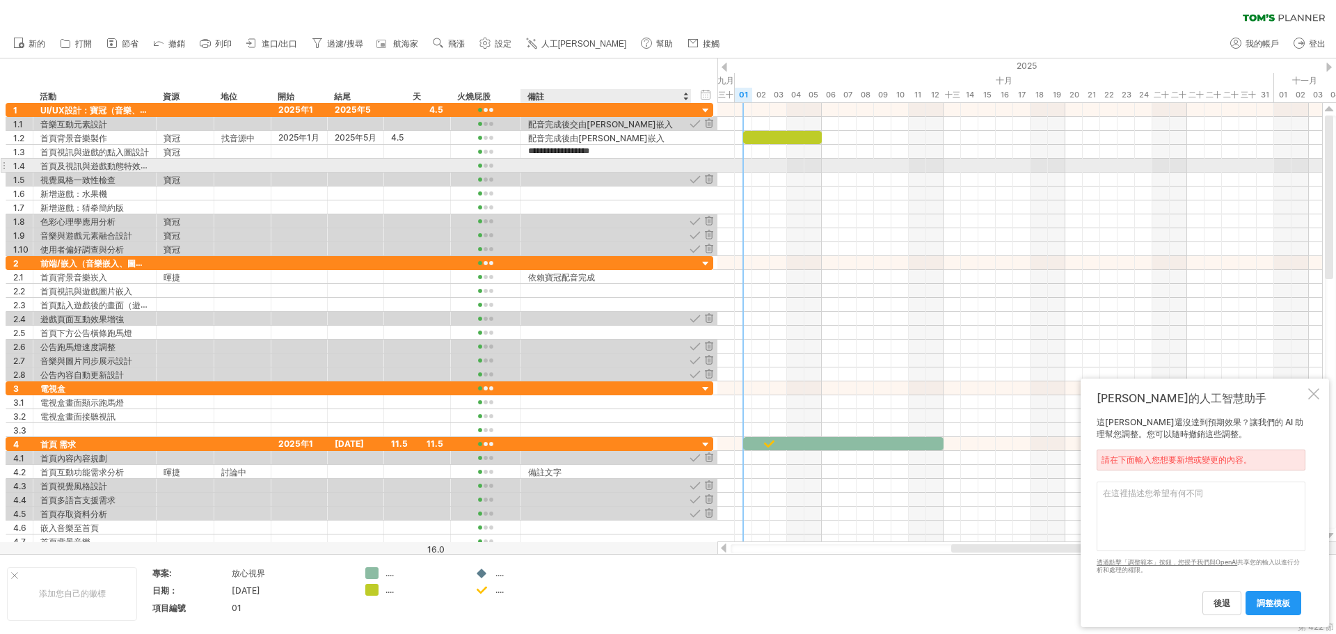
click at [557, 168] on div at bounding box center [606, 165] width 156 height 13
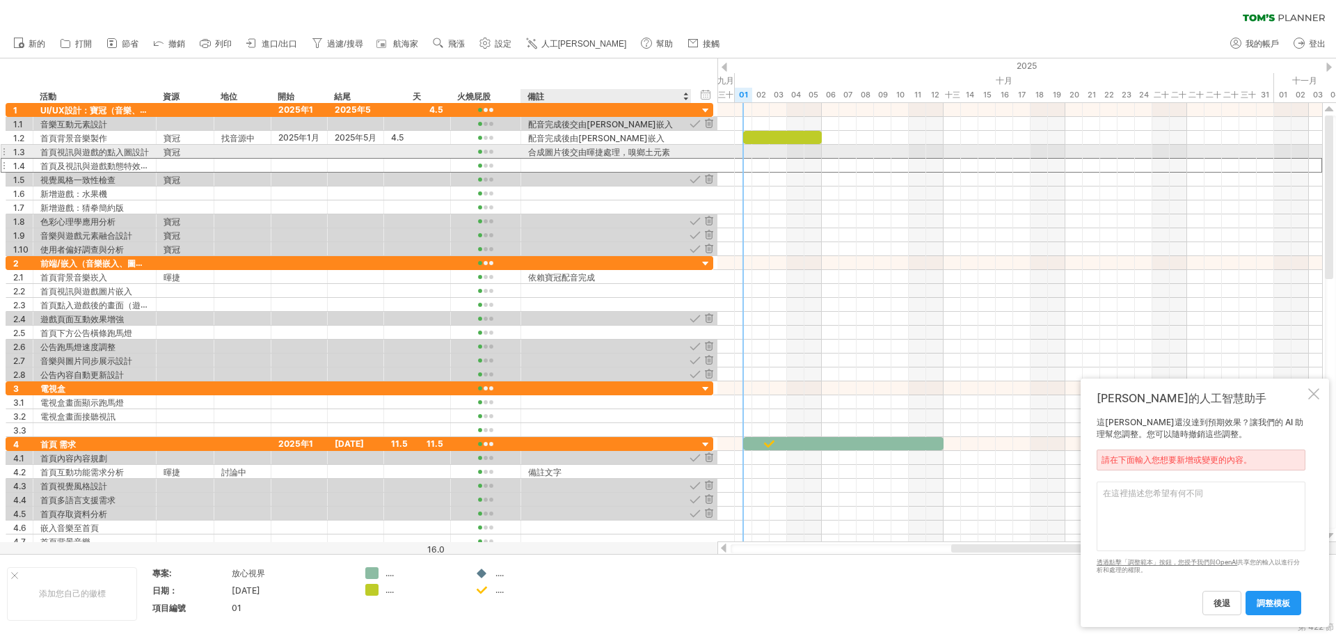
click at [641, 154] on font "合成圖片後交由暉捷處理，嗅鄉土元素" at bounding box center [599, 152] width 142 height 10
click at [635, 154] on font "合成圖片後交由暉捷處理，嗅鄉土元素" at bounding box center [599, 152] width 142 height 10
click at [617, 168] on div at bounding box center [606, 165] width 156 height 13
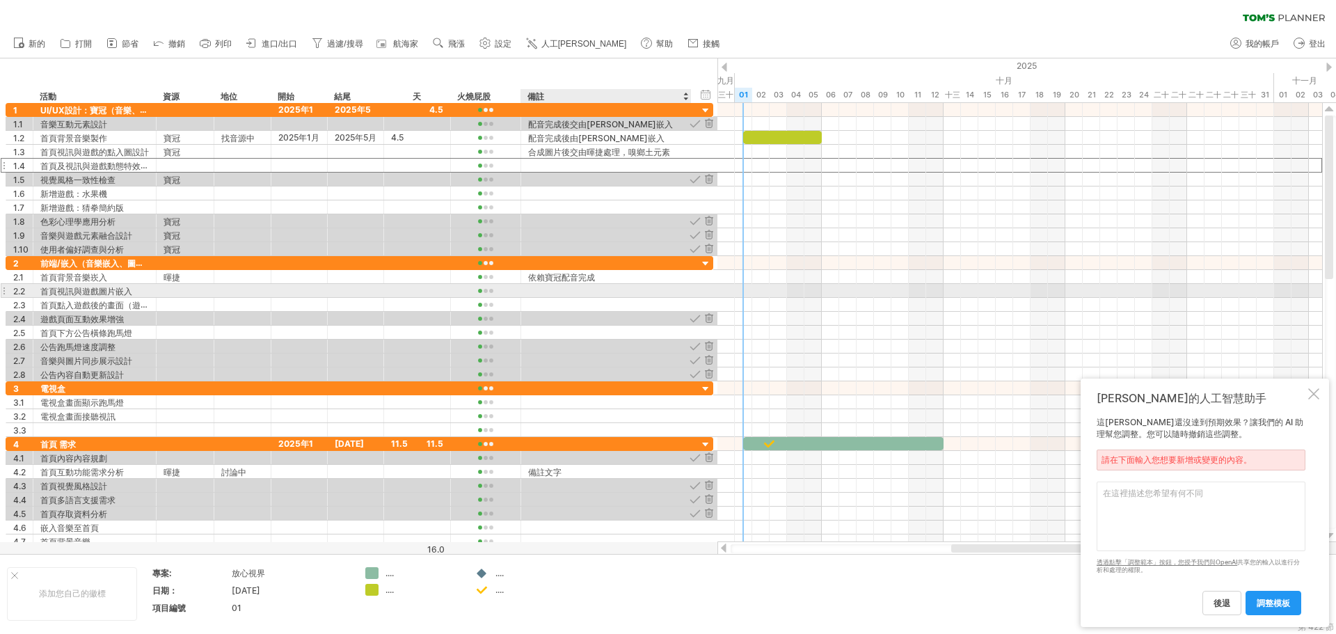
click at [567, 288] on div at bounding box center [606, 290] width 156 height 13
paste input "**********"
type input "**********"
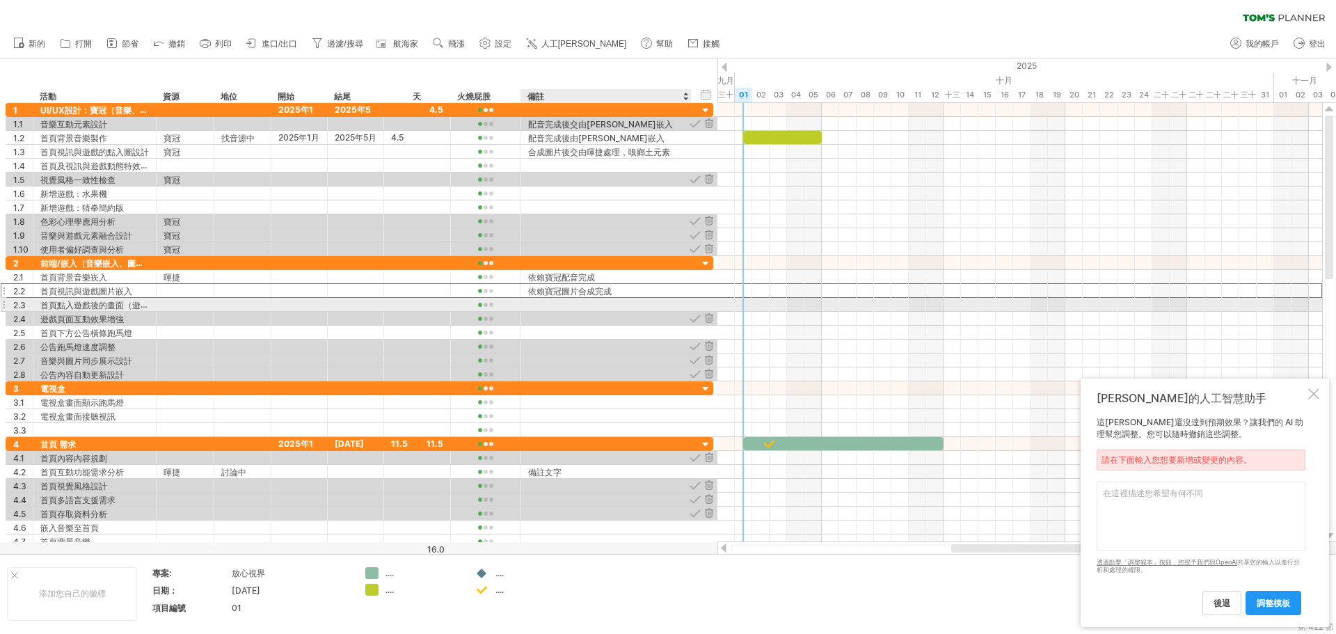
click at [596, 308] on div at bounding box center [606, 304] width 156 height 13
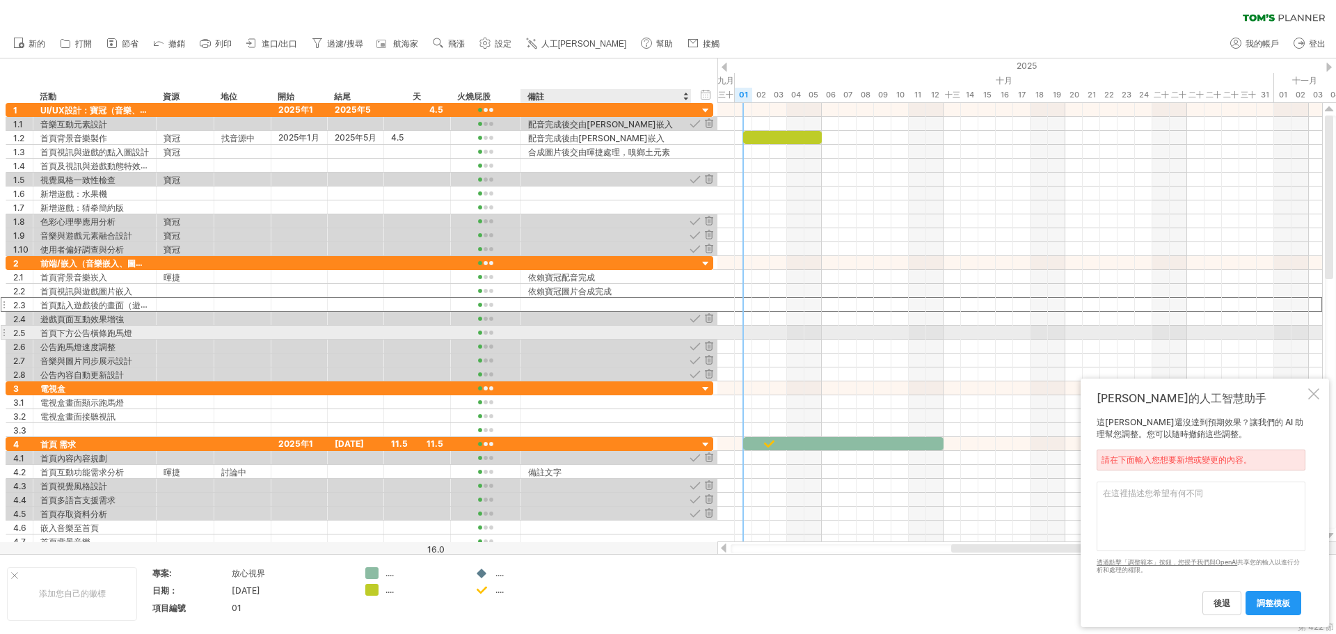
click at [550, 331] on div at bounding box center [606, 332] width 156 height 13
paste input "*********"
type input "*********"
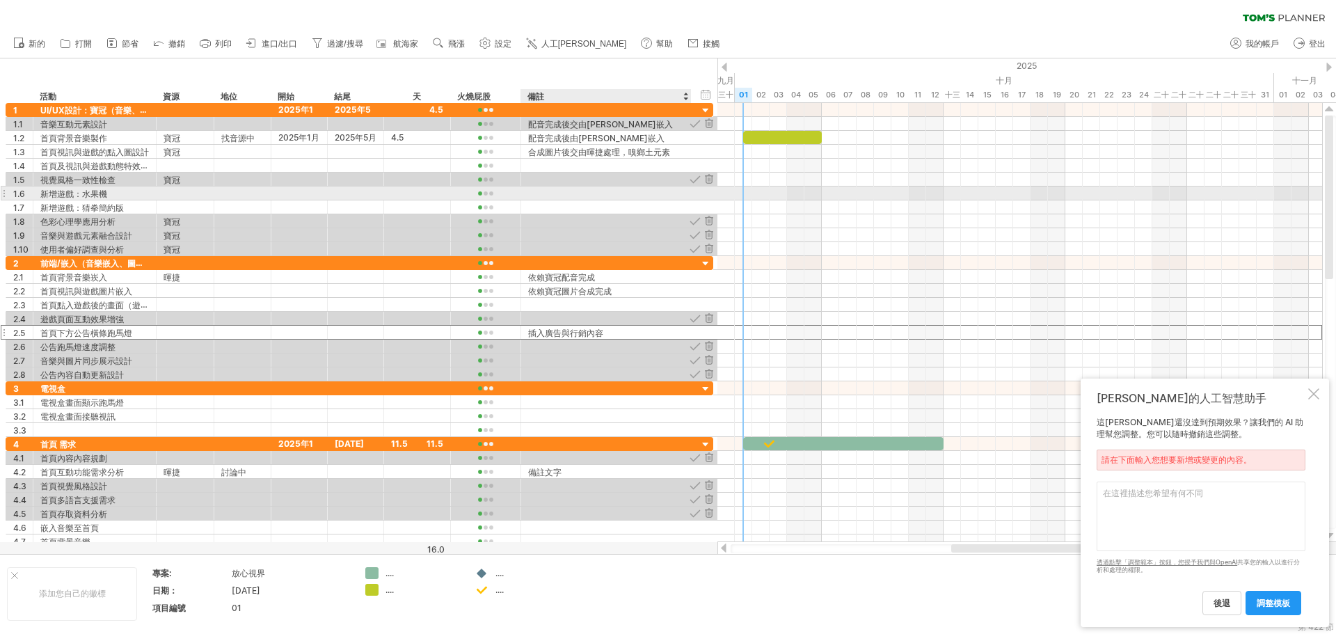
click at [547, 196] on div at bounding box center [606, 193] width 156 height 13
paste input "*****"
type input "*****"
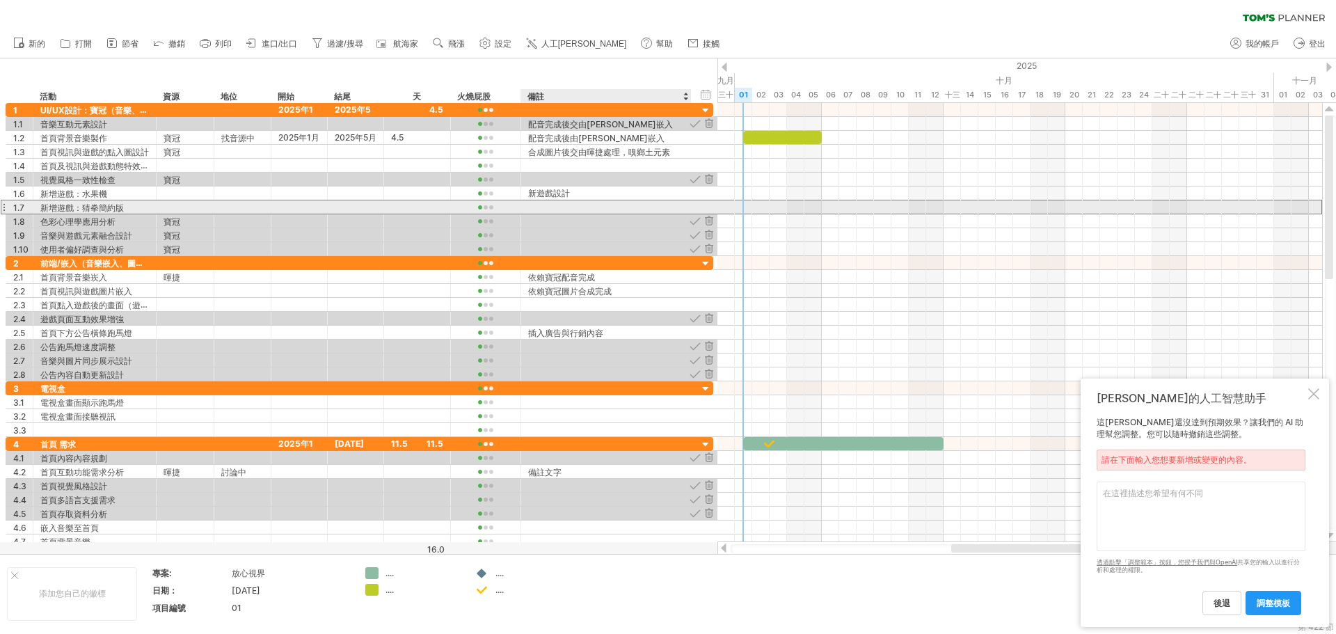
click at [542, 207] on div at bounding box center [606, 206] width 156 height 13
click at [586, 207] on div at bounding box center [606, 206] width 156 height 13
paste input "*******"
type input "*******"
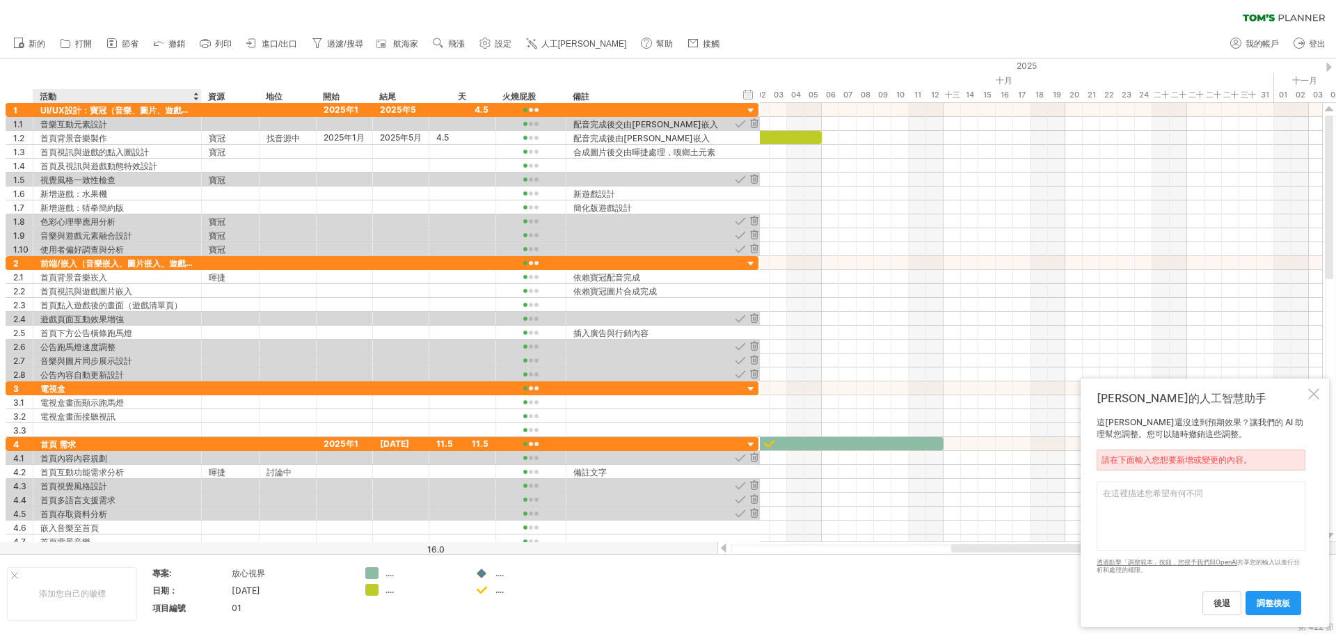
drag, startPoint x: 153, startPoint y: 95, endPoint x: 200, endPoint y: 94, distance: 47.4
click at [200, 95] on div at bounding box center [200, 96] width 5 height 14
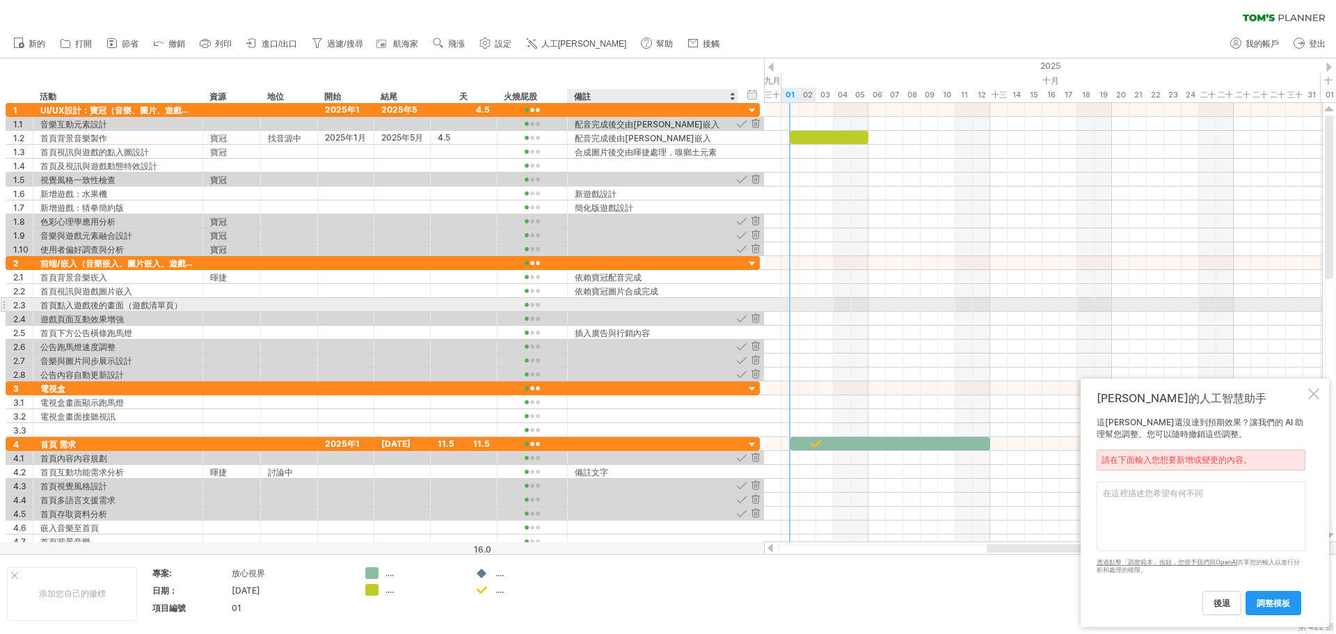
click at [614, 305] on div at bounding box center [653, 304] width 156 height 13
paste input "**********"
type input "**********"
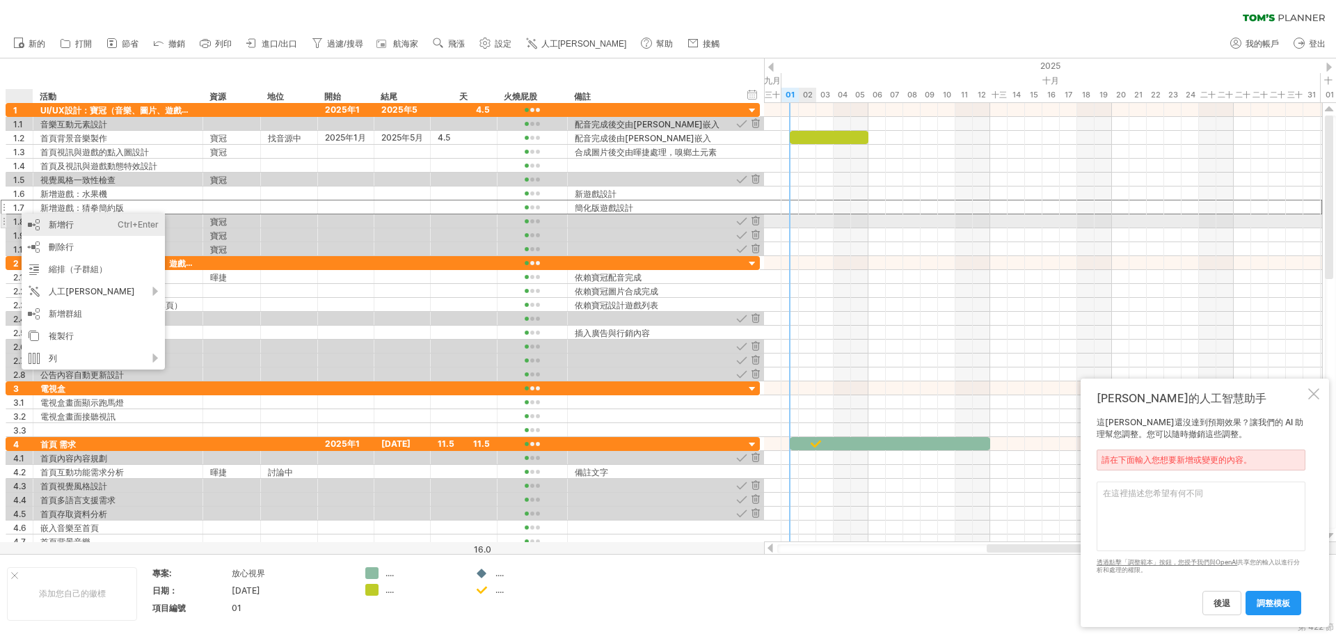
click at [58, 224] on font "新增行" at bounding box center [61, 224] width 25 height 10
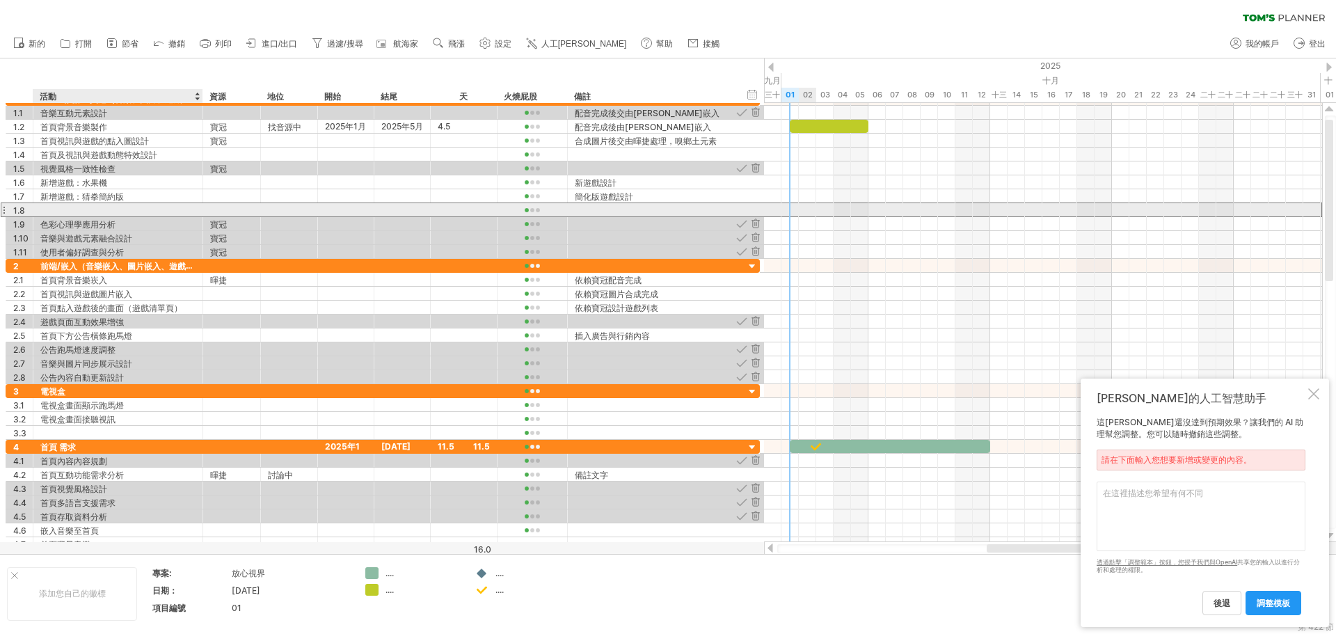
click at [77, 210] on div at bounding box center [117, 209] width 155 height 13
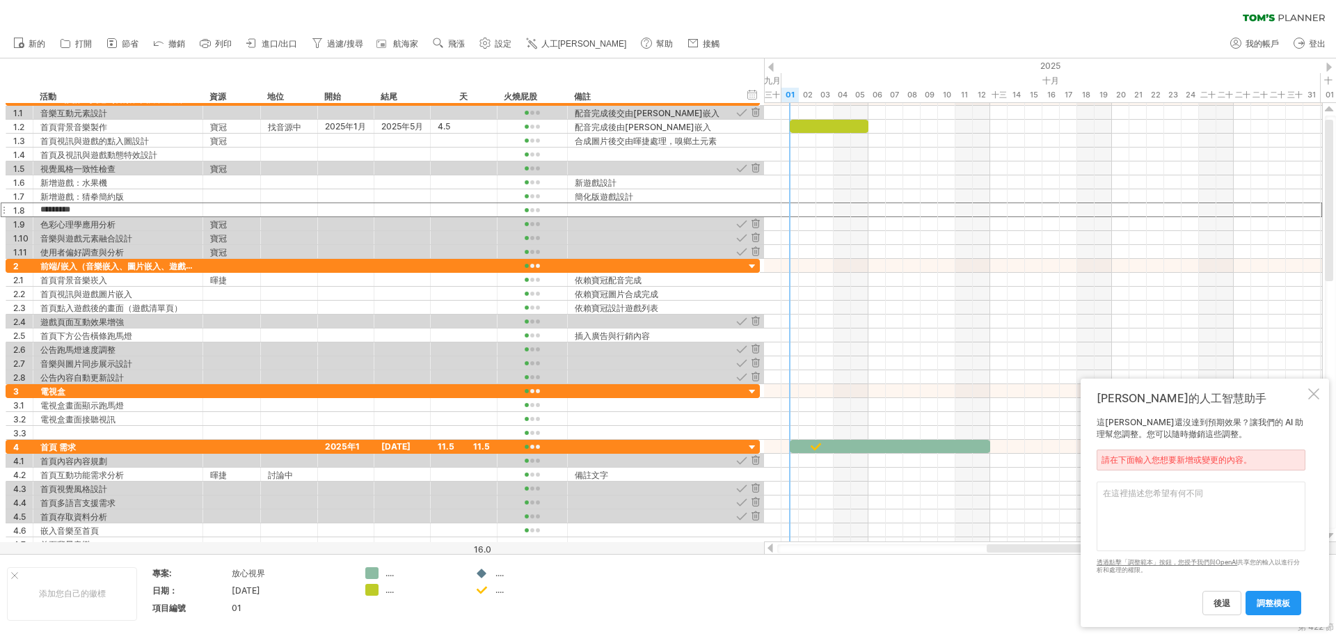
type input "********"
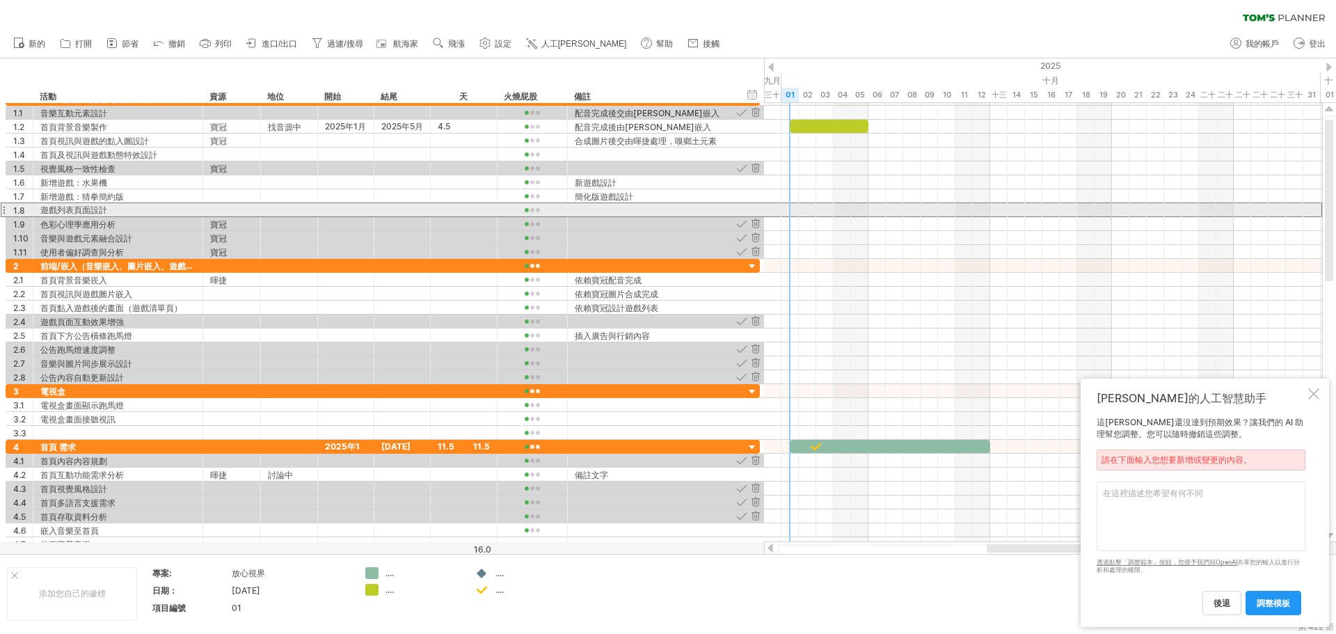
click at [6, 211] on div "1.8" at bounding box center [19, 209] width 27 height 13
click at [3, 211] on div at bounding box center [4, 210] width 6 height 15
click at [4, 212] on div at bounding box center [4, 210] width 6 height 15
click at [5, 212] on div at bounding box center [4, 210] width 6 height 15
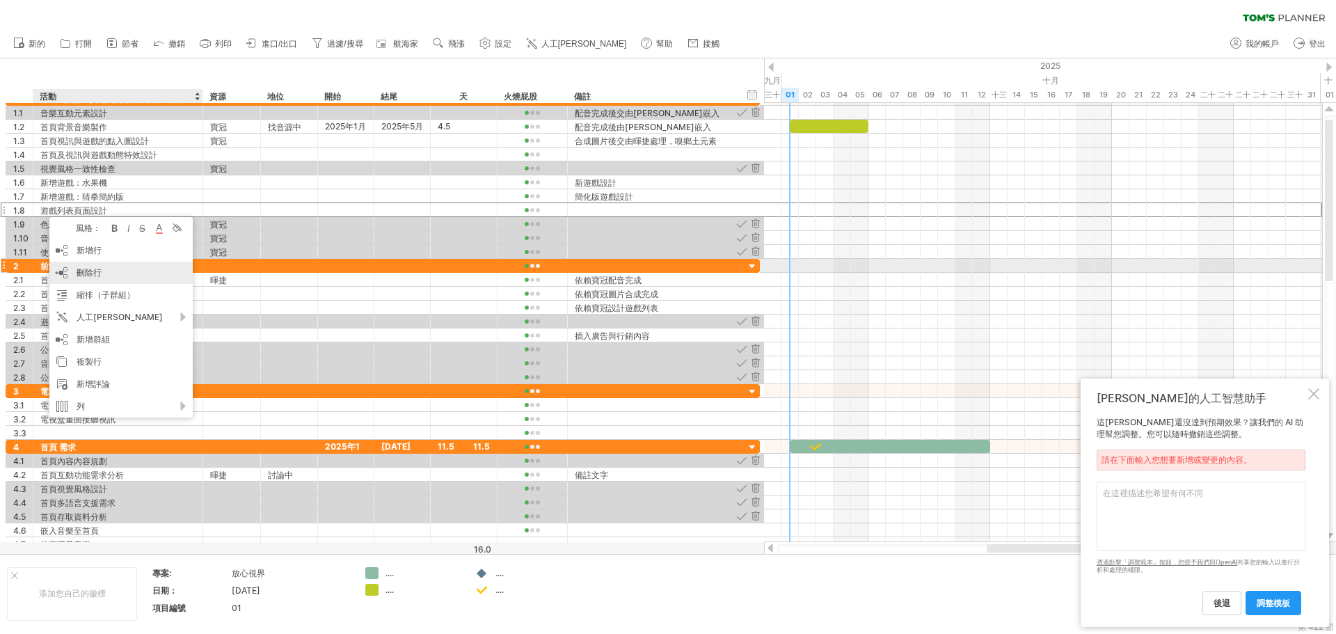
click at [92, 274] on font "刪除行" at bounding box center [89, 272] width 25 height 10
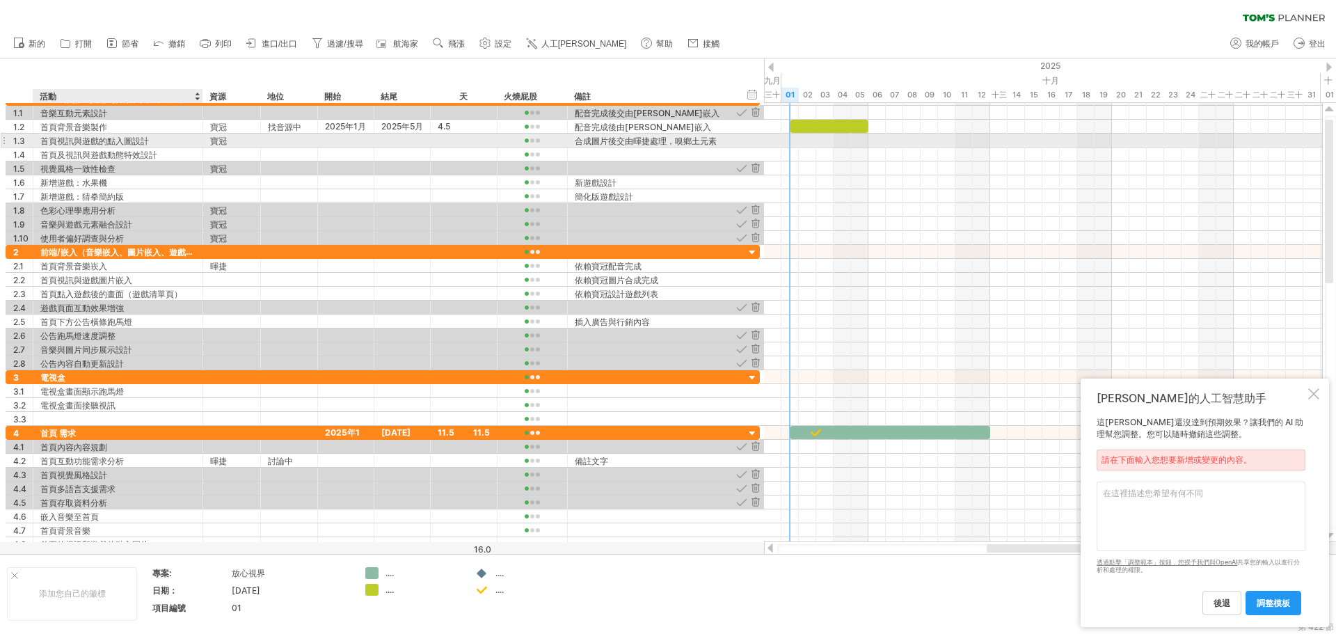
click at [141, 138] on font "首頁視訊與遊戲的點入圖設計" at bounding box center [94, 141] width 109 height 10
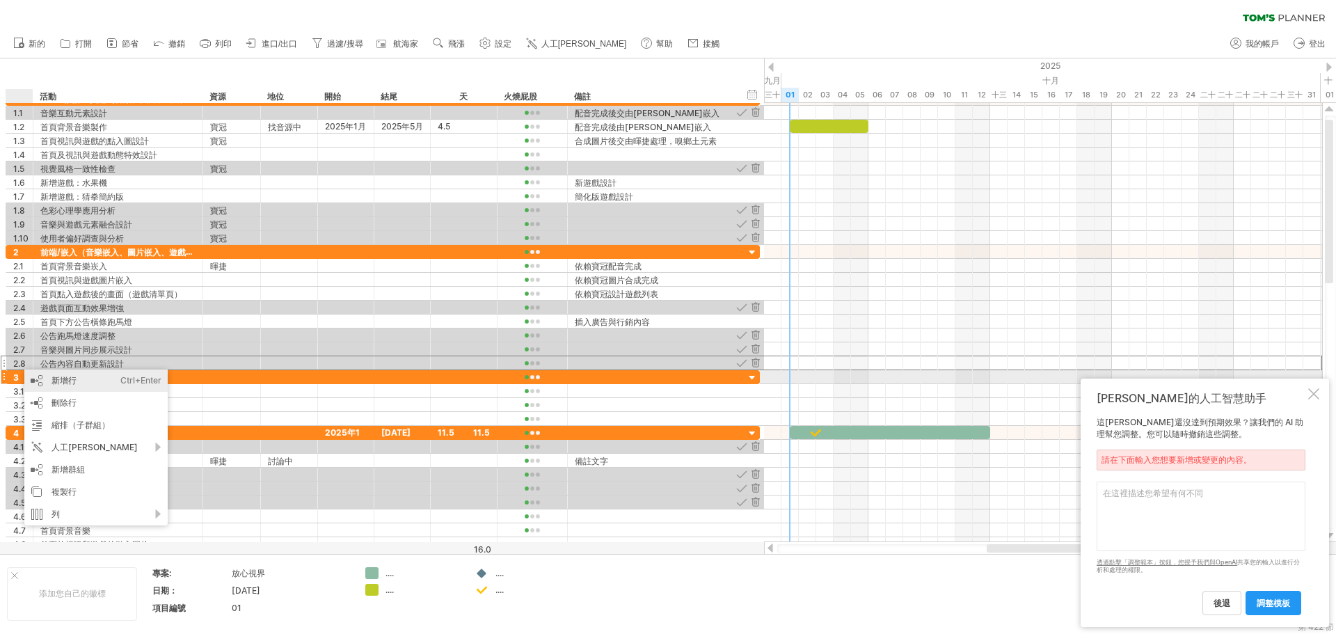
click at [63, 378] on font "新增行" at bounding box center [64, 380] width 25 height 10
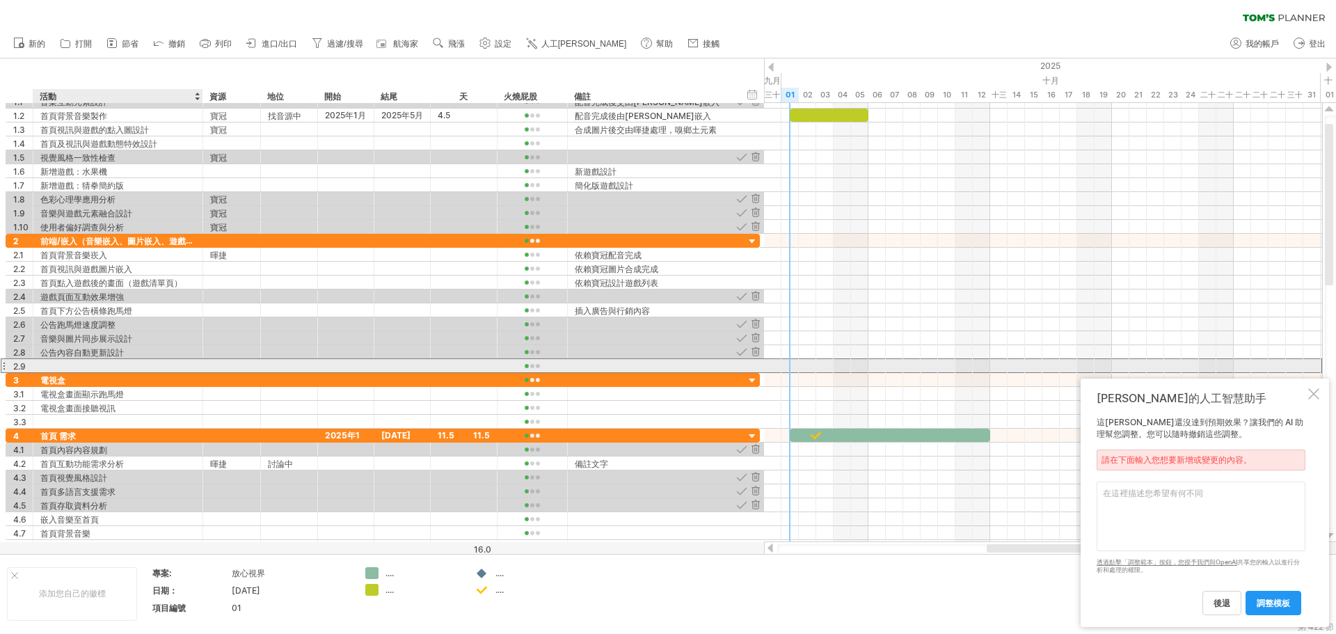
click at [63, 369] on div at bounding box center [117, 365] width 155 height 13
click at [83, 370] on div at bounding box center [117, 365] width 155 height 13
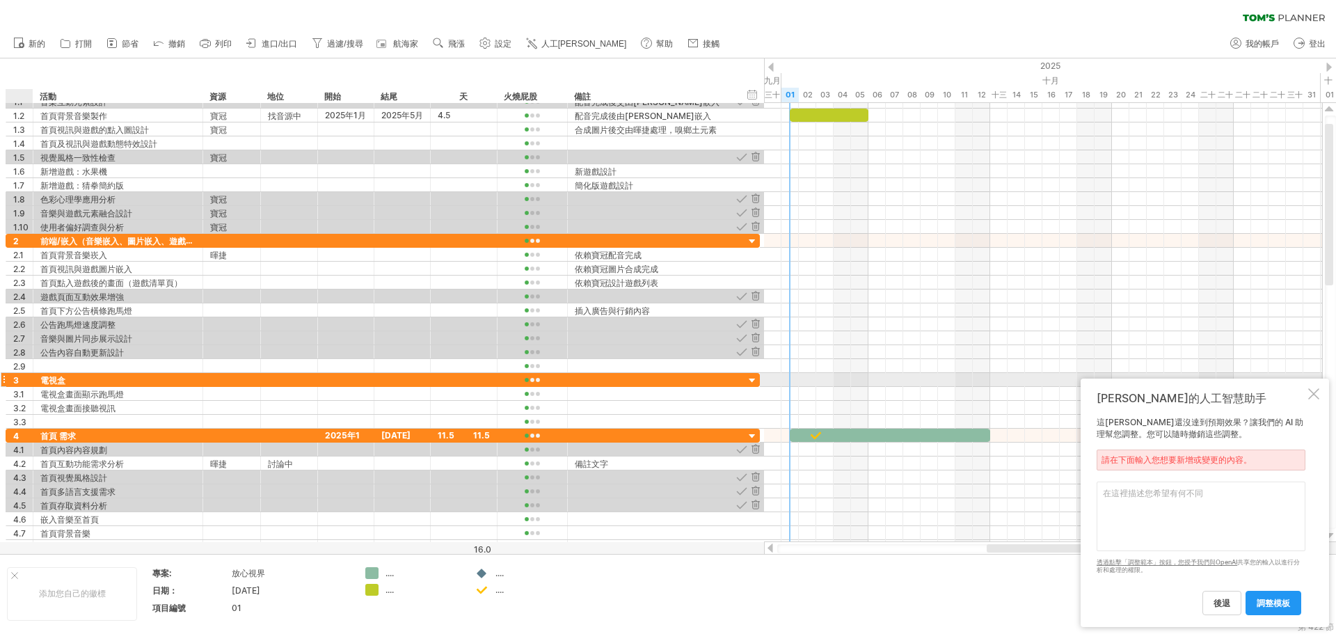
paste input "**********"
type input "**********"
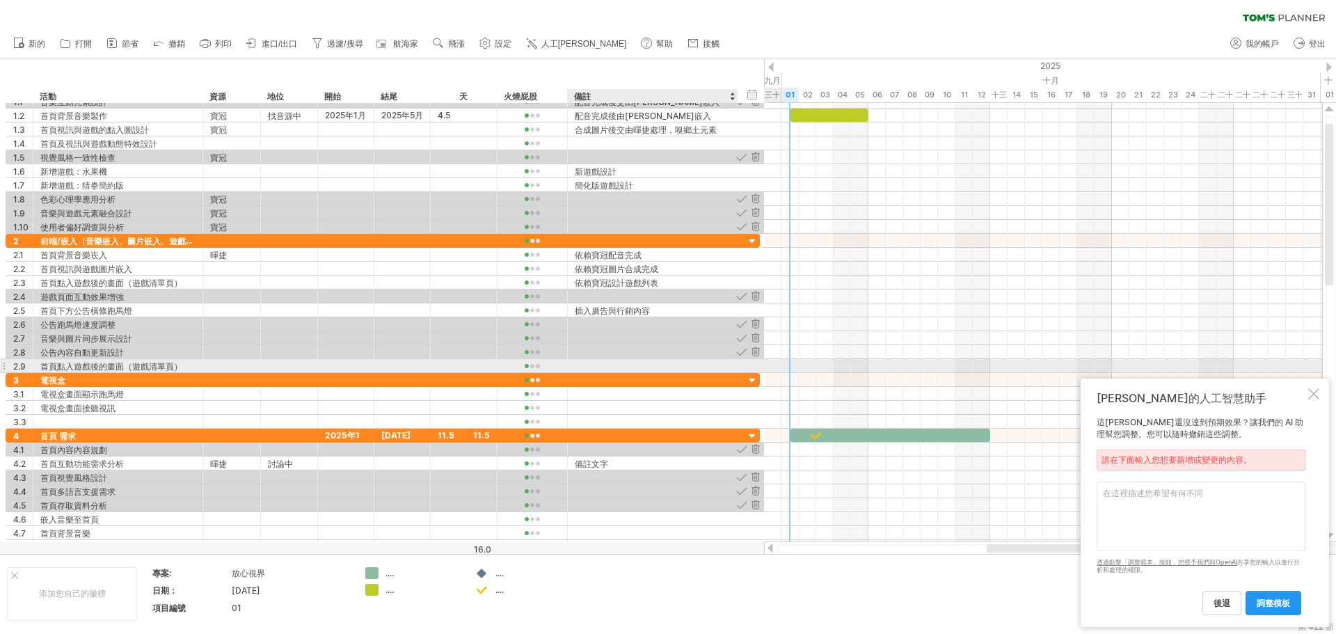
click at [616, 366] on div at bounding box center [653, 365] width 156 height 13
paste input "**********"
type input "**********"
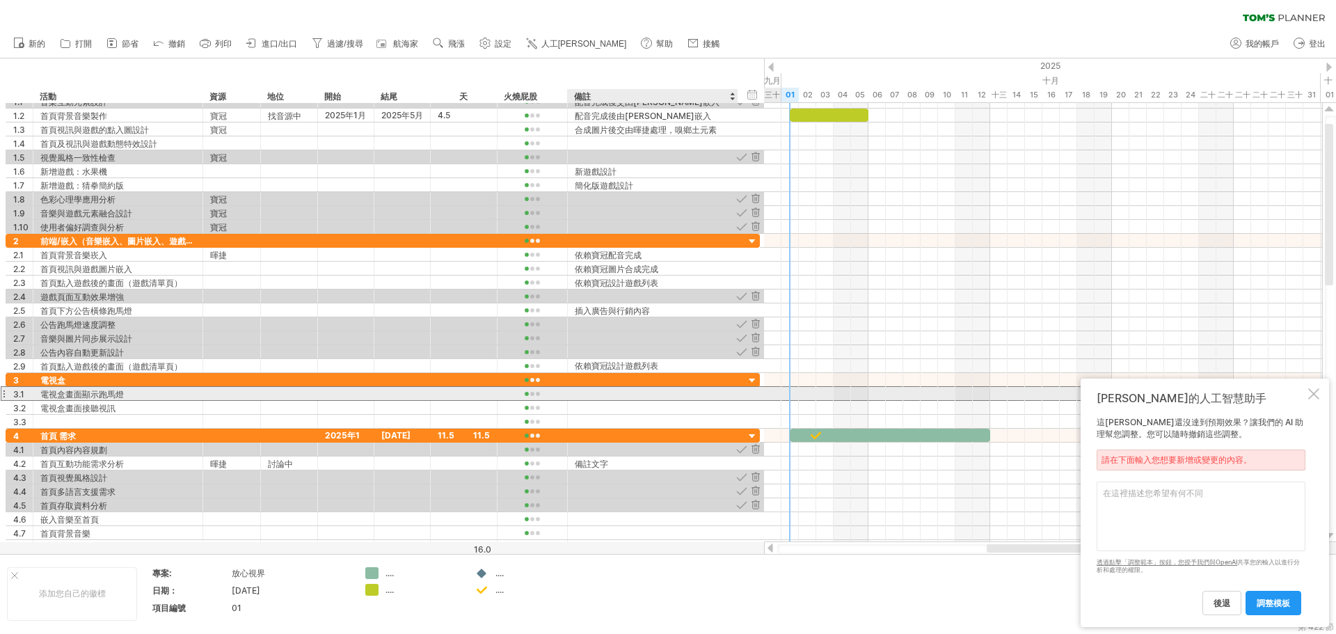
click at [609, 390] on div at bounding box center [653, 393] width 156 height 13
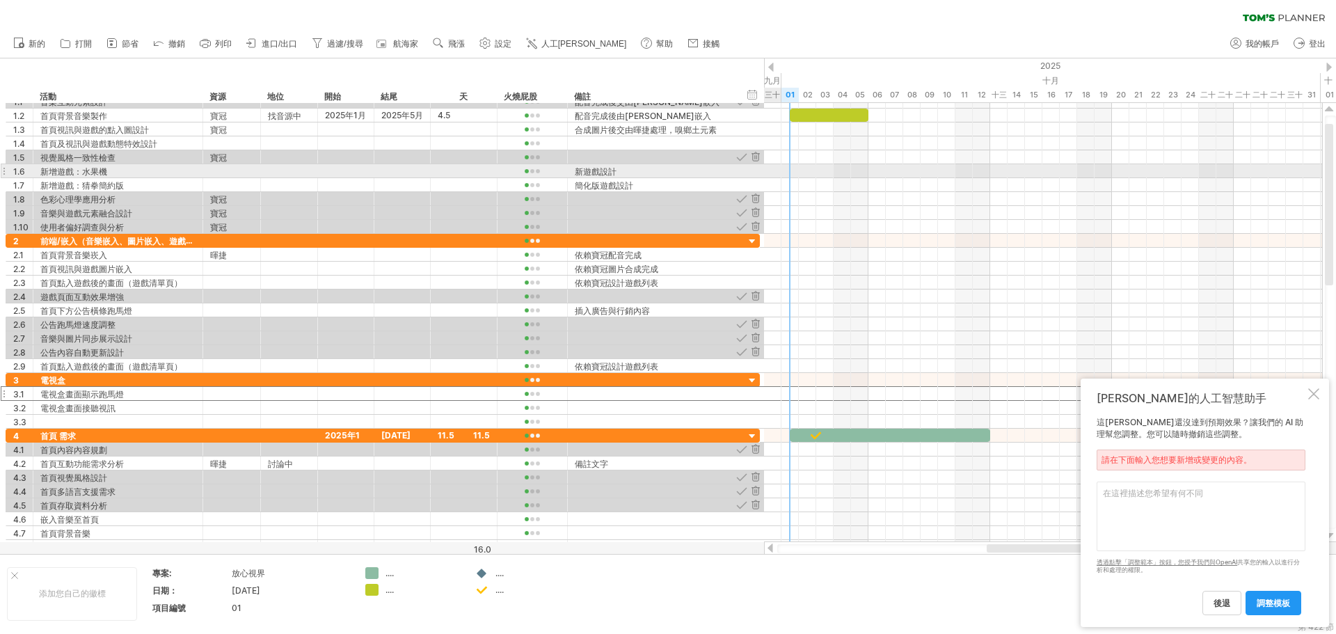
click at [6, 171] on div at bounding box center [4, 171] width 6 height 15
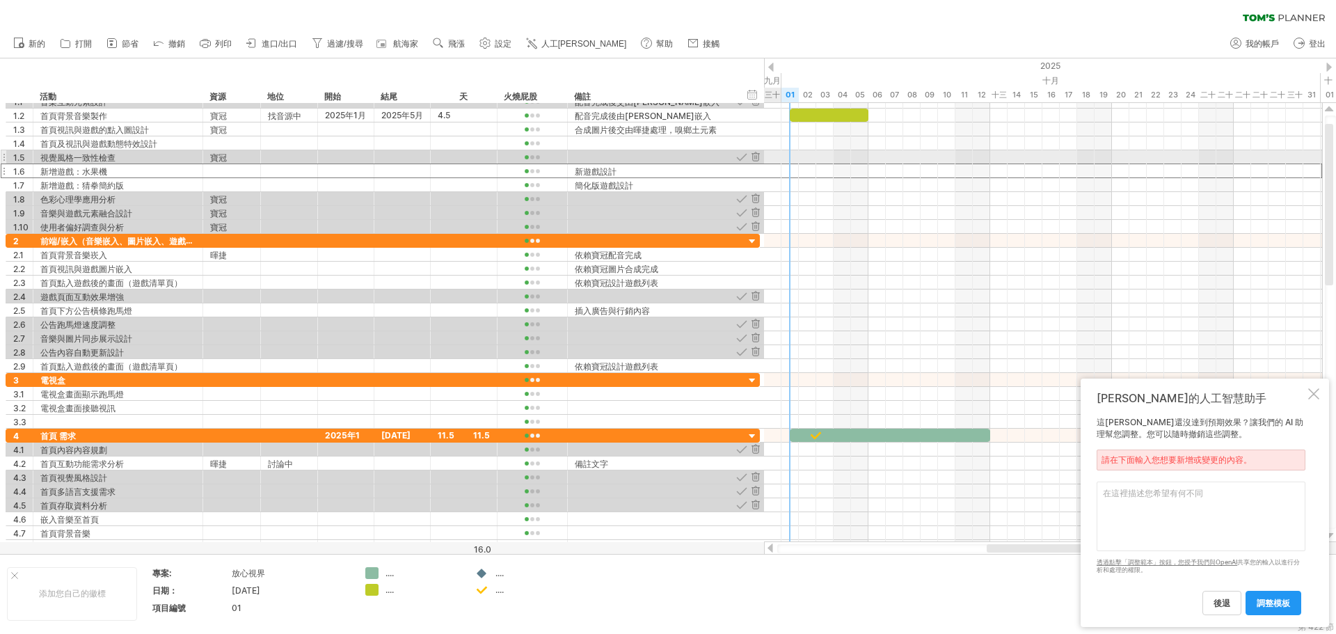
click at [6, 156] on div "1.5" at bounding box center [19, 156] width 27 height 13
click at [5, 156] on div at bounding box center [4, 157] width 6 height 15
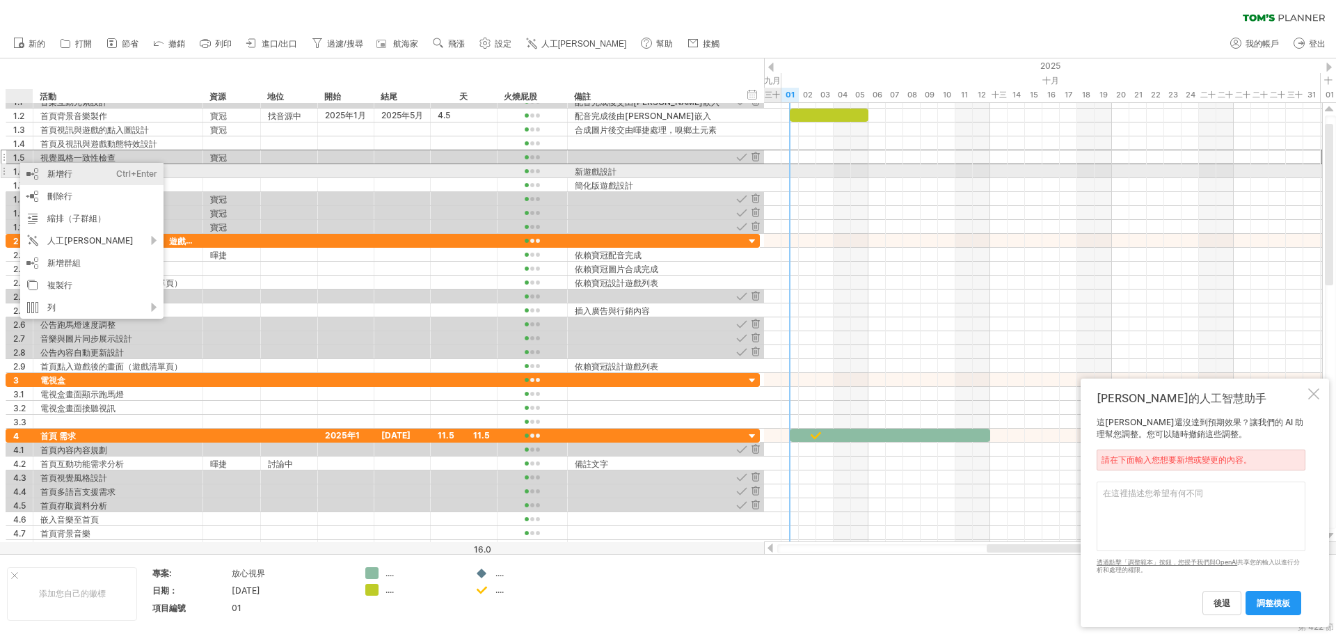
click at [63, 178] on font "新增行" at bounding box center [59, 173] width 25 height 10
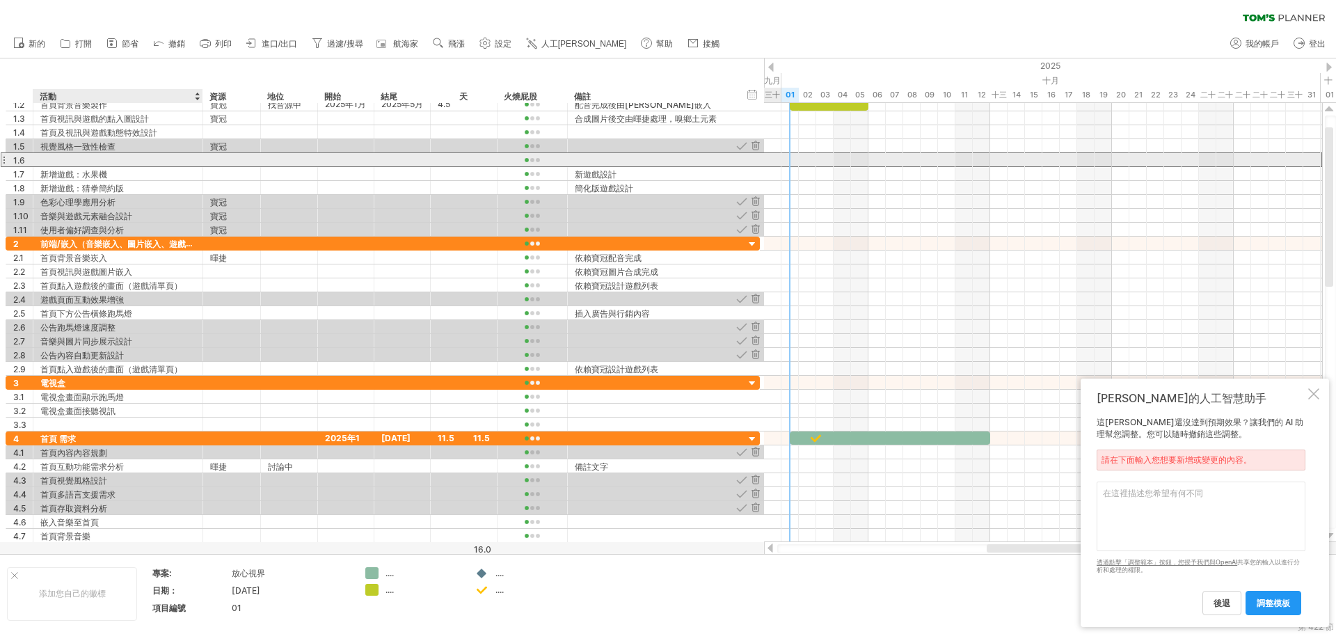
click at [65, 157] on div at bounding box center [117, 159] width 155 height 13
click at [56, 160] on div at bounding box center [117, 159] width 155 height 13
click at [47, 161] on div at bounding box center [117, 159] width 155 height 13
paste input "**********"
type input "**********"
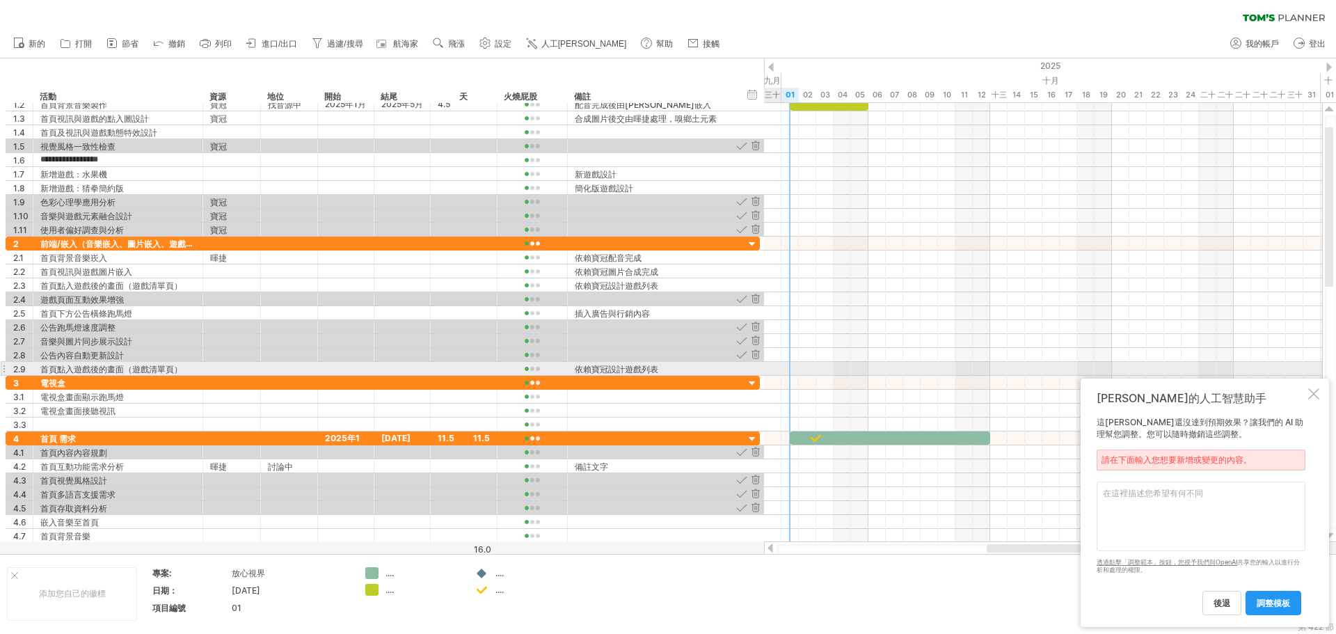
click at [6, 371] on div at bounding box center [4, 368] width 6 height 15
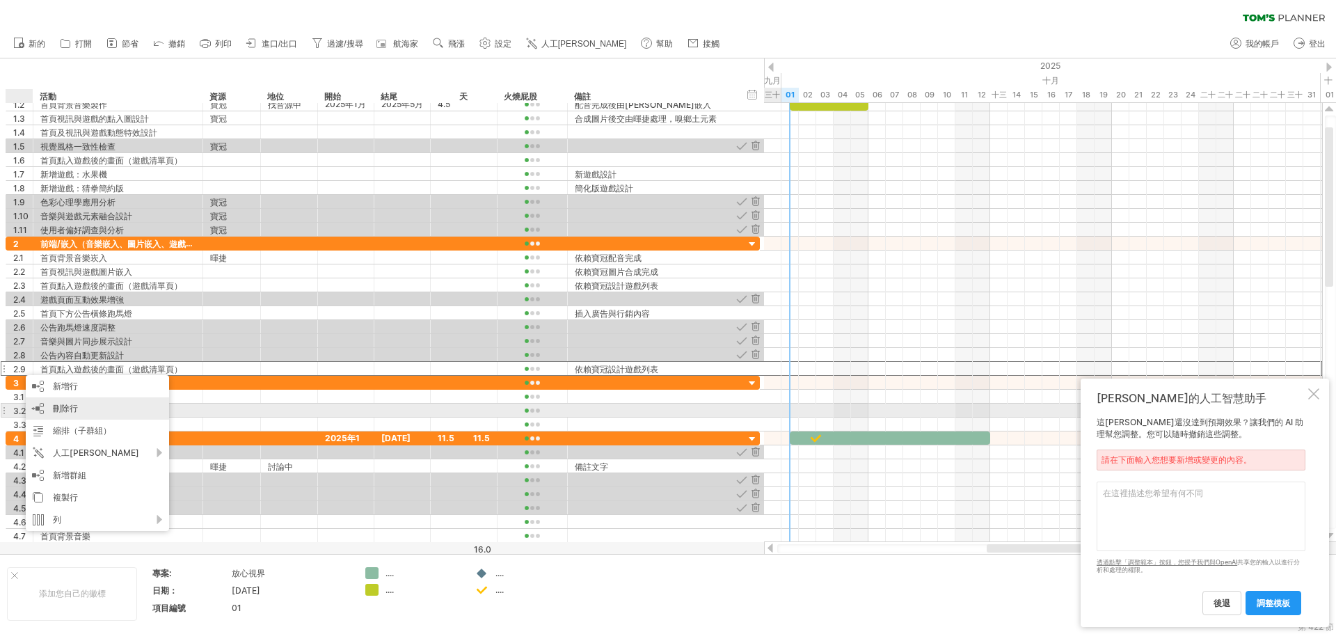
click at [62, 409] on font "刪除行" at bounding box center [65, 408] width 25 height 10
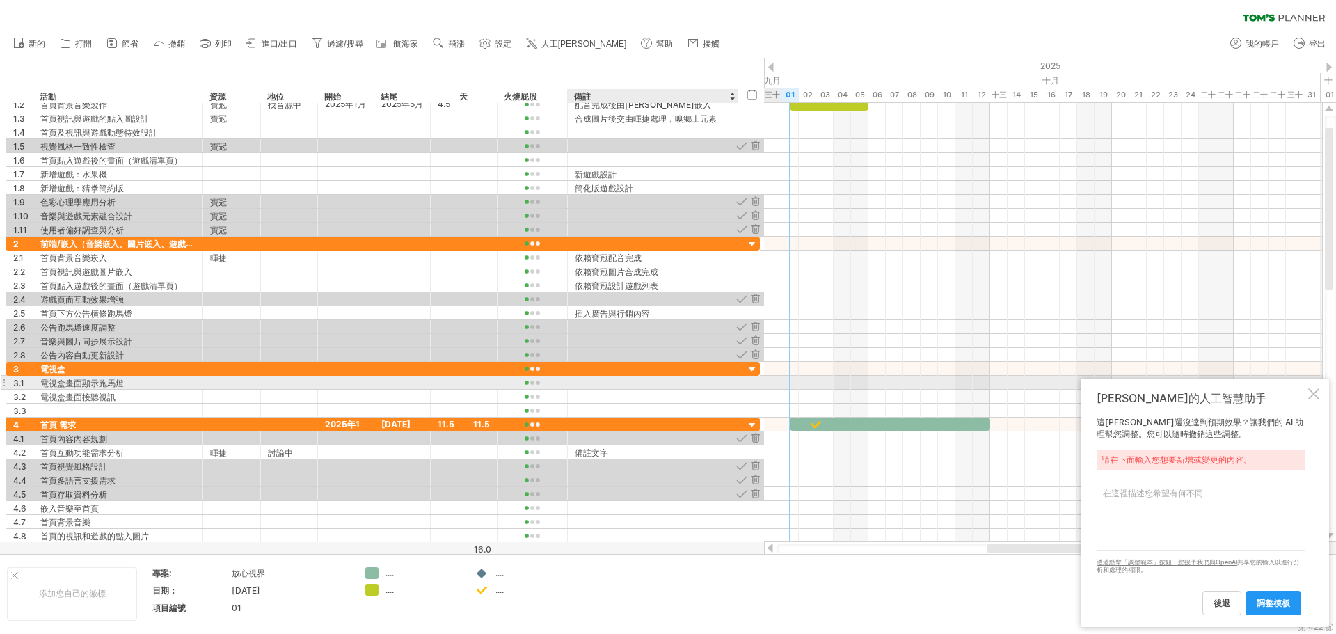
click at [597, 386] on div at bounding box center [653, 382] width 156 height 13
paste input "*******"
type input "*******"
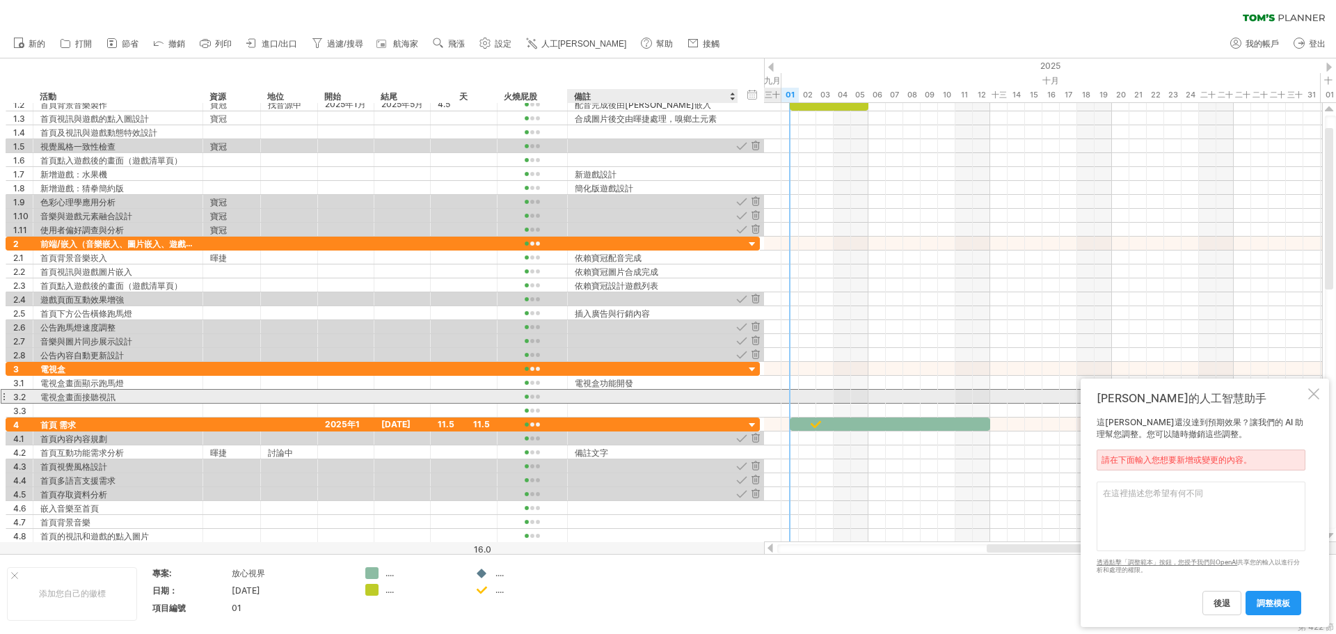
click at [599, 397] on div at bounding box center [653, 396] width 156 height 13
paste input "**********"
click at [622, 400] on input "**********" at bounding box center [653, 396] width 156 height 13
click at [601, 398] on input "**********" at bounding box center [653, 396] width 156 height 13
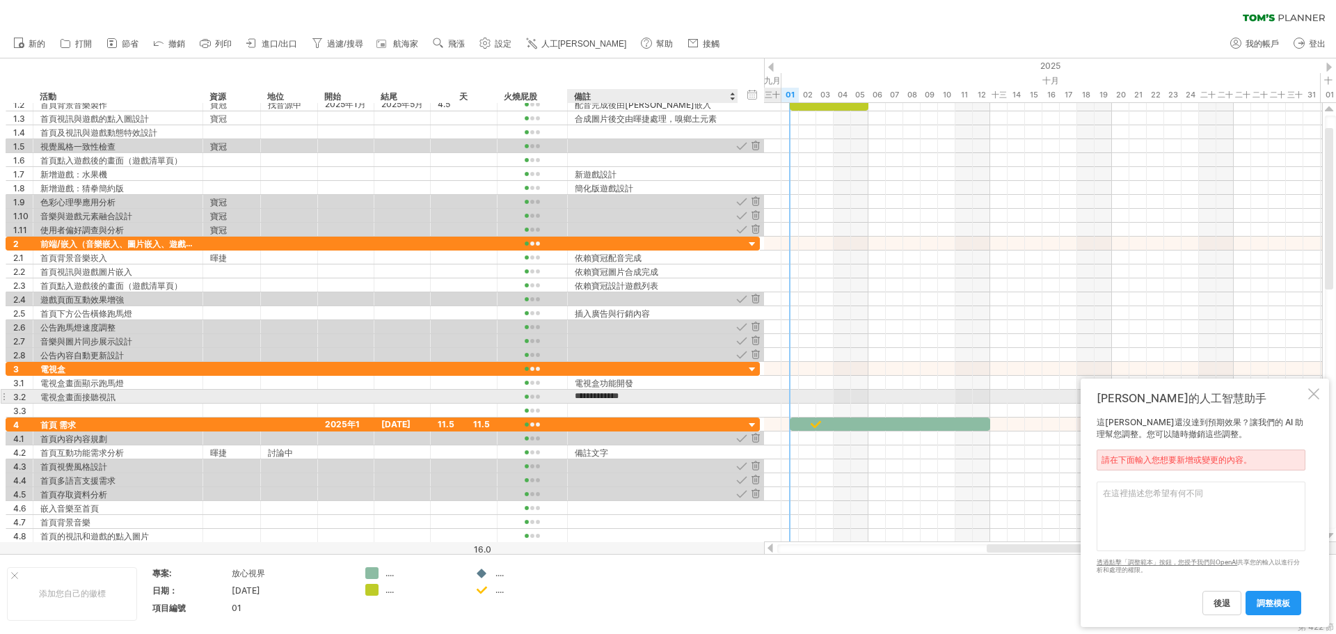
click at [591, 396] on input "**********" at bounding box center [653, 396] width 156 height 13
click at [582, 397] on input "**********" at bounding box center [653, 396] width 156 height 13
click at [583, 396] on input "**********" at bounding box center [653, 396] width 156 height 13
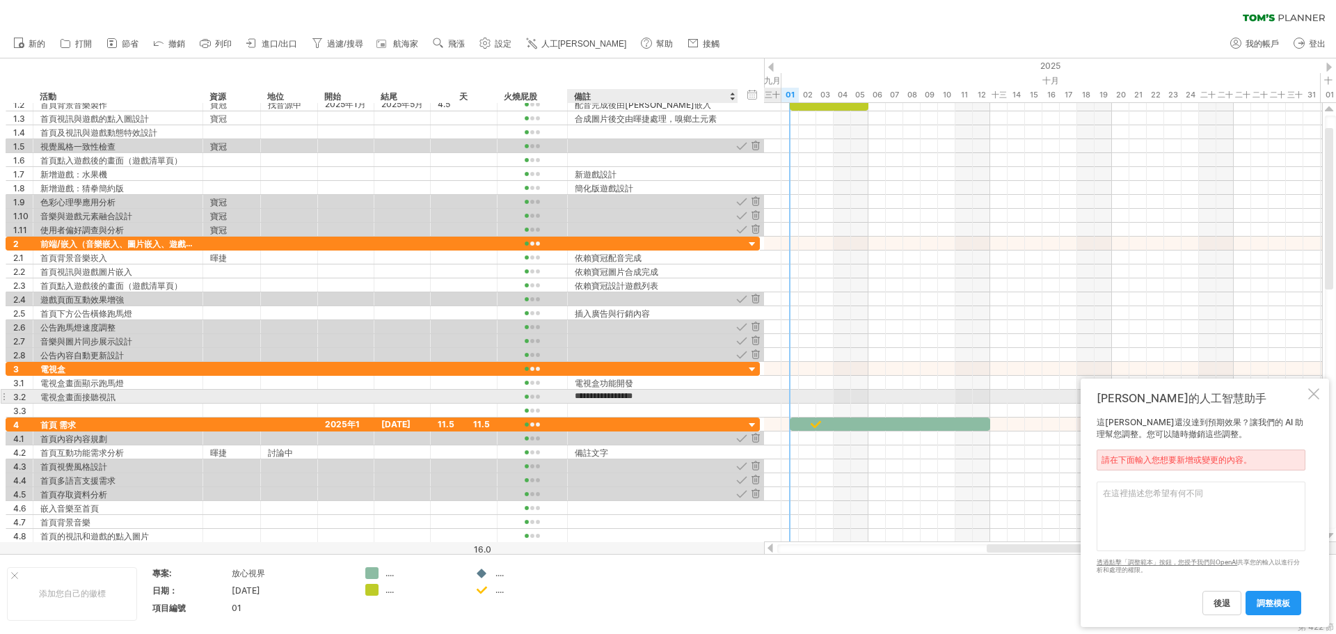
type input "**********"
click at [623, 401] on font "當直接/督導照服來電時直接跳轉視訊" at bounding box center [643, 397] width 136 height 10
click at [622, 401] on font "當直接/督導照服來電時直接跳轉視訊" at bounding box center [643, 397] width 136 height 10
click at [620, 391] on font "當直接/督導照服來電時直接跳轉視訊" at bounding box center [643, 396] width 136 height 10
click at [620, 394] on font "當直接/督導照服來電時直接跳轉視訊" at bounding box center [643, 397] width 136 height 10
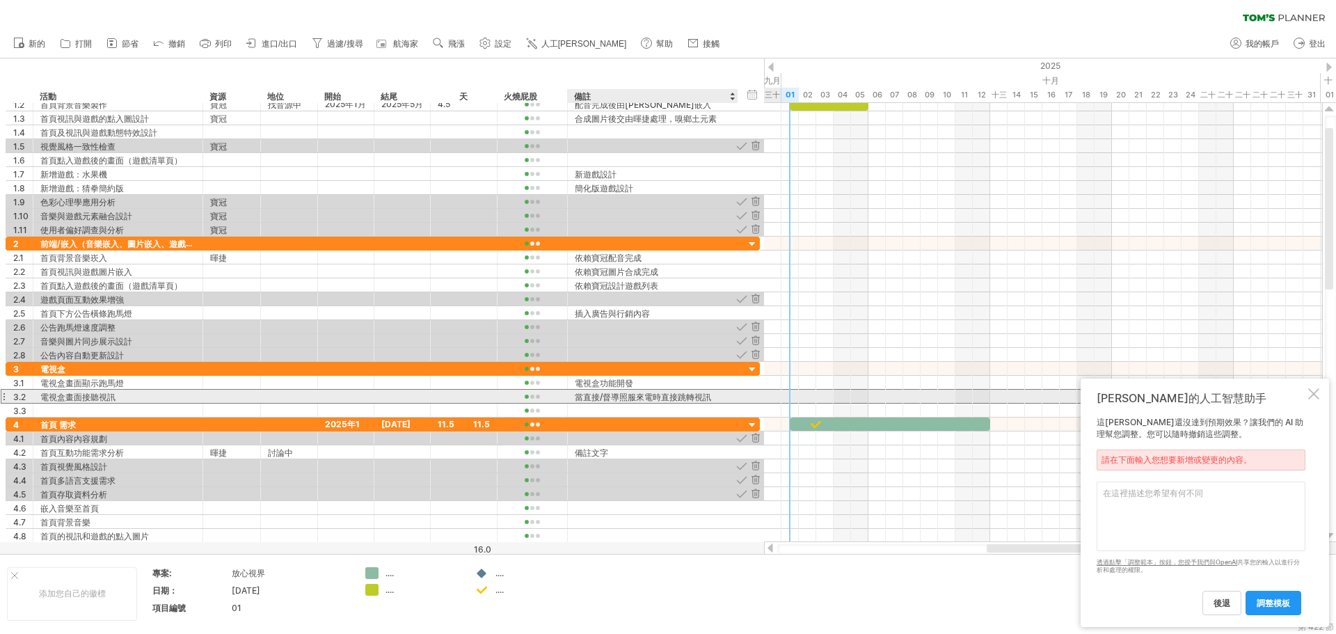
click at [621, 396] on font "當直接/督導照服來電時直接跳轉視訊" at bounding box center [643, 397] width 136 height 10
click at [619, 397] on font "當直接/督導照服來電時直接跳轉視訊" at bounding box center [643, 397] width 136 height 10
drag, startPoint x: 619, startPoint y: 397, endPoint x: 605, endPoint y: 397, distance: 13.9
click at [617, 400] on font "當直接/督導照服來電時直接跳轉視訊" at bounding box center [643, 397] width 136 height 10
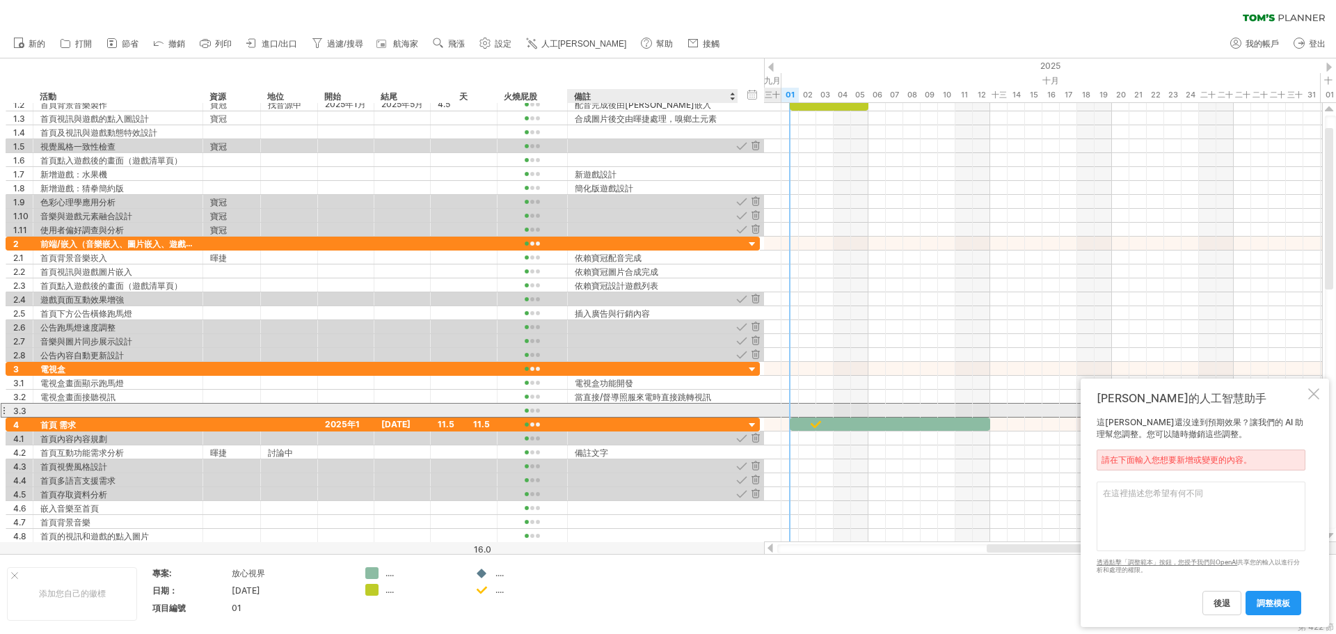
click at [619, 404] on div at bounding box center [653, 410] width 156 height 13
click at [3, 410] on div at bounding box center [4, 410] width 6 height 15
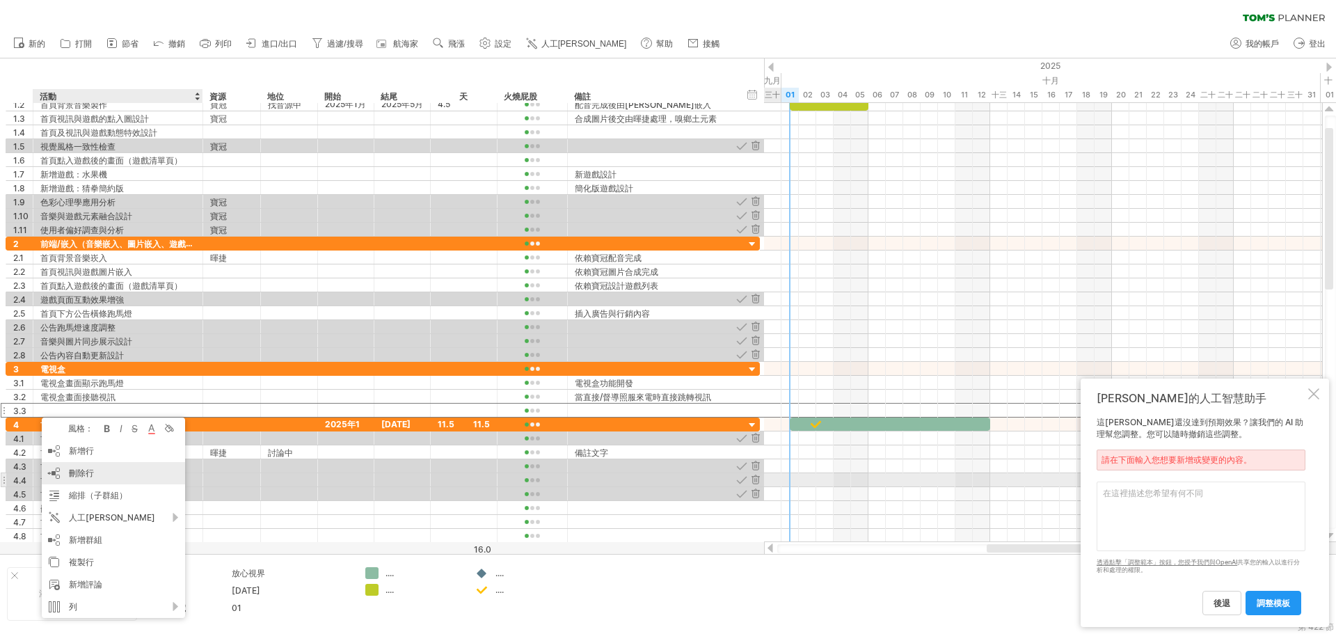
click at [90, 471] on font "刪除行" at bounding box center [81, 473] width 25 height 10
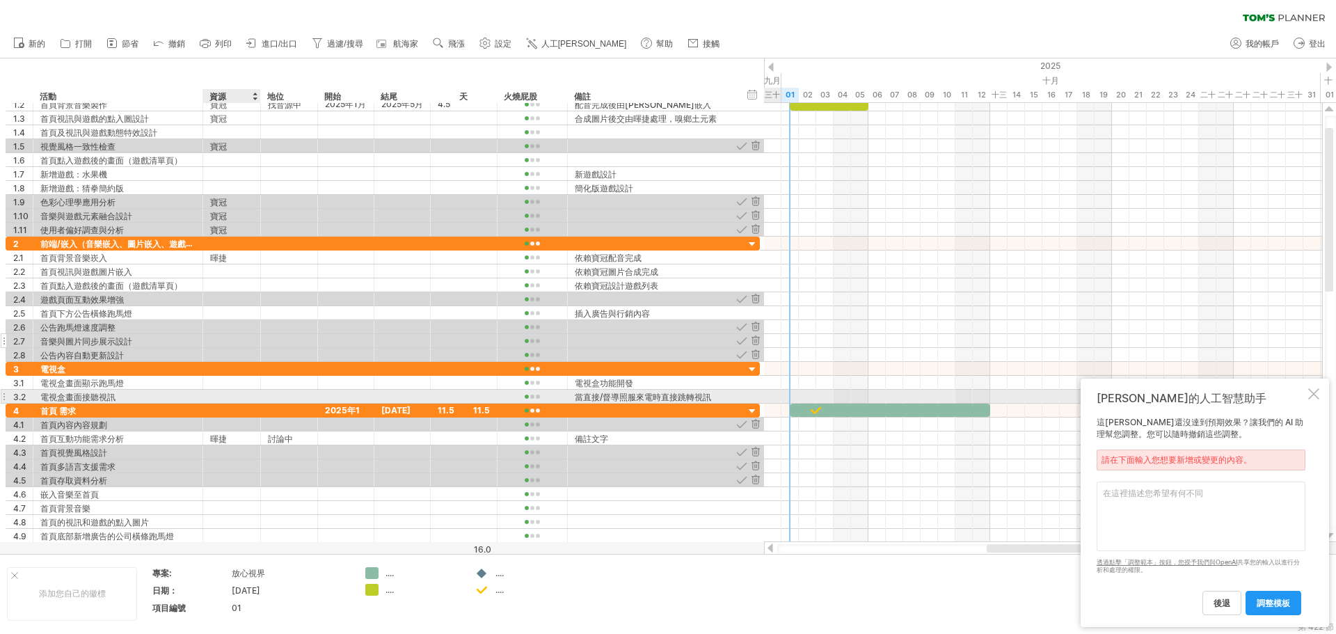
click at [294, 339] on div at bounding box center [289, 340] width 42 height 13
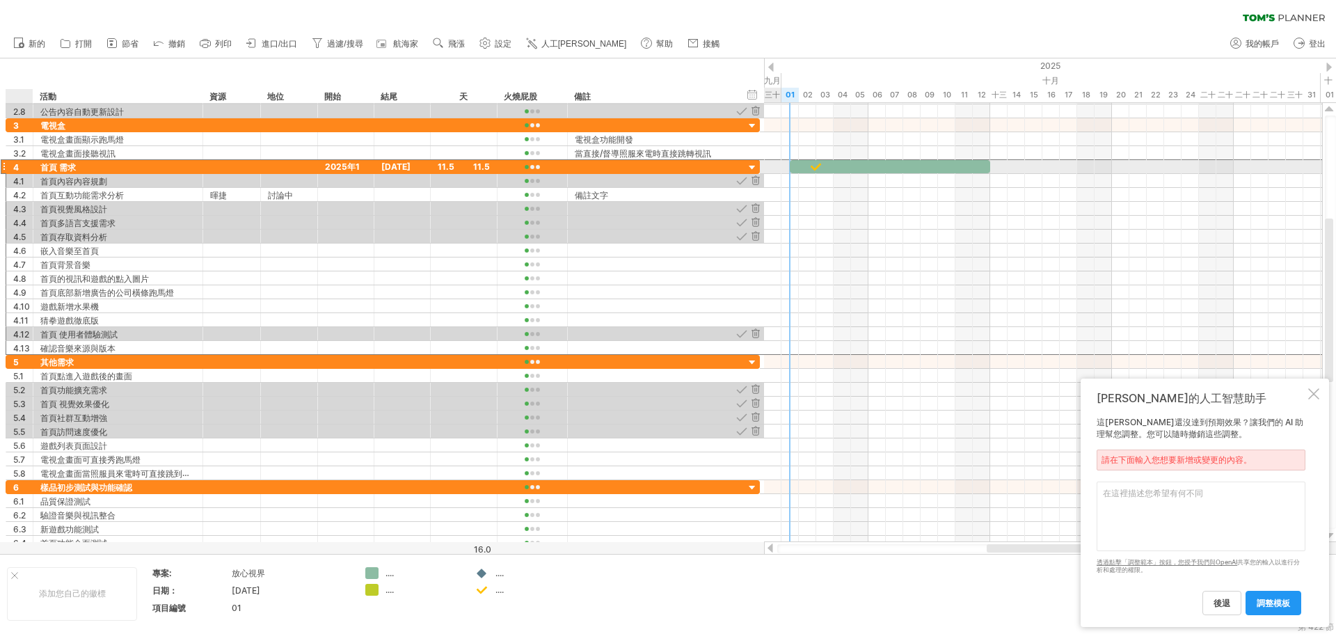
click at [10, 165] on div "4" at bounding box center [19, 166] width 27 height 13
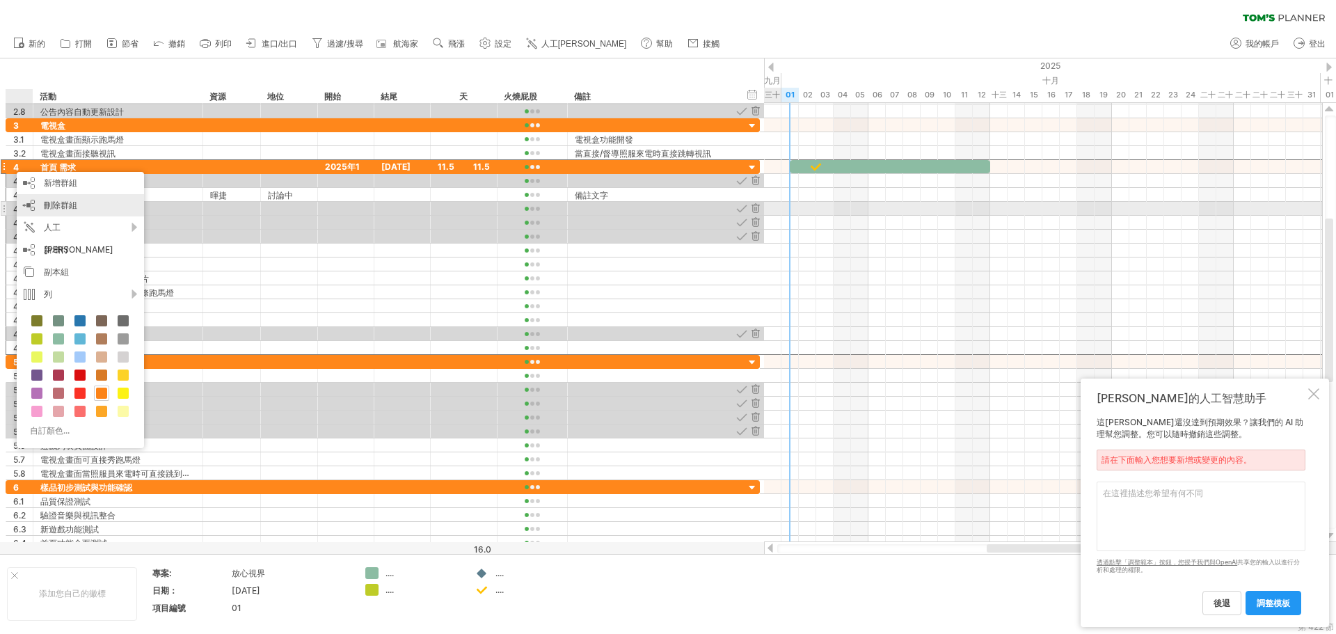
click at [65, 208] on font "刪除群組" at bounding box center [60, 205] width 33 height 10
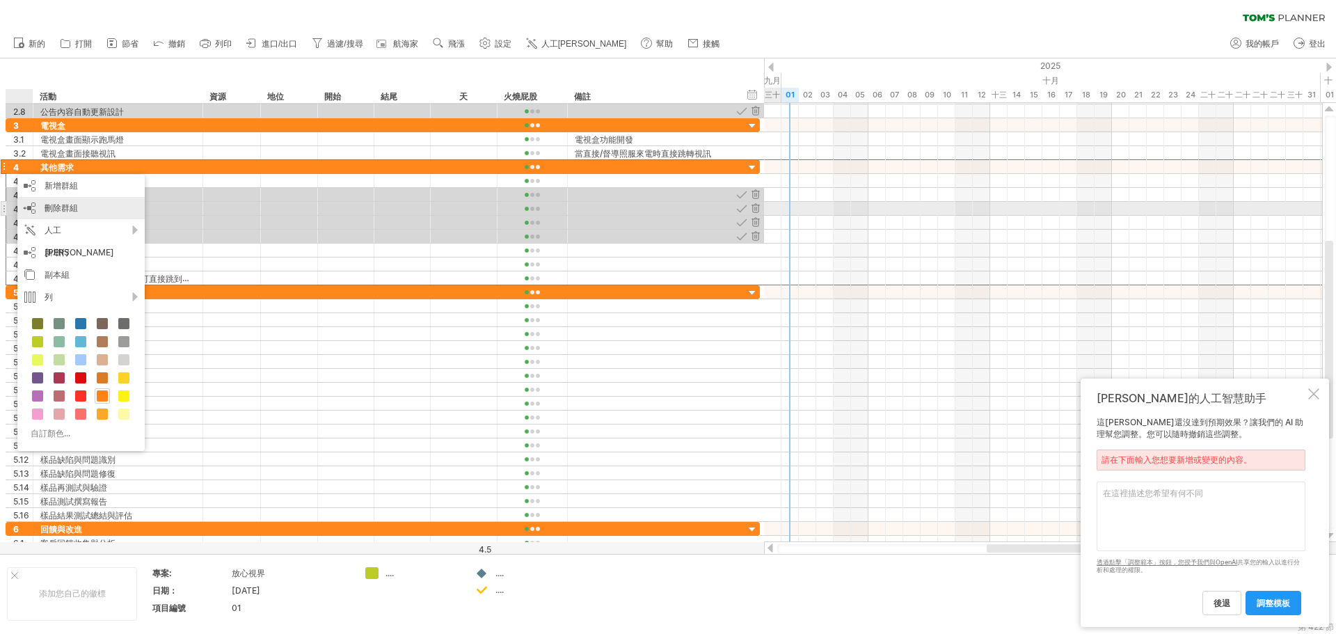
click at [52, 208] on font "刪除群組" at bounding box center [61, 208] width 33 height 10
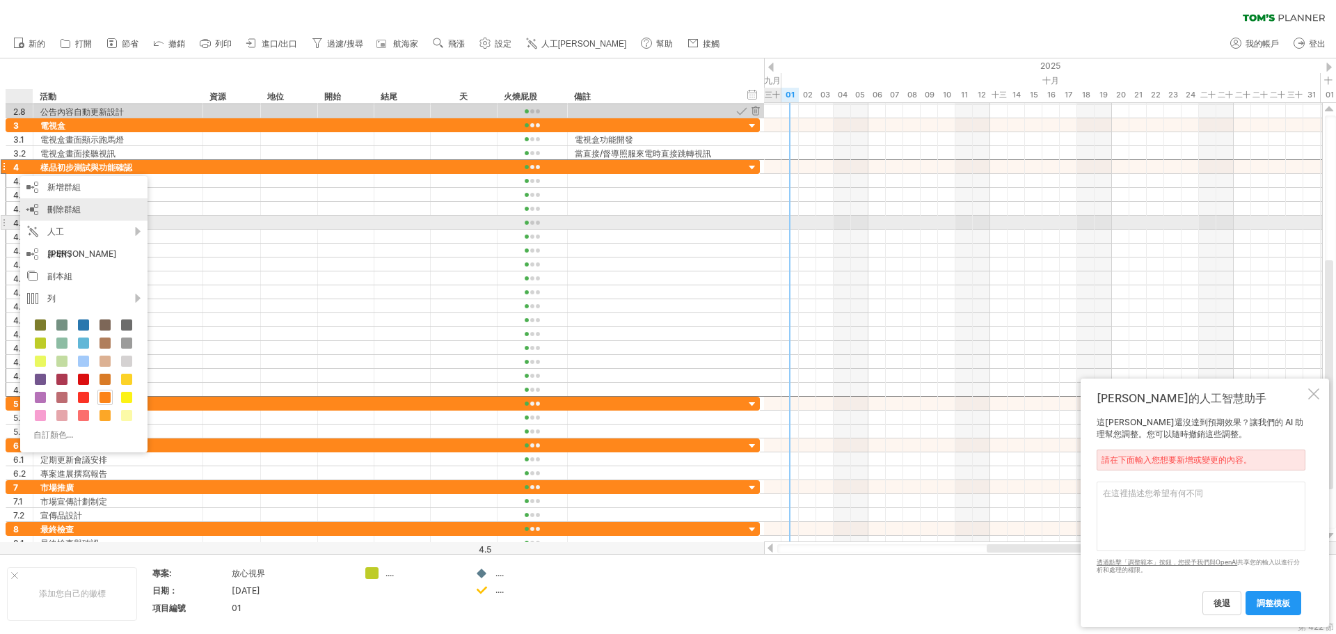
click at [67, 216] on div "刪除群組 刪除選定的群組" at bounding box center [83, 209] width 127 height 22
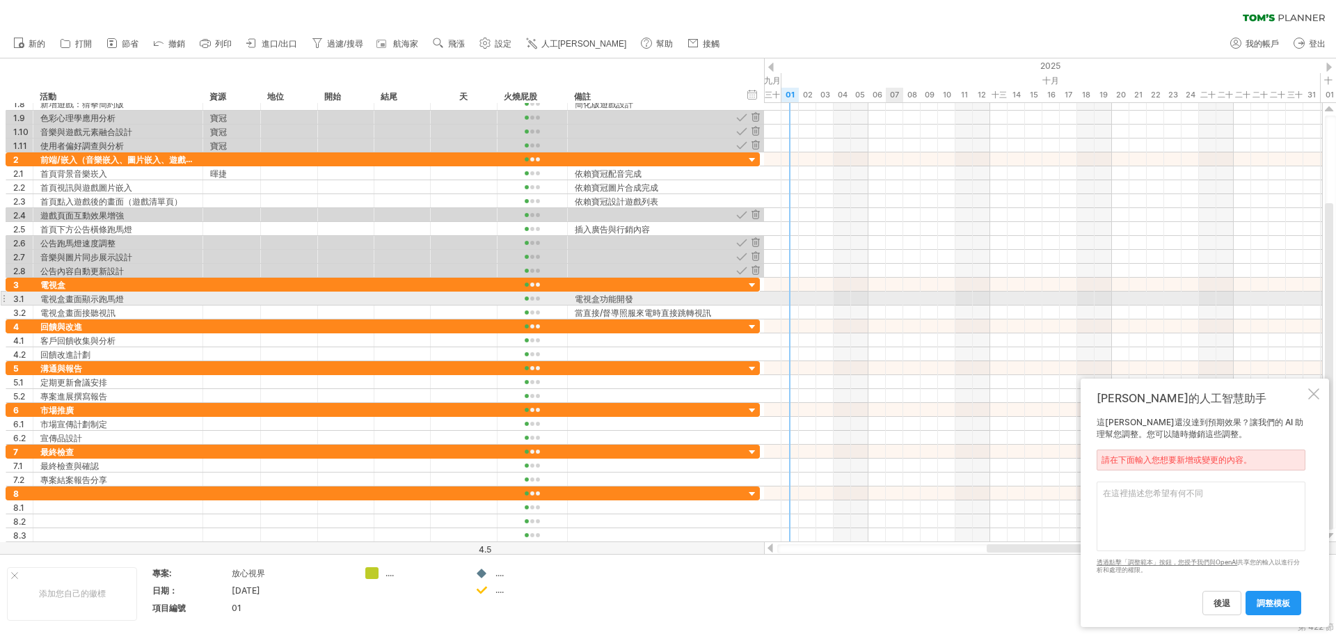
click at [894, 303] on div at bounding box center [1043, 299] width 558 height 14
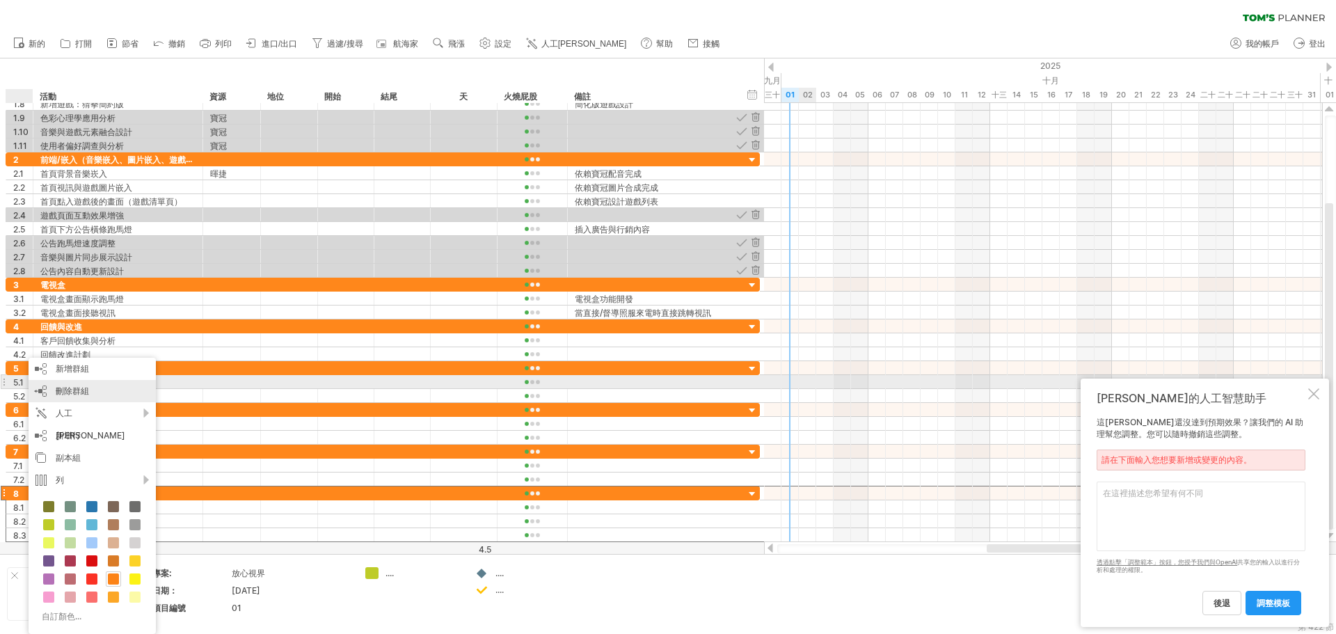
click at [69, 390] on font "刪除群組" at bounding box center [72, 391] width 33 height 10
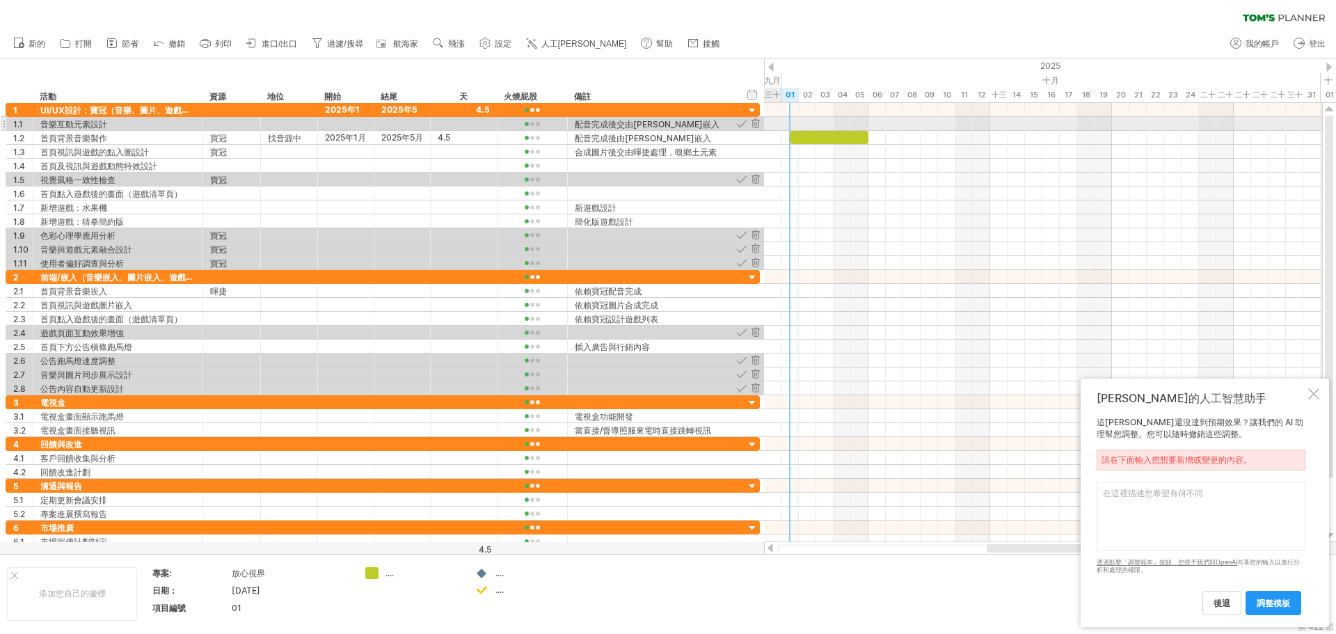
click at [5, 124] on div at bounding box center [4, 123] width 6 height 15
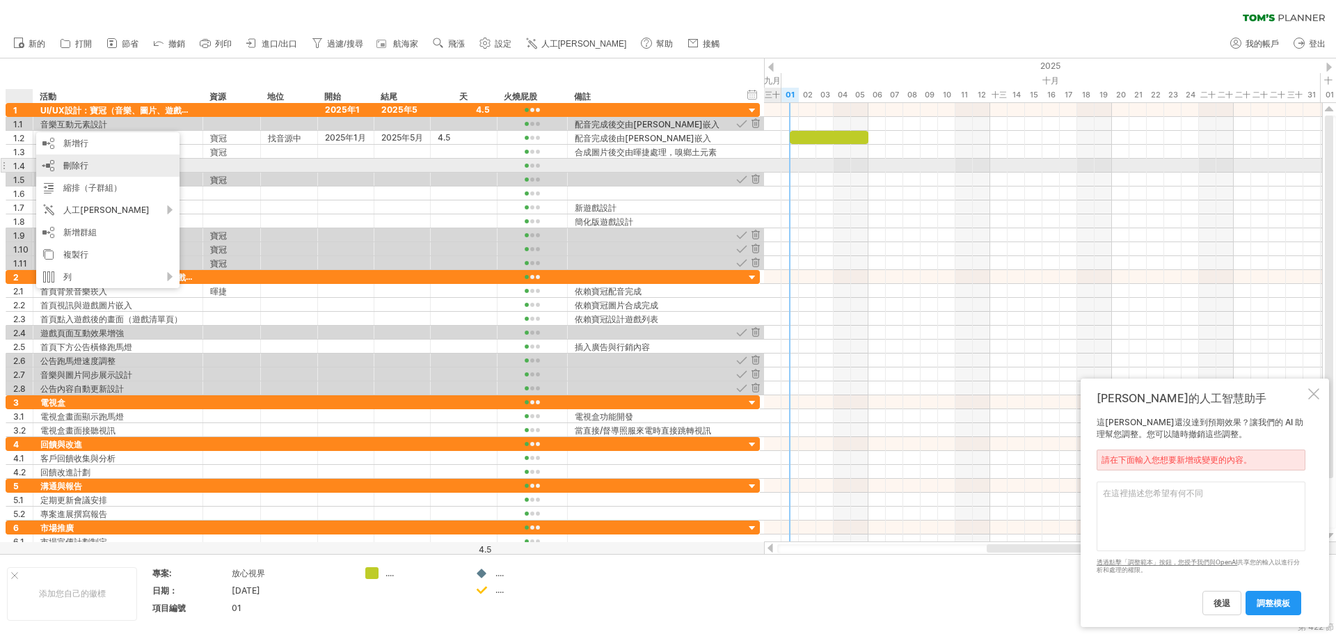
click at [72, 164] on font "刪除行" at bounding box center [75, 165] width 25 height 10
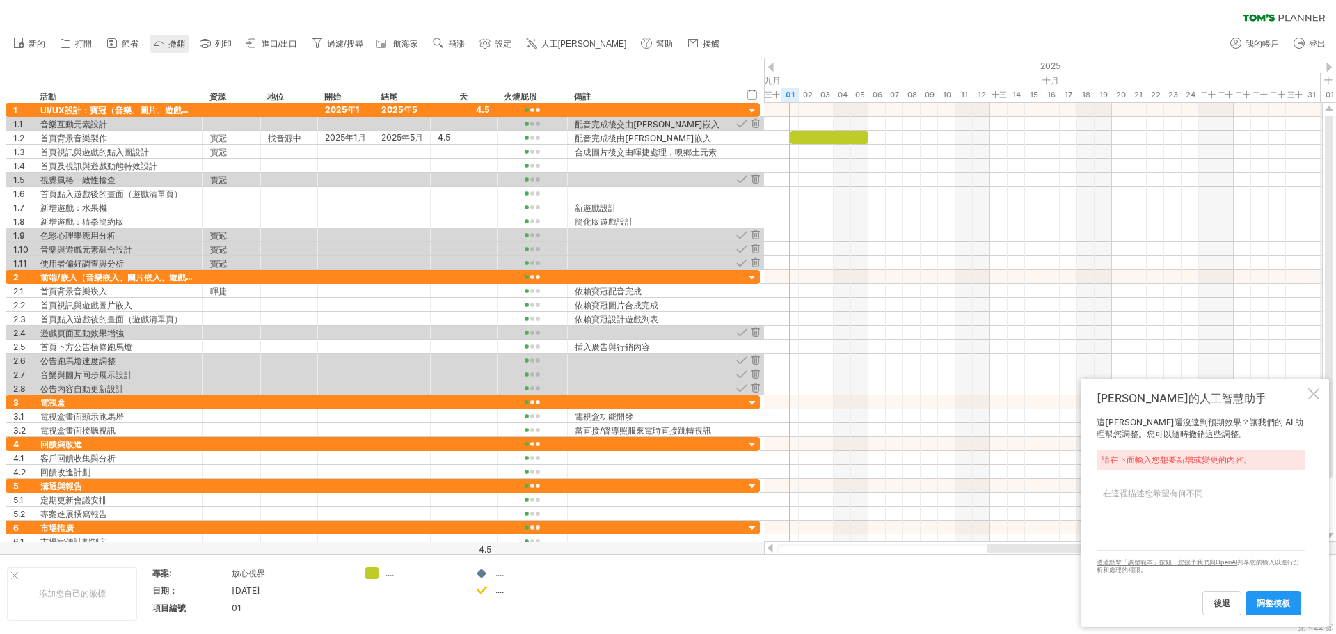
click at [176, 47] on font "撤銷" at bounding box center [176, 44] width 17 height 10
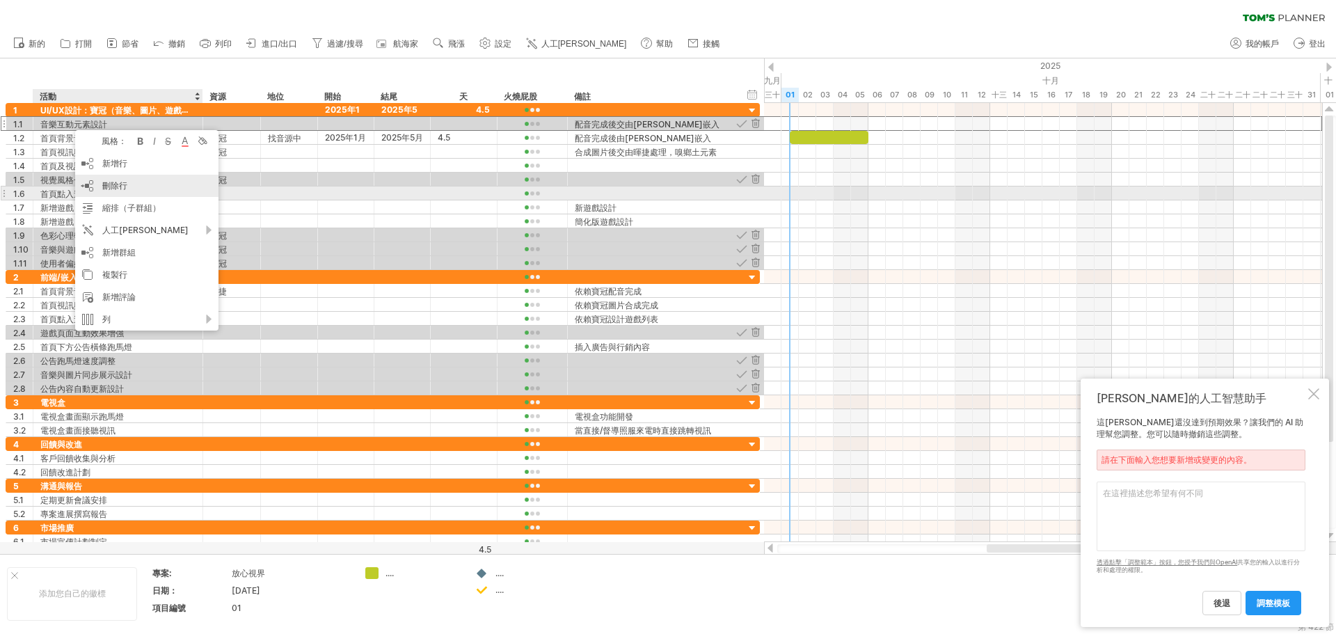
click at [118, 187] on font "刪除行" at bounding box center [114, 185] width 25 height 10
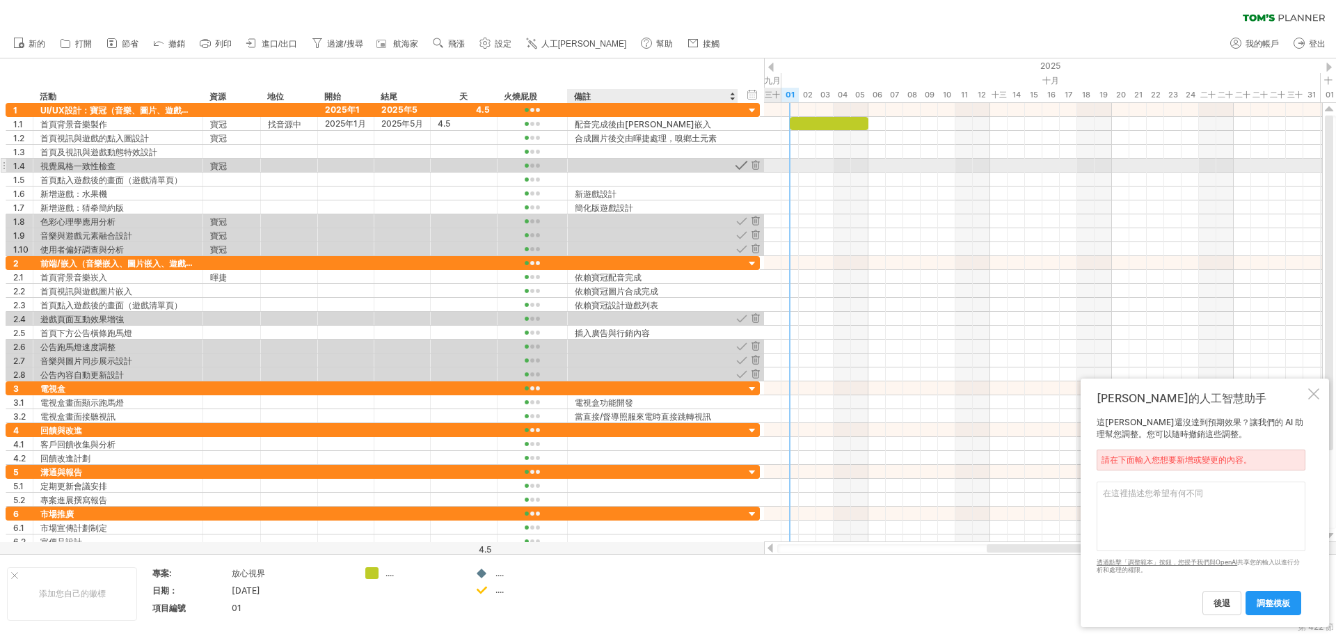
click at [743, 168] on div at bounding box center [741, 165] width 13 height 13
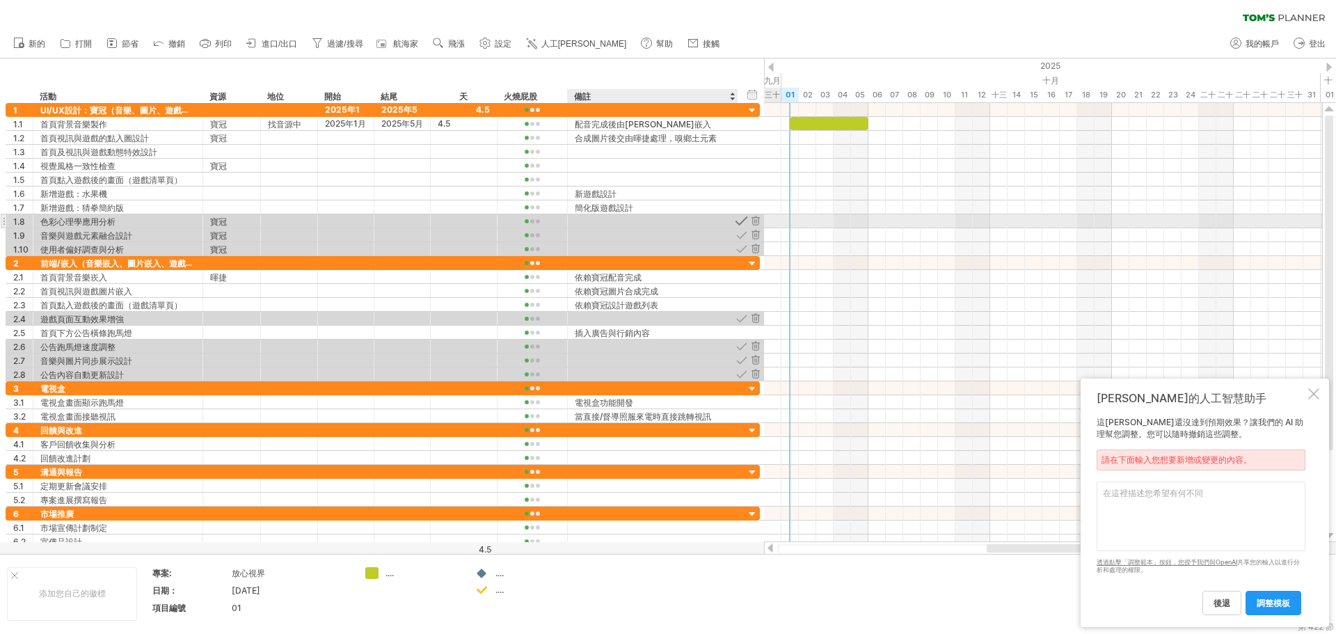
click at [740, 222] on div at bounding box center [741, 220] width 13 height 13
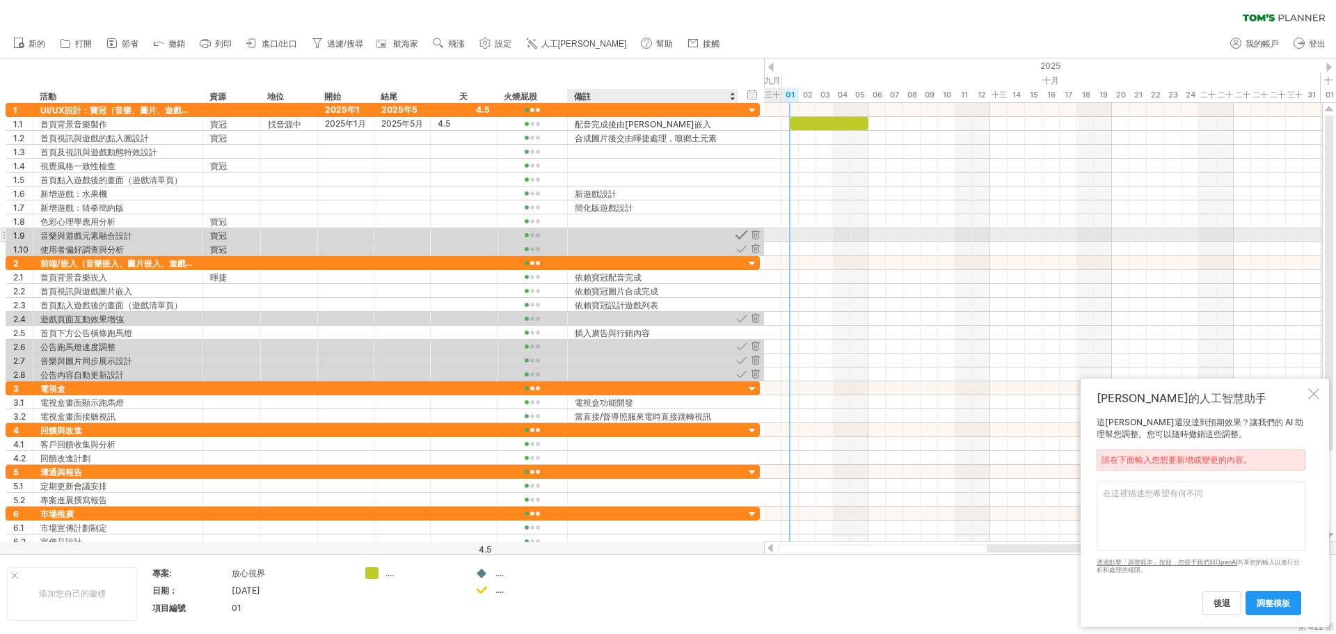
click at [745, 235] on div at bounding box center [741, 234] width 13 height 13
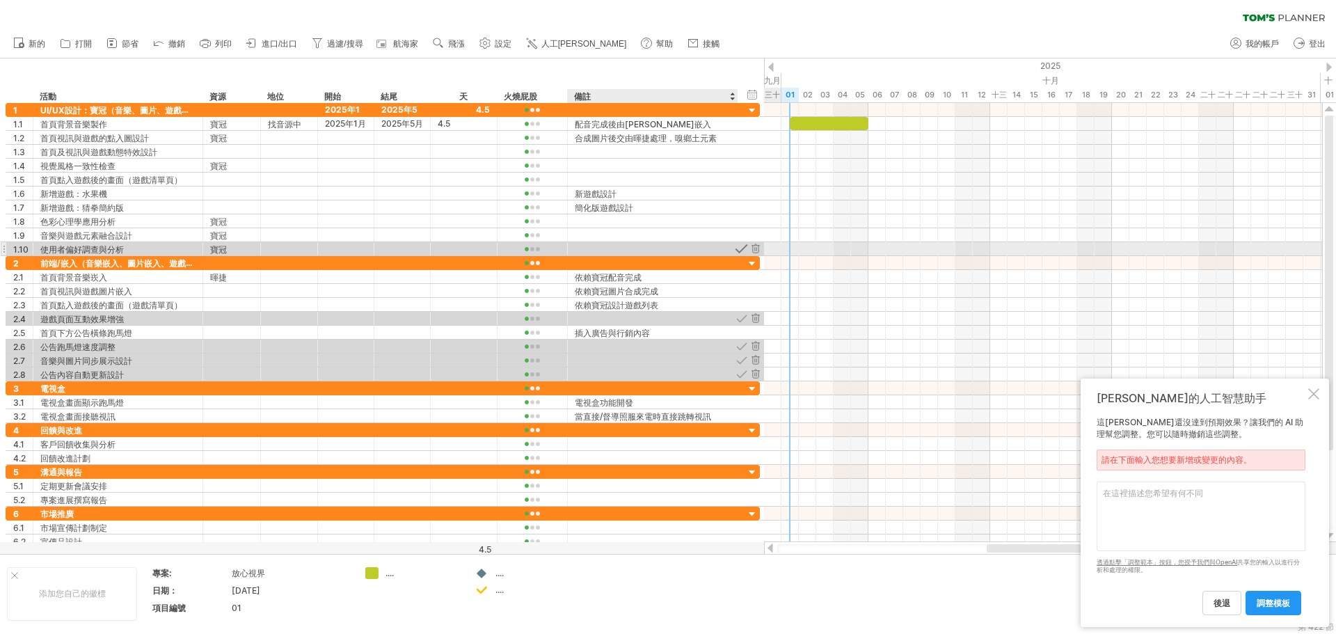
click at [743, 247] on div at bounding box center [741, 248] width 13 height 13
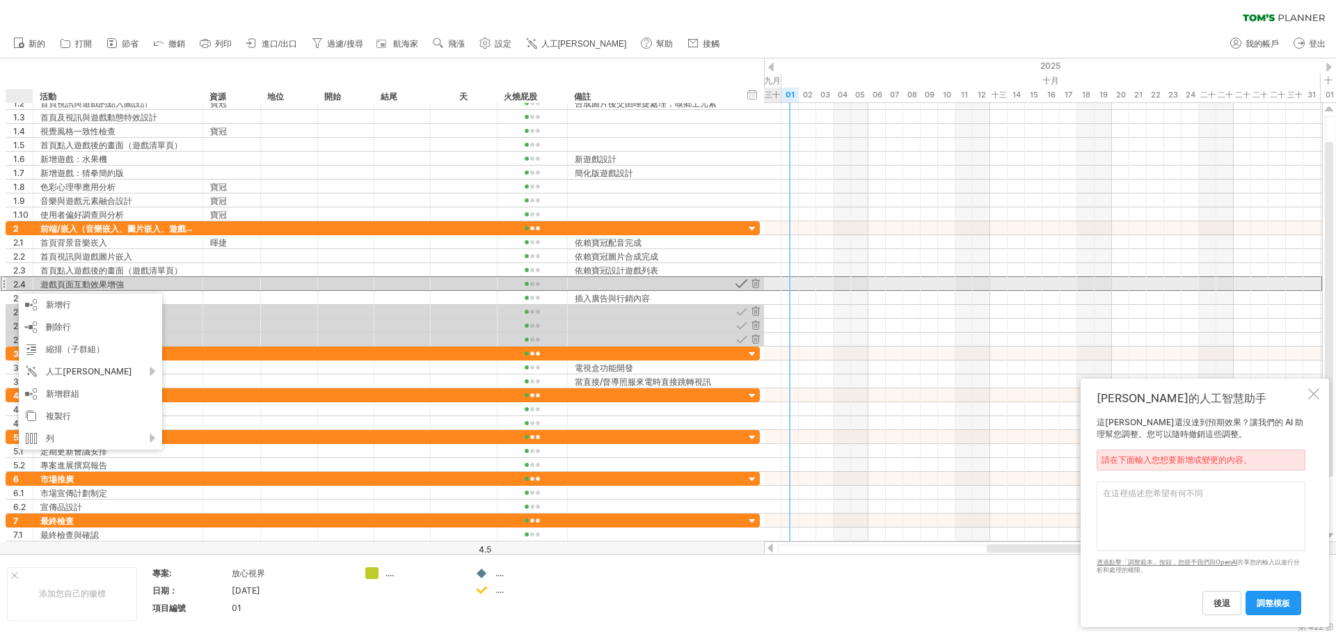
click at [744, 285] on div at bounding box center [741, 283] width 13 height 13
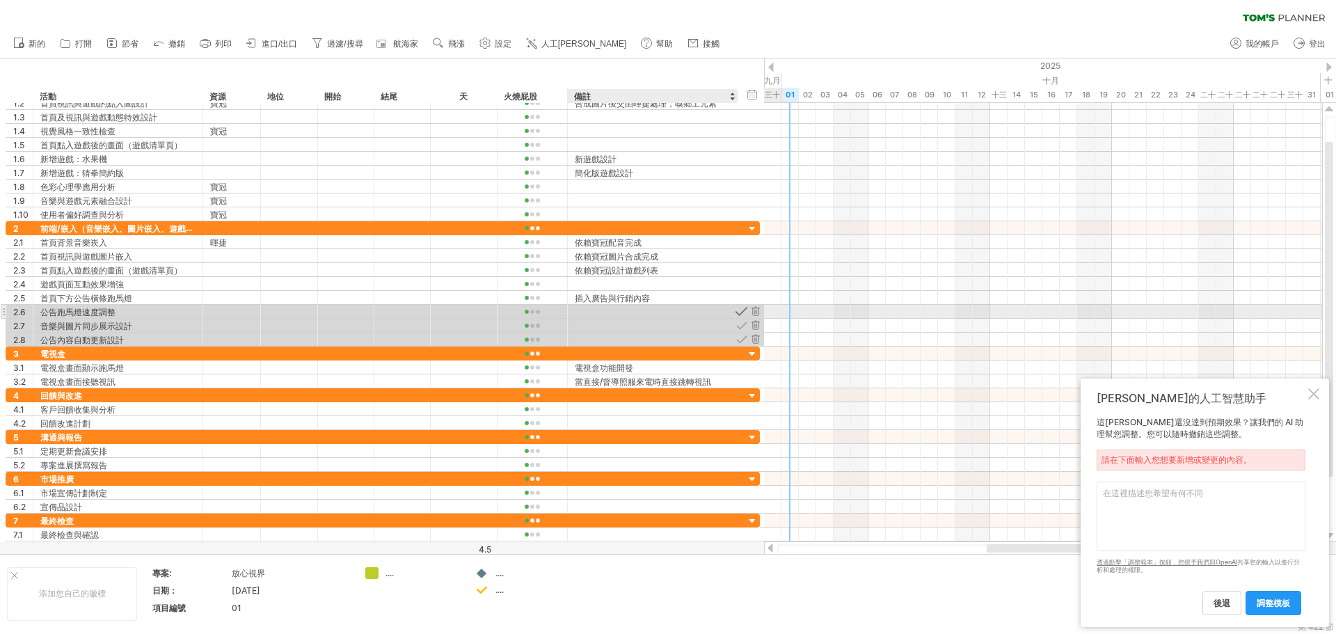
click at [741, 313] on div at bounding box center [741, 311] width 13 height 13
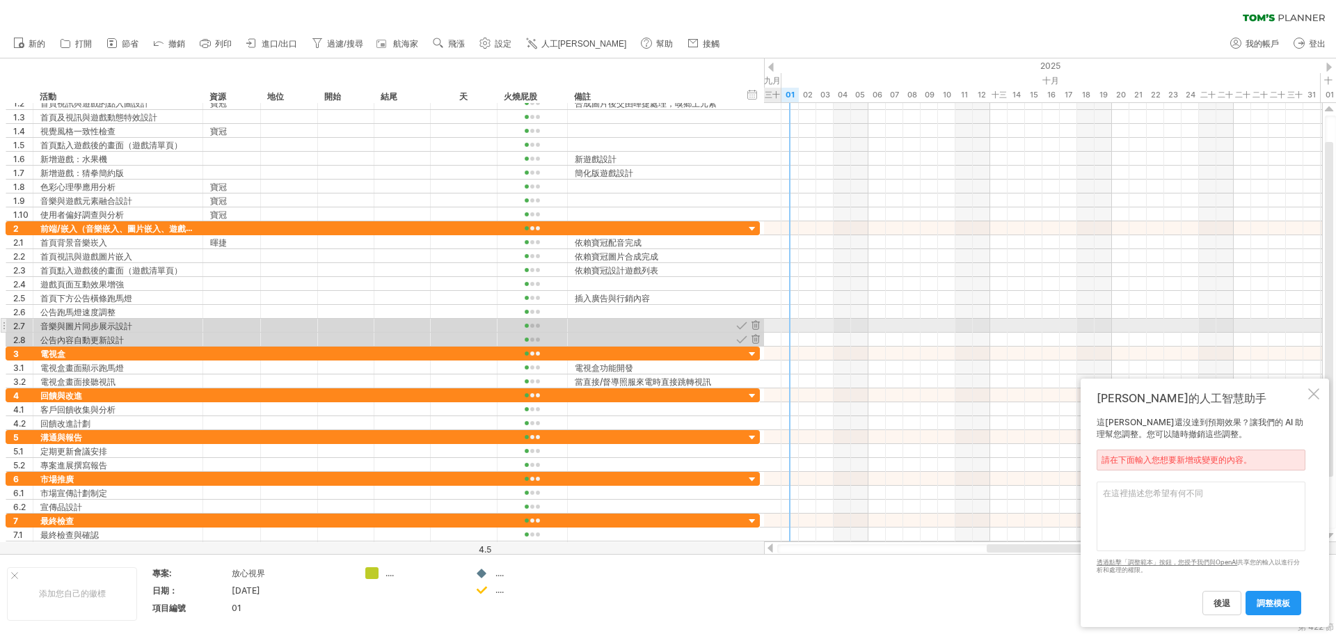
click at [8, 326] on div "2.7" at bounding box center [19, 325] width 27 height 13
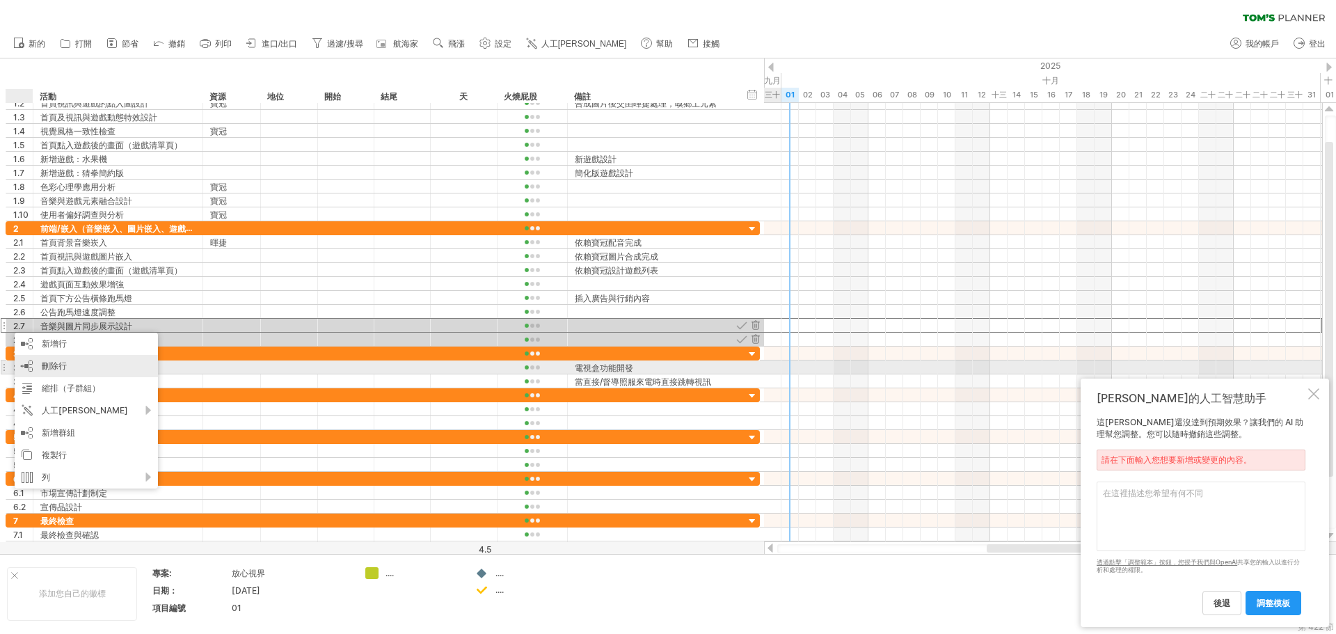
click at [75, 369] on div "刪除行 刪除選取的行" at bounding box center [86, 366] width 143 height 22
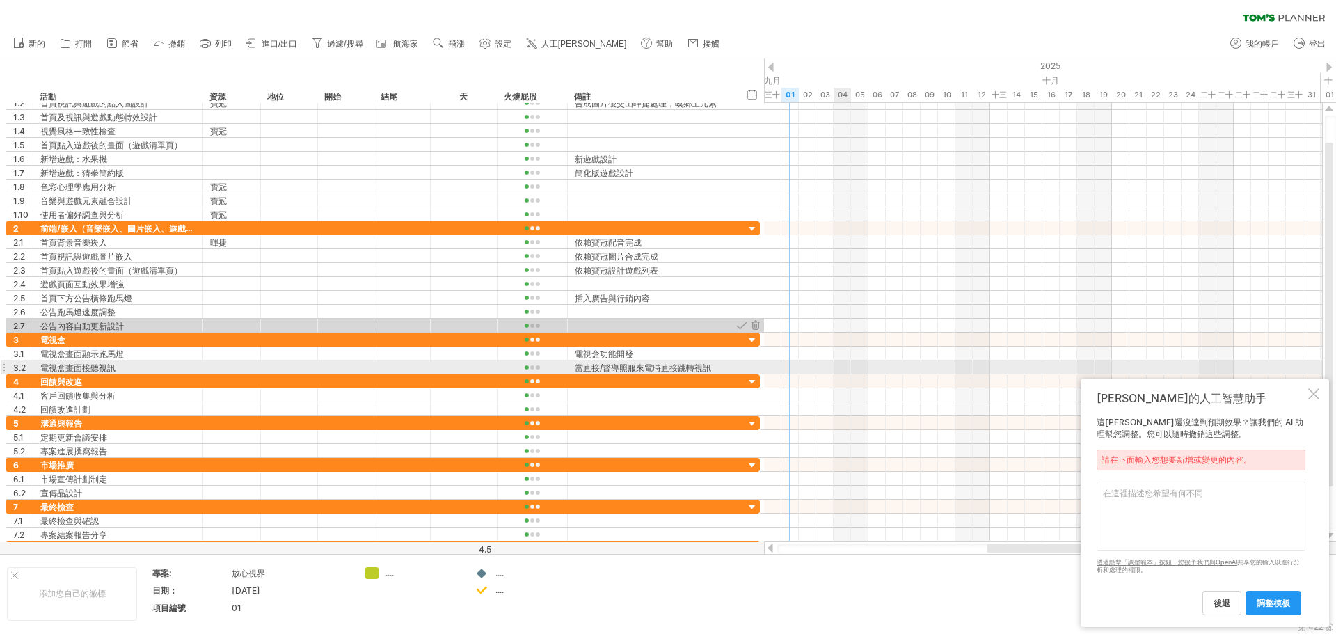
click at [844, 368] on div at bounding box center [1043, 368] width 558 height 14
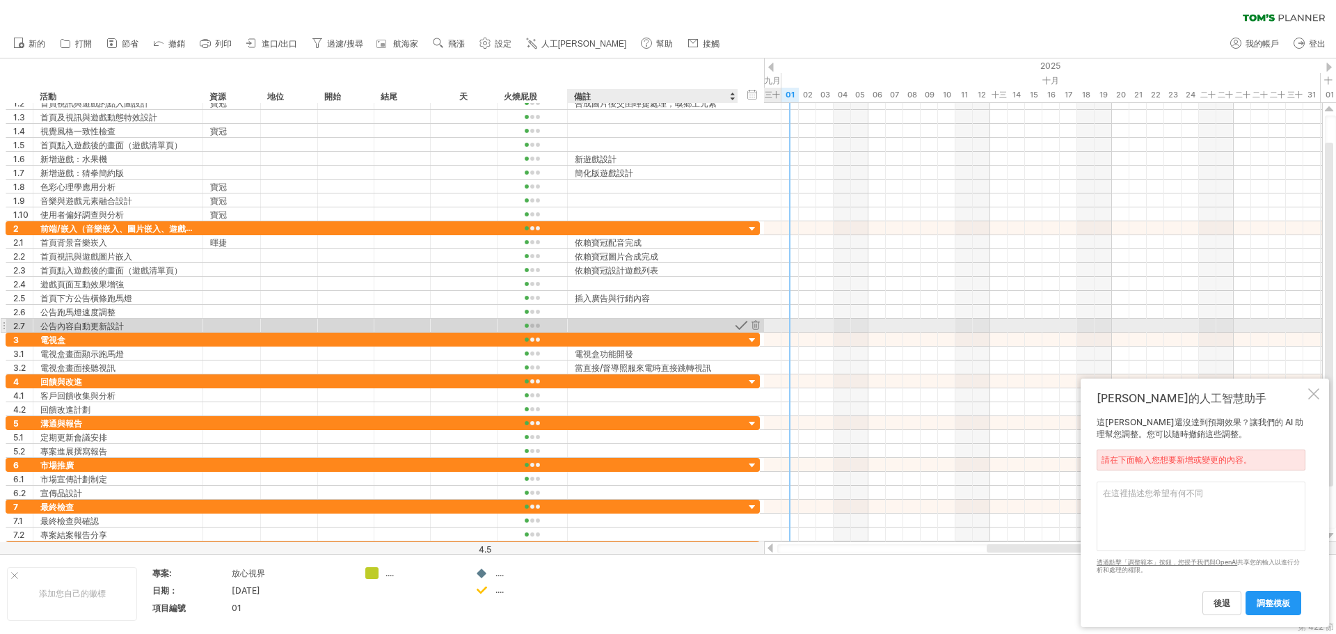
click at [741, 324] on div at bounding box center [741, 325] width 13 height 13
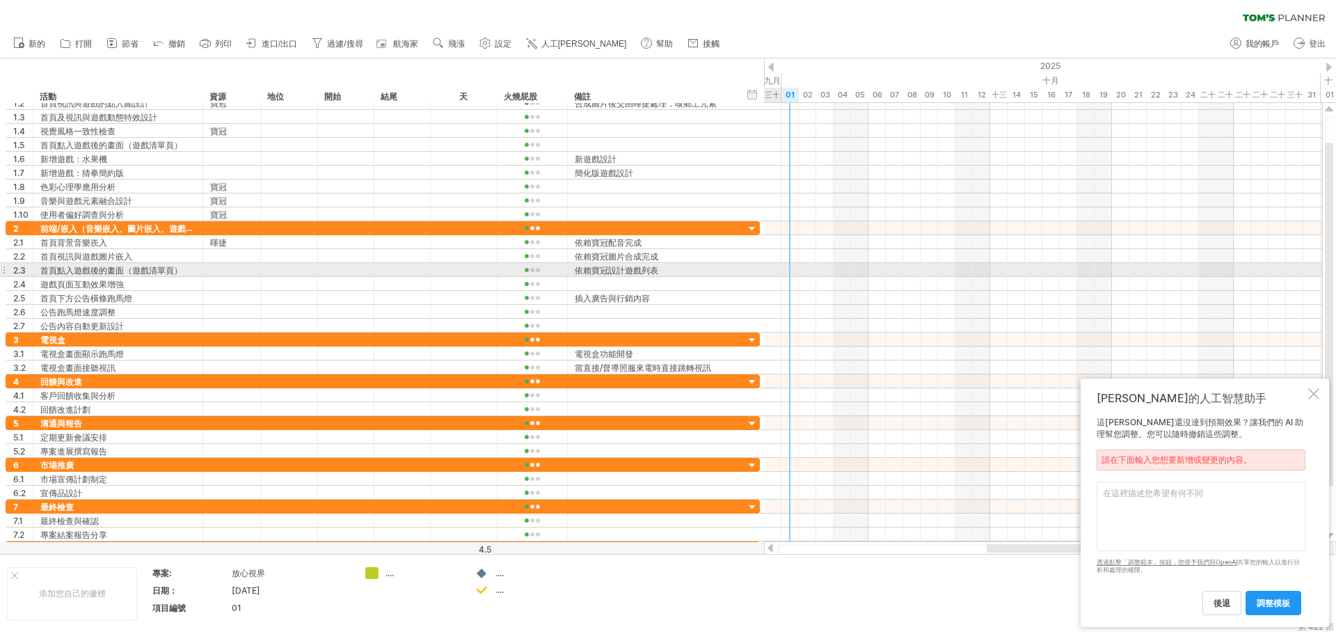
click at [766, 266] on div at bounding box center [1043, 270] width 558 height 14
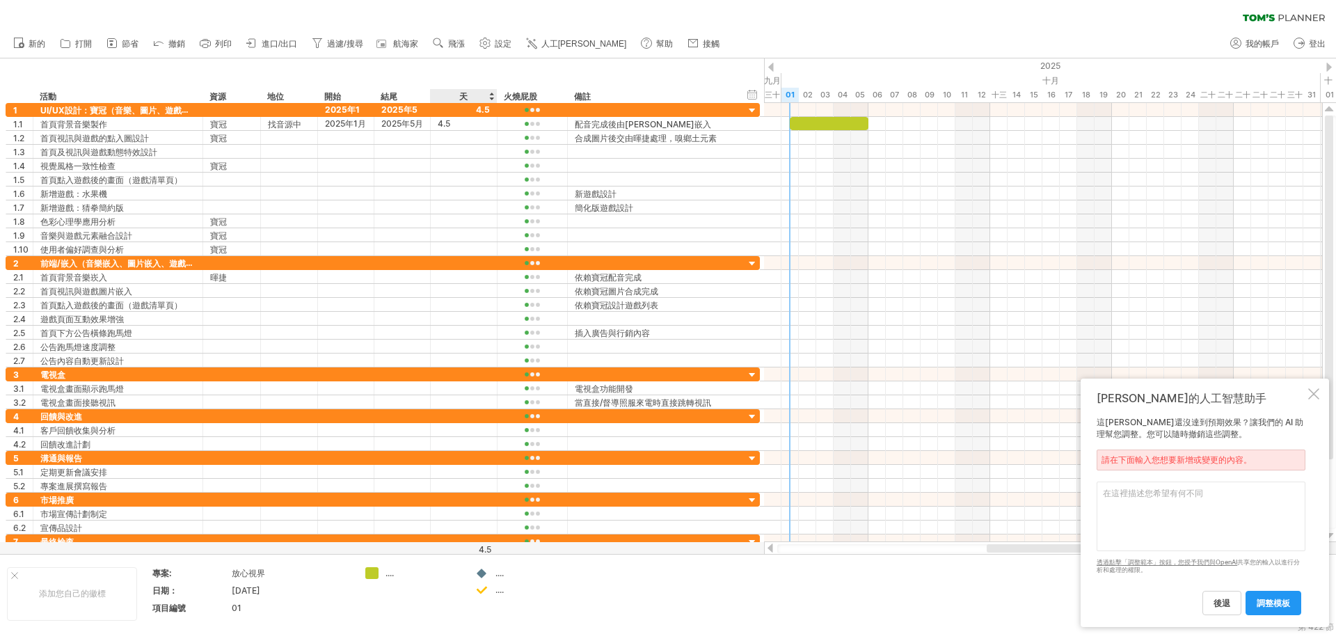
click at [491, 581] on td ".... ...." at bounding box center [523, 594] width 110 height 54
click at [500, 577] on font "...." at bounding box center [500, 573] width 8 height 10
click at [502, 576] on font "...." at bounding box center [500, 573] width 8 height 10
click at [503, 576] on font "...." at bounding box center [500, 573] width 8 height 10
click at [391, 574] on font "...." at bounding box center [390, 573] width 8 height 10
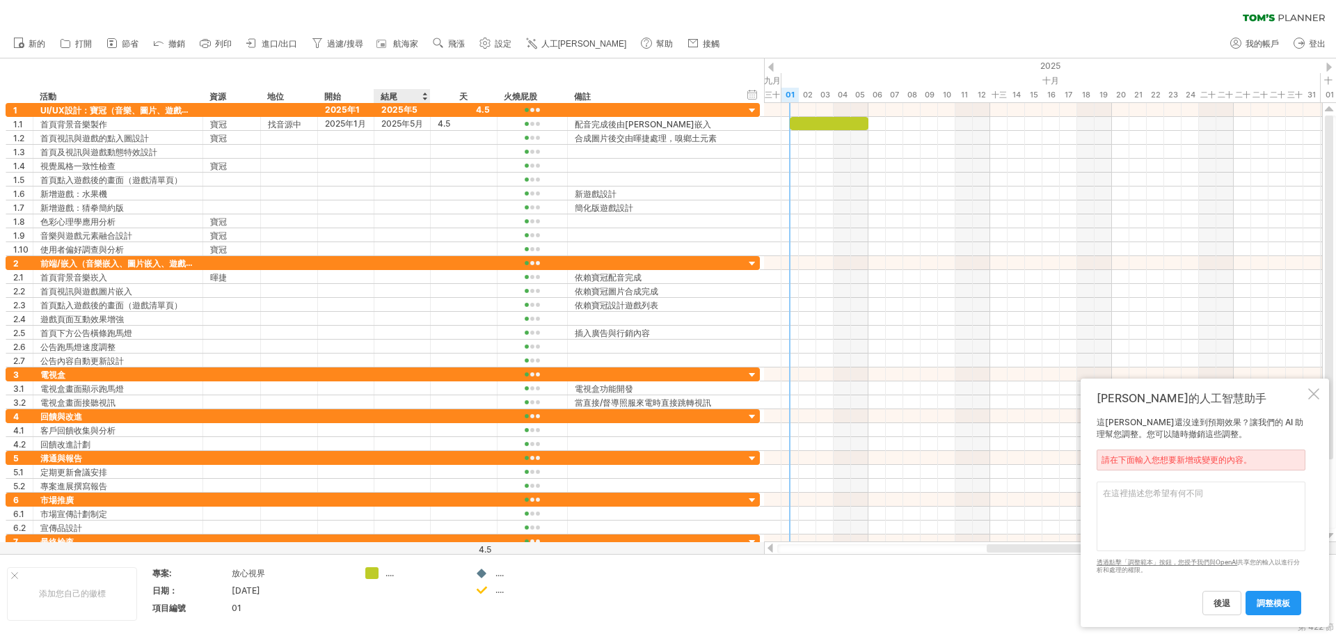
click at [390, 574] on font "...." at bounding box center [390, 573] width 8 height 10
click at [1222, 601] on font "後退" at bounding box center [1222, 603] width 17 height 10
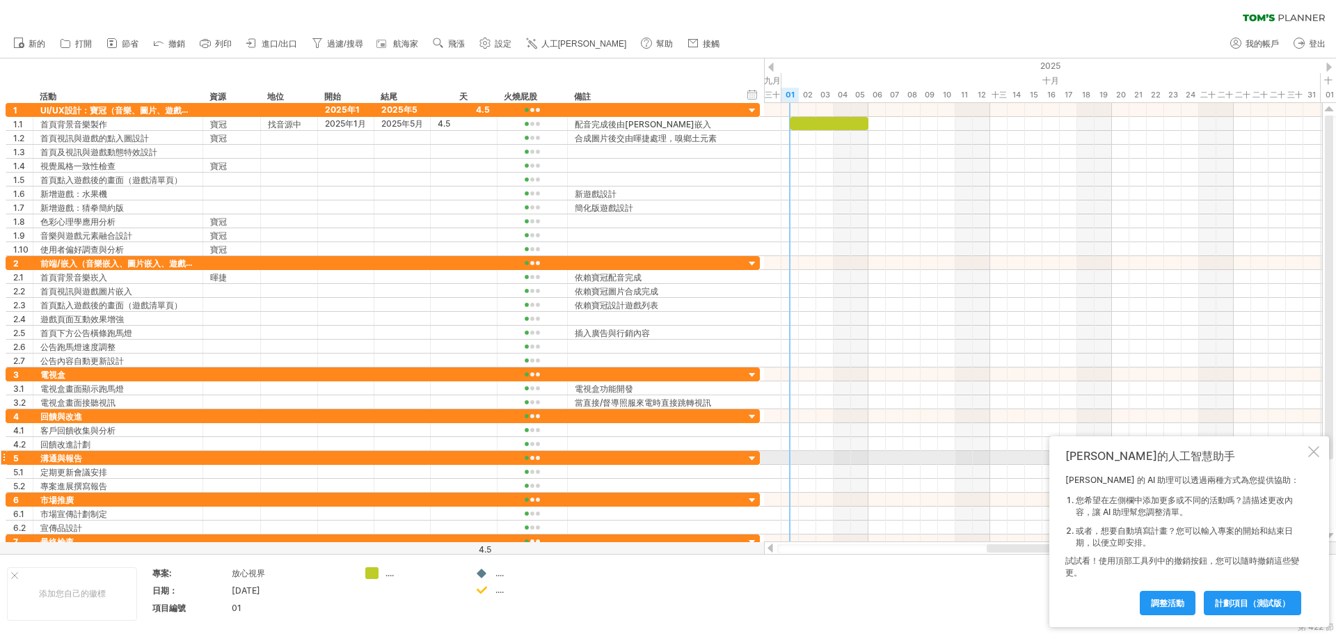
click at [1319, 452] on div at bounding box center [1314, 451] width 11 height 11
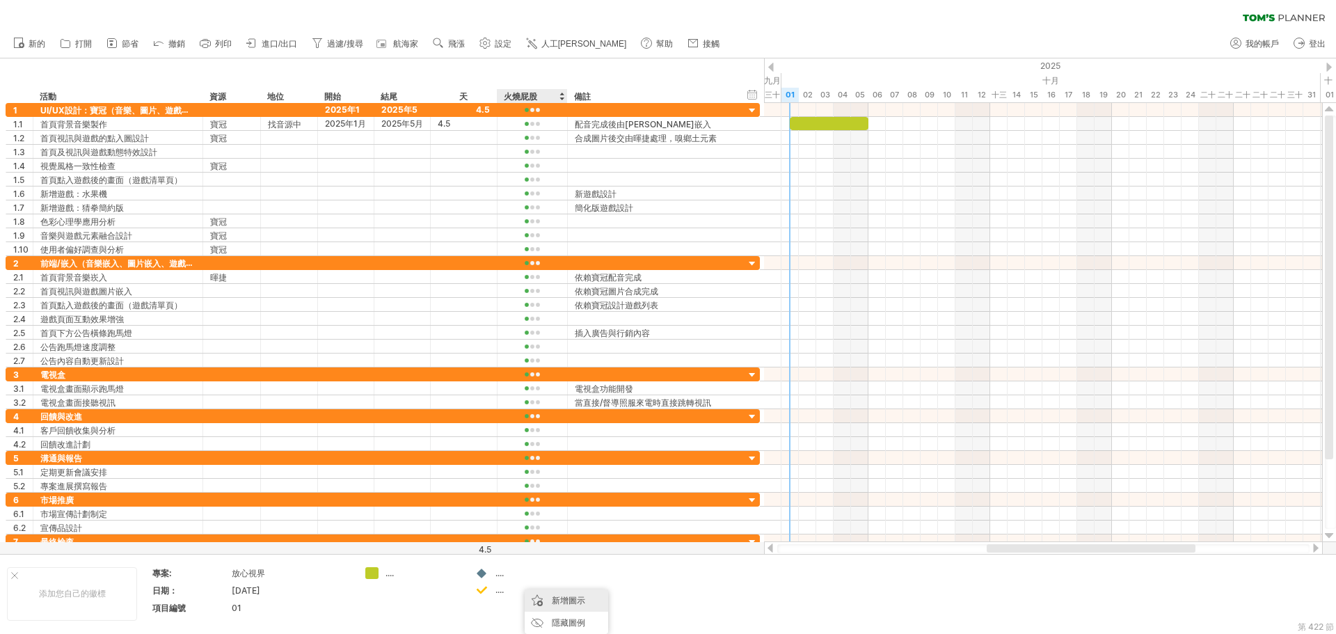
click at [556, 594] on div "新增圖示" at bounding box center [567, 601] width 84 height 22
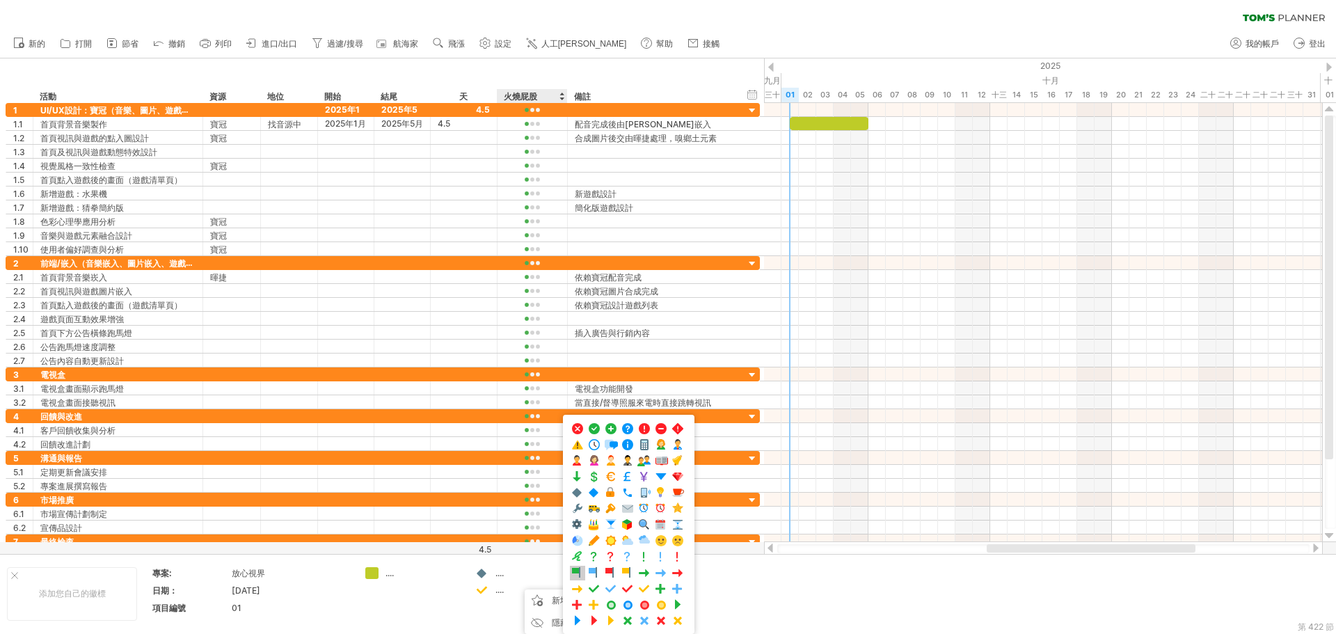
click at [578, 571] on span at bounding box center [578, 573] width 14 height 13
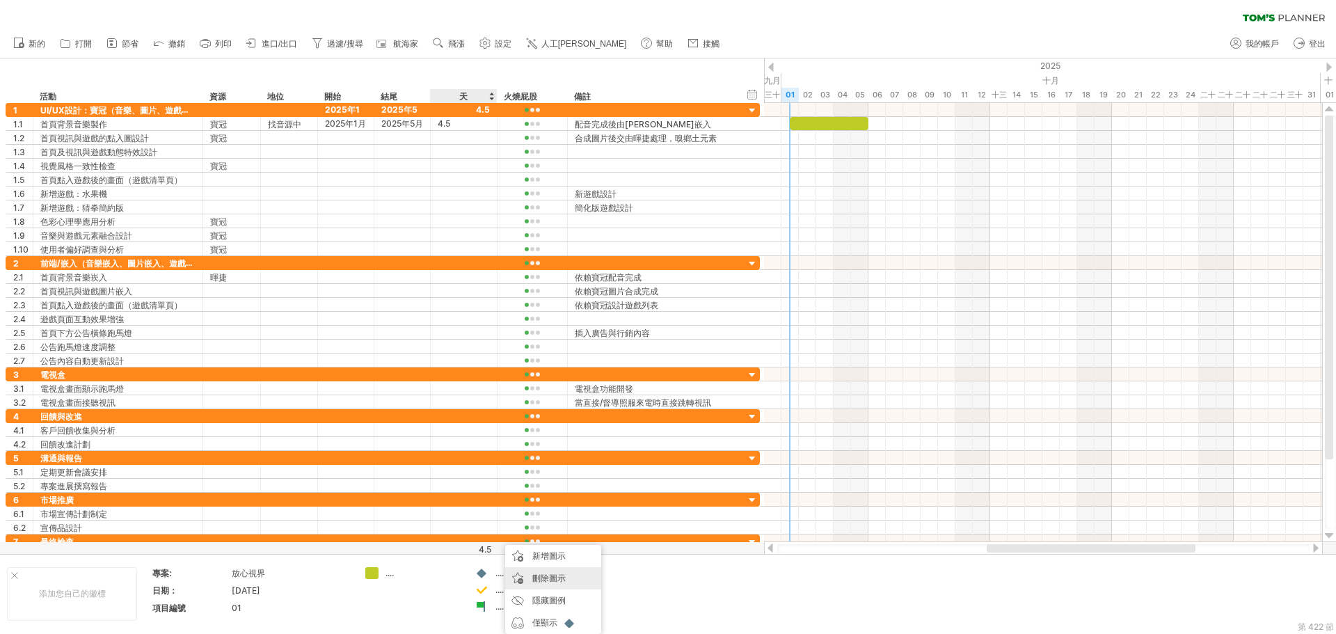
click at [539, 579] on font "刪除圖示" at bounding box center [548, 578] width 33 height 10
click at [535, 555] on font "新增圖示" at bounding box center [549, 556] width 33 height 10
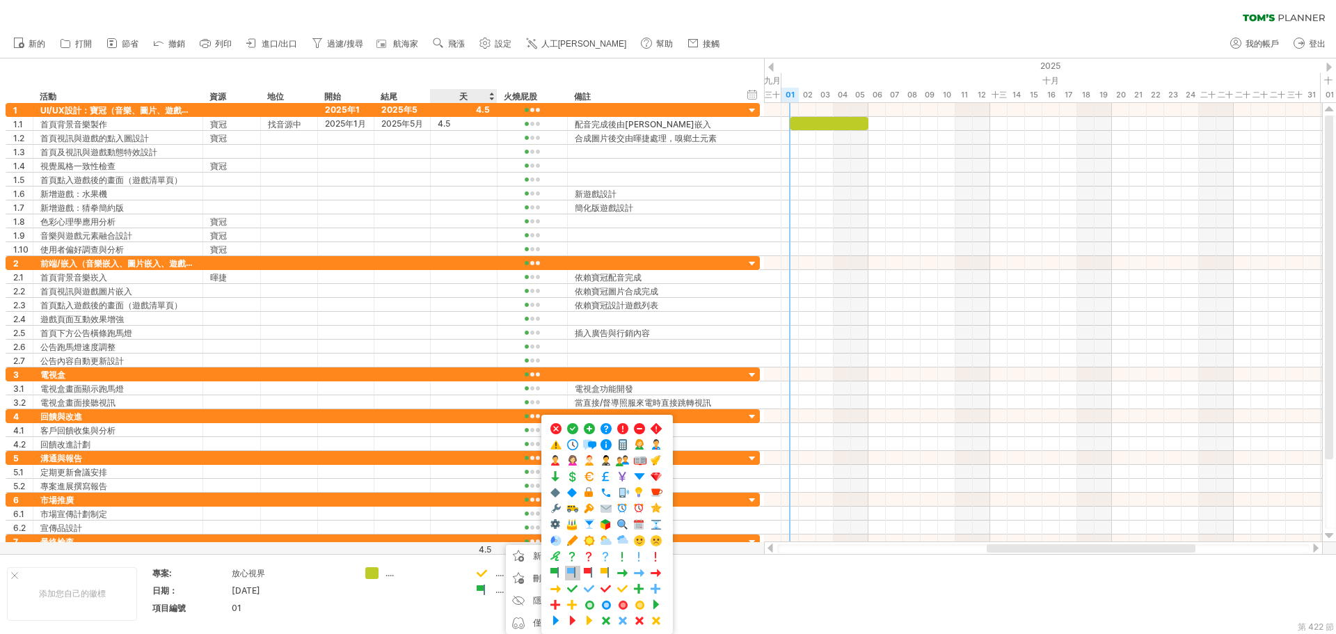
click at [571, 570] on span at bounding box center [573, 573] width 14 height 13
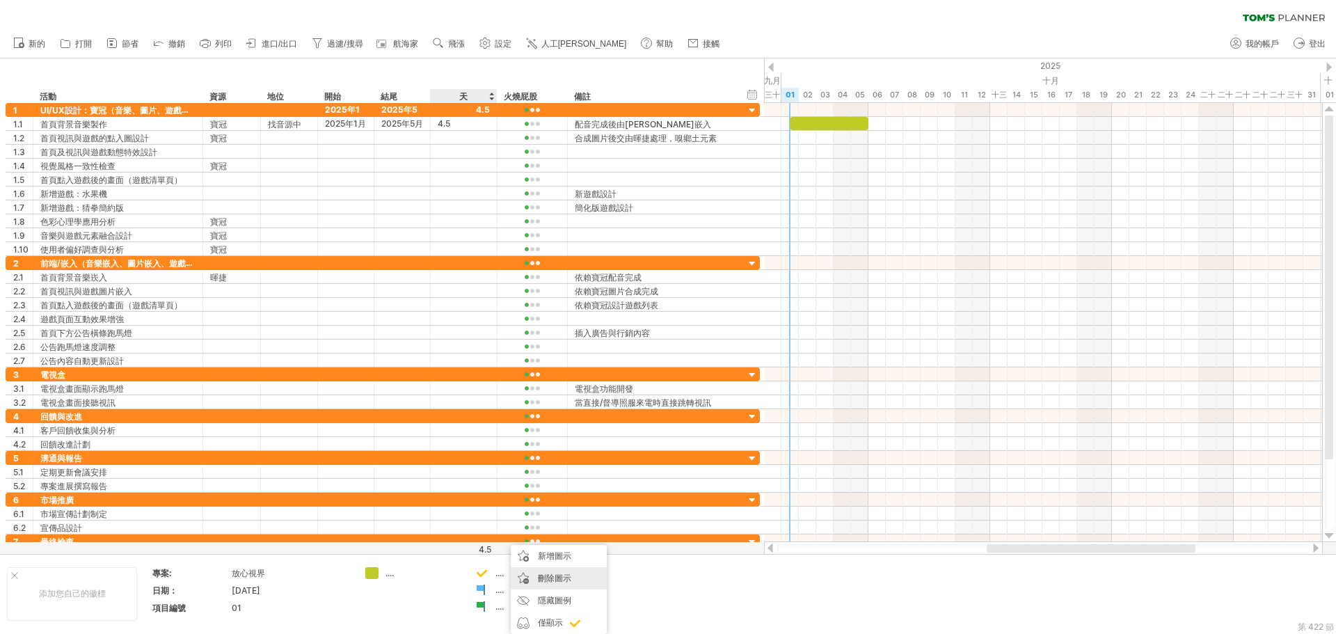
click at [544, 581] on font "刪除圖示" at bounding box center [554, 578] width 33 height 10
click at [559, 555] on font "新增圖示" at bounding box center [551, 556] width 33 height 10
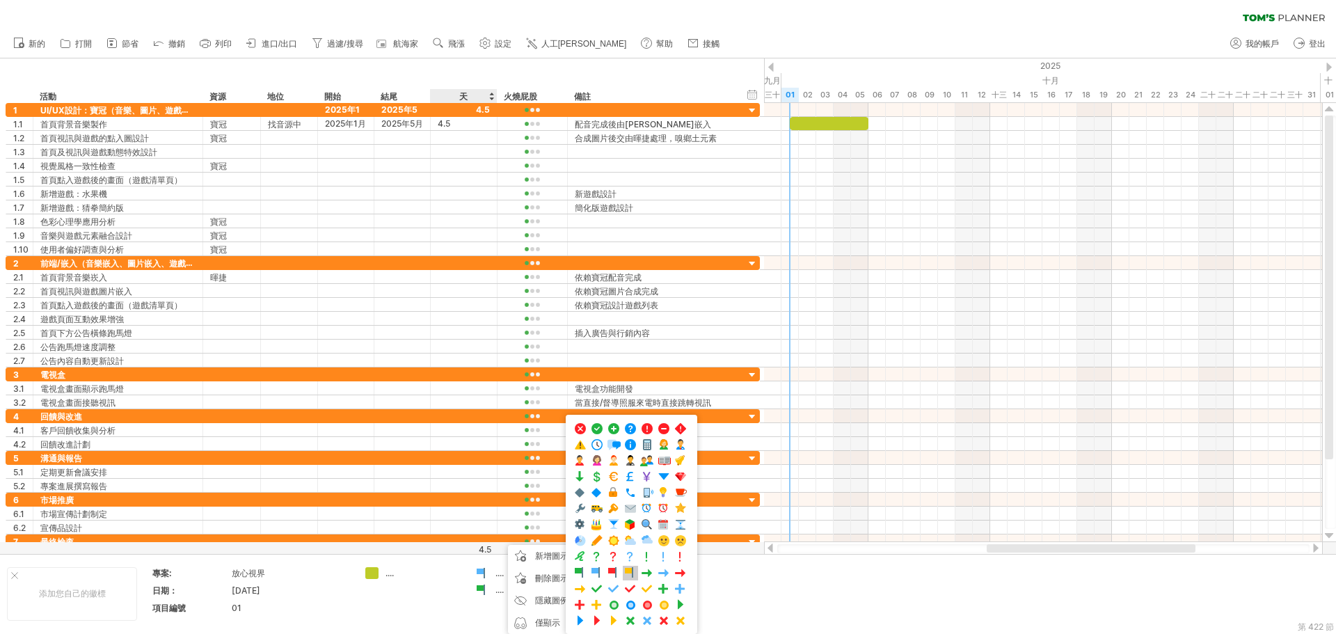
click at [626, 571] on span at bounding box center [631, 573] width 14 height 13
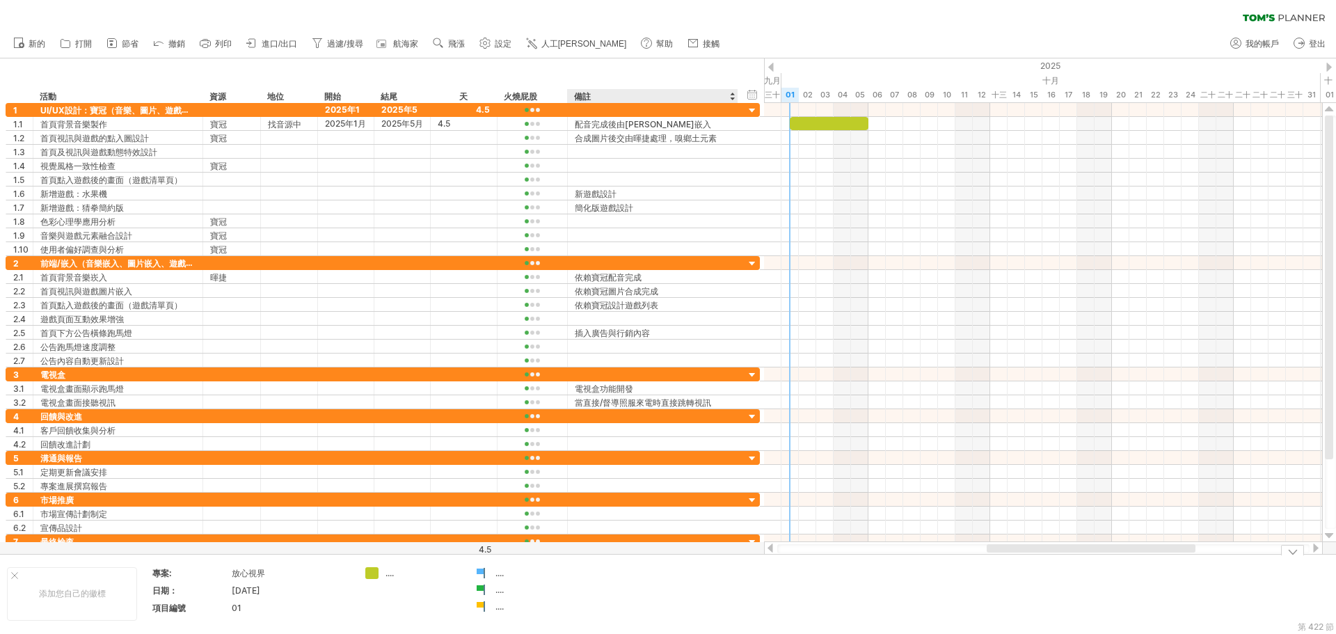
click at [501, 574] on font "...." at bounding box center [500, 573] width 8 height 10
click at [386, 576] on div "...." at bounding box center [413, 573] width 96 height 12
click at [371, 572] on div "嘗試造訪 [DOMAIN_NAME] 再次連接... 0% 清除過濾器 新的" at bounding box center [668, 317] width 1336 height 634
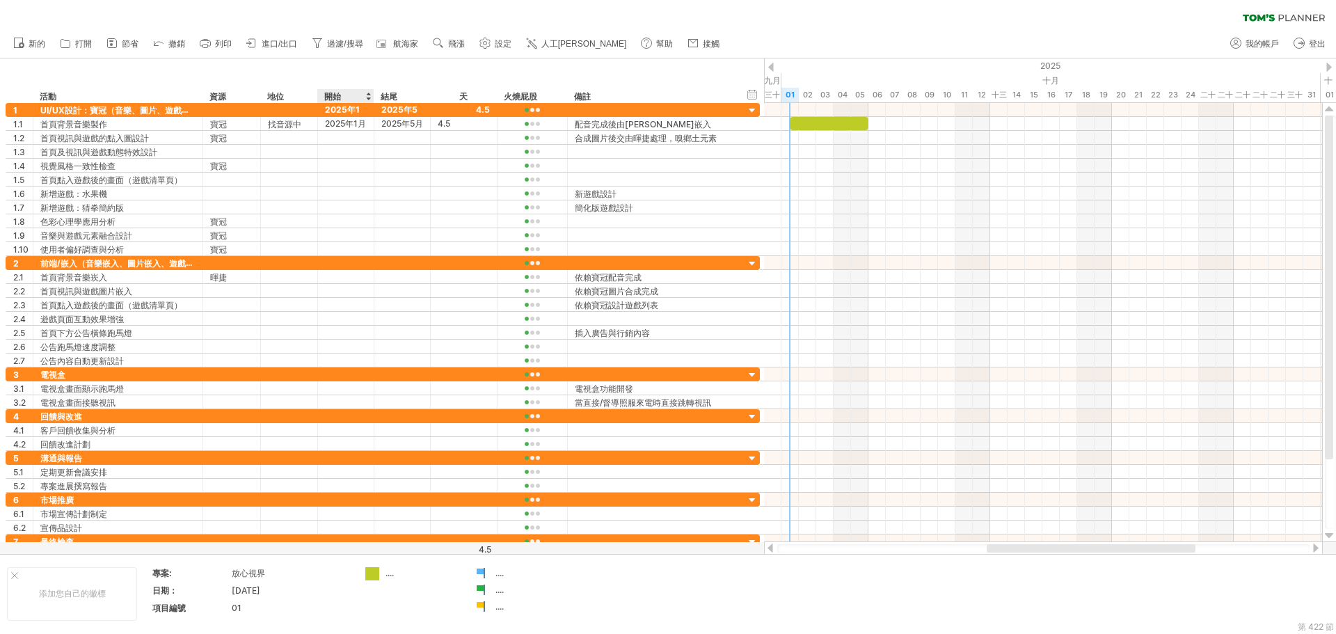
click at [371, 572] on div at bounding box center [372, 573] width 14 height 13
click at [372, 572] on div "嘗試造訪 [DOMAIN_NAME] 再次連接... 0% 清除過濾器 新的" at bounding box center [668, 317] width 1336 height 634
click at [425, 562] on div "添加顏色" at bounding box center [425, 556] width 93 height 22
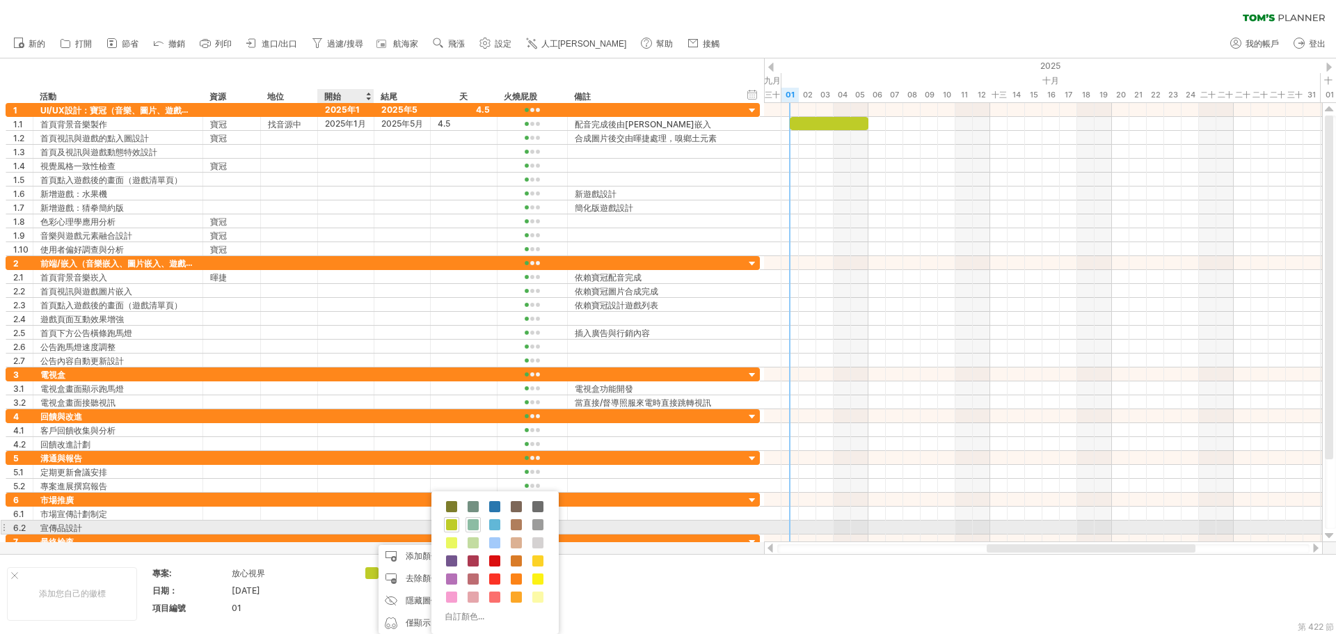
click at [476, 528] on span at bounding box center [473, 524] width 11 height 11
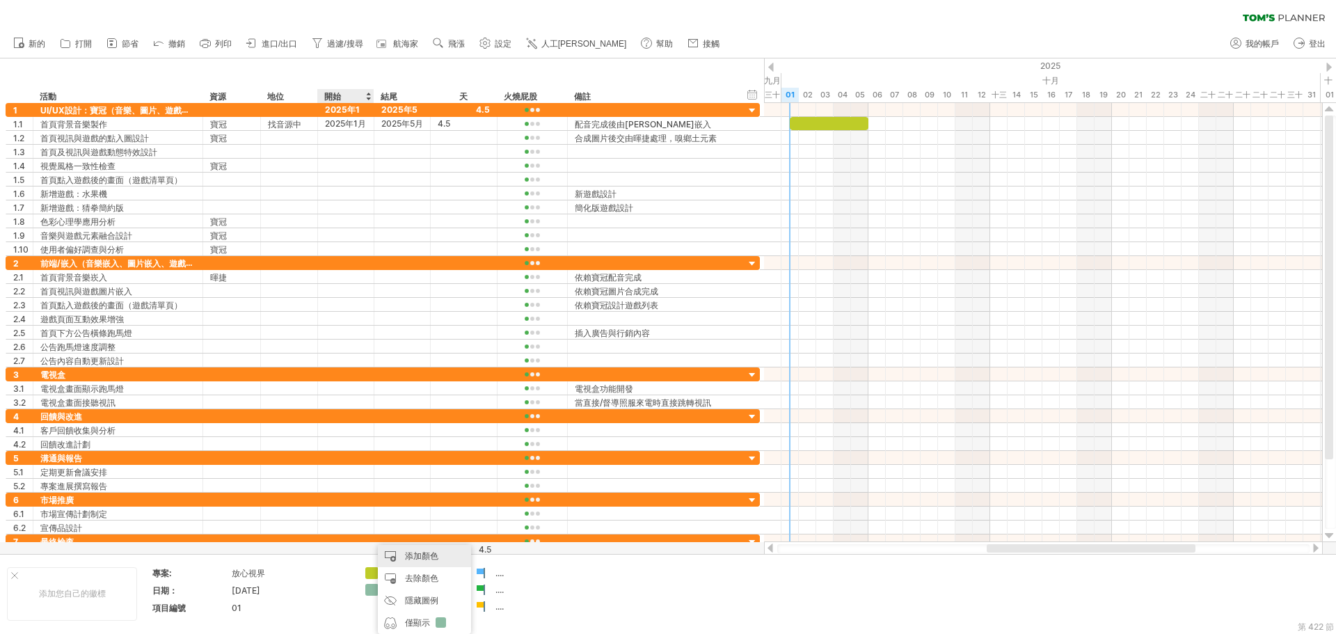
click at [431, 555] on font "添加顏色" at bounding box center [421, 556] width 33 height 10
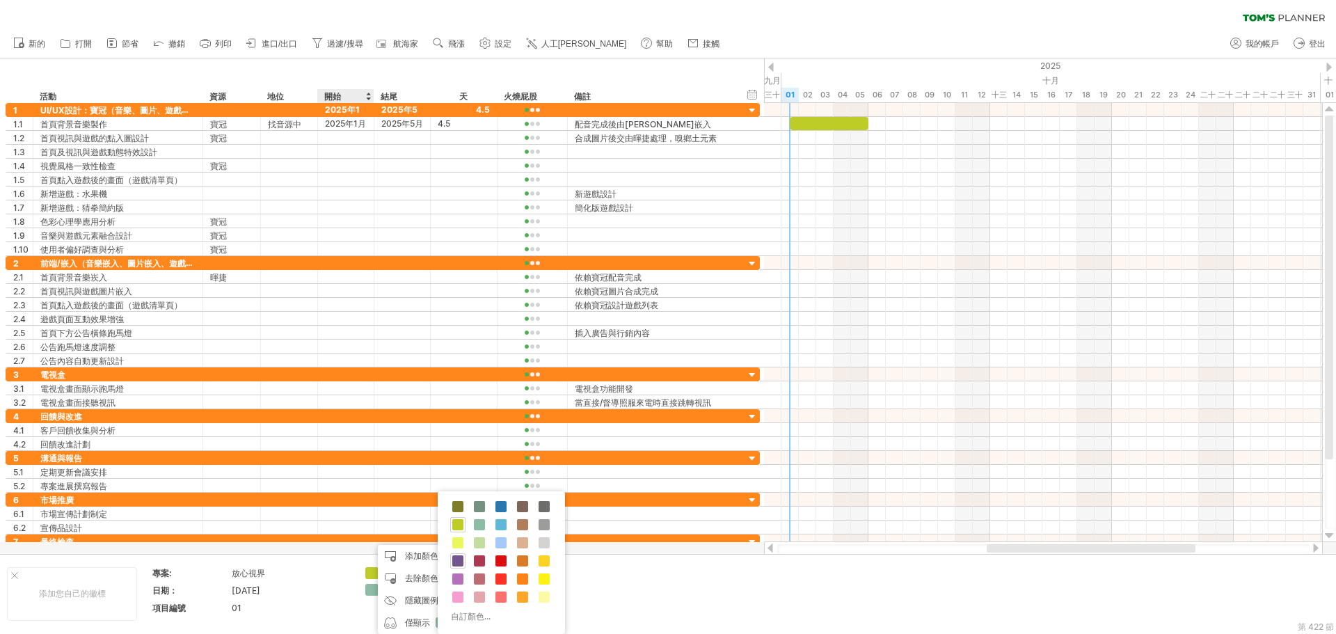
click at [457, 560] on span at bounding box center [457, 560] width 11 height 11
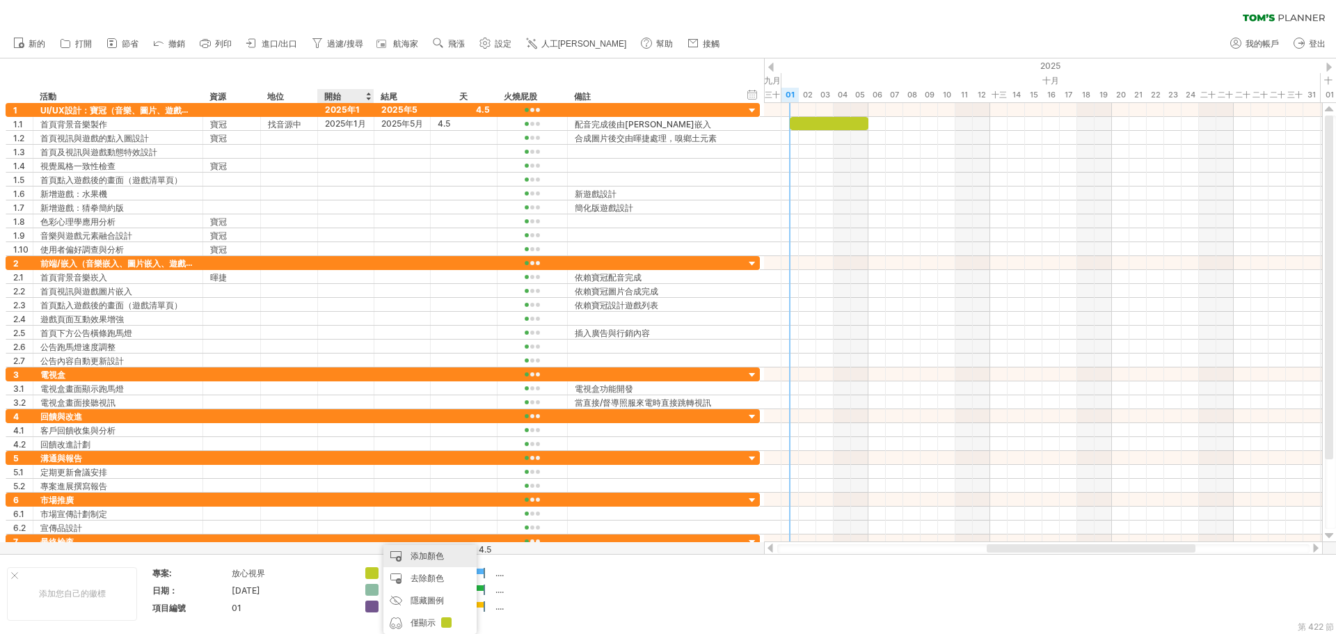
click at [421, 559] on font "添加顏色" at bounding box center [427, 556] width 33 height 10
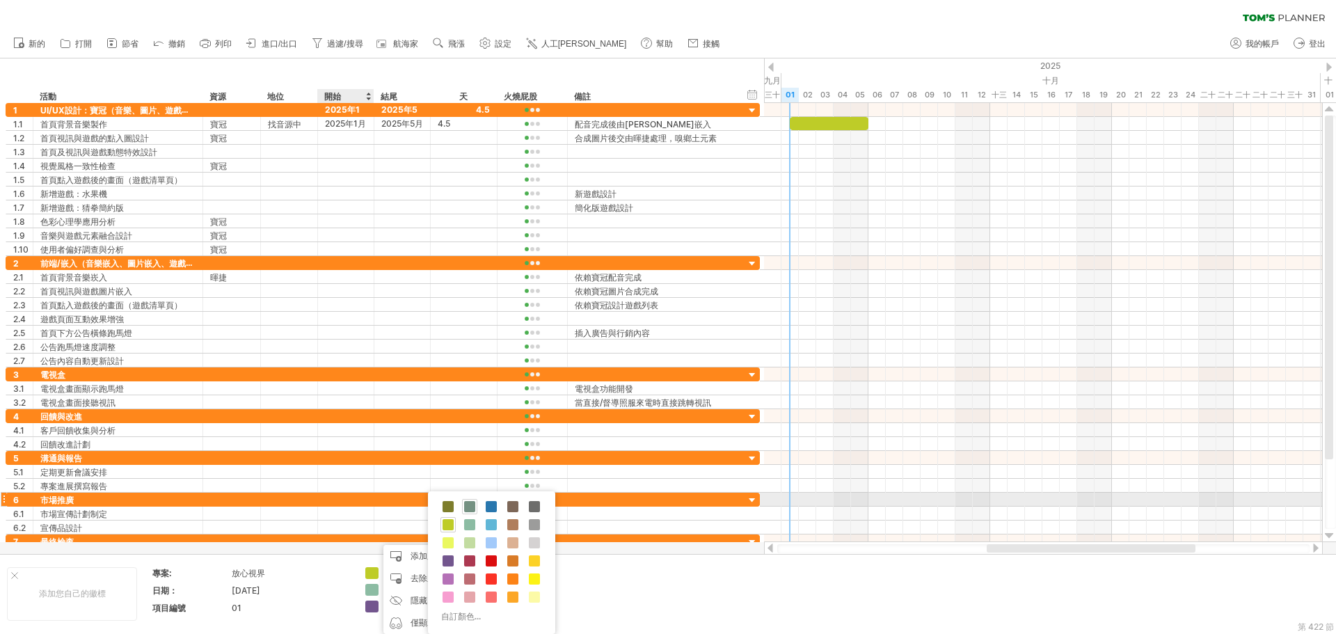
click at [473, 505] on span at bounding box center [469, 506] width 11 height 11
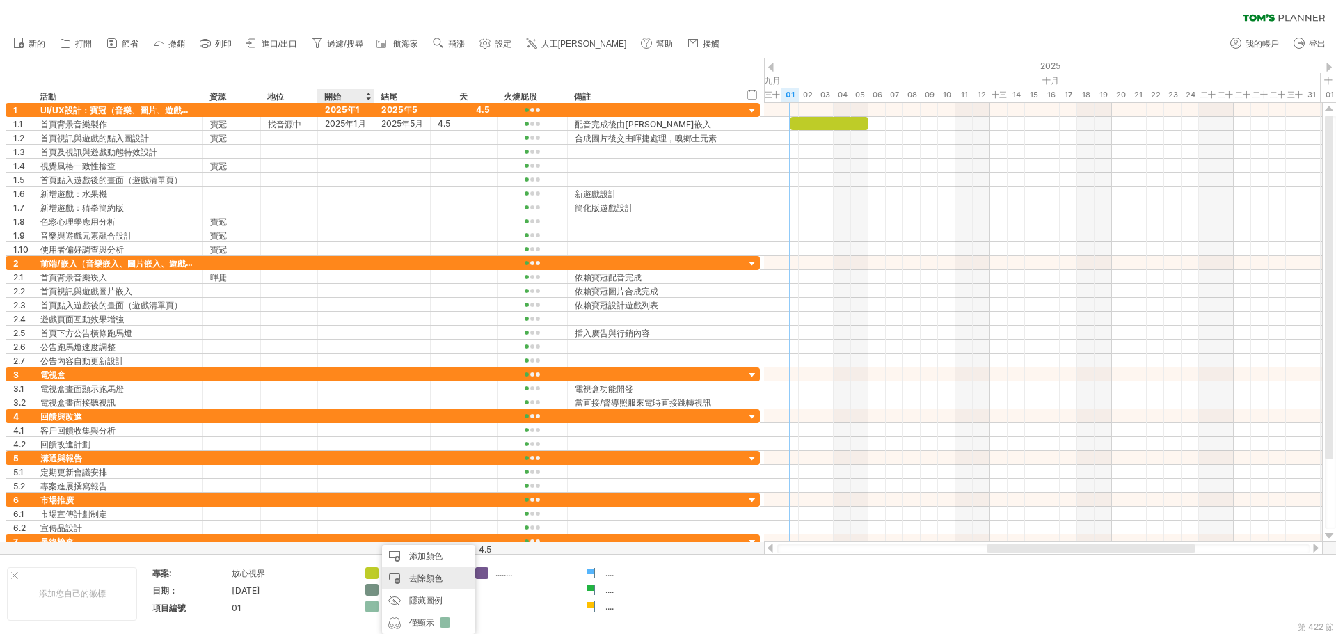
click at [442, 580] on font "去除顏色" at bounding box center [425, 578] width 33 height 10
click at [377, 574] on div "嘗試造訪 [DOMAIN_NAME] 再次連接... 0% 清除過濾器 新的" at bounding box center [668, 317] width 1336 height 634
click at [375, 574] on div at bounding box center [372, 573] width 14 height 13
click at [375, 574] on div "嘗試造訪 [DOMAIN_NAME] 再次連接... 0% 清除過濾器 新的" at bounding box center [668, 317] width 1336 height 634
click at [381, 574] on div "...." at bounding box center [413, 573] width 96 height 12
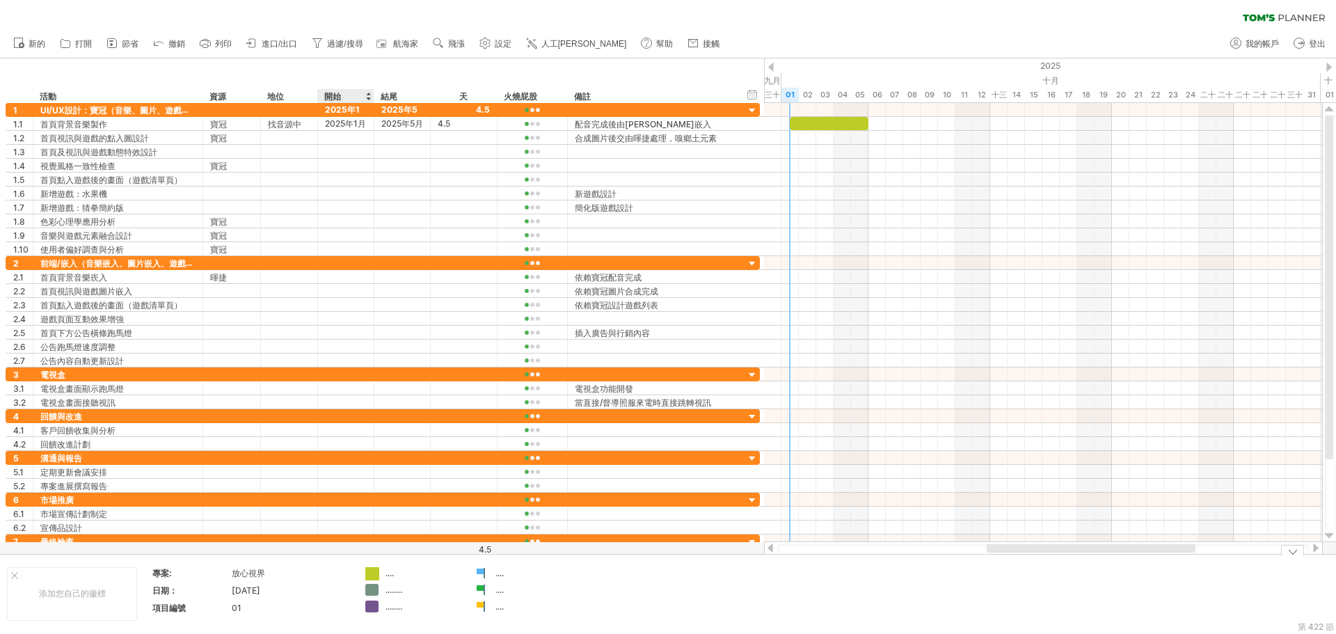
click at [374, 573] on div "嘗試造訪 [DOMAIN_NAME] 再次連接... 0% 清除過濾器 新的" at bounding box center [668, 317] width 1336 height 634
click at [374, 594] on div "嘗試造訪 [DOMAIN_NAME] 再次連接... 0% 清除過濾器 新的" at bounding box center [668, 317] width 1336 height 634
click at [373, 592] on div "嘗試造訪 [DOMAIN_NAME] 再次連接... 0% 清除過濾器 新的" at bounding box center [668, 317] width 1336 height 634
click at [372, 591] on div at bounding box center [372, 590] width 14 height 13
click at [372, 591] on div "嘗試造訪 [DOMAIN_NAME] 再次連接... 0% 清除過濾器 新的" at bounding box center [668, 317] width 1336 height 634
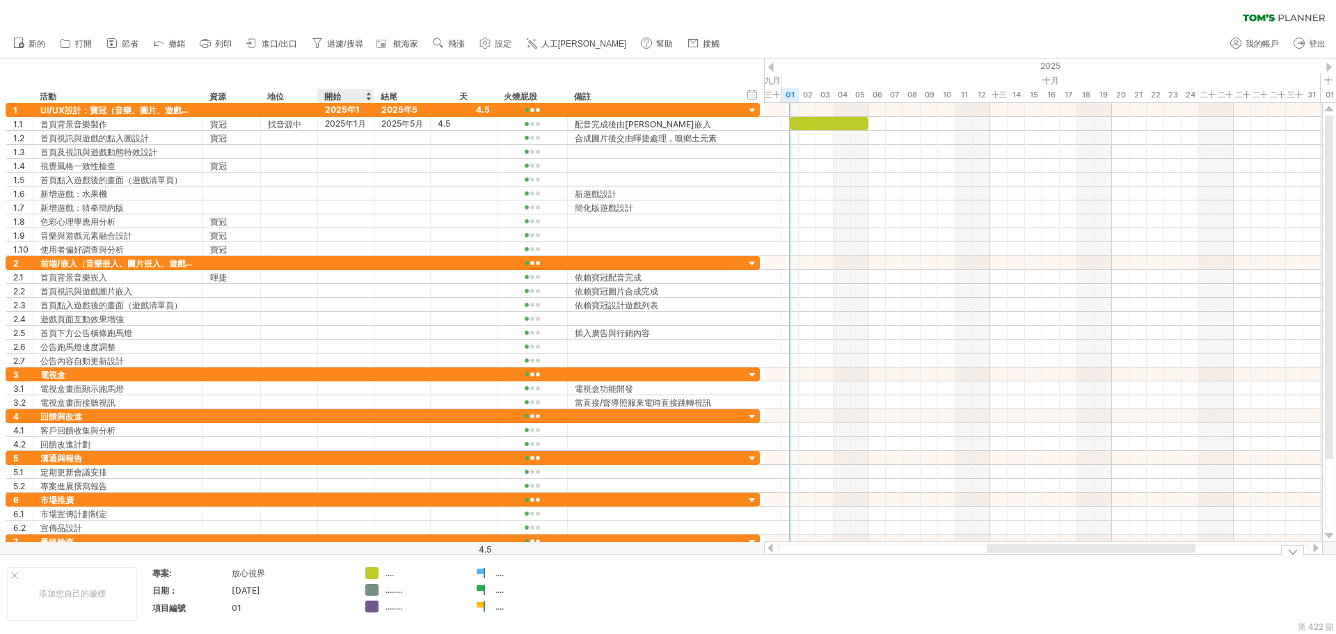
click at [372, 591] on div "嘗試造訪 [DOMAIN_NAME] 再次連接... 0% 清除過濾器 新的" at bounding box center [668, 317] width 1336 height 634
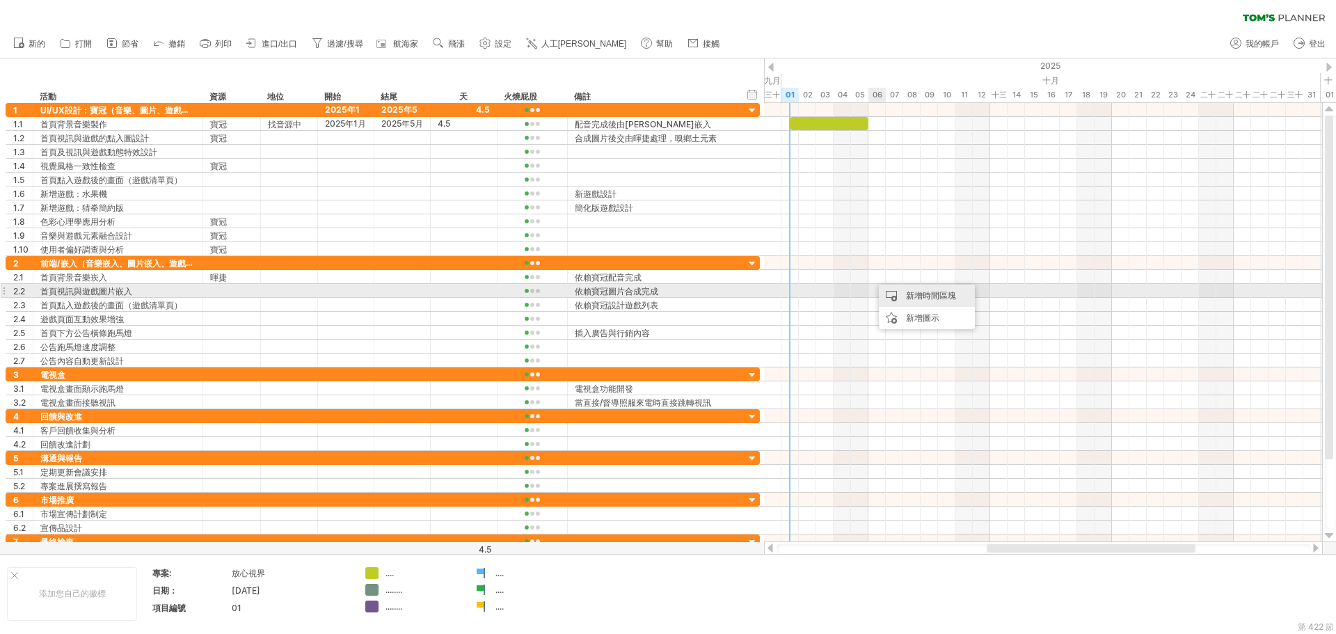
click at [901, 292] on div "新增時間區塊" at bounding box center [927, 296] width 96 height 22
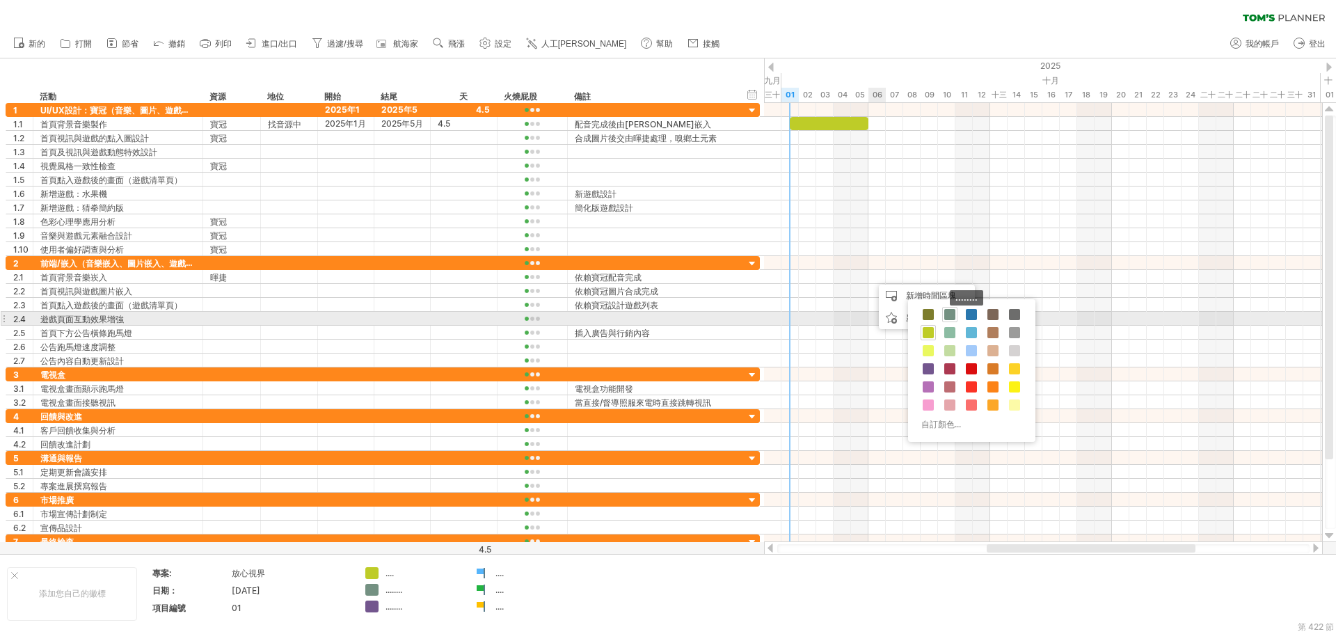
click at [953, 313] on span at bounding box center [950, 314] width 11 height 11
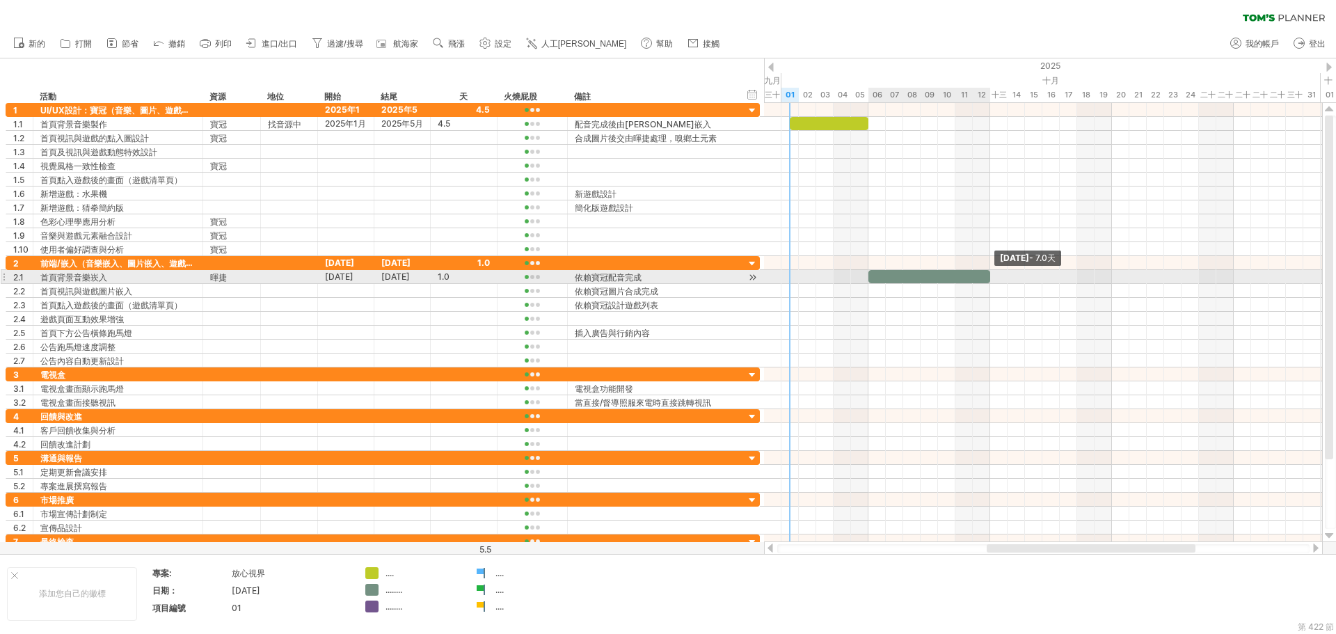
drag, startPoint x: 884, startPoint y: 275, endPoint x: 988, endPoint y: 278, distance: 103.7
click at [988, 277] on span at bounding box center [991, 276] width 6 height 13
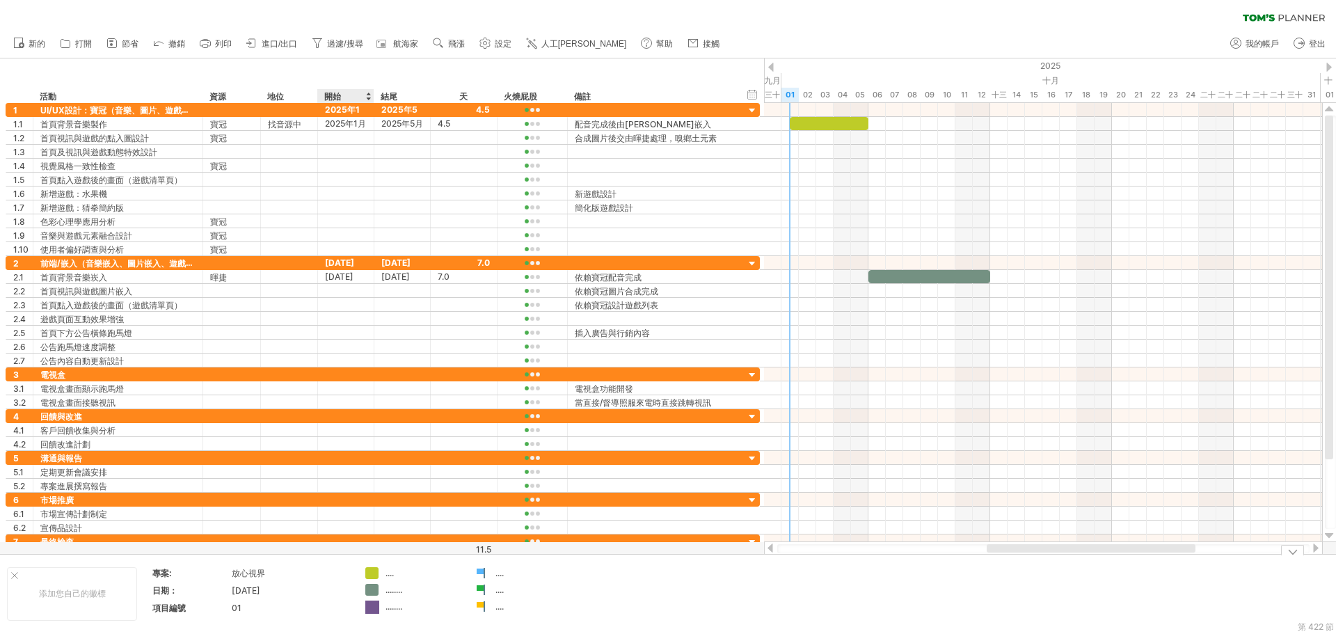
click at [372, 602] on div "嘗試造訪 [DOMAIN_NAME] 再次連接... 0% 清除過濾器 新的" at bounding box center [668, 317] width 1336 height 634
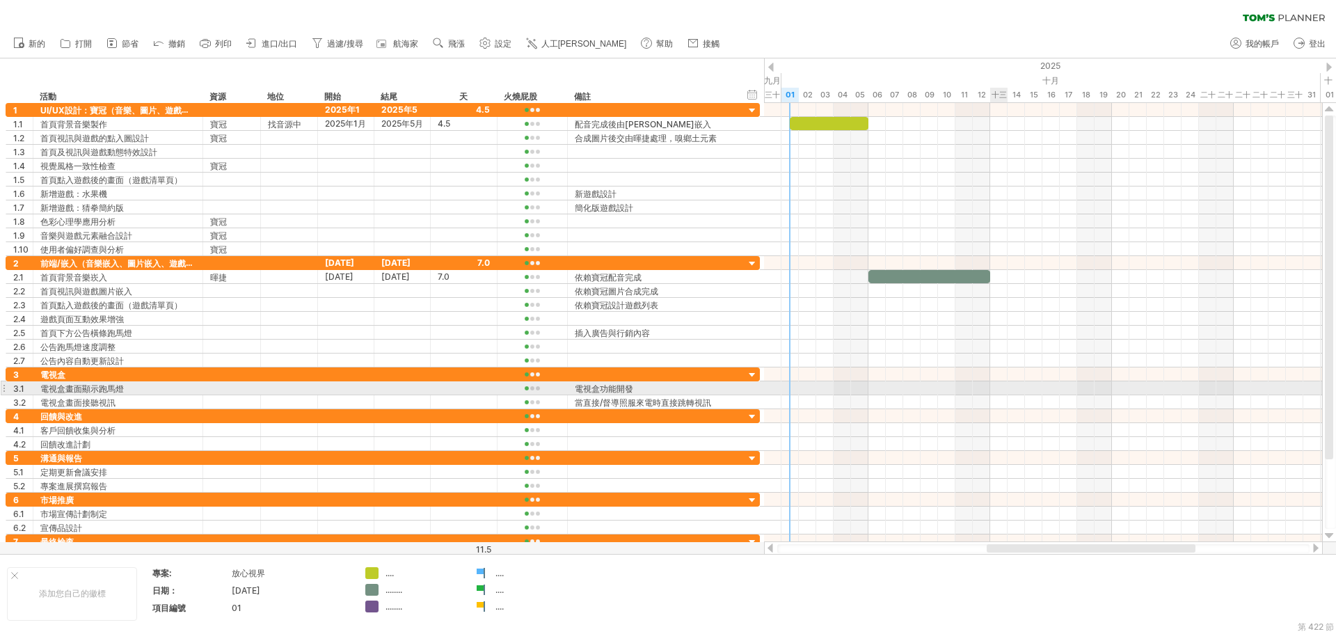
click at [995, 382] on div at bounding box center [1043, 388] width 558 height 14
click at [1013, 393] on div "新增時間區塊" at bounding box center [1050, 400] width 96 height 22
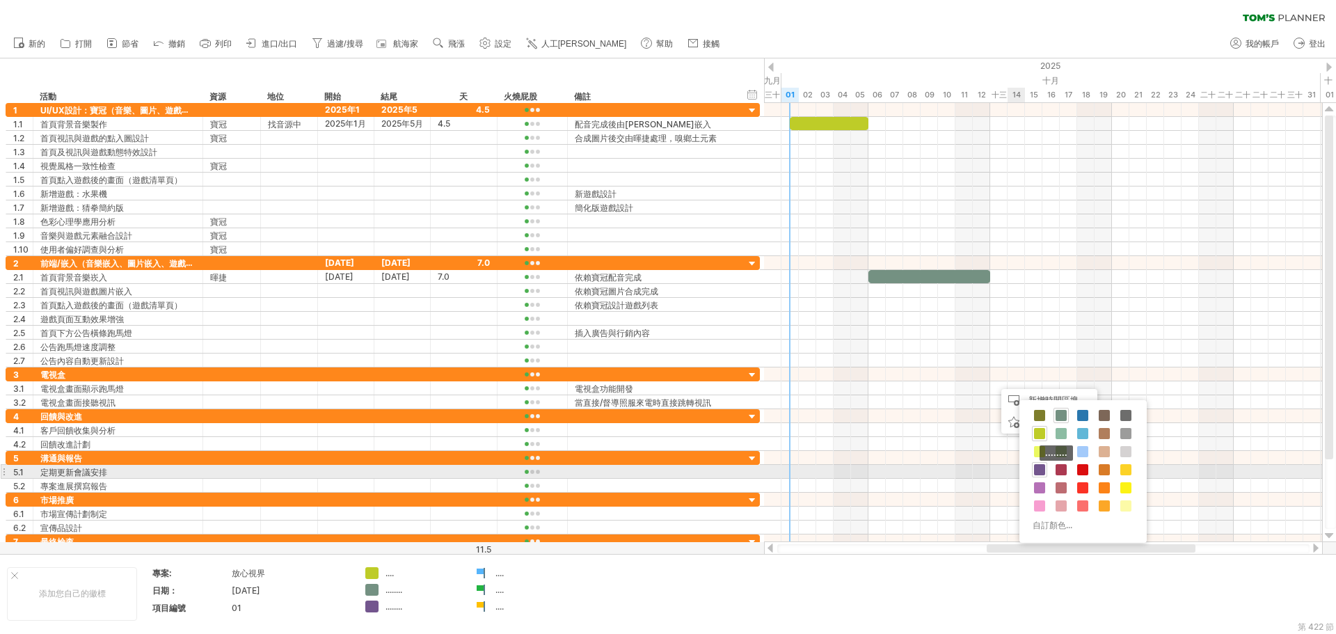
click at [1041, 473] on span at bounding box center [1039, 469] width 11 height 11
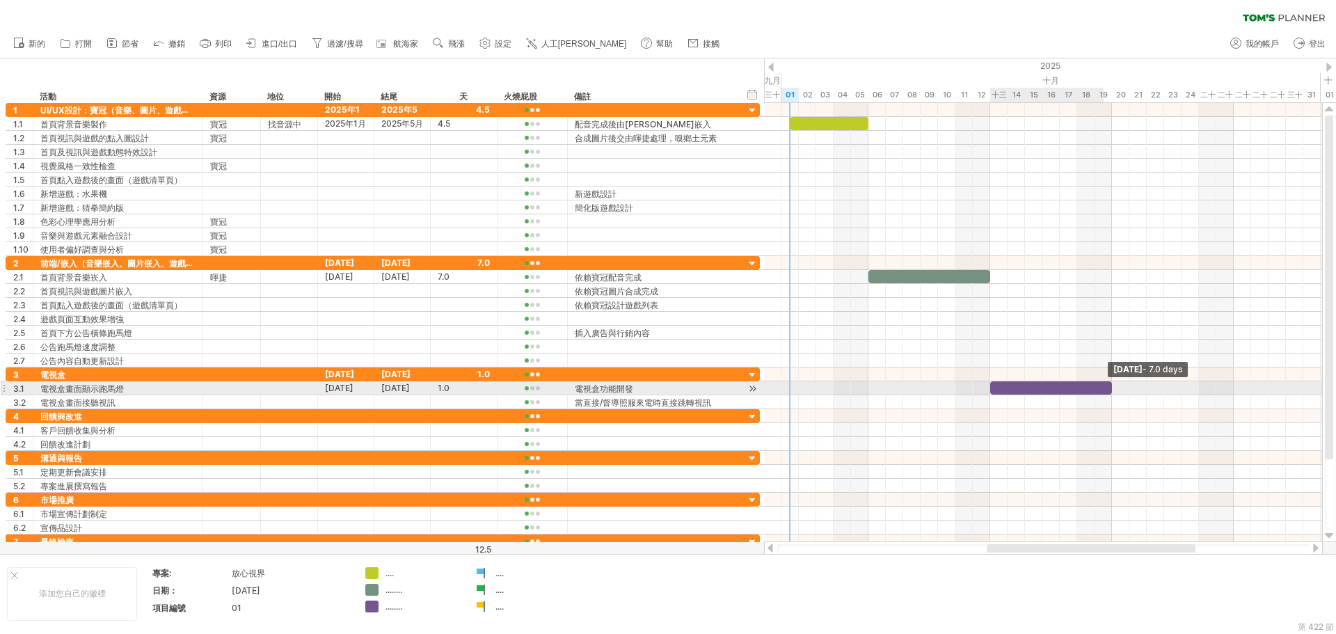
drag, startPoint x: 1006, startPoint y: 387, endPoint x: 1107, endPoint y: 395, distance: 100.5
click at [1107, 395] on div "Sunday 19 October - 7.0 days 10月12日星期日" at bounding box center [1043, 322] width 558 height 439
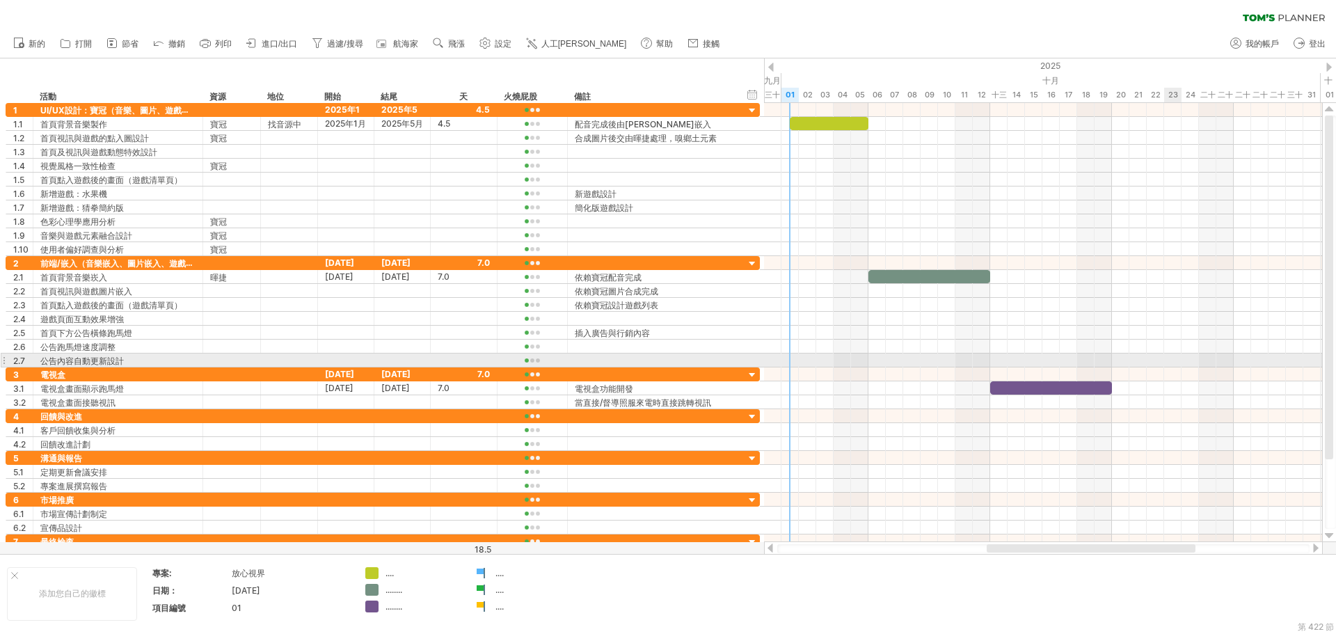
drag, startPoint x: 1165, startPoint y: 367, endPoint x: 1153, endPoint y: 363, distance: 13.2
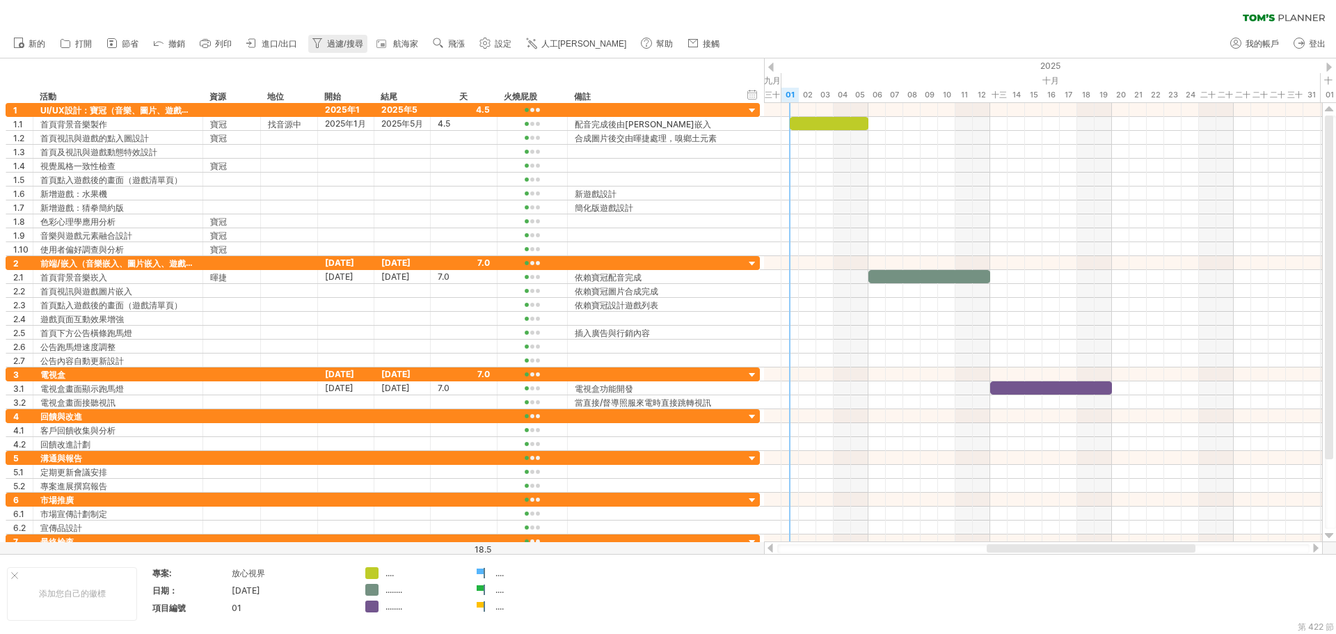
click at [348, 43] on font "過濾/搜尋" at bounding box center [344, 44] width 35 height 10
type input "**********"
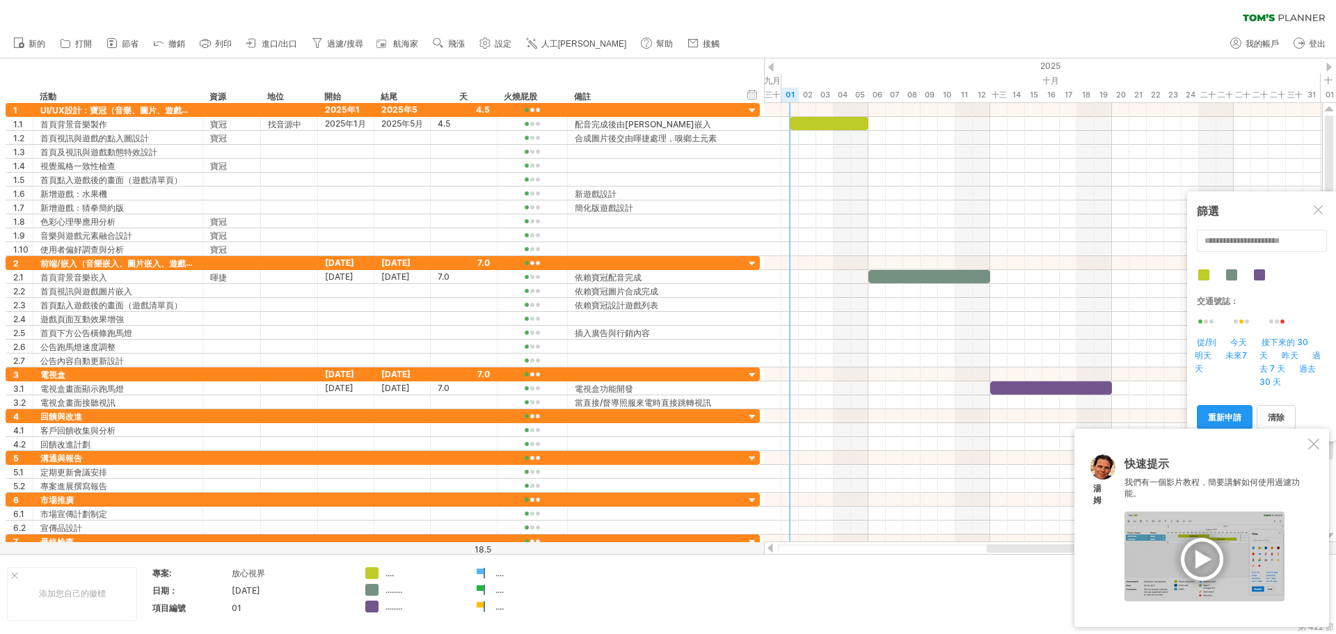
click at [1205, 558] on div at bounding box center [1205, 557] width 160 height 90
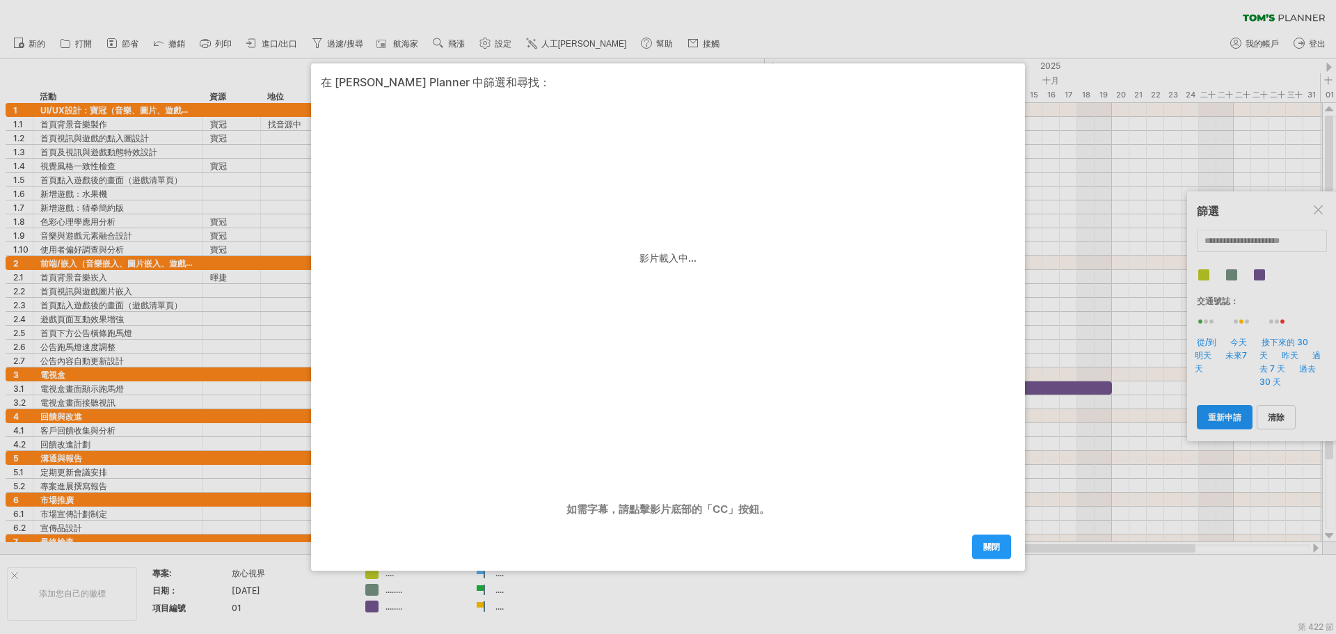
click at [999, 548] on font "關閉" at bounding box center [991, 547] width 17 height 10
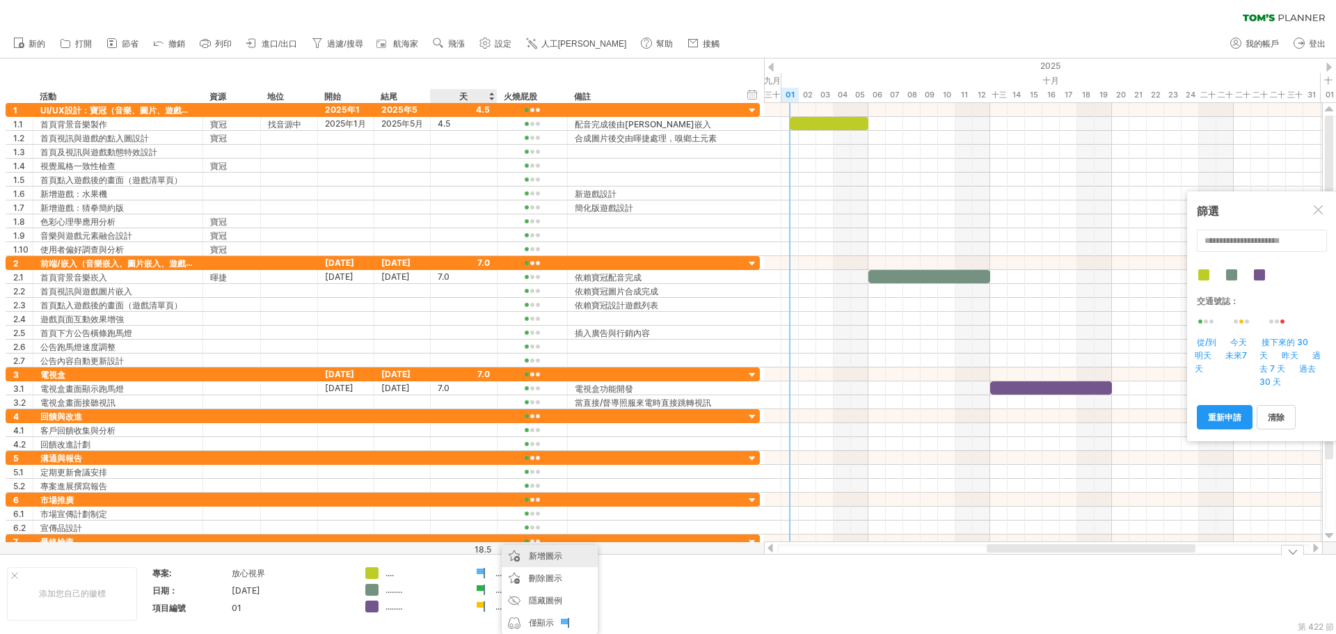
click at [521, 555] on div "新增圖示" at bounding box center [550, 556] width 96 height 22
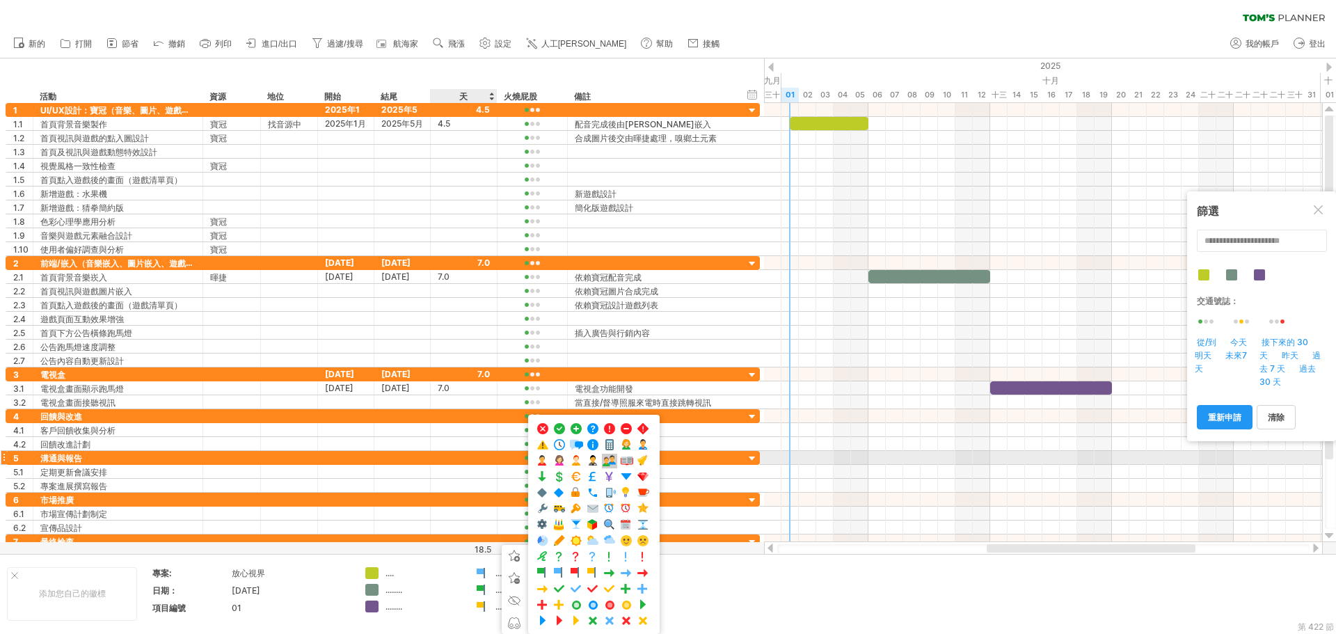
click at [608, 459] on span at bounding box center [610, 461] width 14 height 13
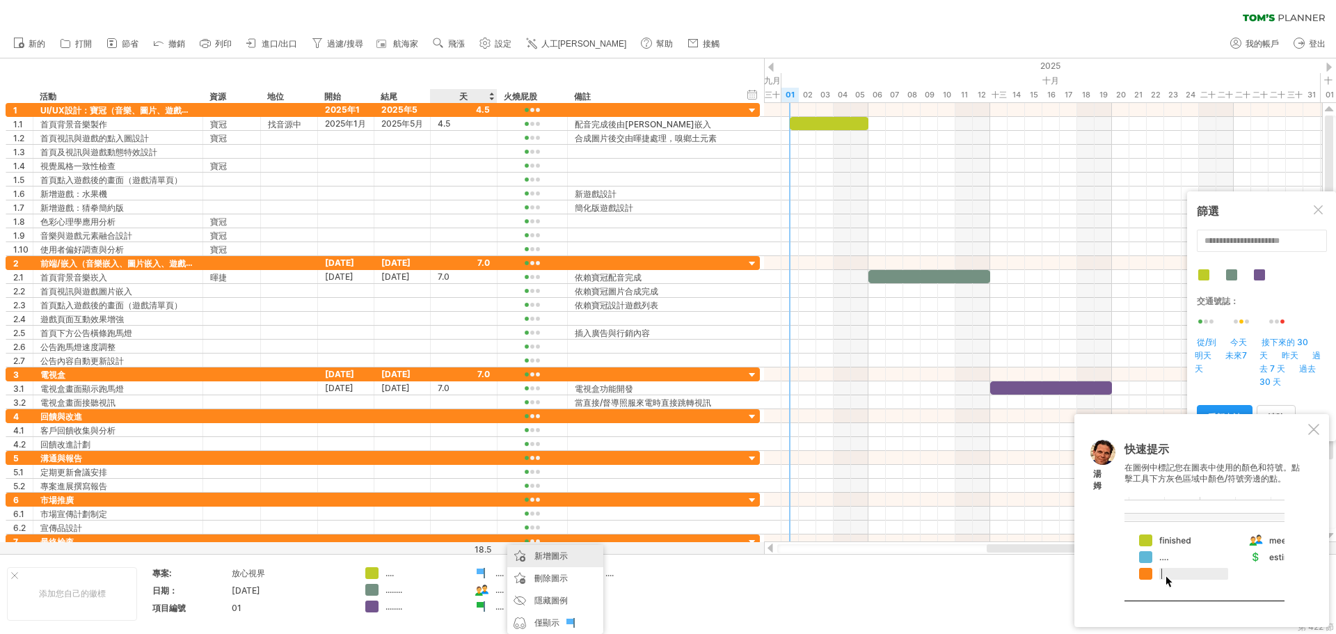
click at [544, 555] on font "新增圖示" at bounding box center [551, 556] width 33 height 10
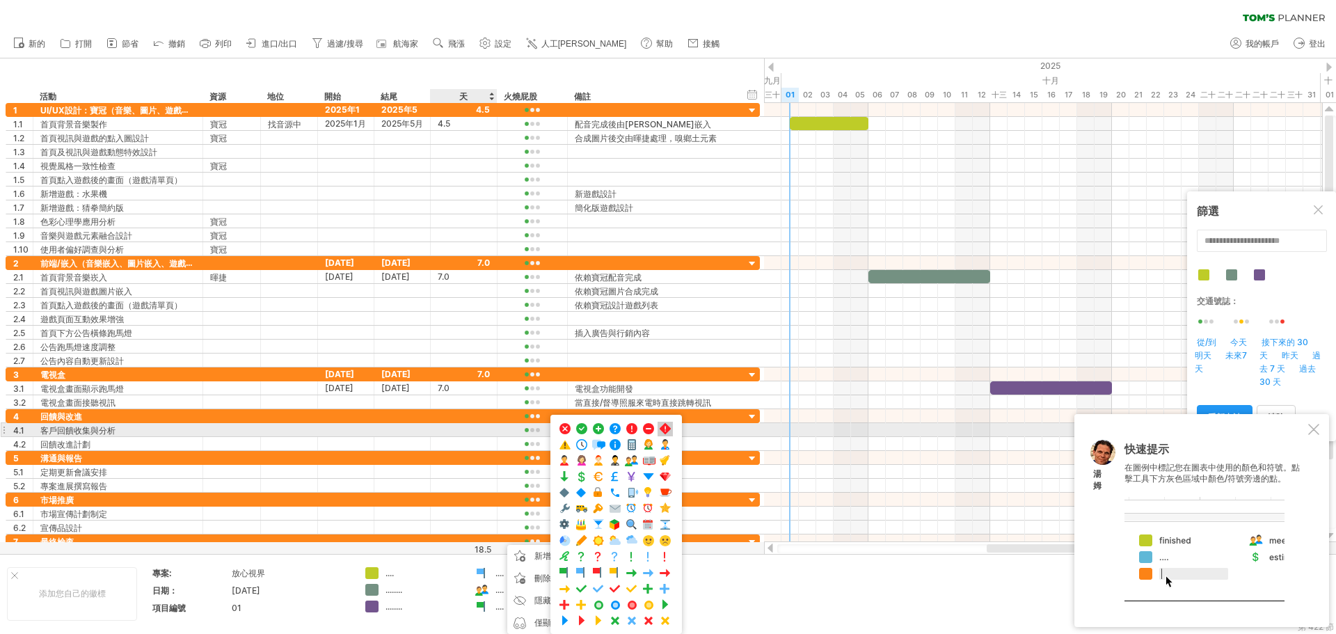
click at [667, 424] on span at bounding box center [665, 428] width 14 height 13
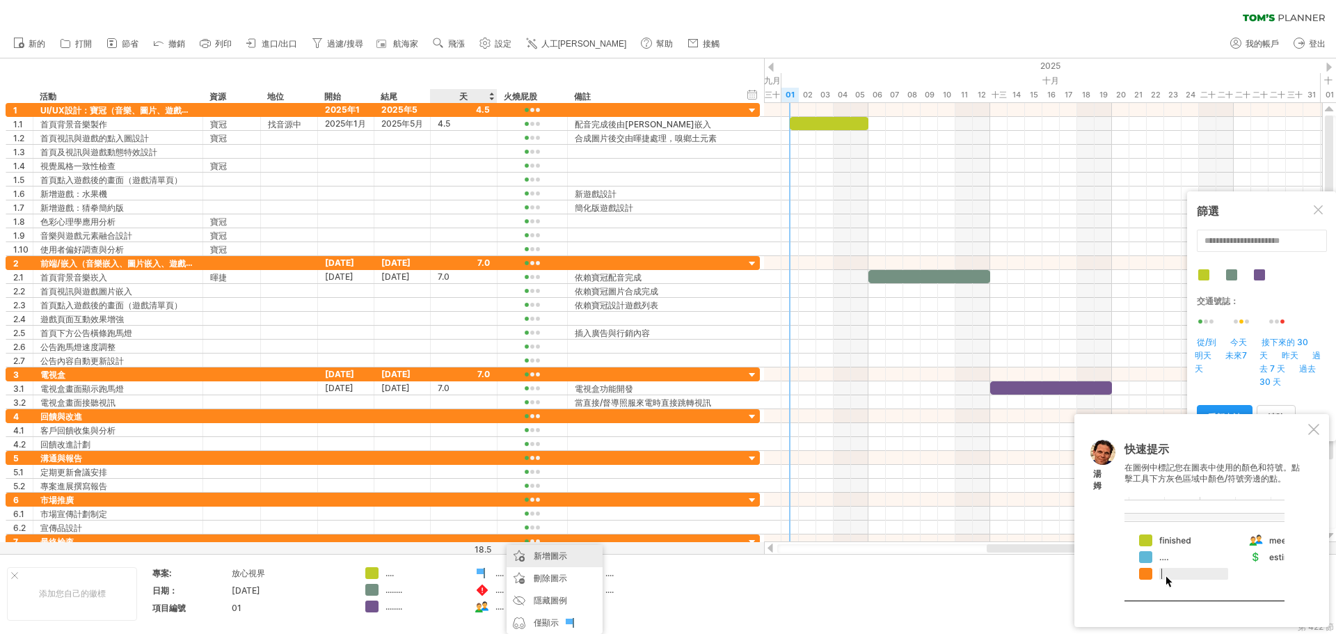
click at [540, 556] on font "新增圖示" at bounding box center [550, 556] width 33 height 10
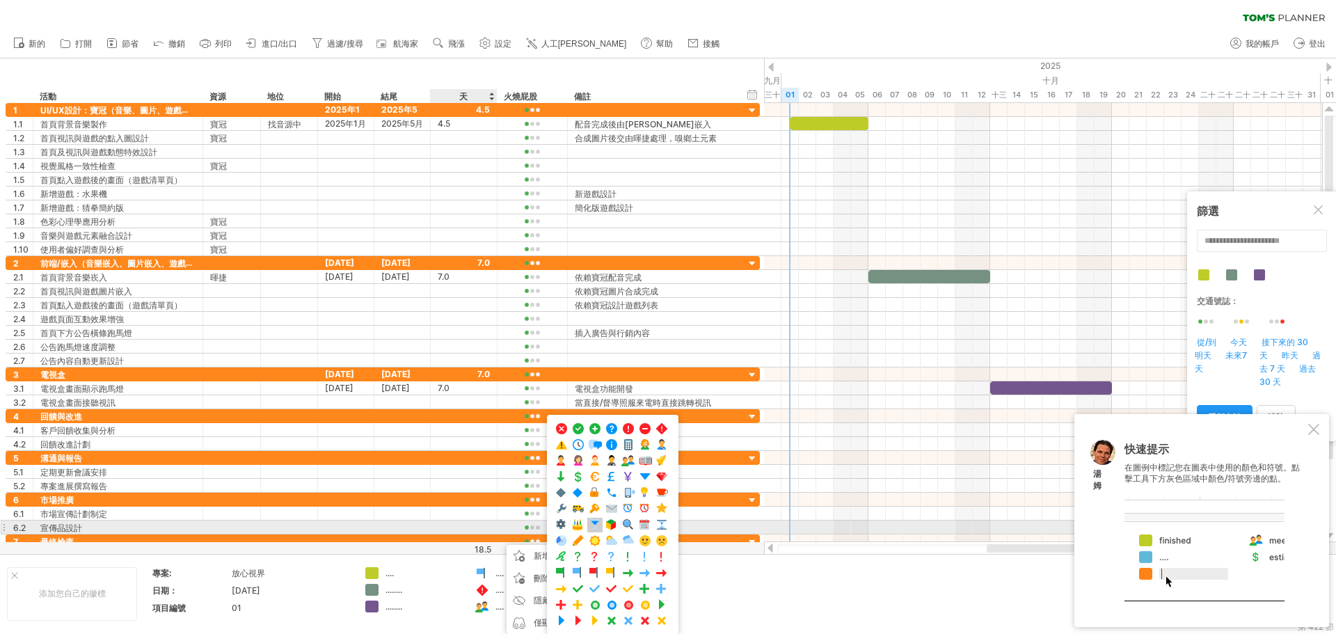
click at [593, 523] on span at bounding box center [595, 525] width 14 height 13
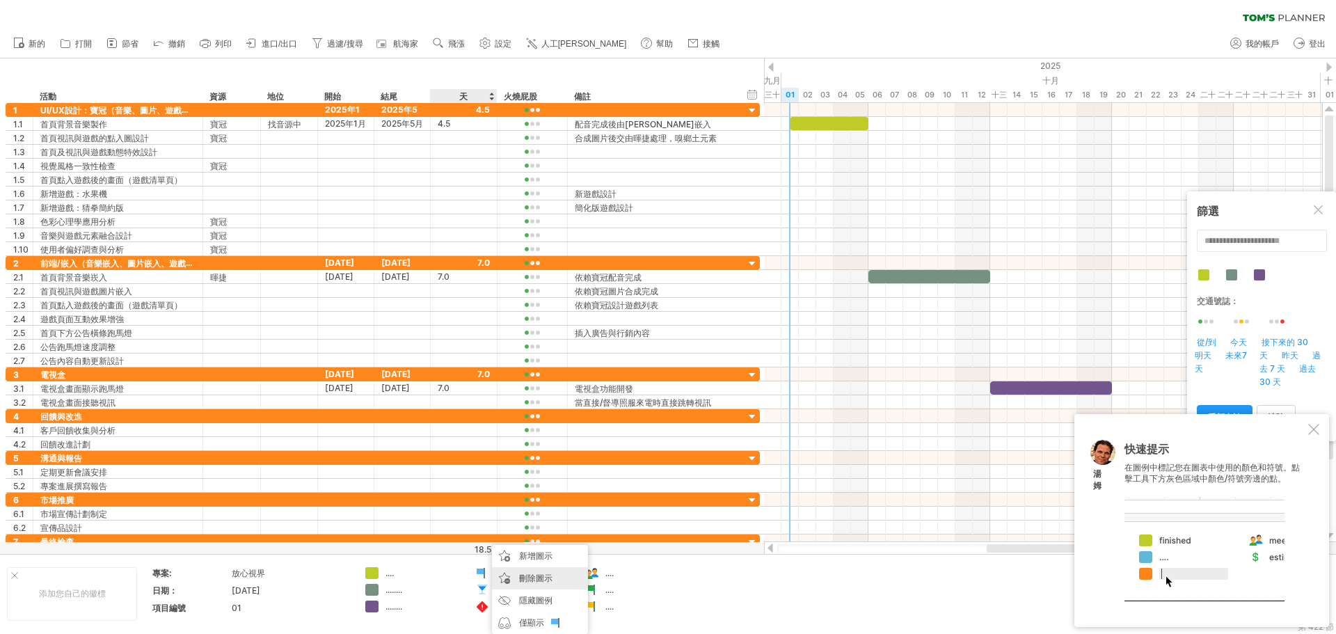
click at [545, 578] on font "刪除圖示" at bounding box center [535, 578] width 33 height 10
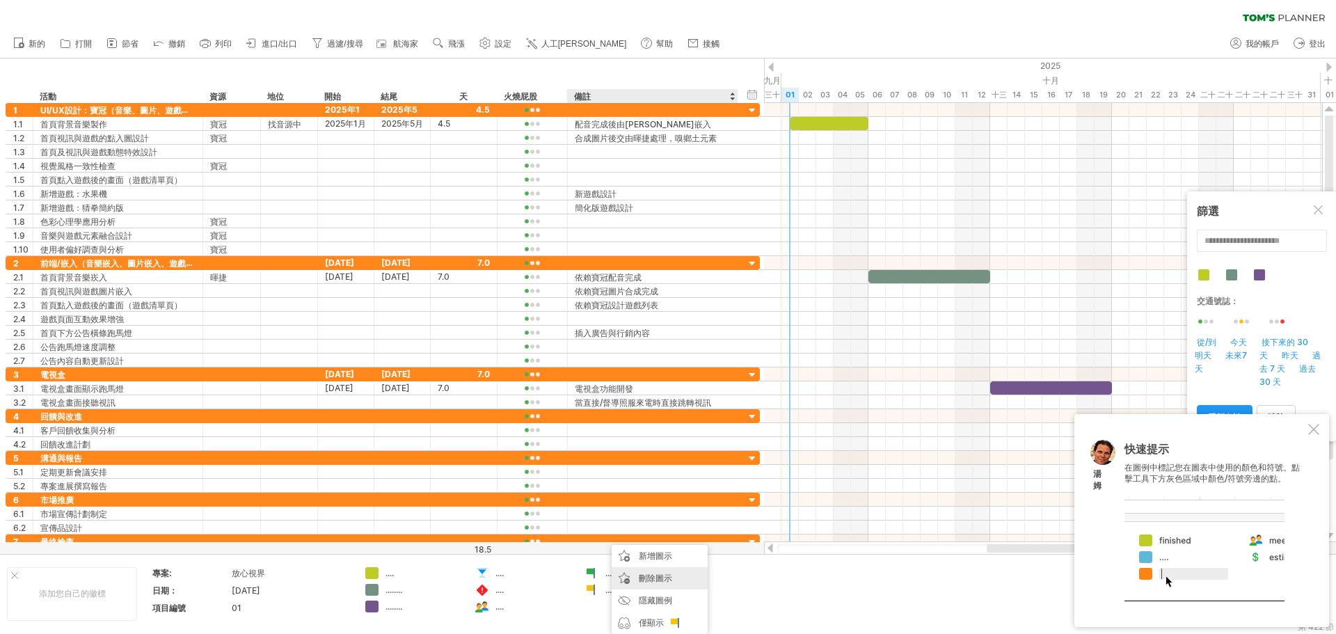
click at [657, 578] on font "刪除圖示" at bounding box center [655, 578] width 33 height 10
click at [669, 600] on font "隱藏圖例" at bounding box center [664, 600] width 33 height 10
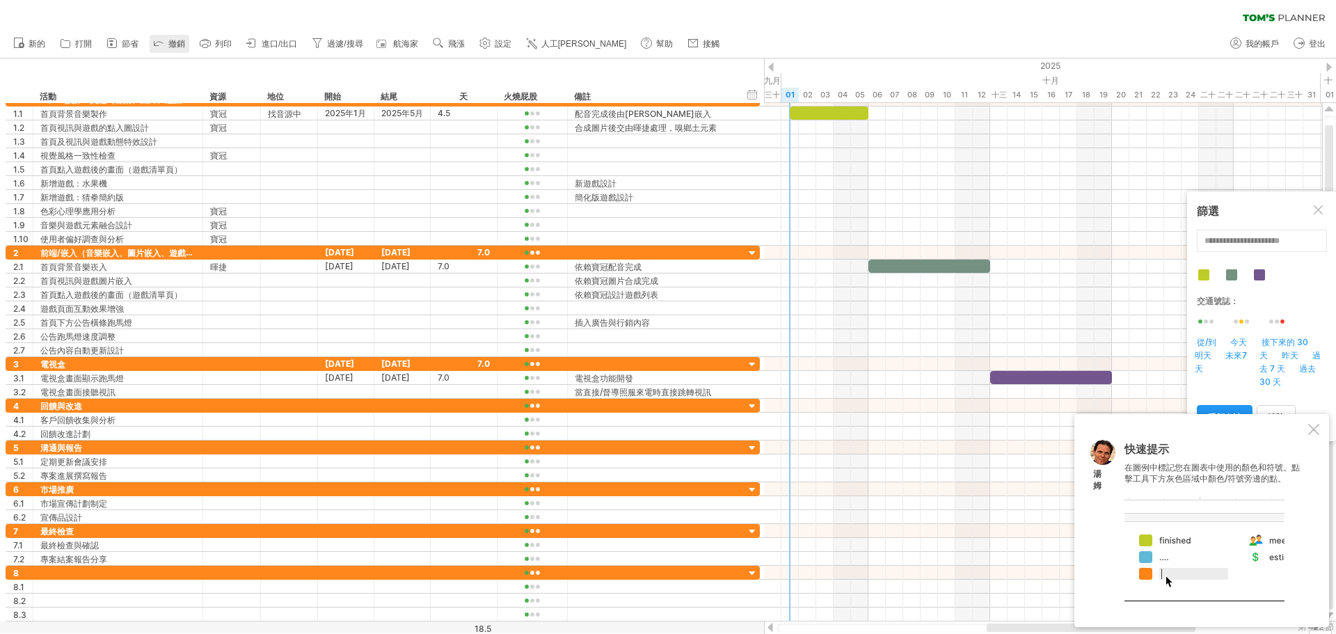
click at [176, 47] on font "撤銷" at bounding box center [176, 44] width 17 height 10
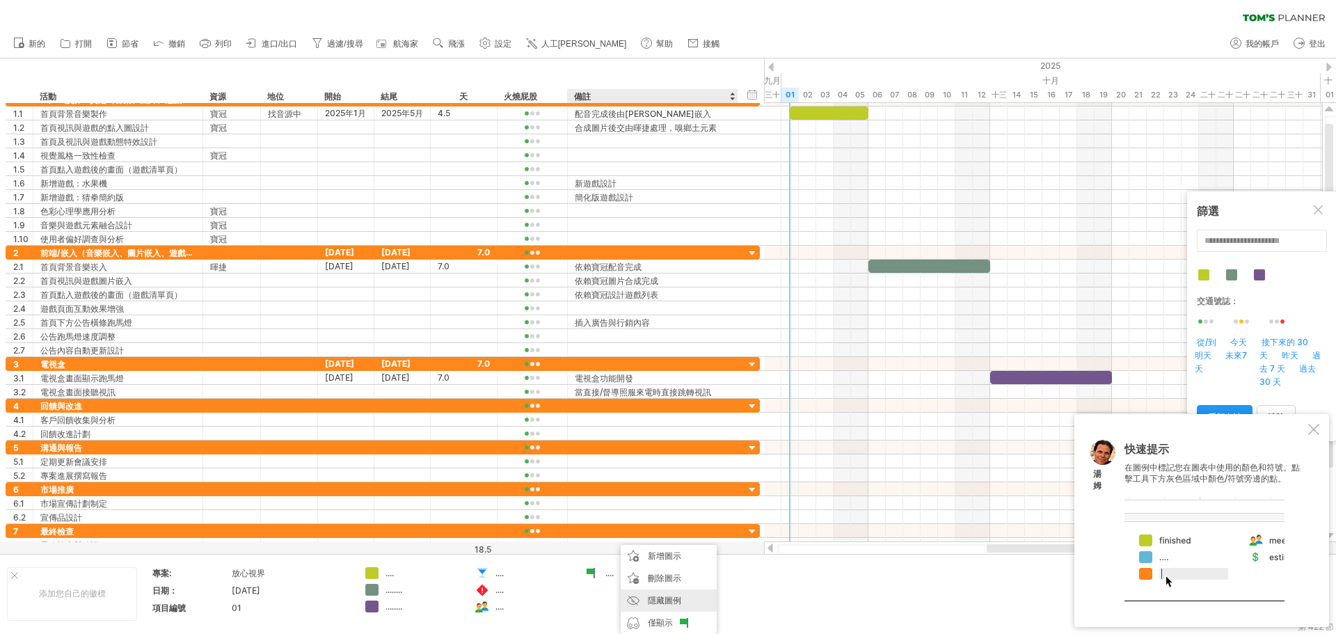
click at [659, 599] on font "隱藏圖例" at bounding box center [664, 600] width 33 height 10
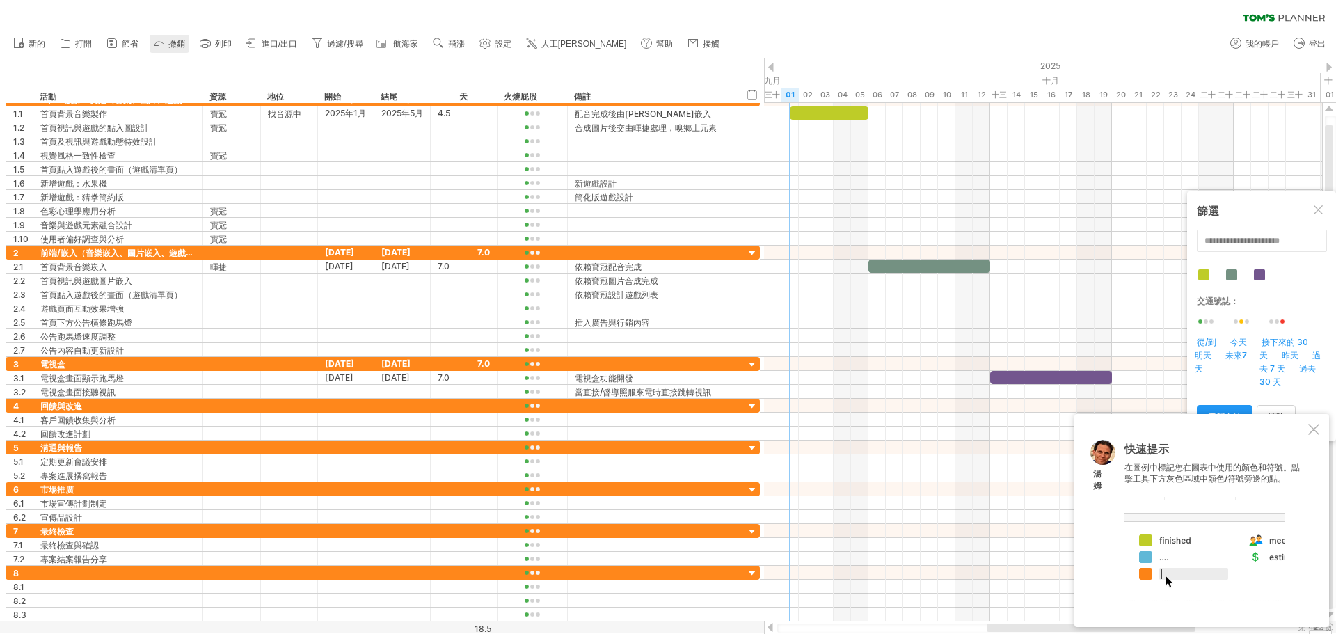
click at [177, 45] on font "撤銷" at bounding box center [176, 44] width 17 height 10
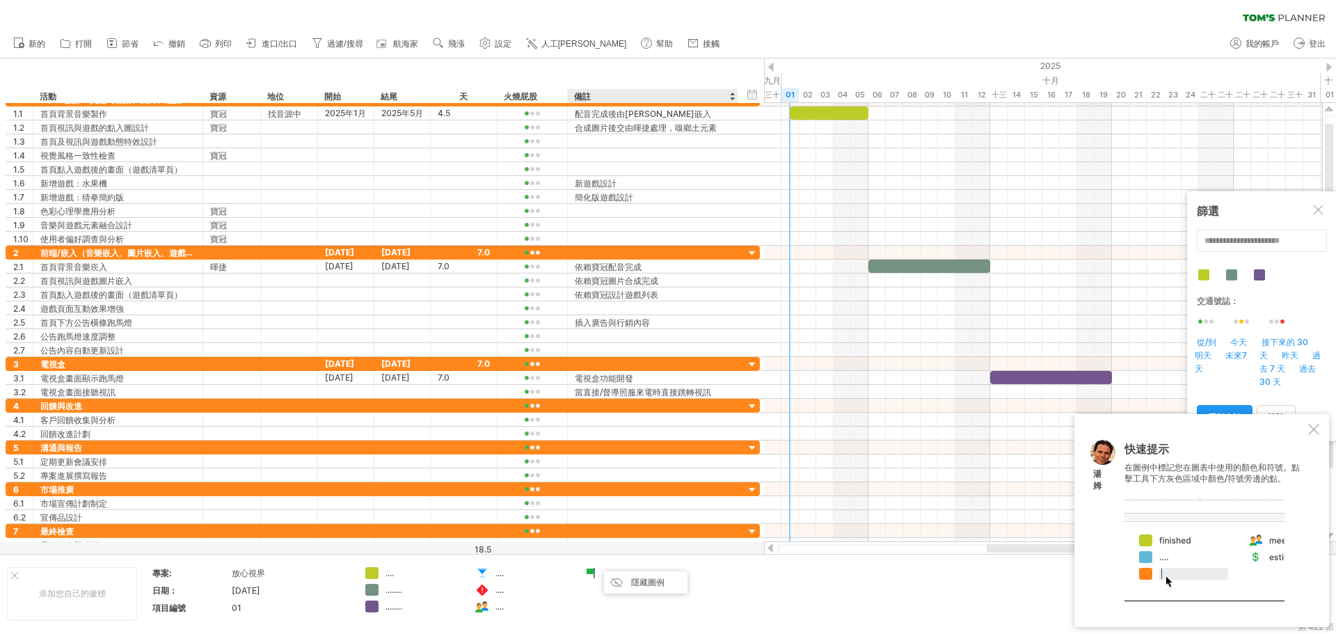
click at [596, 571] on div at bounding box center [592, 573] width 14 height 13
click at [637, 579] on font "刪除圖示" at bounding box center [645, 578] width 33 height 10
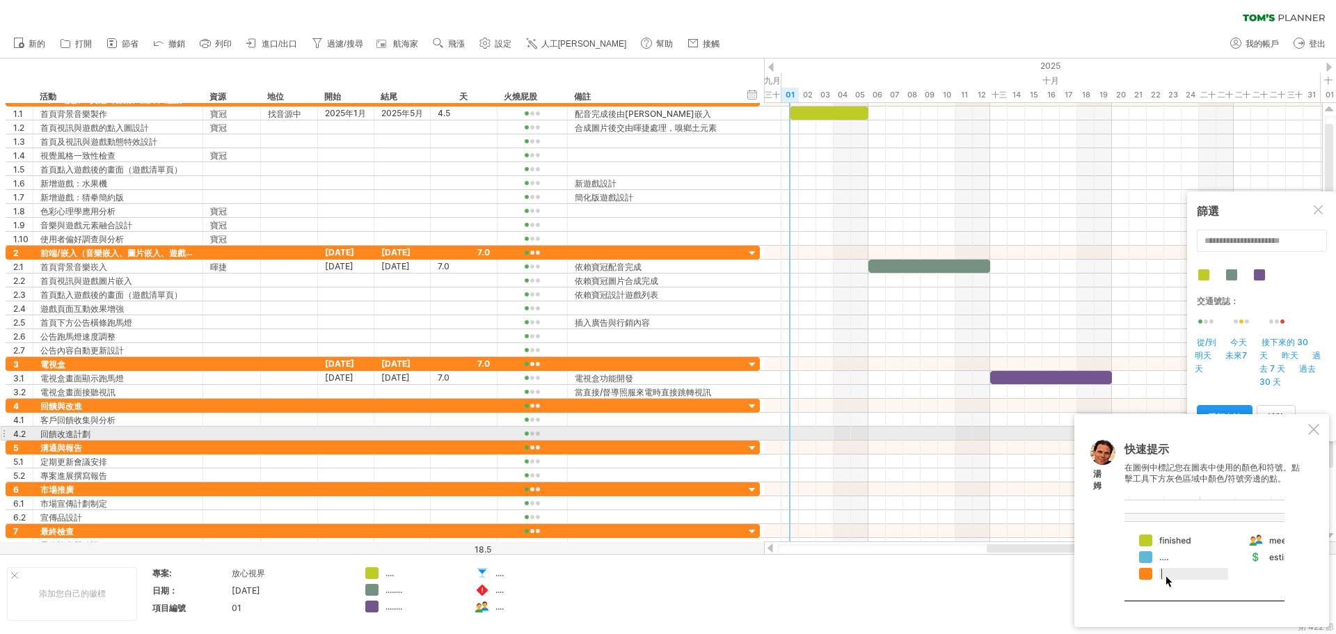
click at [1314, 427] on div at bounding box center [1314, 429] width 11 height 11
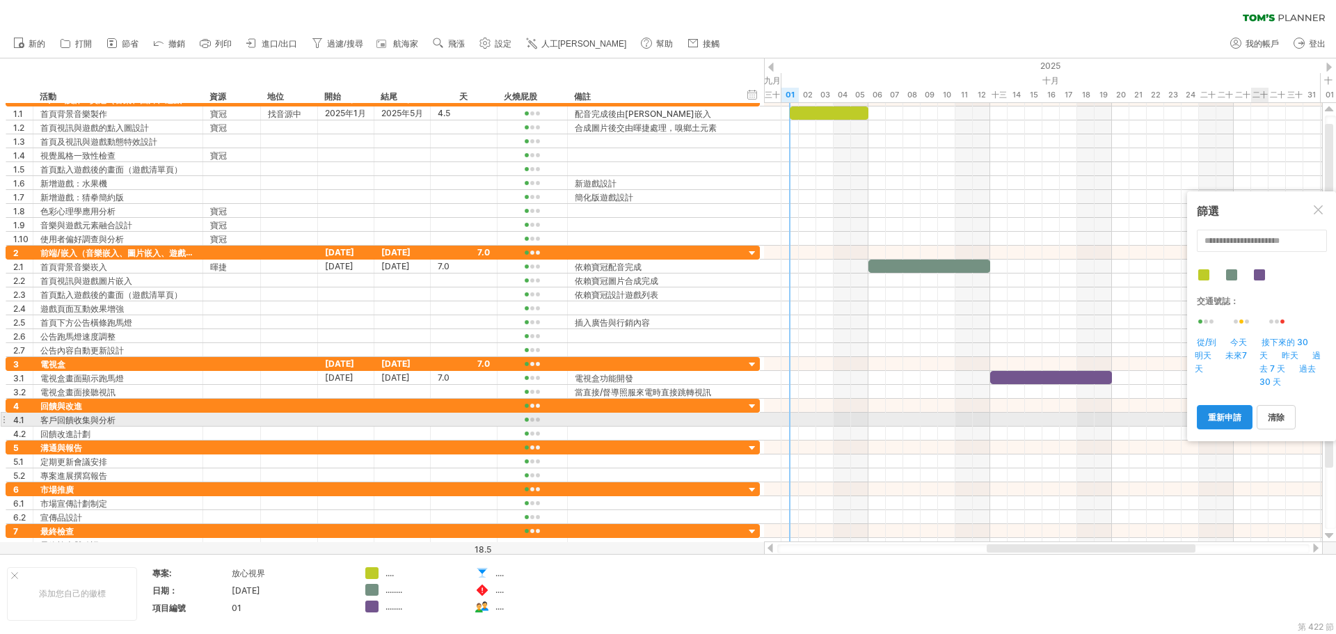
click at [1238, 418] on font "重新申請" at bounding box center [1224, 417] width 33 height 10
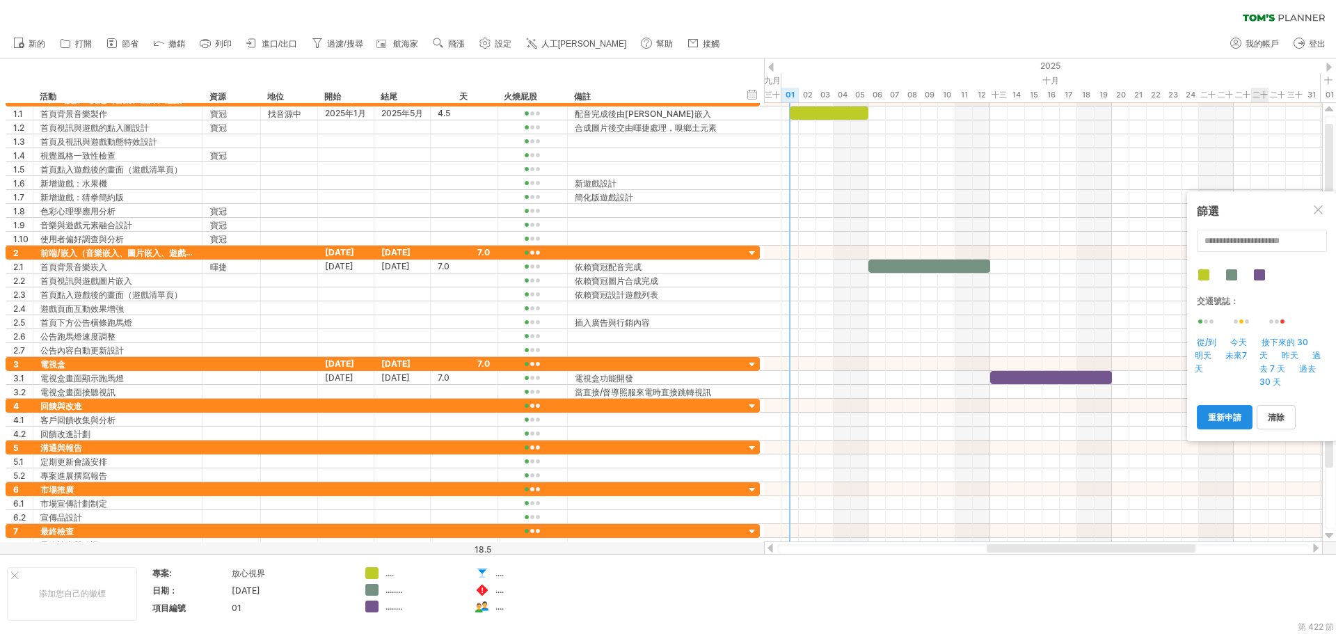
click at [1236, 418] on font "重新申請" at bounding box center [1224, 417] width 33 height 10
click at [1240, 422] on font "重新申請" at bounding box center [1224, 417] width 33 height 10
click at [1242, 425] on link "重新申請" at bounding box center [1225, 417] width 56 height 24
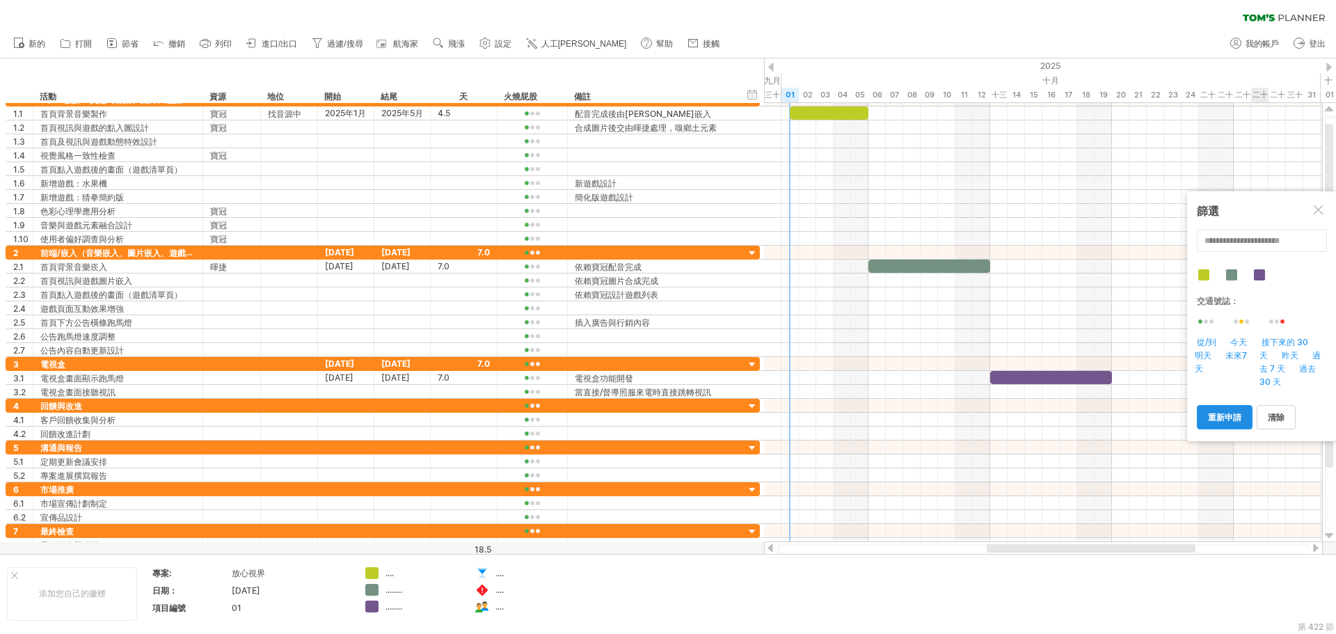
click at [1244, 426] on link "重新申請" at bounding box center [1225, 417] width 56 height 24
click at [1231, 419] on font "重新申請" at bounding box center [1224, 417] width 33 height 10
click at [1259, 246] on input "text" at bounding box center [1262, 241] width 130 height 22
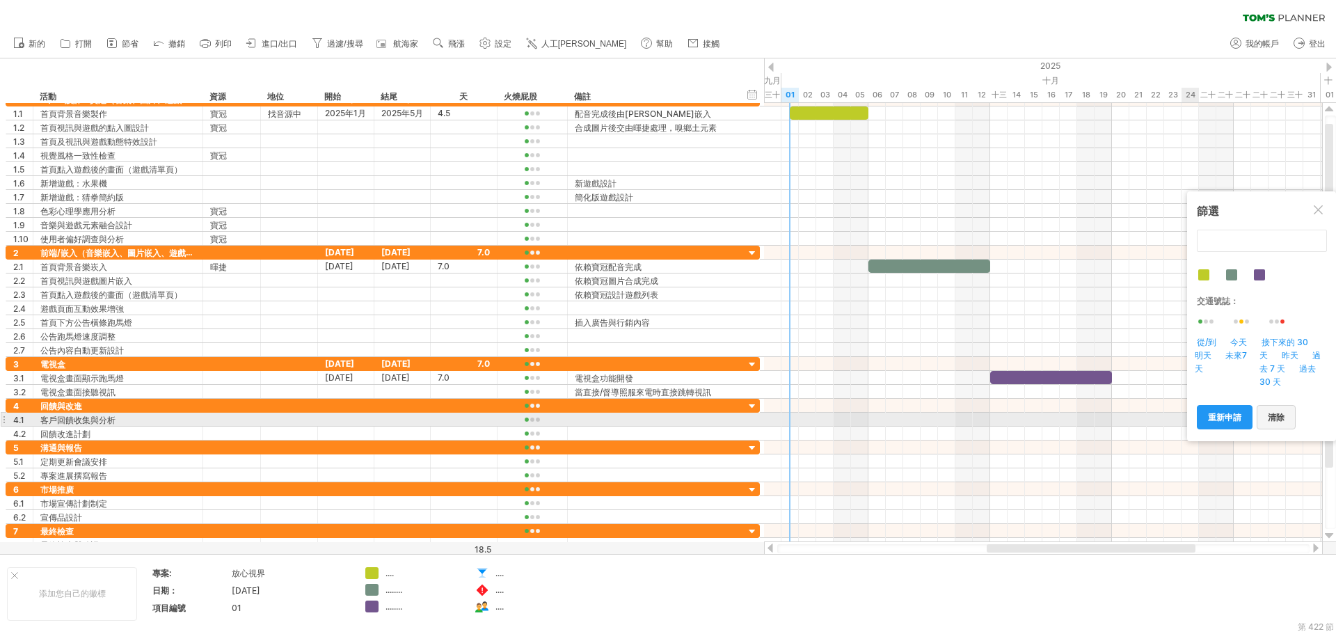
type input "**********"
click at [1281, 427] on link "清除" at bounding box center [1276, 417] width 39 height 24
click at [1276, 422] on font "清除" at bounding box center [1276, 417] width 17 height 10
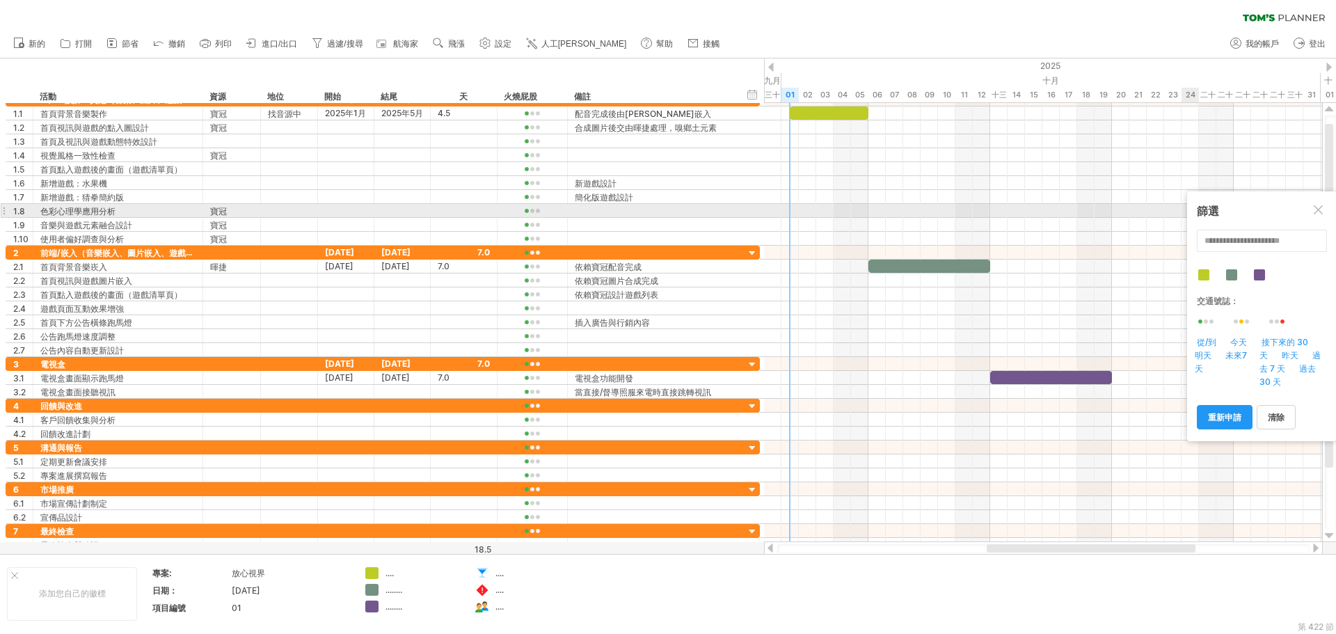
click at [1318, 214] on div at bounding box center [1319, 210] width 11 height 11
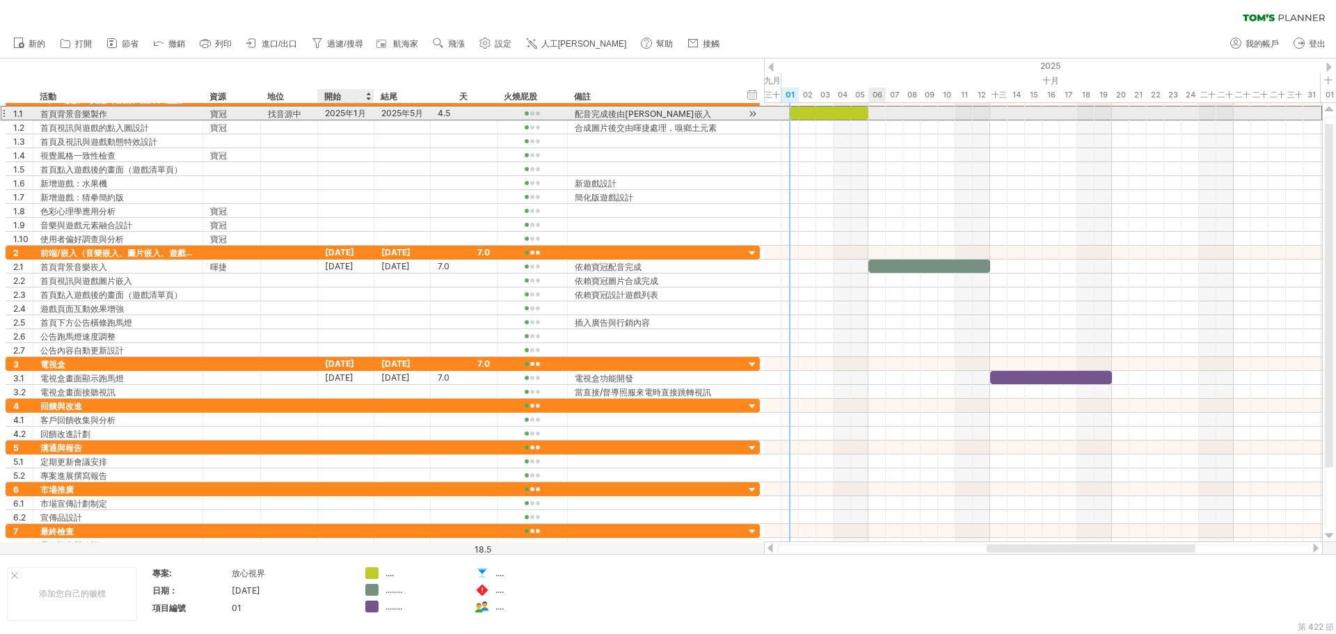
click at [358, 113] on font "2025年1月10日" at bounding box center [345, 120] width 41 height 24
click at [355, 114] on font "2025年1月10日" at bounding box center [345, 120] width 41 height 24
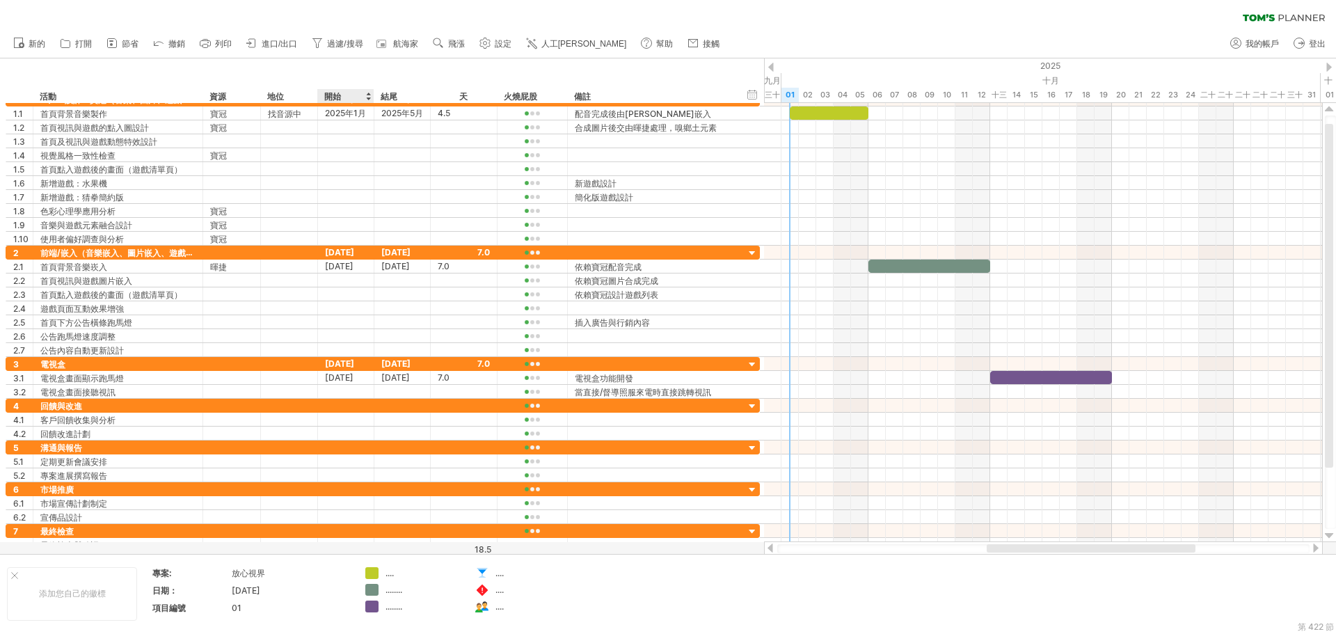
click at [370, 100] on div "開始" at bounding box center [345, 96] width 56 height 14
click at [367, 97] on div at bounding box center [368, 96] width 6 height 14
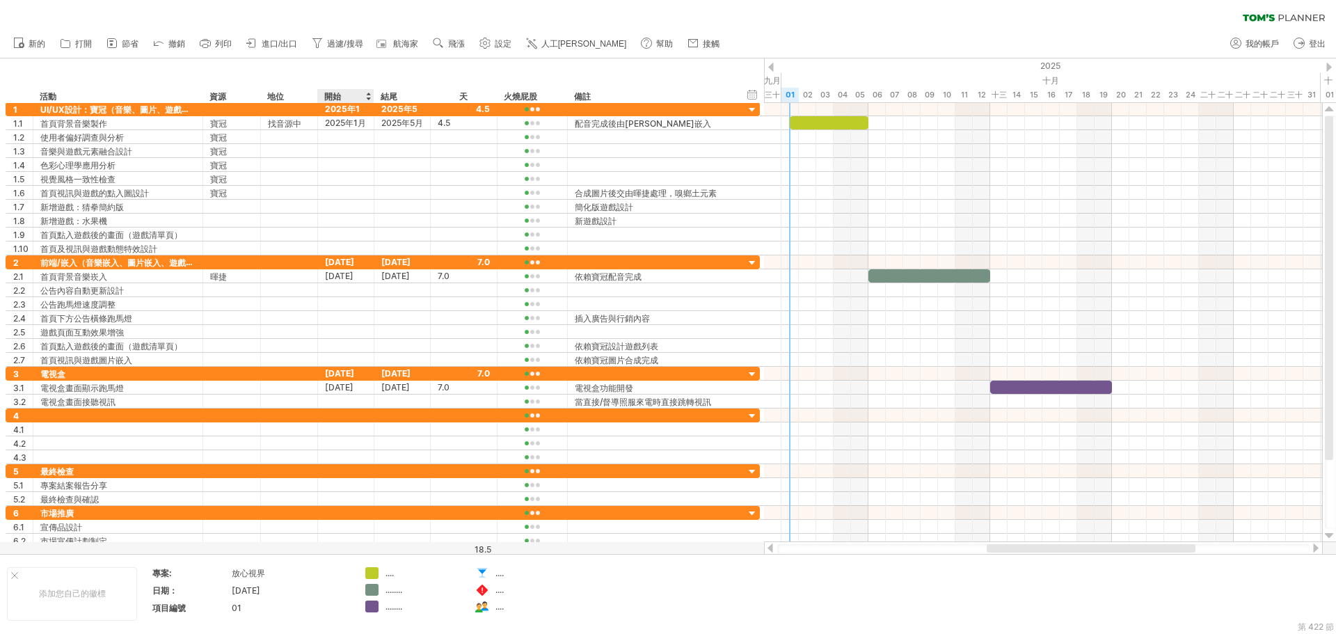
click at [371, 94] on div "開始" at bounding box center [345, 96] width 56 height 14
click at [368, 95] on div at bounding box center [368, 96] width 6 height 14
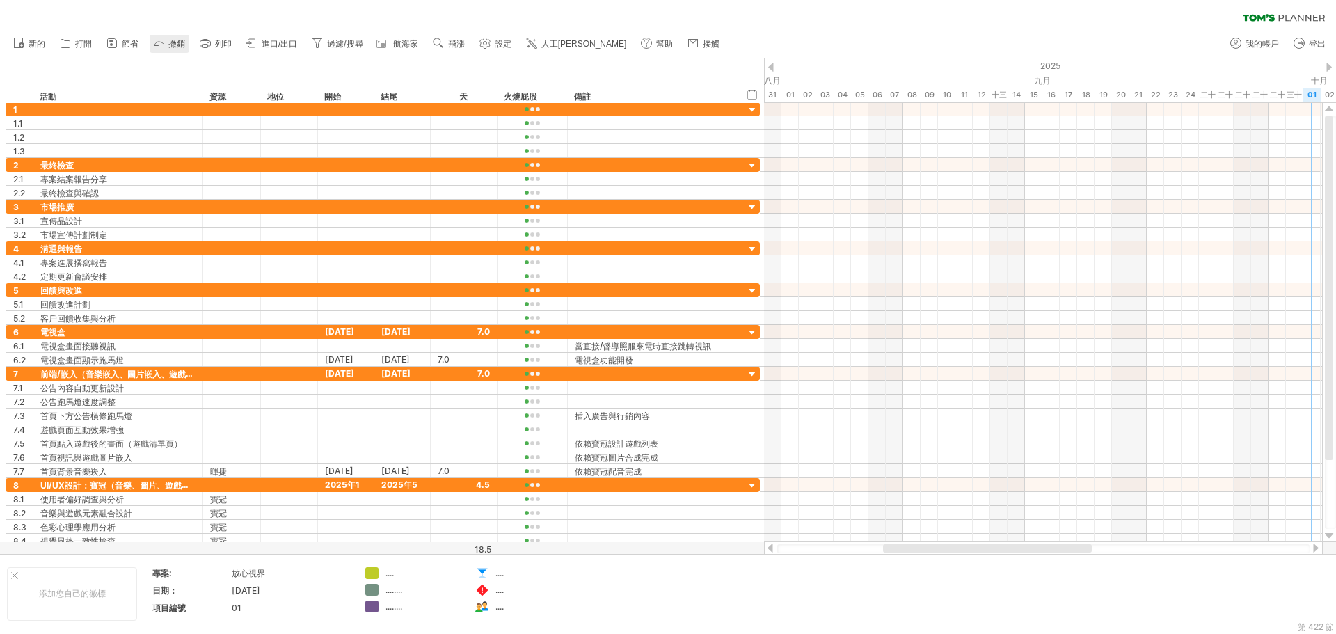
click at [175, 42] on font "撤銷" at bounding box center [176, 44] width 17 height 10
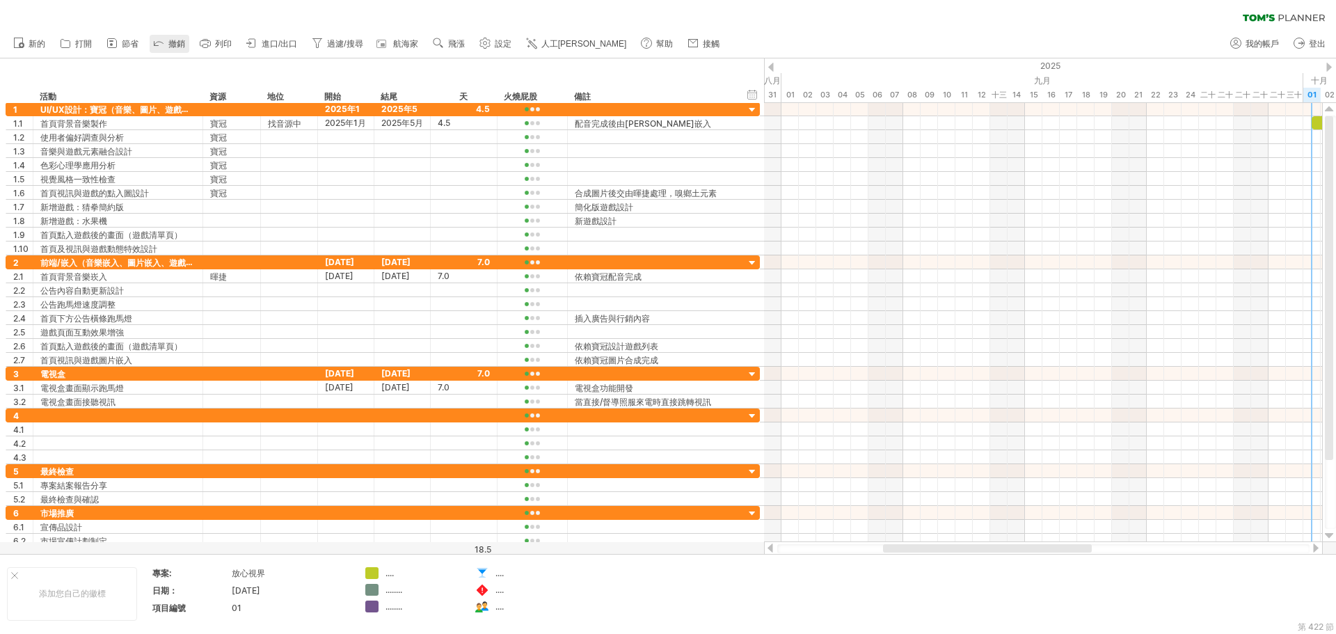
click at [164, 44] on icon at bounding box center [159, 42] width 14 height 14
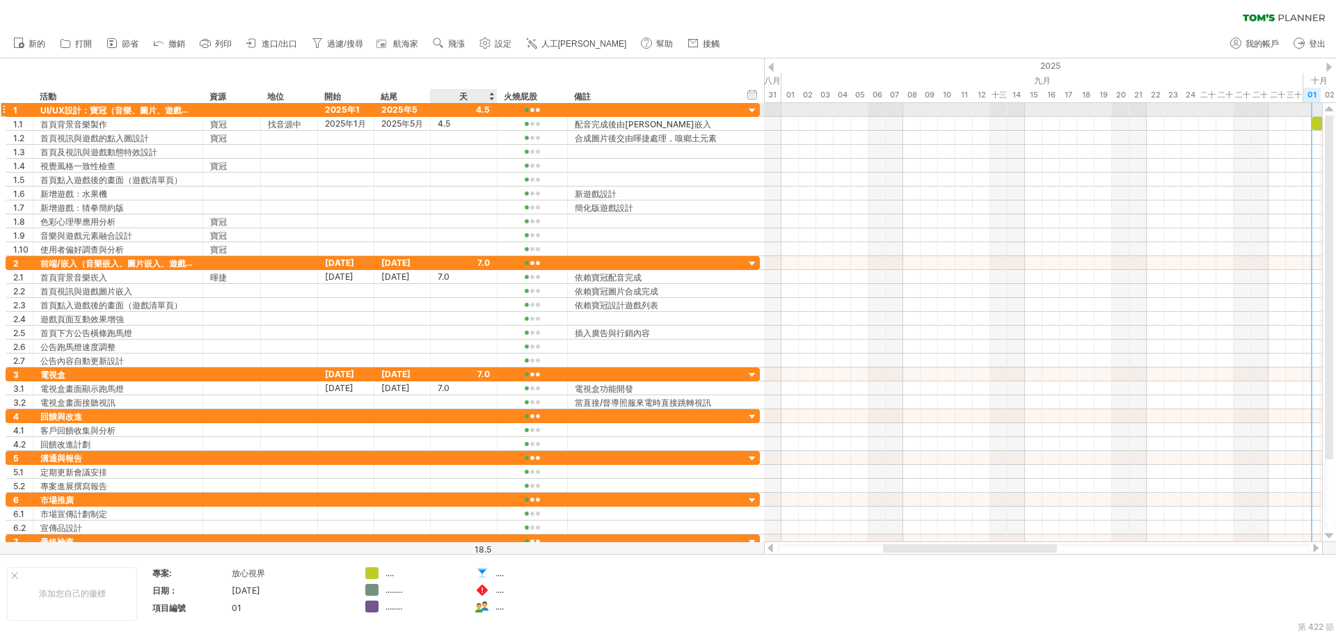
click at [482, 108] on div at bounding box center [464, 109] width 52 height 13
click at [468, 99] on div "天" at bounding box center [463, 96] width 66 height 14
click at [466, 96] on font "天" at bounding box center [463, 96] width 8 height 10
click at [542, 110] on div at bounding box center [533, 110] width 56 height 10
click at [333, 46] on font "過濾/搜尋" at bounding box center [344, 44] width 35 height 10
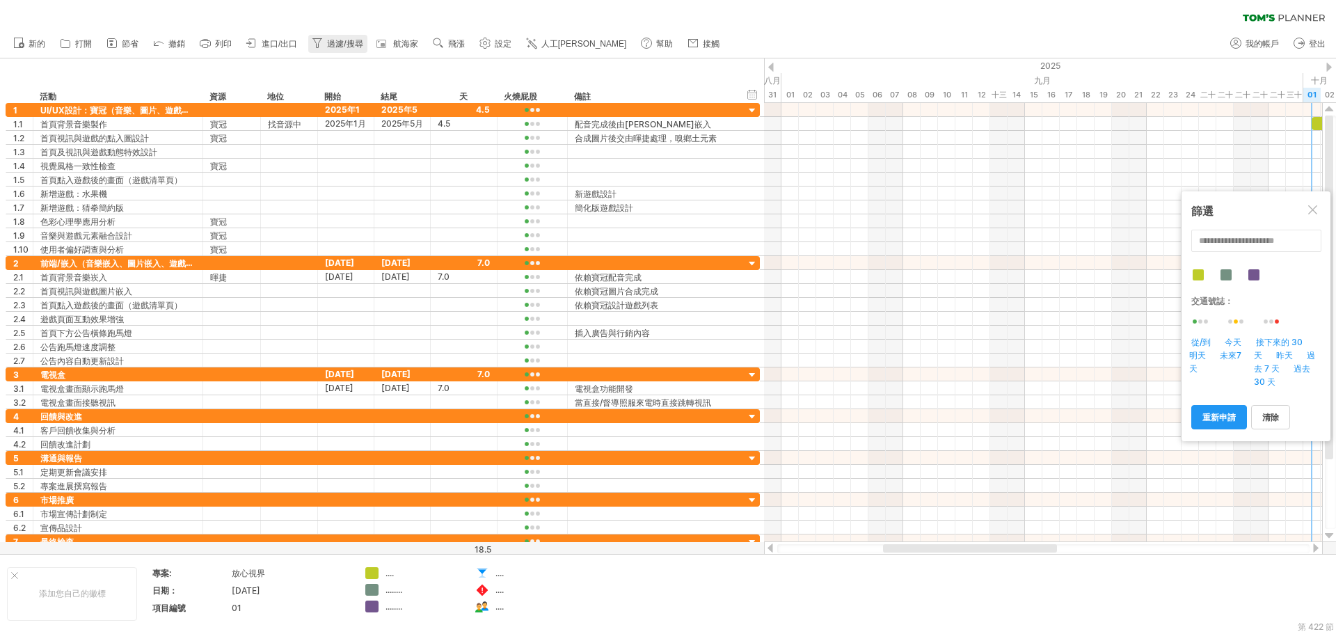
click at [346, 45] on font "過濾/搜尋" at bounding box center [344, 44] width 35 height 10
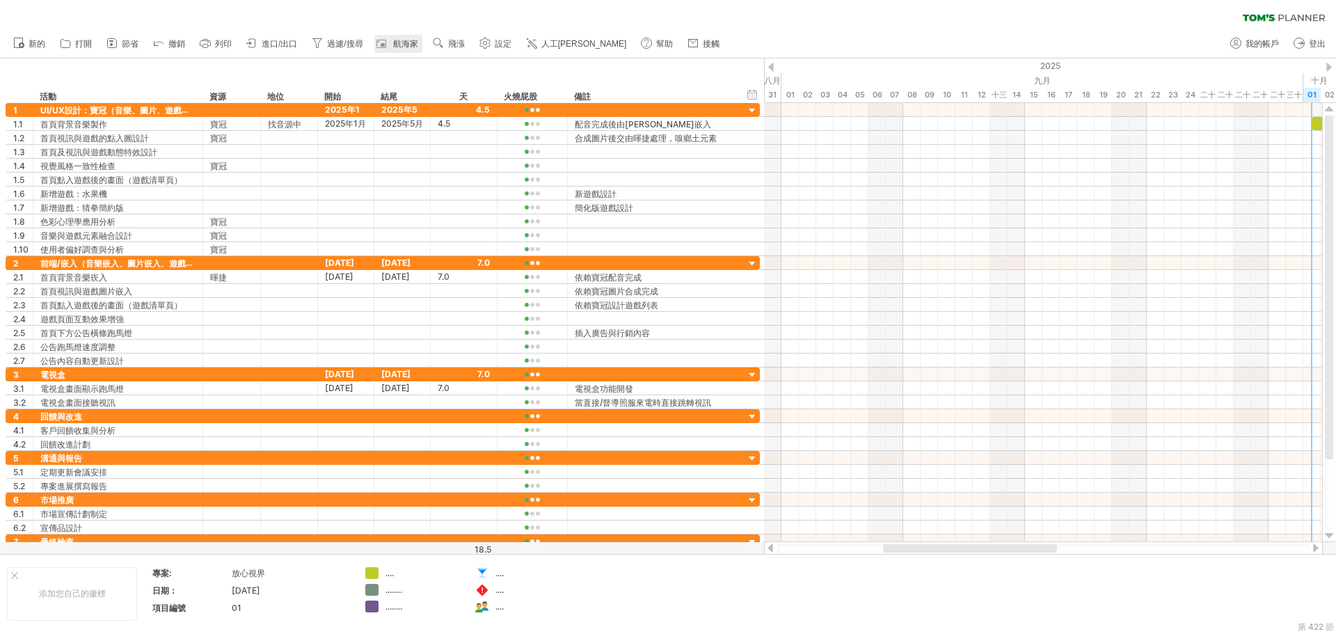
click at [393, 40] on link "航海家" at bounding box center [398, 44] width 48 height 18
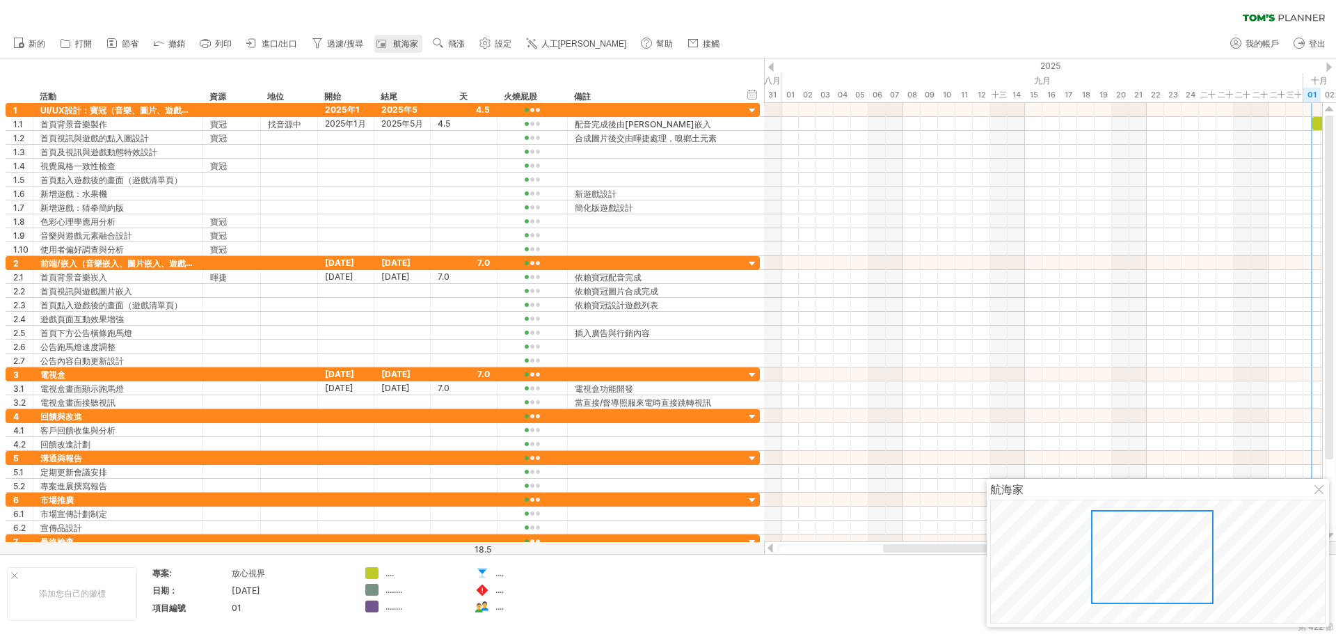
click at [394, 40] on font "航海家" at bounding box center [405, 44] width 25 height 10
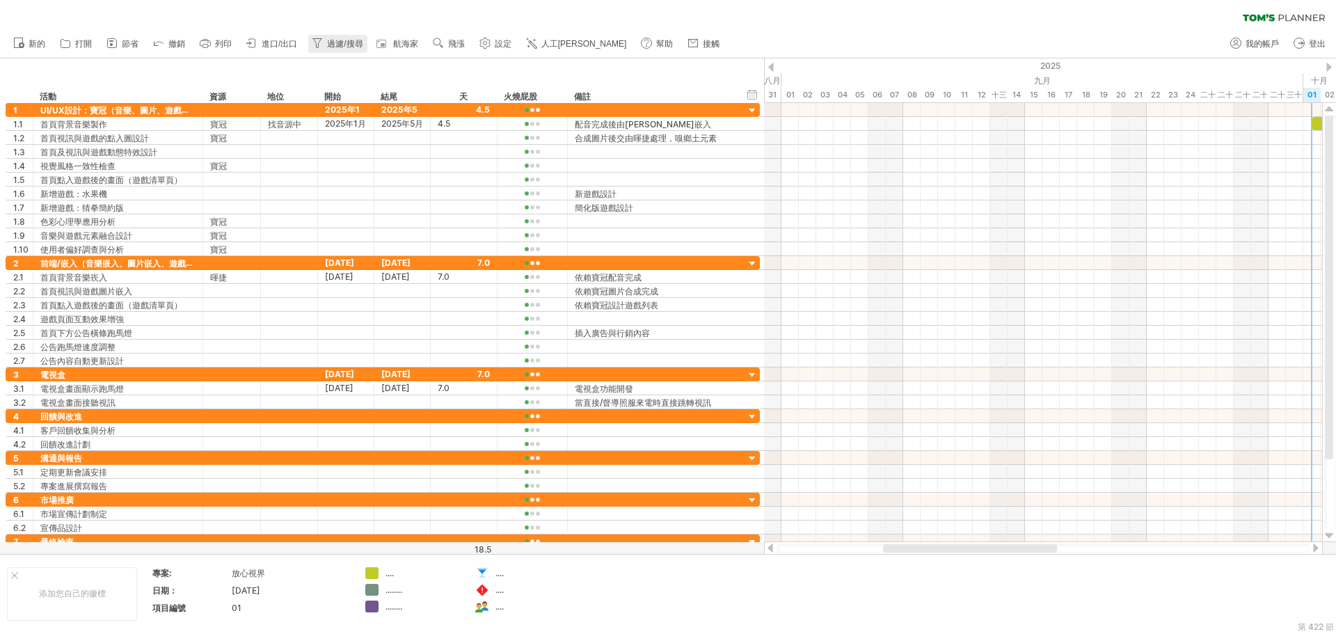
click at [335, 43] on font "過濾/搜尋" at bounding box center [344, 44] width 35 height 10
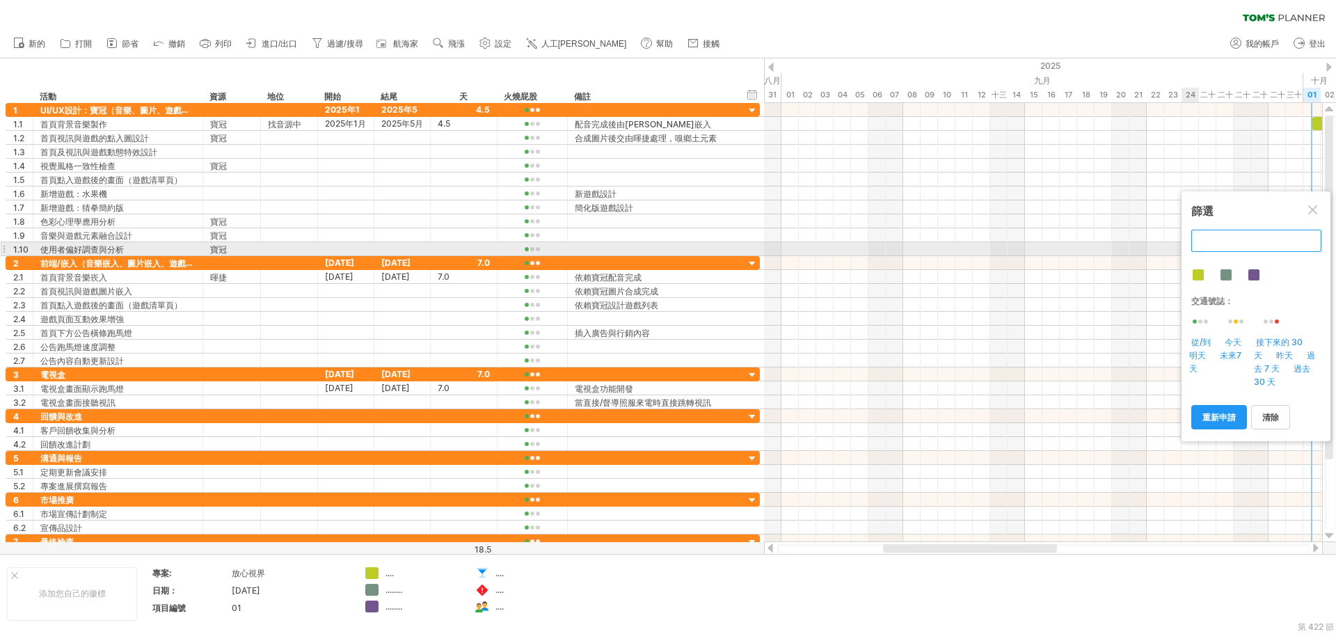
click at [1206, 246] on input "text" at bounding box center [1257, 241] width 130 height 22
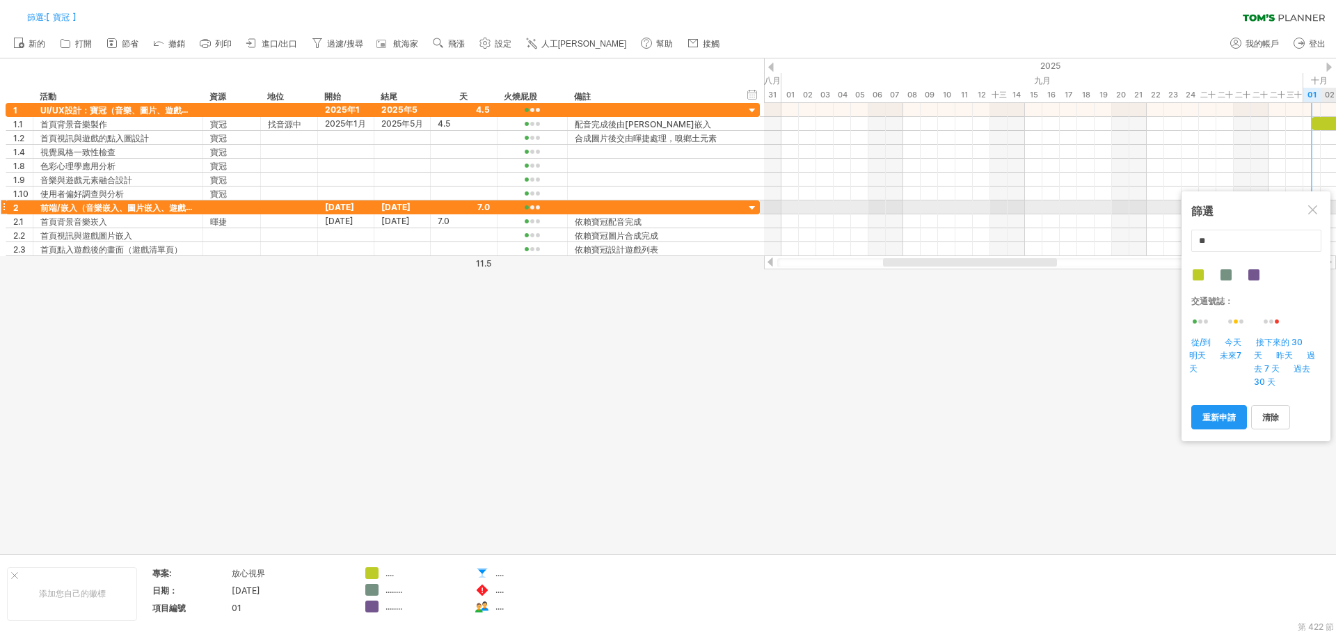
click at [1316, 207] on div at bounding box center [1314, 210] width 11 height 11
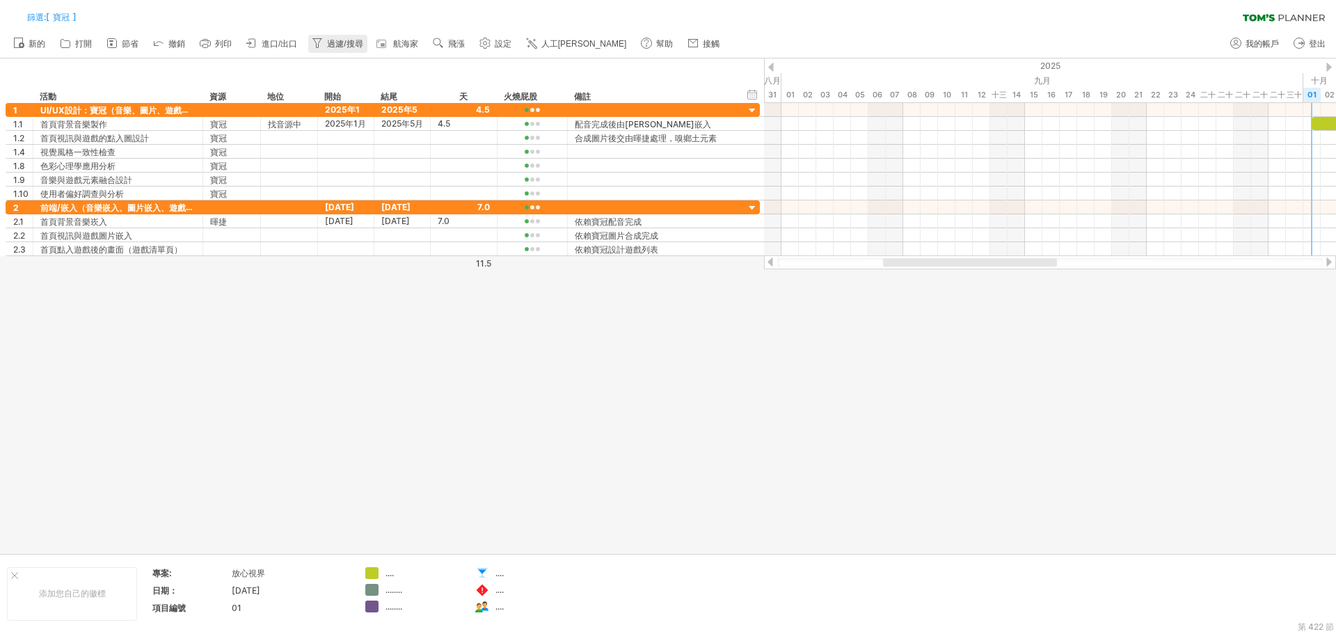
click at [342, 47] on font "過濾/搜尋" at bounding box center [344, 44] width 35 height 10
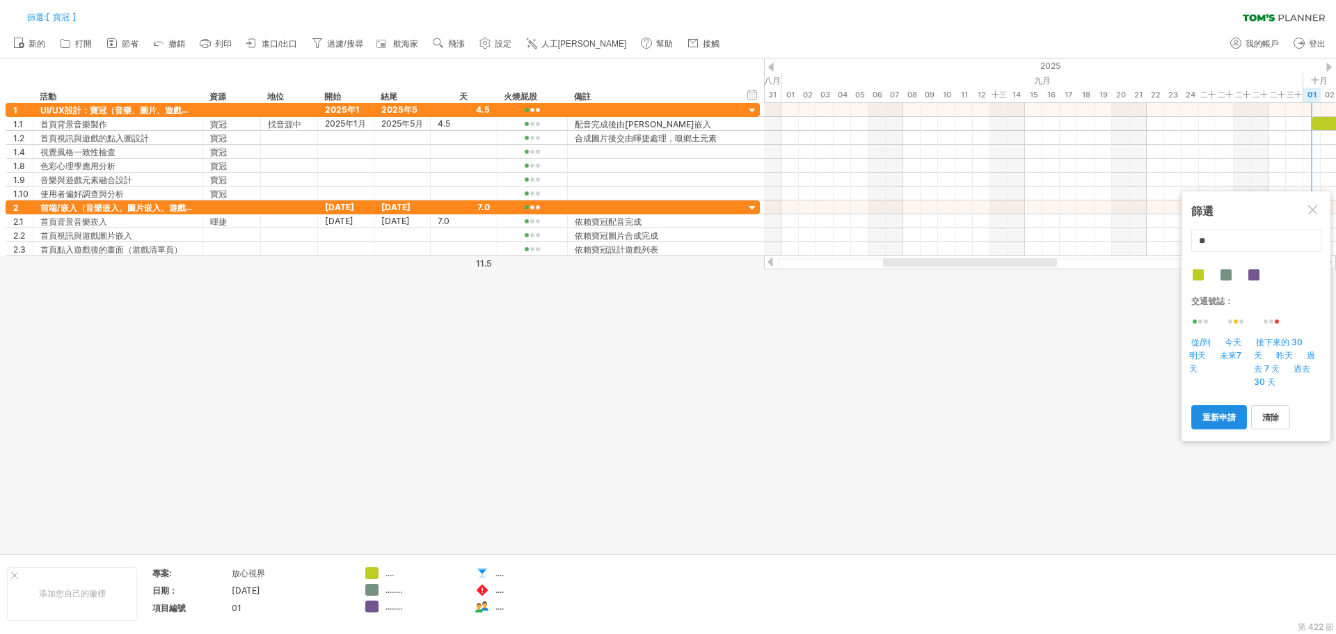
click at [1223, 417] on font "重新申請" at bounding box center [1219, 417] width 33 height 10
click at [1263, 421] on font "清除" at bounding box center [1271, 417] width 17 height 10
type input "**********"
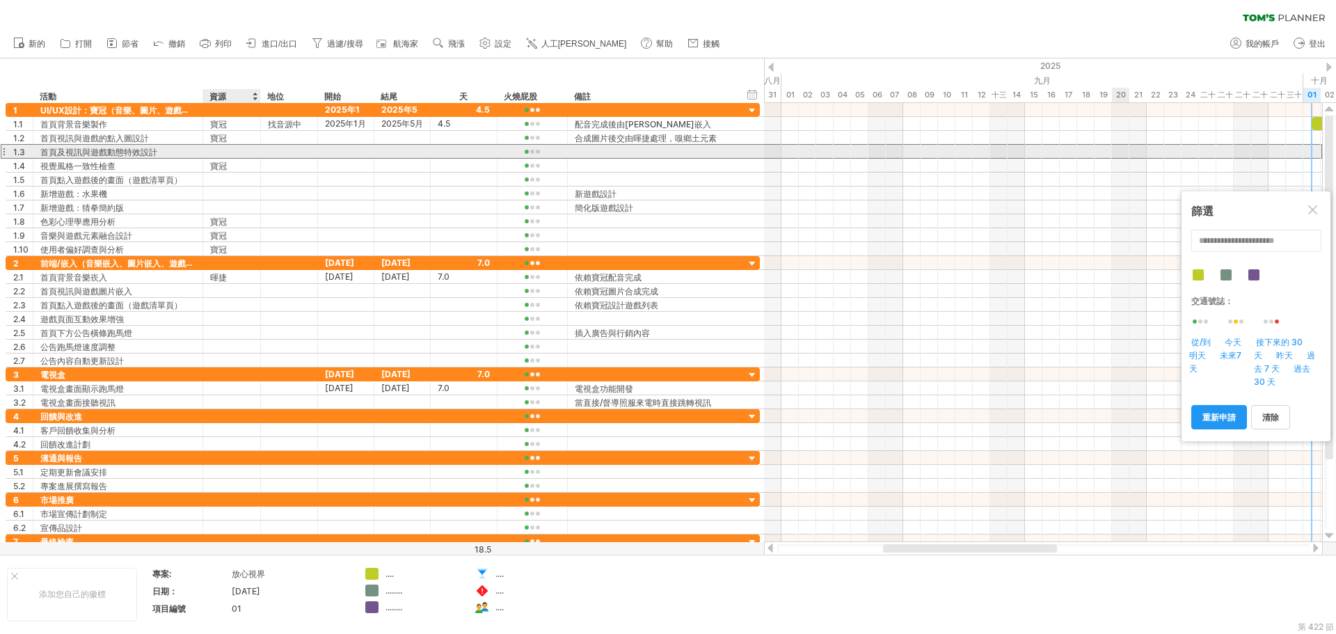
click at [223, 150] on div at bounding box center [231, 151] width 43 height 13
type input "*"
type input "**"
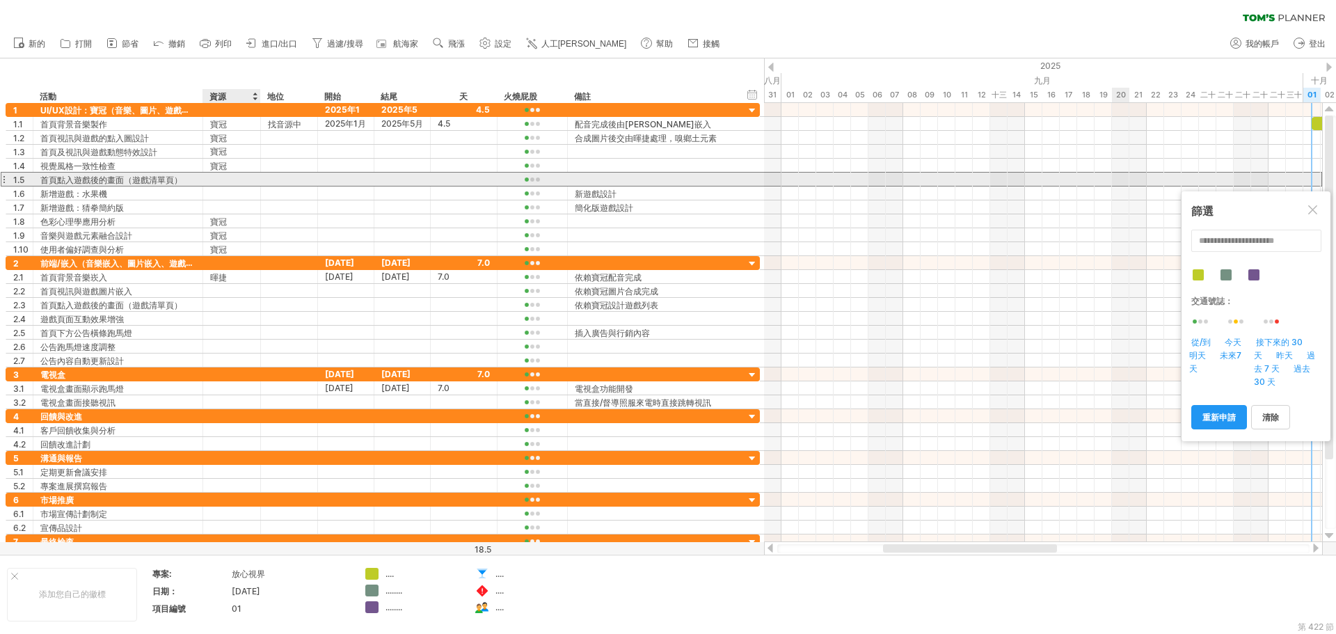
click at [228, 180] on div at bounding box center [231, 179] width 43 height 13
type input "**"
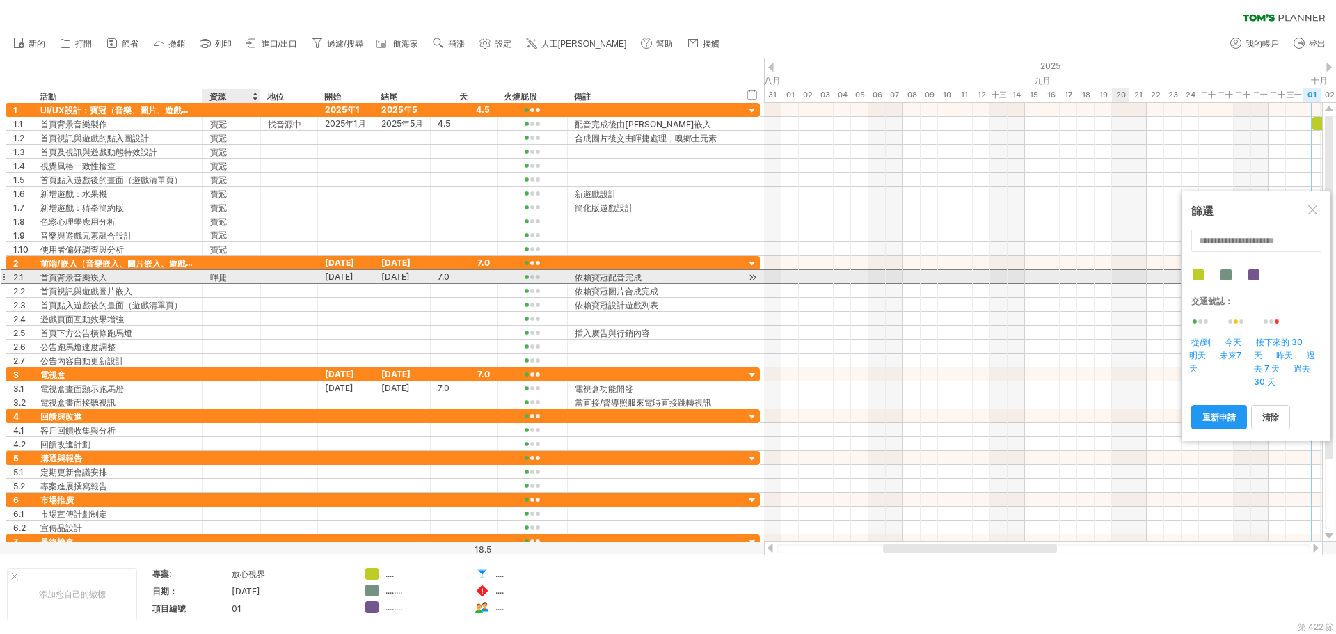
click at [216, 278] on font "暉捷" at bounding box center [218, 277] width 17 height 10
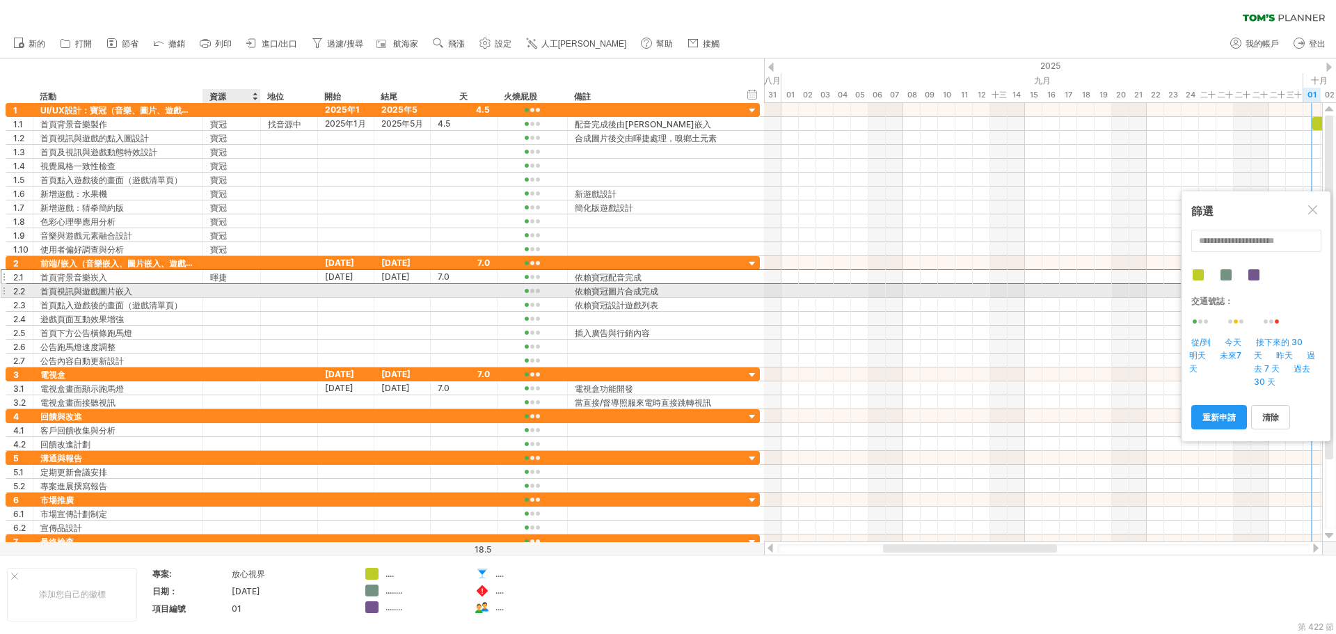
click at [242, 287] on div at bounding box center [231, 290] width 43 height 13
paste input "**********"
type input "**********"
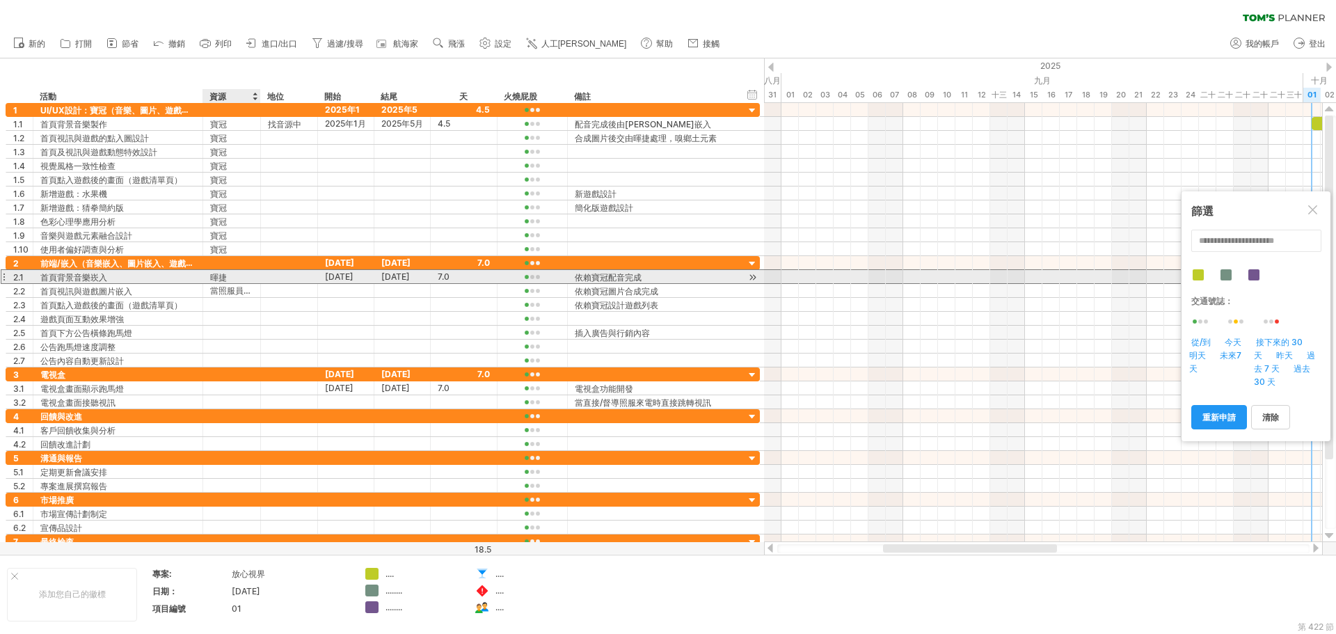
click at [230, 276] on div "暉捷" at bounding box center [231, 276] width 43 height 13
drag, startPoint x: 221, startPoint y: 271, endPoint x: 206, endPoint y: 270, distance: 14.7
click at [206, 270] on div "** 暉捷" at bounding box center [232, 276] width 58 height 13
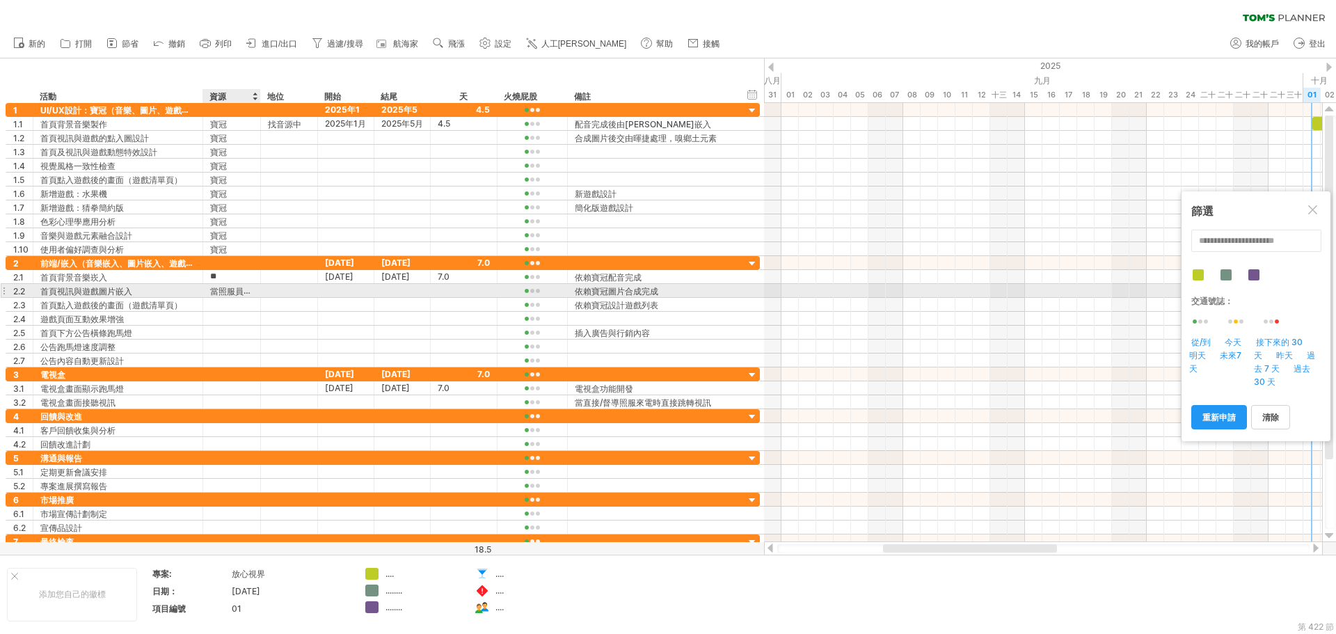
click at [232, 288] on font "當照服員來電時直接跳轉視訊" at bounding box center [264, 290] width 109 height 11
click at [251, 294] on font "當照服員來電時直接跳轉視訊" at bounding box center [264, 290] width 109 height 11
click at [248, 290] on font "當照服員來電時直接跳轉視訊" at bounding box center [264, 290] width 109 height 11
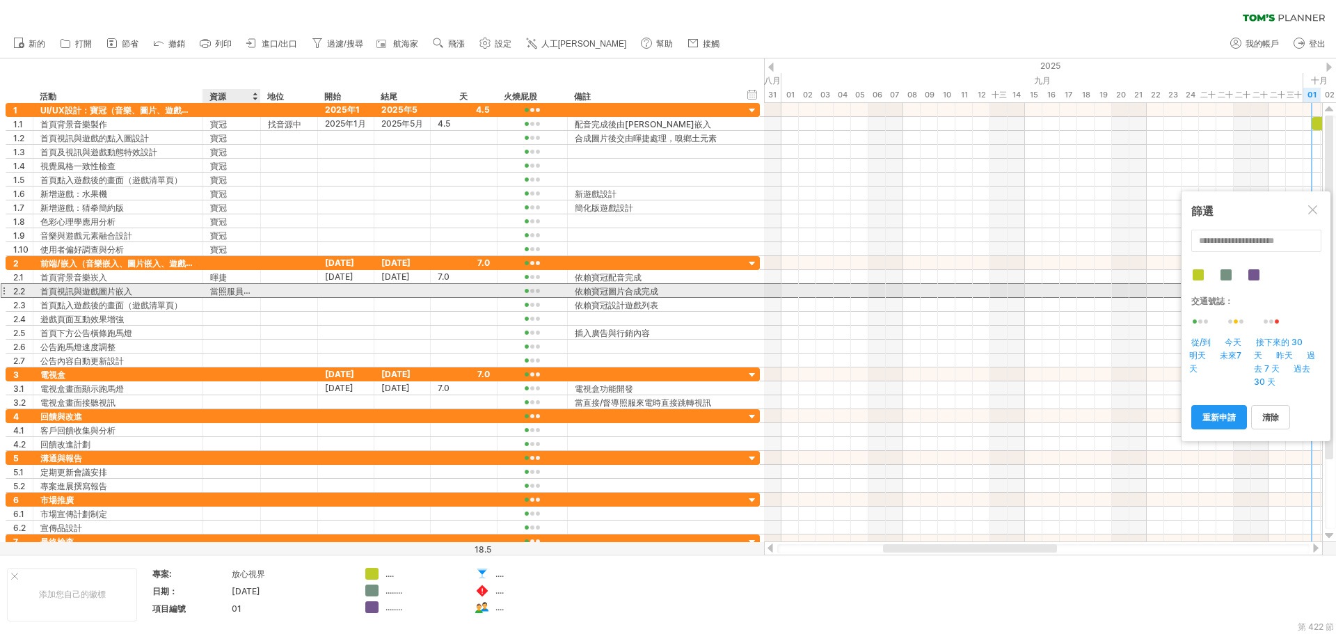
drag, startPoint x: 248, startPoint y: 290, endPoint x: 242, endPoint y: 290, distance: 7.0
click at [246, 290] on font "當照服員來電時直接跳轉視訊" at bounding box center [264, 290] width 109 height 11
click at [239, 290] on font "當照服員來電時直接跳轉視訊" at bounding box center [264, 290] width 109 height 11
click at [235, 291] on font "當照服員來電時直接跳轉視訊" at bounding box center [264, 290] width 109 height 11
click at [223, 287] on font "當照服員來電時直接跳轉視訊" at bounding box center [264, 290] width 109 height 11
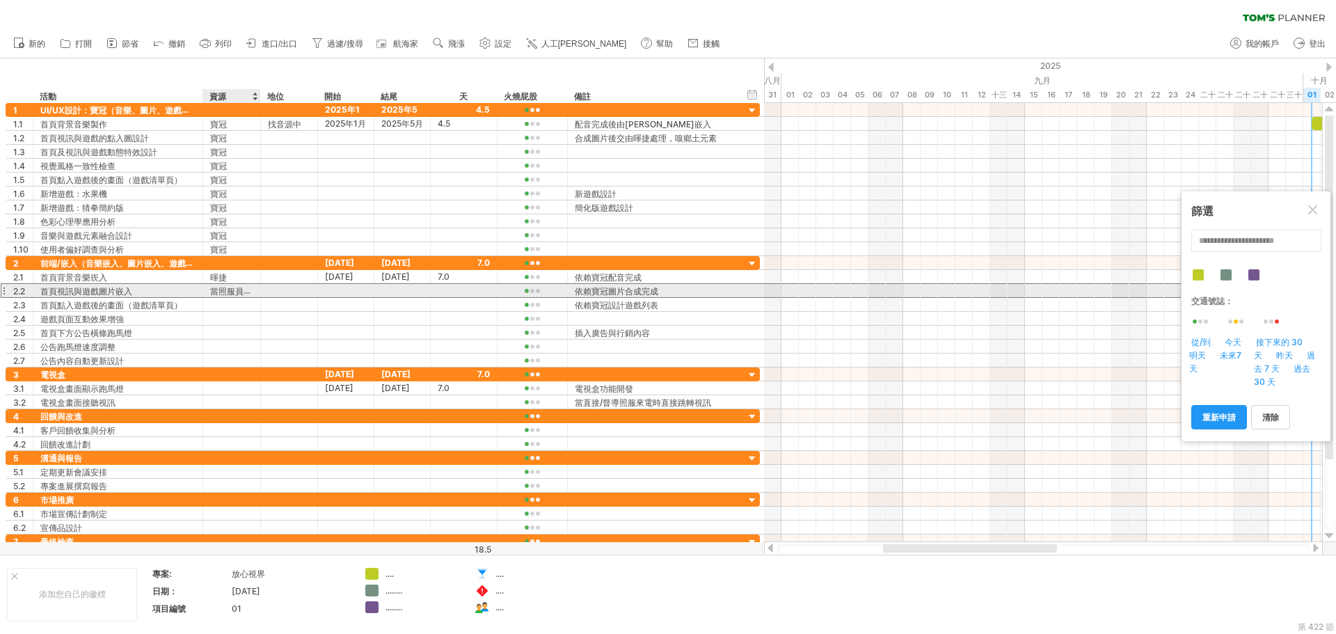
click at [223, 292] on font "當照服員來電時直接跳轉視訊" at bounding box center [264, 290] width 109 height 11
drag, startPoint x: 215, startPoint y: 291, endPoint x: 229, endPoint y: 283, distance: 15.9
click at [230, 283] on div "**********" at bounding box center [383, 290] width 754 height 15
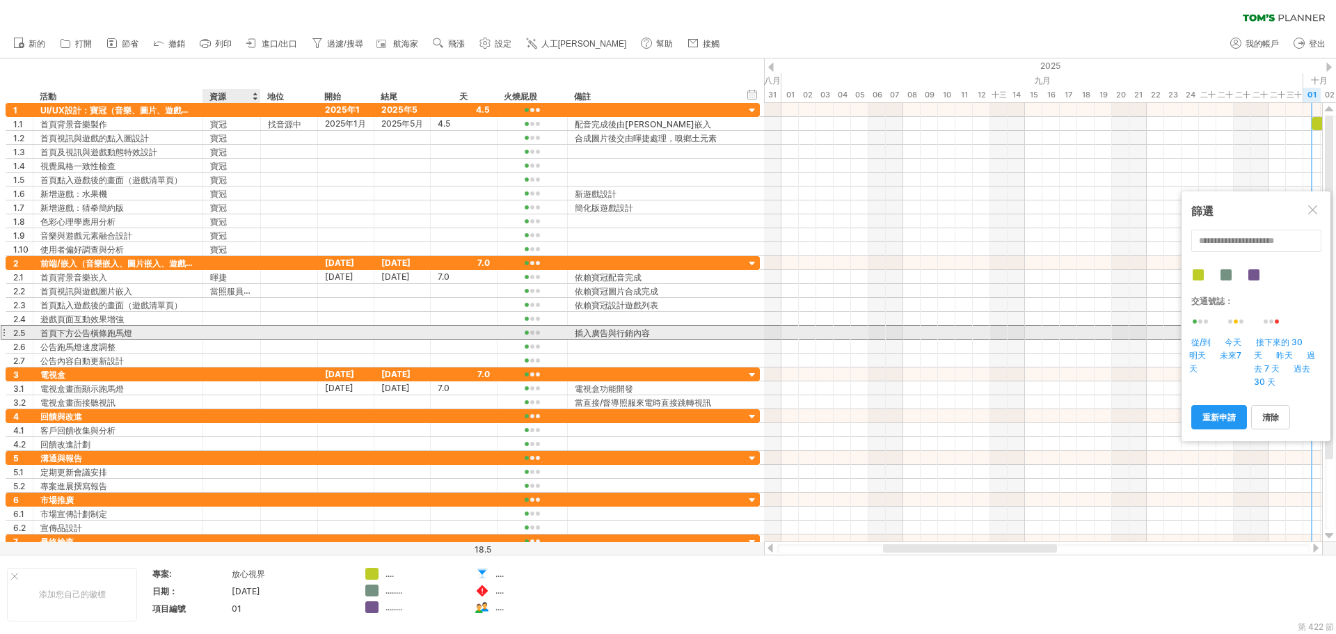
click at [208, 337] on div at bounding box center [232, 332] width 58 height 13
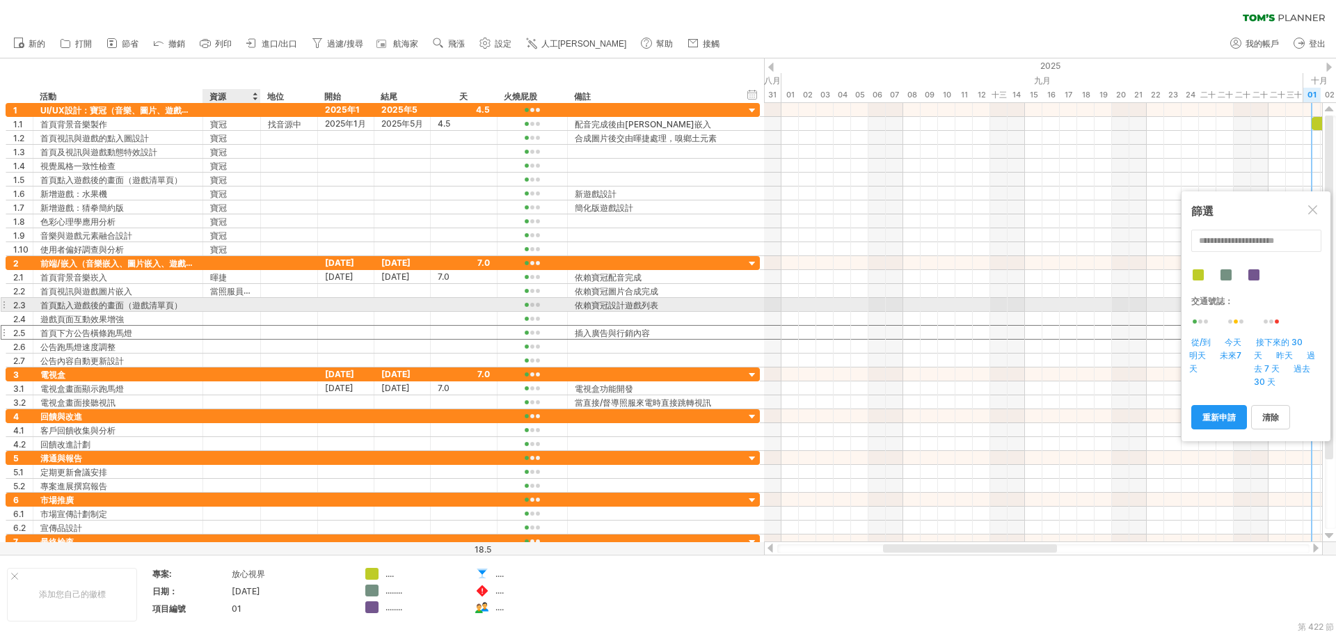
click at [220, 309] on div at bounding box center [231, 304] width 43 height 13
paste input "**"
type input "**"
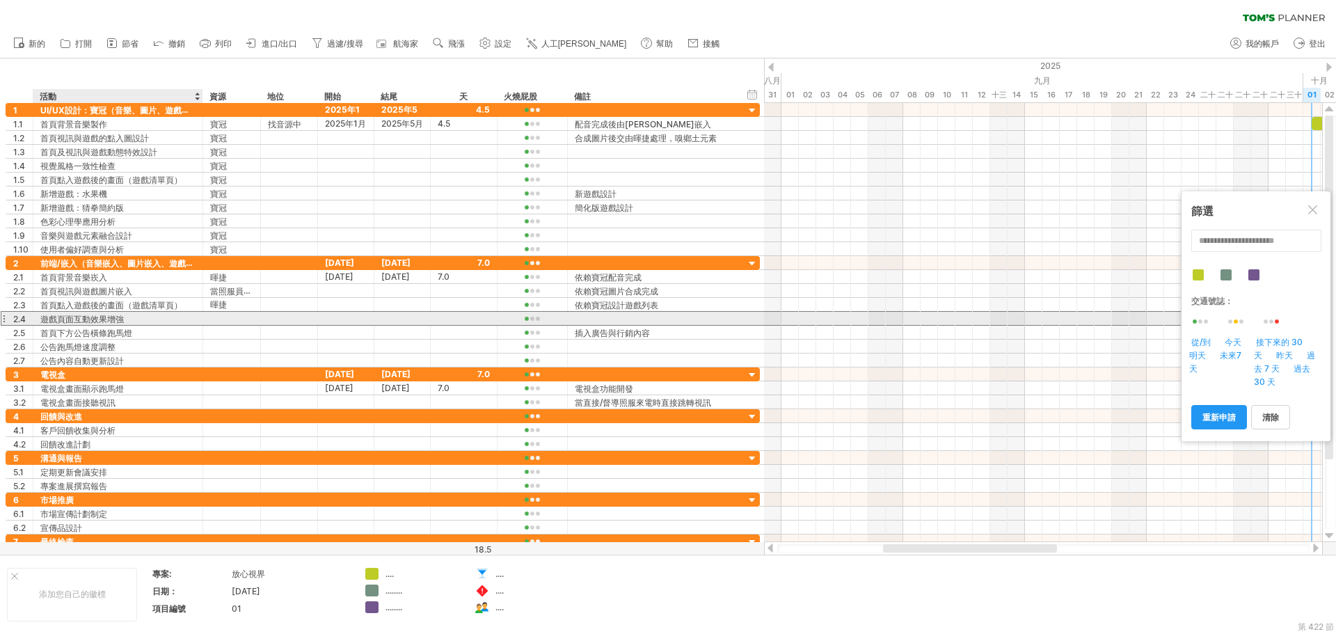
click at [209, 315] on div at bounding box center [232, 318] width 58 height 13
click at [219, 319] on div at bounding box center [231, 318] width 43 height 13
paste input "**"
type input "**"
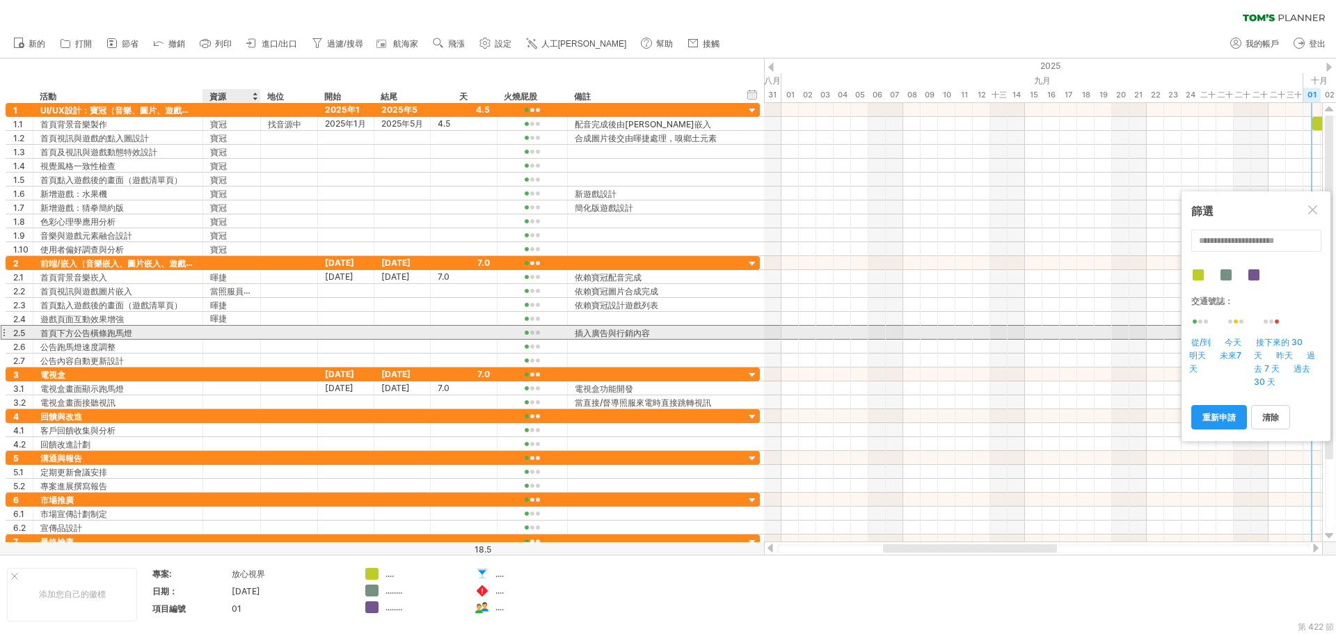
drag, startPoint x: 217, startPoint y: 328, endPoint x: 218, endPoint y: 336, distance: 8.4
click at [217, 329] on div at bounding box center [231, 332] width 43 height 13
paste input "**"
type input "**"
click at [218, 339] on div "**********" at bounding box center [383, 332] width 754 height 15
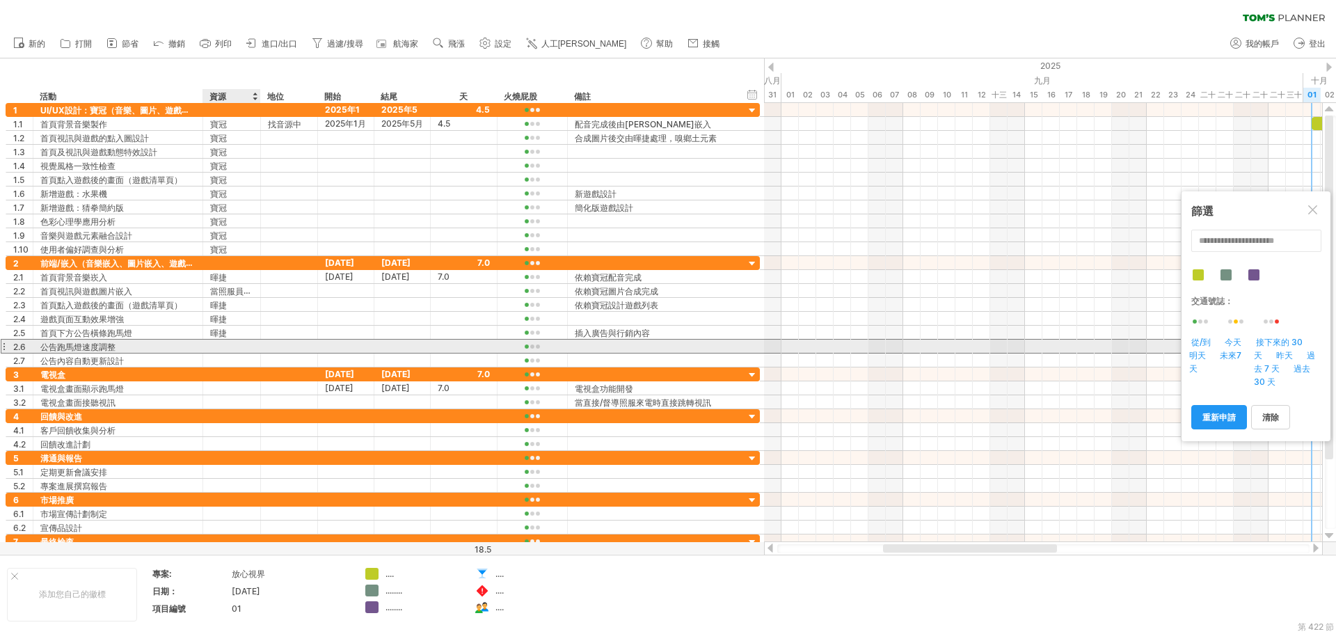
click at [221, 347] on div at bounding box center [231, 346] width 43 height 13
paste input "**"
type input "**"
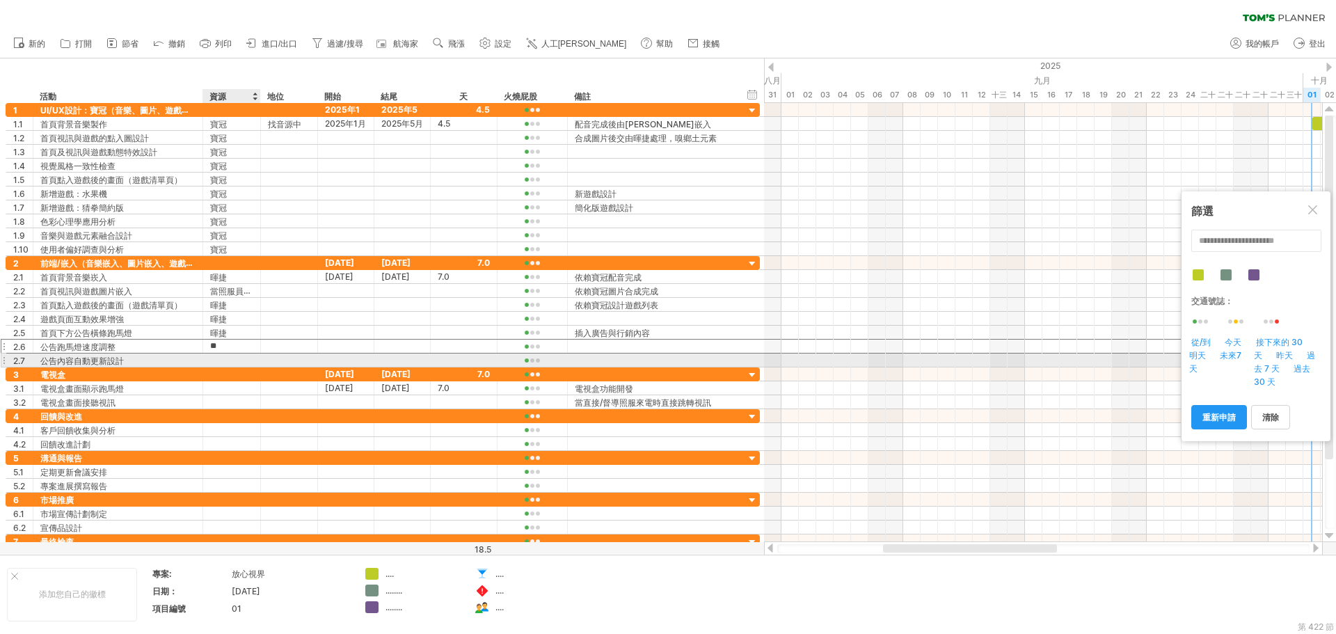
click at [216, 362] on div at bounding box center [231, 360] width 43 height 13
paste input "**"
type input "**"
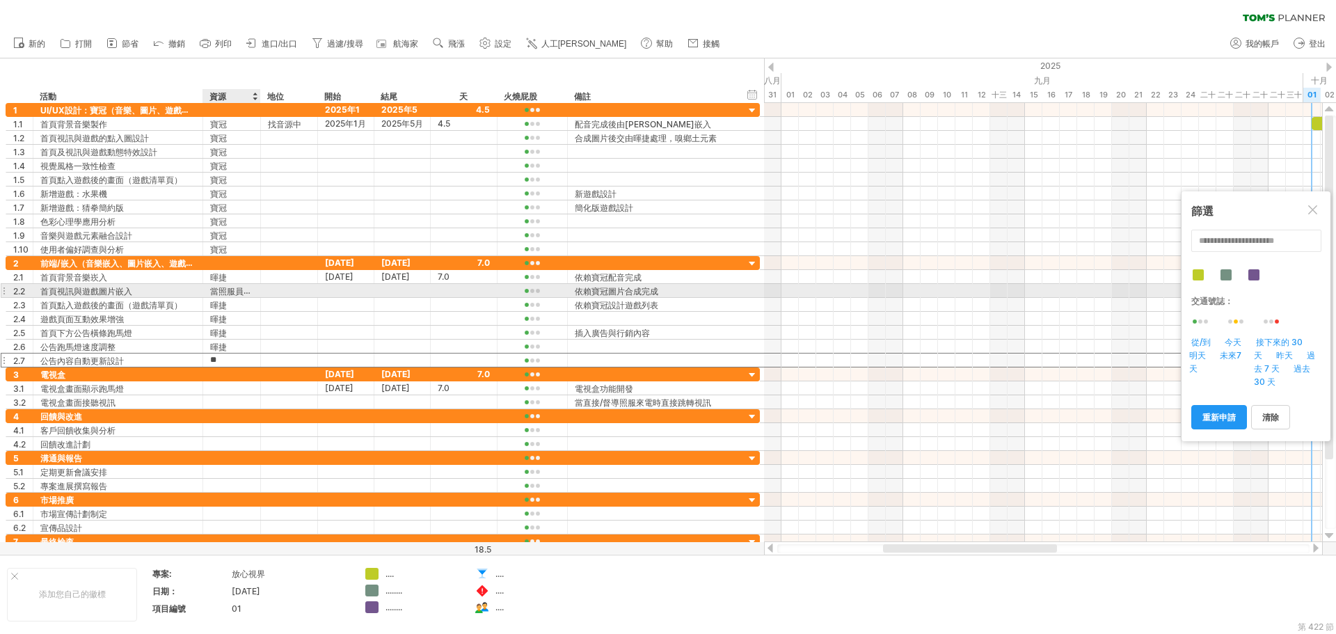
click at [223, 291] on font "當照服員來電時直接跳轉視訊" at bounding box center [264, 290] width 109 height 11
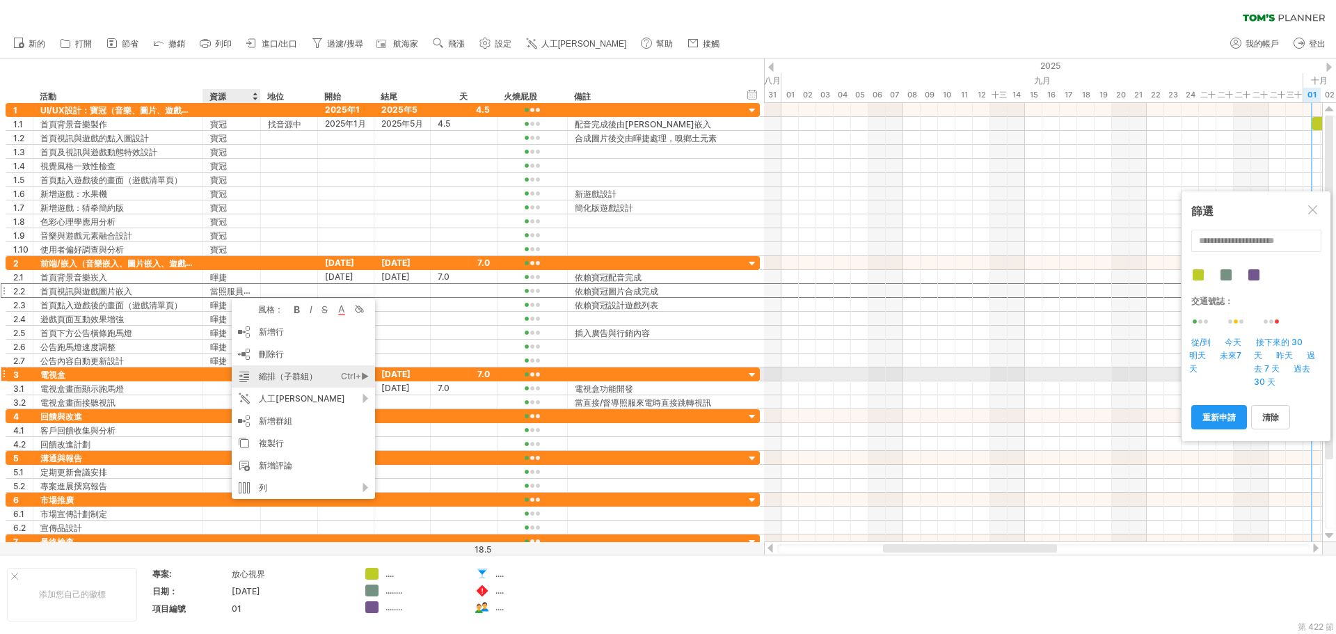
click at [290, 380] on font "縮排（子群組）" at bounding box center [288, 376] width 58 height 10
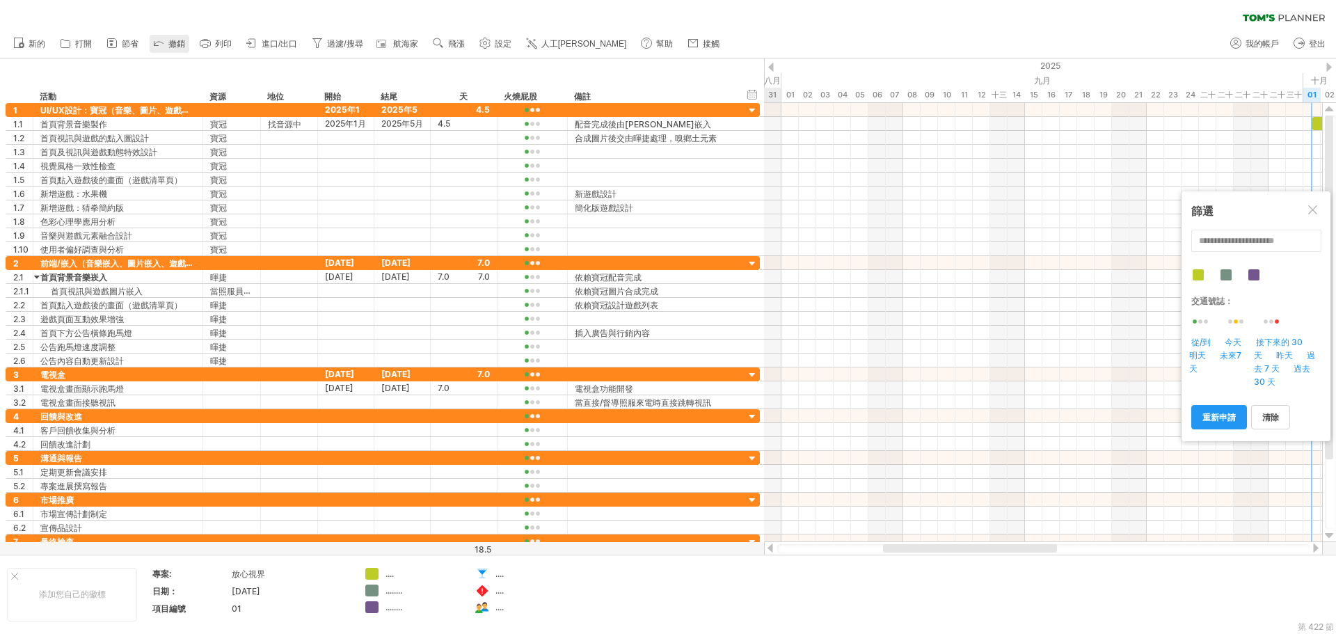
click at [161, 45] on icon at bounding box center [159, 42] width 14 height 14
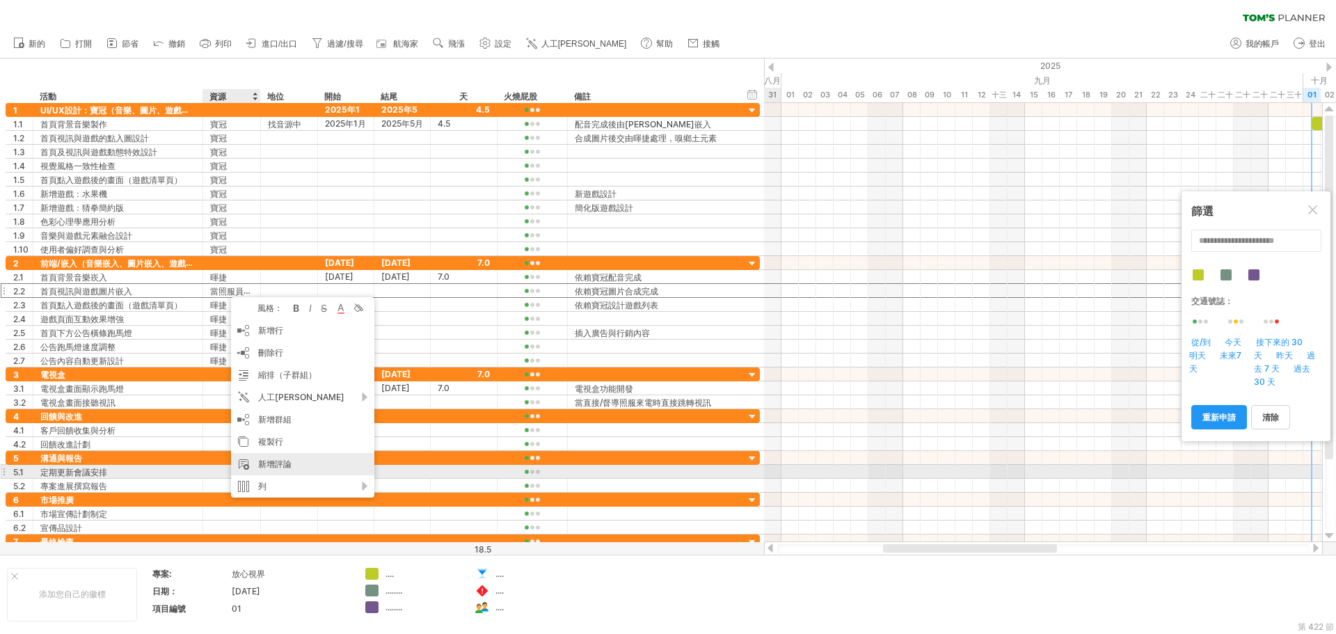
click at [297, 471] on div "新增評論" at bounding box center [302, 464] width 143 height 22
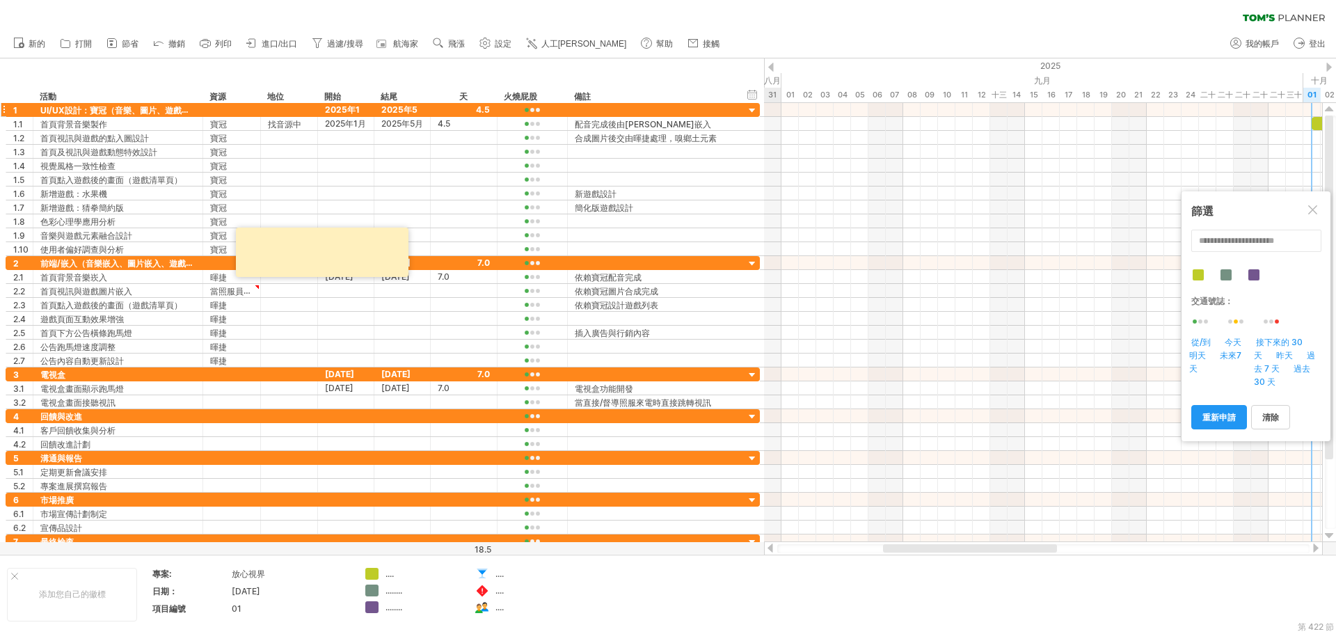
drag, startPoint x: 168, startPoint y: 44, endPoint x: 201, endPoint y: 113, distance: 76.9
click at [169, 45] on font "撤銷" at bounding box center [176, 44] width 17 height 10
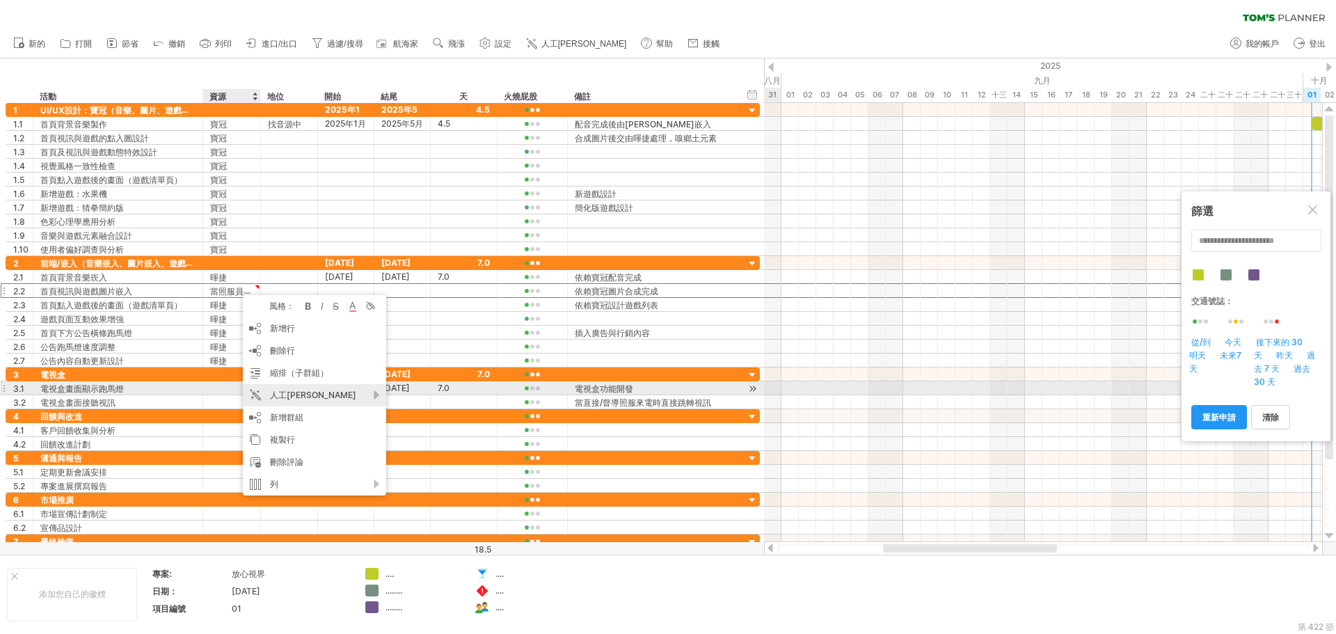
click at [297, 395] on font "人工[PERSON_NAME]" at bounding box center [313, 395] width 86 height 10
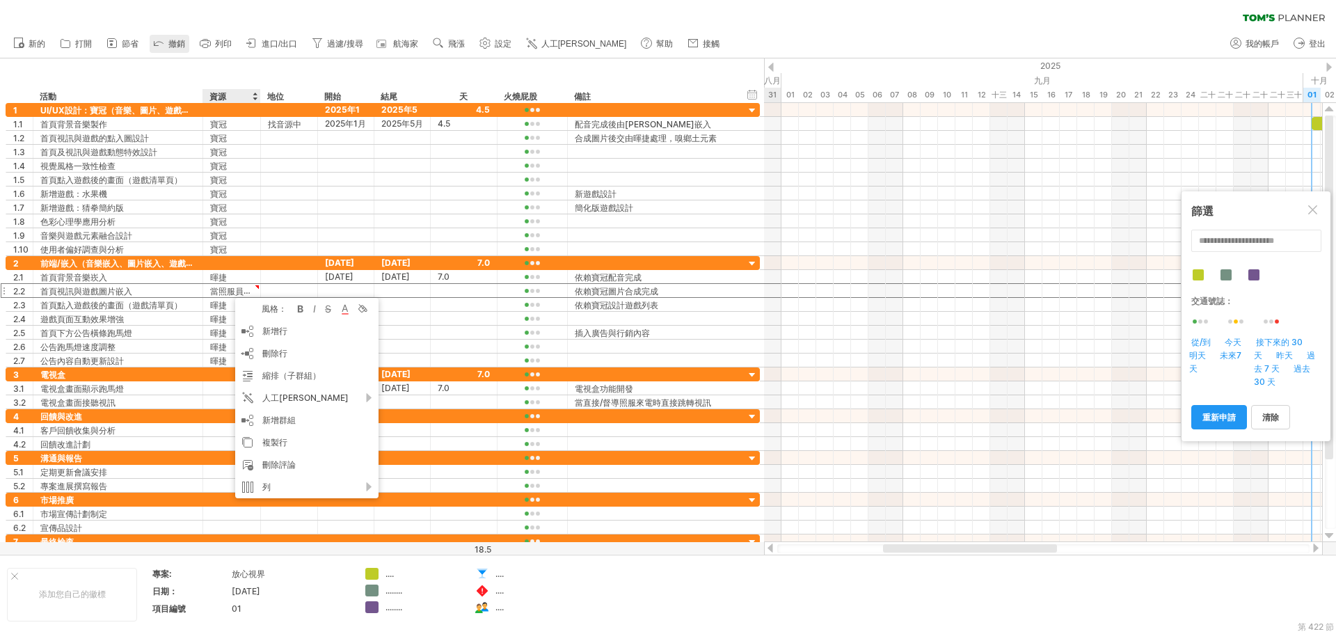
click at [166, 43] on link "撤銷" at bounding box center [170, 44] width 40 height 18
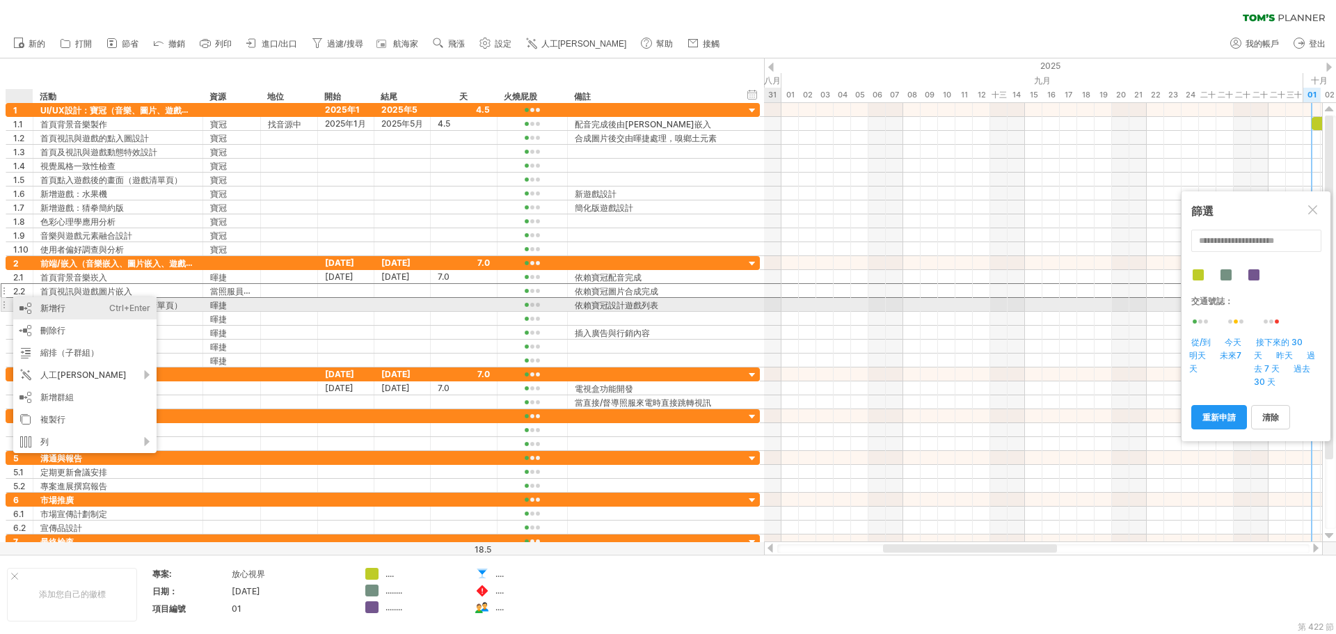
click at [60, 311] on font "新增行" at bounding box center [52, 308] width 25 height 10
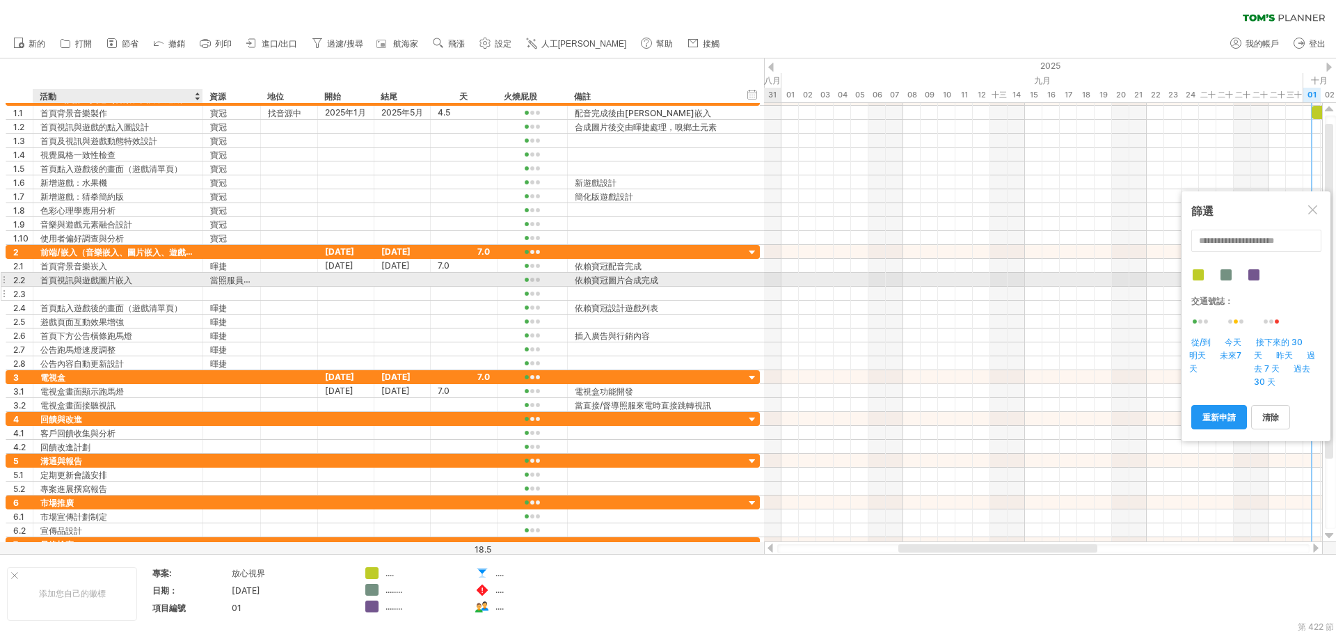
click at [185, 287] on div at bounding box center [117, 293] width 155 height 13
click at [127, 276] on font "首頁視訊與遊戲圖片嵌入" at bounding box center [86, 280] width 92 height 10
click at [140, 280] on div "首頁視訊與遊戲圖片嵌入" at bounding box center [117, 279] width 155 height 13
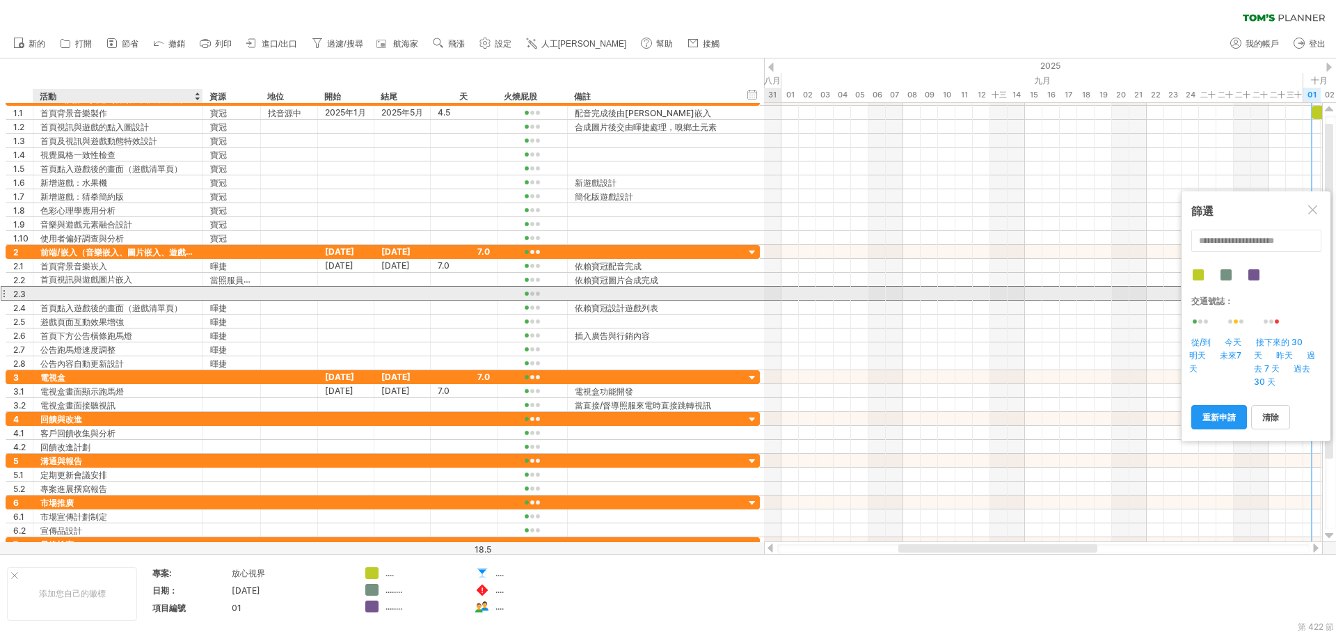
click at [92, 291] on div at bounding box center [117, 293] width 155 height 13
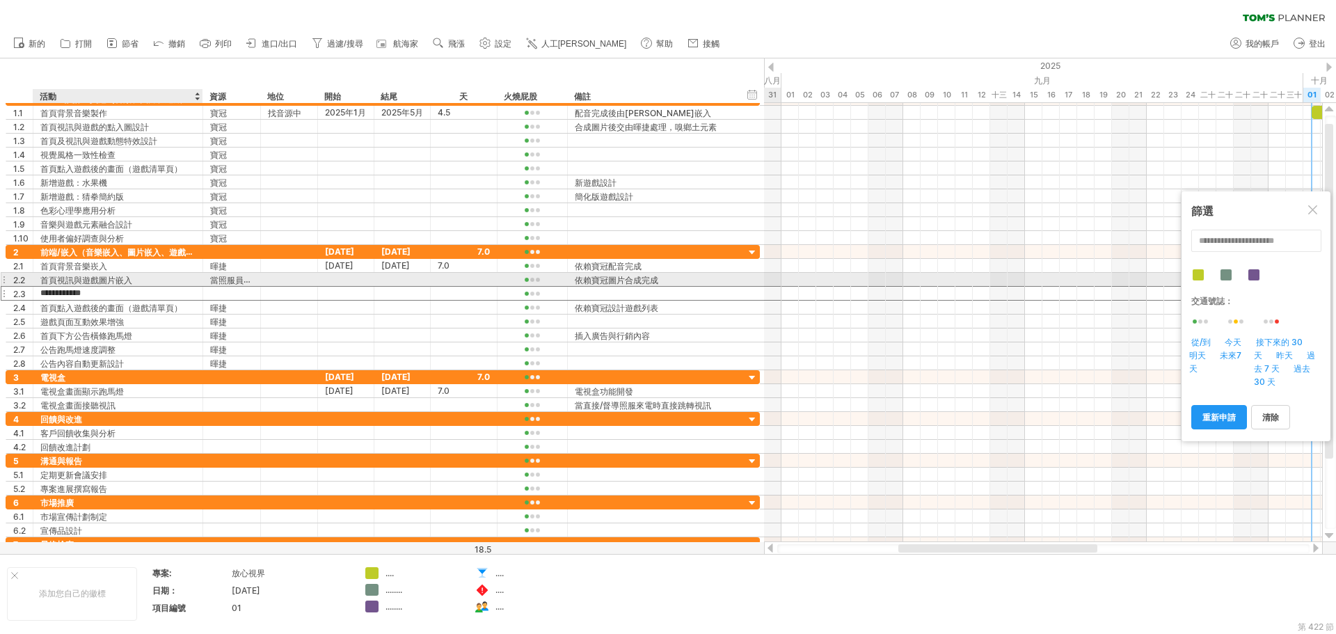
type input "**********"
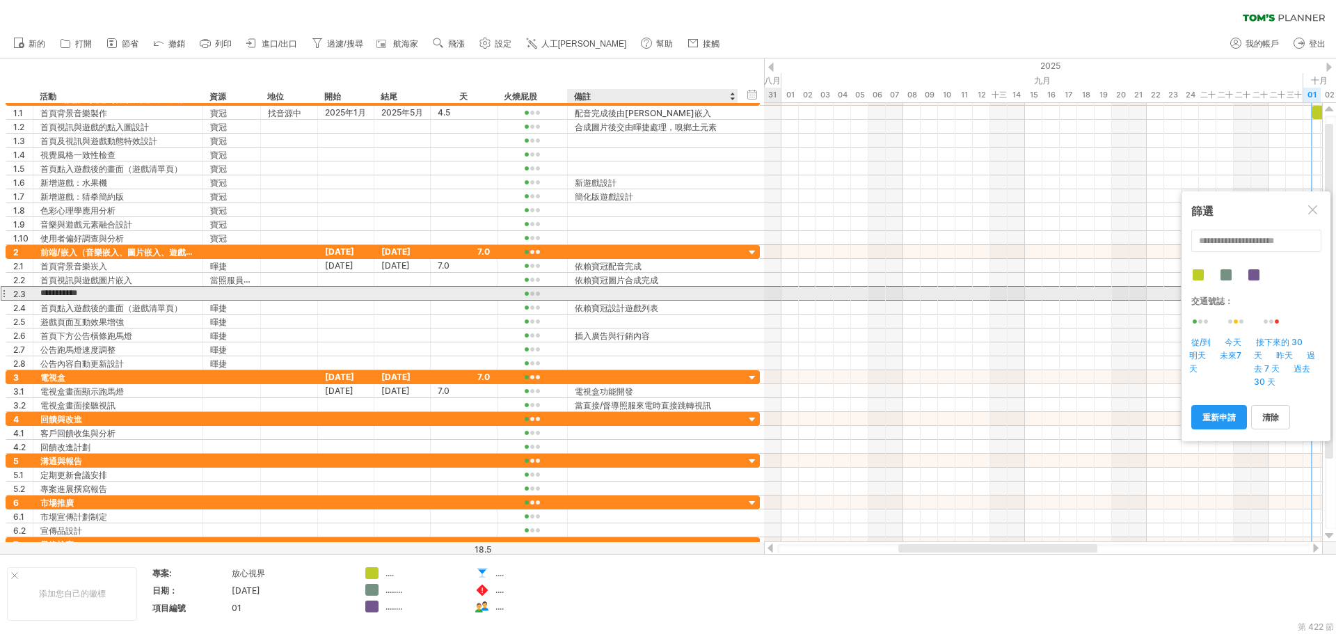
drag, startPoint x: 632, startPoint y: 291, endPoint x: 623, endPoint y: 294, distance: 9.7
click at [629, 292] on div at bounding box center [653, 293] width 156 height 13
type input "**********"
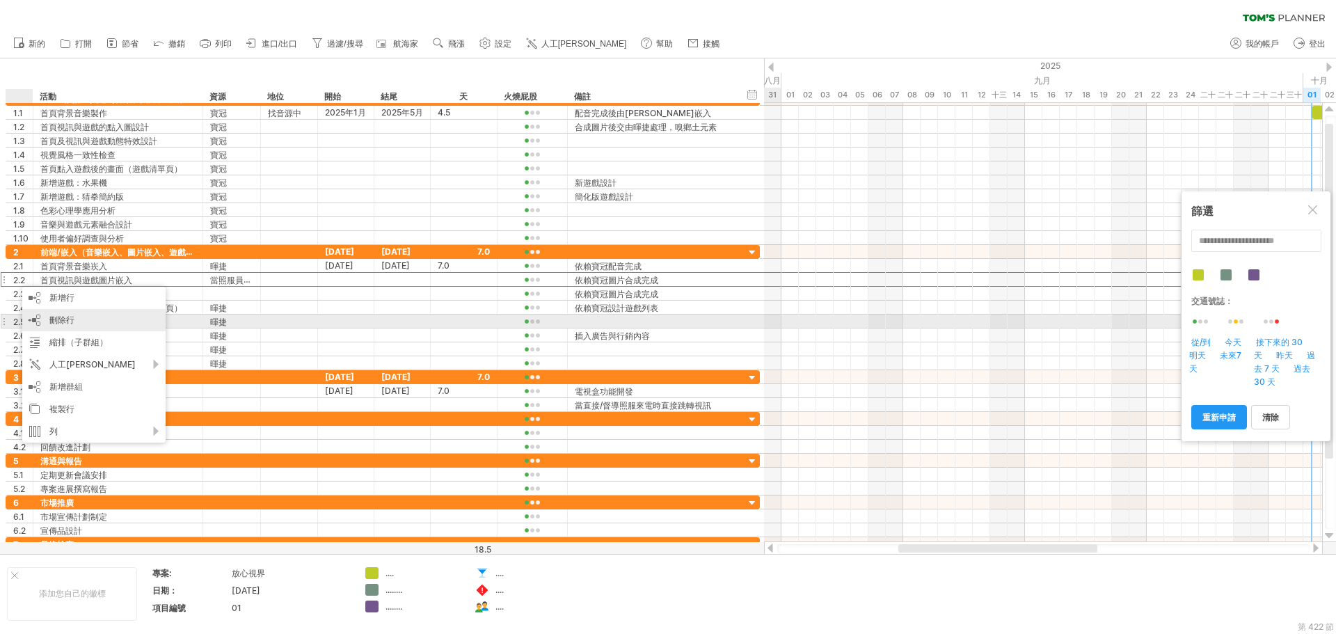
click at [98, 322] on div "刪除行 刪除選取的行" at bounding box center [93, 320] width 143 height 22
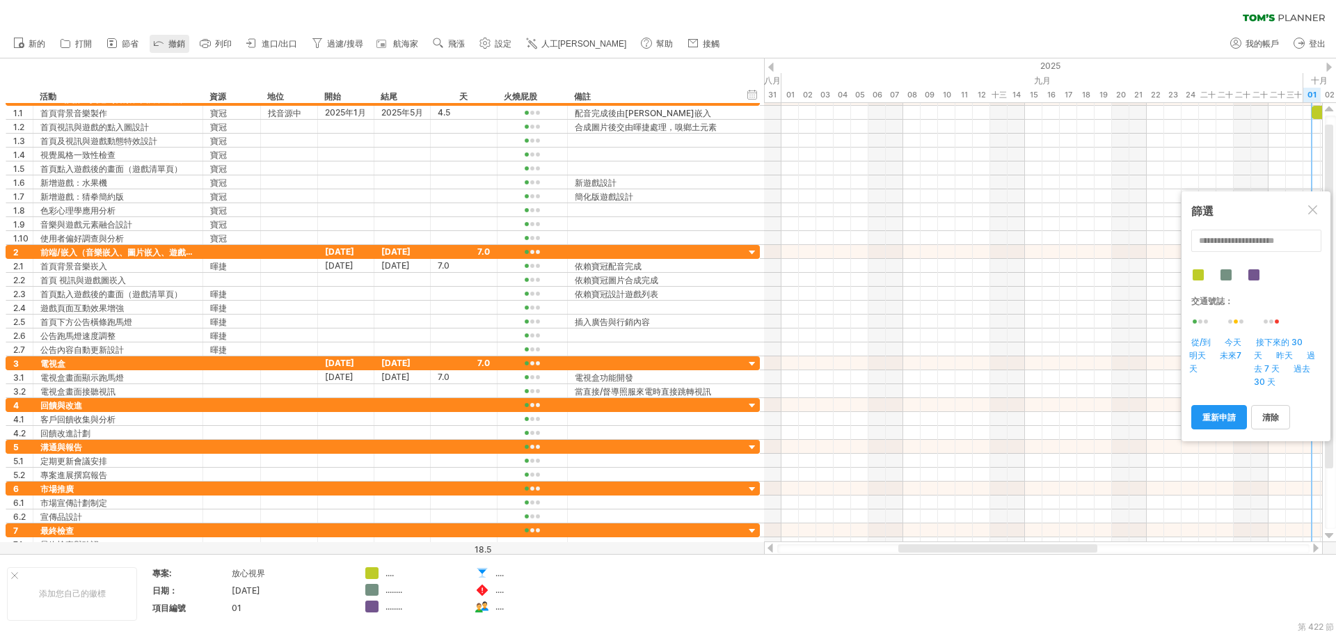
click at [180, 47] on font "撤銷" at bounding box center [176, 44] width 17 height 10
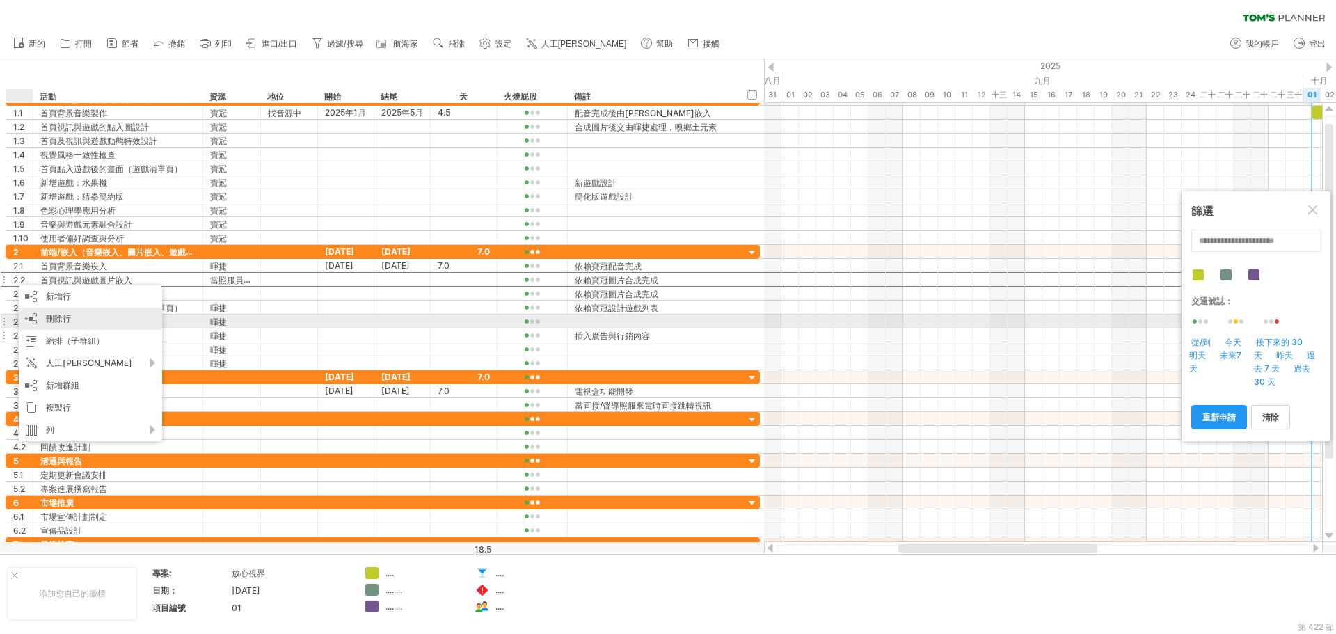
drag, startPoint x: 65, startPoint y: 324, endPoint x: 69, endPoint y: 317, distance: 7.2
click at [66, 324] on div "刪除行 刪除選取的行" at bounding box center [90, 319] width 143 height 22
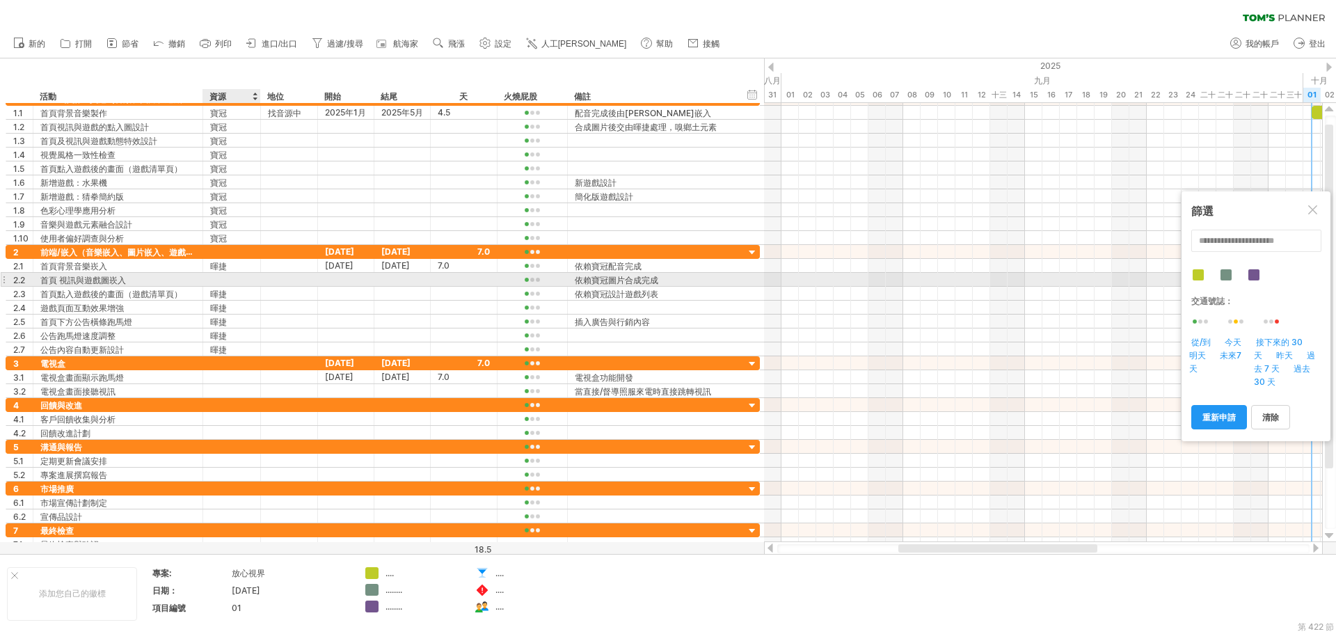
click at [221, 283] on div at bounding box center [231, 279] width 43 height 13
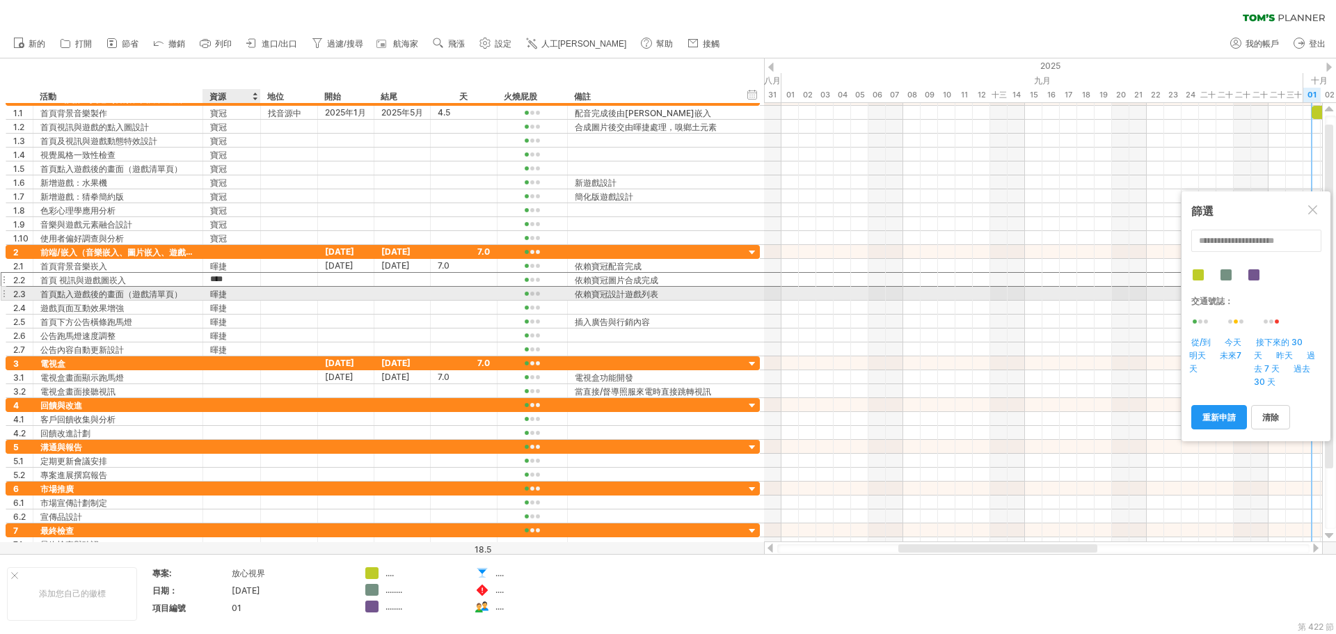
type input "**"
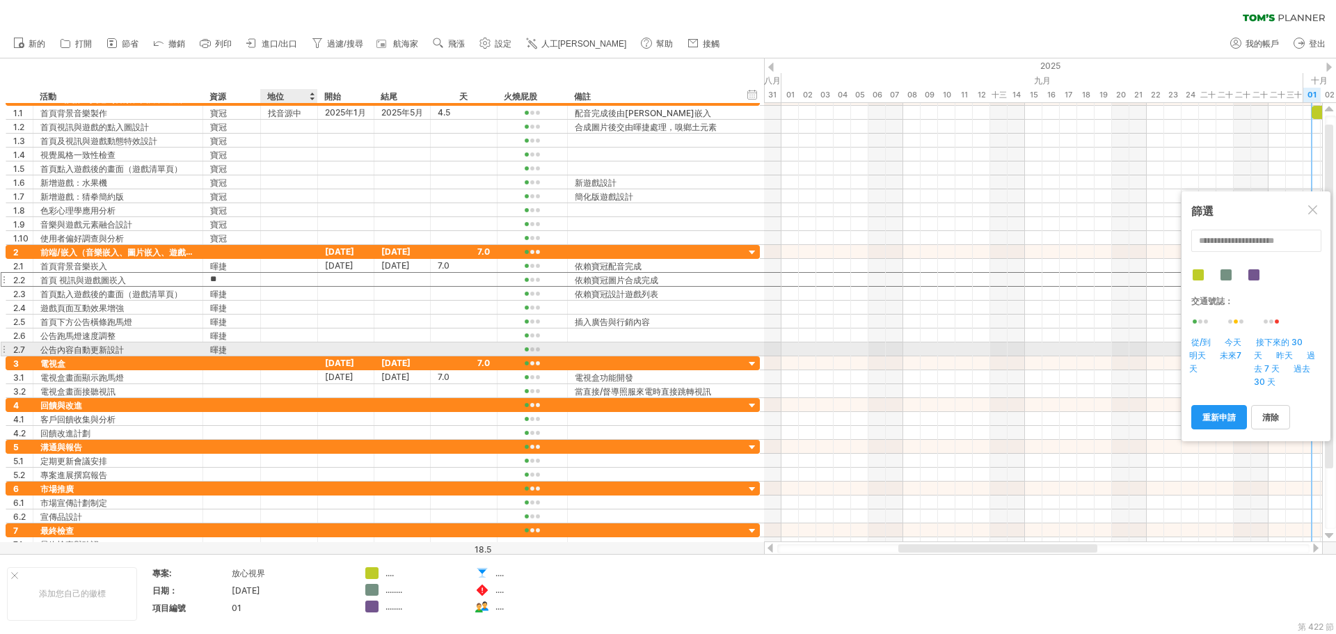
click at [276, 343] on div at bounding box center [289, 348] width 42 height 13
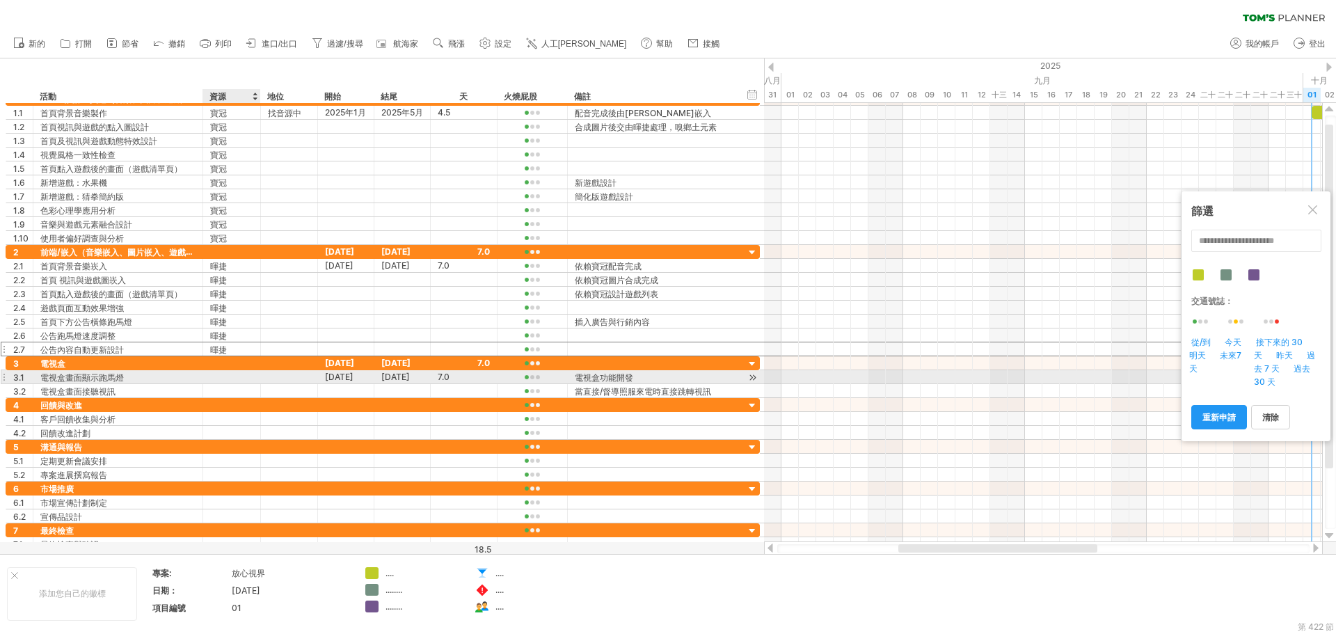
click at [232, 376] on div at bounding box center [231, 376] width 43 height 13
type input "**"
type input "*"
type input "**"
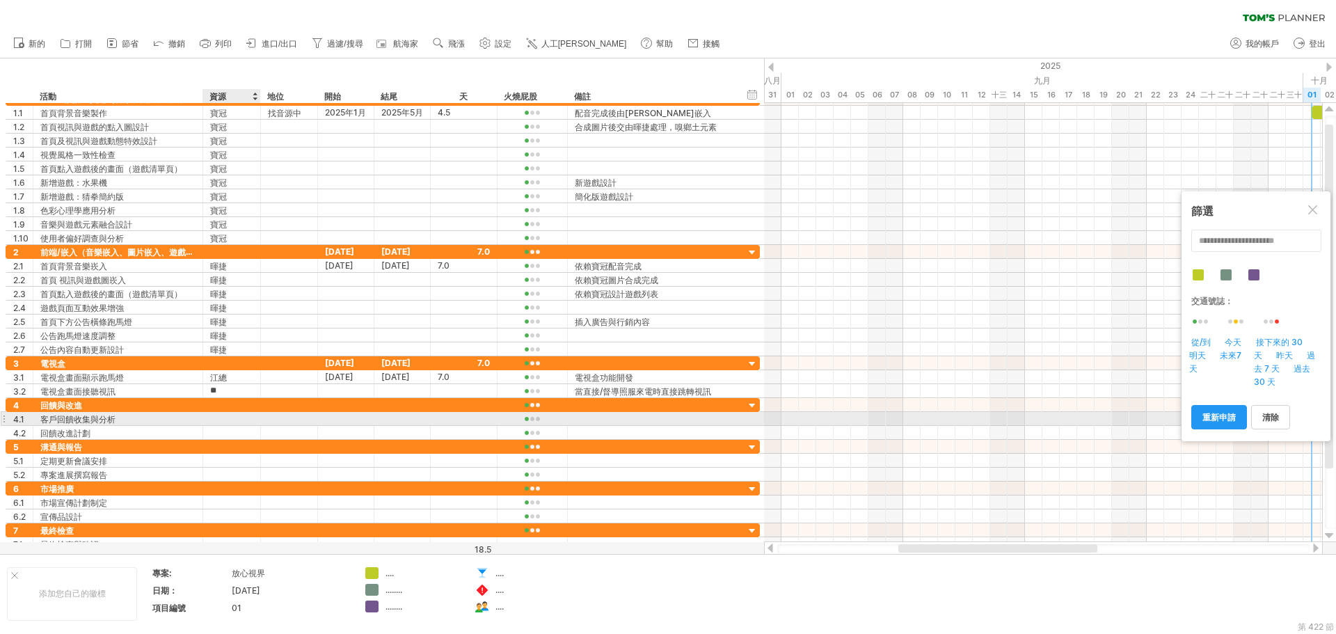
click at [242, 423] on div at bounding box center [231, 418] width 43 height 13
type input "**"
type input "*"
type input "**"
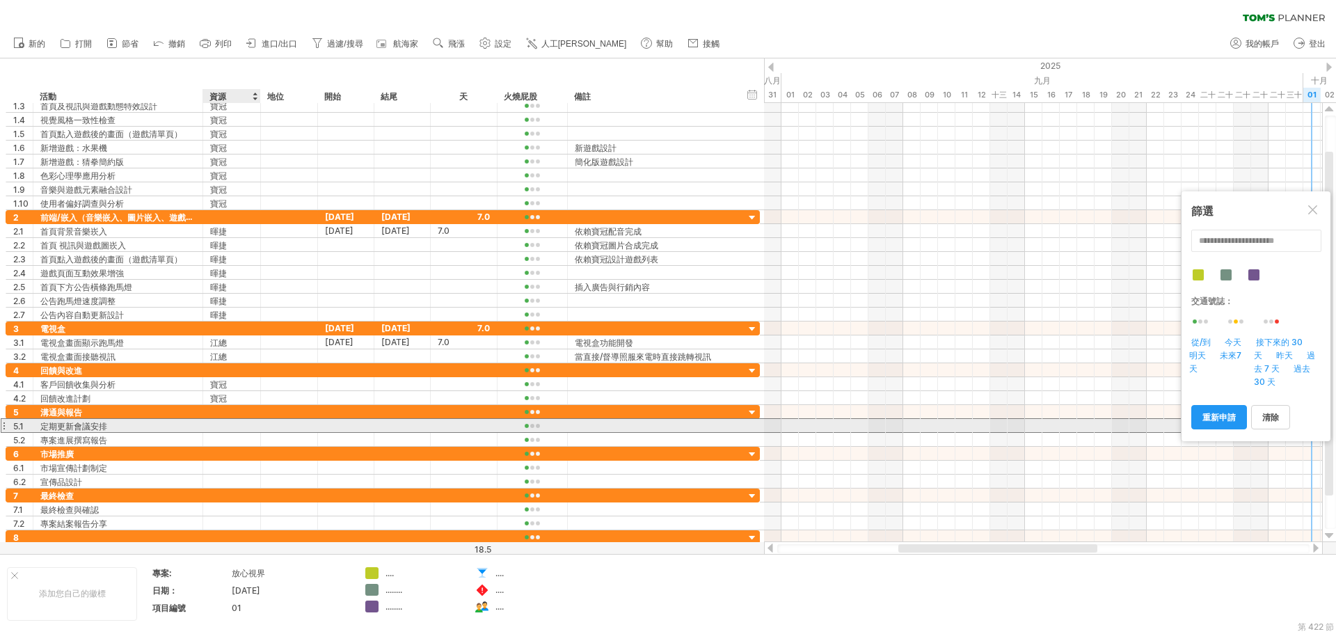
click at [221, 427] on div at bounding box center [231, 425] width 43 height 13
type input "**"
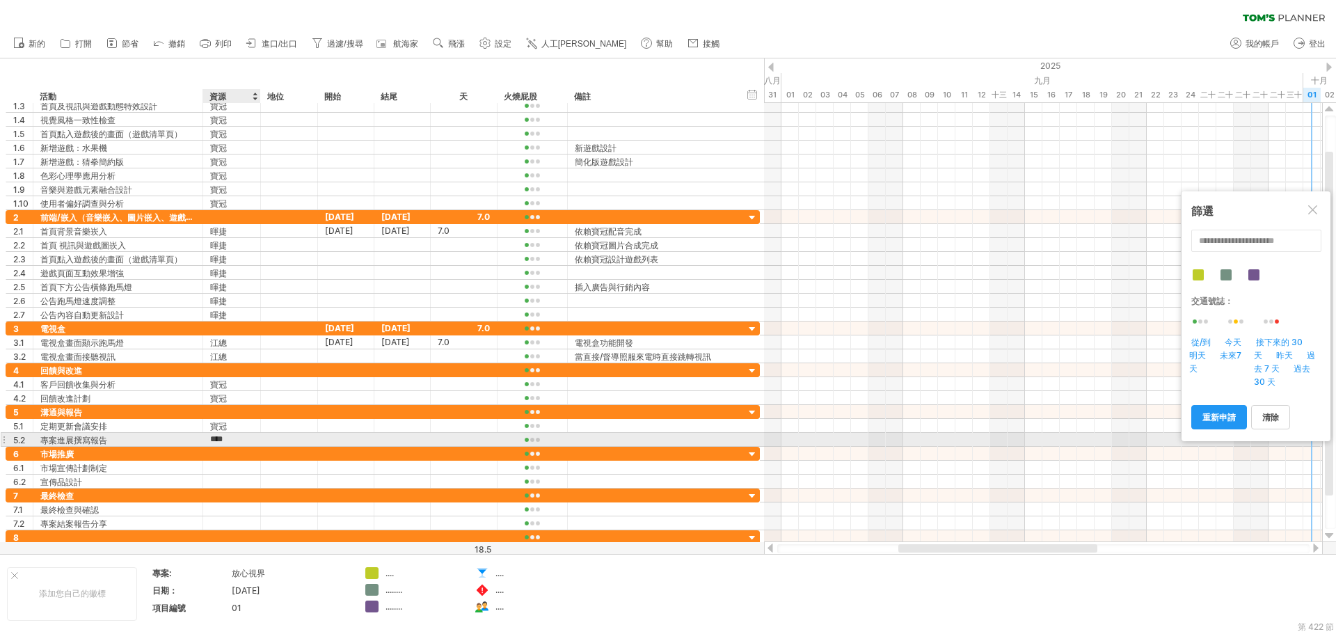
type input "**"
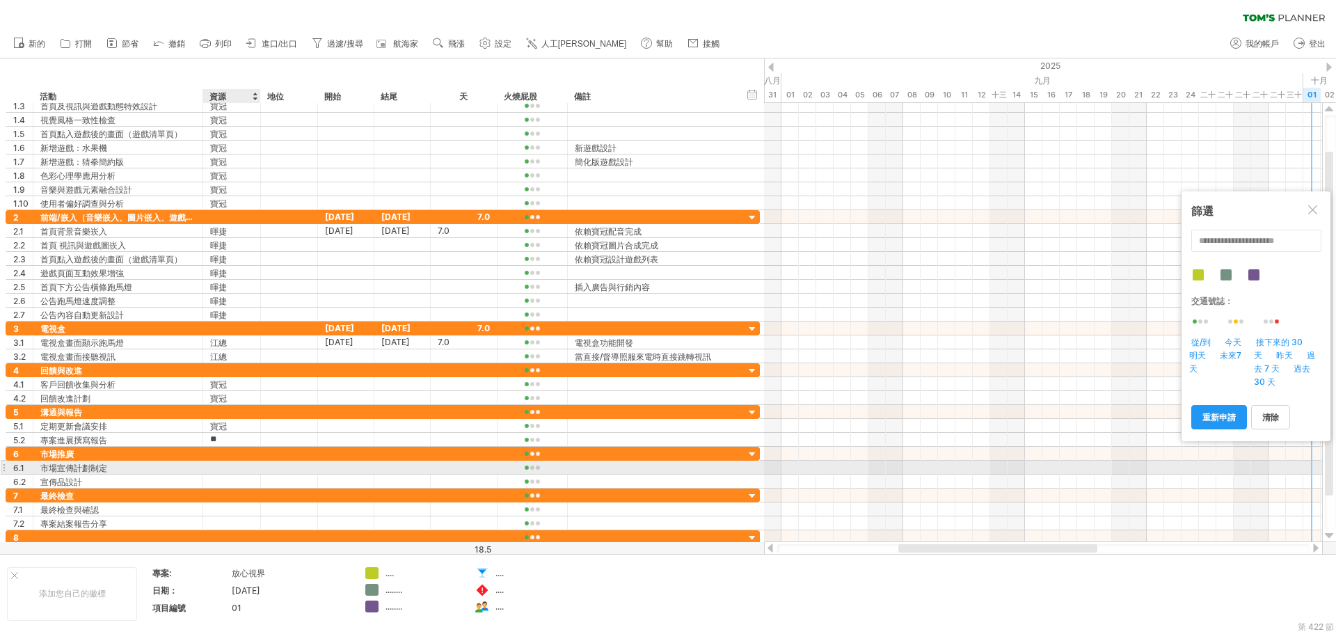
click at [225, 463] on div at bounding box center [231, 467] width 43 height 13
type input "**"
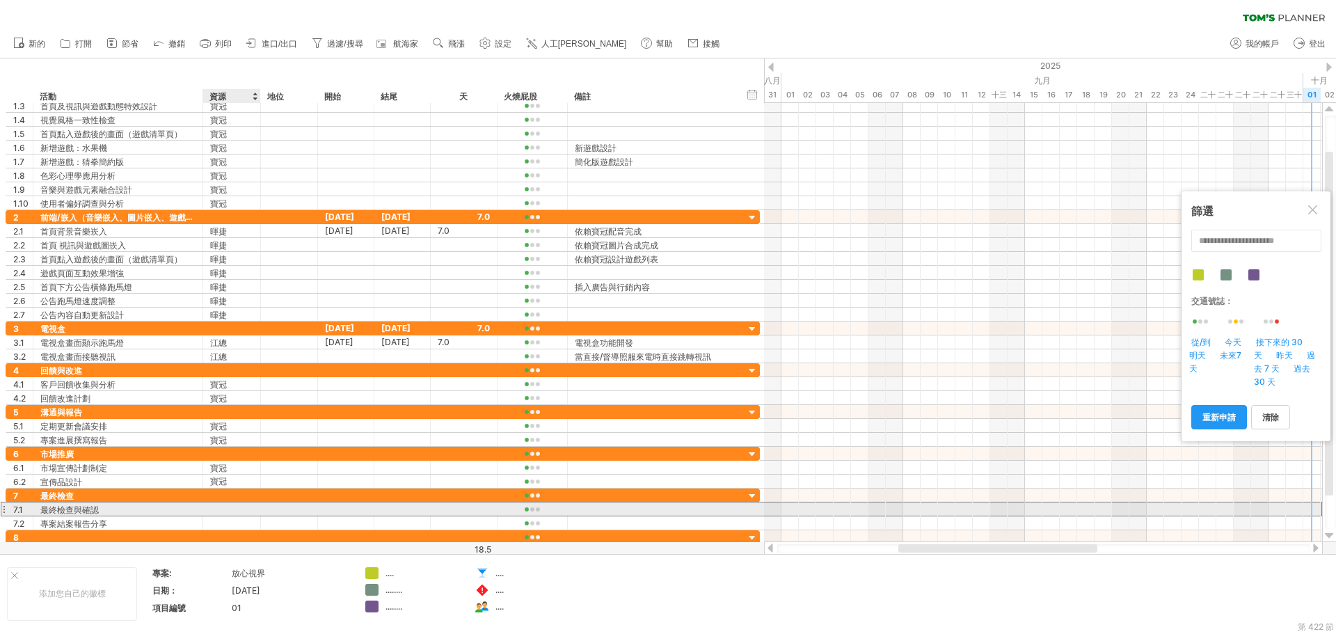
click at [220, 507] on div at bounding box center [231, 509] width 43 height 13
type input "**"
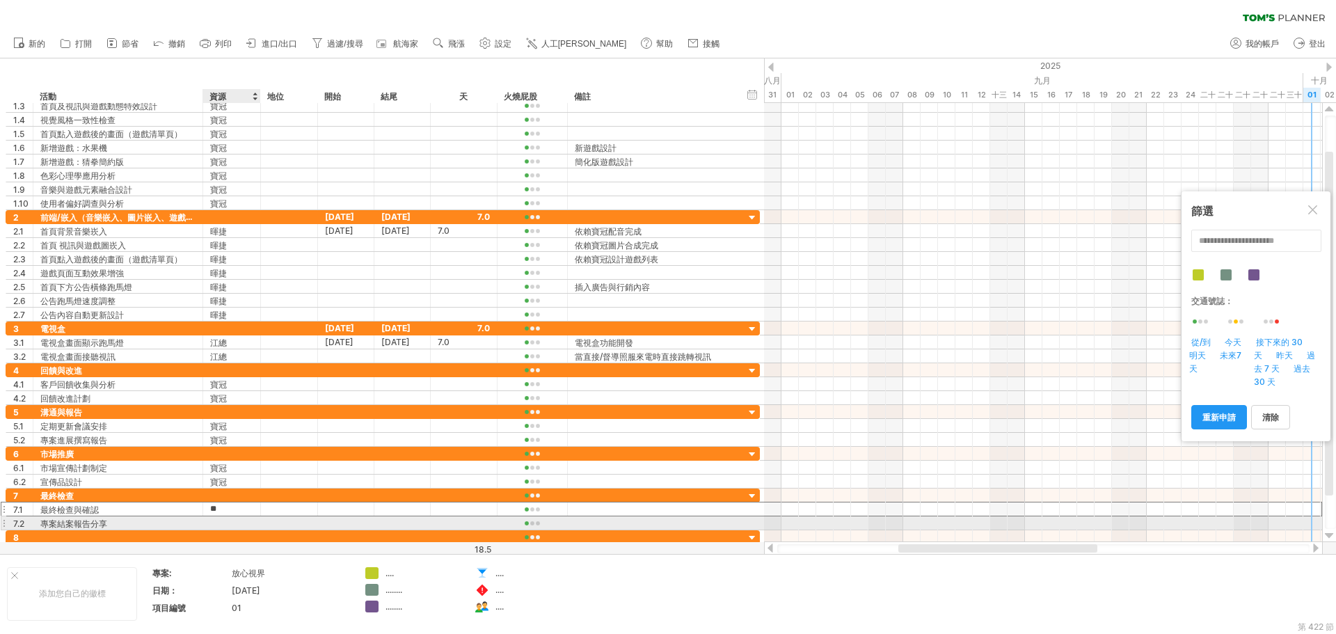
click at [226, 526] on div at bounding box center [231, 522] width 43 height 13
type input "**"
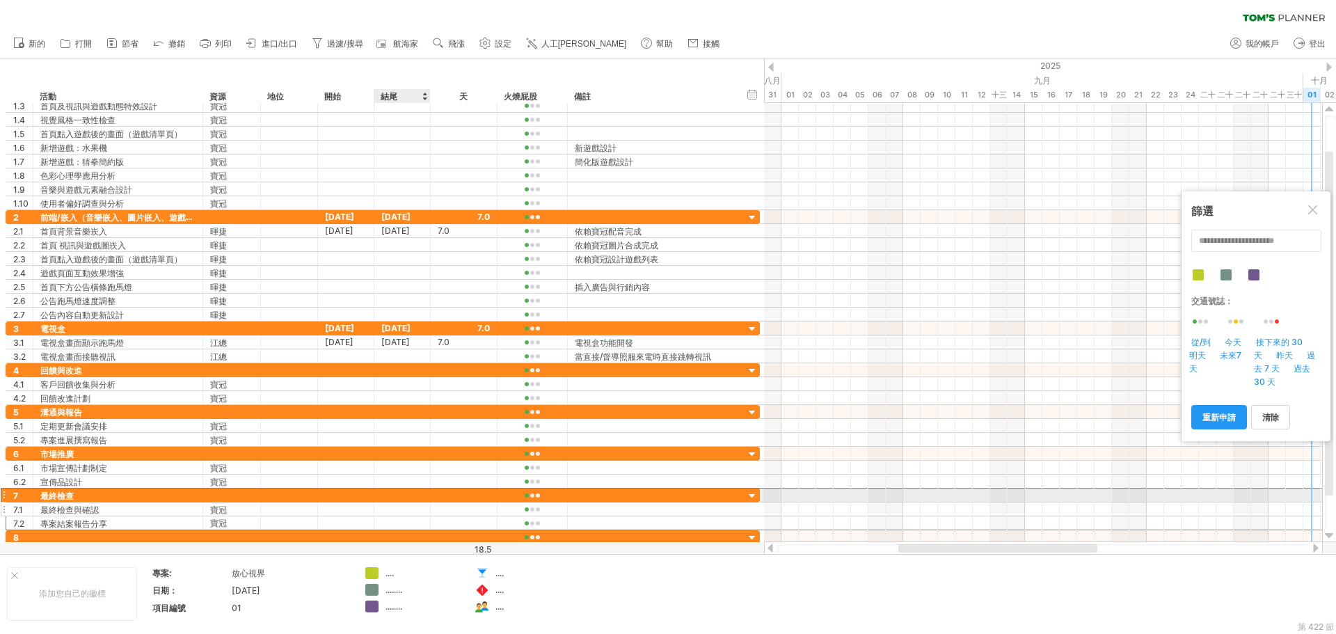
drag, startPoint x: 402, startPoint y: 500, endPoint x: 393, endPoint y: 511, distance: 13.4
click at [397, 507] on div "7 **** 最終檢查 7.1 ******* 最終檢查與確認 ** 寶冠 7.2 ******** 專案結案報告分享 ** 寶冠" at bounding box center [383, 509] width 754 height 42
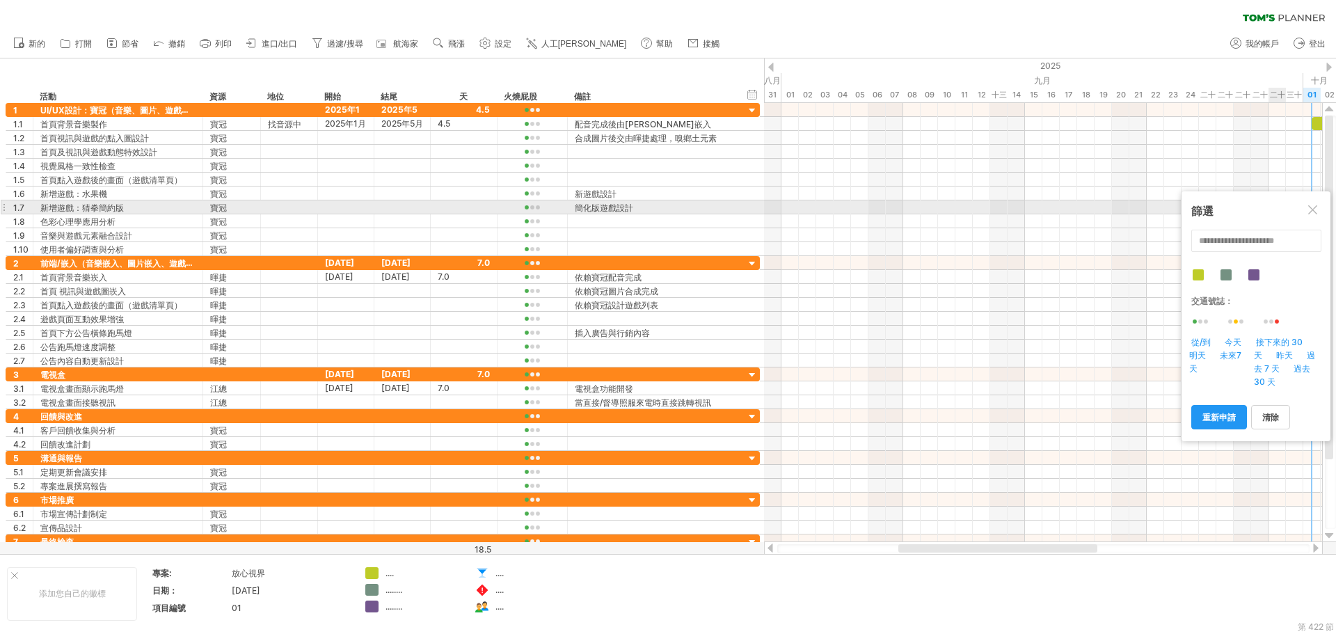
click at [1318, 213] on div at bounding box center [1314, 210] width 11 height 11
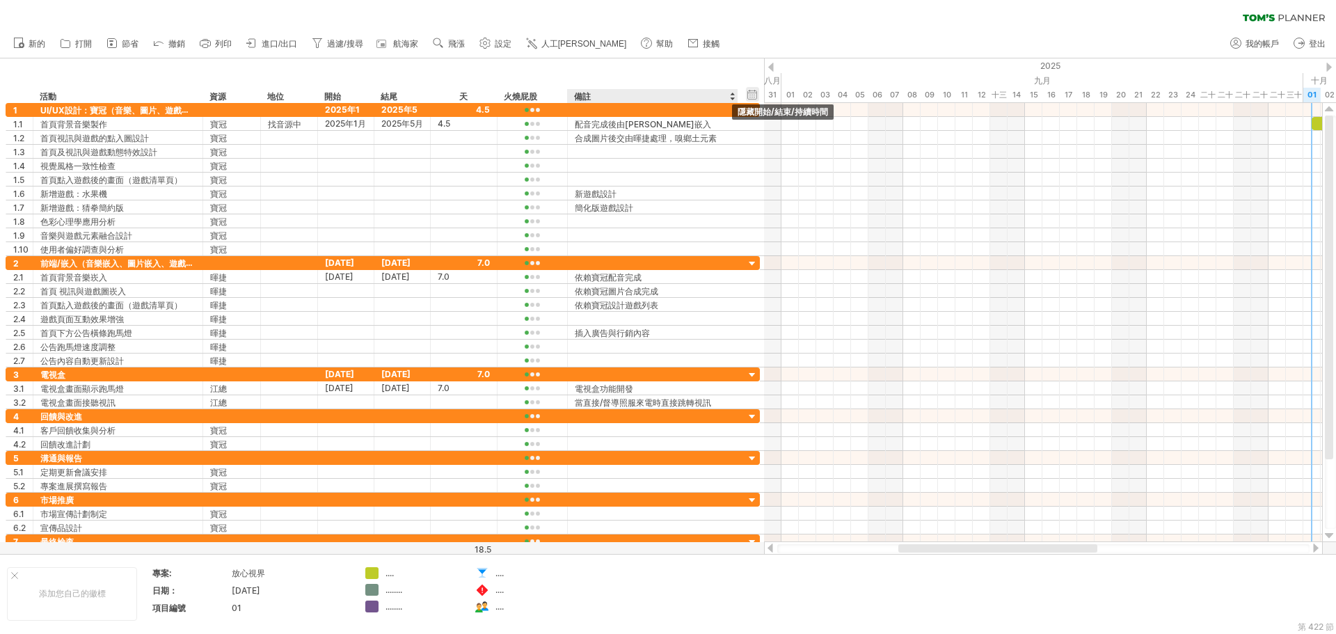
click at [752, 93] on div "隱藏開始/結束/持續時間 顯示開始/結束/持續時間" at bounding box center [752, 94] width 13 height 15
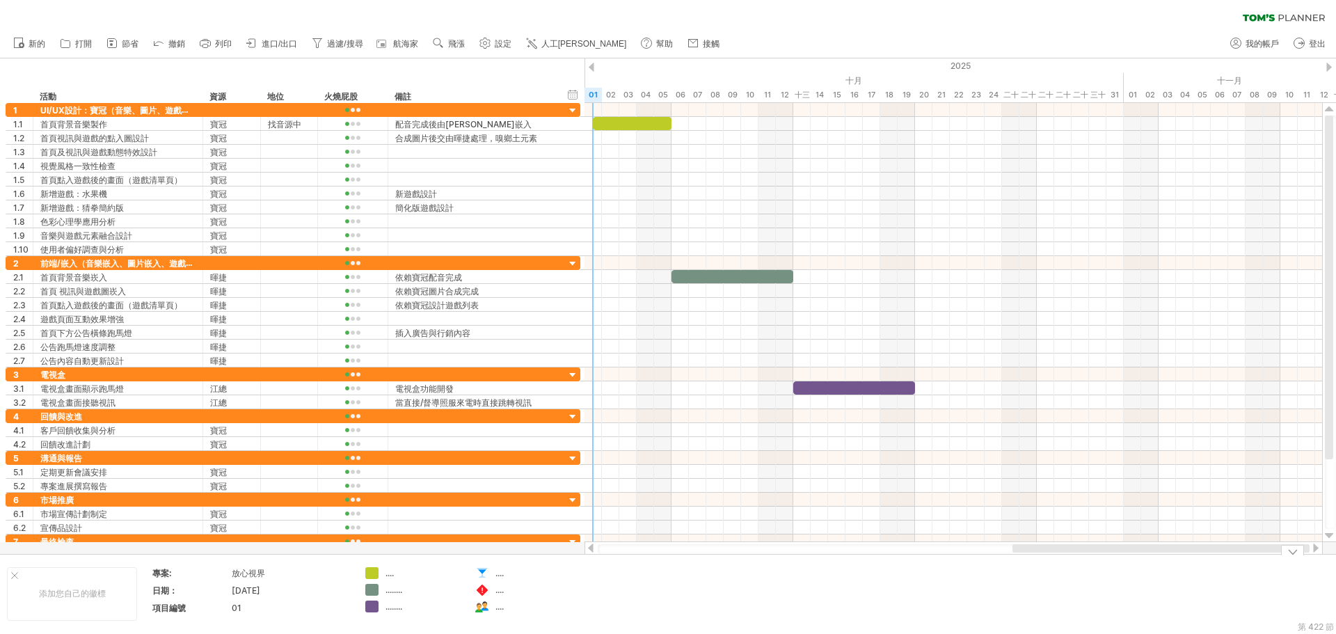
drag, startPoint x: 780, startPoint y: 549, endPoint x: 1037, endPoint y: 587, distance: 259.6
click at [1037, 587] on div "嘗試造訪 plan.tomsplanner.com 再次連接... 0% 篩選: [ 寶冠 ] 清除過濾器 重新套用濾鏡" at bounding box center [668, 317] width 1336 height 634
click at [408, 47] on font "航海家" at bounding box center [405, 44] width 25 height 10
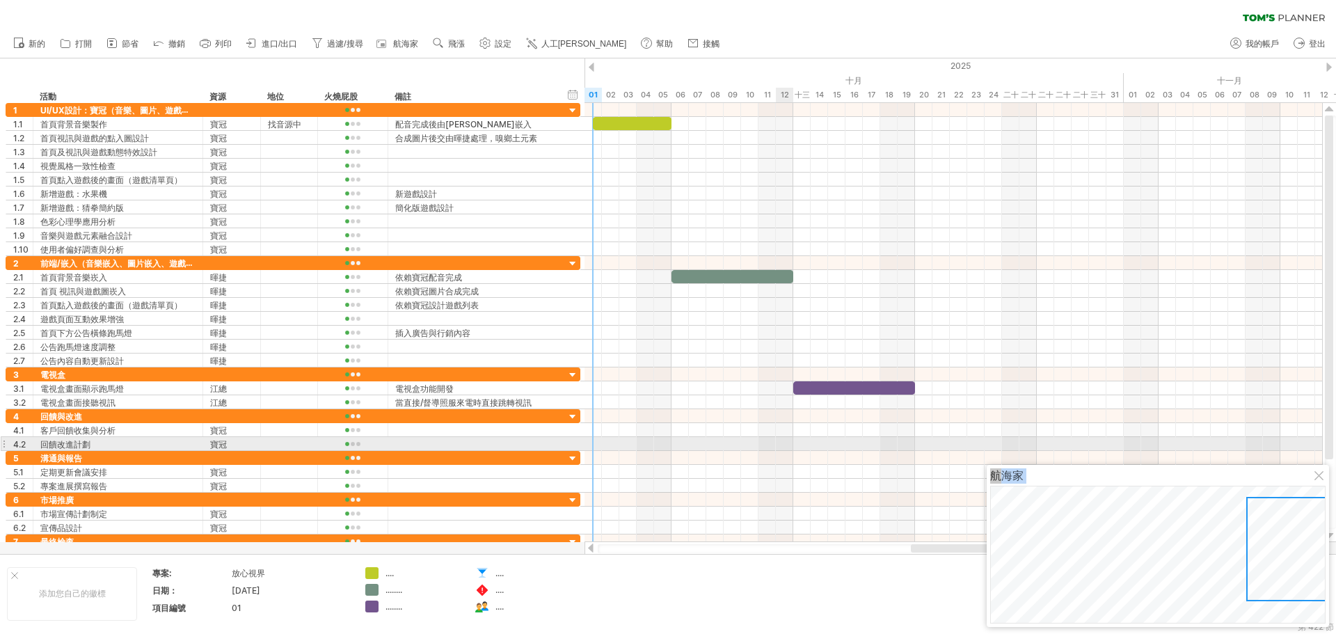
drag, startPoint x: 1162, startPoint y: 484, endPoint x: 784, endPoint y: 441, distance: 379.8
click at [784, 441] on body "進度(100%) 嘗試造訪 plan.tomsplanner.com 再次連接... 0% 篩選: [ 寶冠 ] 清除過濾器" at bounding box center [668, 318] width 1336 height 637
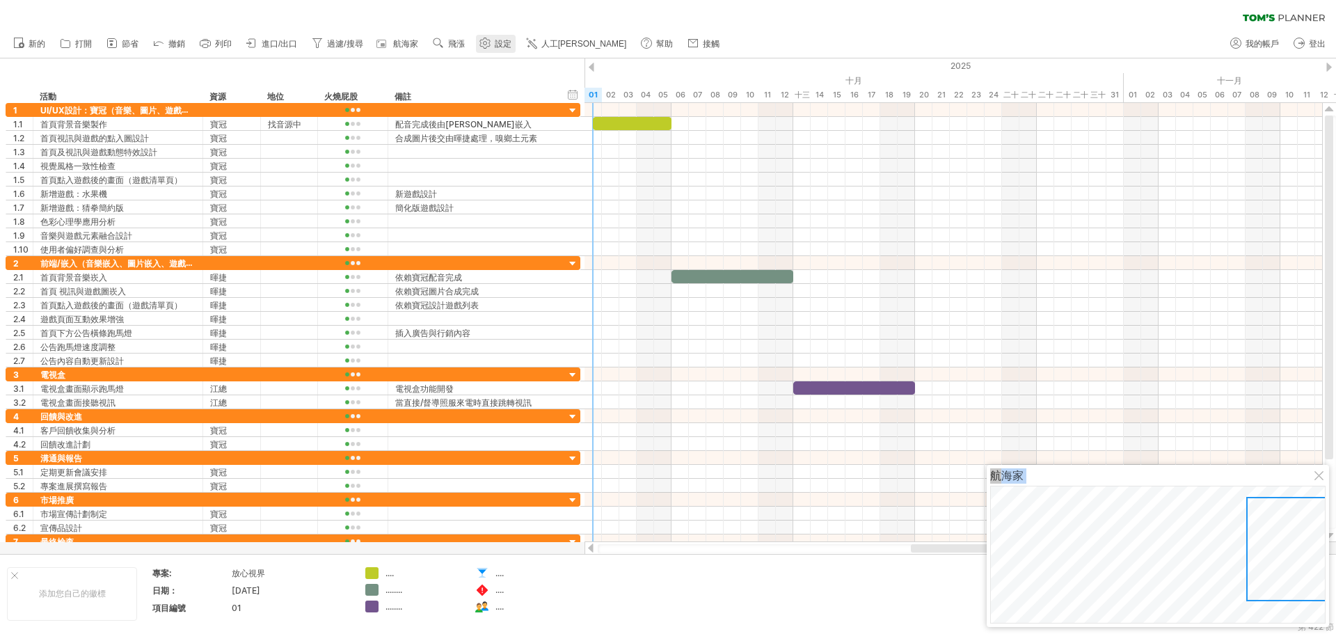
click at [496, 45] on font "設定" at bounding box center [503, 44] width 17 height 10
select select "*"
select select "**"
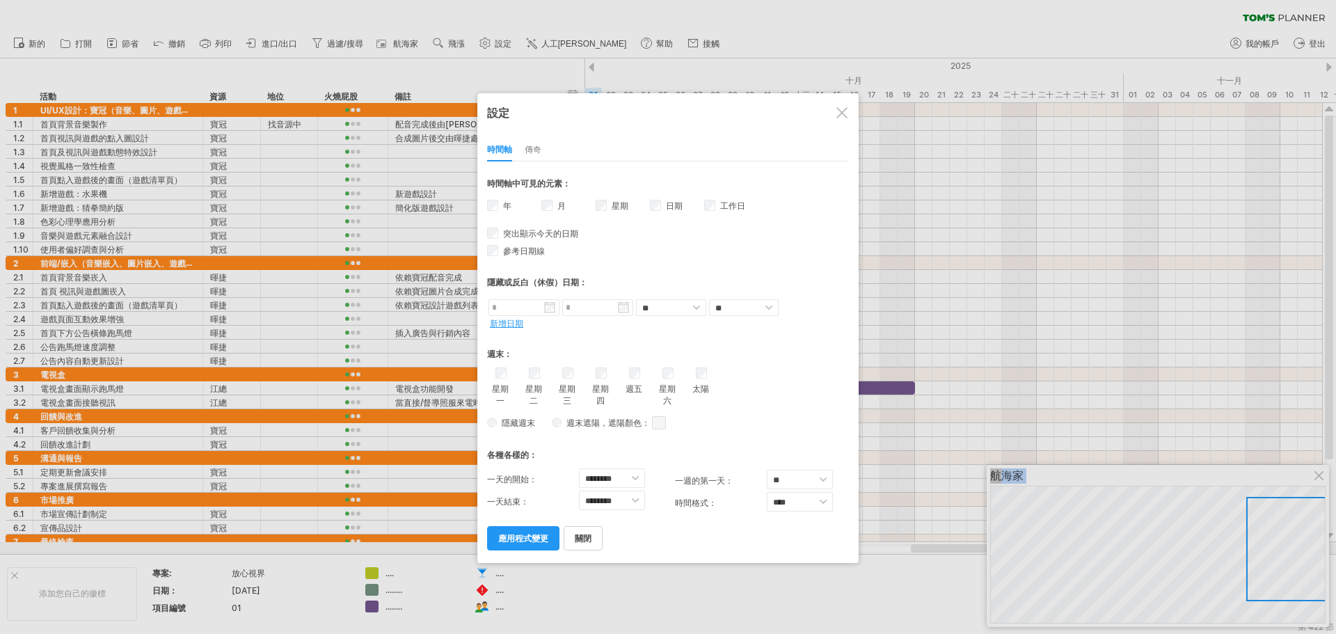
click at [717, 205] on div "工作日 工作日的可見性 目前時間軸上沒有足夠的水平空間來顯示工作日。 不過，如果您放大日程表，則在可能的情況下會顯示工作日。" at bounding box center [731, 208] width 54 height 20
click at [803, 339] on div "週末：" at bounding box center [668, 349] width 362 height 29
click at [531, 540] on font "應用程式變更" at bounding box center [523, 538] width 50 height 10
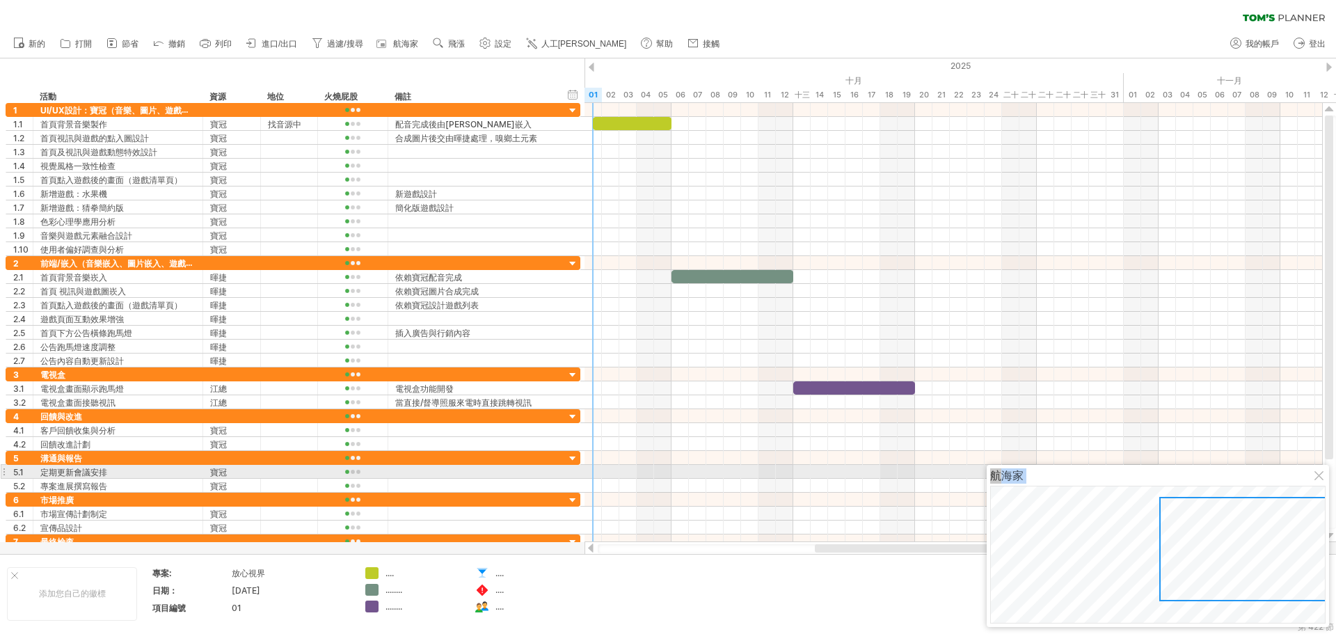
click at [1323, 477] on div at bounding box center [1320, 476] width 11 height 11
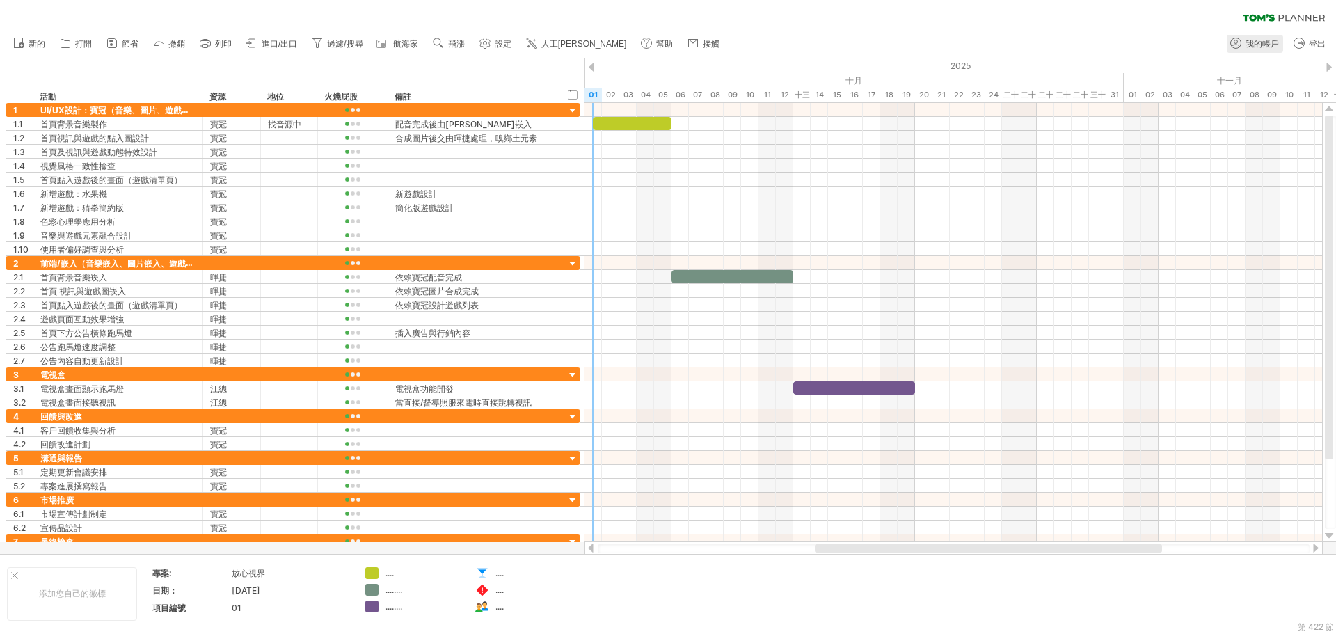
click at [1266, 43] on font "我的帳戶" at bounding box center [1262, 44] width 33 height 10
type input "**********"
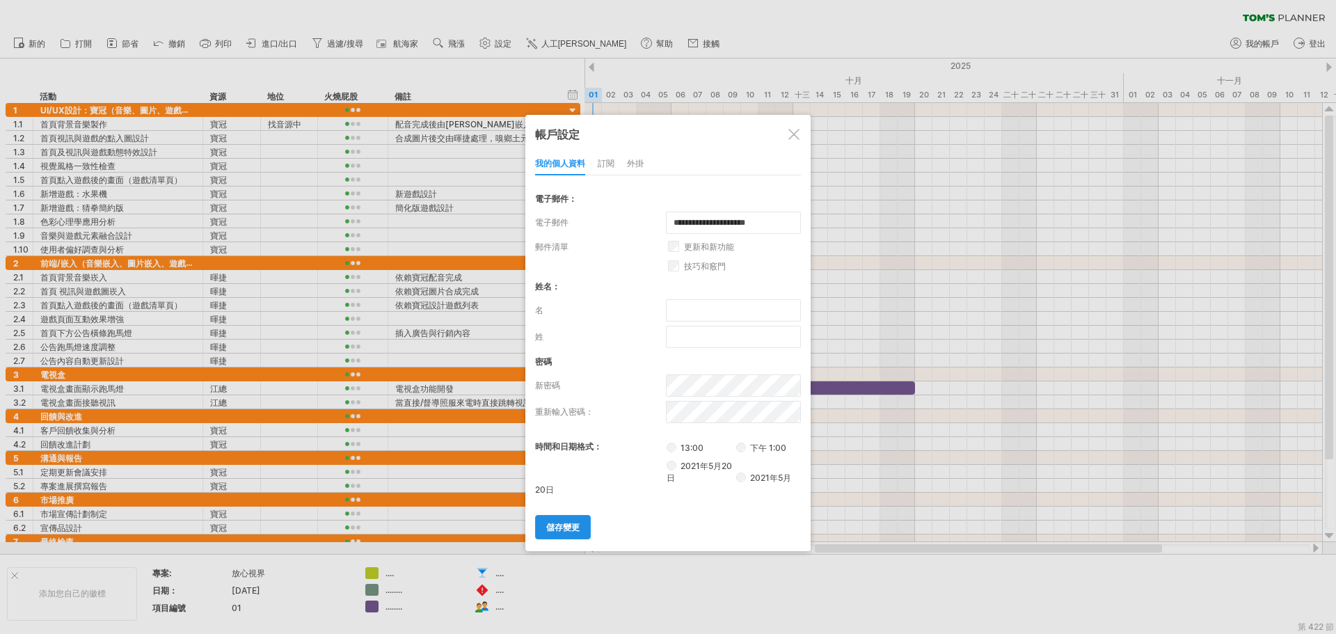
click at [578, 526] on font "儲存變更" at bounding box center [562, 527] width 33 height 10
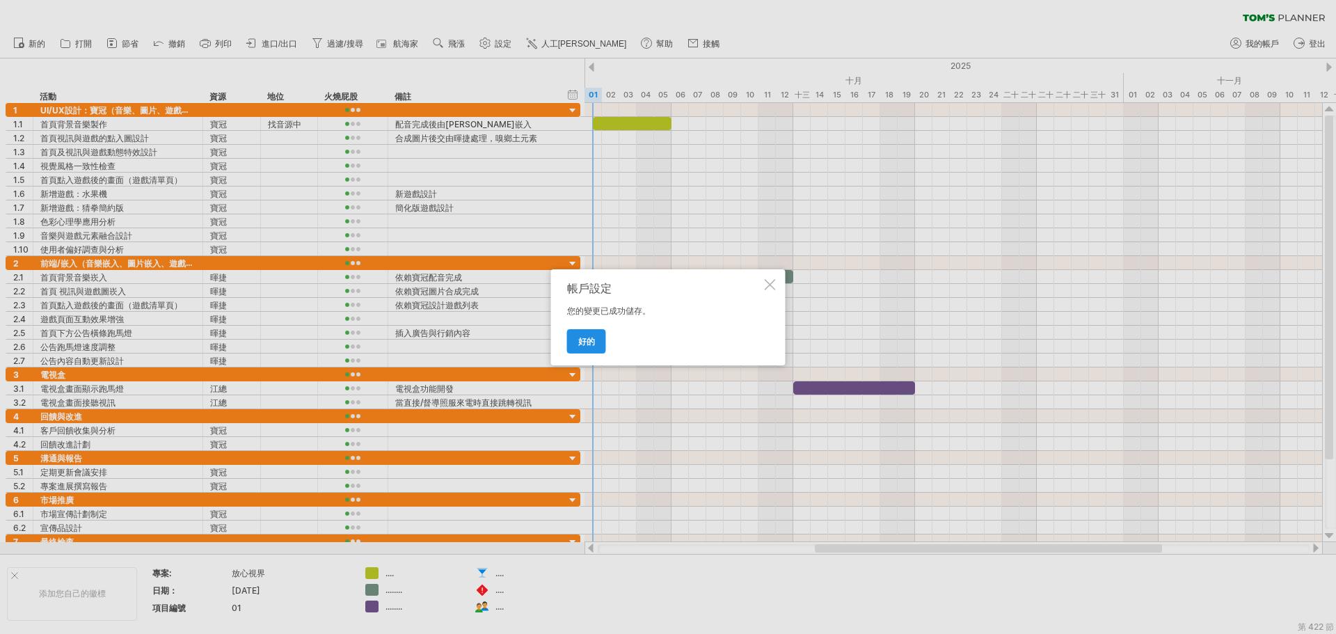
click at [589, 342] on font "好的" at bounding box center [586, 341] width 17 height 10
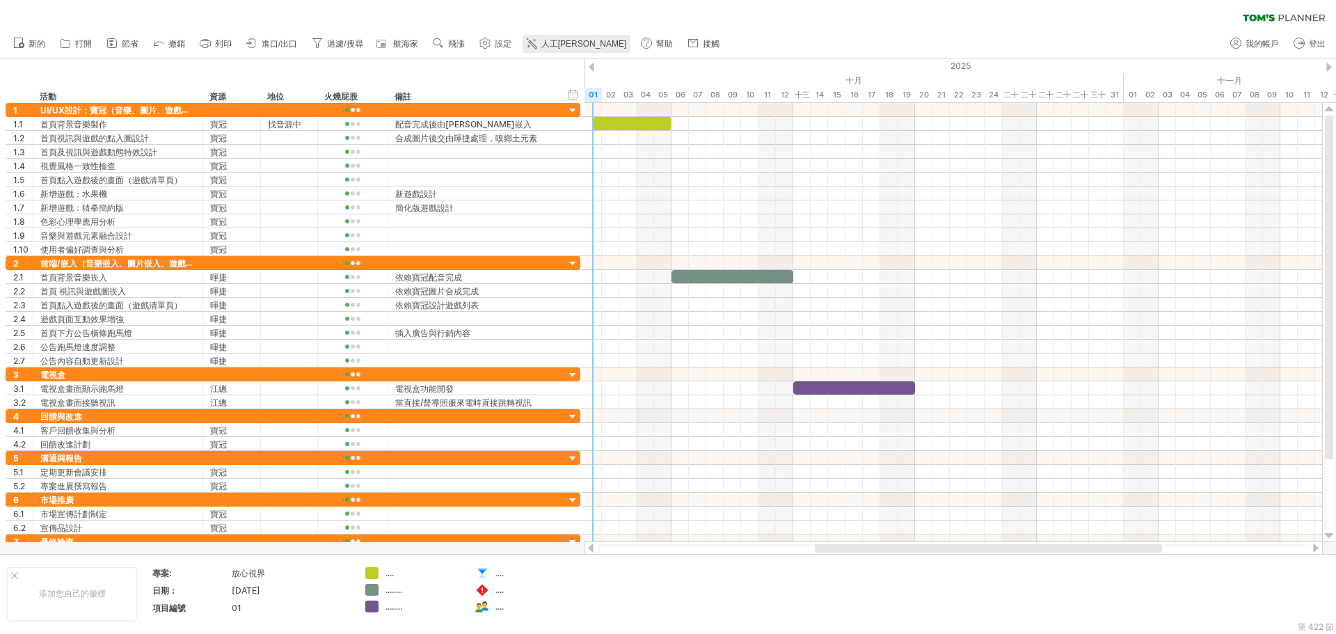
click at [571, 42] on font "人工[PERSON_NAME]" at bounding box center [585, 44] width 86 height 10
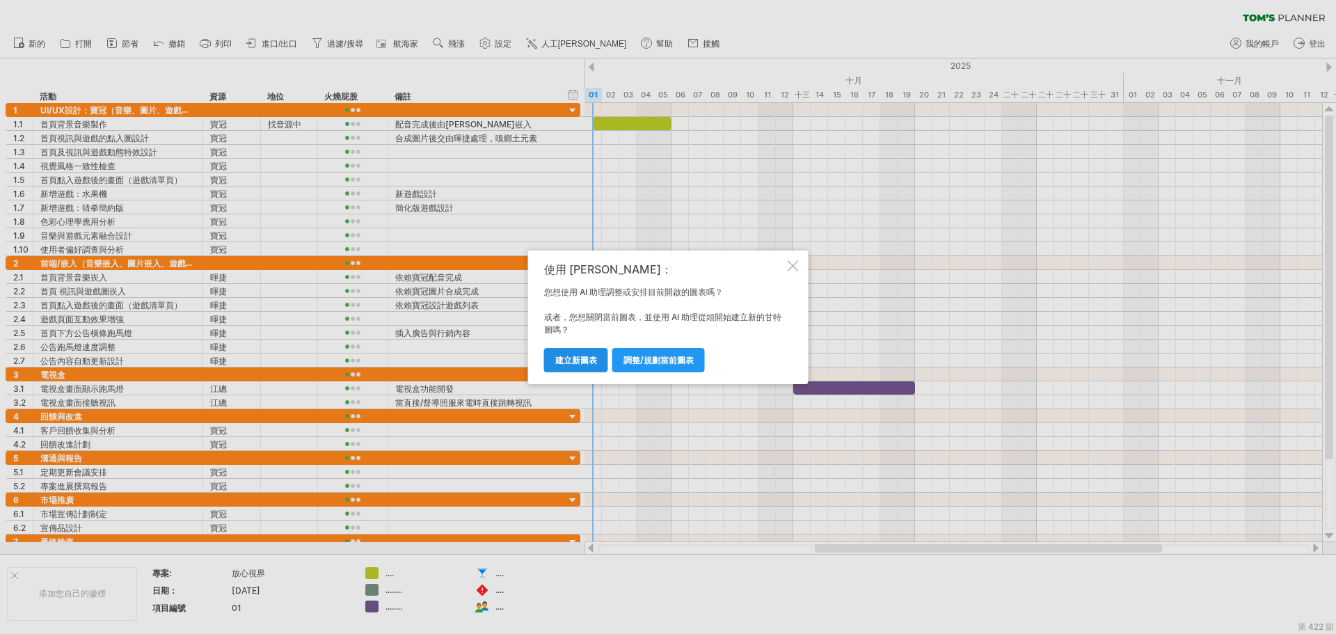
click at [578, 363] on font "建立新圖表" at bounding box center [576, 360] width 42 height 10
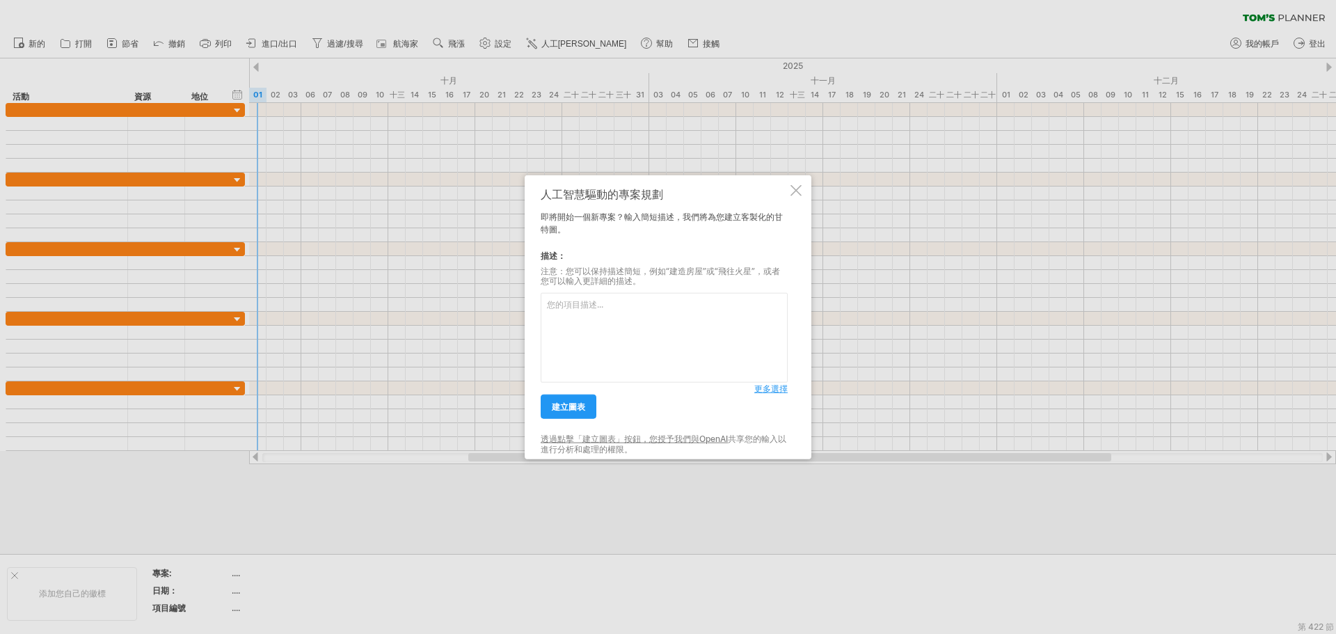
click at [580, 407] on font "建立圖表" at bounding box center [568, 407] width 33 height 10
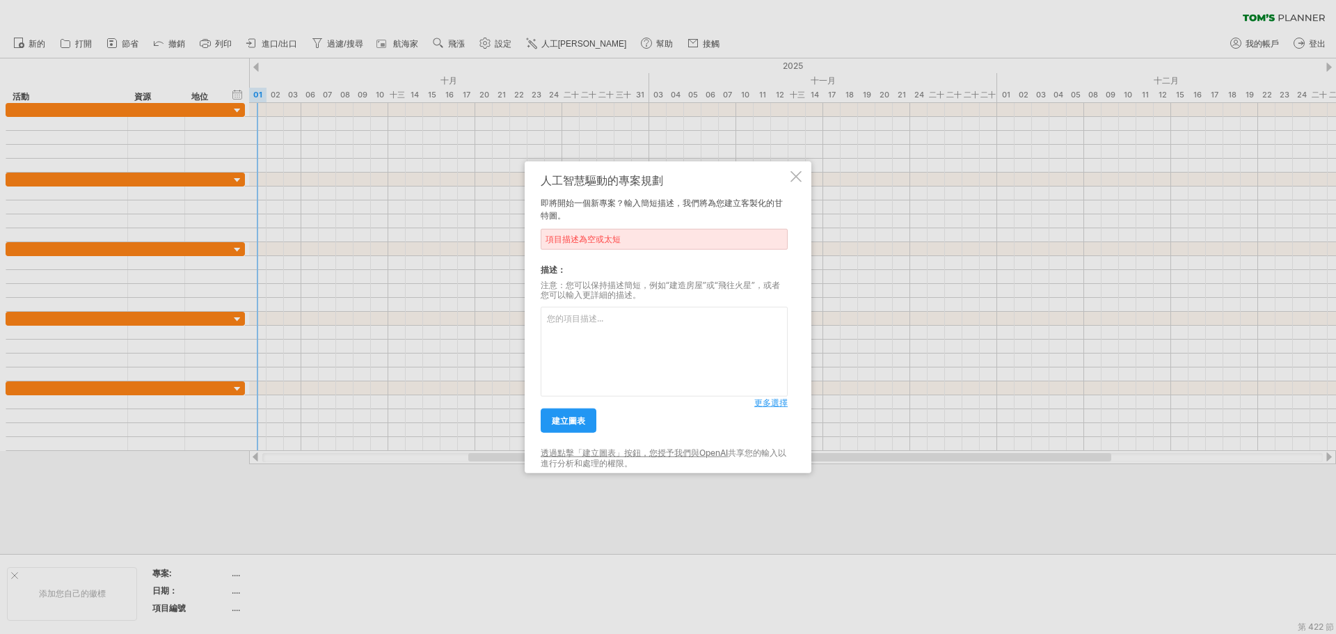
click at [796, 182] on div at bounding box center [796, 176] width 11 height 11
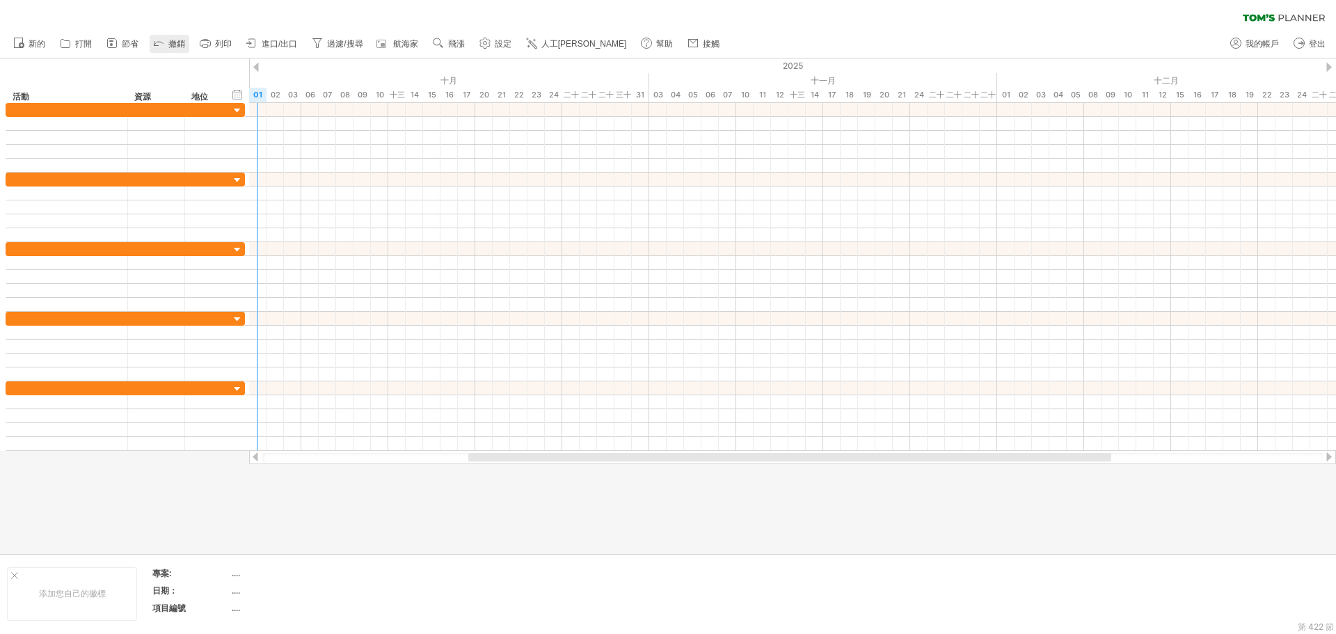
click at [175, 43] on font "撤銷" at bounding box center [176, 44] width 17 height 10
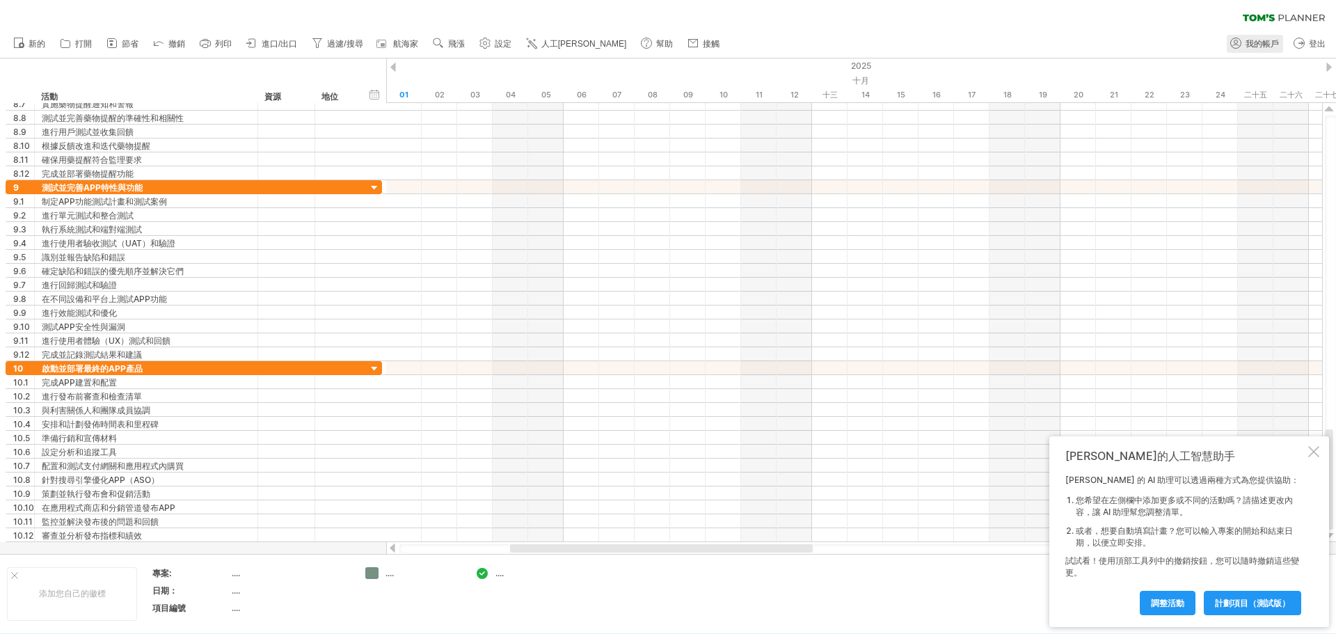
click at [1261, 40] on font "我的帳戶" at bounding box center [1262, 44] width 33 height 10
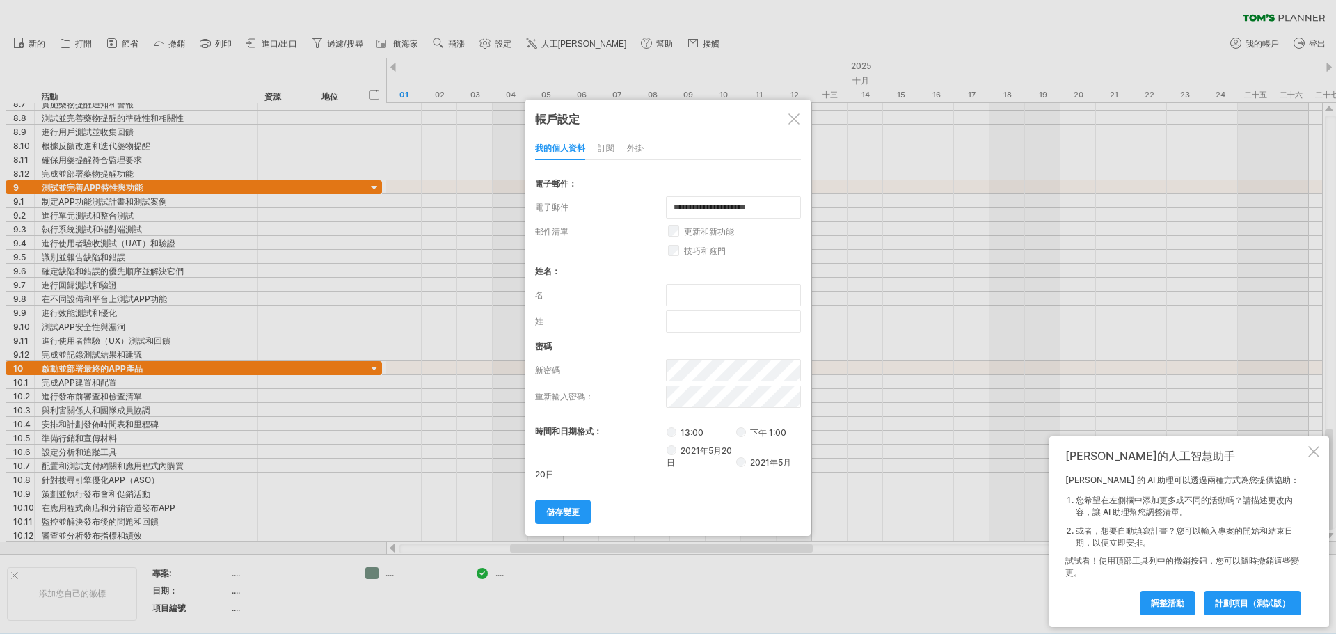
click at [1315, 452] on div at bounding box center [1314, 451] width 11 height 11
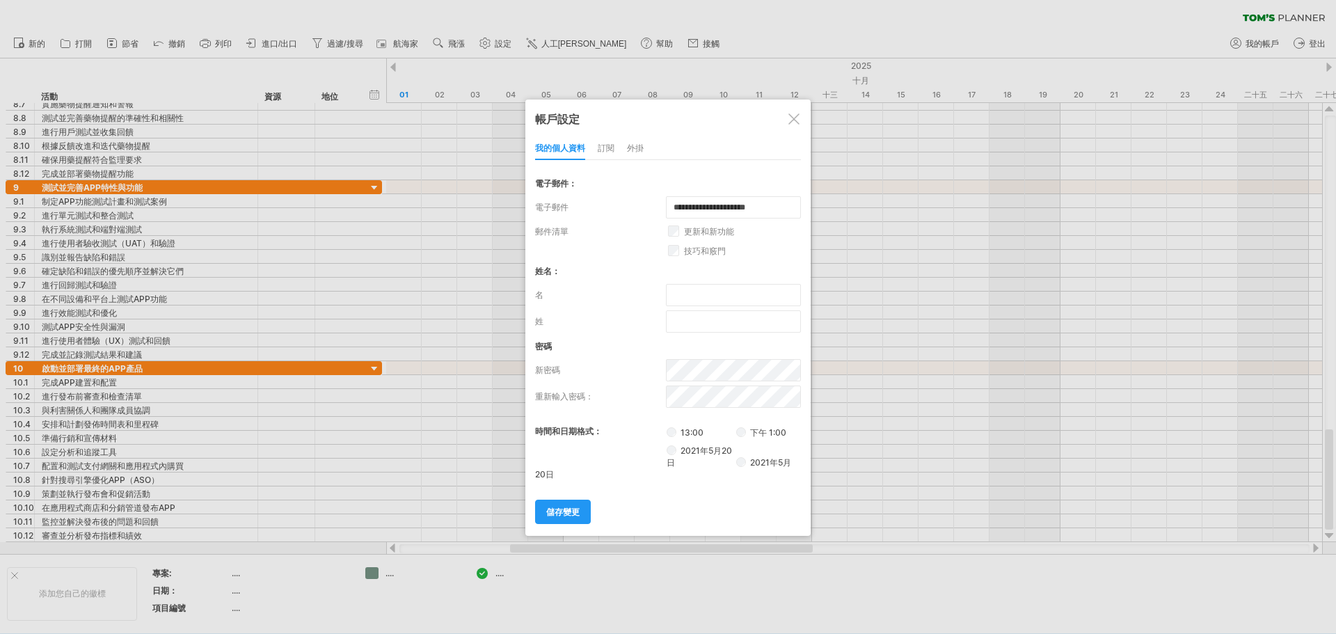
click at [610, 145] on font "訂閱" at bounding box center [606, 148] width 17 height 10
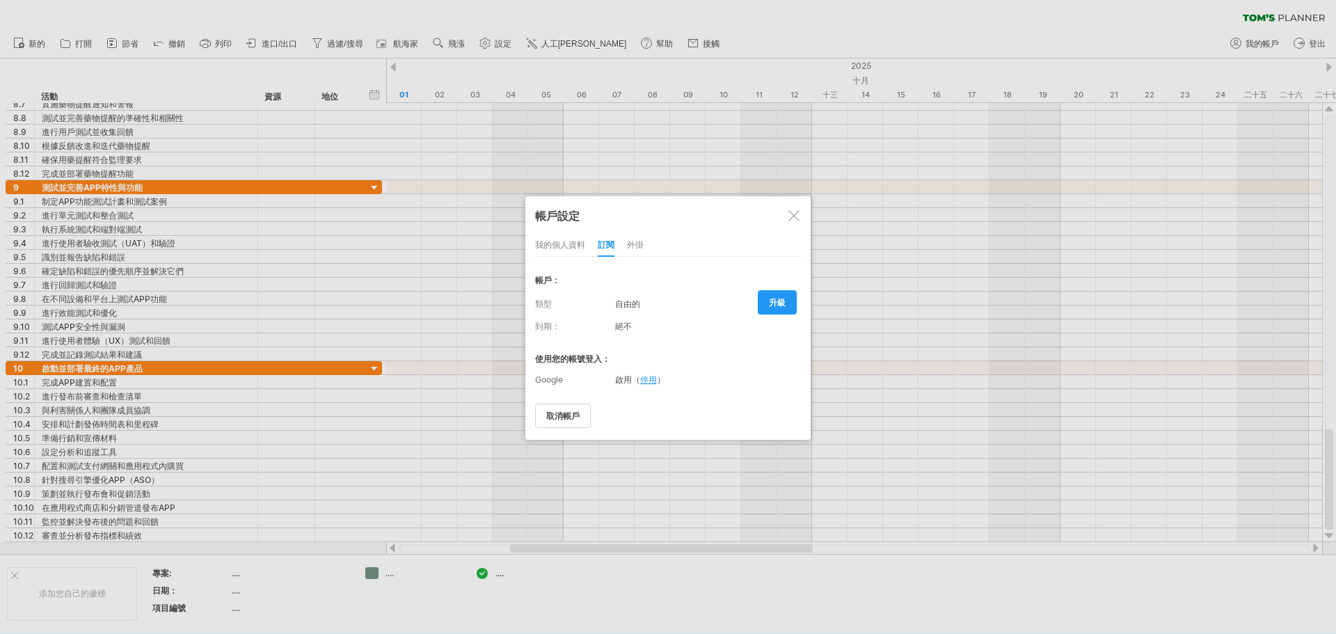
click at [796, 217] on div at bounding box center [794, 215] width 11 height 11
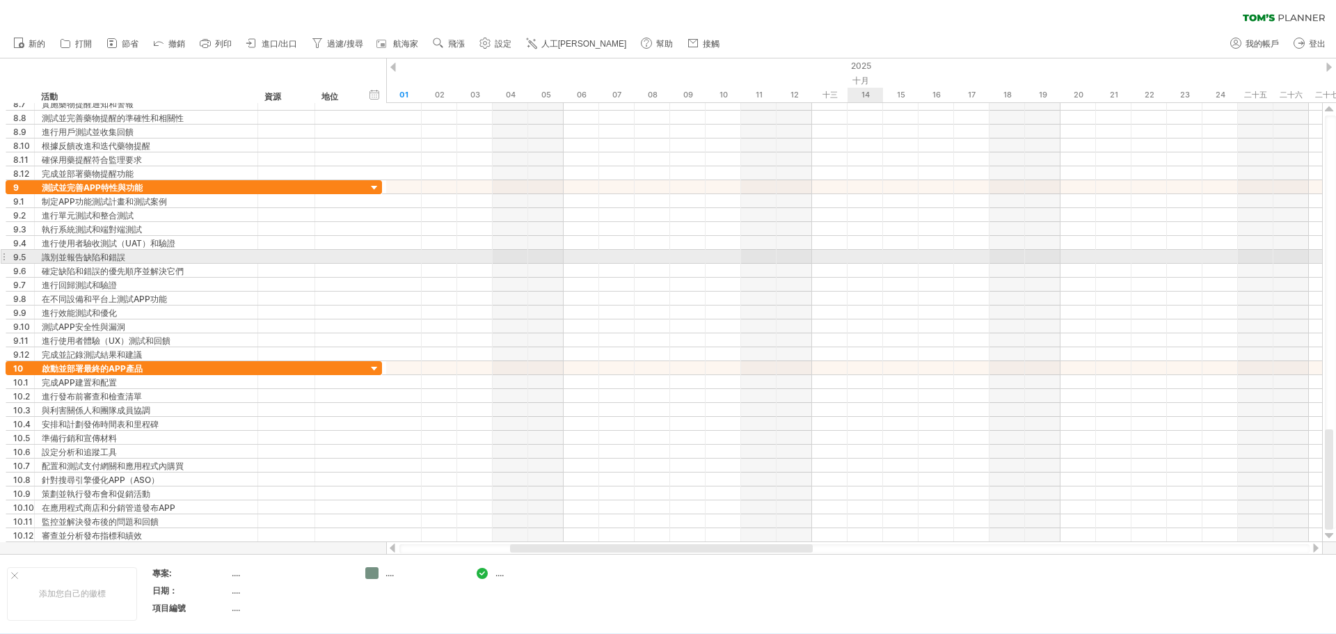
click at [876, 262] on div at bounding box center [854, 257] width 936 height 14
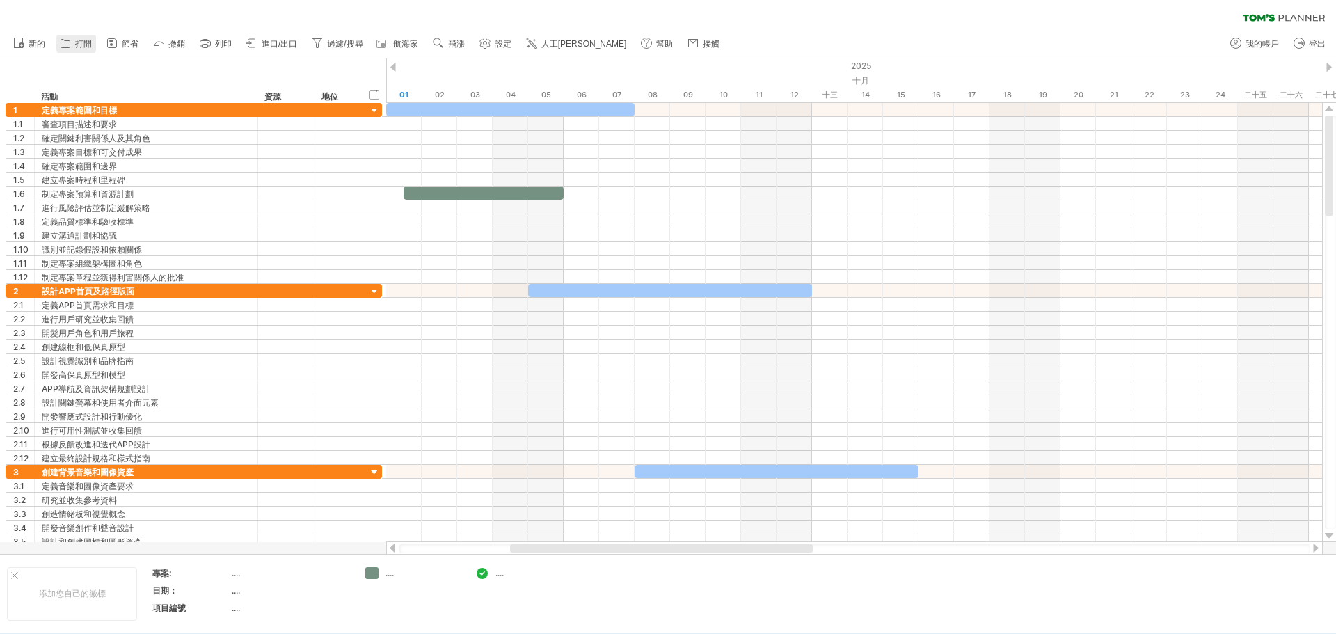
click at [70, 45] on icon at bounding box center [65, 44] width 9 height 8
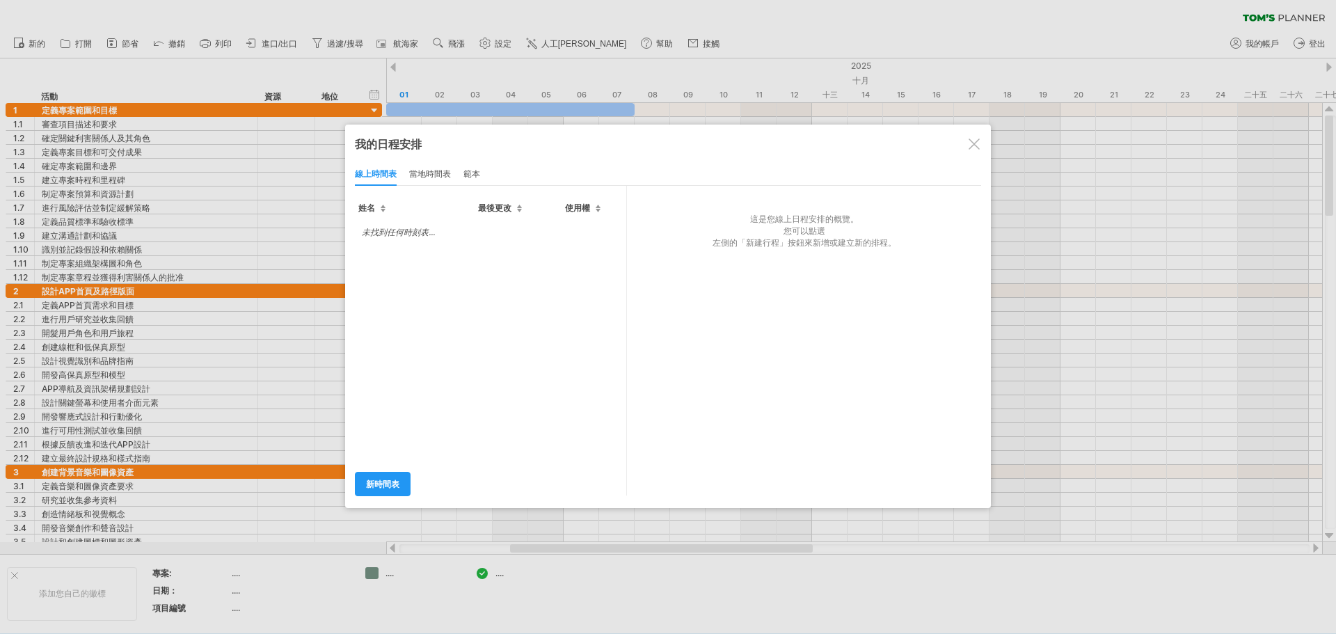
click at [472, 175] on font "範本" at bounding box center [472, 173] width 17 height 10
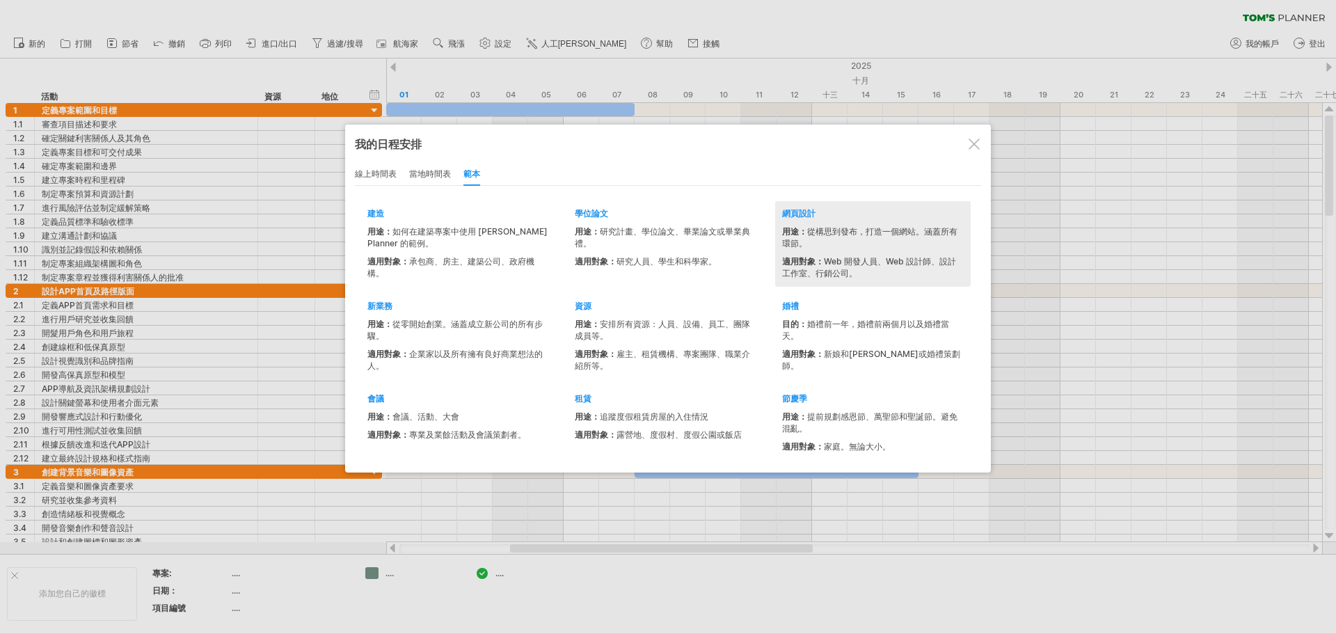
click at [793, 214] on font "網頁設計" at bounding box center [798, 213] width 33 height 10
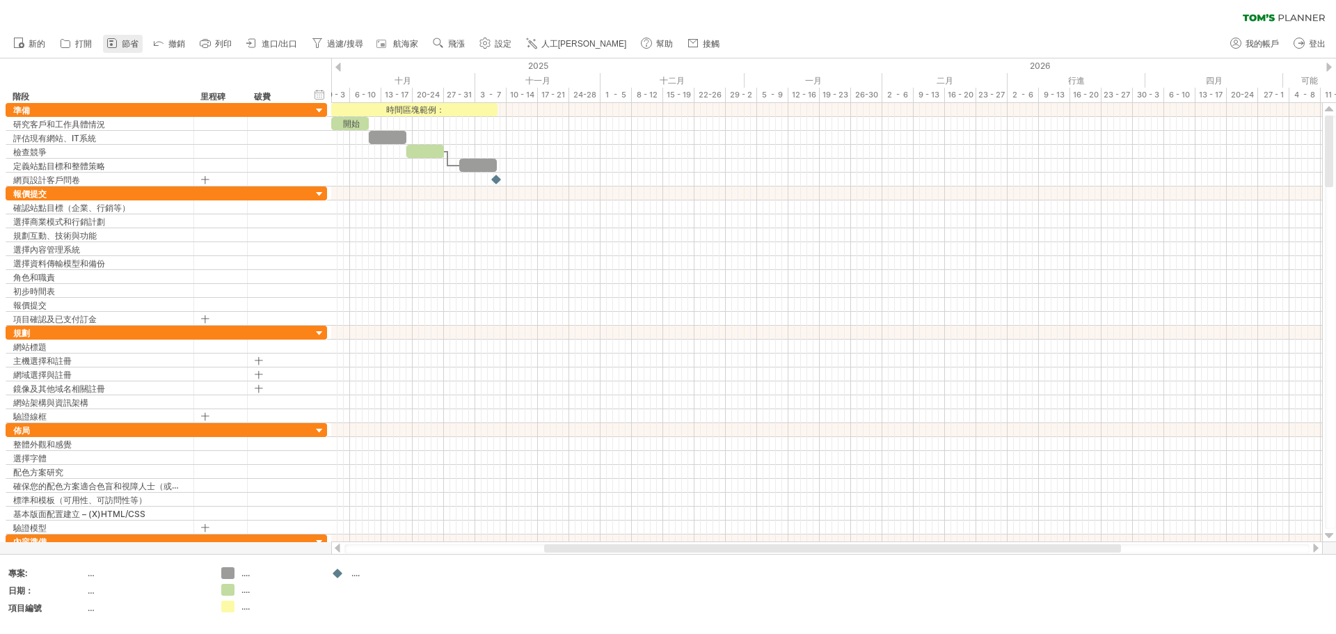
click at [127, 42] on font "節省" at bounding box center [130, 44] width 17 height 10
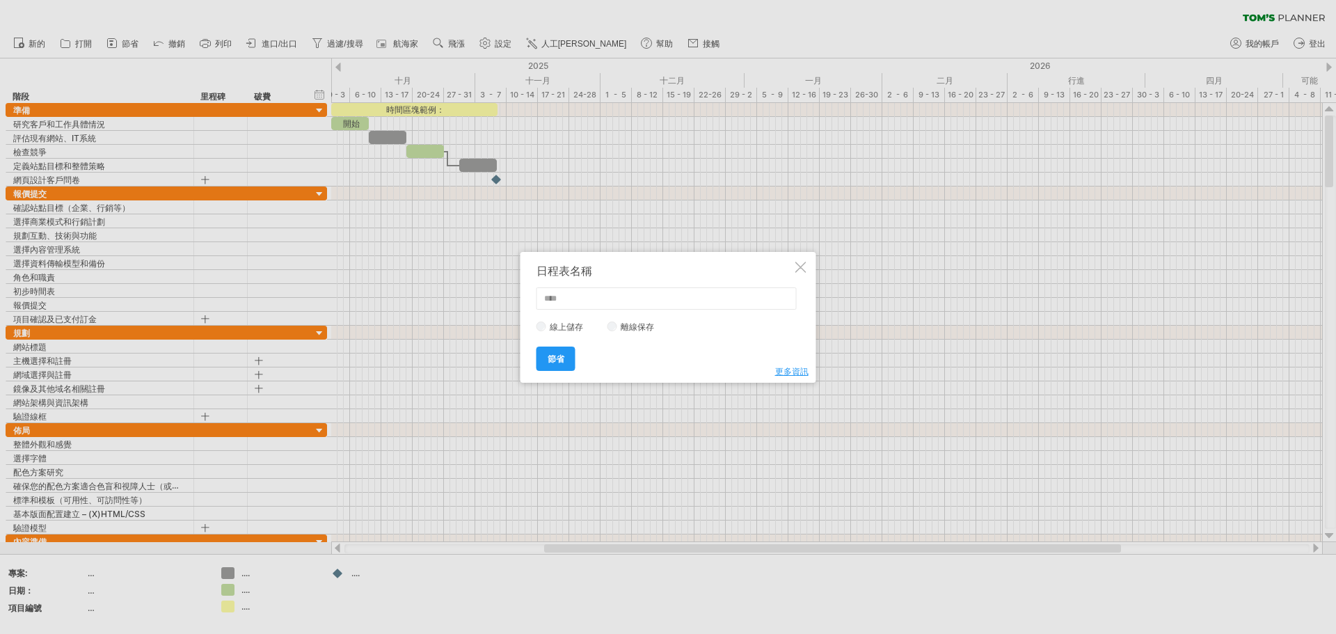
click at [561, 296] on input "text" at bounding box center [667, 298] width 260 height 22
type input "**"
click at [560, 359] on font "節省" at bounding box center [556, 359] width 17 height 10
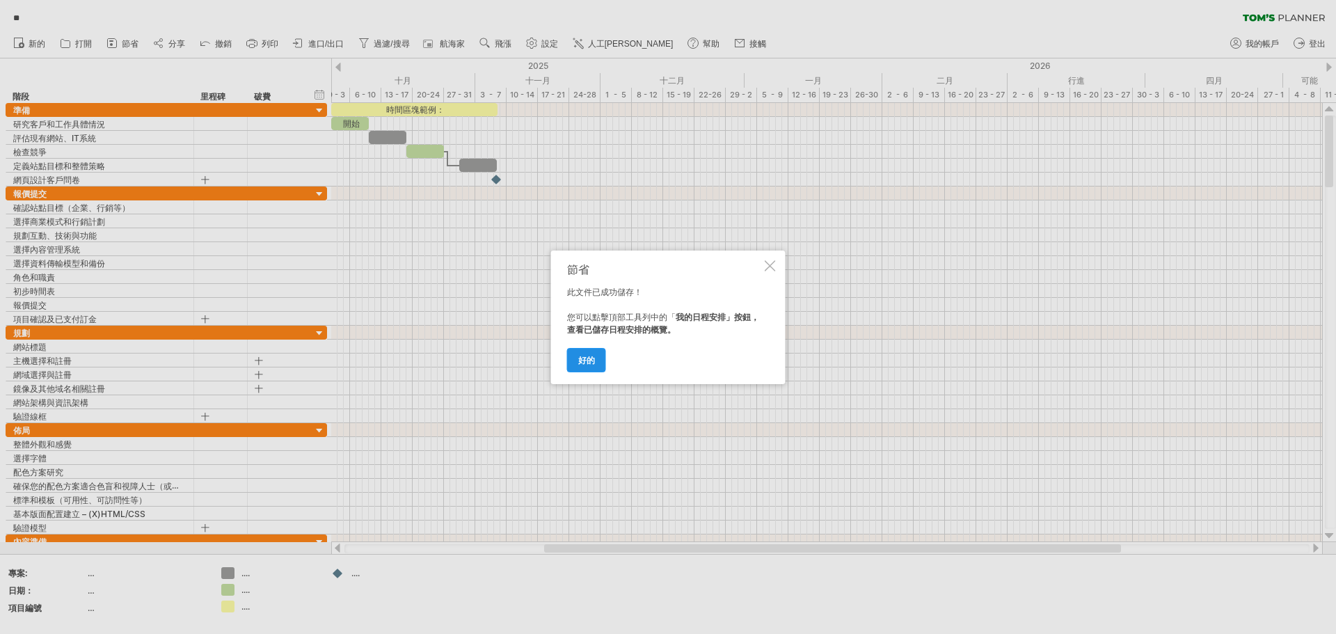
click at [595, 358] on link "好的" at bounding box center [586, 360] width 39 height 24
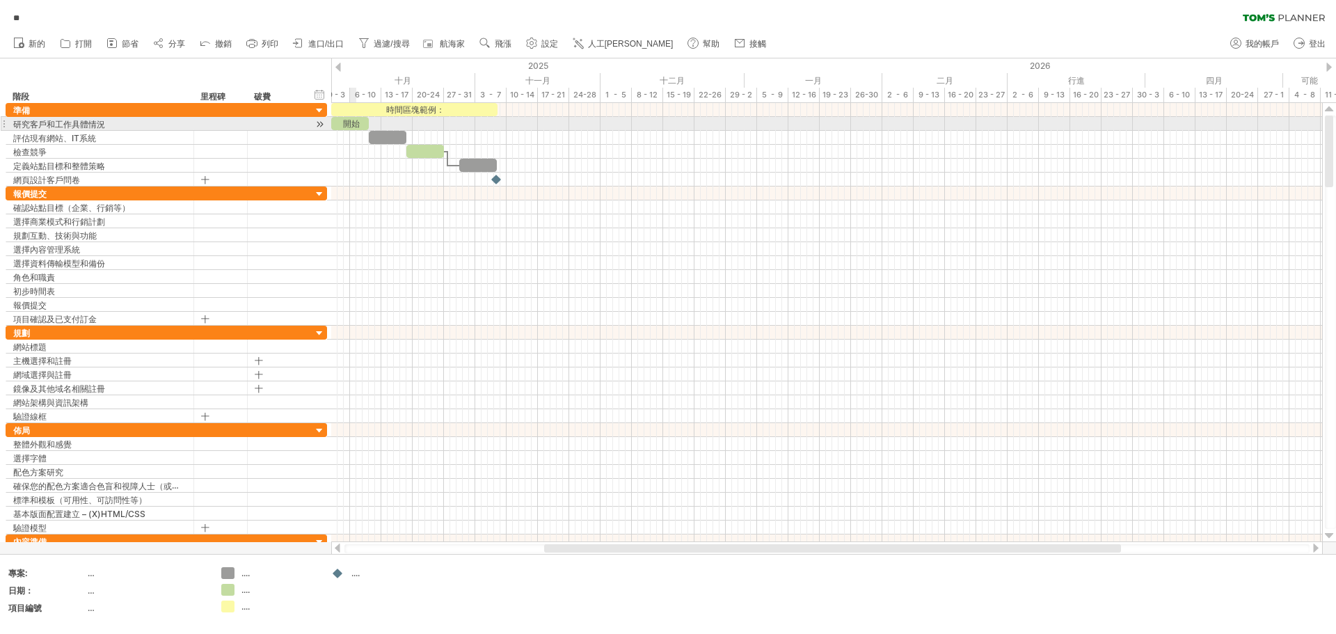
click at [356, 121] on font "開始" at bounding box center [351, 123] width 17 height 10
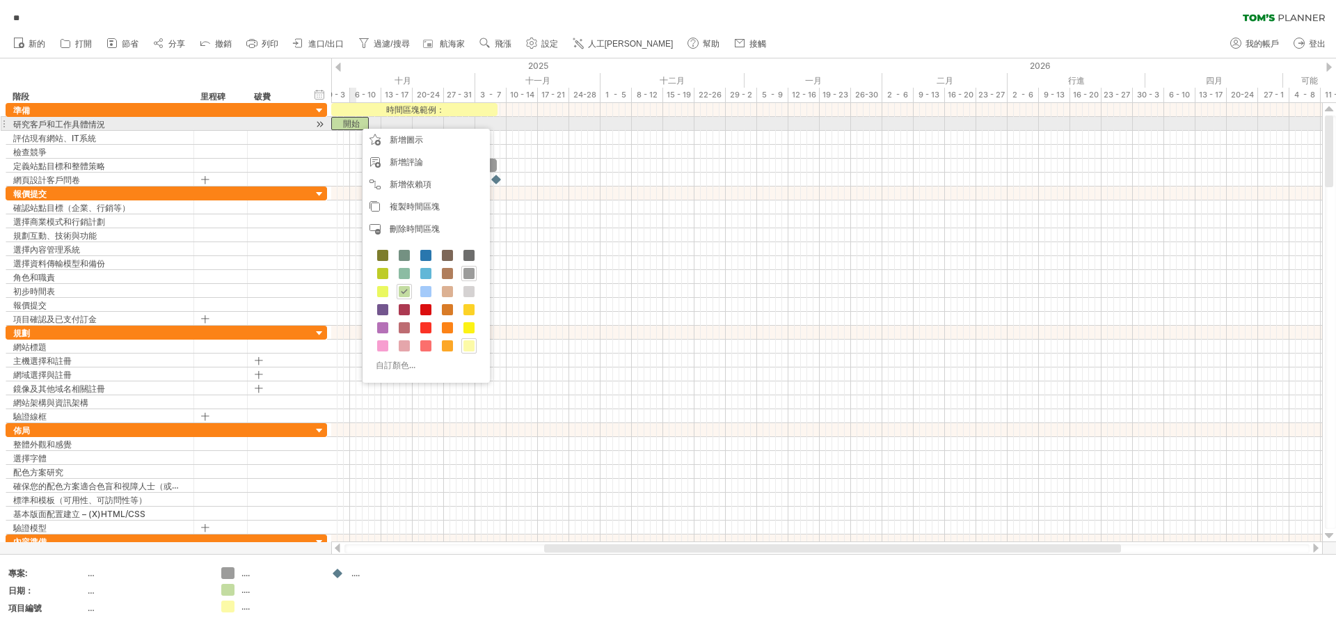
click at [351, 120] on font "開始" at bounding box center [351, 123] width 17 height 10
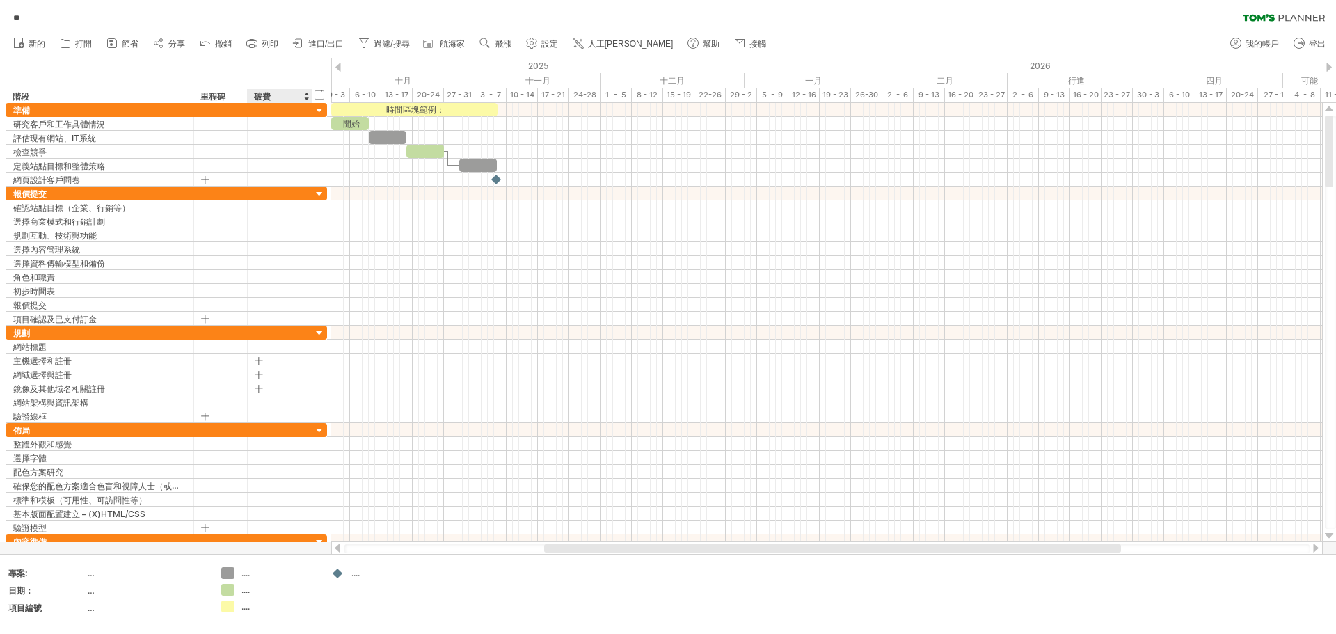
click at [267, 68] on div "**********" at bounding box center [165, 80] width 331 height 45
click at [215, 100] on font "里程碑" at bounding box center [212, 96] width 25 height 10
drag, startPoint x: 183, startPoint y: 57, endPoint x: 140, endPoint y: 53, distance: 43.4
click at [183, 56] on ul "新的" at bounding box center [389, 43] width 766 height 29
click at [26, 19] on span "**" at bounding box center [16, 18] width 20 height 13
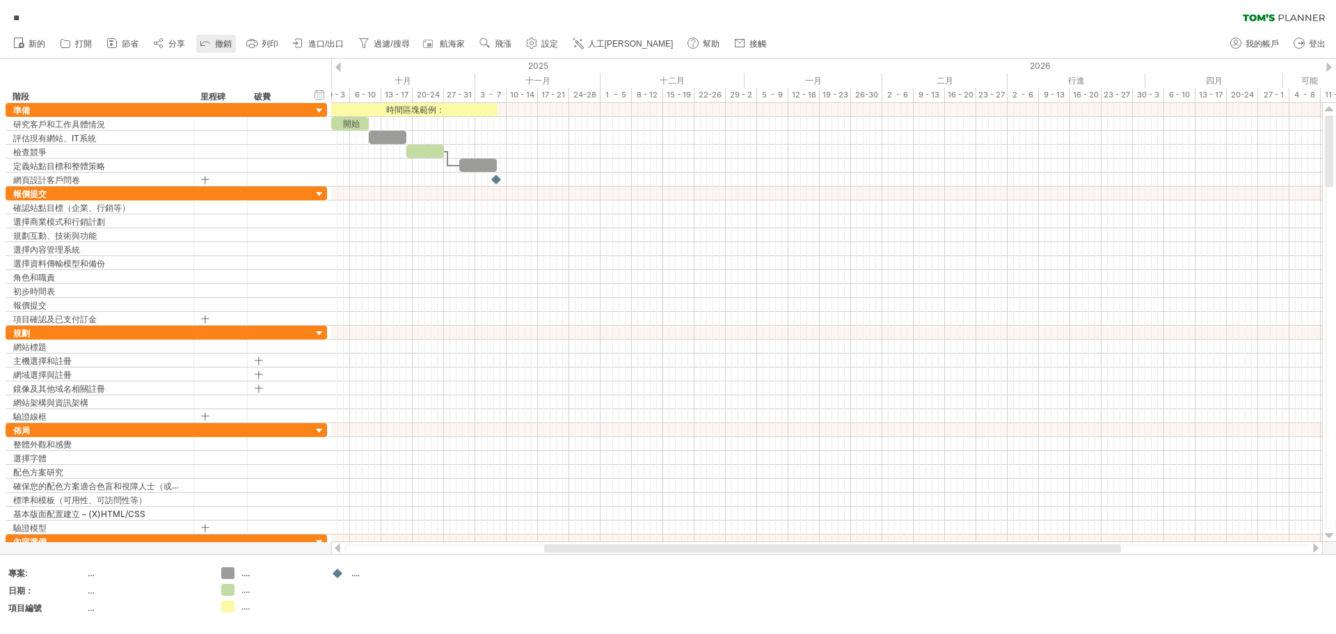
drag, startPoint x: 166, startPoint y: 44, endPoint x: 226, endPoint y: 43, distance: 60.6
click at [168, 45] on link "分享" at bounding box center [170, 44] width 40 height 18
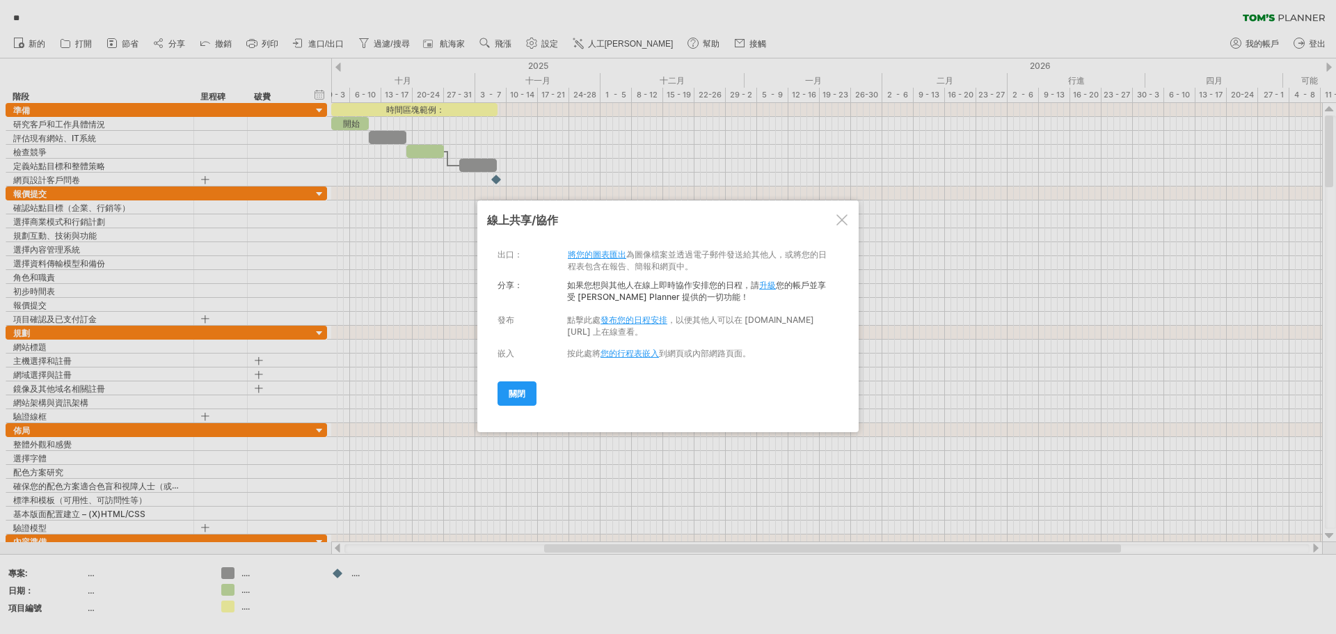
click at [638, 358] on font "您的行程表嵌入" at bounding box center [630, 353] width 58 height 10
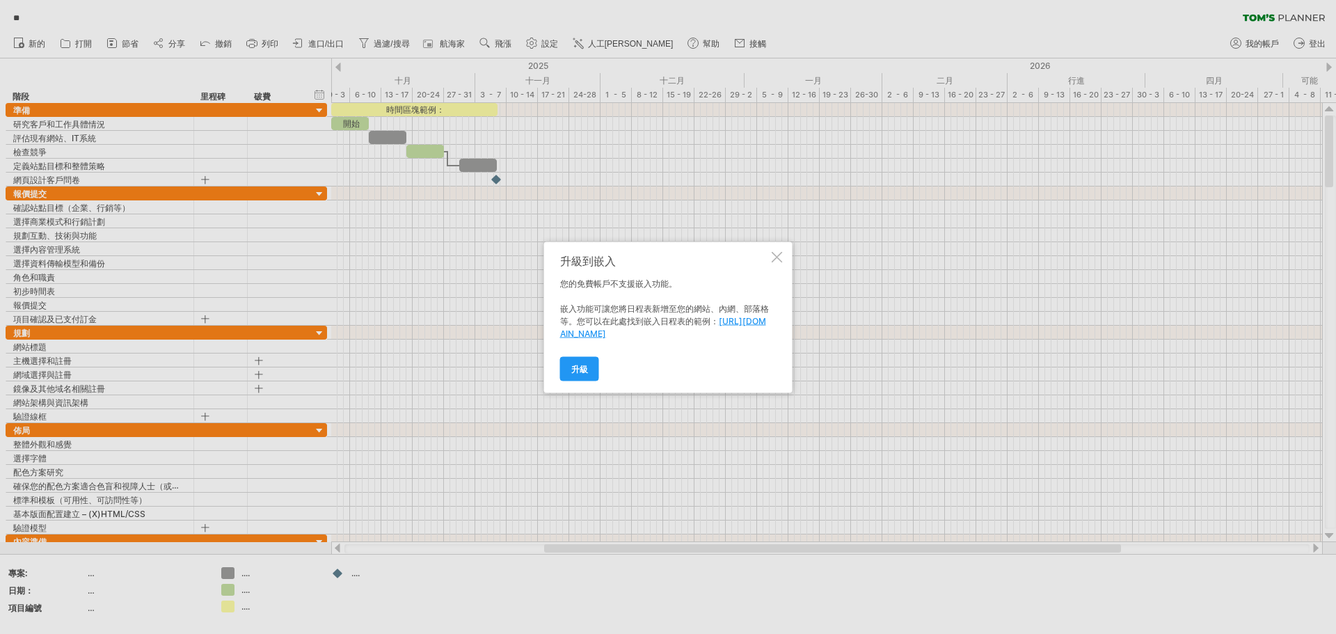
drag, startPoint x: 777, startPoint y: 252, endPoint x: 242, endPoint y: 53, distance: 571.1
click at [776, 252] on div at bounding box center [777, 256] width 11 height 11
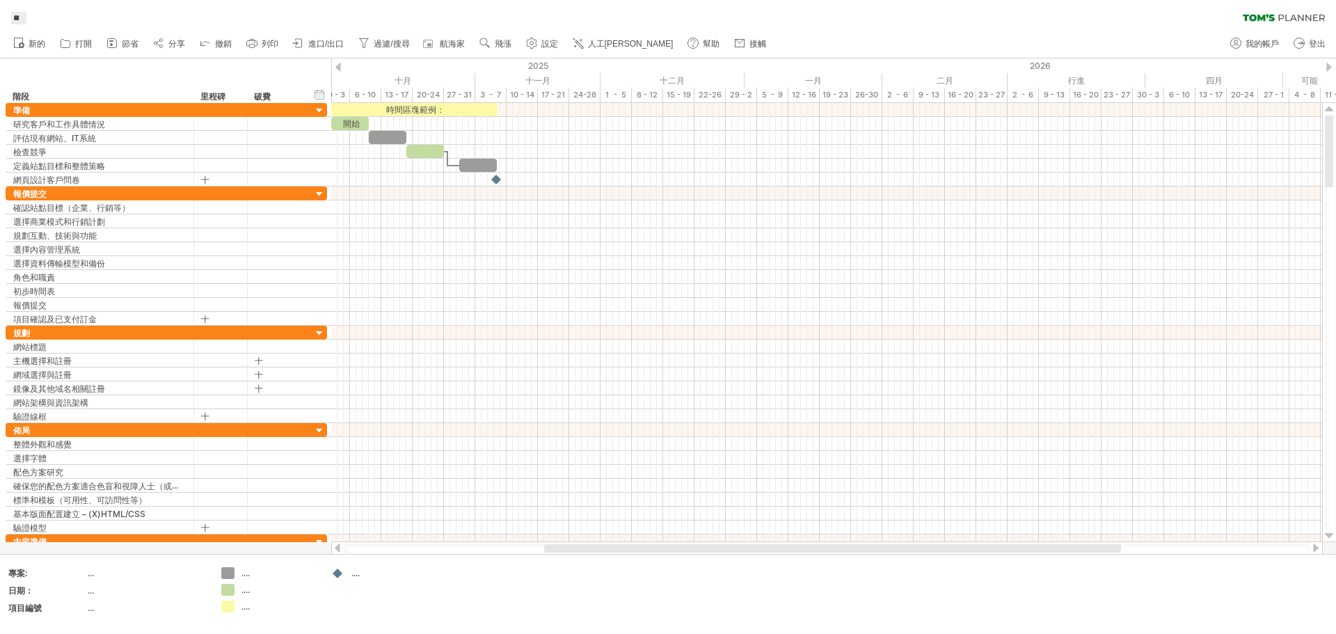
click at [26, 15] on span "**" at bounding box center [16, 18] width 20 height 13
drag, startPoint x: 66, startPoint y: 34, endPoint x: 52, endPoint y: 17, distance: 21.7
click at [64, 31] on ul "新的" at bounding box center [389, 43] width 766 height 29
click at [26, 16] on span "**" at bounding box center [16, 18] width 20 height 13
drag, startPoint x: 58, startPoint y: 7, endPoint x: 43, endPoint y: 19, distance: 19.3
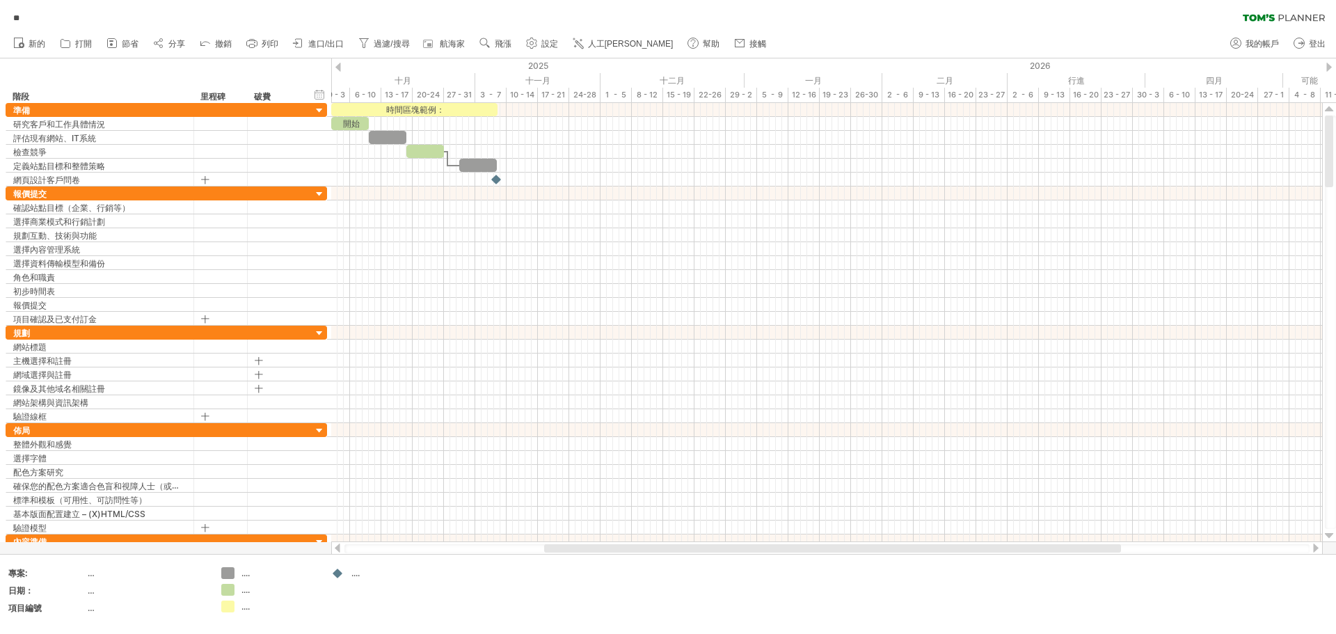
click at [52, 14] on div "** 清除過濾器 重新套用濾鏡" at bounding box center [668, 14] width 1336 height 29
drag, startPoint x: 28, startPoint y: 21, endPoint x: 17, endPoint y: 23, distance: 11.3
click at [25, 23] on span "**" at bounding box center [16, 18] width 20 height 13
click at [83, 20] on div "** 清除過濾器 重新套用濾鏡" at bounding box center [668, 14] width 1336 height 29
